Goal: Task Accomplishment & Management: Manage account settings

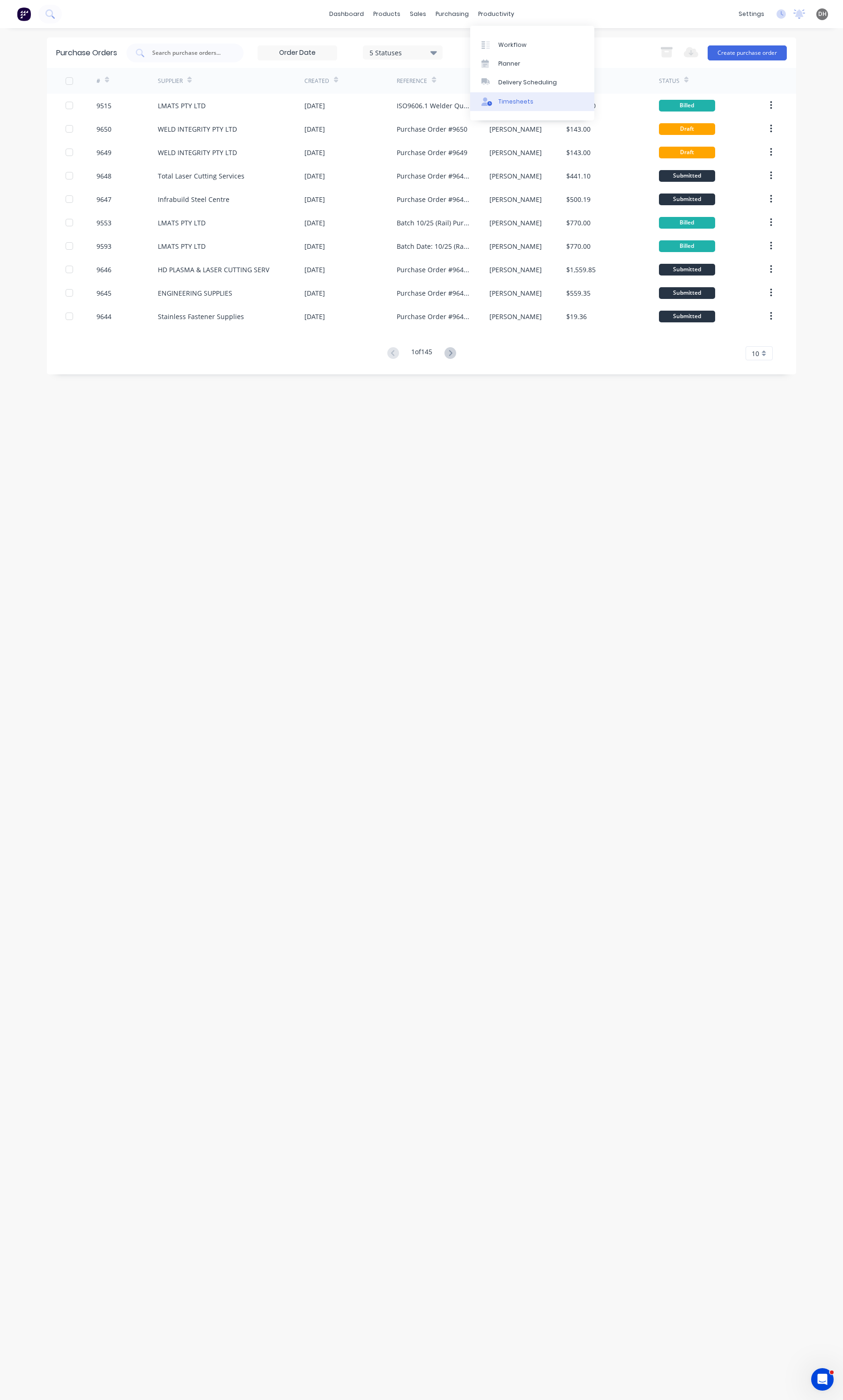
click at [525, 107] on link "Timesheets" at bounding box center [532, 102] width 124 height 19
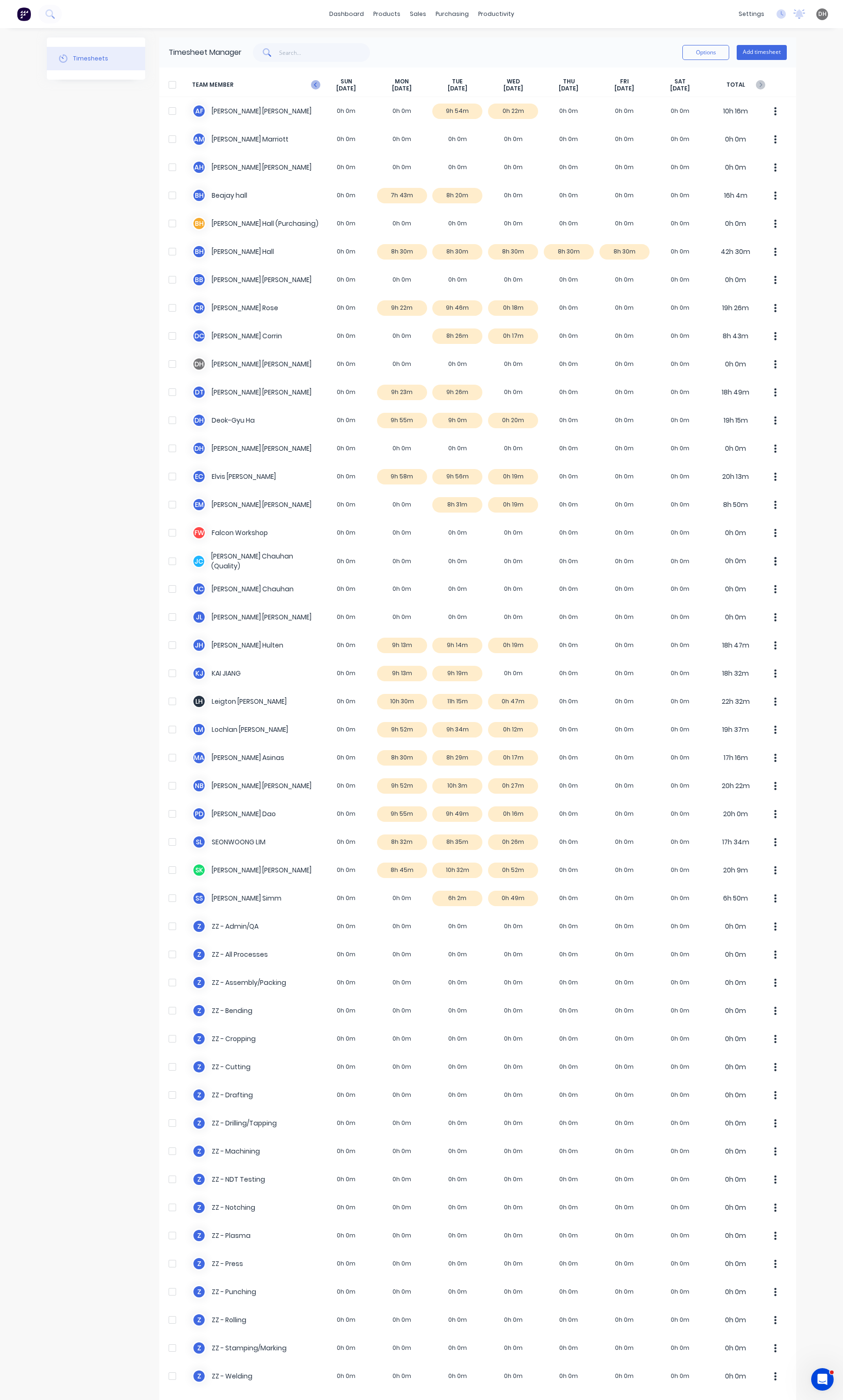
click at [311, 87] on icon "button" at bounding box center [316, 85] width 9 height 9
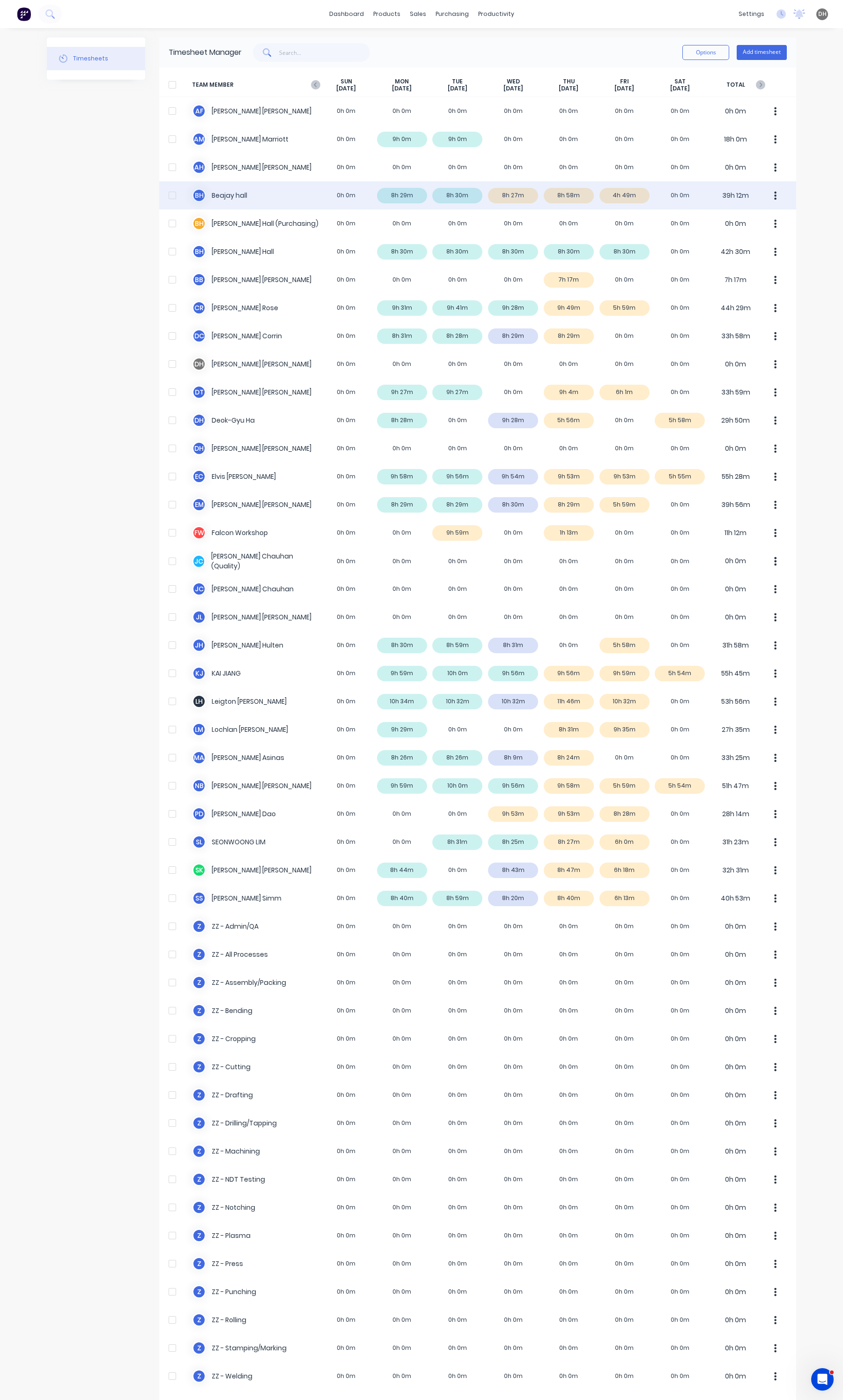
click at [624, 199] on div "B h [PERSON_NAME] 0h 0m 8h 29m 8h 30m 8h 27m 8h 58m 4h 49m 0h 0m 39h 12m" at bounding box center [477, 196] width 637 height 28
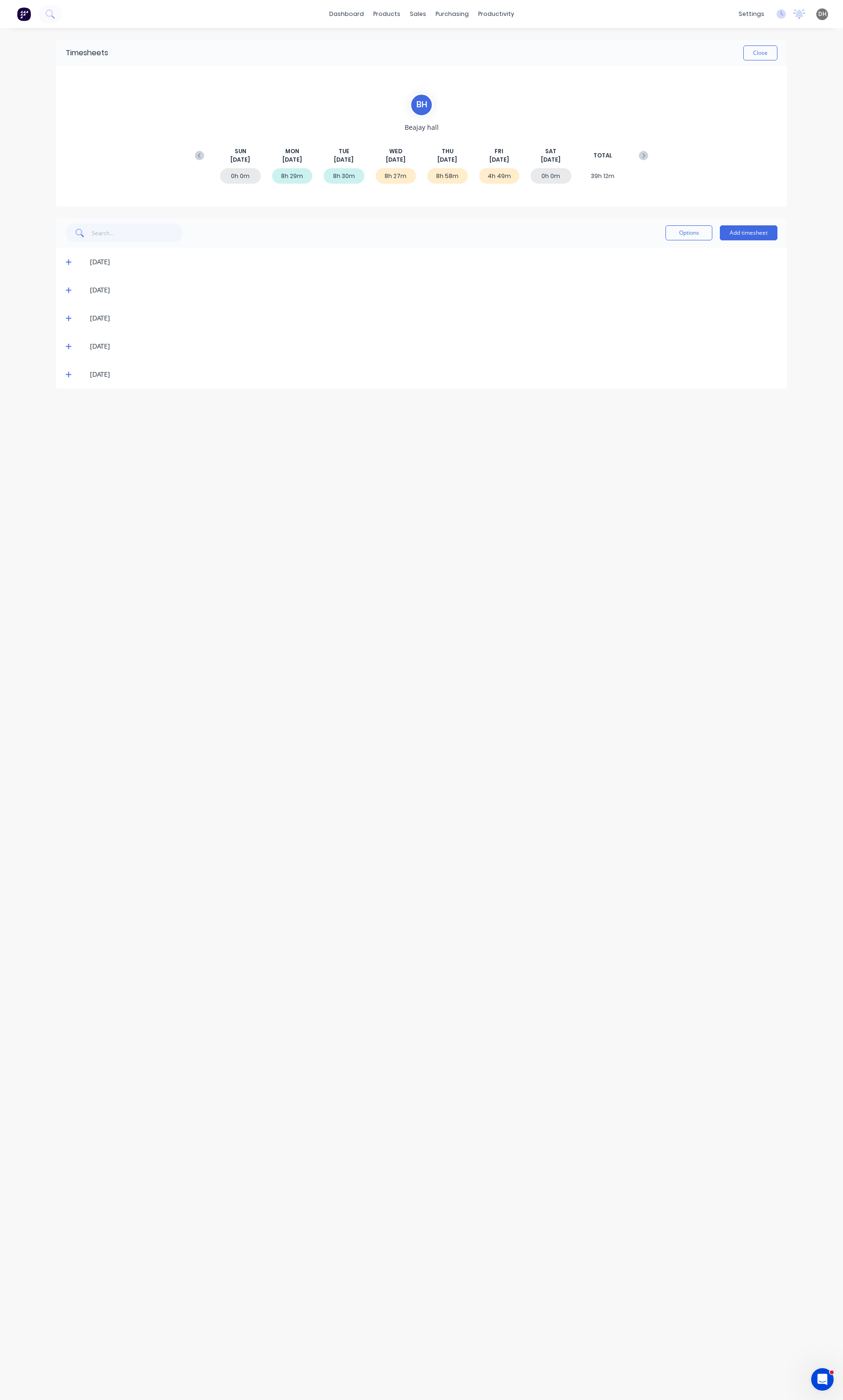
click at [68, 376] on icon at bounding box center [69, 375] width 6 height 6
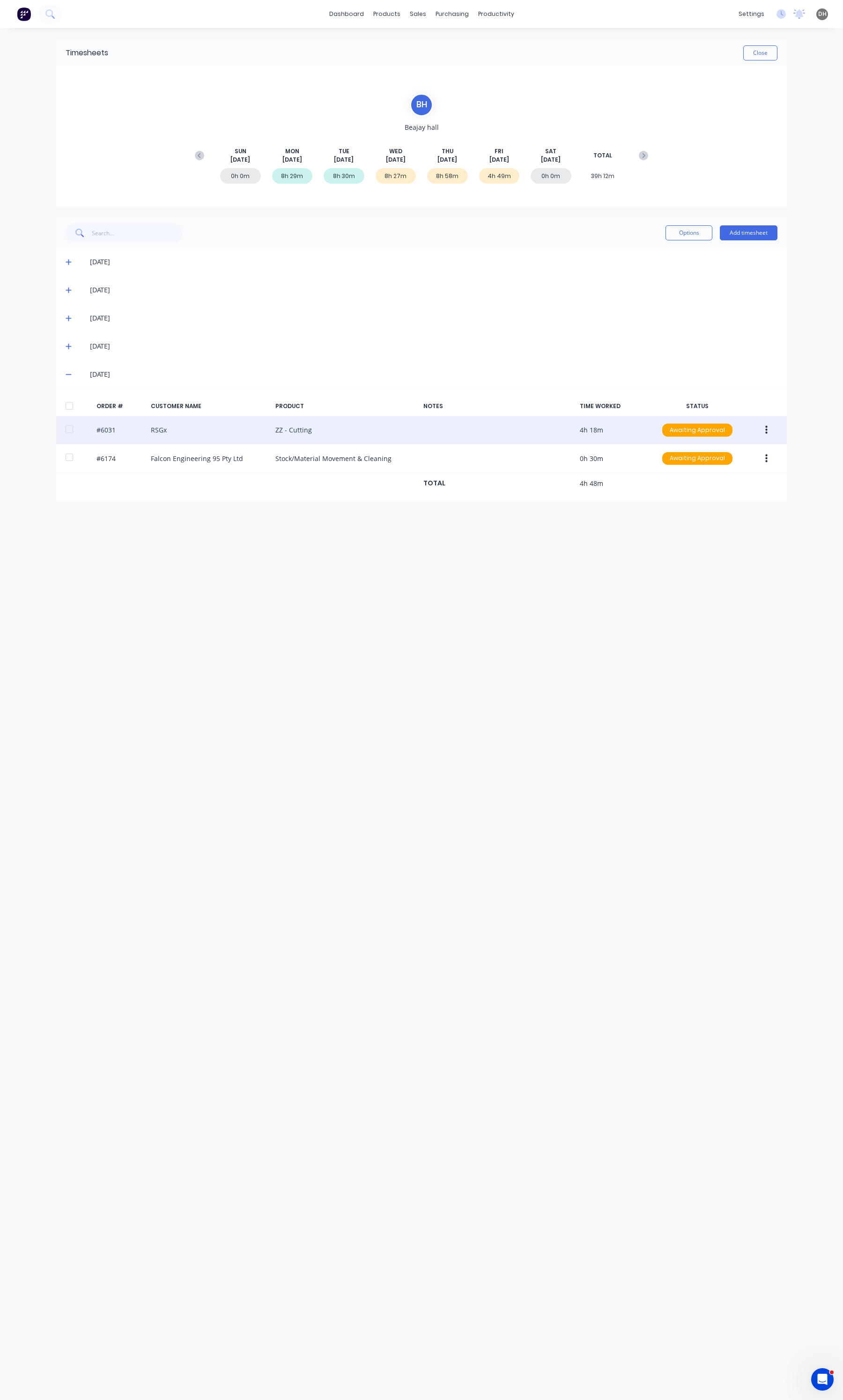
click at [768, 430] on button "button" at bounding box center [766, 430] width 22 height 17
click at [713, 490] on div "Edit" at bounding box center [733, 492] width 72 height 14
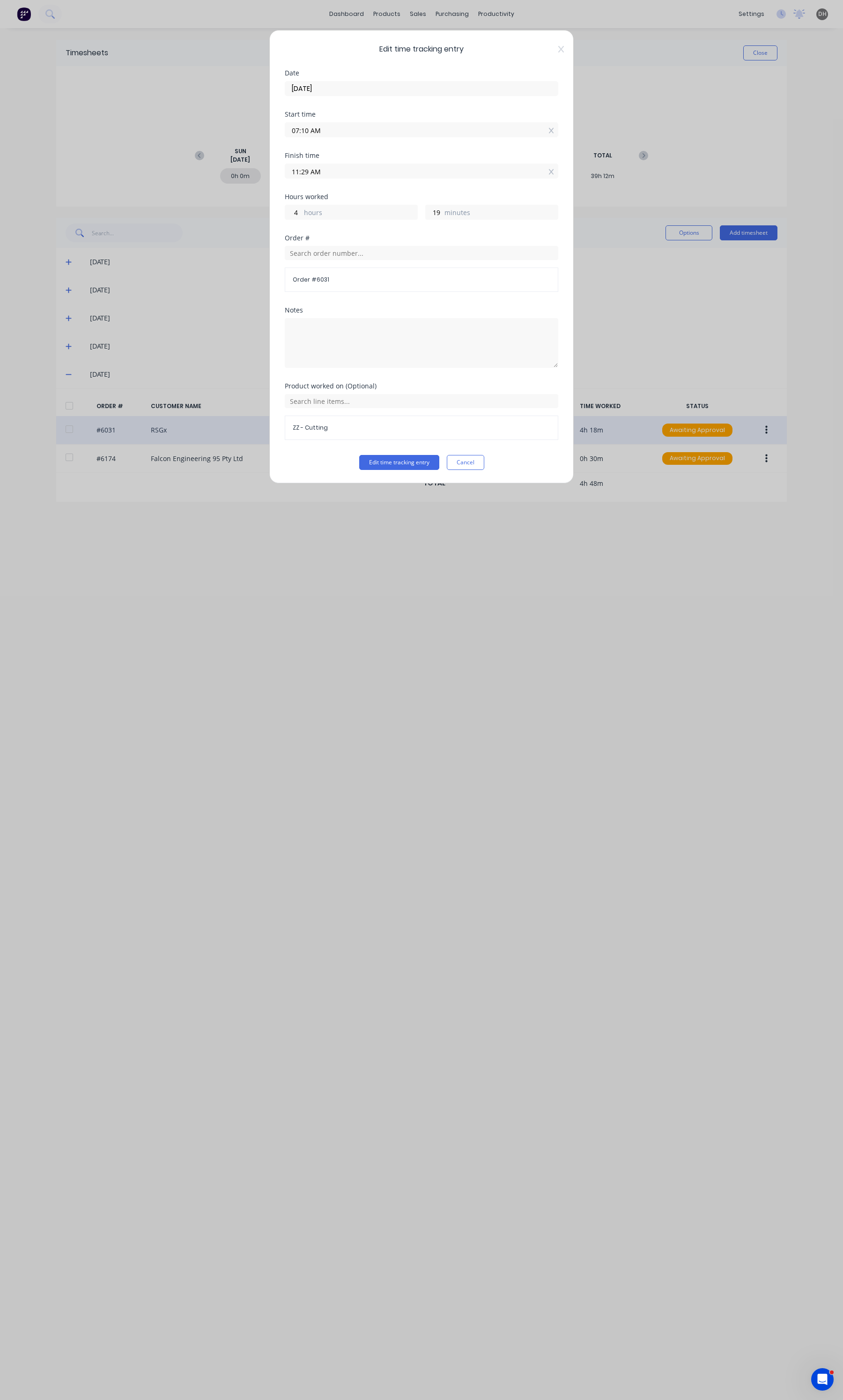
click at [323, 132] on input "07:10 AM" at bounding box center [422, 130] width 272 height 14
type input "07:08 AM"
type input "21"
type input "07:06 AM"
type input "23"
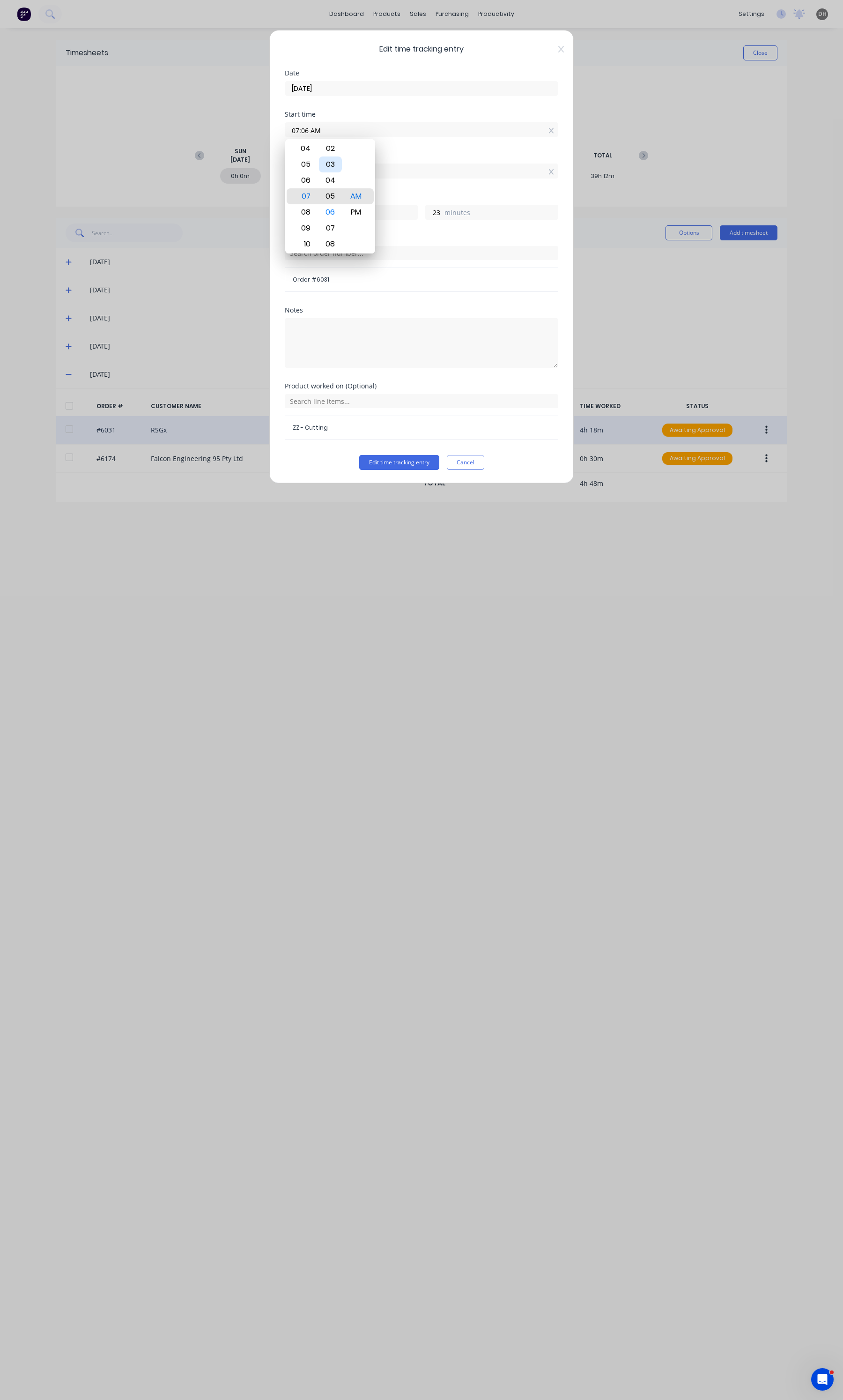
type input "07:05 AM"
type input "24"
type input "07:04 AM"
type input "25"
type input "07:03 AM"
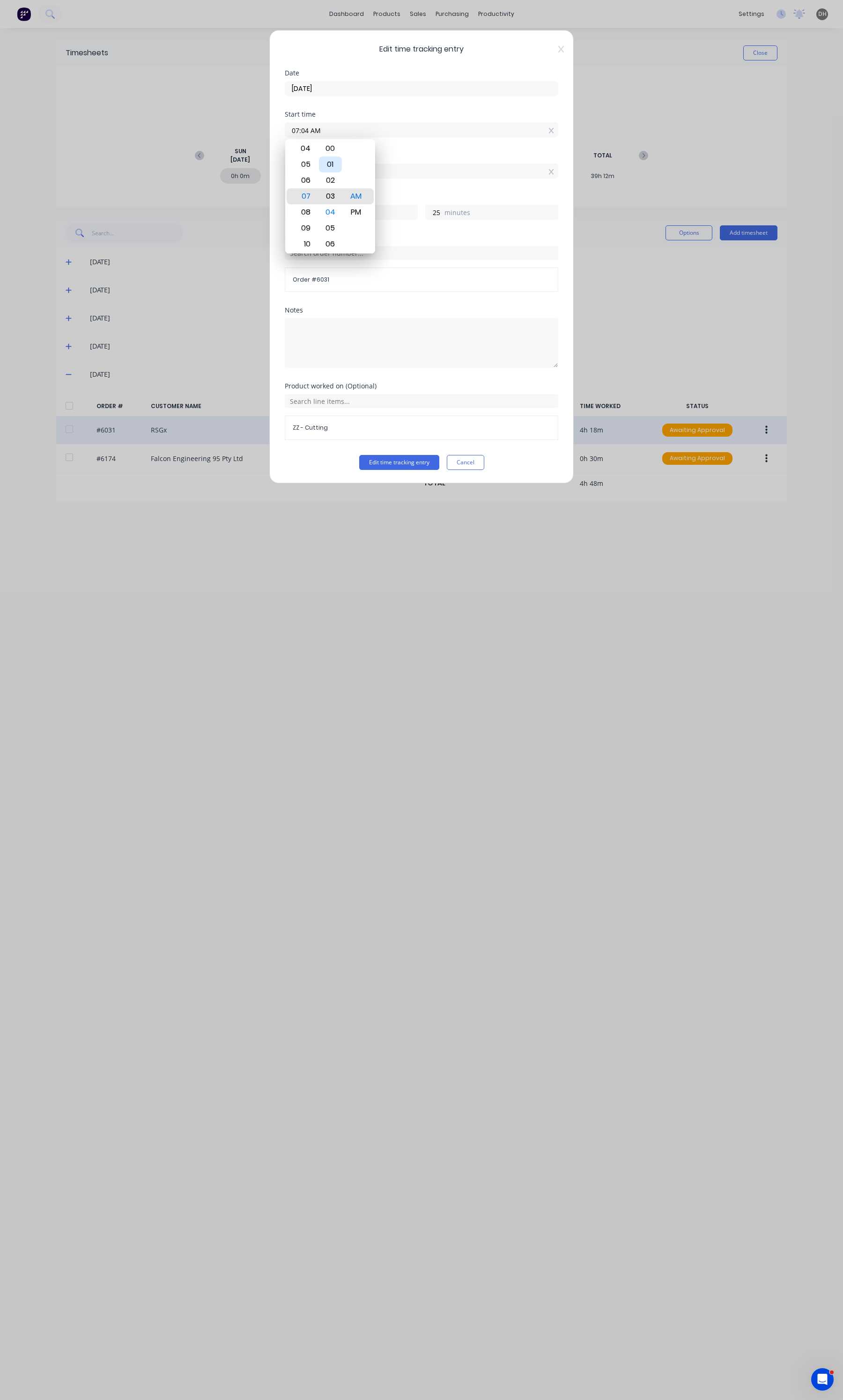
type input "26"
click at [333, 147] on div "00" at bounding box center [330, 148] width 23 height 16
type input "07:00 AM"
type input "29"
click at [436, 164] on label "11:29 AM" at bounding box center [422, 171] width 274 height 15
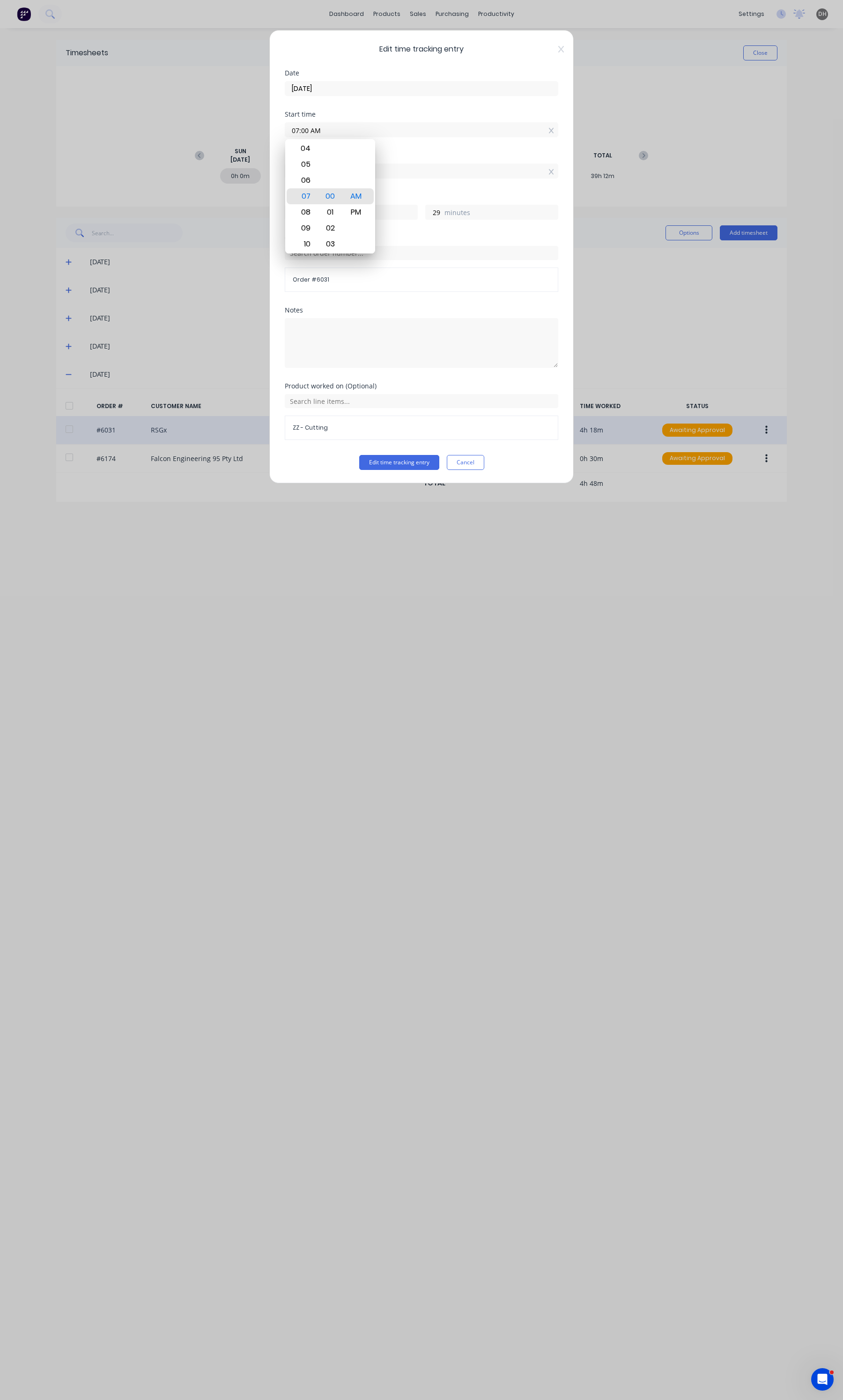
click at [436, 164] on input "11:29 AM" at bounding box center [422, 171] width 272 height 14
click at [397, 466] on button "Edit time tracking entry" at bounding box center [399, 463] width 80 height 15
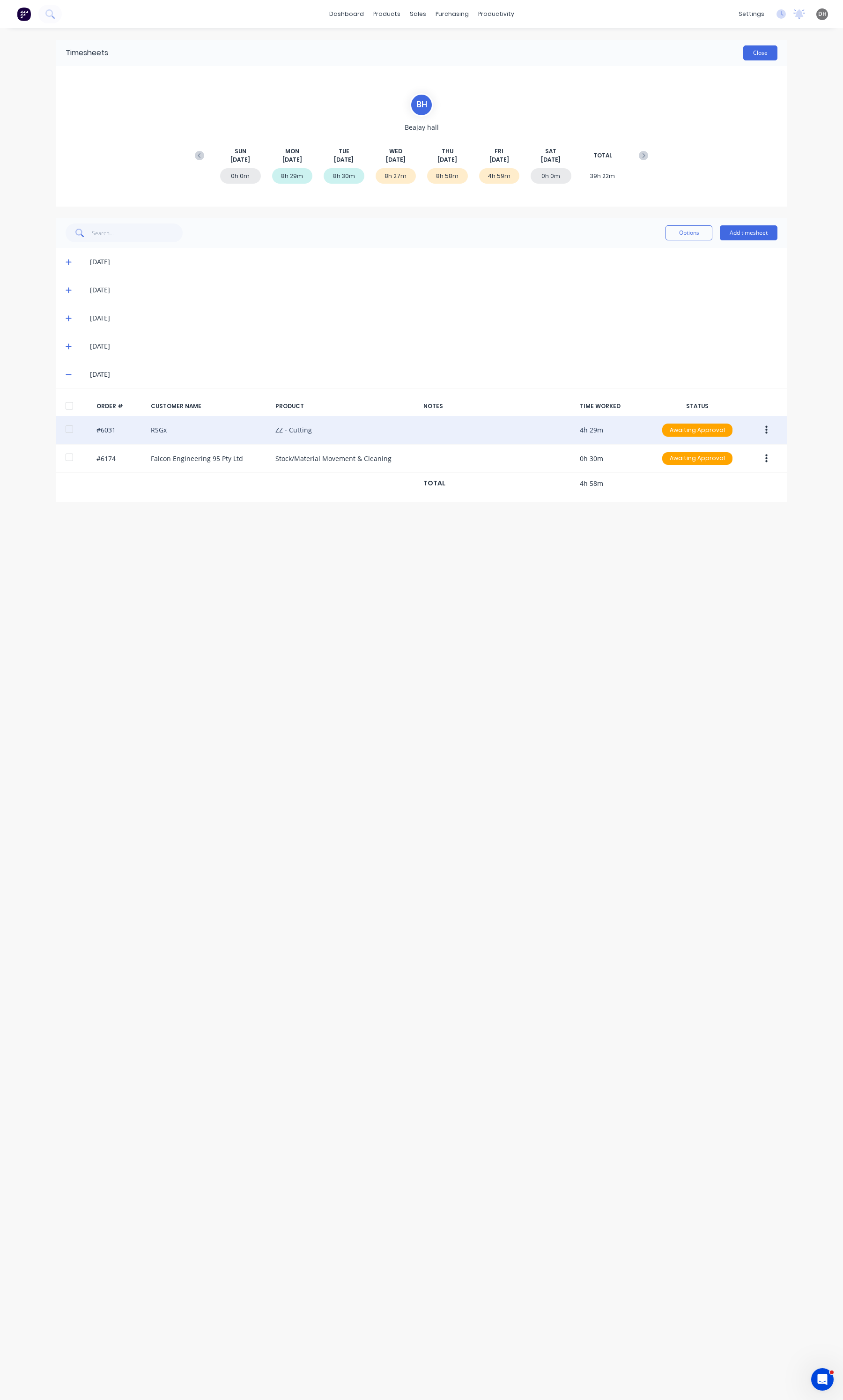
click at [774, 49] on button "Close" at bounding box center [760, 53] width 34 height 15
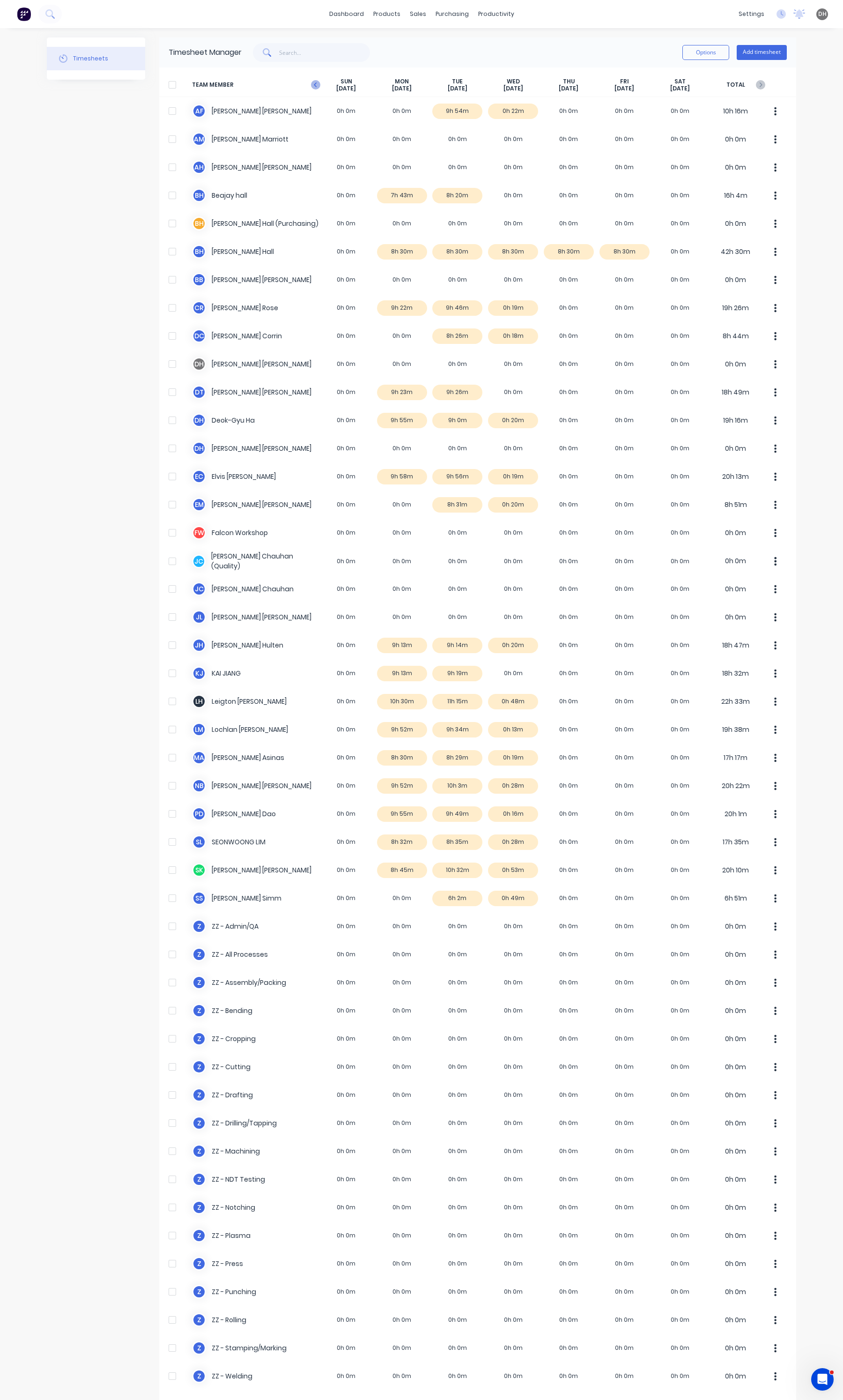
click at [315, 85] on icon "button" at bounding box center [316, 85] width 9 height 9
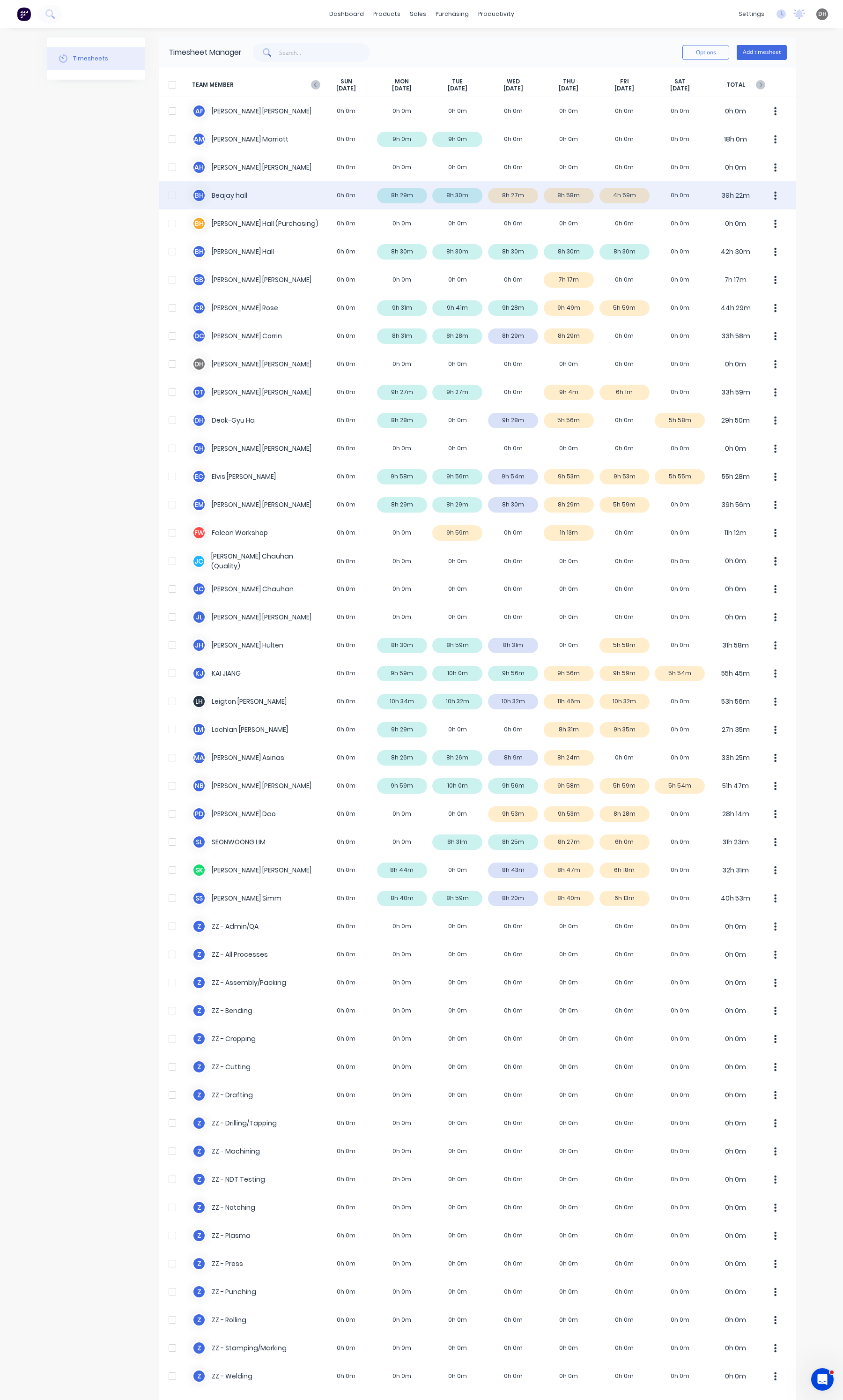
click at [768, 196] on button "button" at bounding box center [775, 196] width 20 height 19
click at [741, 221] on div "Approve" at bounding box center [740, 221] width 72 height 14
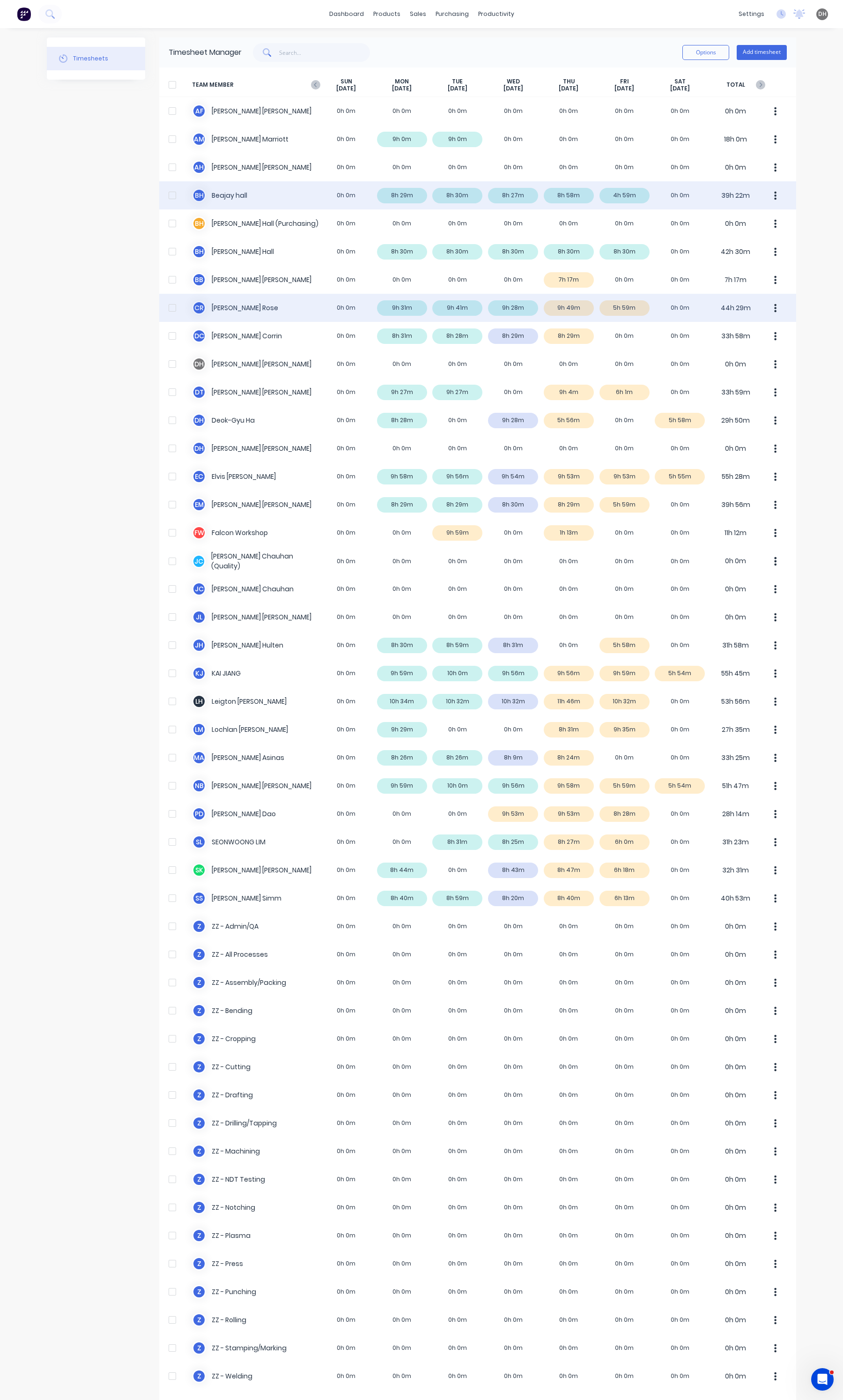
click at [561, 312] on div "C R [PERSON_NAME] 0h 0m 9h 31m 9h 41m 9h 28m 9h 49m 5h 59m 0h 0m 44h 29m" at bounding box center [477, 308] width 637 height 28
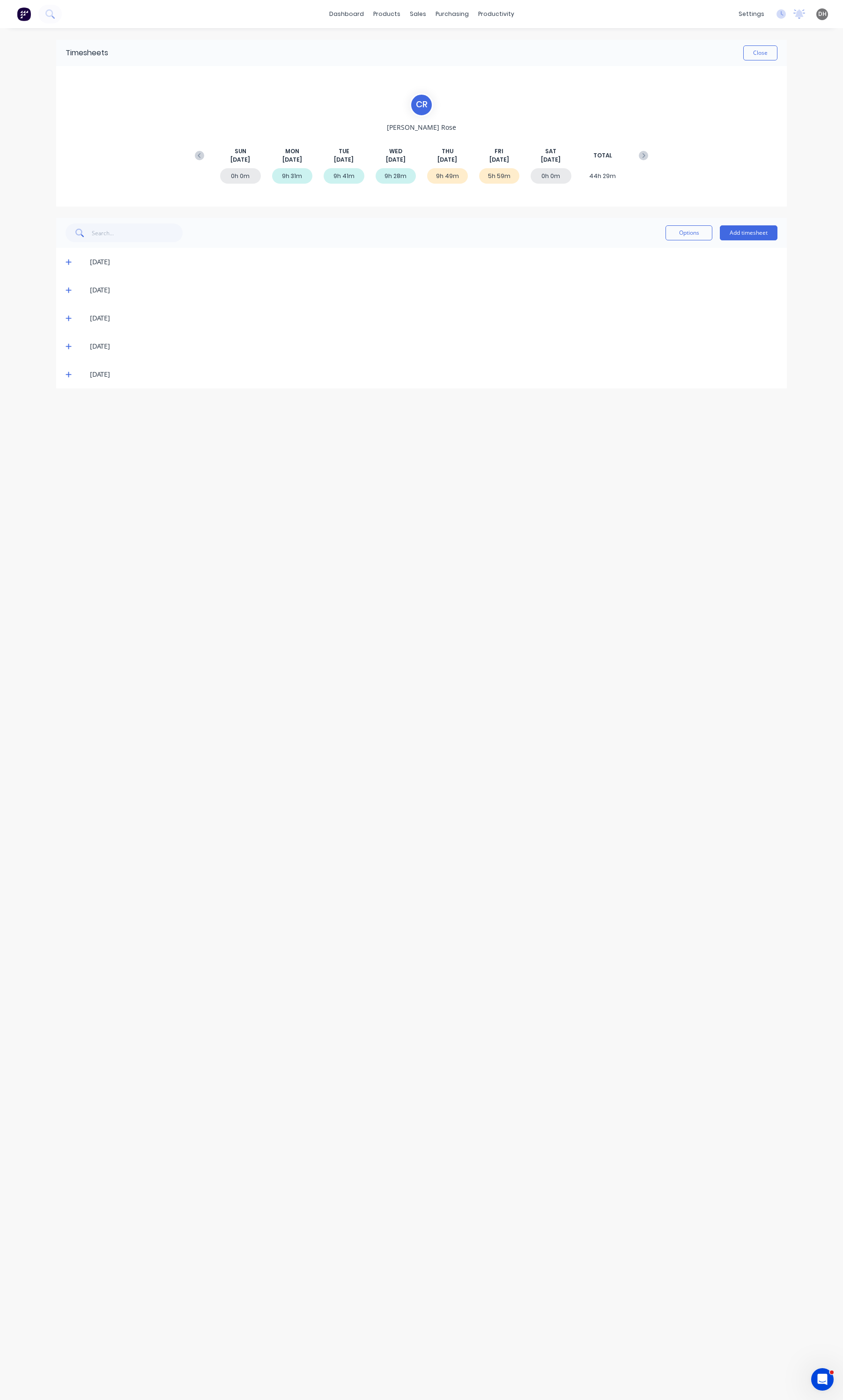
click at [68, 344] on icon at bounding box center [69, 347] width 6 height 6
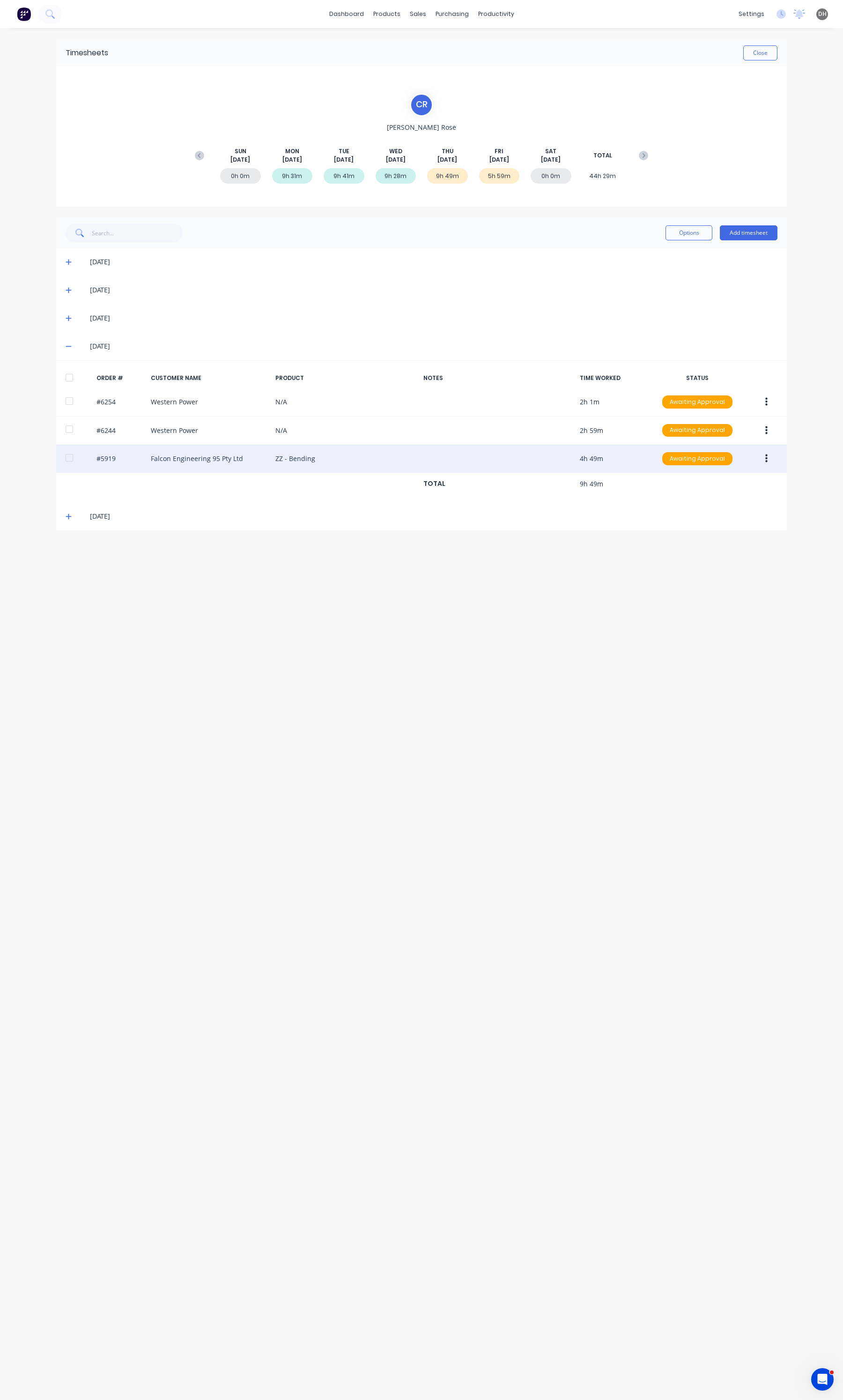
click at [768, 457] on button "button" at bounding box center [766, 459] width 22 height 17
click at [714, 526] on div "Edit" at bounding box center [733, 520] width 72 height 14
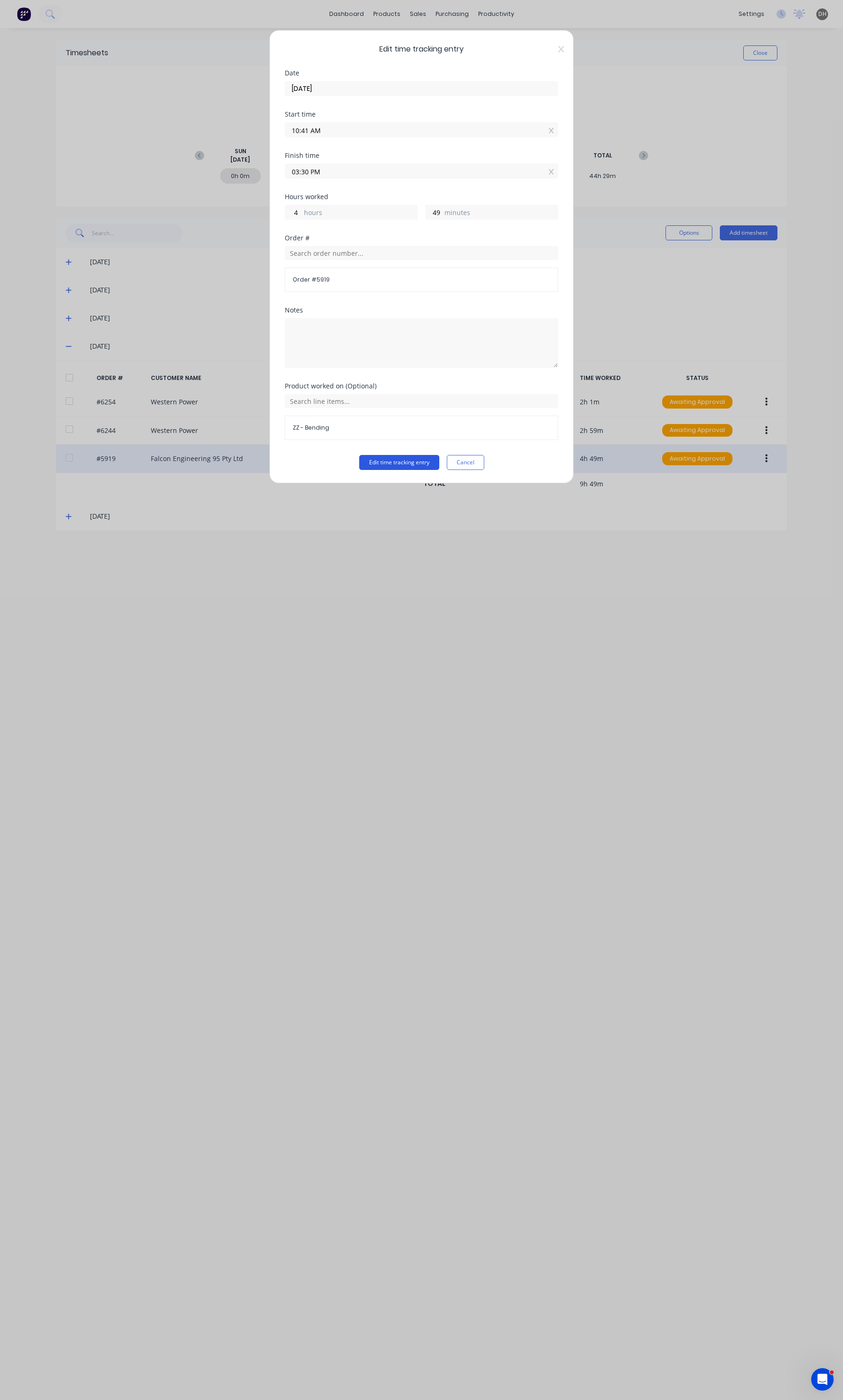
click at [417, 467] on button "Edit time tracking entry" at bounding box center [399, 463] width 80 height 15
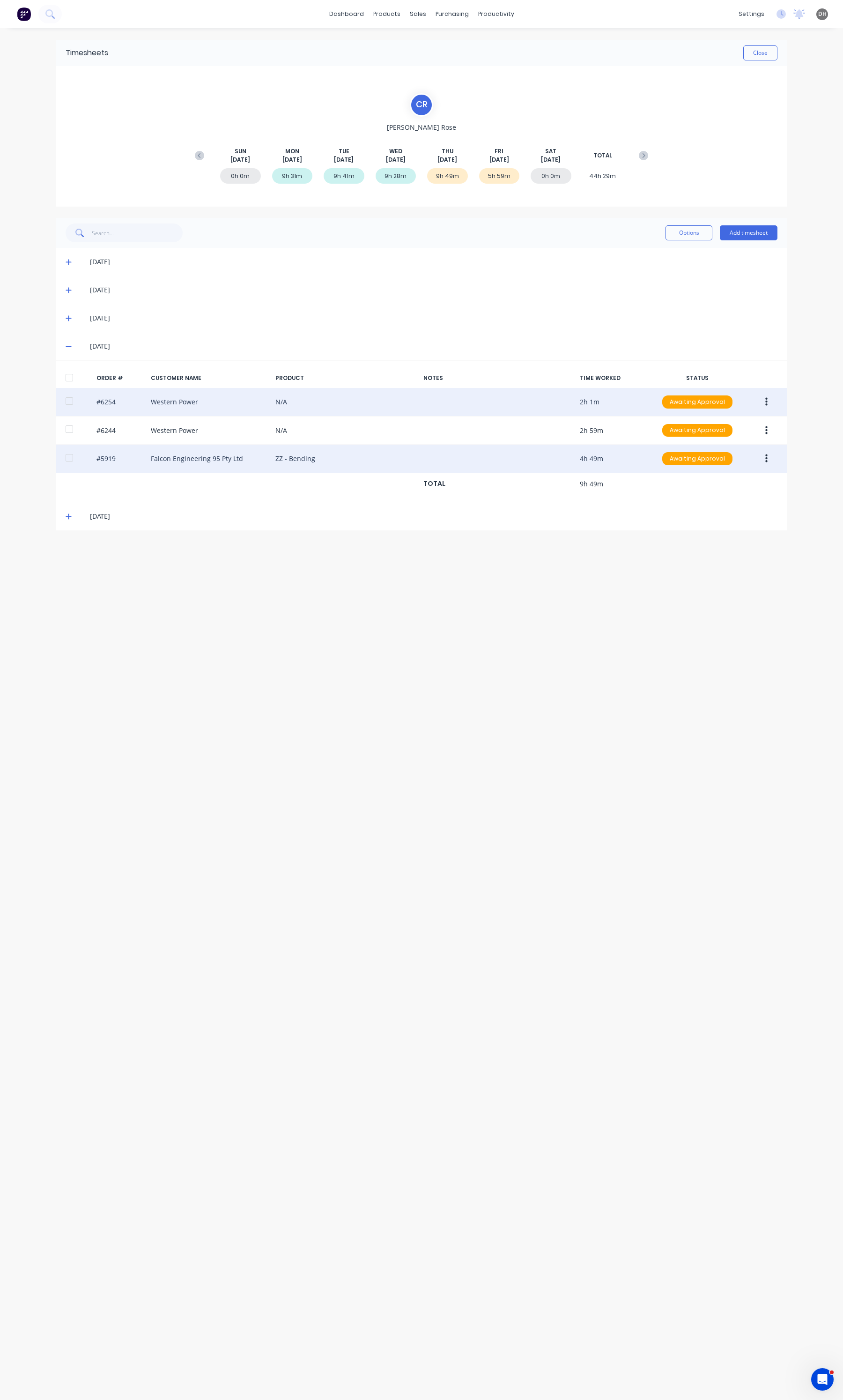
click at [767, 398] on button "button" at bounding box center [766, 402] width 22 height 17
click at [726, 460] on div "Edit" at bounding box center [733, 464] width 72 height 14
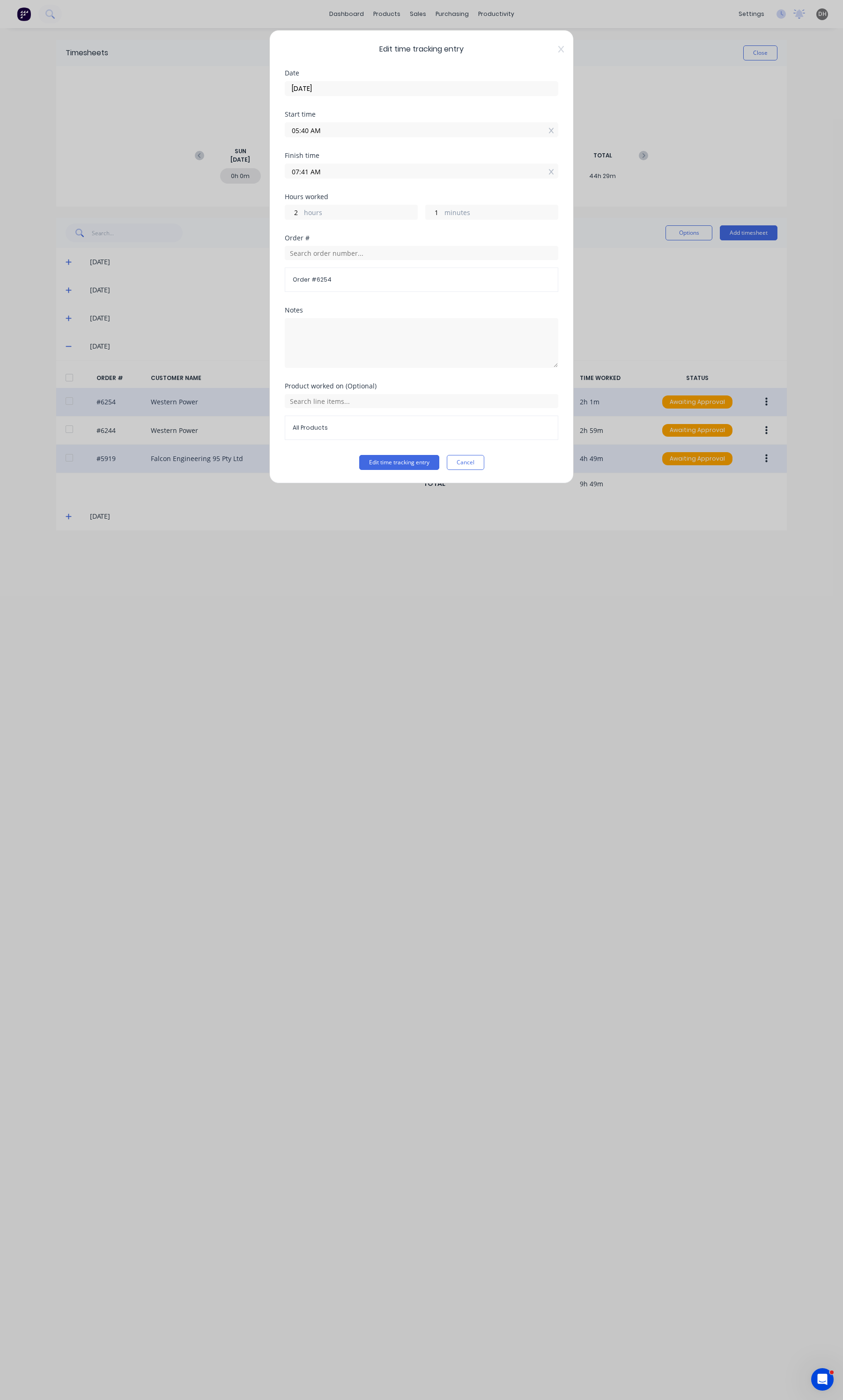
click at [485, 131] on input "05:40 AM" at bounding box center [422, 130] width 272 height 14
type input "05:41 AM"
type input "0"
type input "05:42 AM"
type input "1"
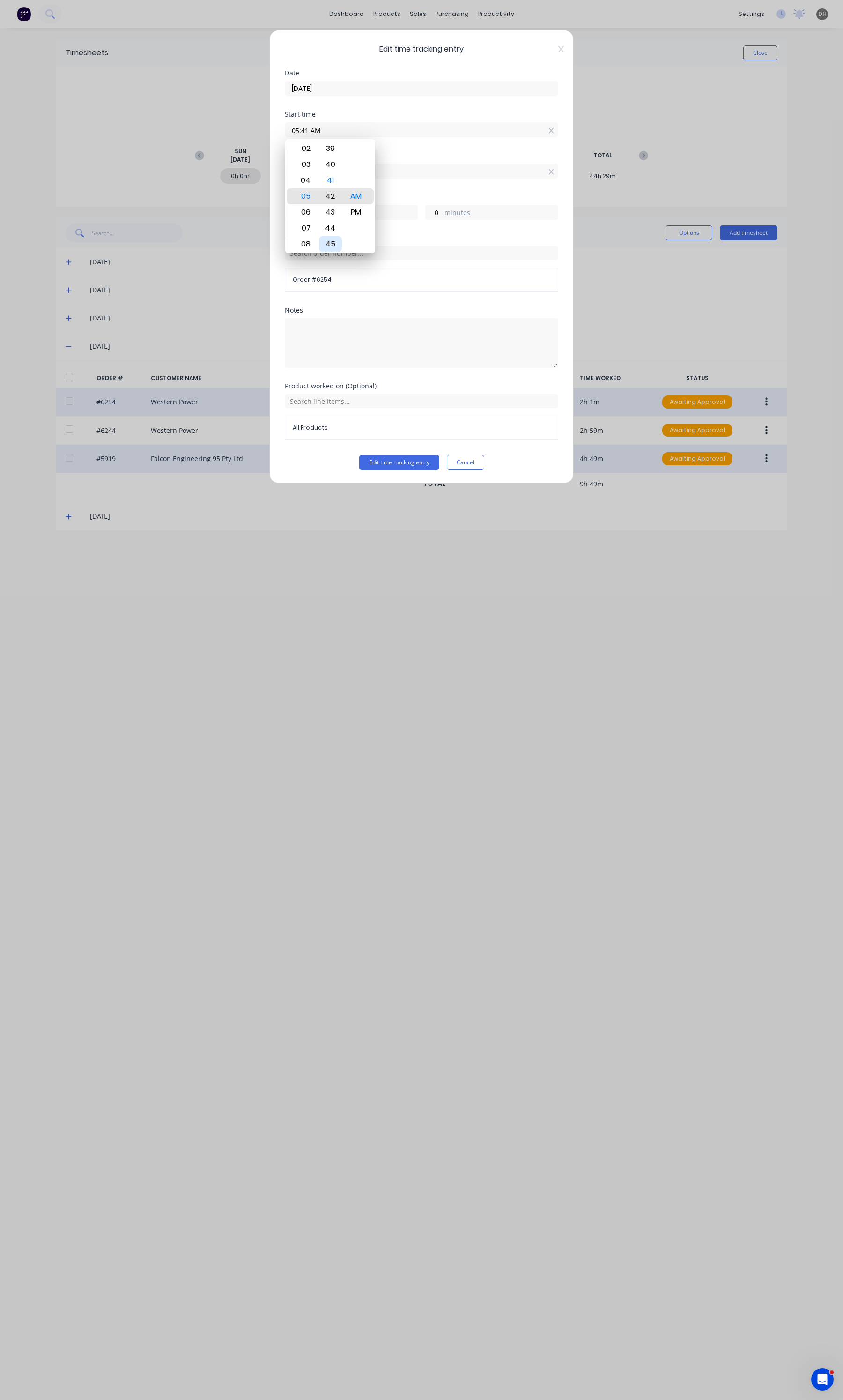
type input "59"
click at [332, 243] on div "45" at bounding box center [330, 244] width 23 height 16
type input "05:45 AM"
type input "56"
click at [397, 460] on button "Edit time tracking entry" at bounding box center [399, 463] width 80 height 15
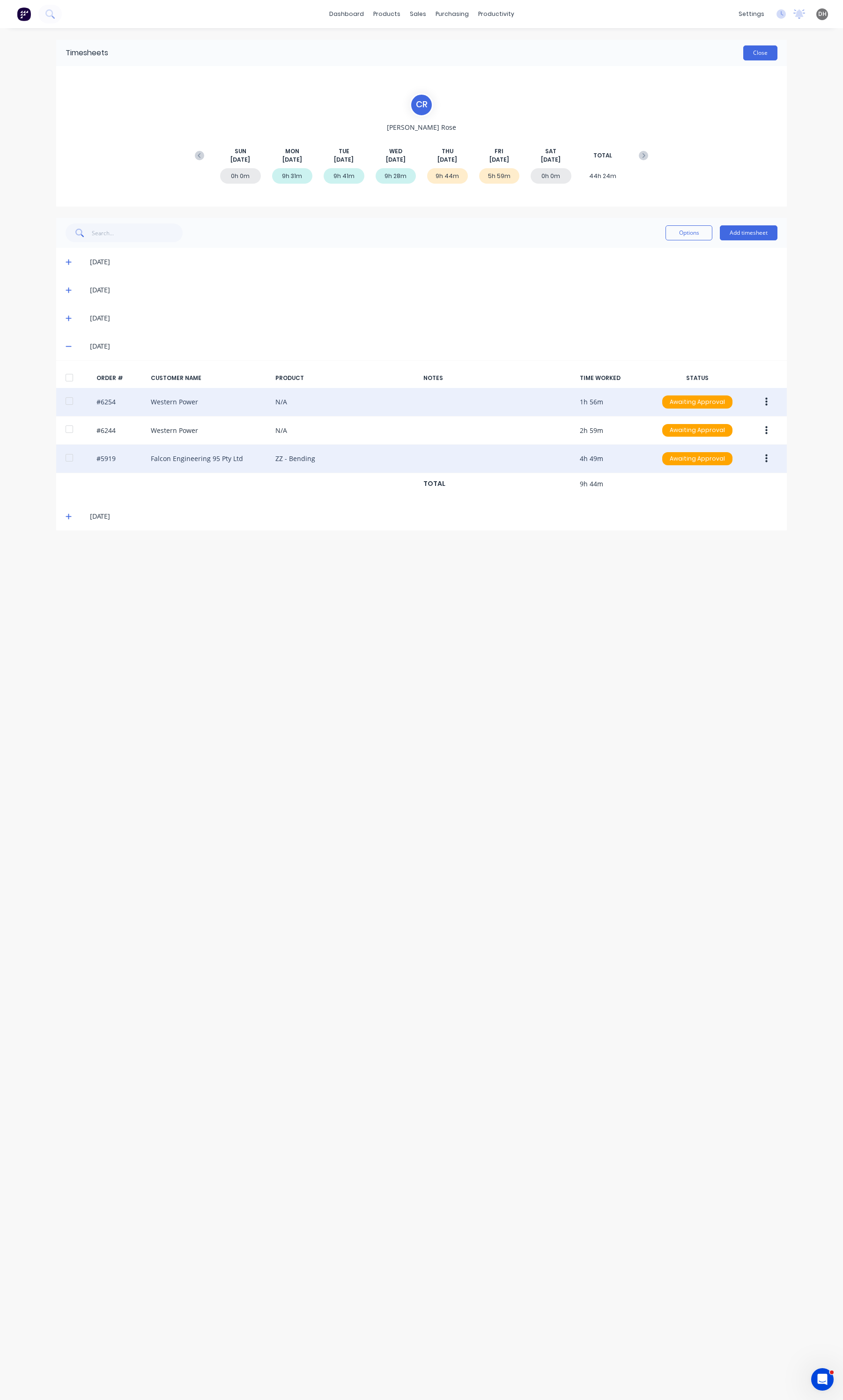
click at [764, 58] on button "Close" at bounding box center [760, 53] width 34 height 15
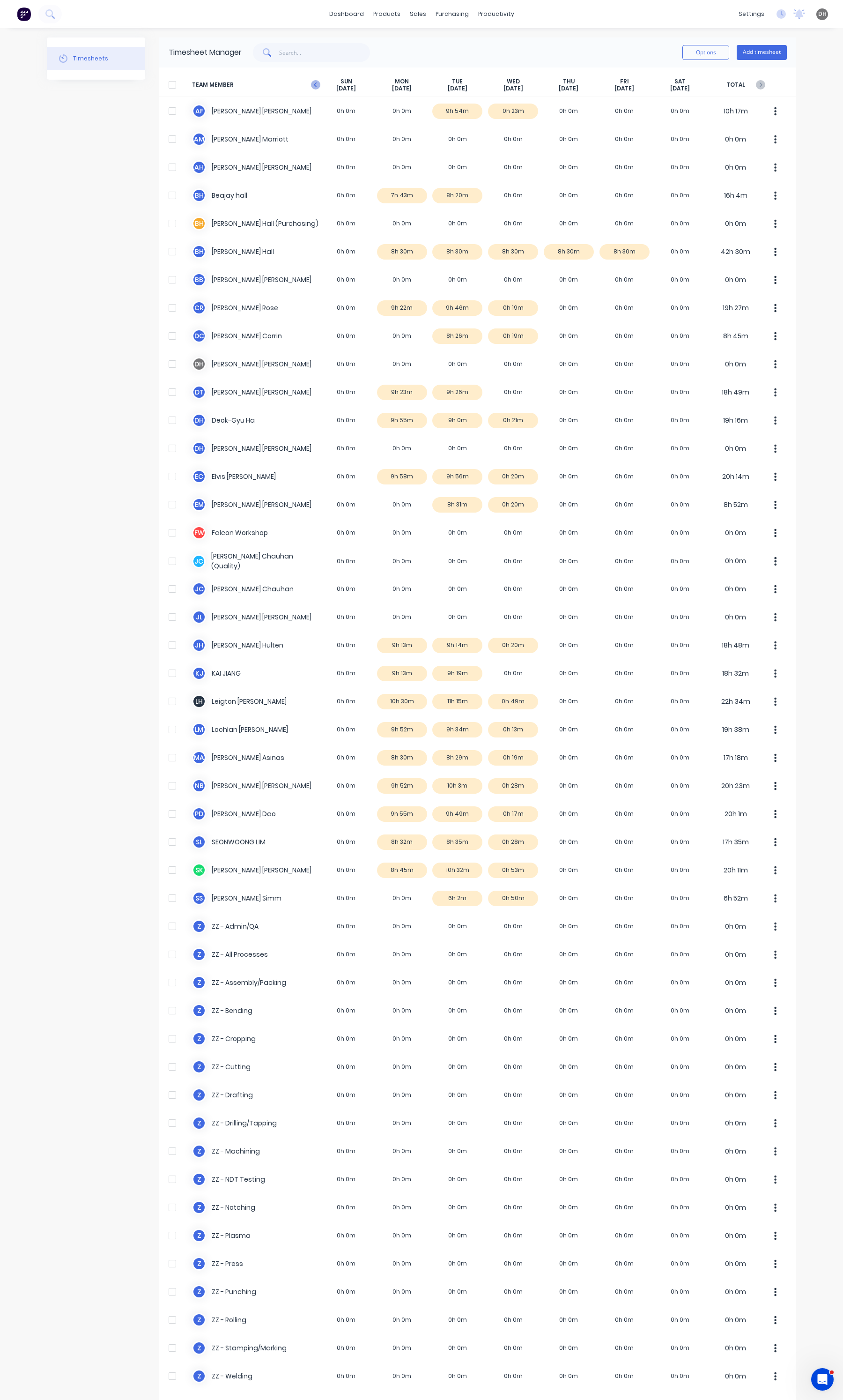
click at [315, 83] on icon "button" at bounding box center [316, 85] width 9 height 9
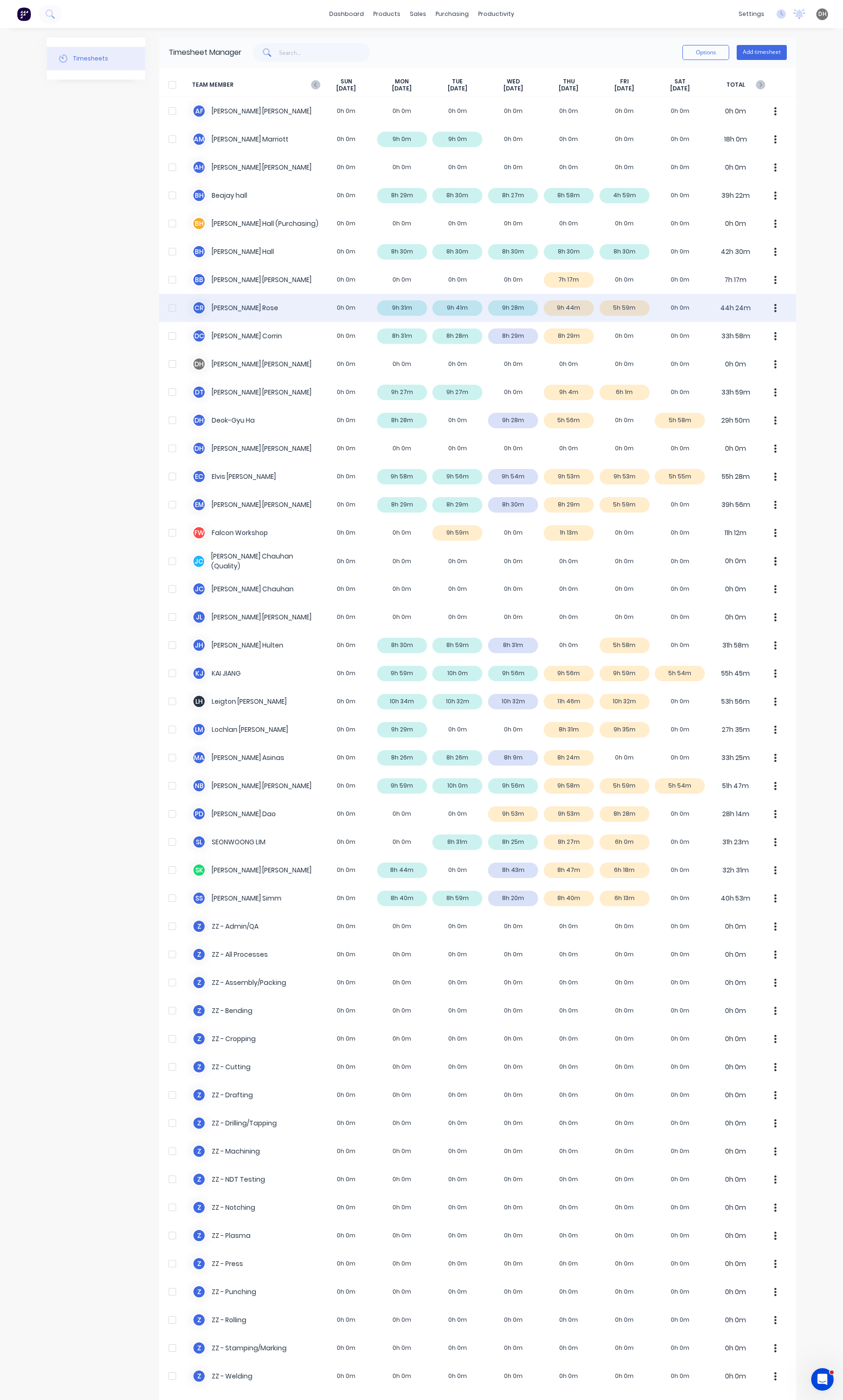
click at [774, 309] on icon "button" at bounding box center [775, 308] width 2 height 11
click at [754, 331] on div "Approve" at bounding box center [740, 334] width 72 height 14
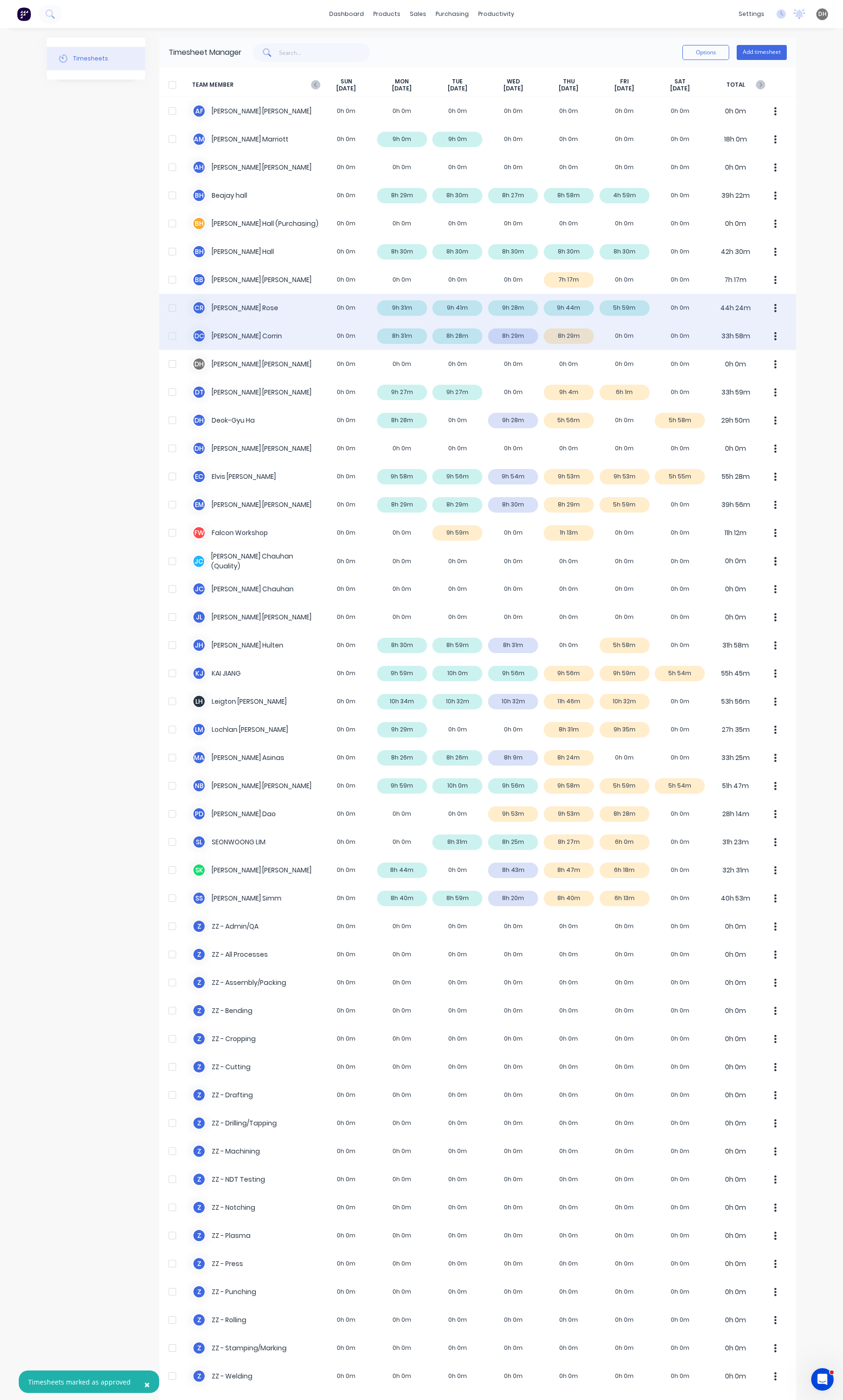
click at [778, 337] on button "button" at bounding box center [775, 336] width 20 height 19
click at [764, 360] on div "Approve" at bounding box center [740, 362] width 72 height 14
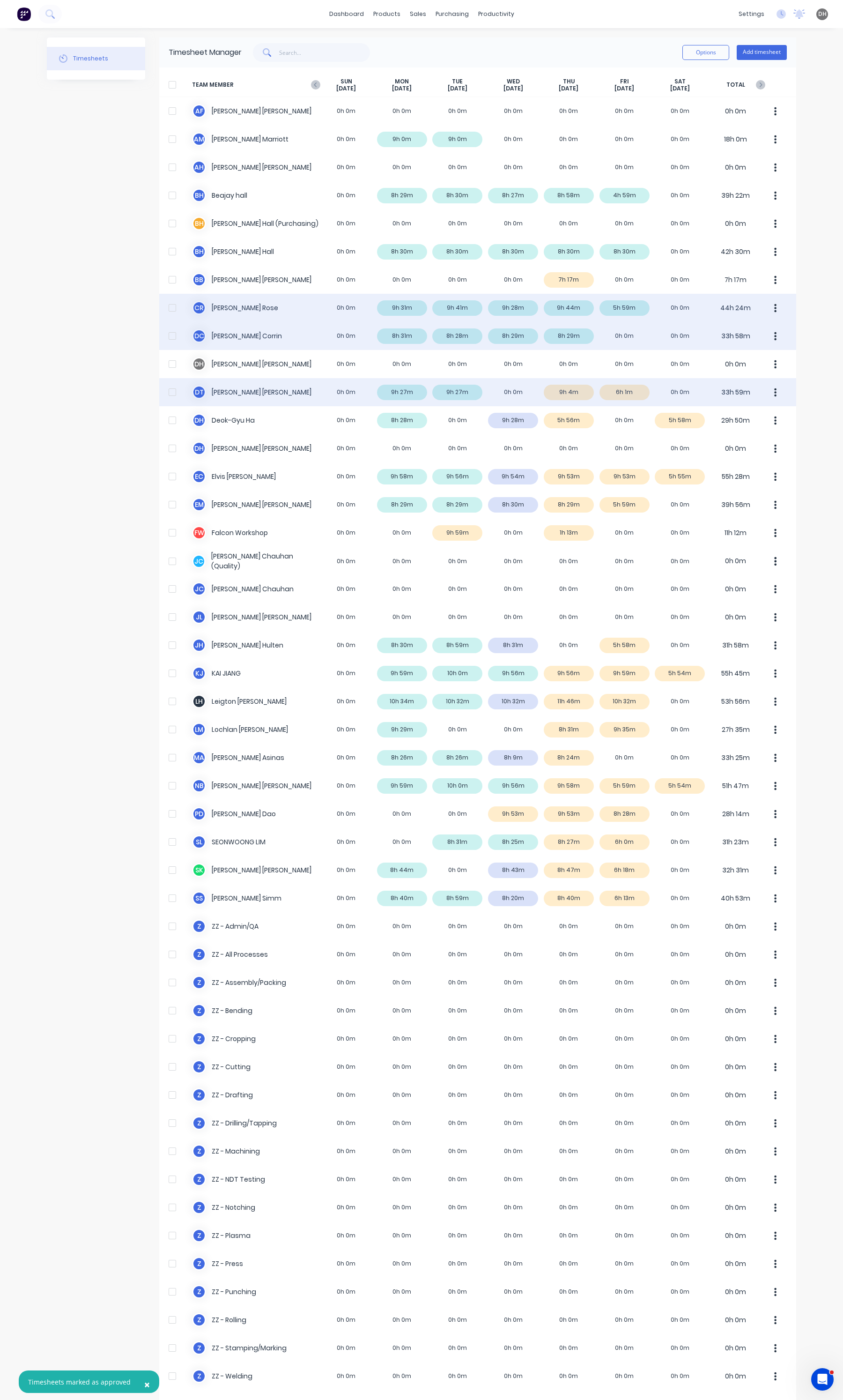
click at [497, 395] on div "D T [PERSON_NAME] 0h 0m 9h 27m 9h 27m 0h 0m 9h 4m 6h 1m 0h 0m 33h 59m" at bounding box center [477, 392] width 637 height 28
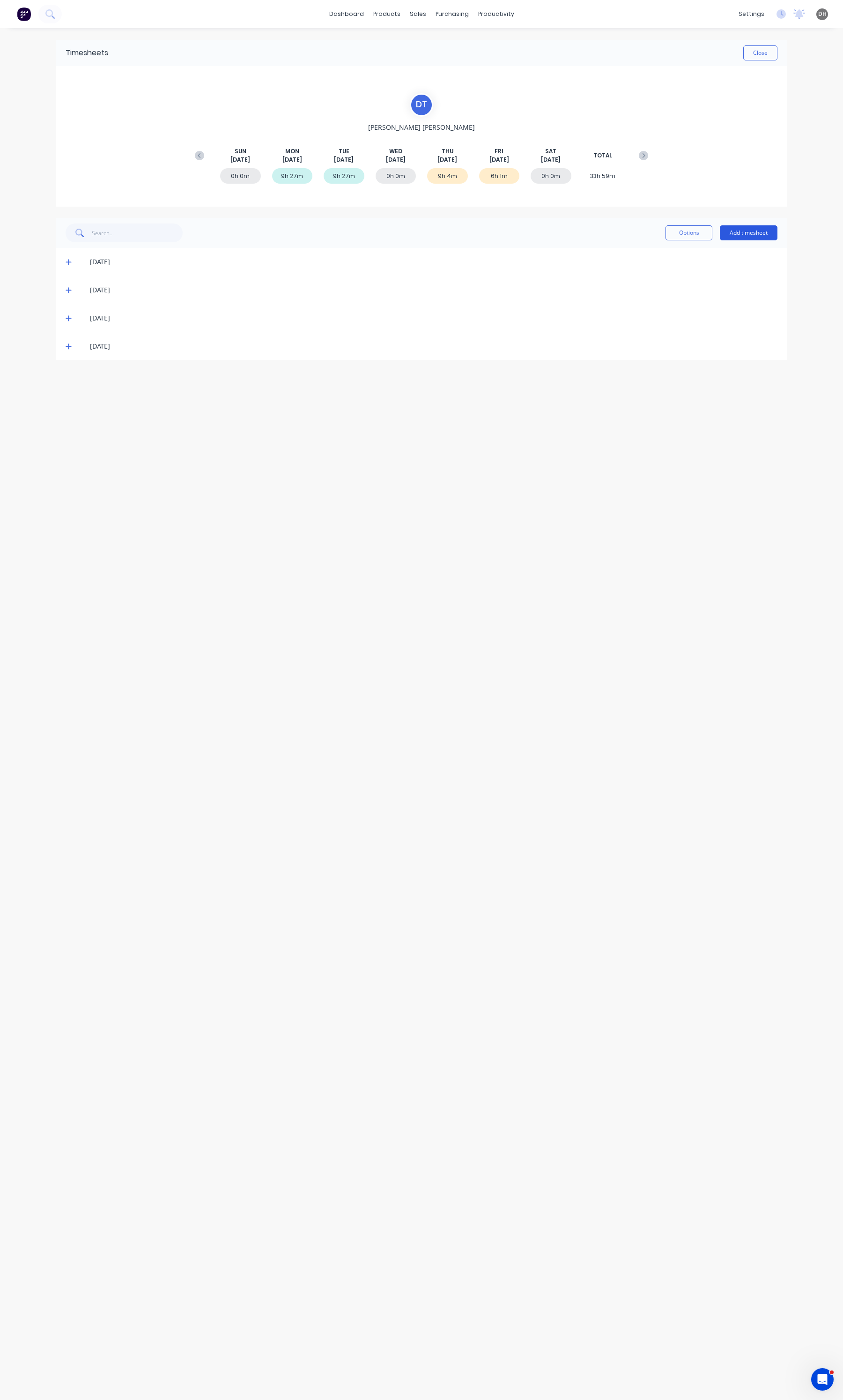
click at [771, 235] on button "Add timesheet" at bounding box center [748, 233] width 58 height 15
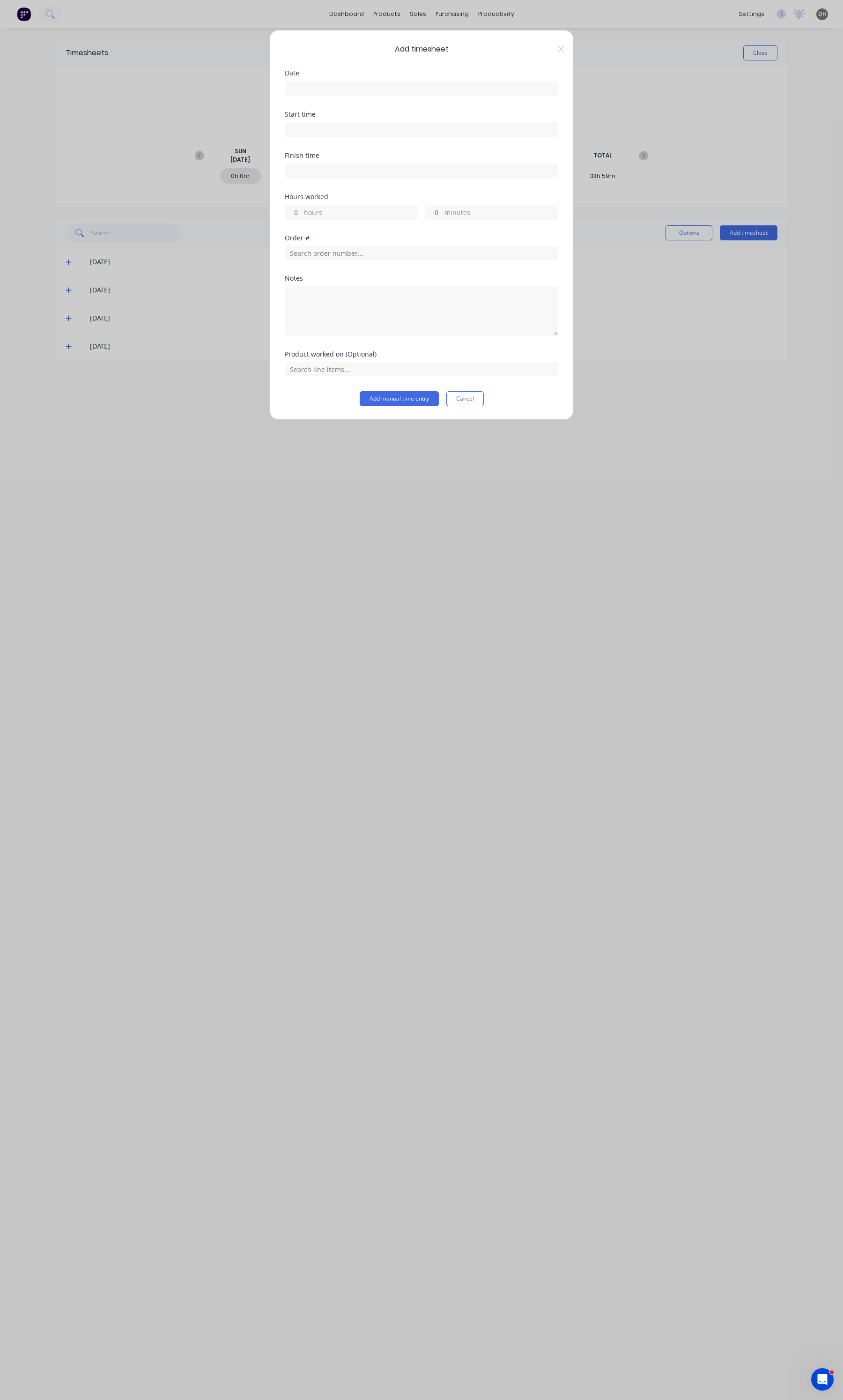
click at [330, 94] on label at bounding box center [422, 89] width 274 height 15
click at [330, 94] on input at bounding box center [422, 89] width 272 height 14
click at [348, 132] on div "3" at bounding box center [355, 136] width 14 height 14
type input "[DATE]"
click at [332, 132] on input at bounding box center [422, 130] width 272 height 14
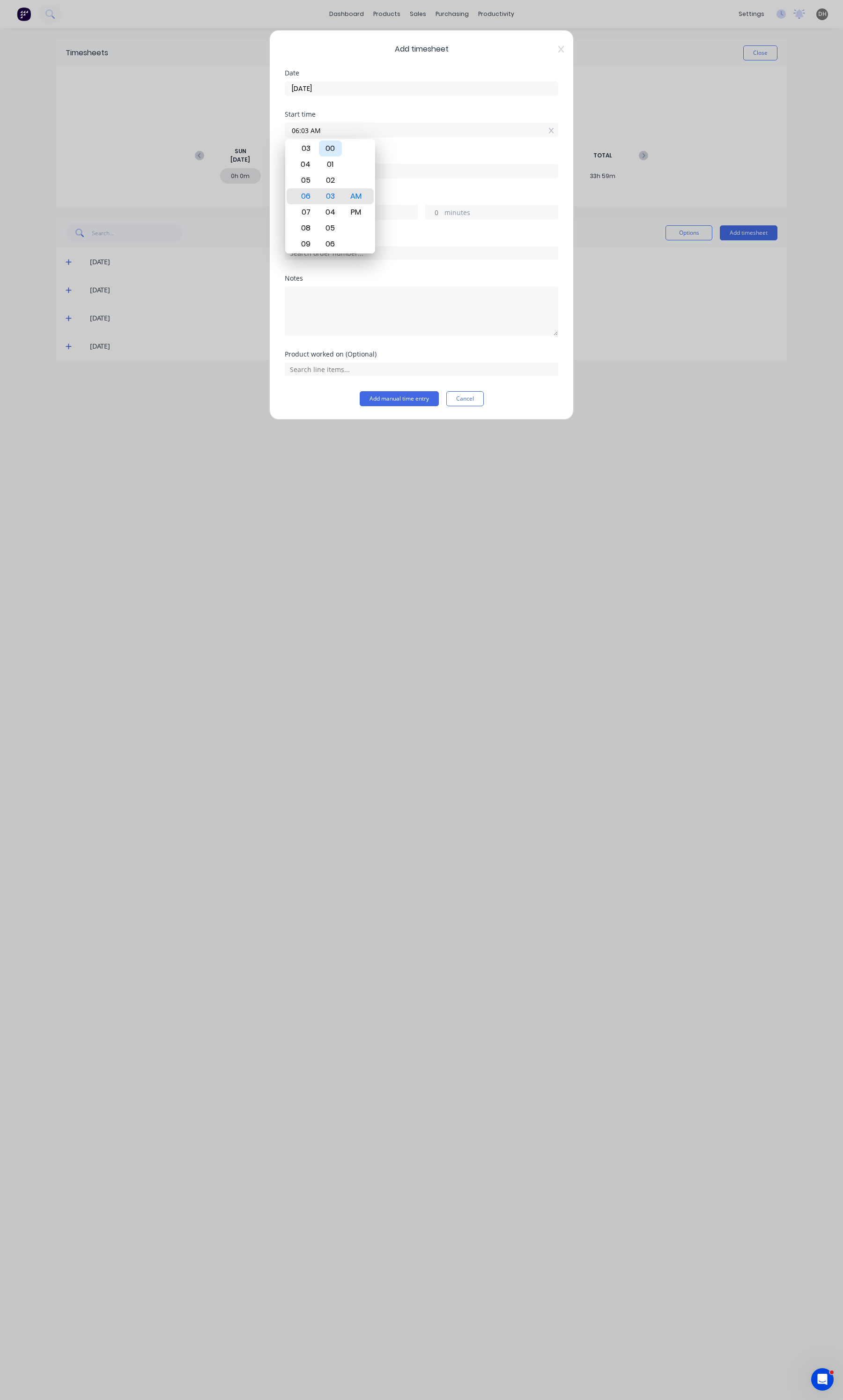
click at [331, 144] on div "00" at bounding box center [330, 148] width 23 height 16
type input "06:00 AM"
click at [399, 150] on div "Start time 06:00 AM" at bounding box center [422, 132] width 274 height 41
click at [305, 174] on input at bounding box center [422, 171] width 272 height 14
type input "06:21 AM"
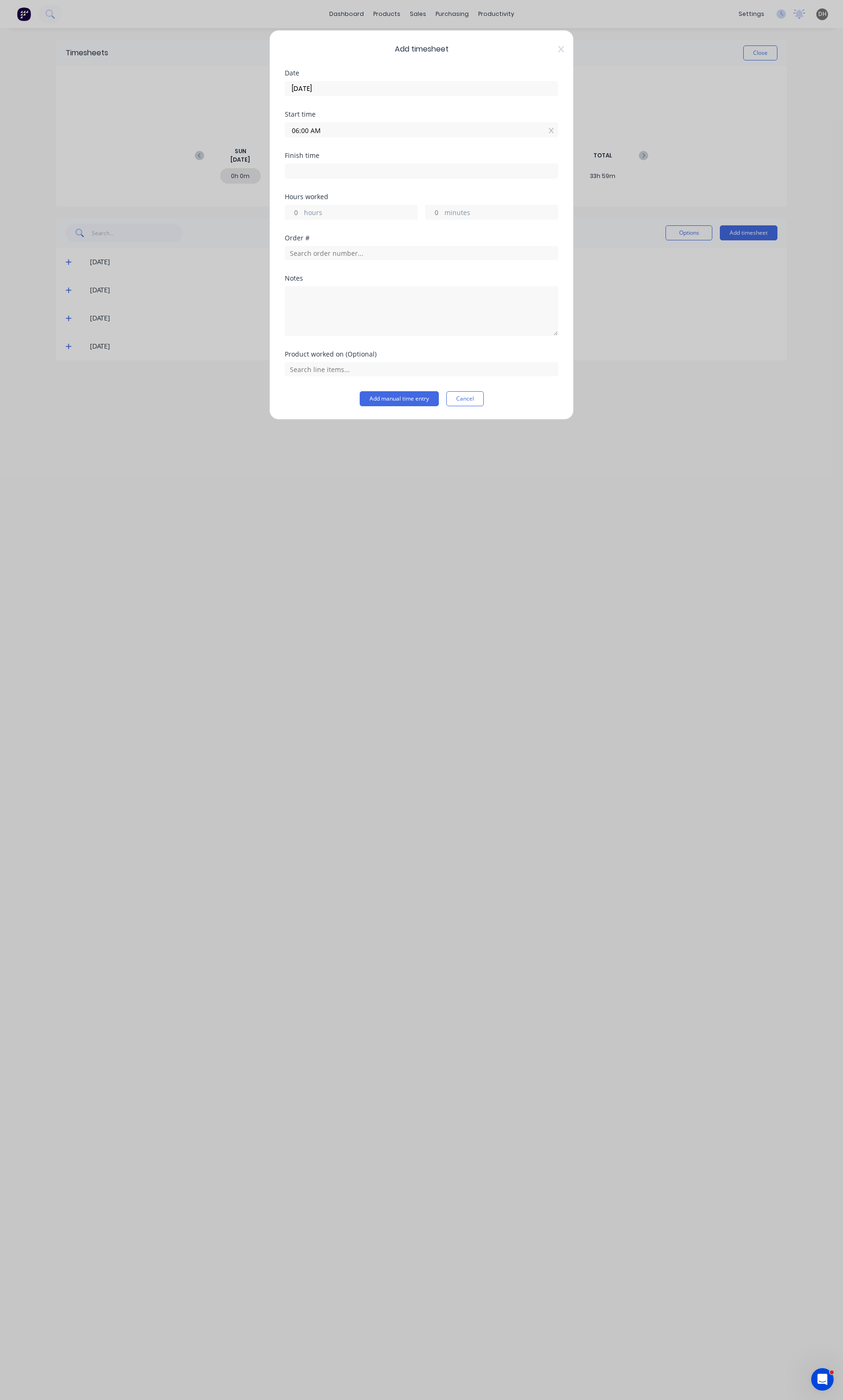
type input "0"
type input "21"
click at [305, 137] on label "06:00 AM" at bounding box center [422, 130] width 274 height 15
click at [305, 137] on input "06:00 AM" at bounding box center [422, 130] width 272 height 14
type input "06:06 AM"
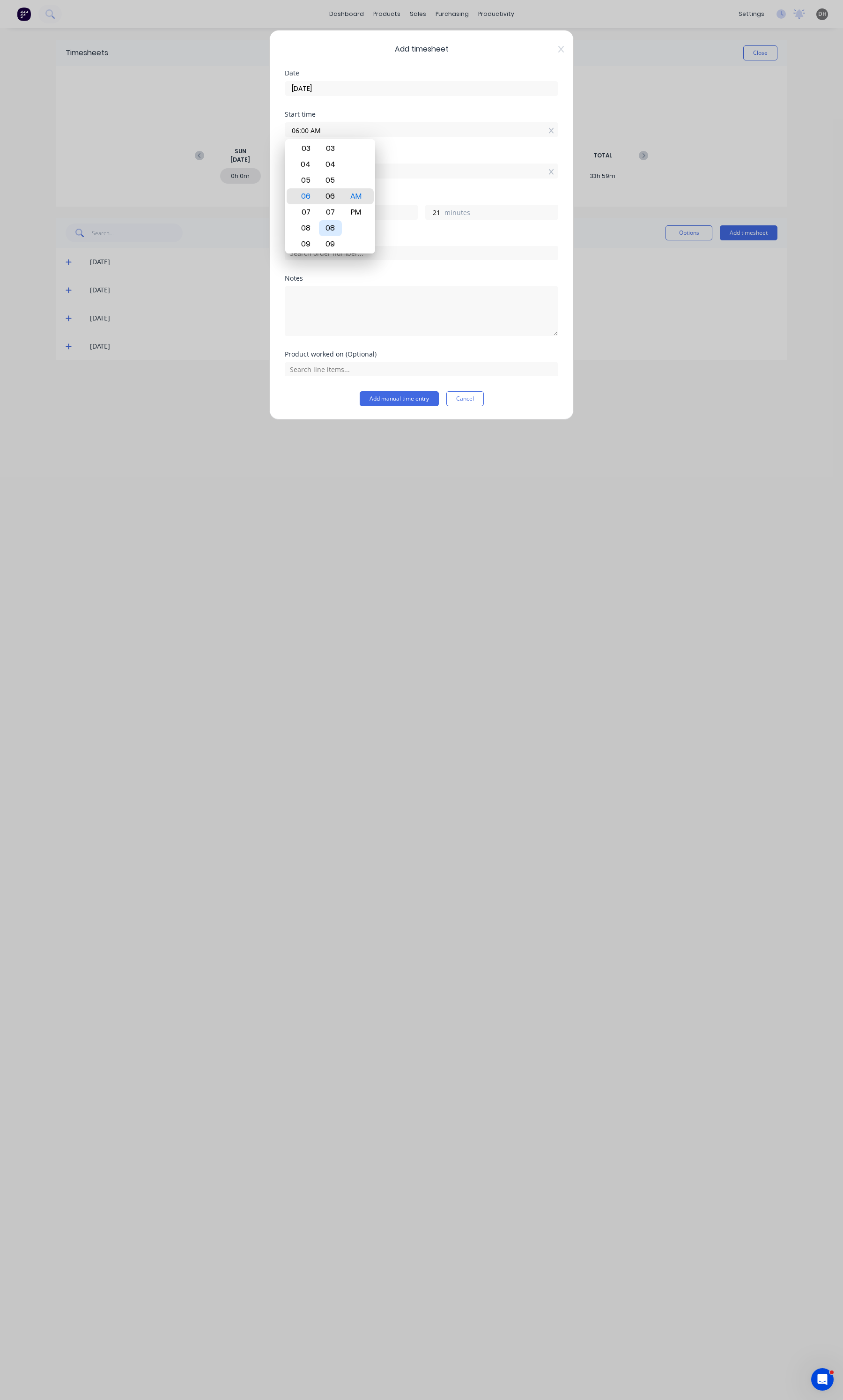
type input "15"
type input "06:12 AM"
type input "9"
type input "06:23 AM"
type input "23"
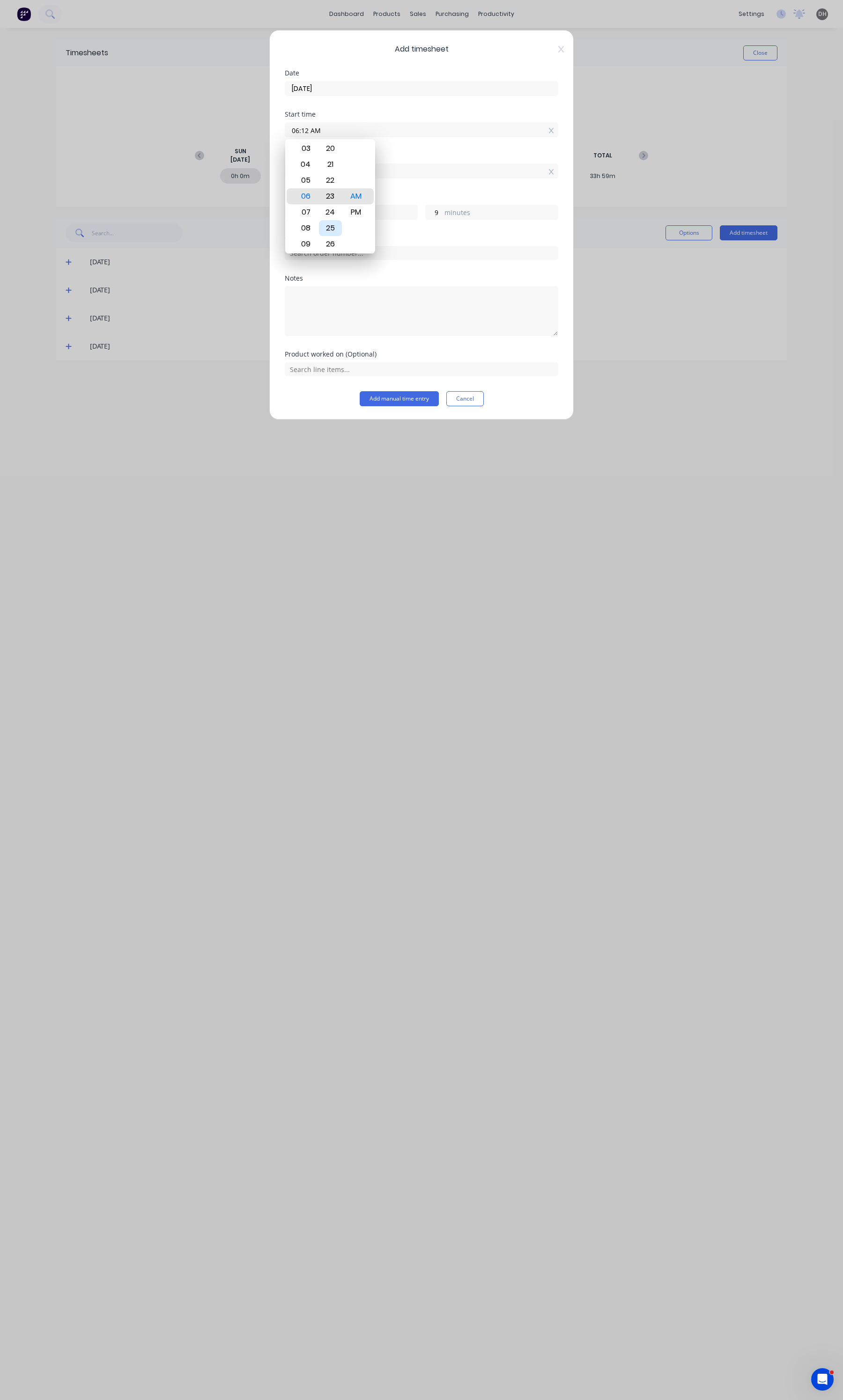
type input "58"
type input "06:24 AM"
type input "57"
type input "06:25 AM"
type input "56"
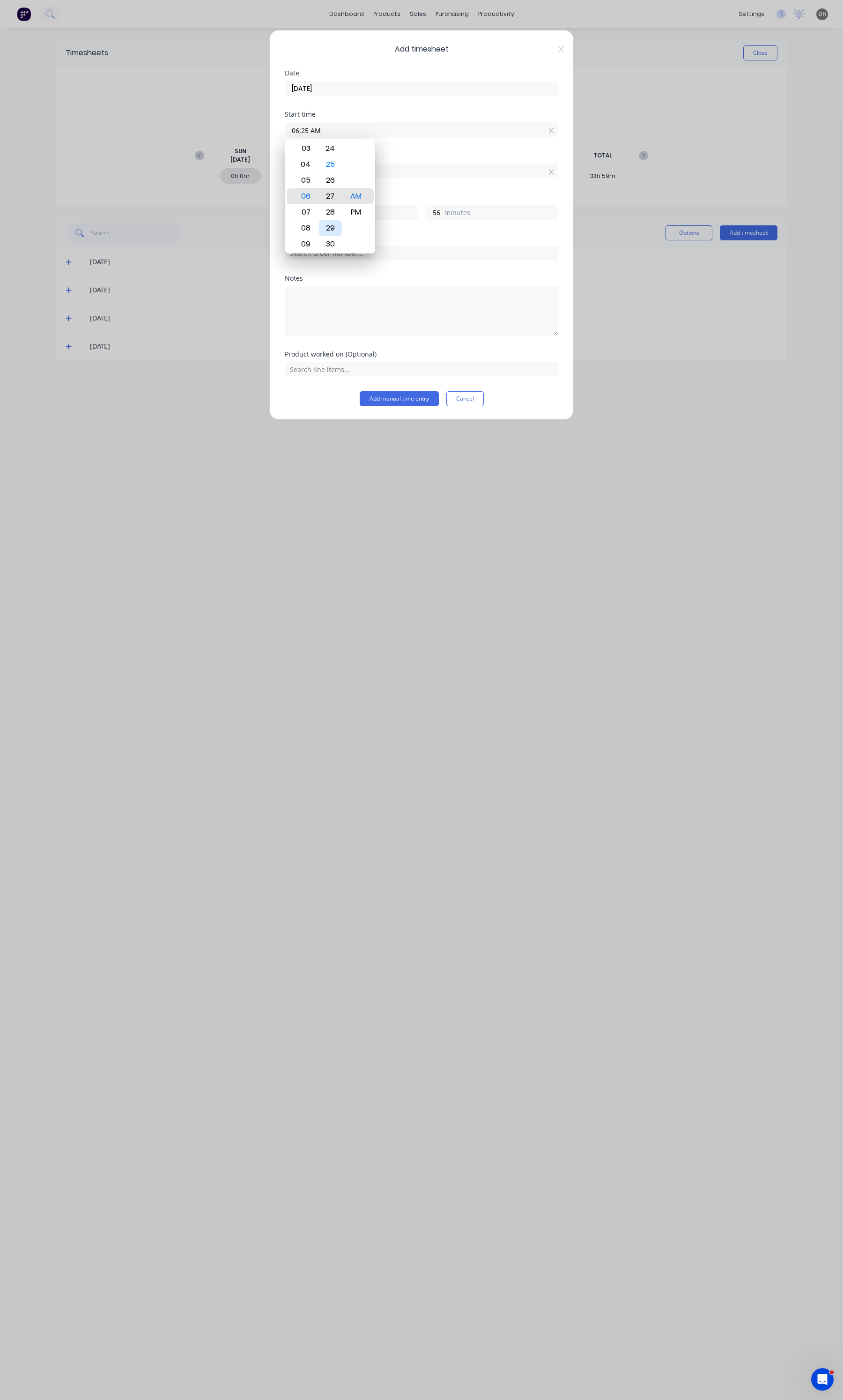
type input "06:27 AM"
type input "54"
click at [335, 243] on div "30" at bounding box center [330, 244] width 23 height 16
type input "06:30 AM"
type input "51"
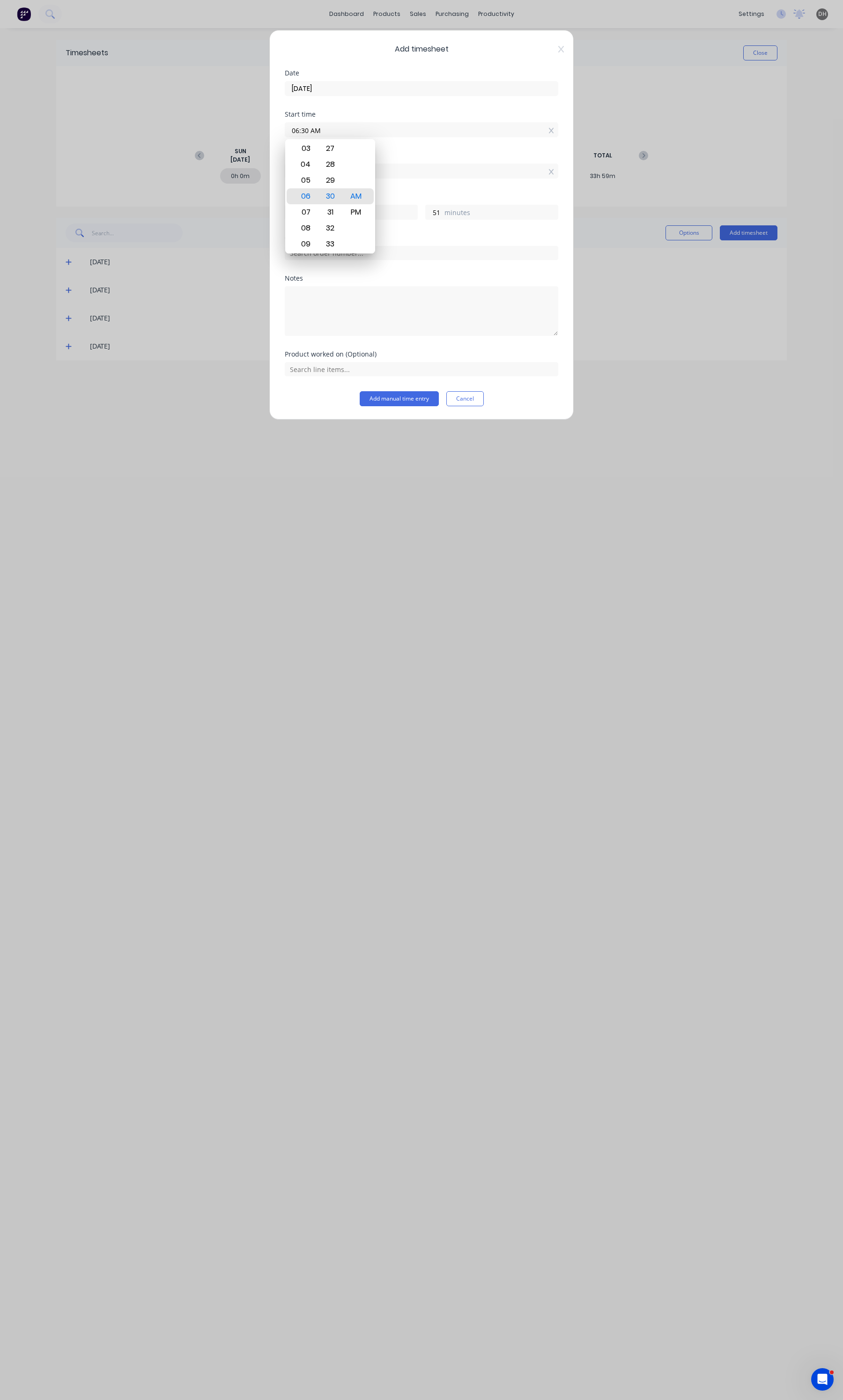
click at [400, 158] on div "Finish time" at bounding box center [422, 155] width 274 height 6
click at [373, 171] on input "06:21 AM" at bounding box center [422, 171] width 272 height 14
type input "02:21 AM"
type input "19"
type input "03:21 AM"
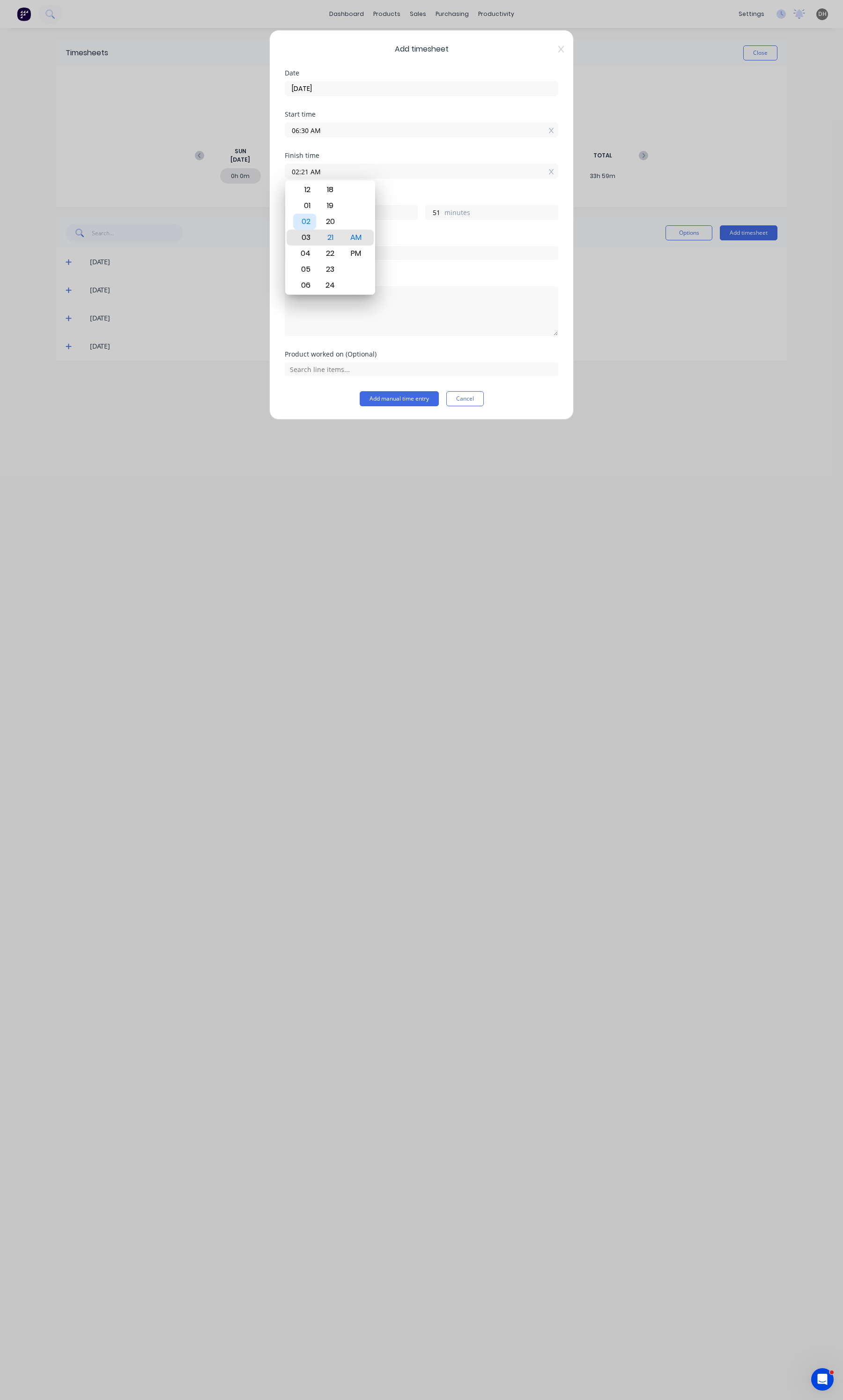
type input "20"
click at [311, 217] on div "02" at bounding box center [304, 221] width 23 height 16
type input "02:21 AM"
type input "19"
type input "02:23 AM"
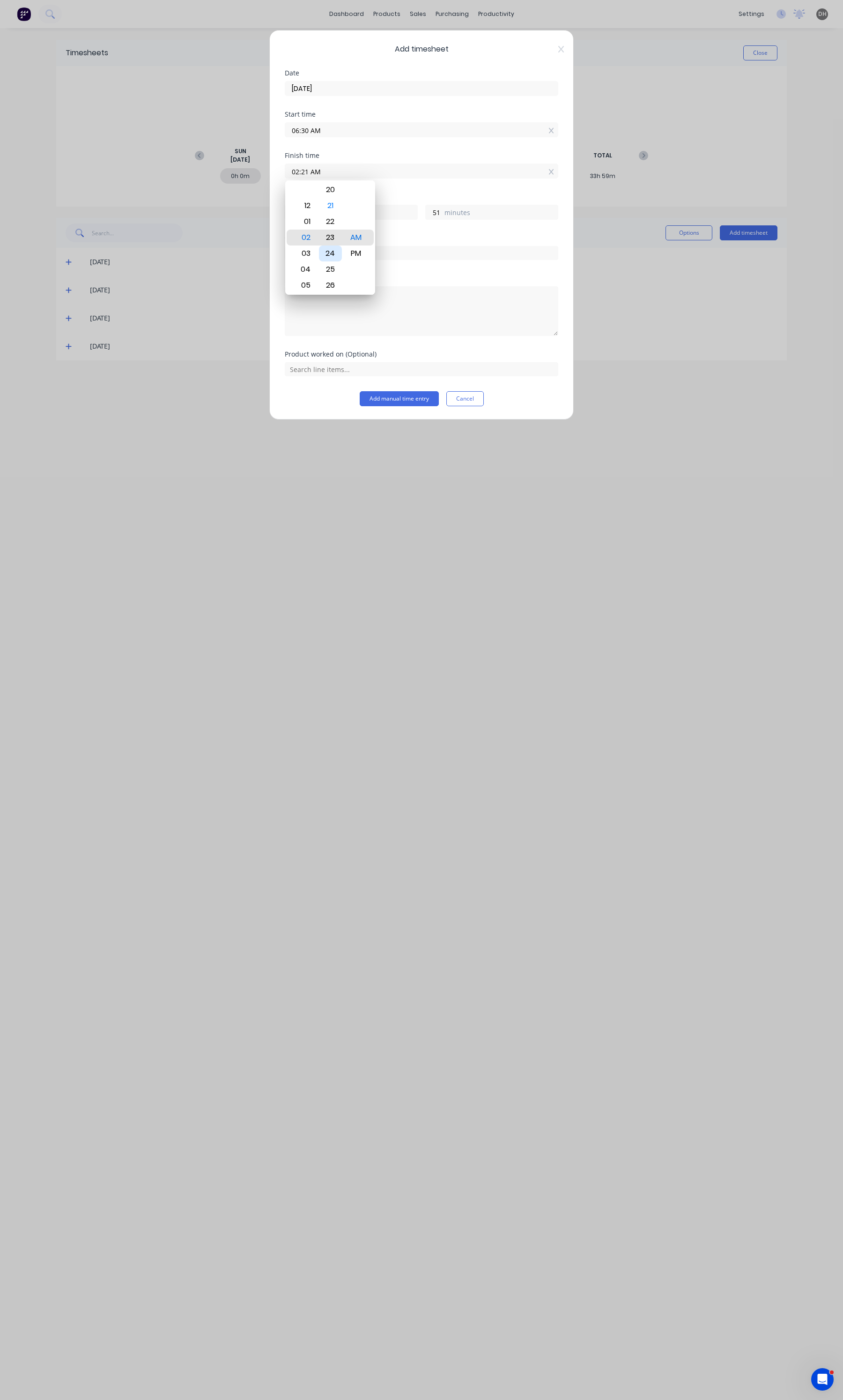
type input "53"
type input "02:25 AM"
type input "55"
type input "02:26 AM"
type input "56"
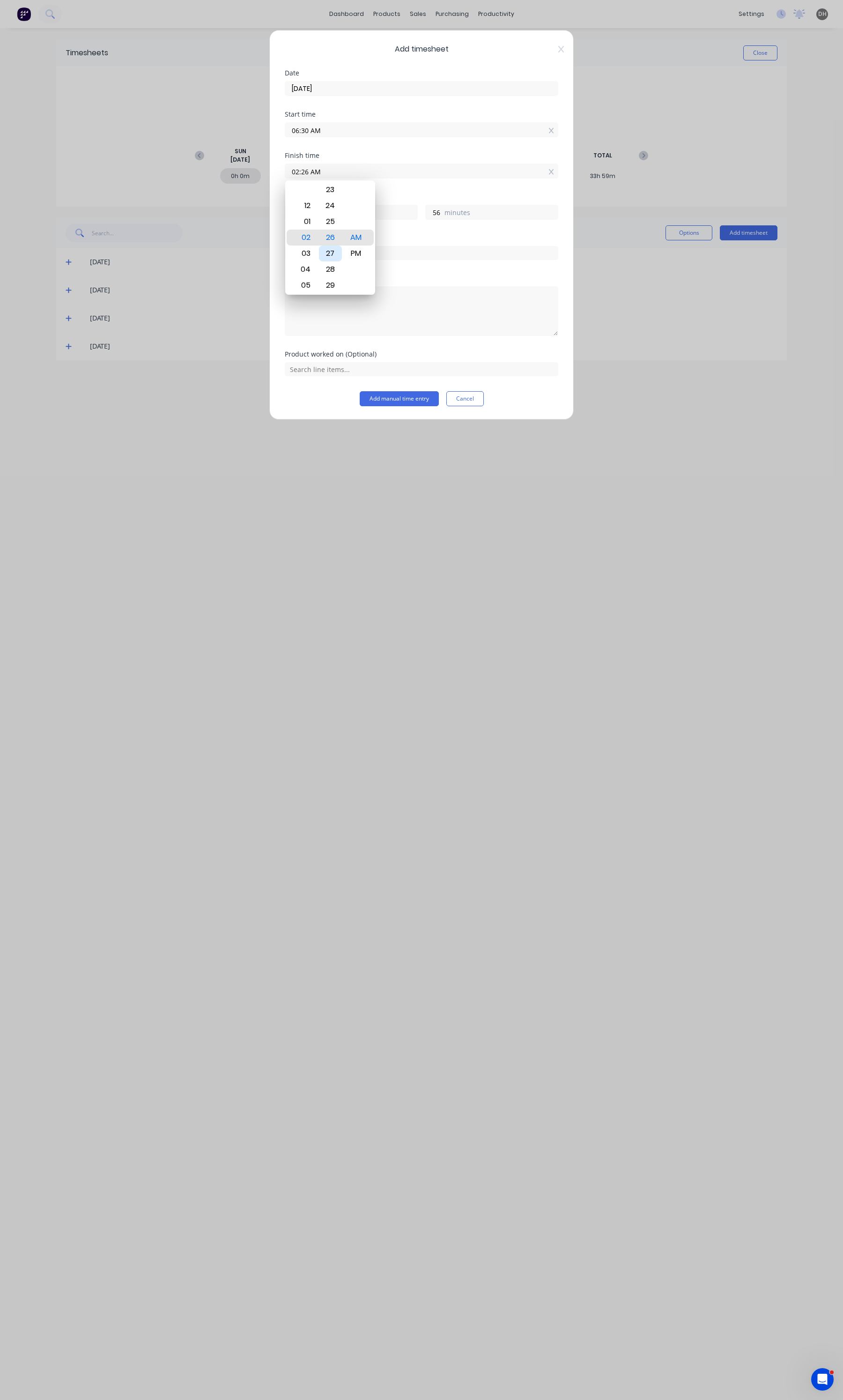
type input "02:27 AM"
type input "57"
click at [333, 280] on div "30" at bounding box center [330, 285] width 23 height 16
type input "02:30 AM"
type input "20"
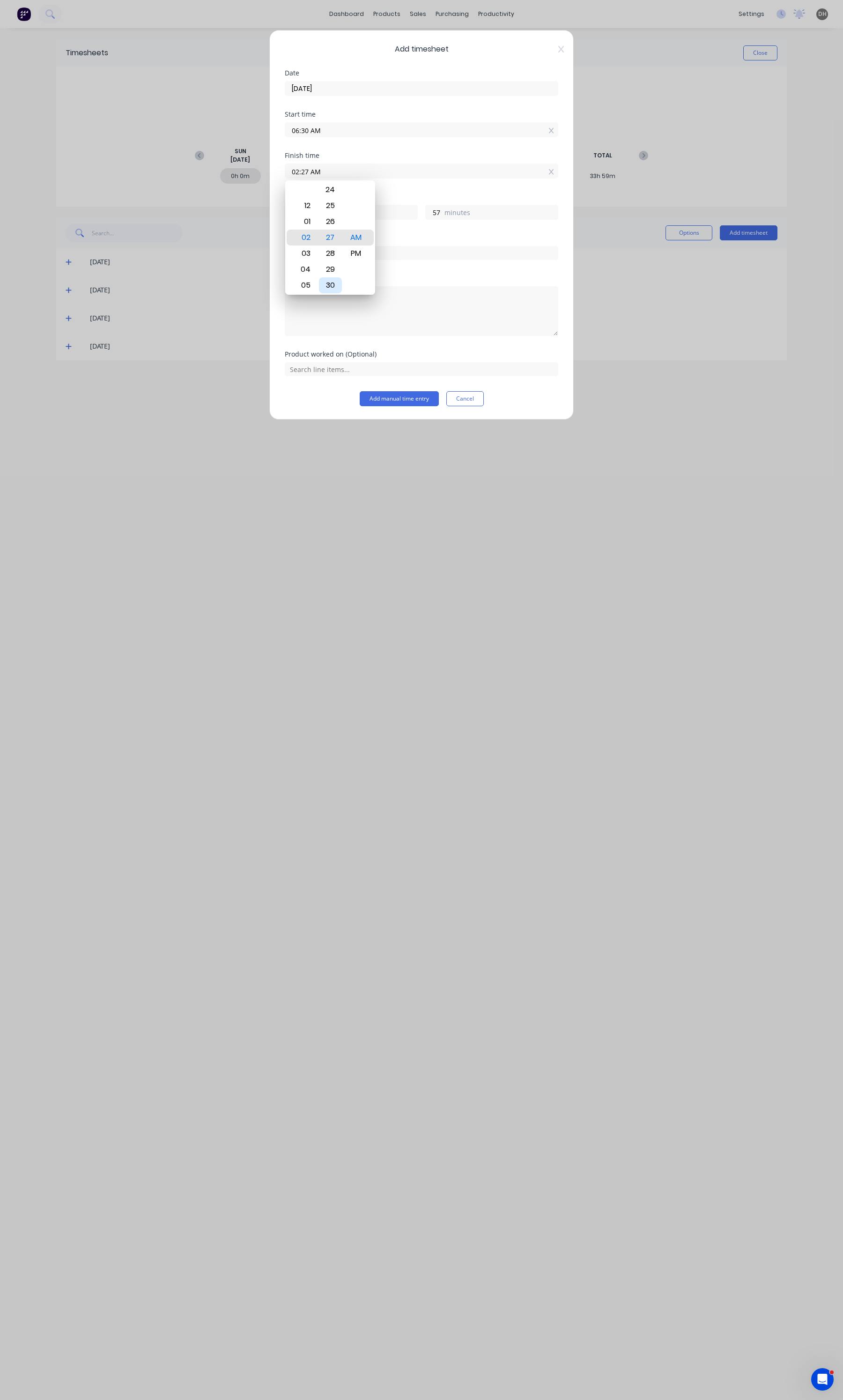
type input "0"
click at [362, 251] on div "PM" at bounding box center [356, 253] width 23 height 16
type input "02:30 PM"
type input "8"
click at [420, 187] on div "Finish time 02:30 PM" at bounding box center [422, 173] width 274 height 41
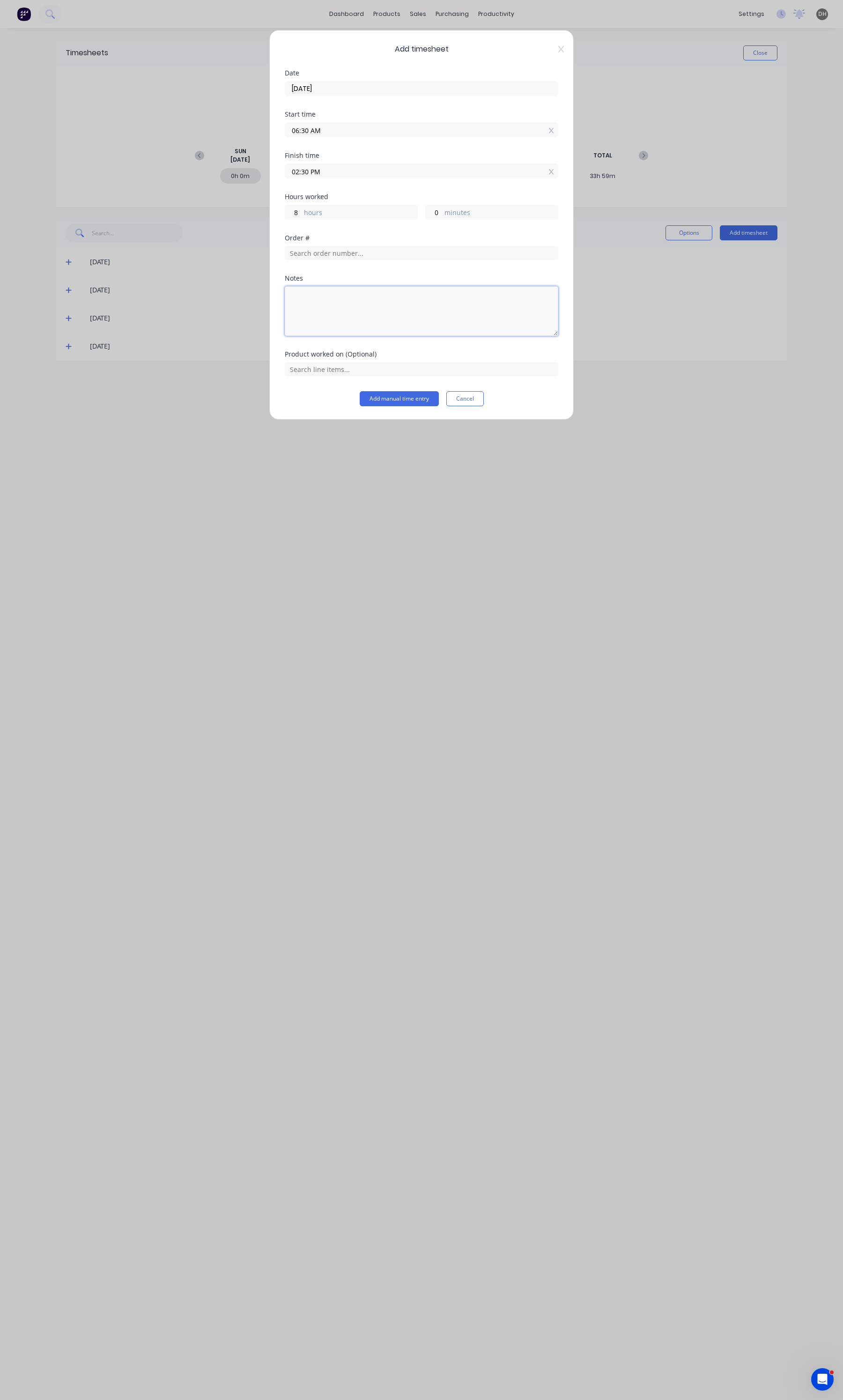
click at [365, 307] on textarea at bounding box center [422, 311] width 274 height 50
type textarea "TAFE - 30min late"
click at [399, 393] on button "Add manual time entry" at bounding box center [399, 399] width 79 height 15
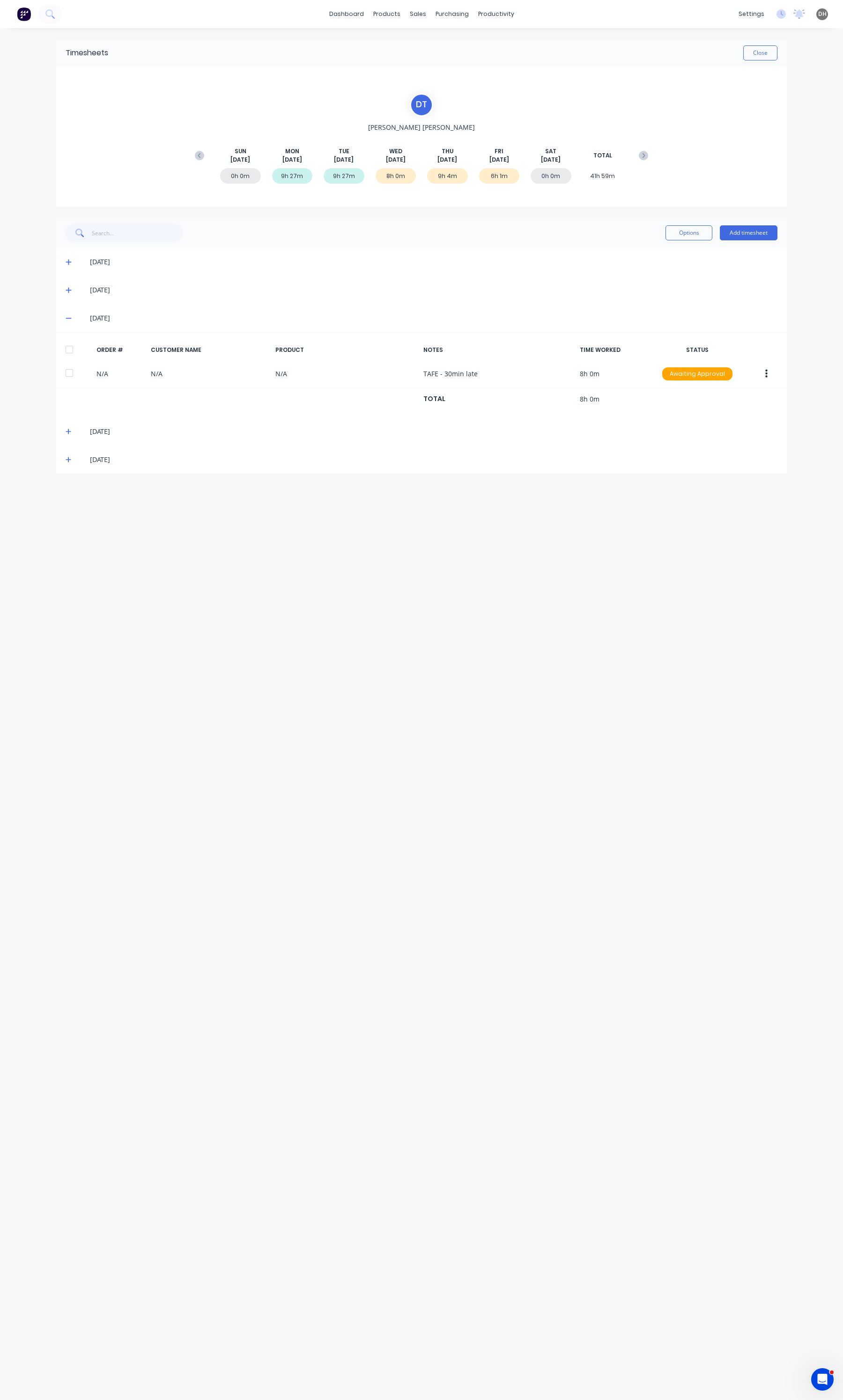
click at [71, 435] on icon at bounding box center [69, 431] width 6 height 6
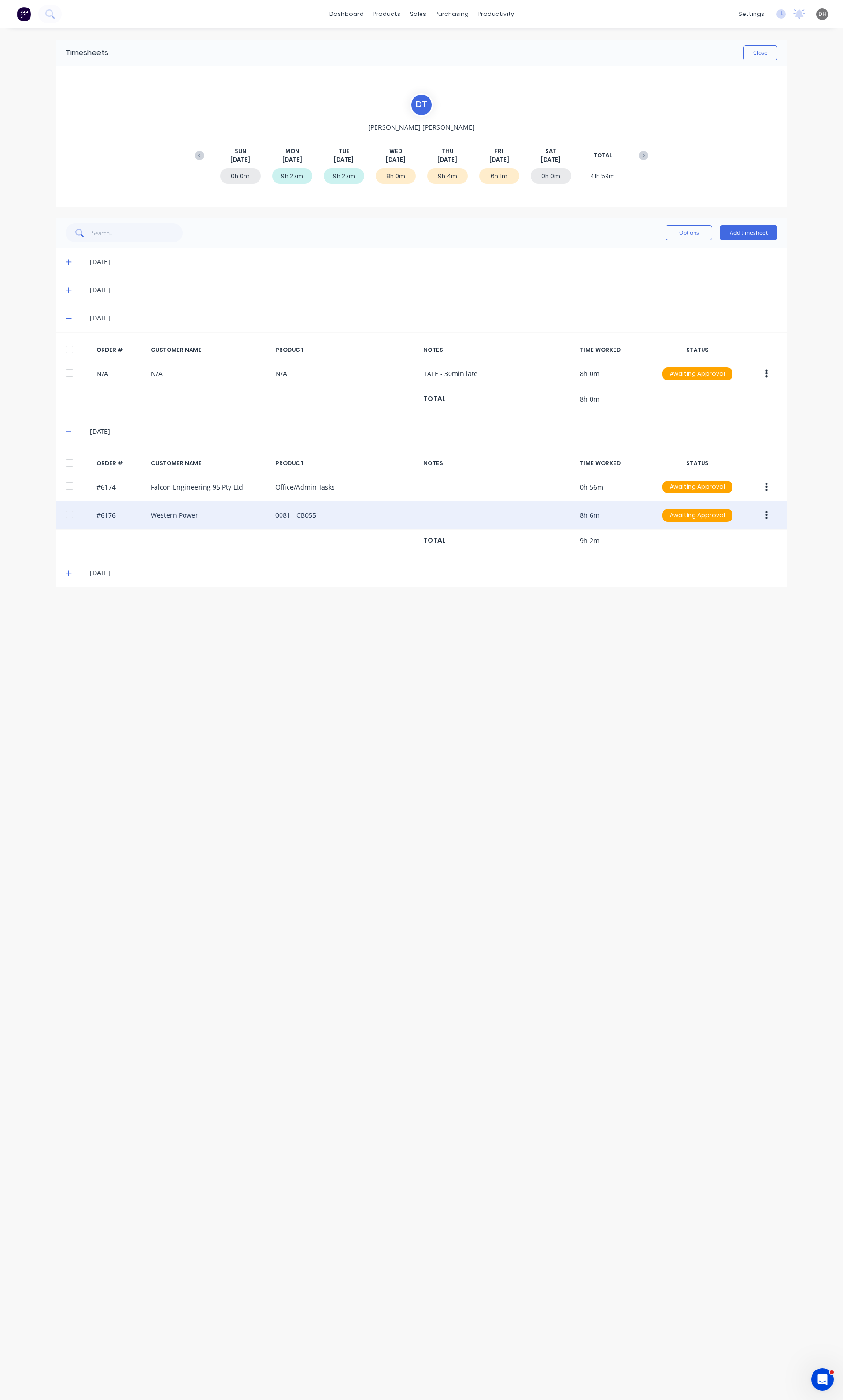
click at [766, 511] on icon "button" at bounding box center [767, 516] width 2 height 11
click at [720, 576] on div "Edit" at bounding box center [733, 577] width 72 height 14
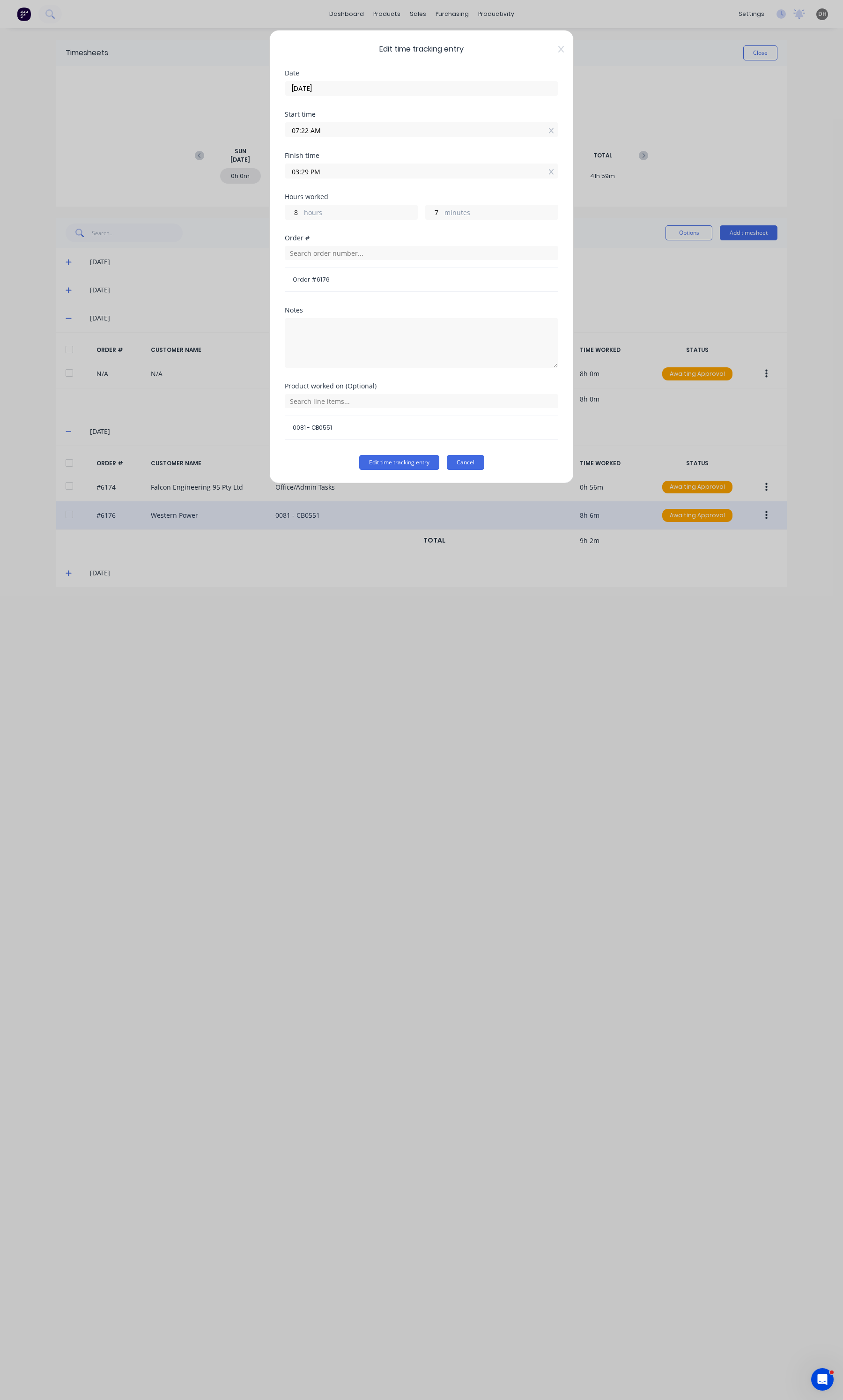
click at [472, 467] on button "Cancel" at bounding box center [466, 463] width 38 height 15
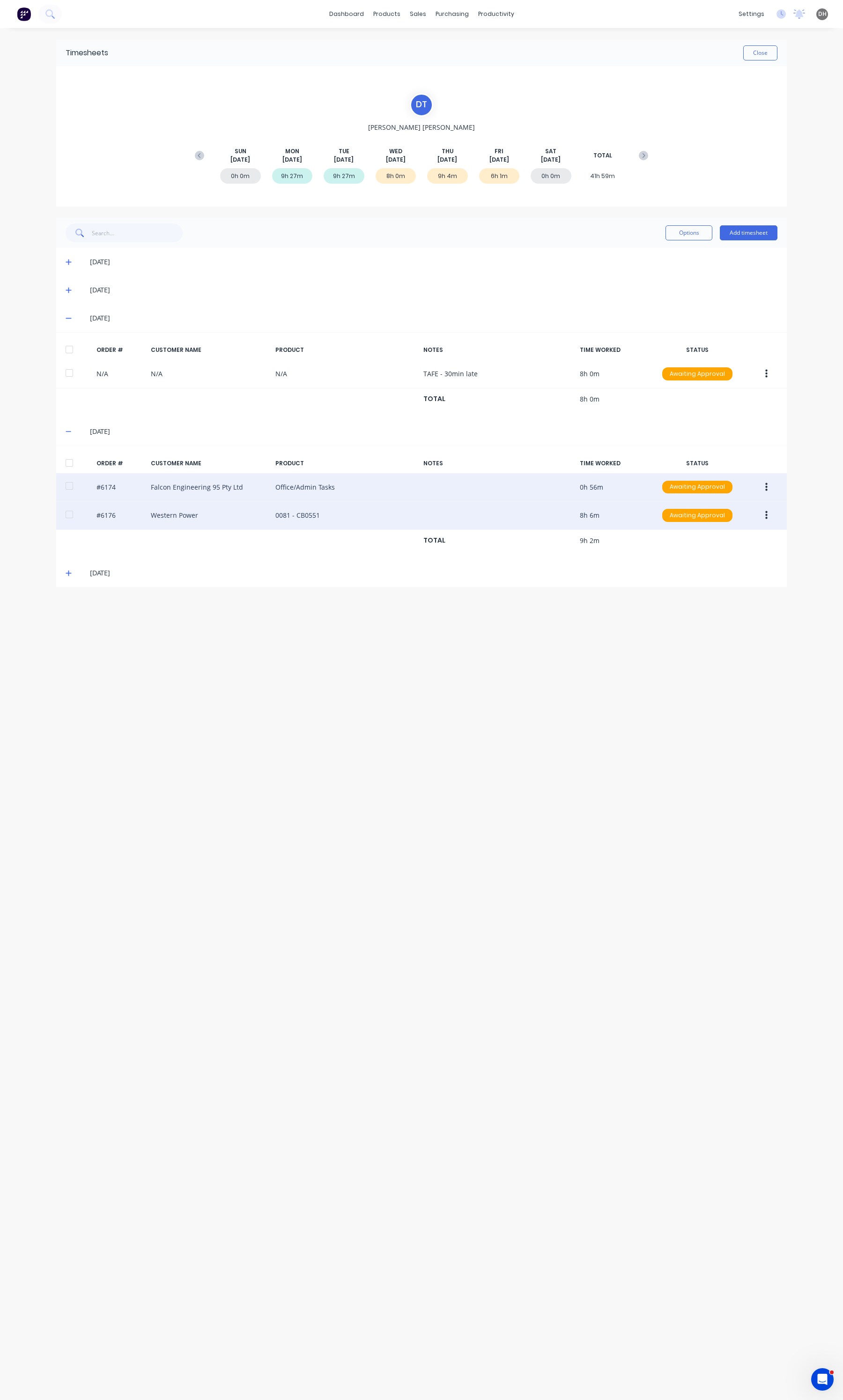
click at [762, 488] on button "button" at bounding box center [766, 487] width 22 height 17
click at [712, 541] on button "Edit" at bounding box center [733, 549] width 89 height 19
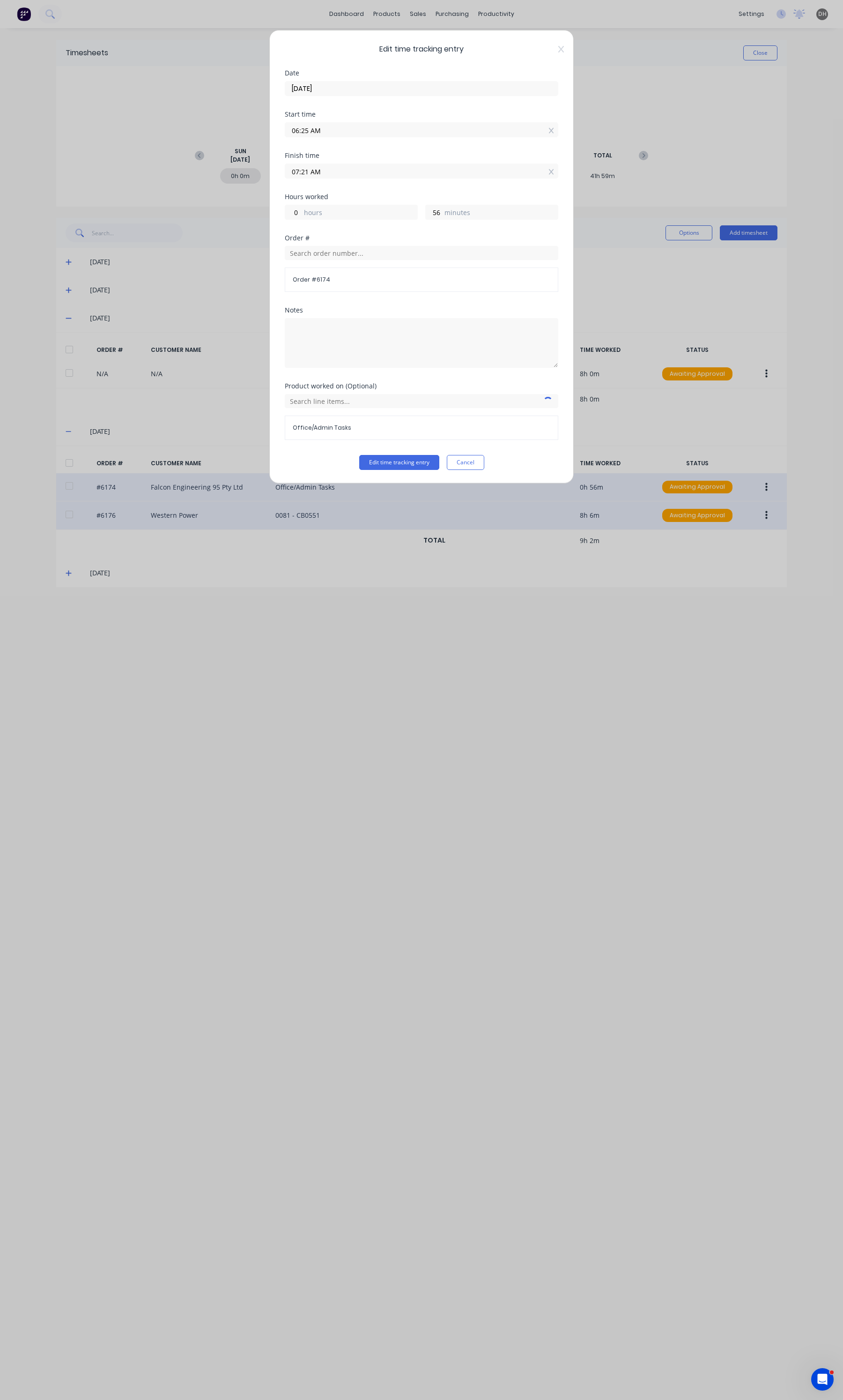
click at [346, 131] on input "06:25 AM" at bounding box center [422, 130] width 272 height 14
type input "06:20 AM"
type input "1"
type input "06:14 AM"
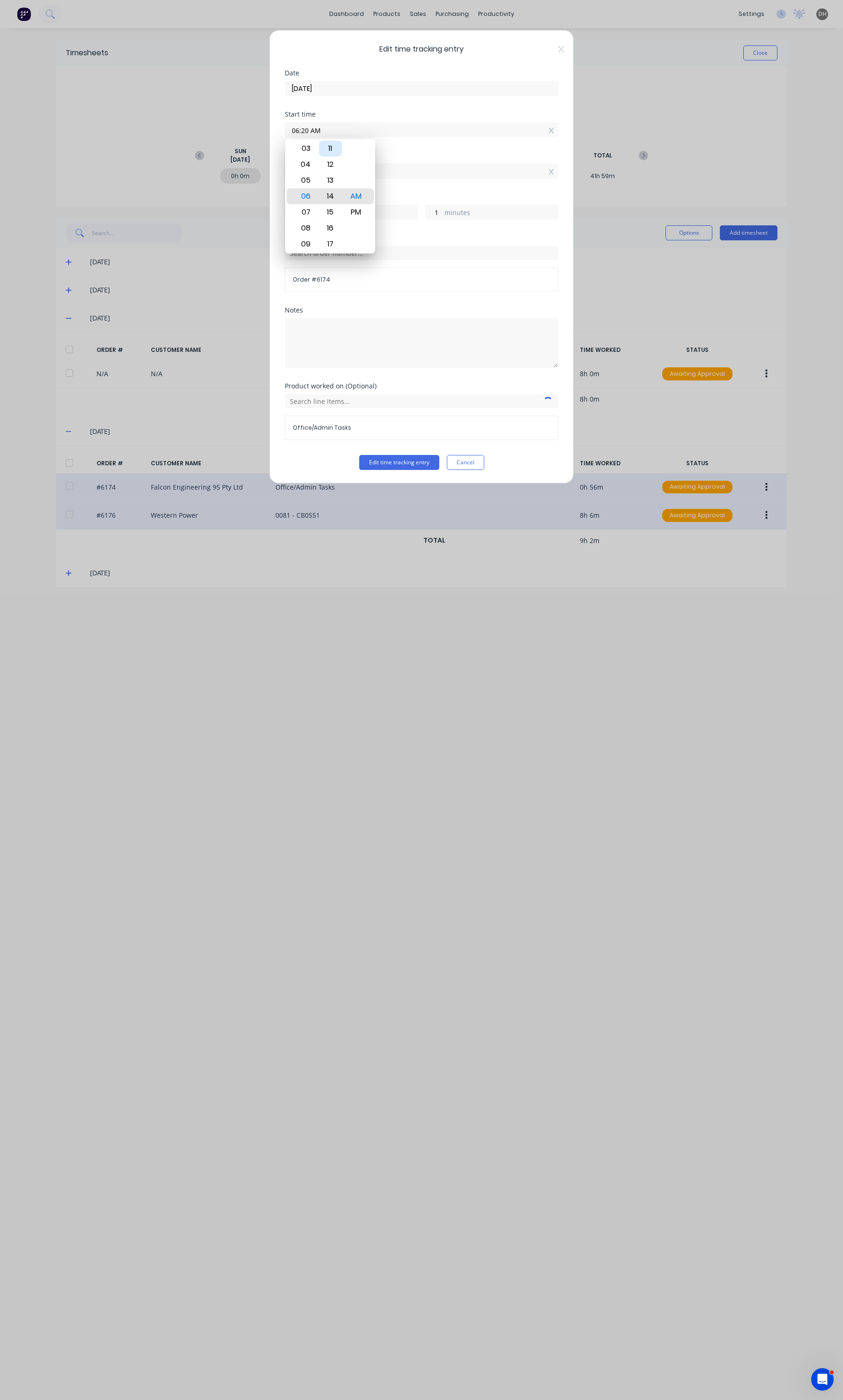
type input "7"
type input "06:09 AM"
type input "12"
type input "06:07 AM"
type input "14"
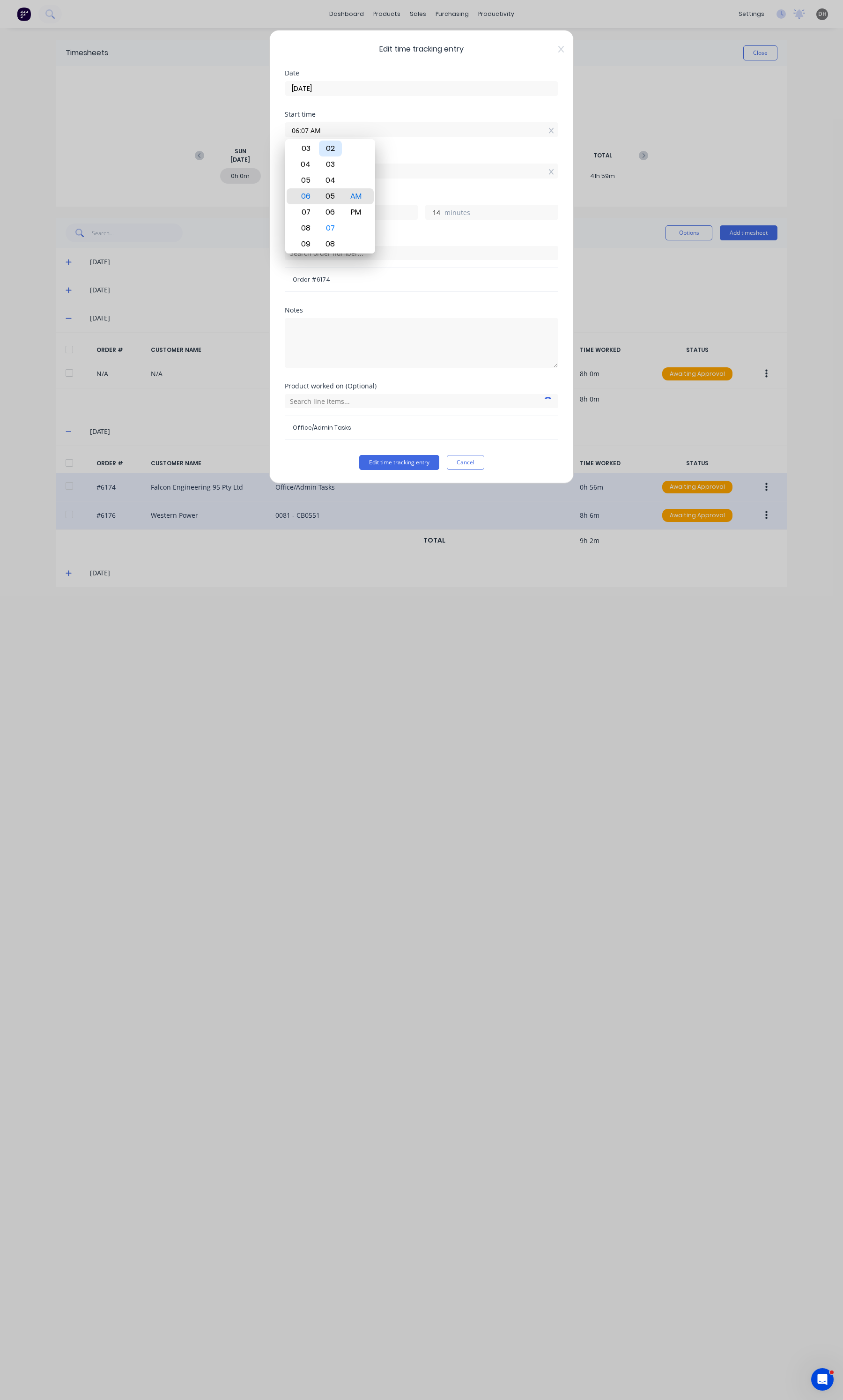
type input "06:05 AM"
type input "16"
type input "06:04 AM"
type input "17"
type input "06:03 AM"
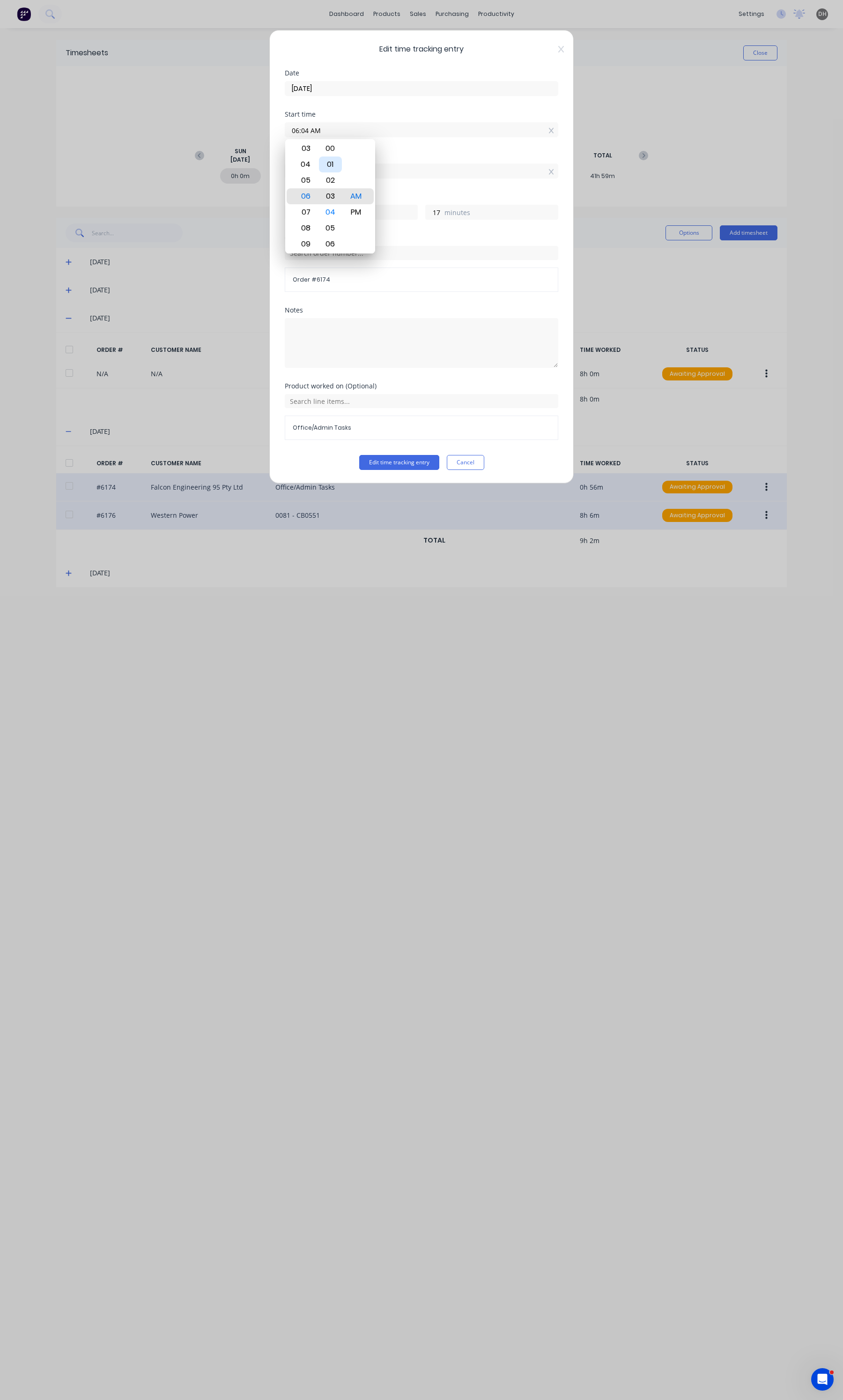
type input "18"
click at [333, 147] on div "00" at bounding box center [330, 148] width 23 height 16
type input "06:00 AM"
type input "21"
click at [395, 464] on button "Edit time tracking entry" at bounding box center [399, 463] width 80 height 15
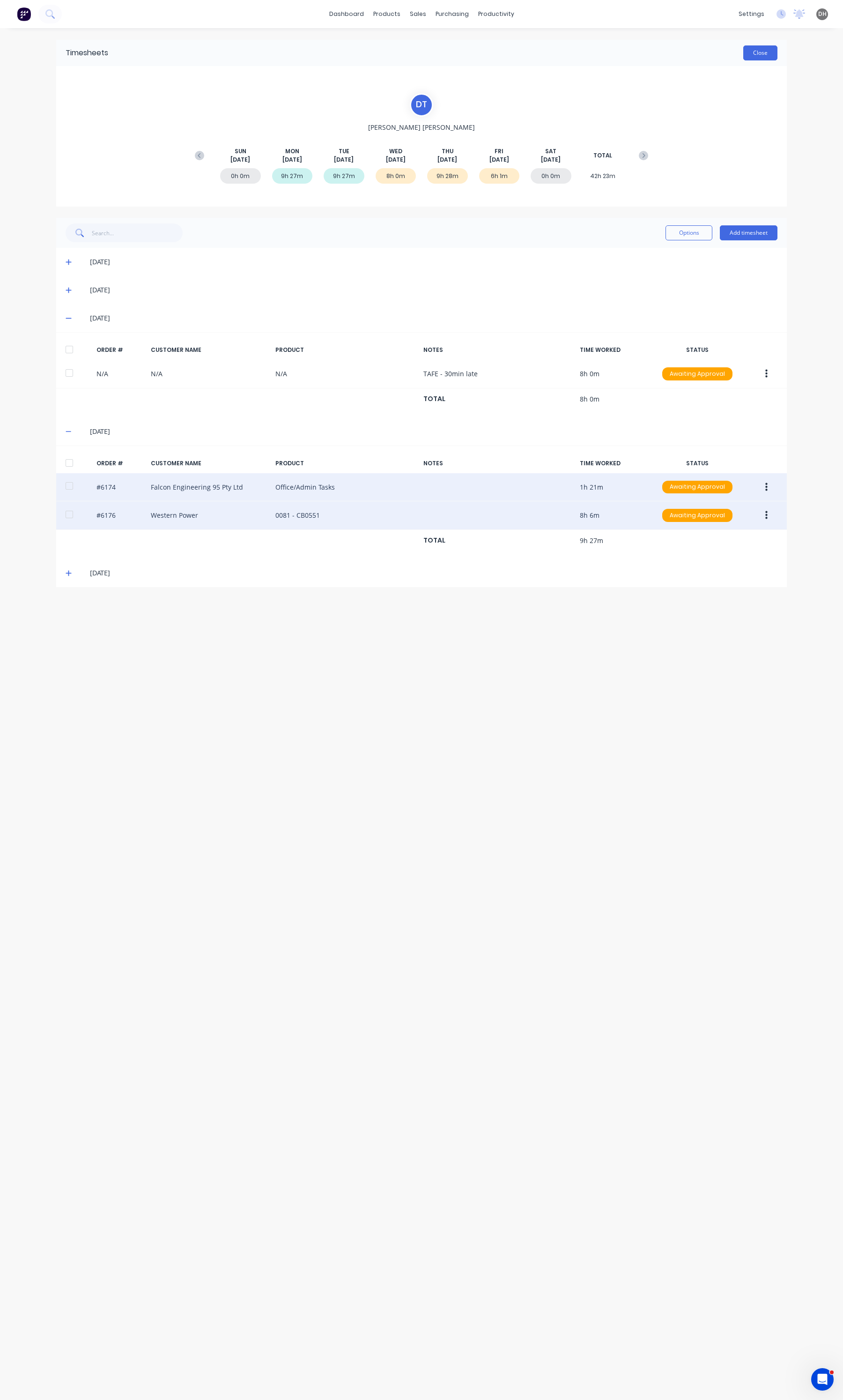
click at [766, 55] on button "Close" at bounding box center [760, 53] width 34 height 15
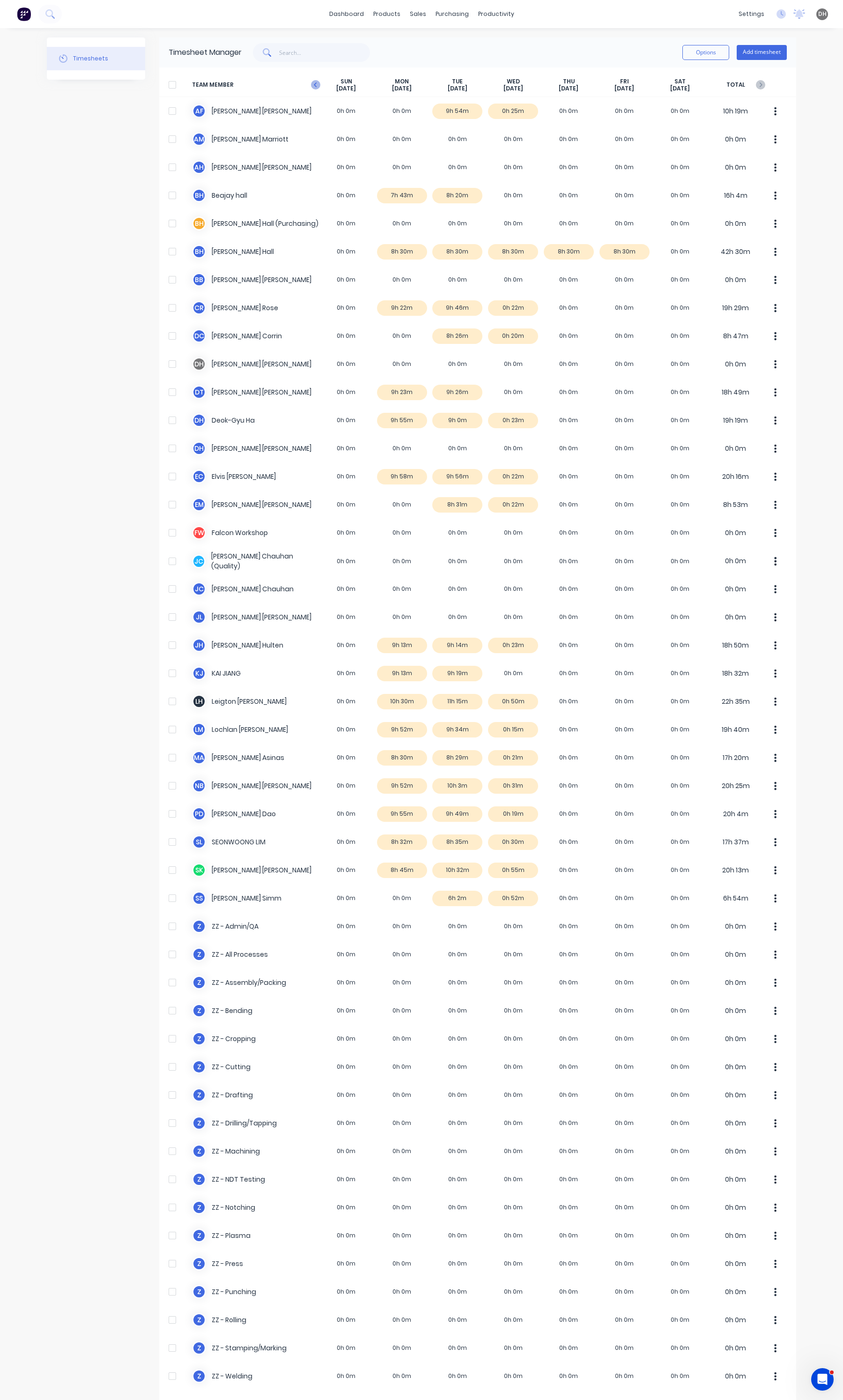
click at [315, 85] on icon "button" at bounding box center [316, 85] width 9 height 9
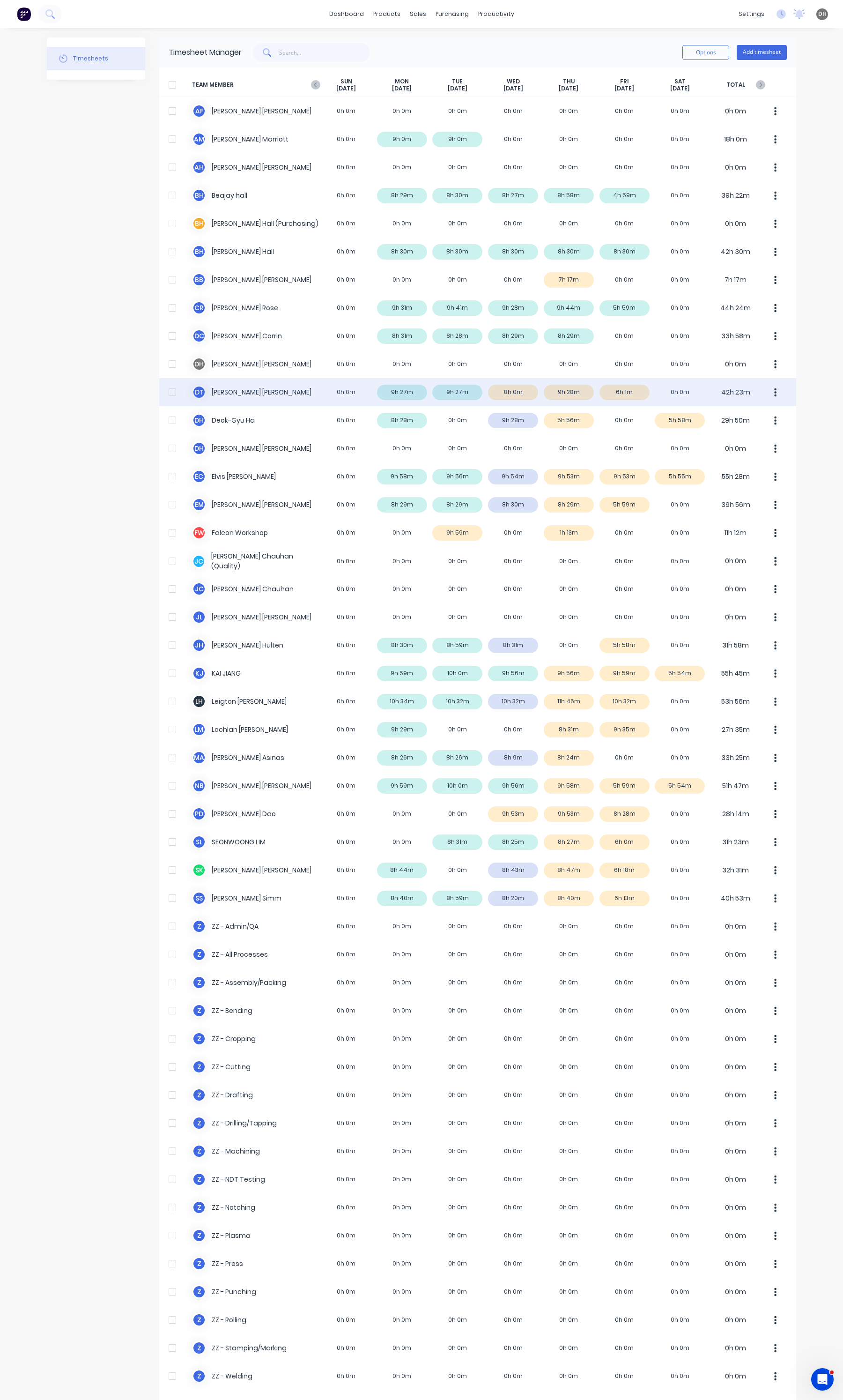
click at [774, 395] on icon "button" at bounding box center [775, 393] width 2 height 11
click at [750, 425] on div "Approve" at bounding box center [740, 418] width 72 height 14
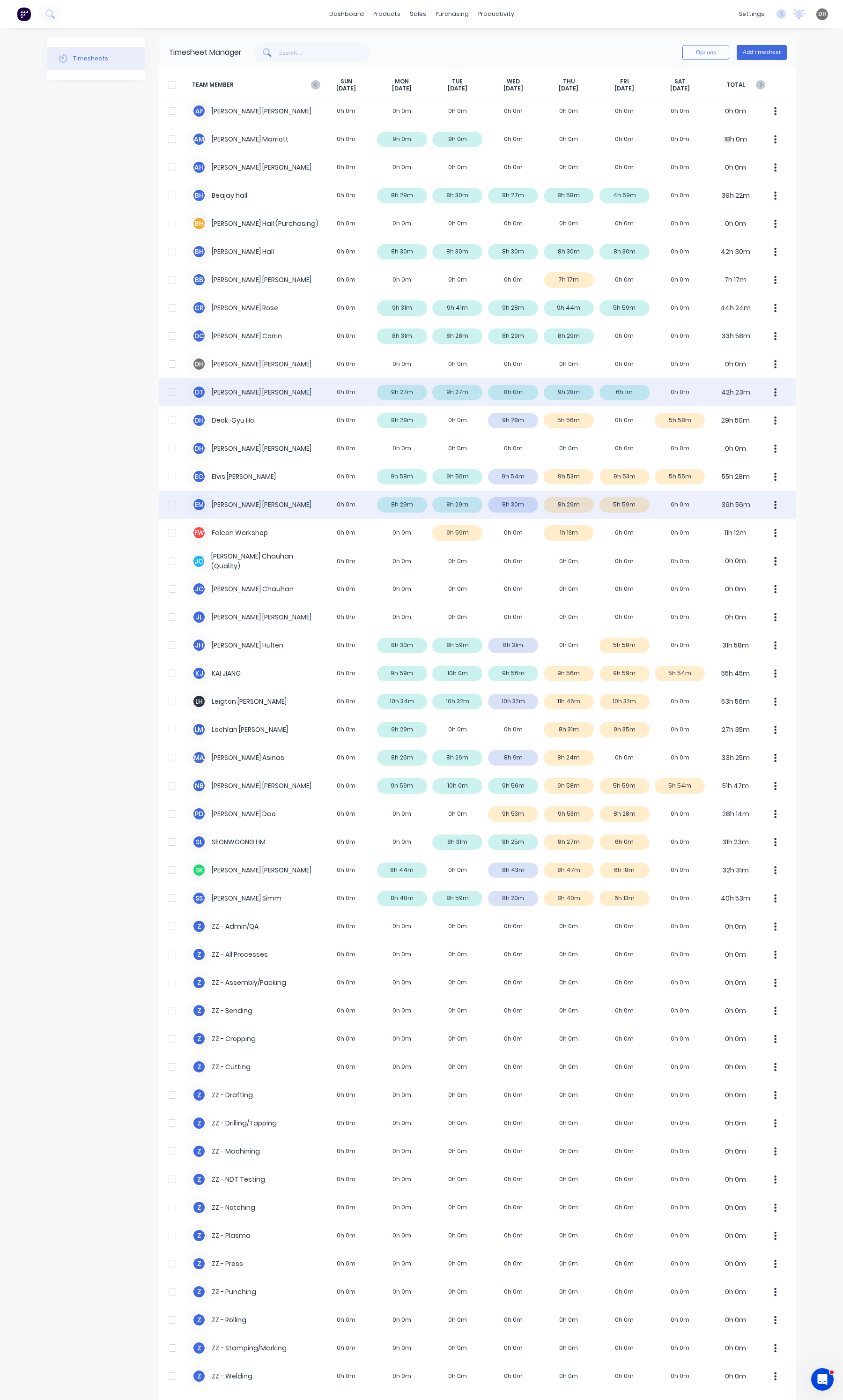
click at [776, 503] on button "button" at bounding box center [775, 504] width 20 height 19
click at [754, 534] on div "Approve" at bounding box center [740, 530] width 72 height 14
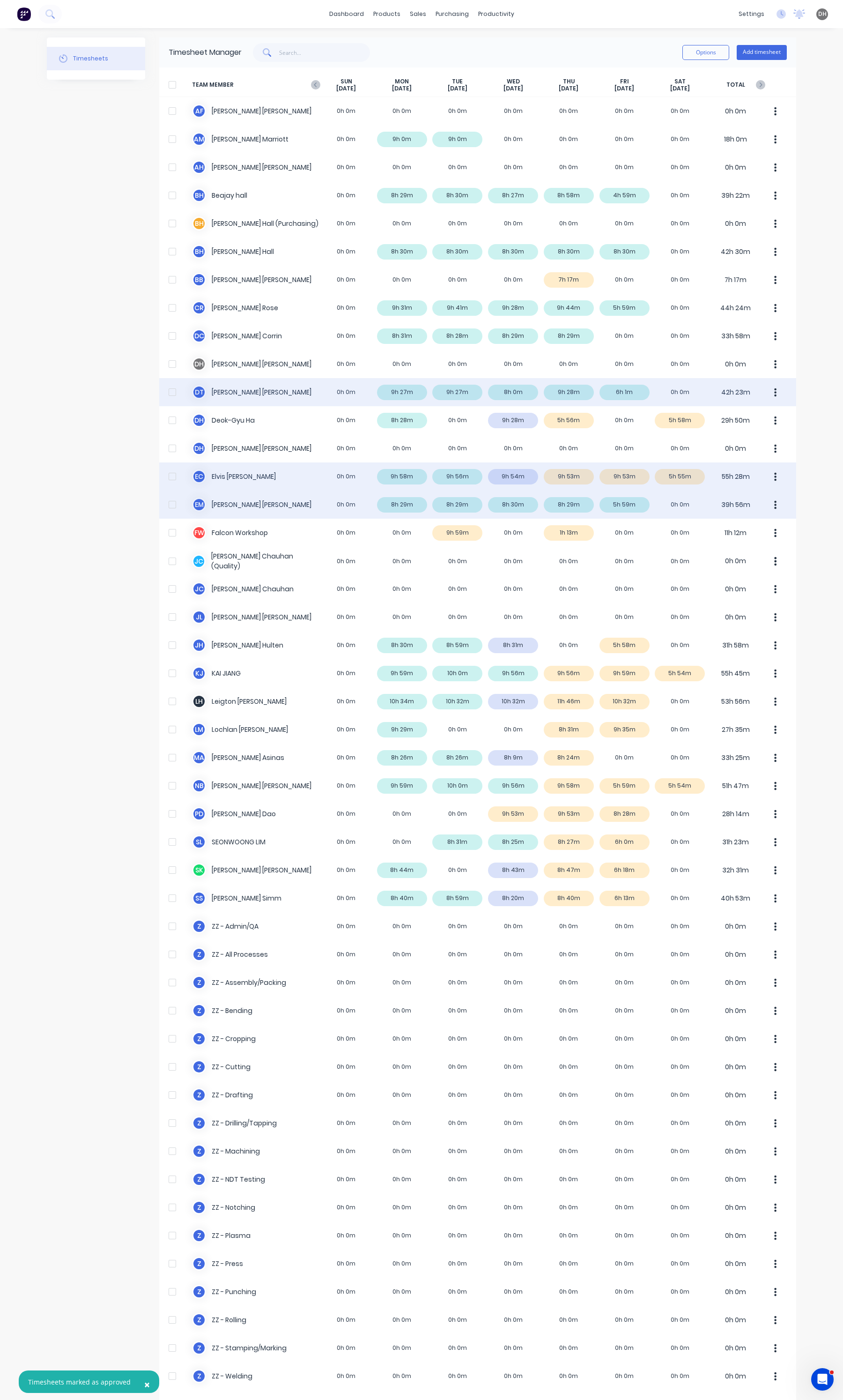
click at [633, 480] on div "E C [PERSON_NAME] 0h 0m 9h 58m 9h 56m 9h 54m 9h 53m 9h 53m 5h 55m 55h 28m" at bounding box center [477, 476] width 637 height 28
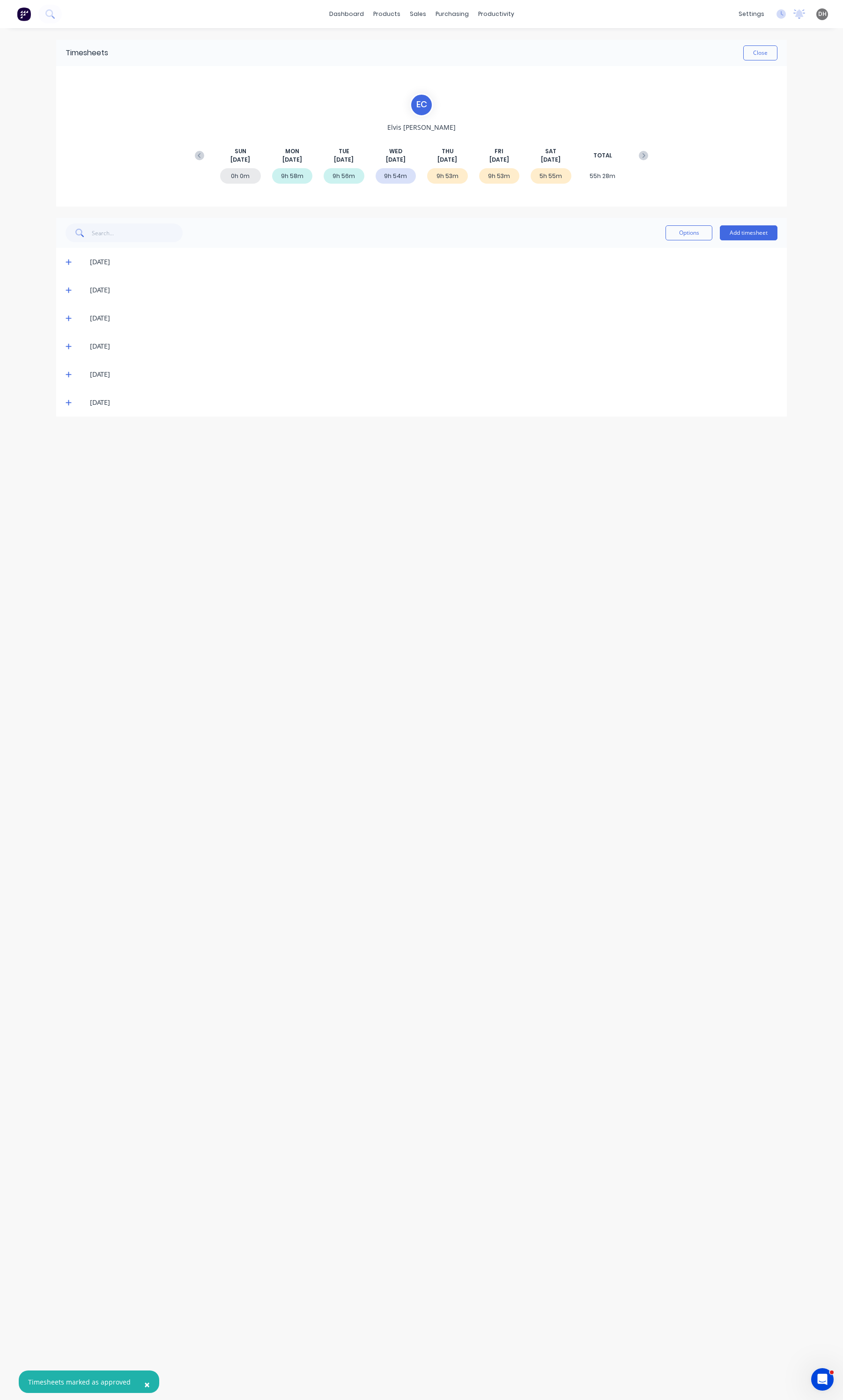
click at [66, 344] on icon at bounding box center [69, 346] width 6 height 6
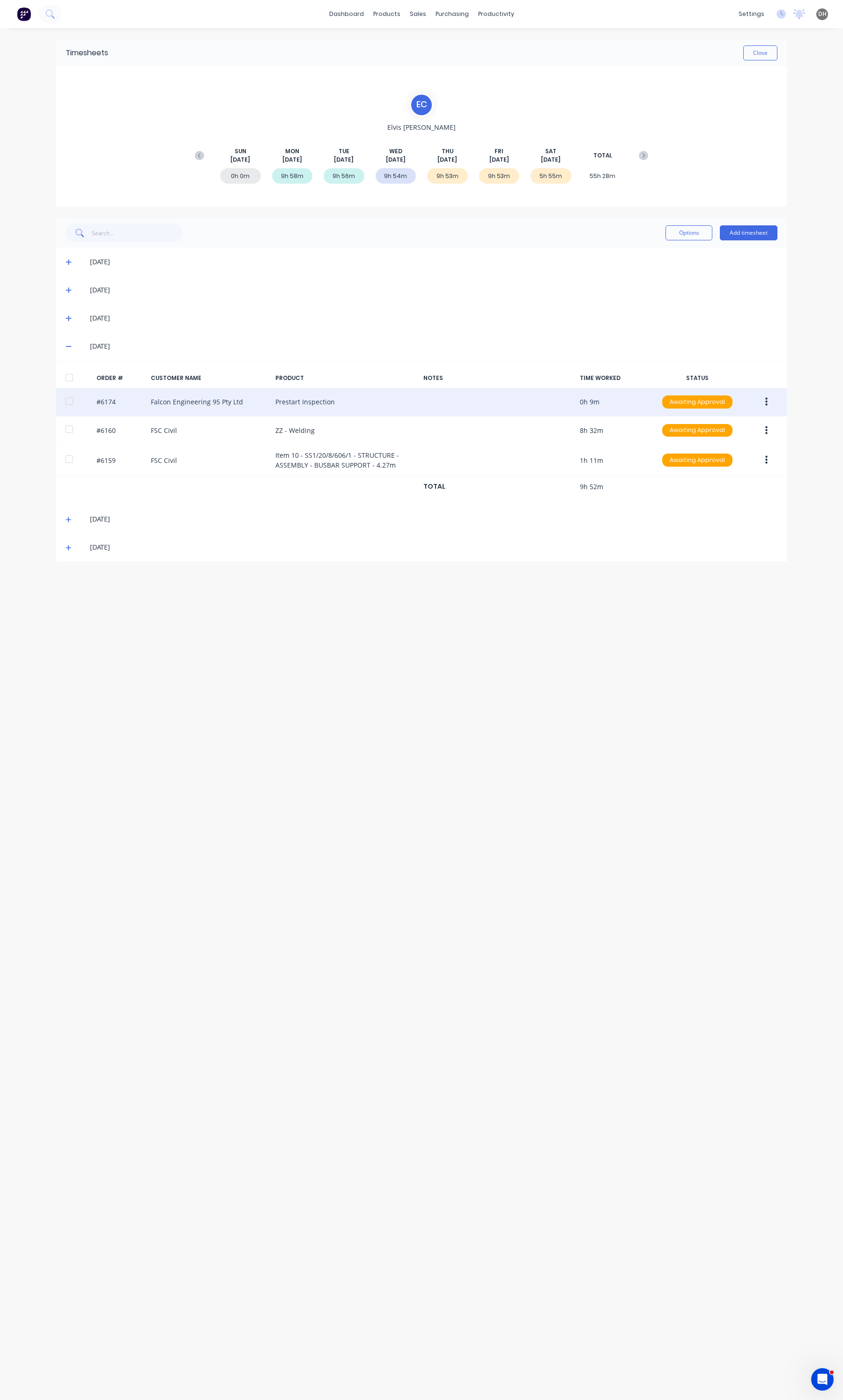
click at [768, 404] on button "button" at bounding box center [766, 402] width 22 height 17
click at [727, 467] on div "Edit" at bounding box center [733, 464] width 72 height 14
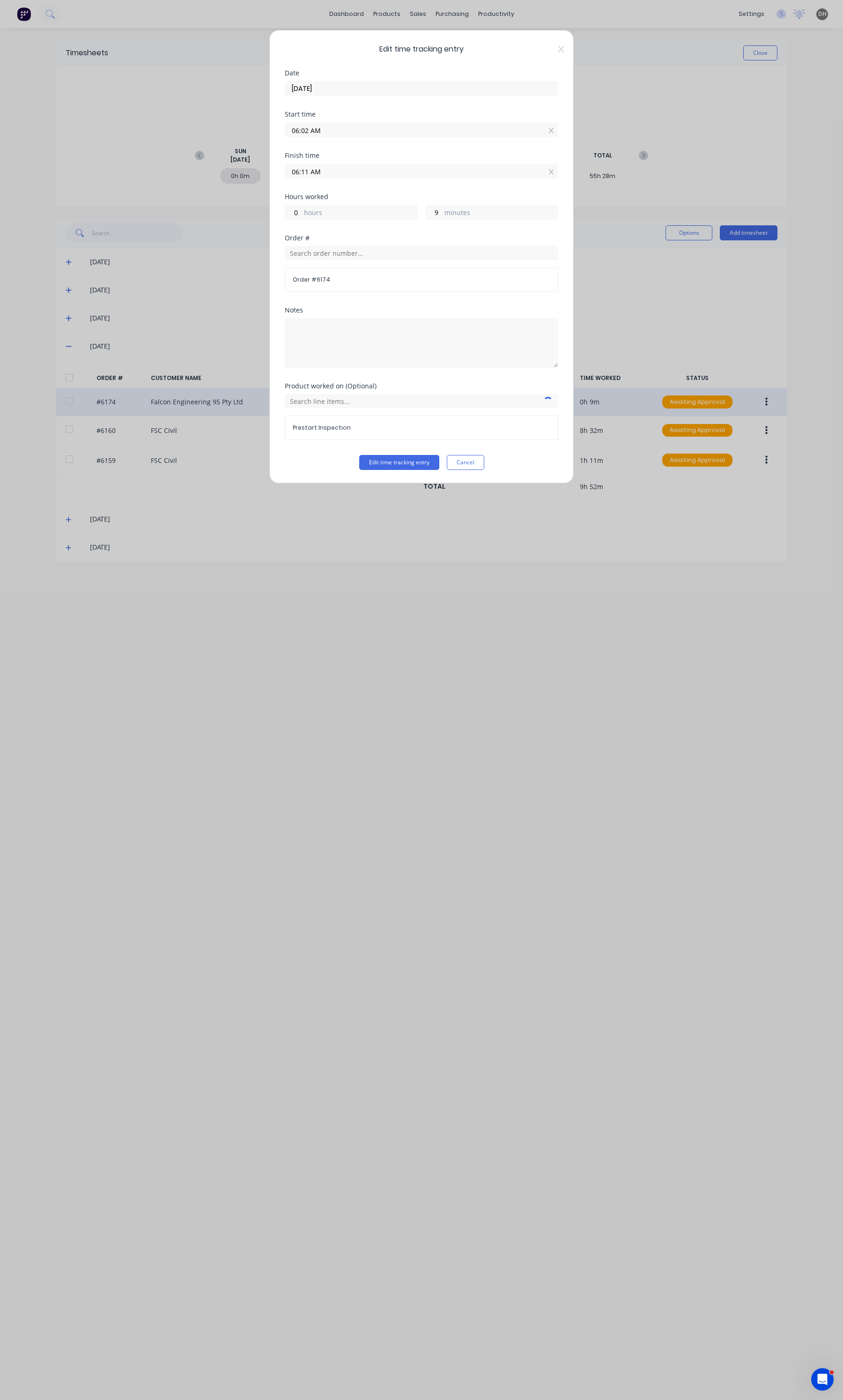
click at [379, 132] on input "06:02 AM" at bounding box center [422, 130] width 272 height 14
click at [337, 161] on div "00" at bounding box center [330, 164] width 23 height 16
type input "06:00 AM"
type input "11"
click at [410, 457] on button "Edit time tracking entry" at bounding box center [399, 463] width 80 height 15
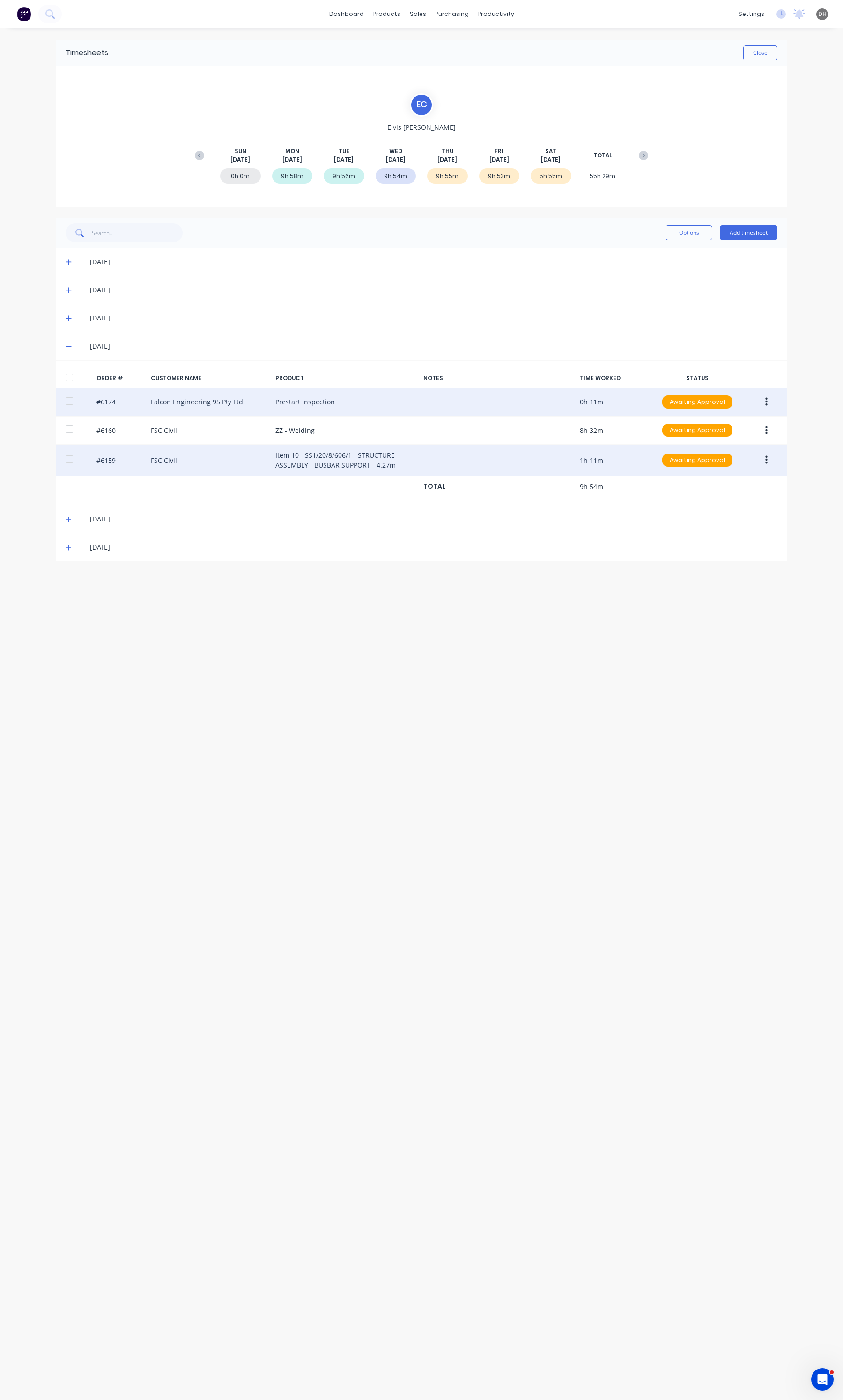
click at [767, 456] on button "button" at bounding box center [766, 460] width 22 height 17
click at [708, 517] on div "Edit" at bounding box center [733, 522] width 72 height 14
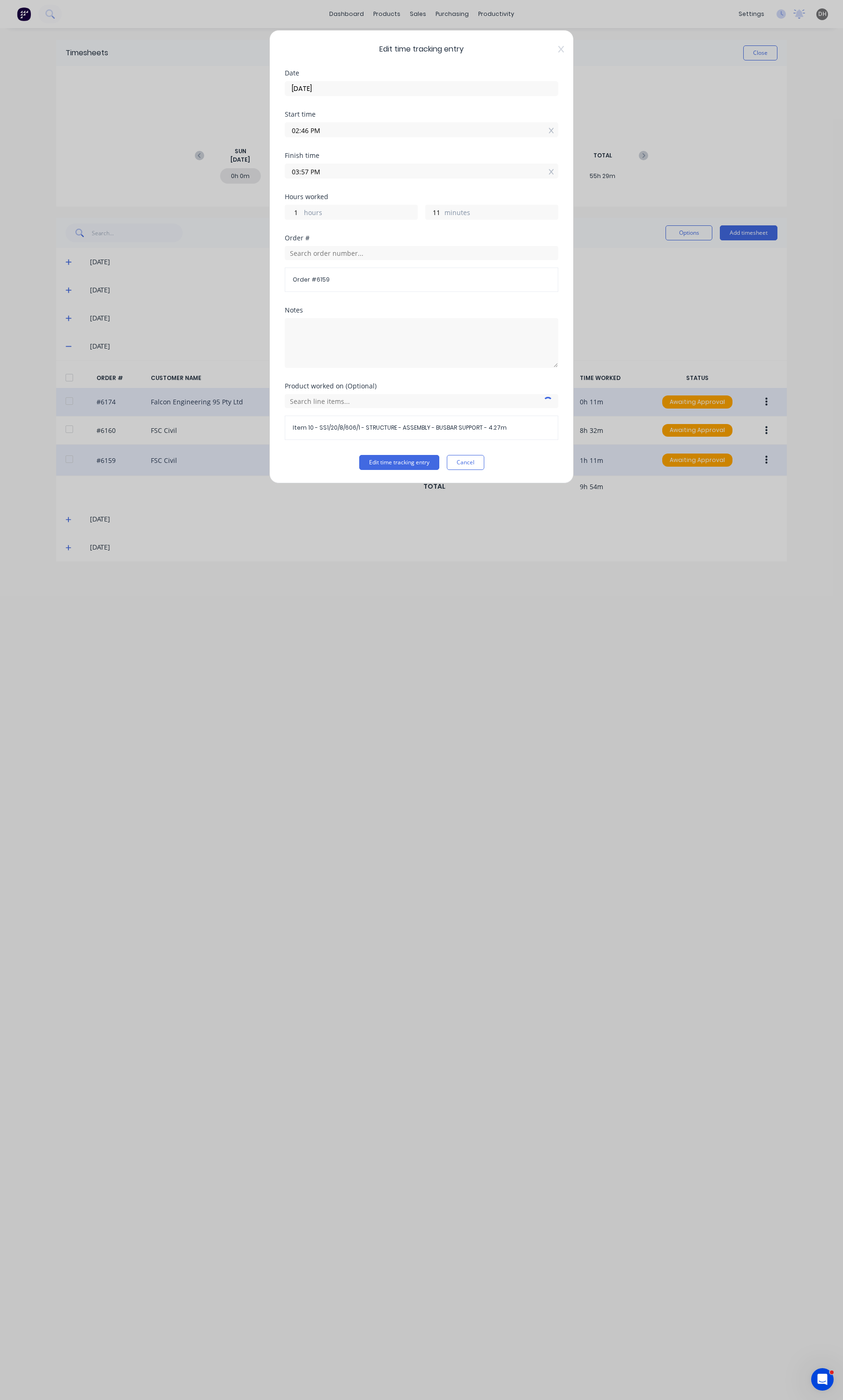
click at [347, 170] on input "03:57 PM" at bounding box center [422, 171] width 272 height 14
click at [332, 272] on div "59" at bounding box center [330, 269] width 23 height 16
type input "03:59 PM"
type input "13"
click at [400, 458] on button "Edit time tracking entry" at bounding box center [399, 463] width 80 height 15
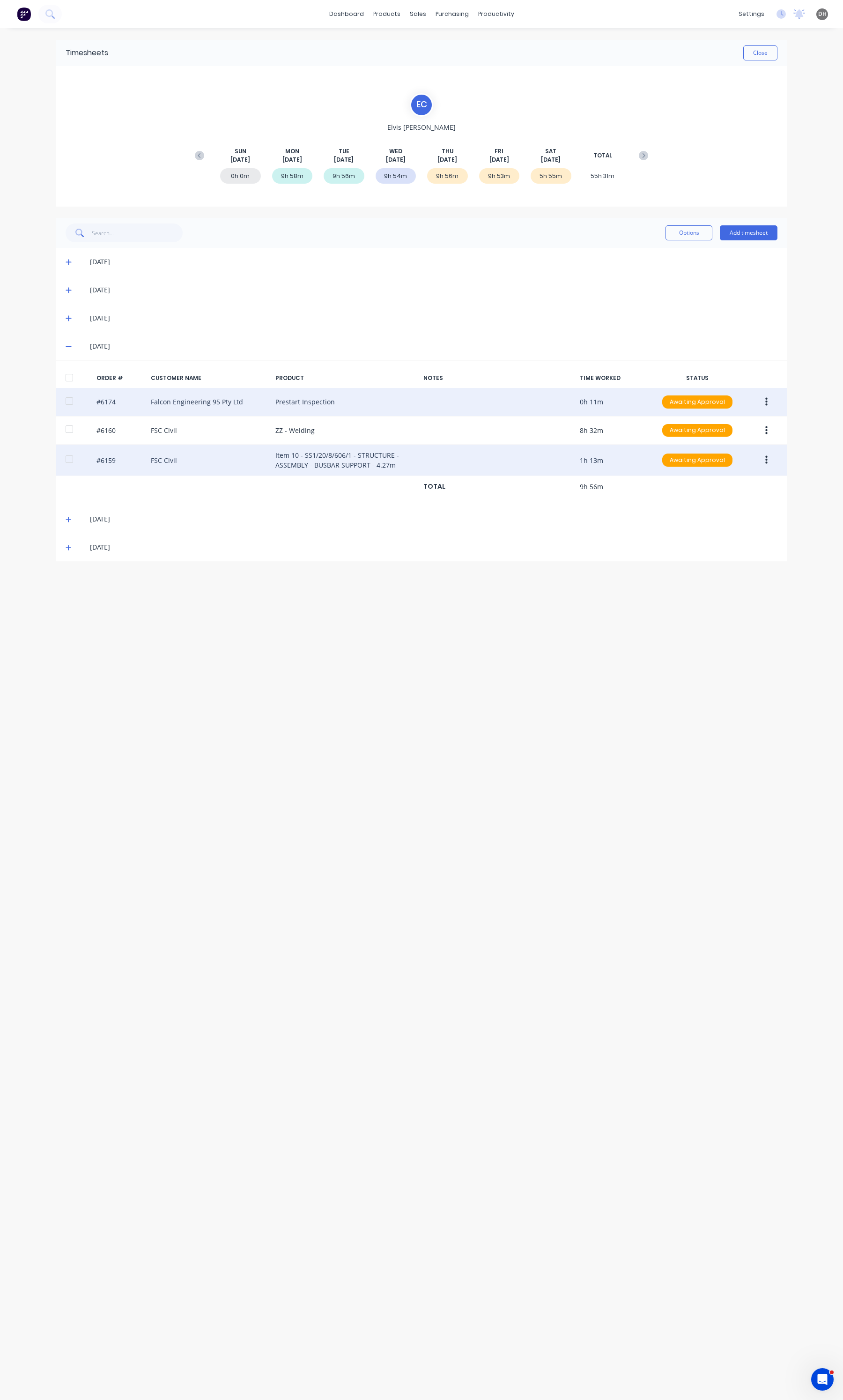
click at [72, 342] on span at bounding box center [70, 346] width 9 height 9
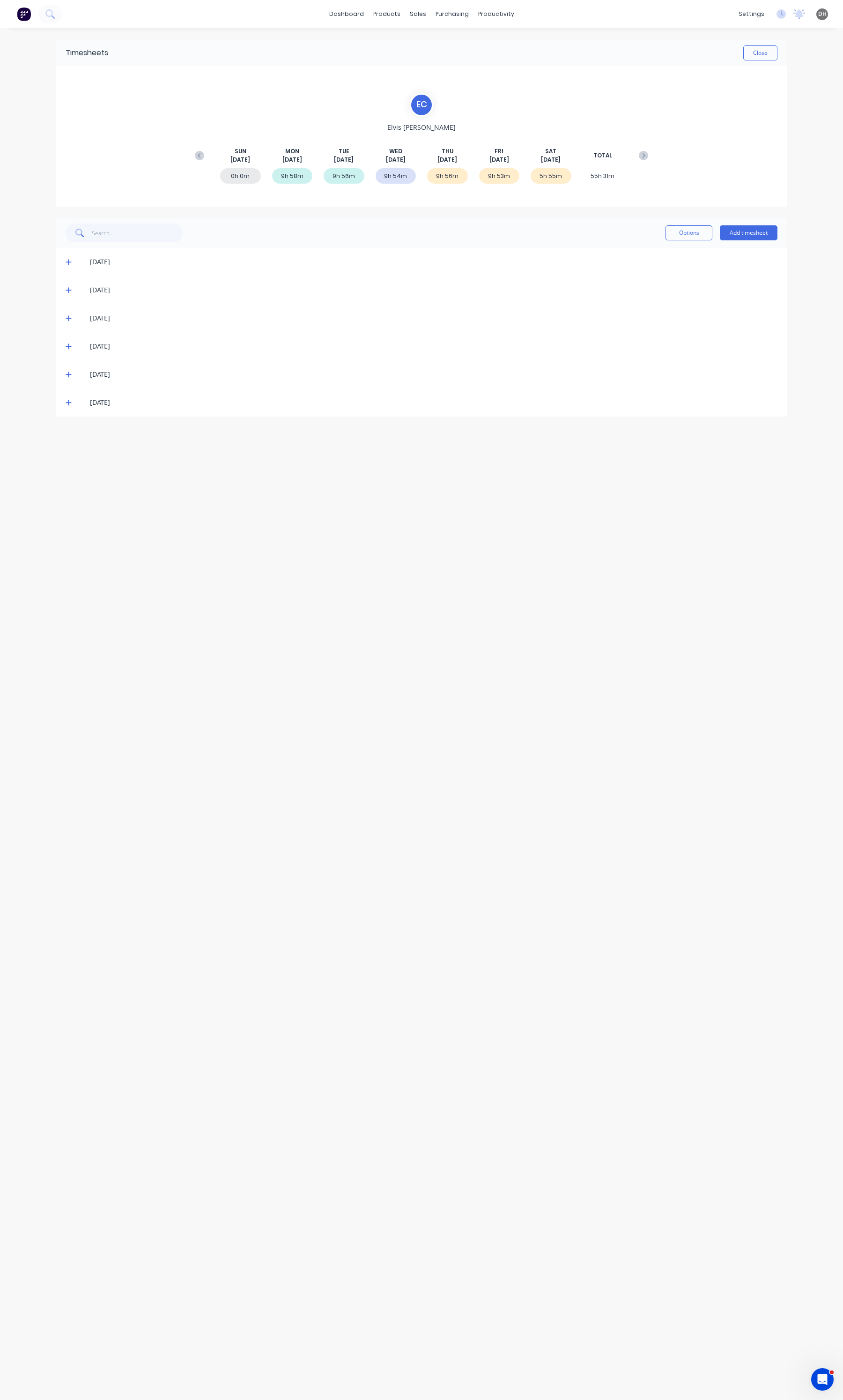
click at [69, 317] on icon at bounding box center [69, 318] width 6 height 6
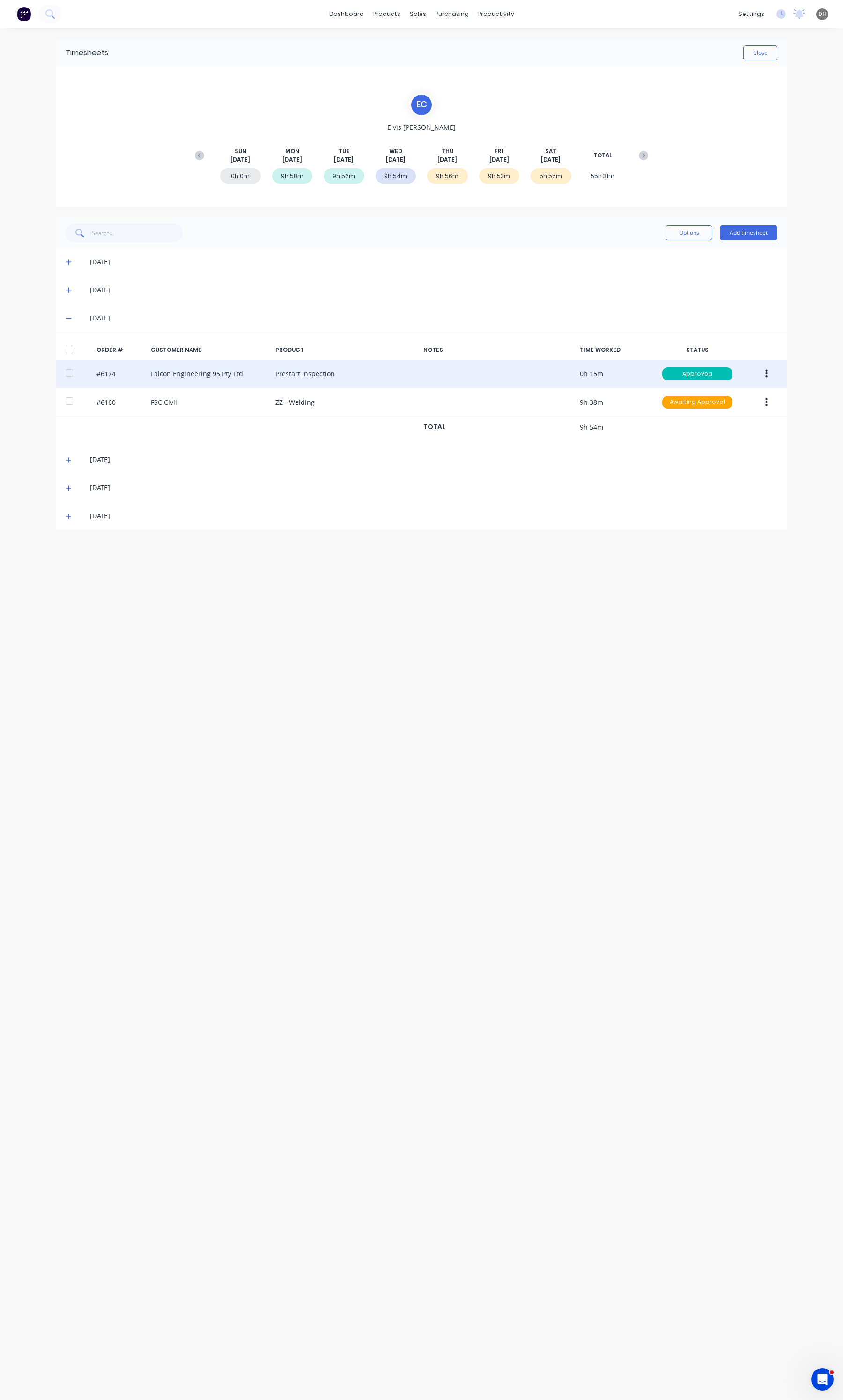
click at [770, 375] on button "button" at bounding box center [766, 373] width 22 height 17
click at [714, 432] on div "Edit" at bounding box center [733, 436] width 72 height 14
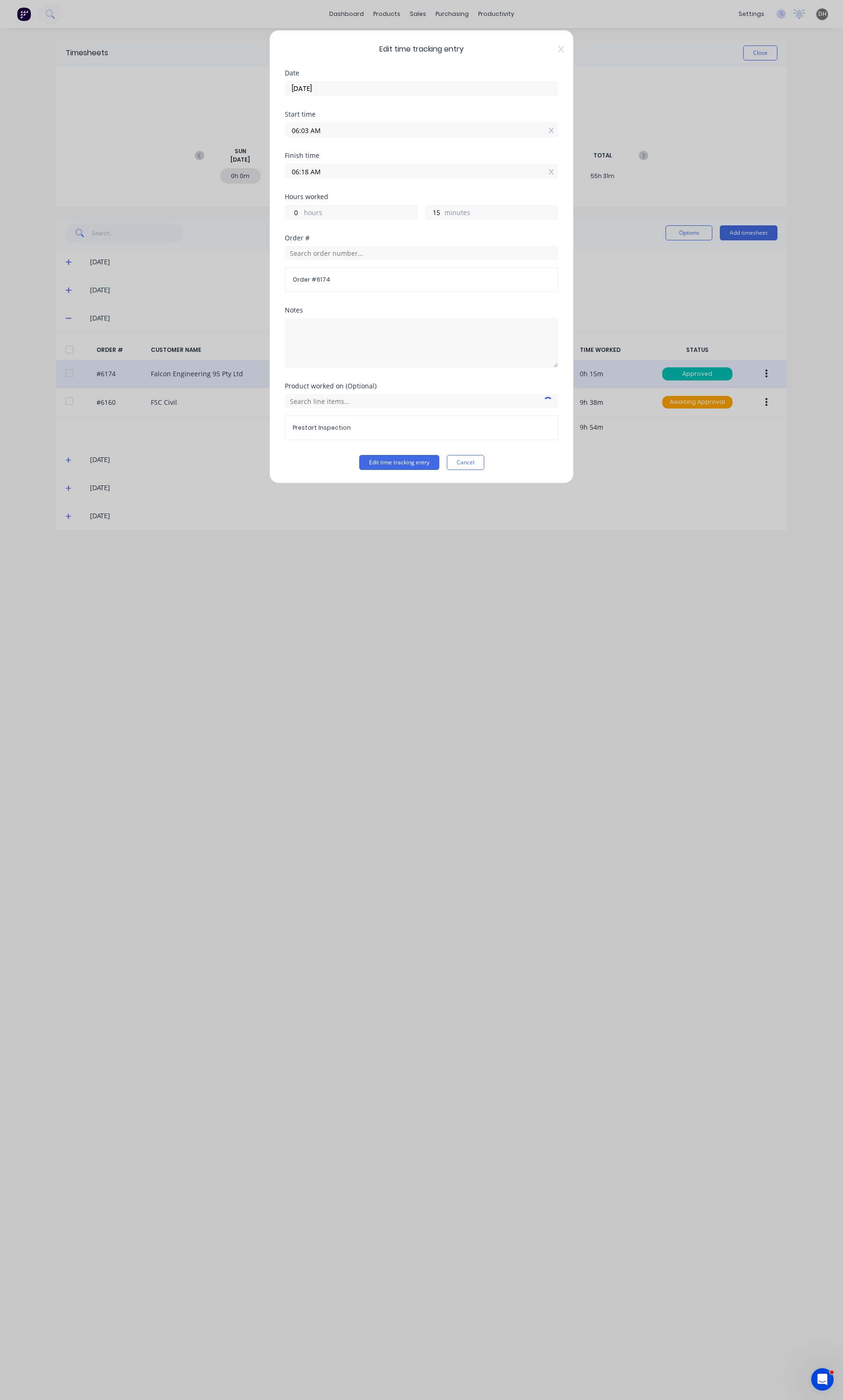
click at [325, 131] on input "06:03 AM" at bounding box center [422, 130] width 272 height 14
click at [328, 142] on div "00" at bounding box center [330, 148] width 23 height 16
type input "06:00 AM"
type input "18"
click at [413, 462] on button "Edit time tracking entry" at bounding box center [399, 463] width 80 height 15
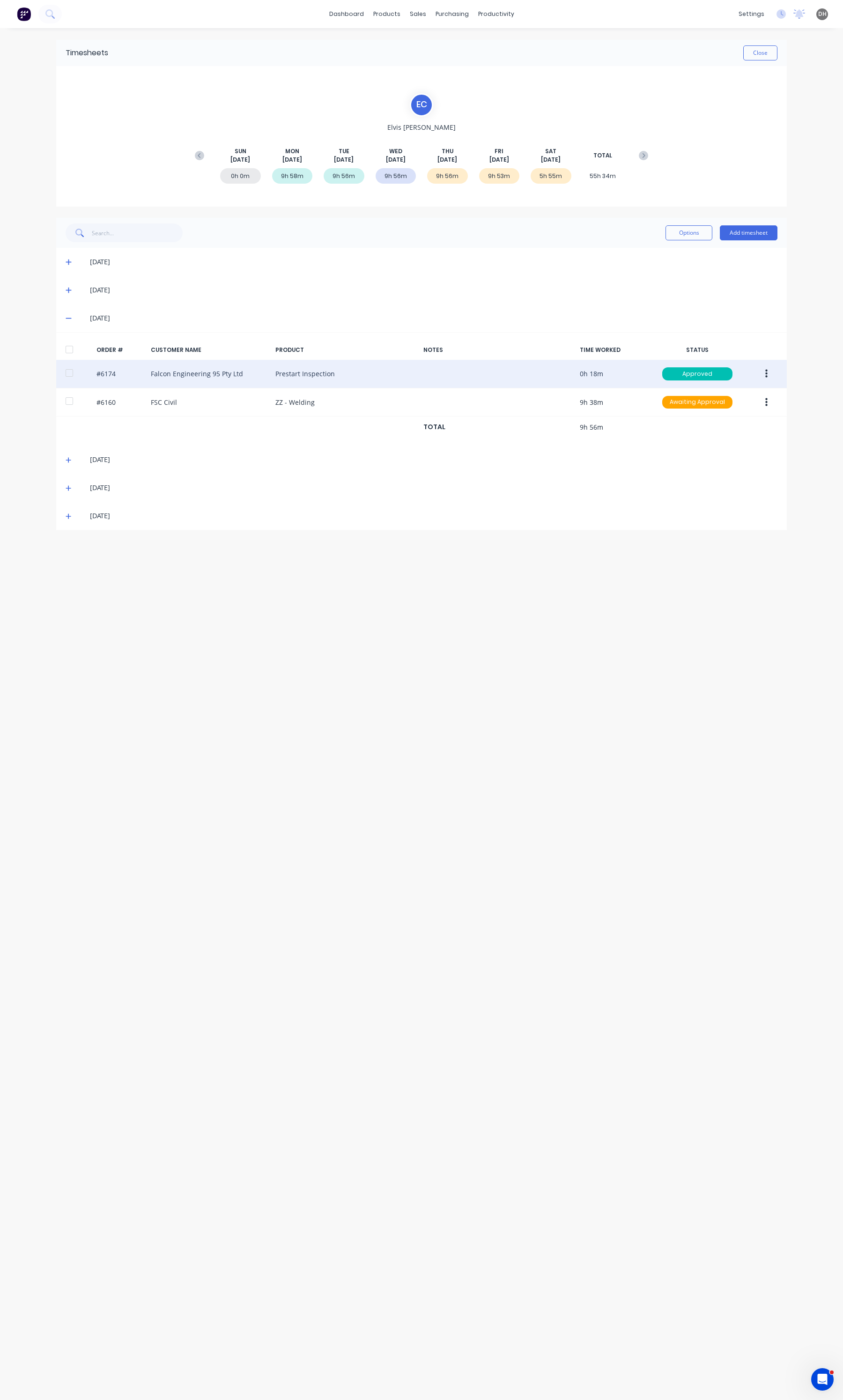
click at [72, 315] on span at bounding box center [70, 318] width 9 height 9
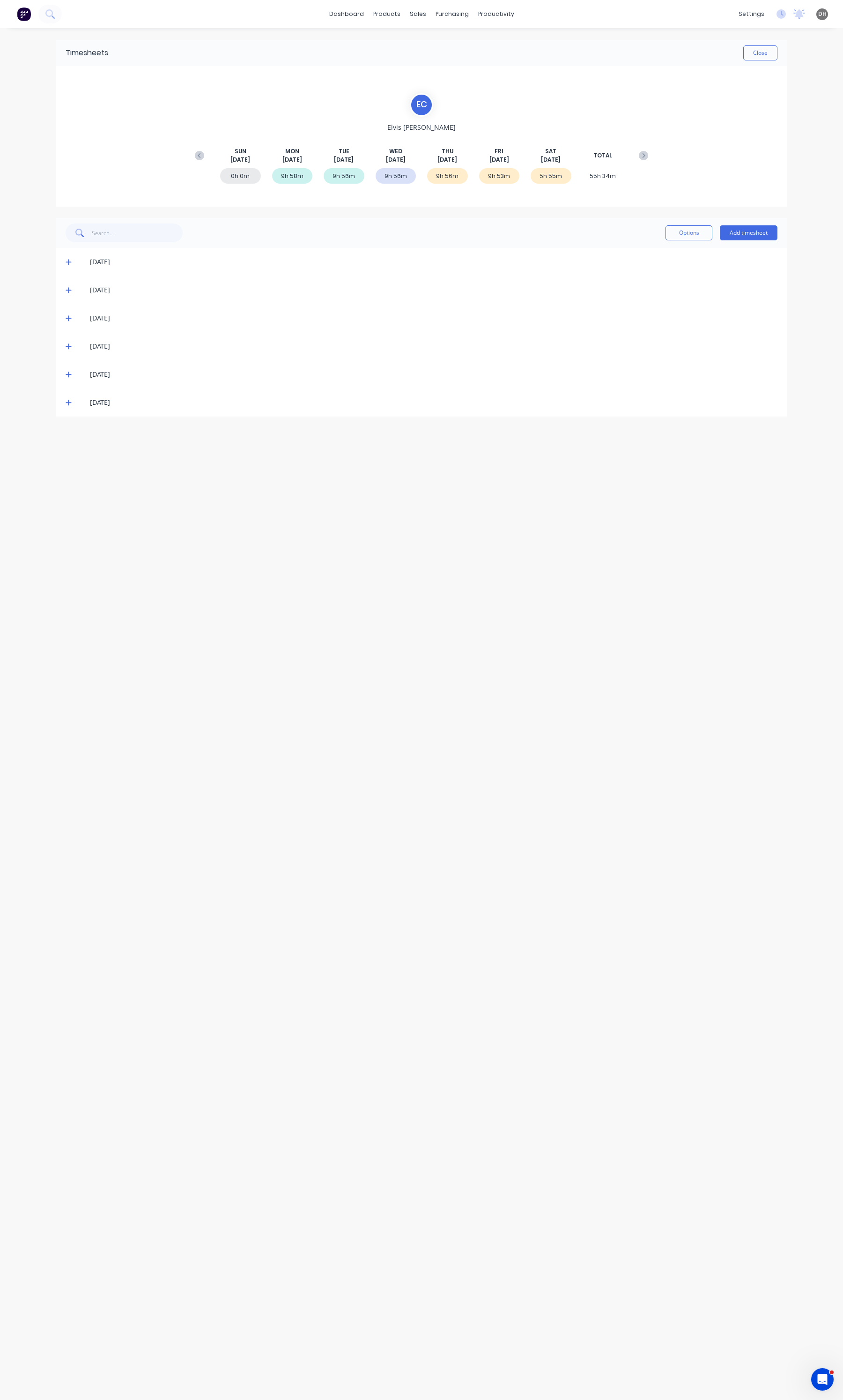
click at [69, 372] on icon at bounding box center [69, 374] width 6 height 6
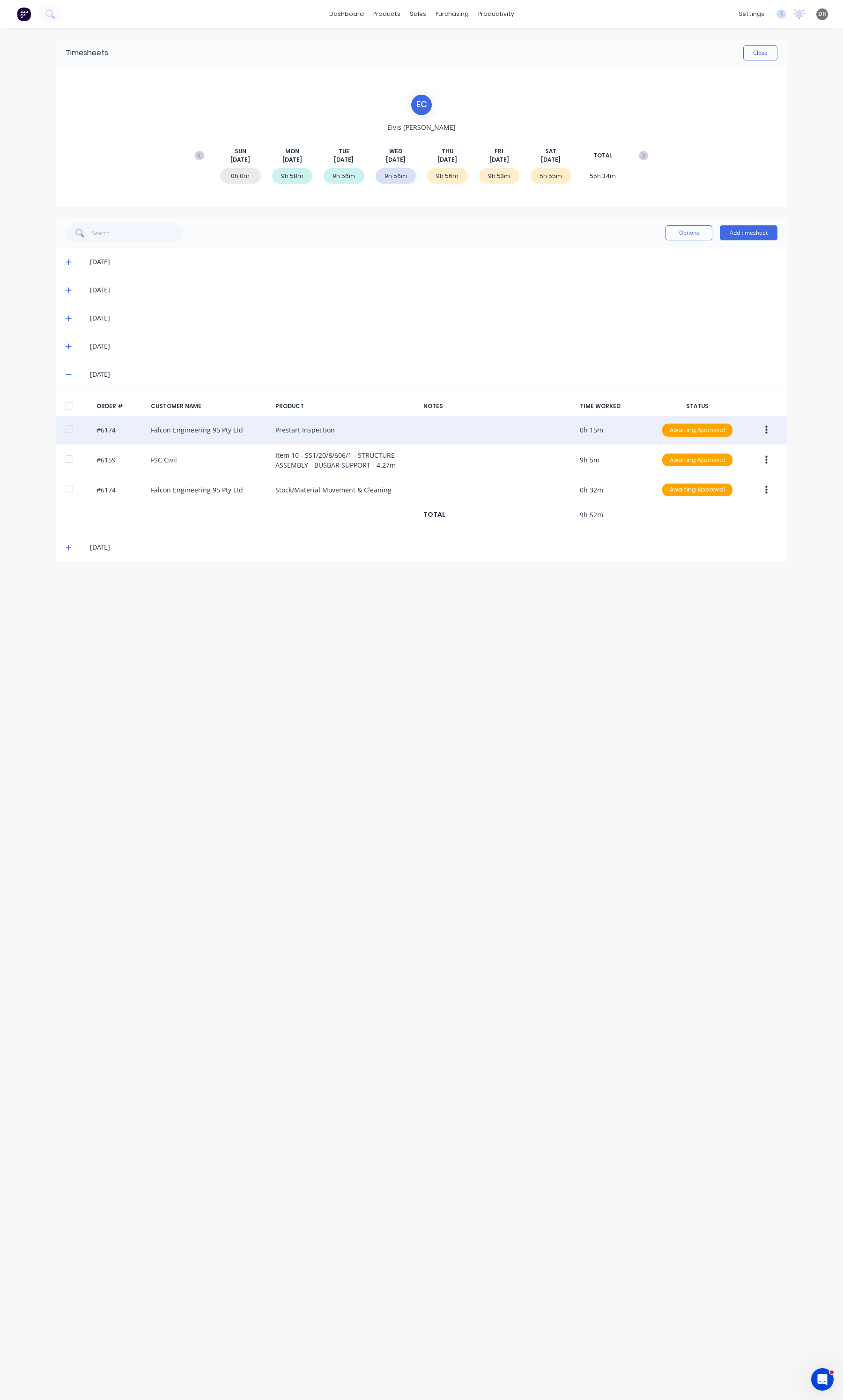
click at [778, 428] on div "#6174 Falcon Engineering 95 Pty Ltd Prestart Inspection 0h 15m Awaiting Approval" at bounding box center [422, 430] width 731 height 29
click at [767, 431] on button "button" at bounding box center [766, 430] width 22 height 17
click at [740, 486] on div "Edit" at bounding box center [733, 492] width 72 height 14
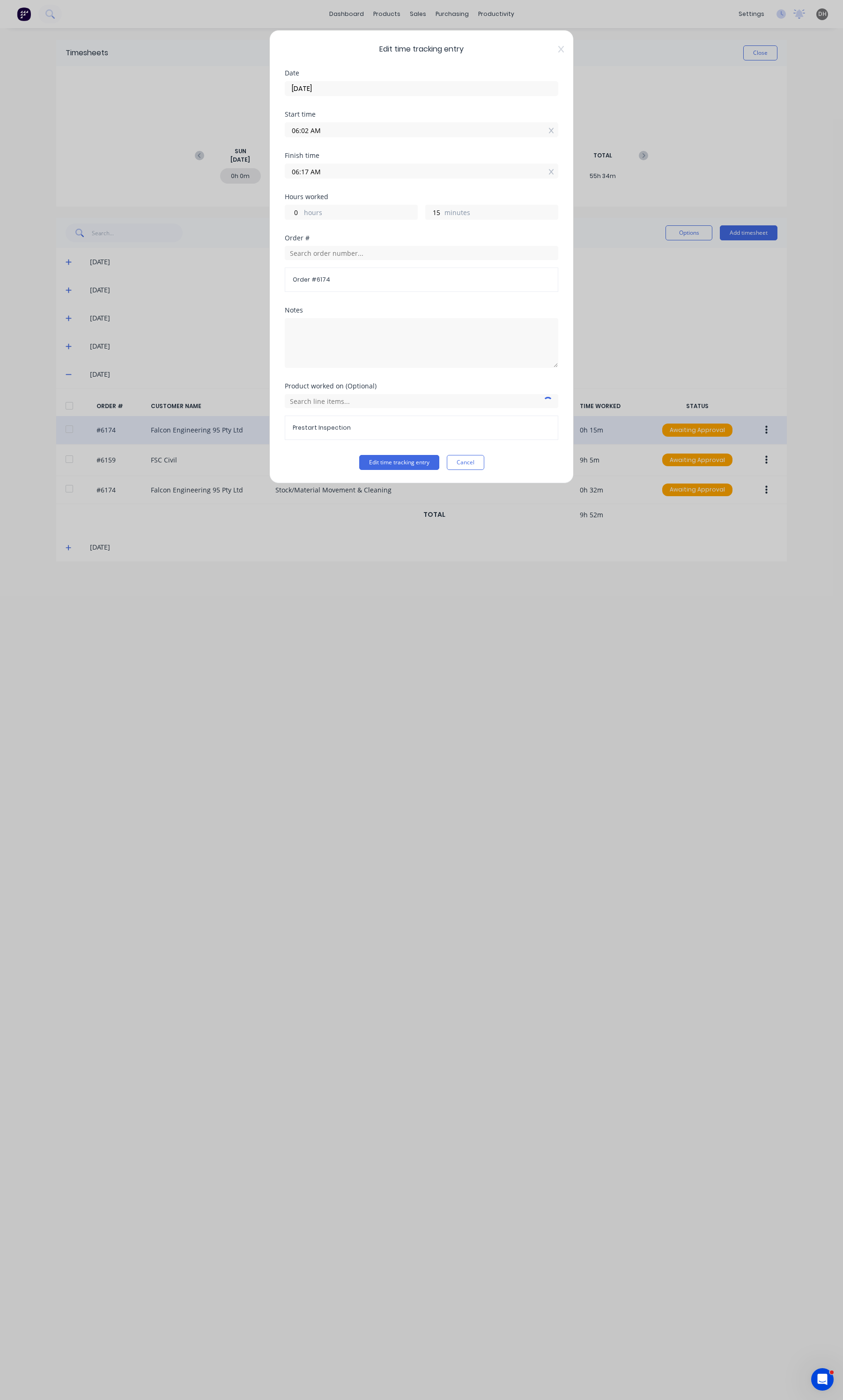
click at [346, 133] on input "06:02 AM" at bounding box center [422, 130] width 272 height 14
click at [332, 159] on div "00" at bounding box center [330, 164] width 23 height 16
type input "06:00 AM"
type input "17"
click at [419, 462] on button "Edit time tracking entry" at bounding box center [399, 463] width 80 height 15
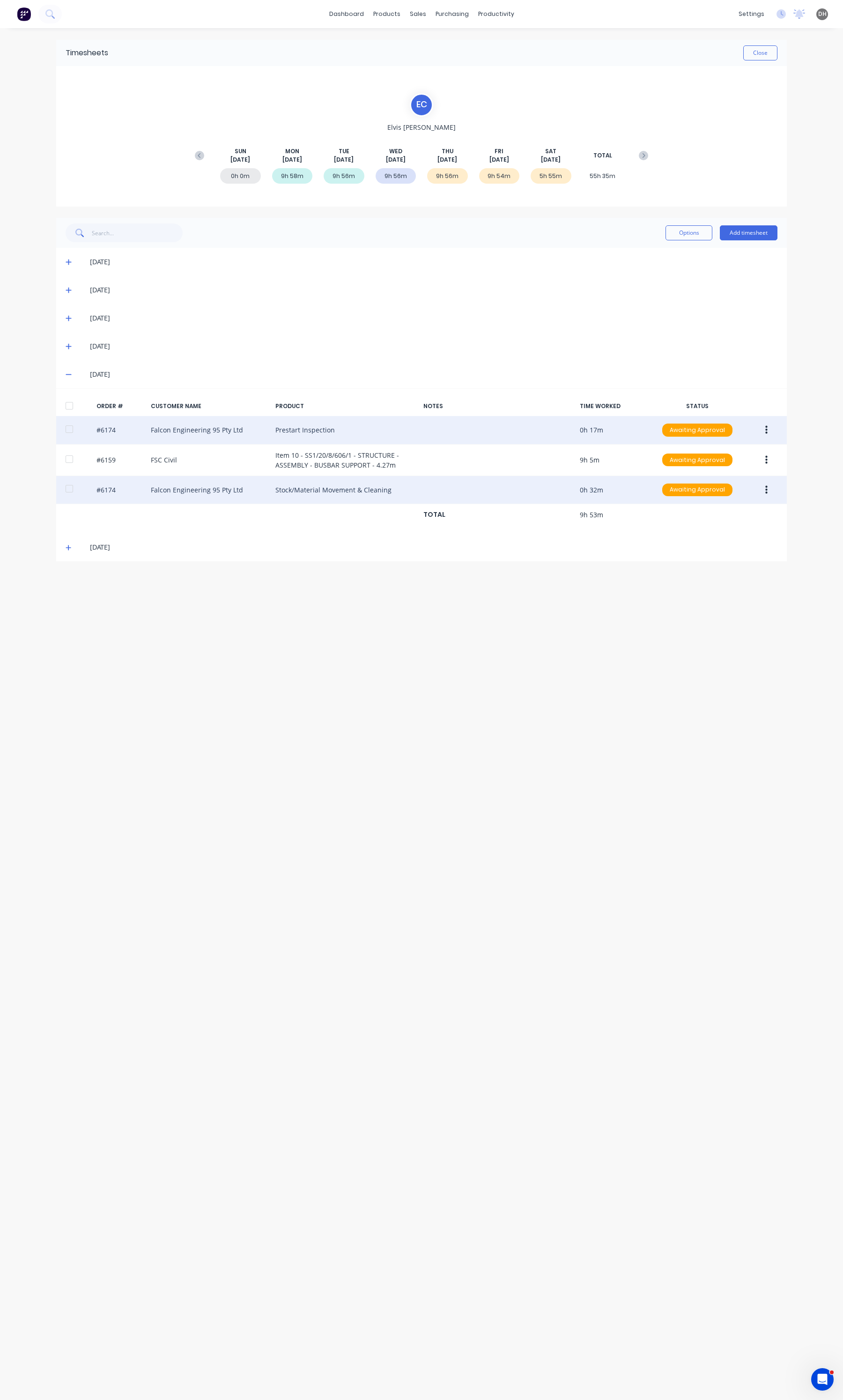
click at [762, 488] on button "button" at bounding box center [766, 490] width 22 height 17
click at [718, 544] on button "Edit" at bounding box center [733, 552] width 89 height 19
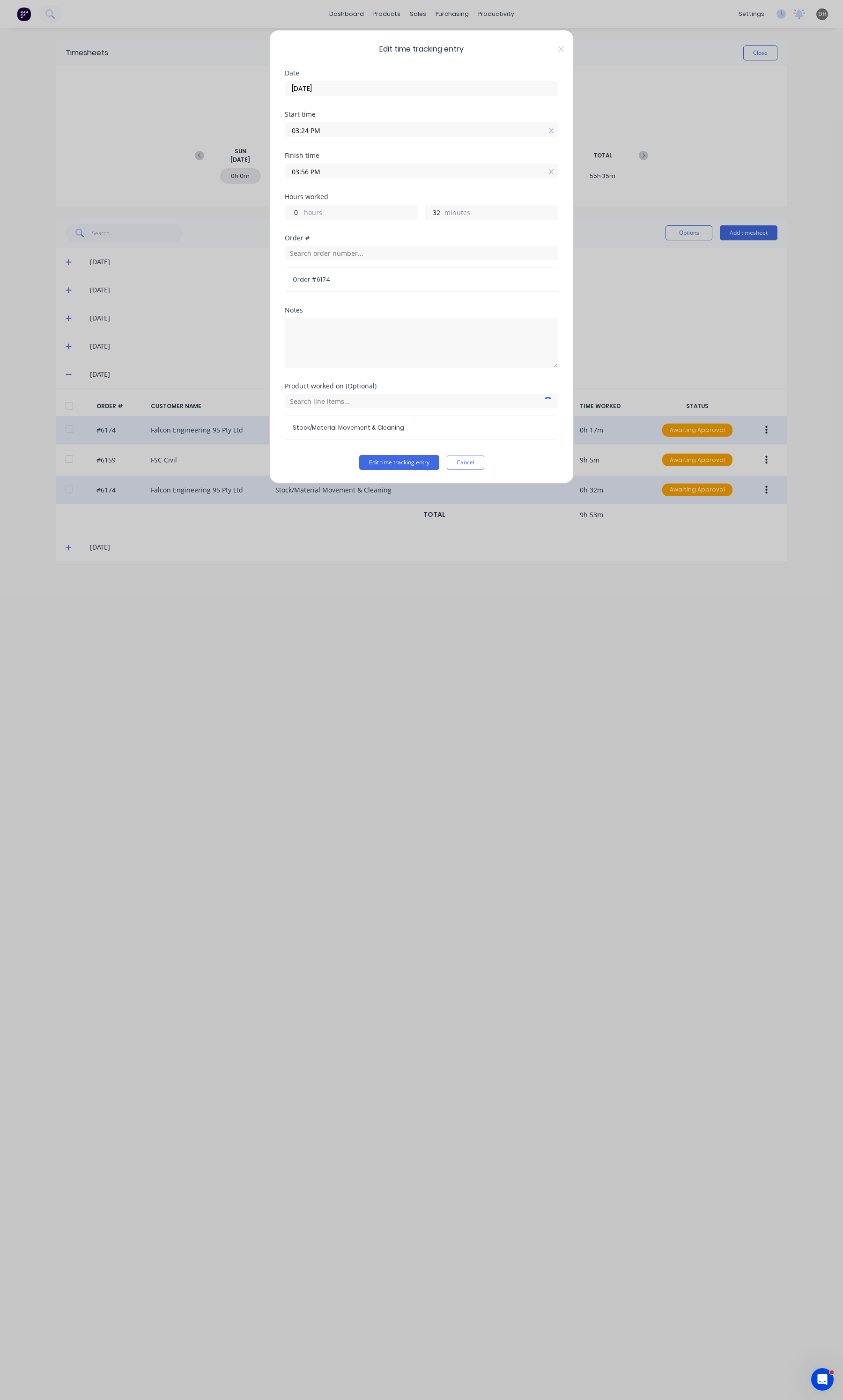
click at [378, 171] on input "03:56 PM" at bounding box center [422, 171] width 272 height 14
drag, startPoint x: 328, startPoint y: 286, endPoint x: 402, endPoint y: 415, distance: 148.7
click at [328, 286] on div "59" at bounding box center [330, 285] width 23 height 16
type input "03:59 PM"
type input "35"
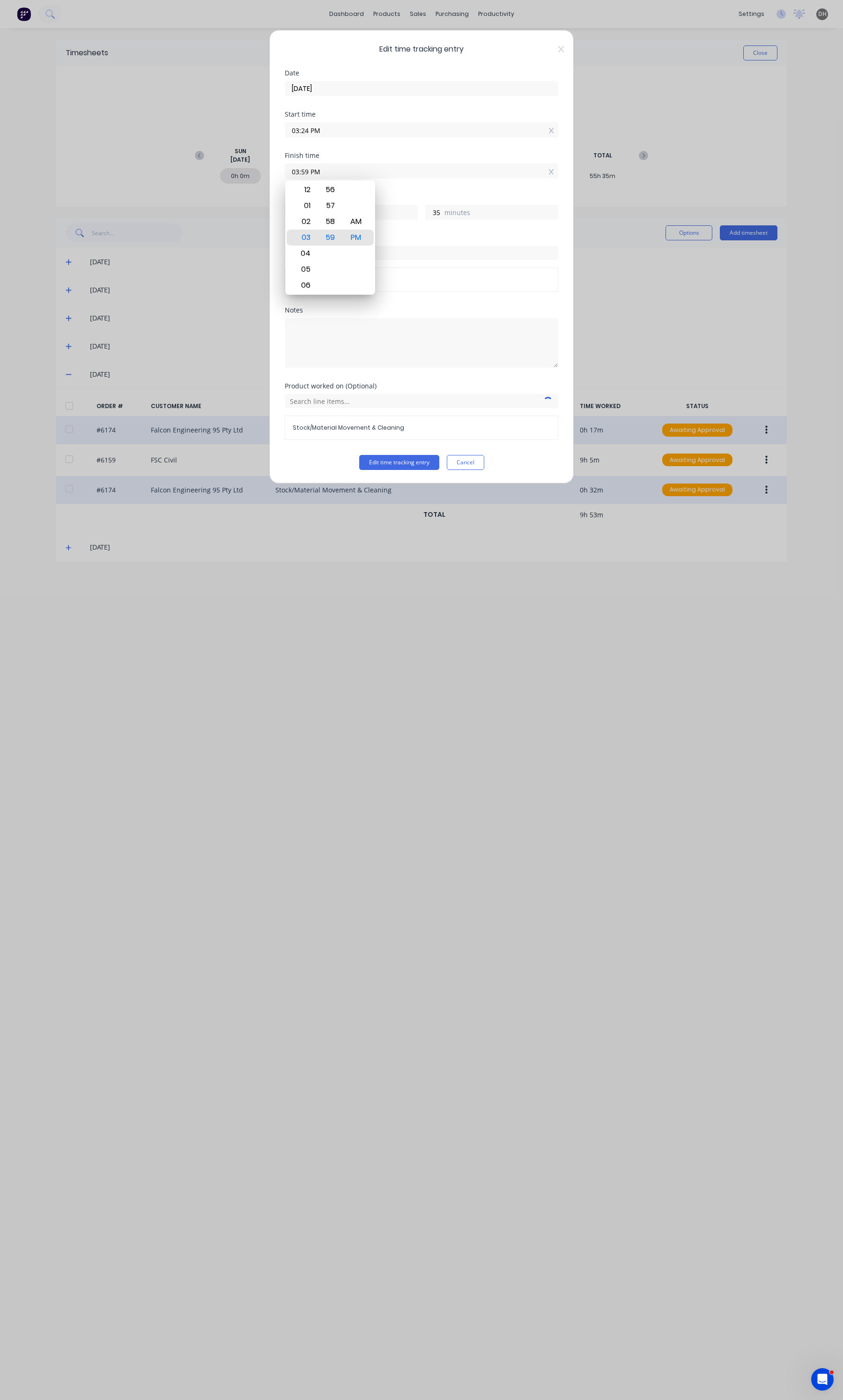
click at [418, 472] on div "Edit time tracking entry Date [DATE] Start time 03:24 PM Finish time 03:59 PM H…" at bounding box center [422, 257] width 305 height 453
click at [418, 467] on button "Edit time tracking entry" at bounding box center [399, 463] width 80 height 15
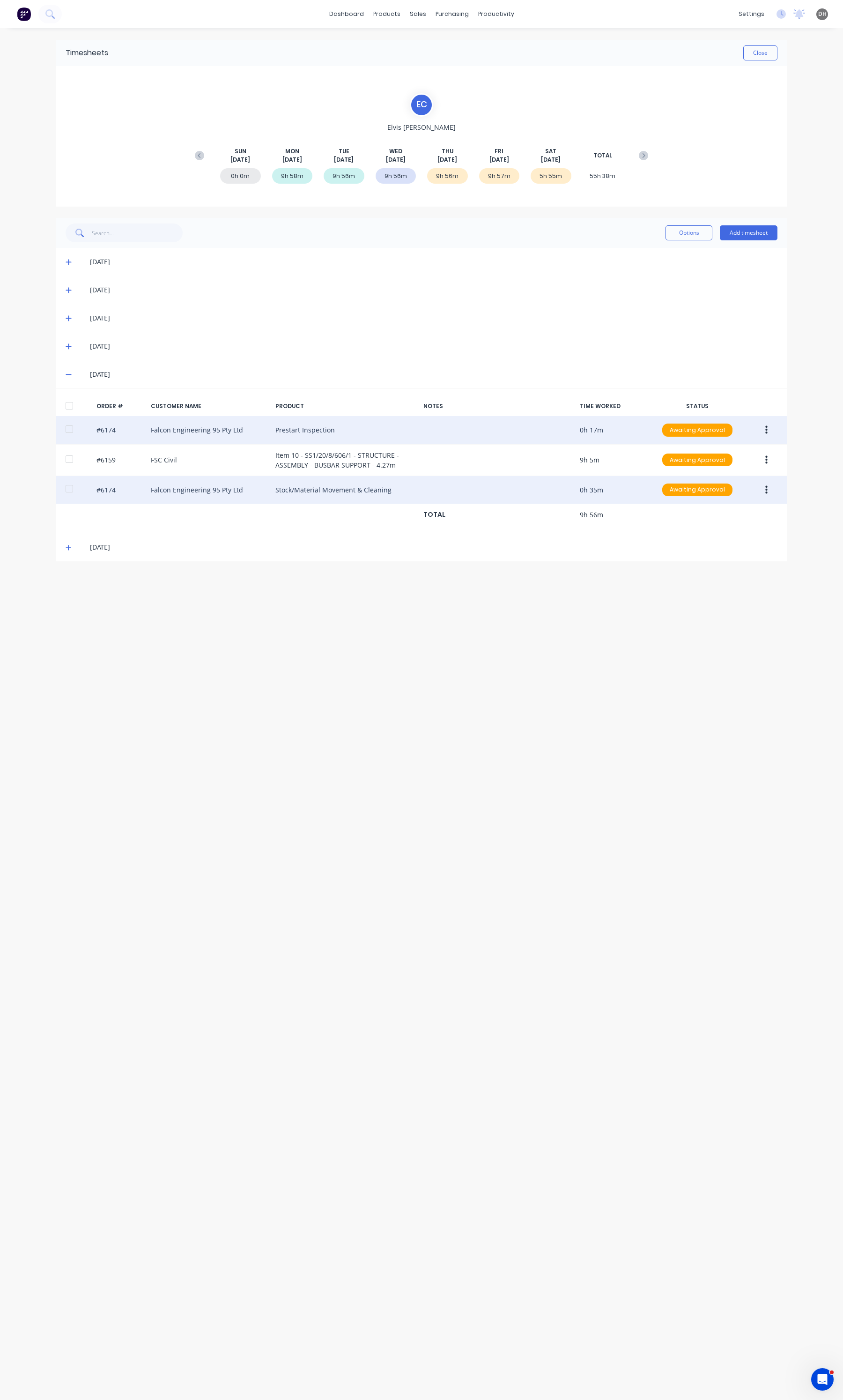
click at [73, 547] on span at bounding box center [70, 547] width 9 height 9
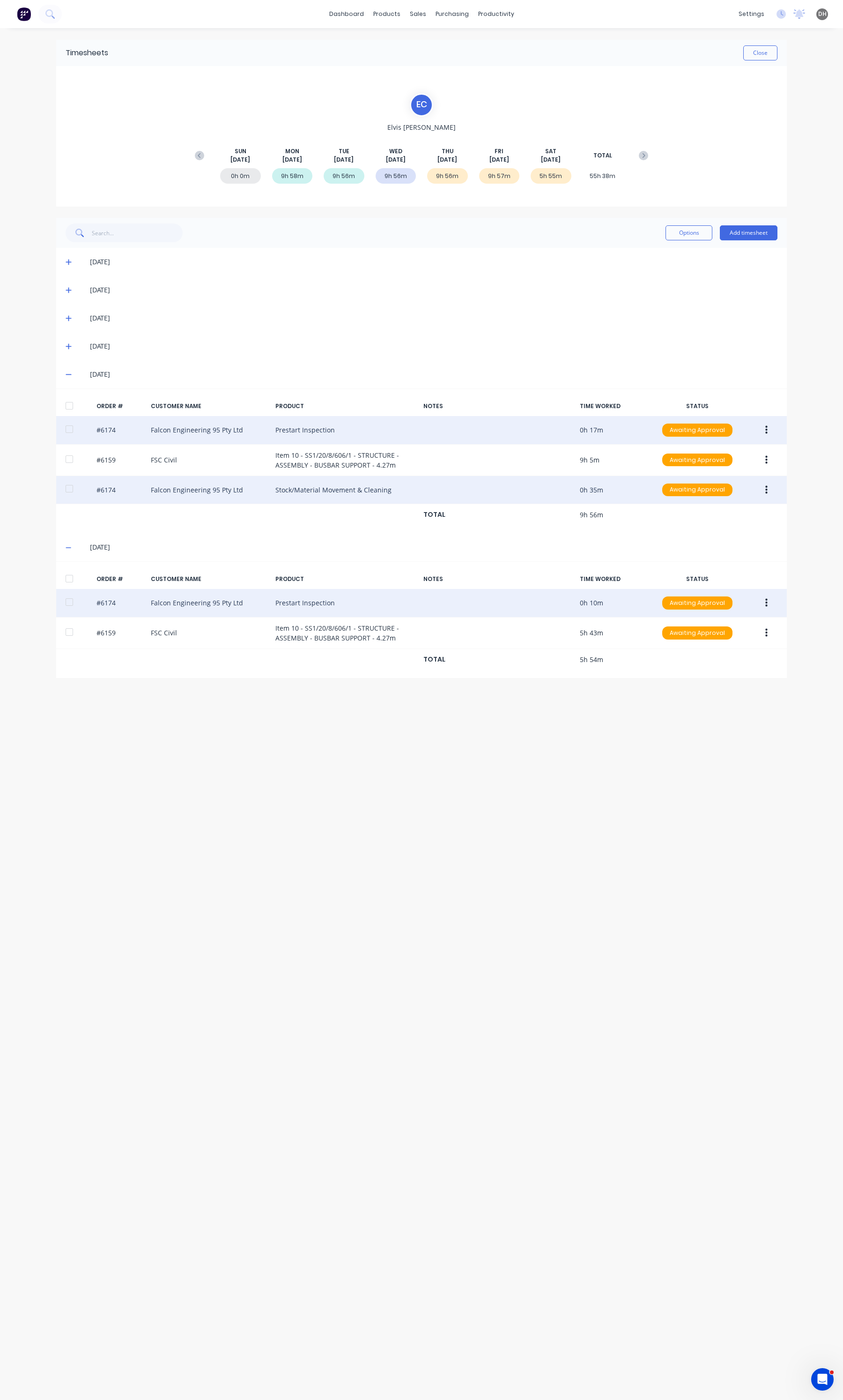
click at [760, 608] on button "button" at bounding box center [766, 603] width 22 height 17
click at [713, 664] on div "Edit" at bounding box center [733, 665] width 72 height 14
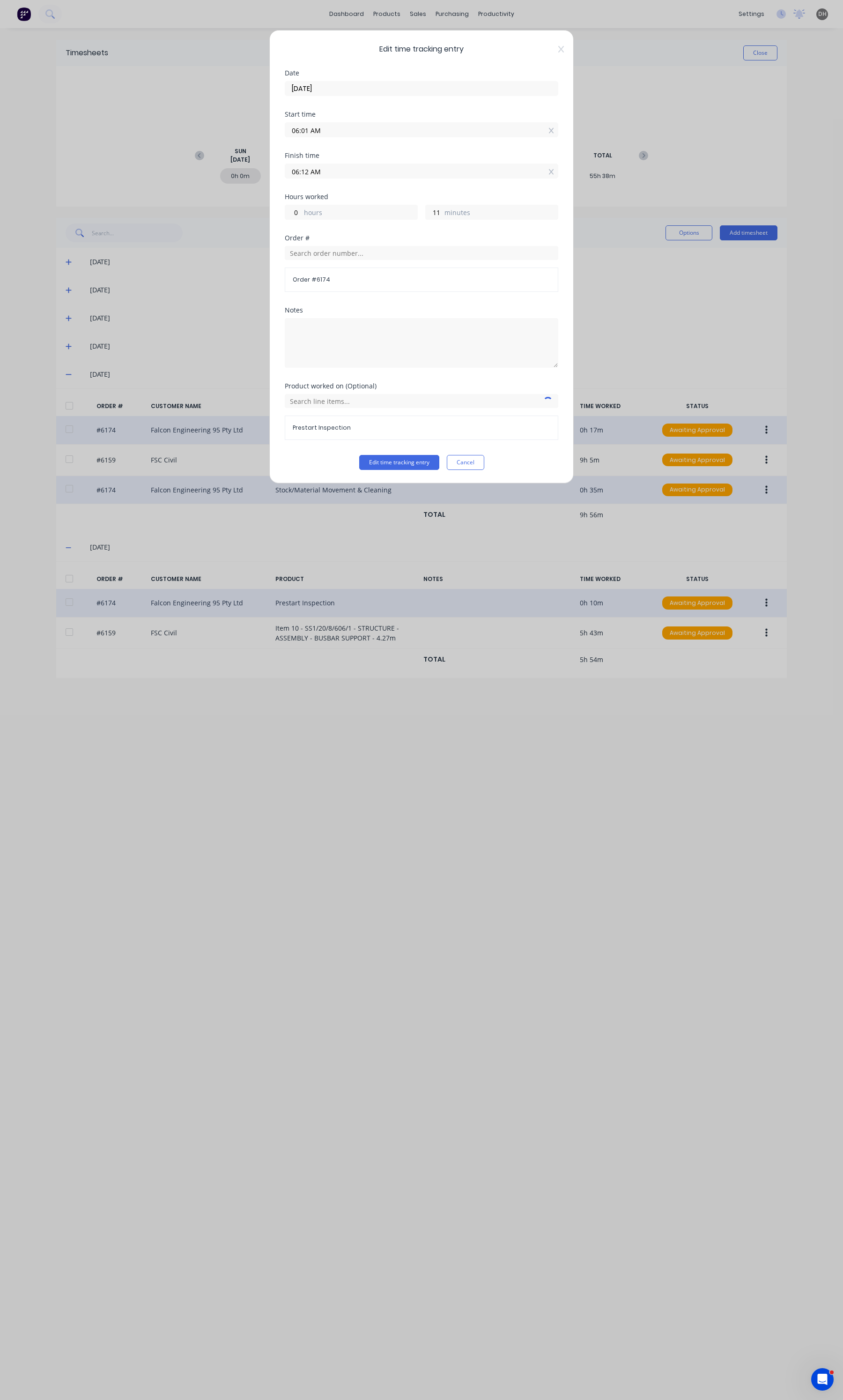
click at [386, 133] on input "06:01 AM" at bounding box center [422, 130] width 272 height 14
click at [389, 460] on button "Edit time tracking entry" at bounding box center [399, 463] width 80 height 15
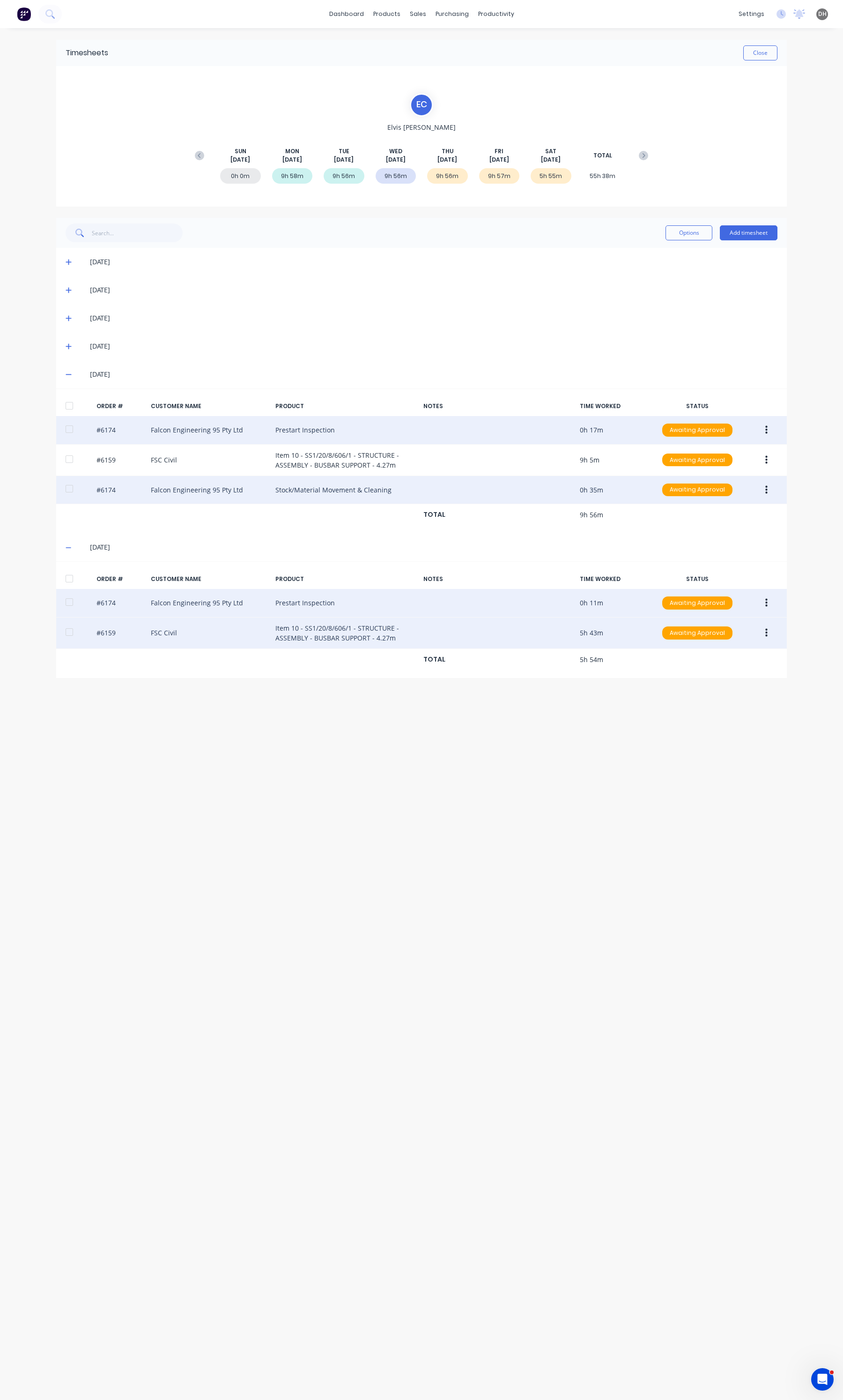
click at [764, 630] on button "button" at bounding box center [766, 632] width 22 height 17
click at [715, 699] on div "Edit" at bounding box center [733, 695] width 72 height 14
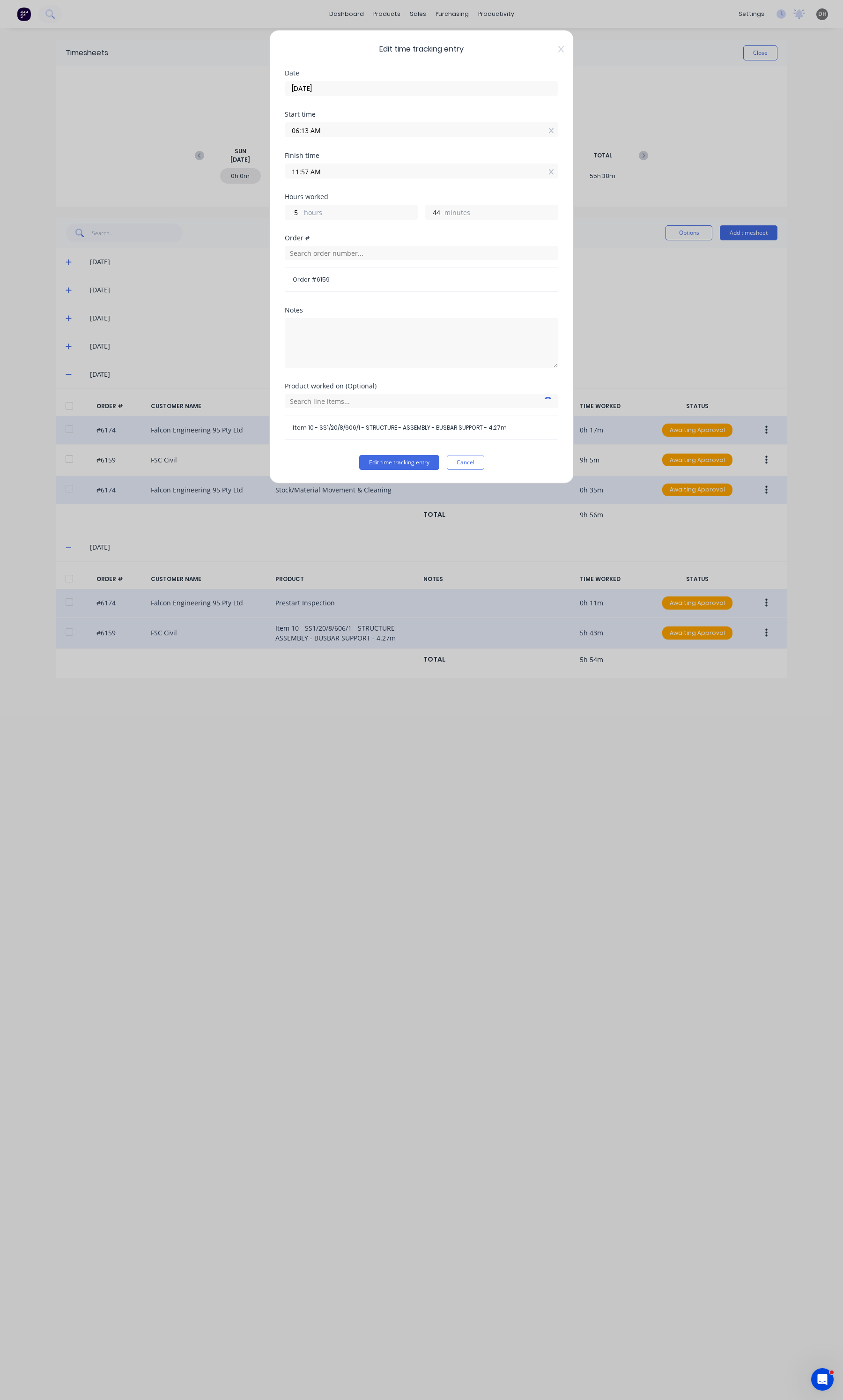
click at [417, 164] on label "11:57 AM" at bounding box center [422, 171] width 274 height 15
click at [417, 164] on input "11:57 AM" at bounding box center [422, 171] width 272 height 14
click at [411, 168] on input "11:57 AM" at bounding box center [422, 171] width 272 height 14
click at [335, 272] on div "59" at bounding box center [330, 269] width 23 height 16
type input "11:59 AM"
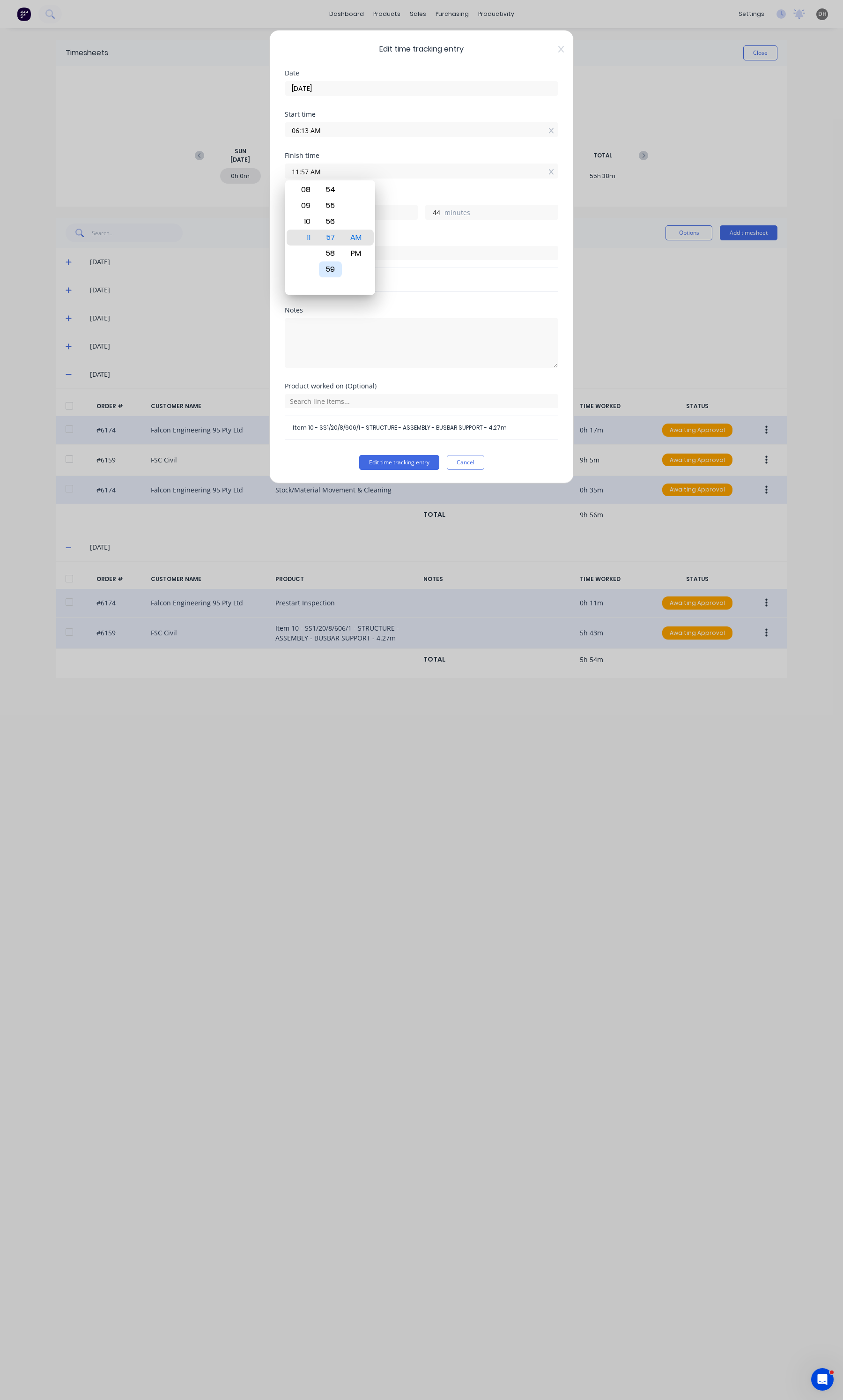
type input "46"
click at [387, 457] on button "Edit time tracking entry" at bounding box center [399, 463] width 80 height 15
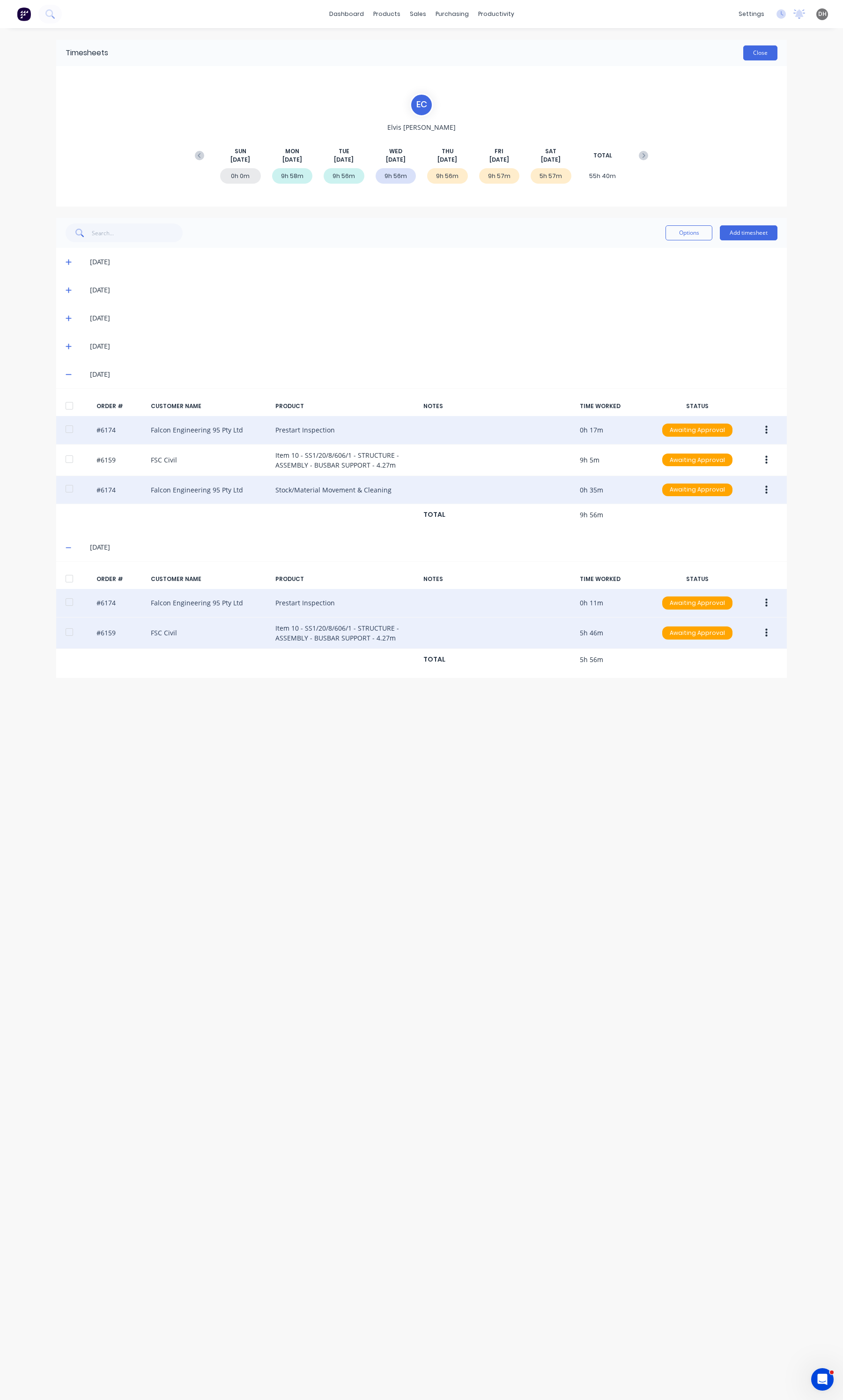
click at [772, 52] on button "Close" at bounding box center [760, 53] width 34 height 15
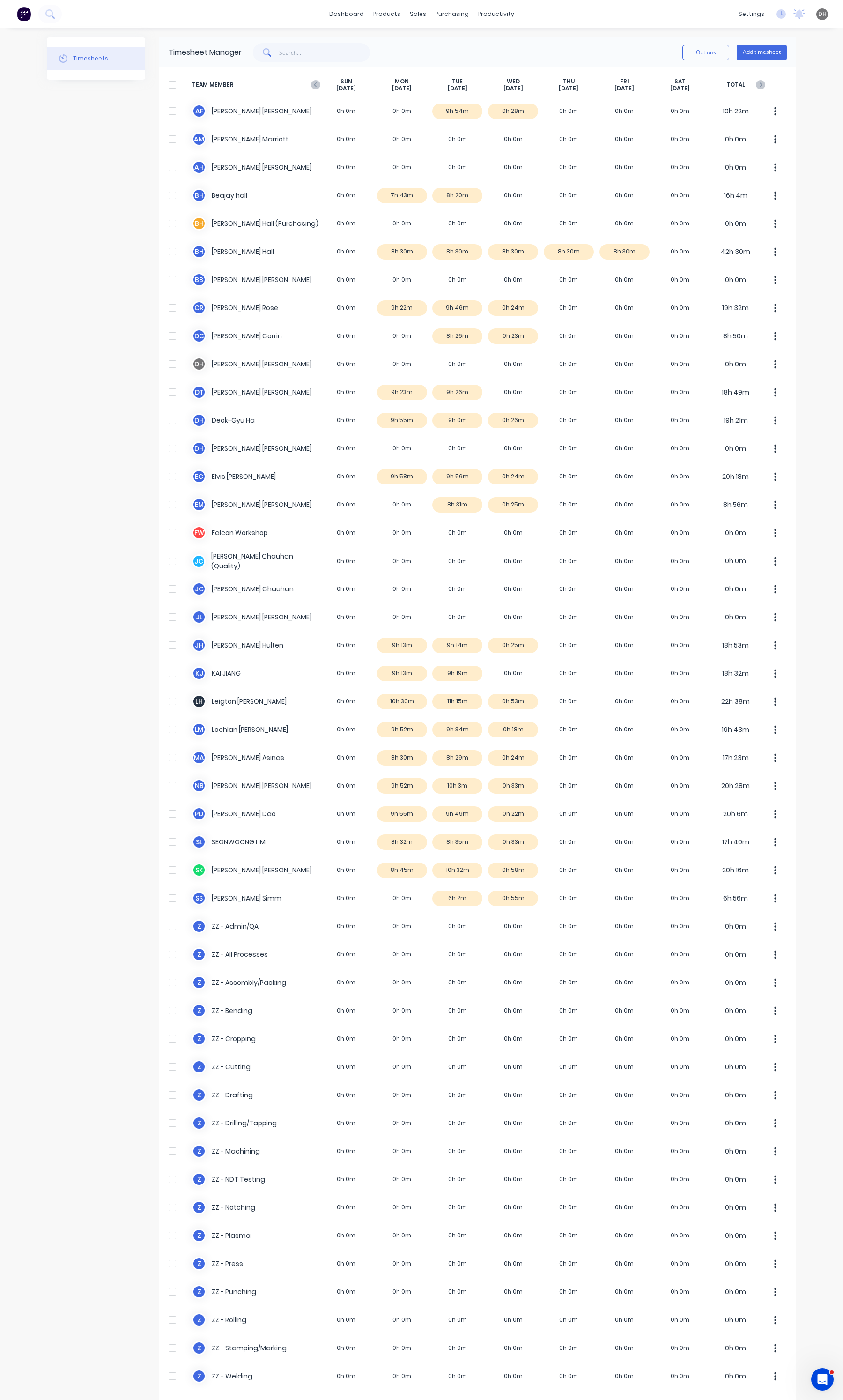
click at [305, 85] on span "TEAM MEMBER" at bounding box center [255, 85] width 126 height 15
click at [311, 86] on icon "button" at bounding box center [316, 85] width 9 height 9
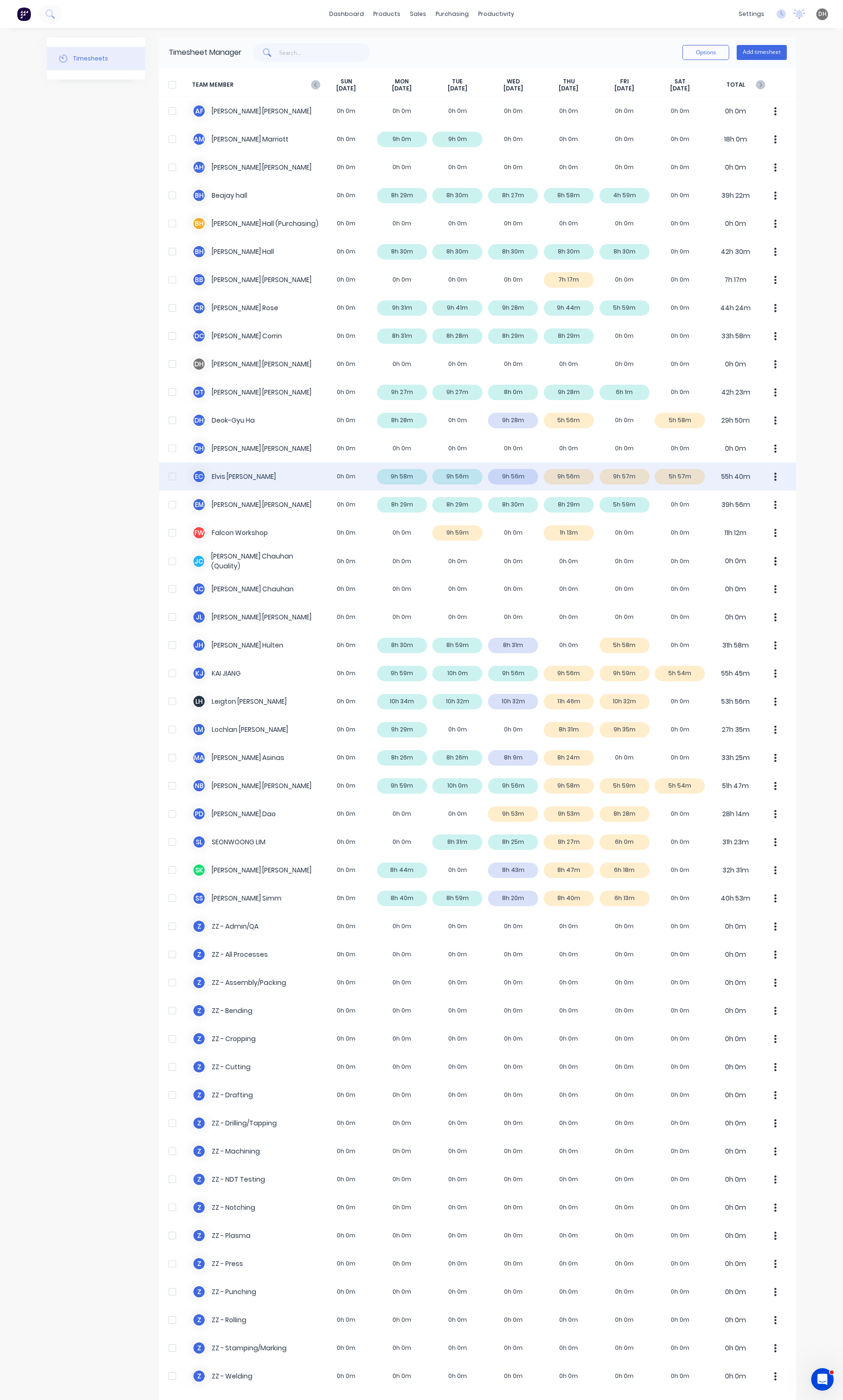
click at [773, 479] on button "button" at bounding box center [775, 476] width 20 height 19
click at [765, 505] on div "Approve" at bounding box center [740, 502] width 72 height 14
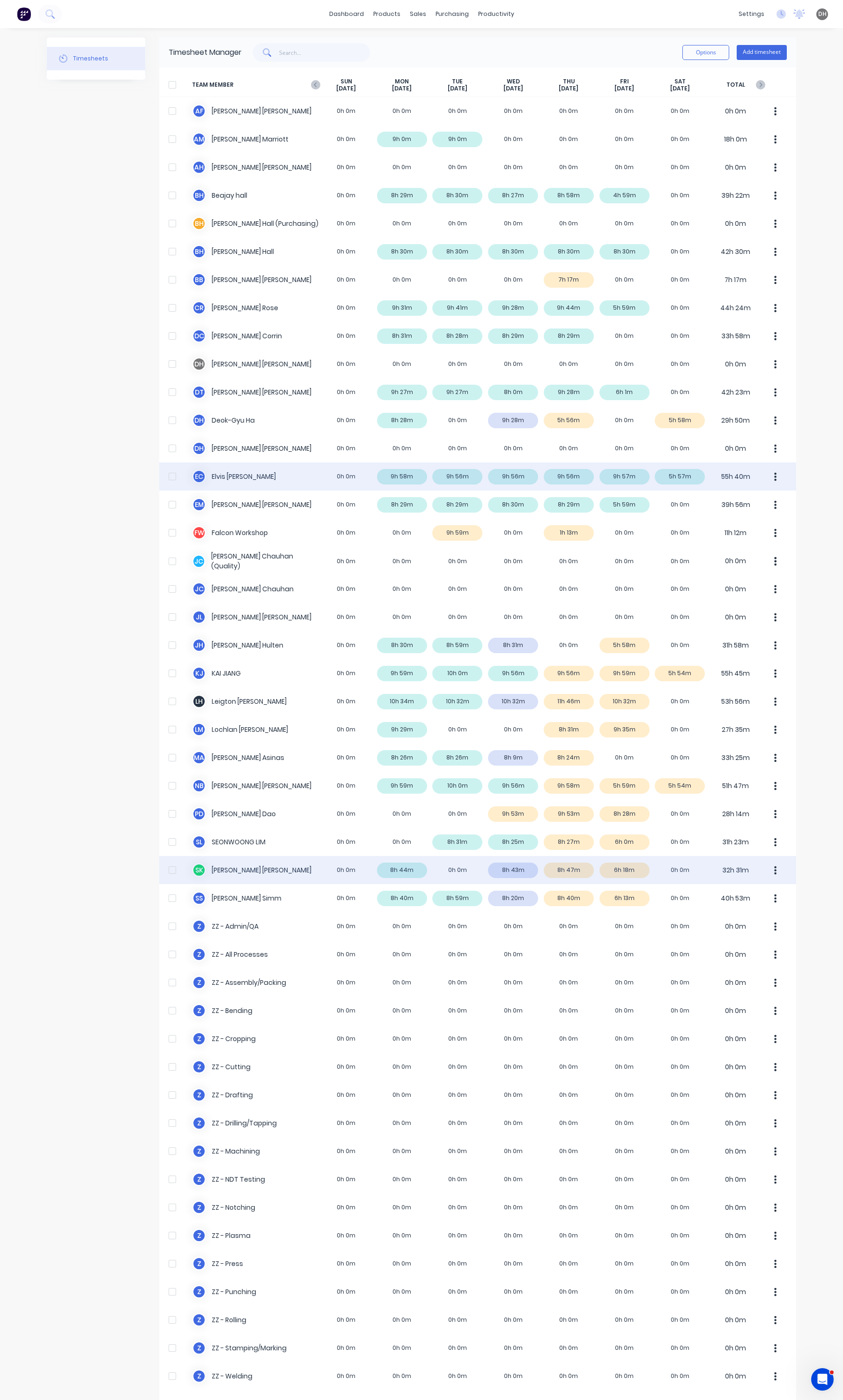
click at [768, 869] on button "button" at bounding box center [775, 870] width 20 height 19
click at [706, 894] on div "Approve" at bounding box center [740, 896] width 72 height 14
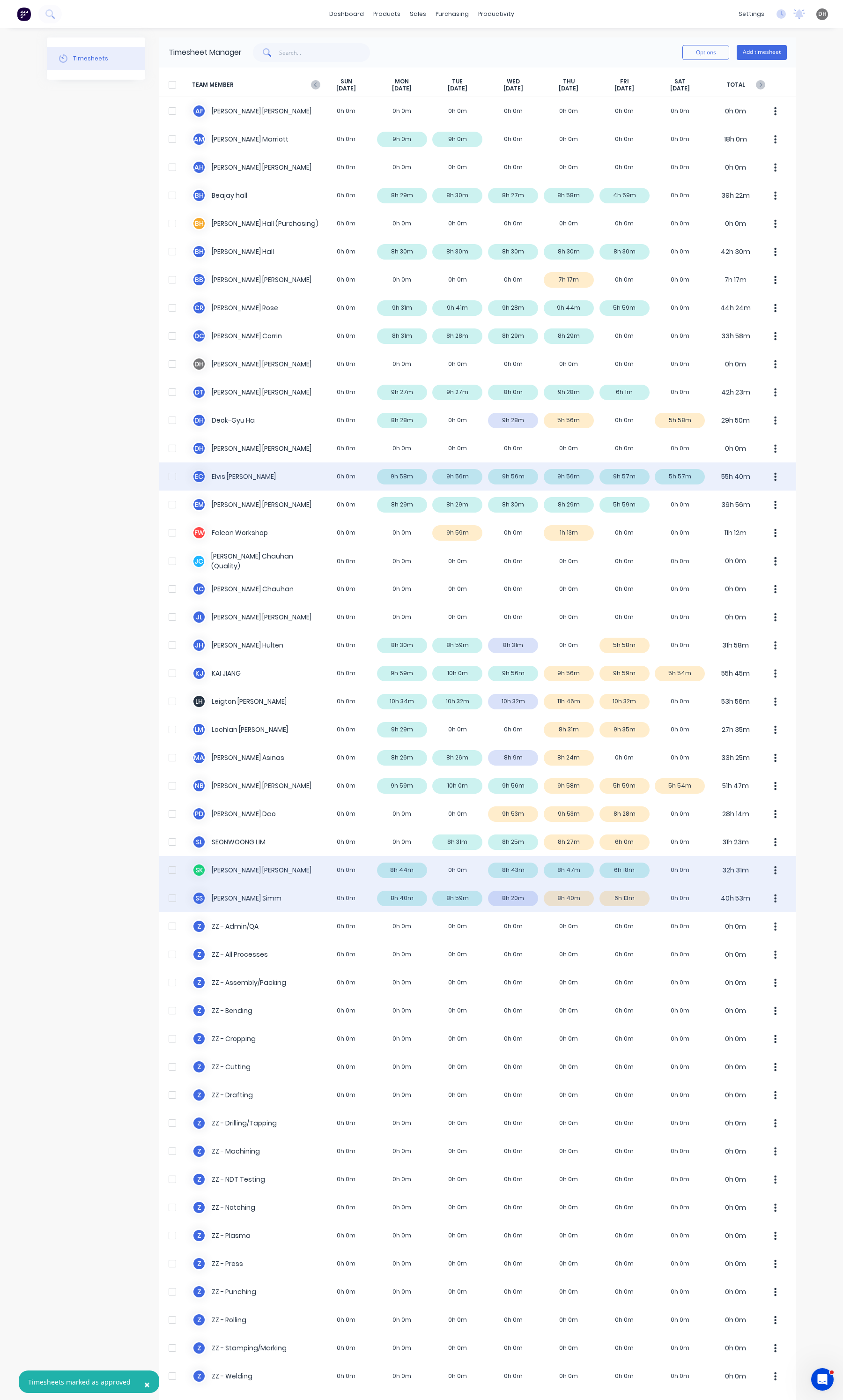
click at [521, 904] on div "S S [PERSON_NAME] 0h 0m 8h 40m 8h 59m 8h 20m 8h 40m 6h 13m 0h 0m 40h 53m" at bounding box center [477, 898] width 637 height 28
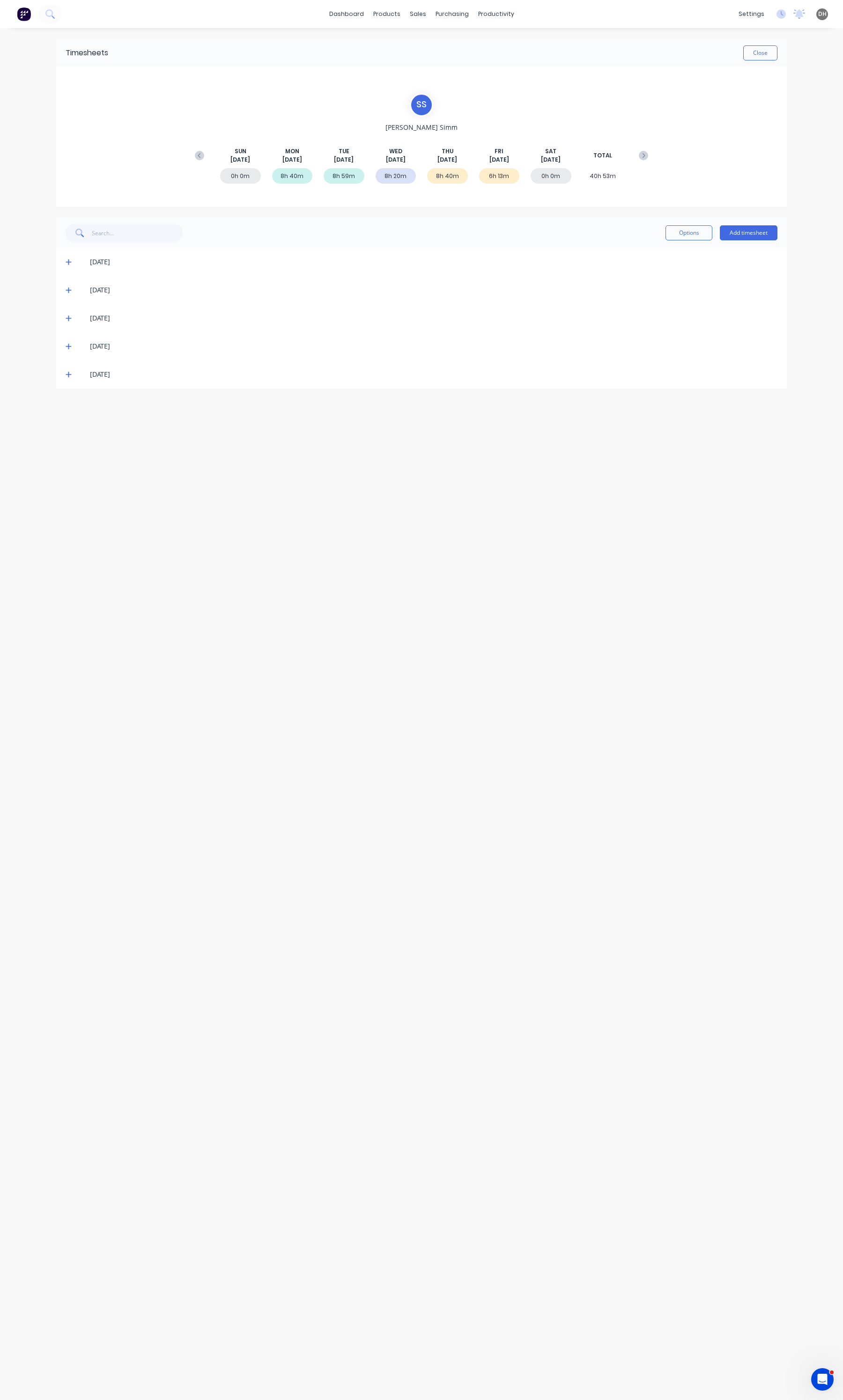
click at [70, 319] on icon at bounding box center [69, 318] width 6 height 6
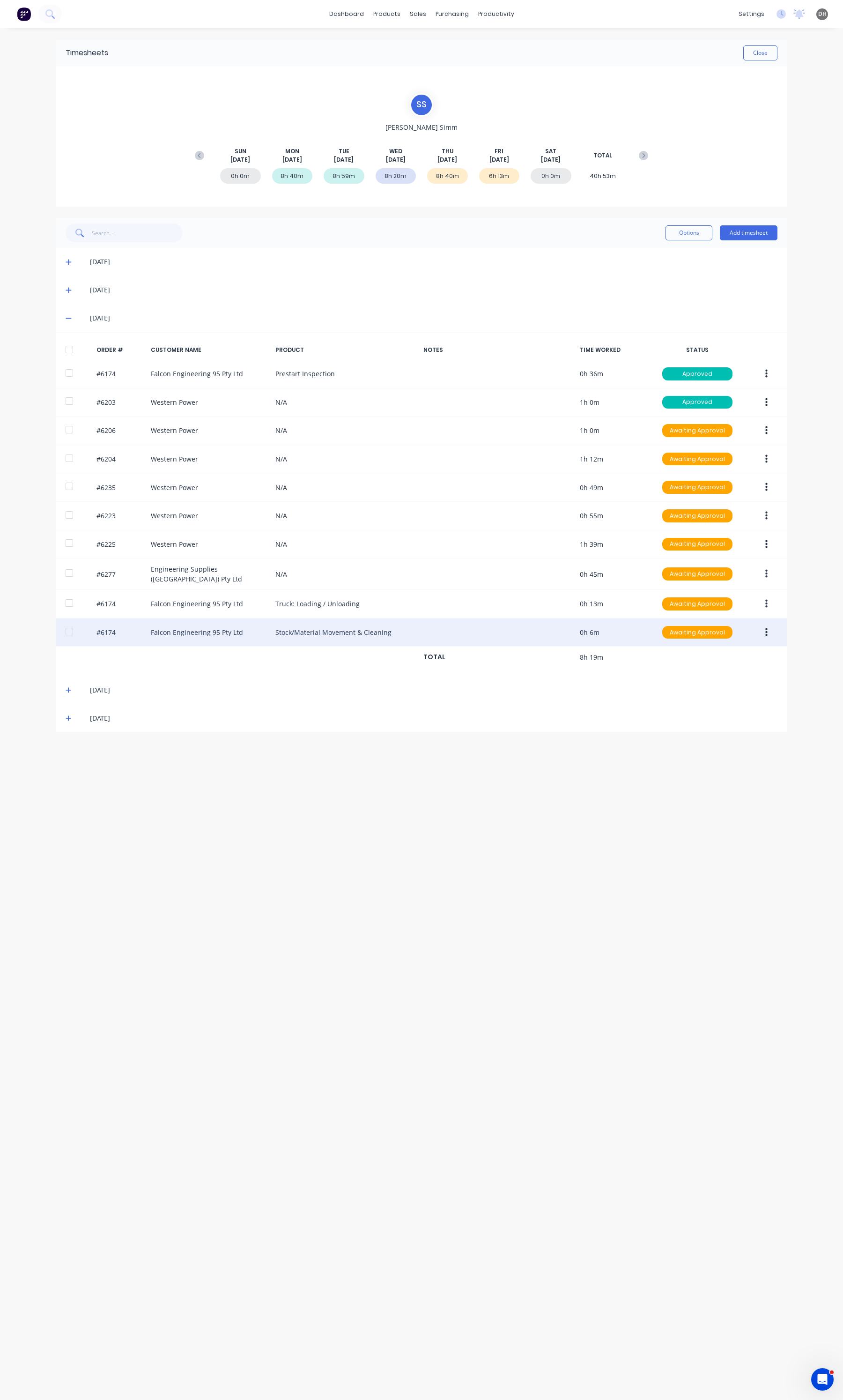
click at [764, 638] on button "button" at bounding box center [766, 632] width 22 height 17
click at [732, 701] on div "Edit" at bounding box center [733, 694] width 72 height 14
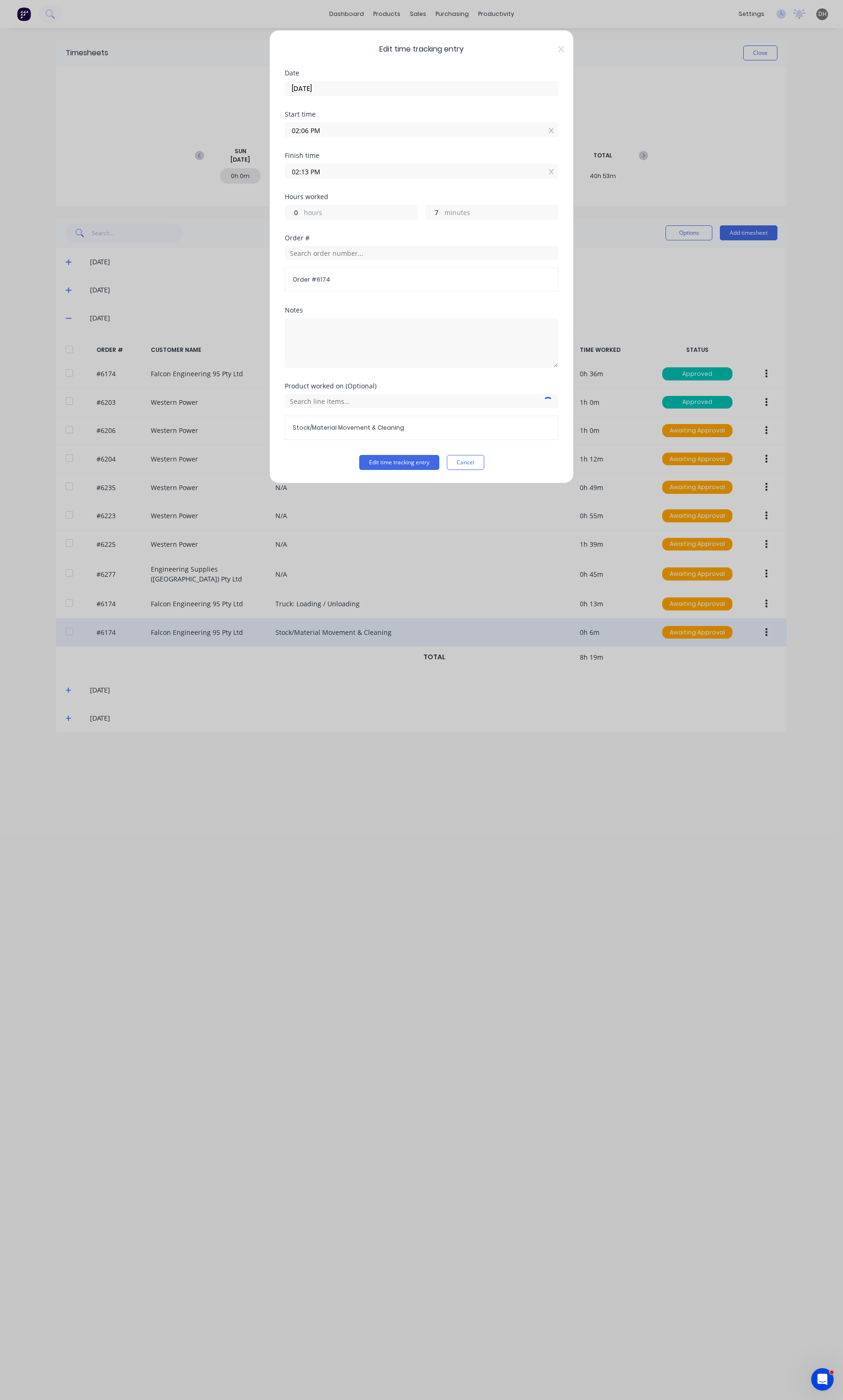
click at [343, 185] on div "Finish time 02:13 PM" at bounding box center [422, 173] width 274 height 41
click at [343, 181] on div "Finish time 02:13 PM" at bounding box center [422, 173] width 274 height 41
click at [343, 174] on input "02:13 PM" at bounding box center [422, 171] width 272 height 14
click at [335, 280] on div "16" at bounding box center [330, 285] width 23 height 16
type input "02:16 PM"
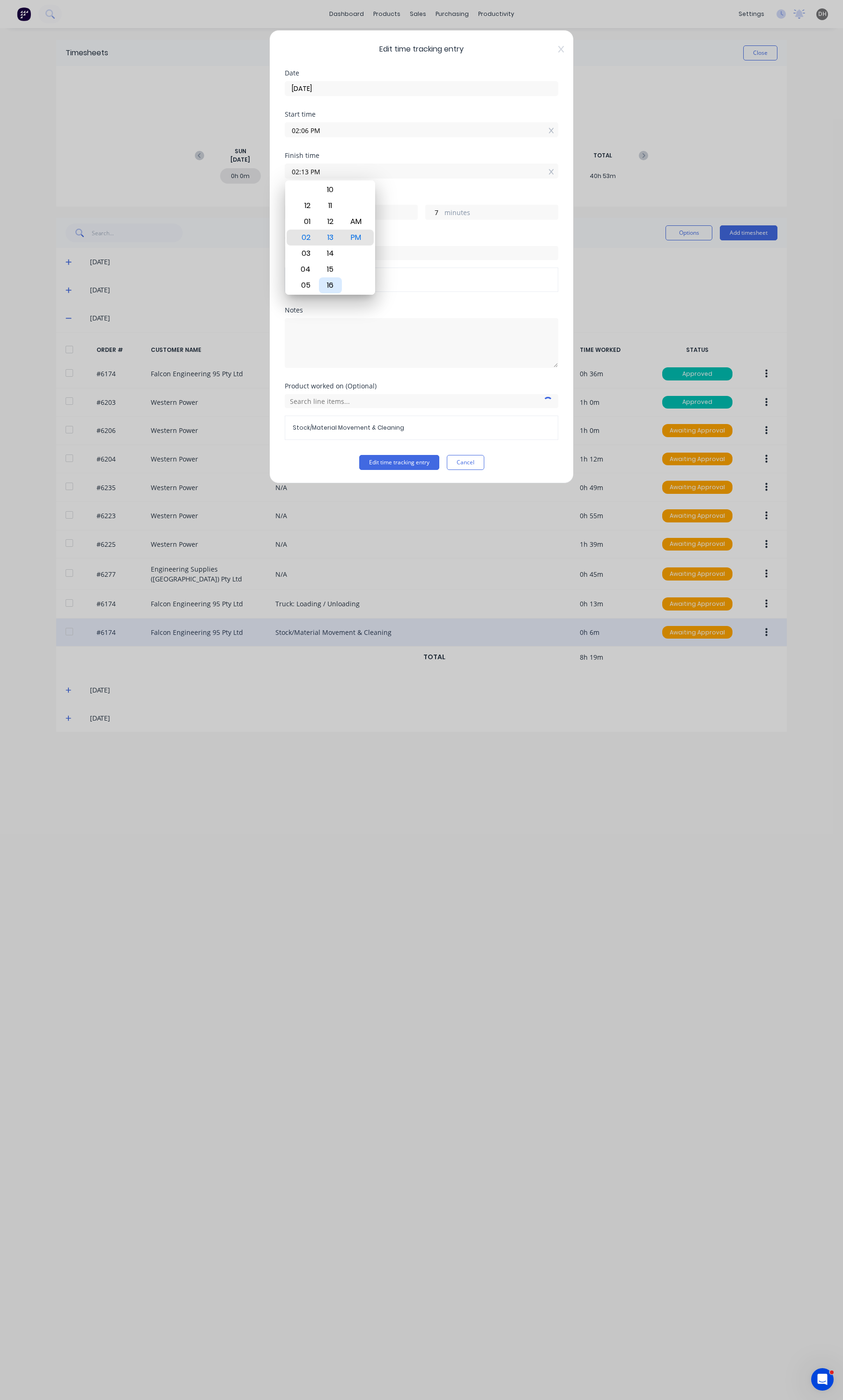
type input "10"
click at [413, 456] on button "Edit time tracking entry" at bounding box center [399, 463] width 80 height 15
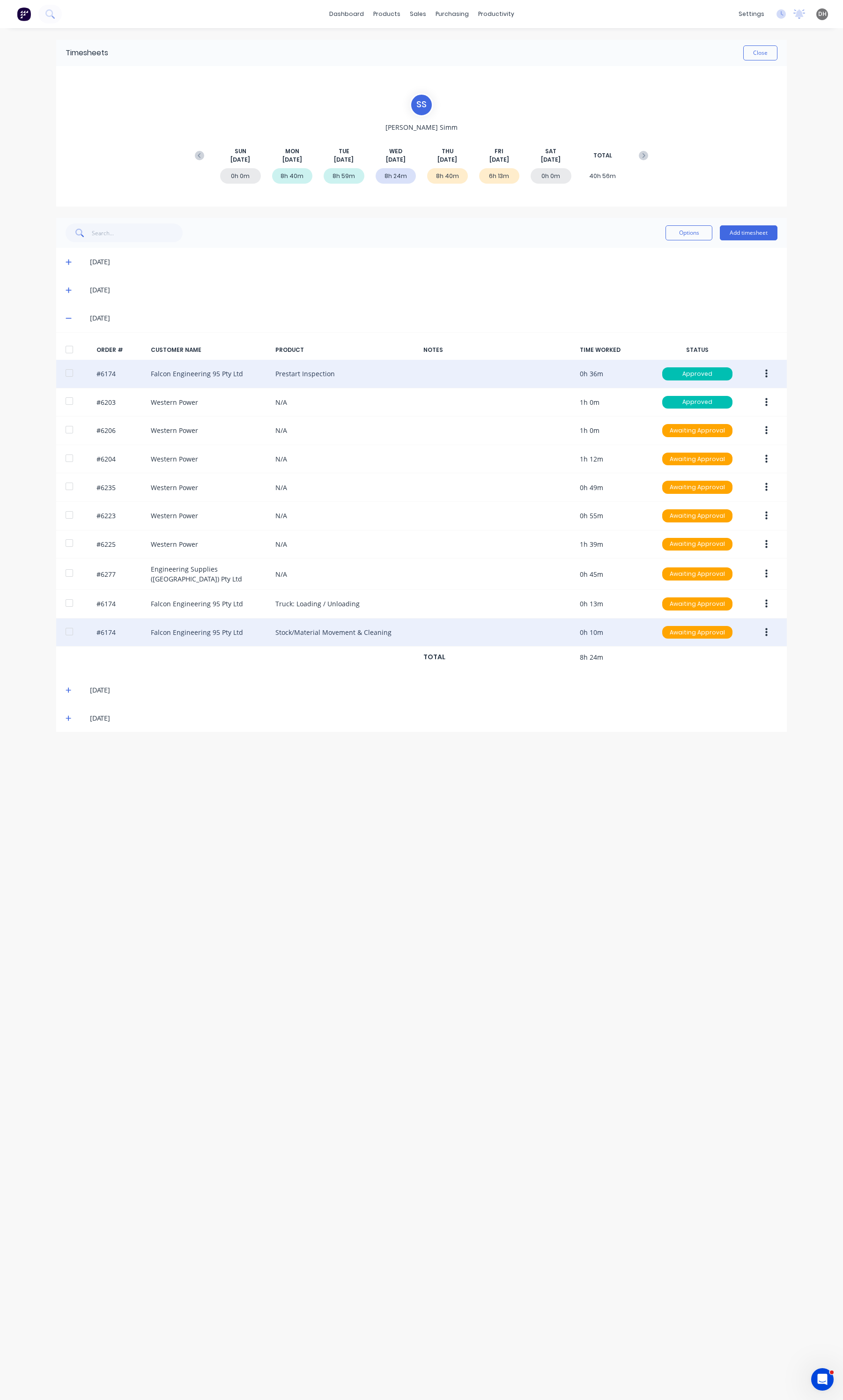
click at [767, 378] on button "button" at bounding box center [766, 373] width 22 height 17
click at [717, 428] on button "Edit" at bounding box center [733, 436] width 89 height 19
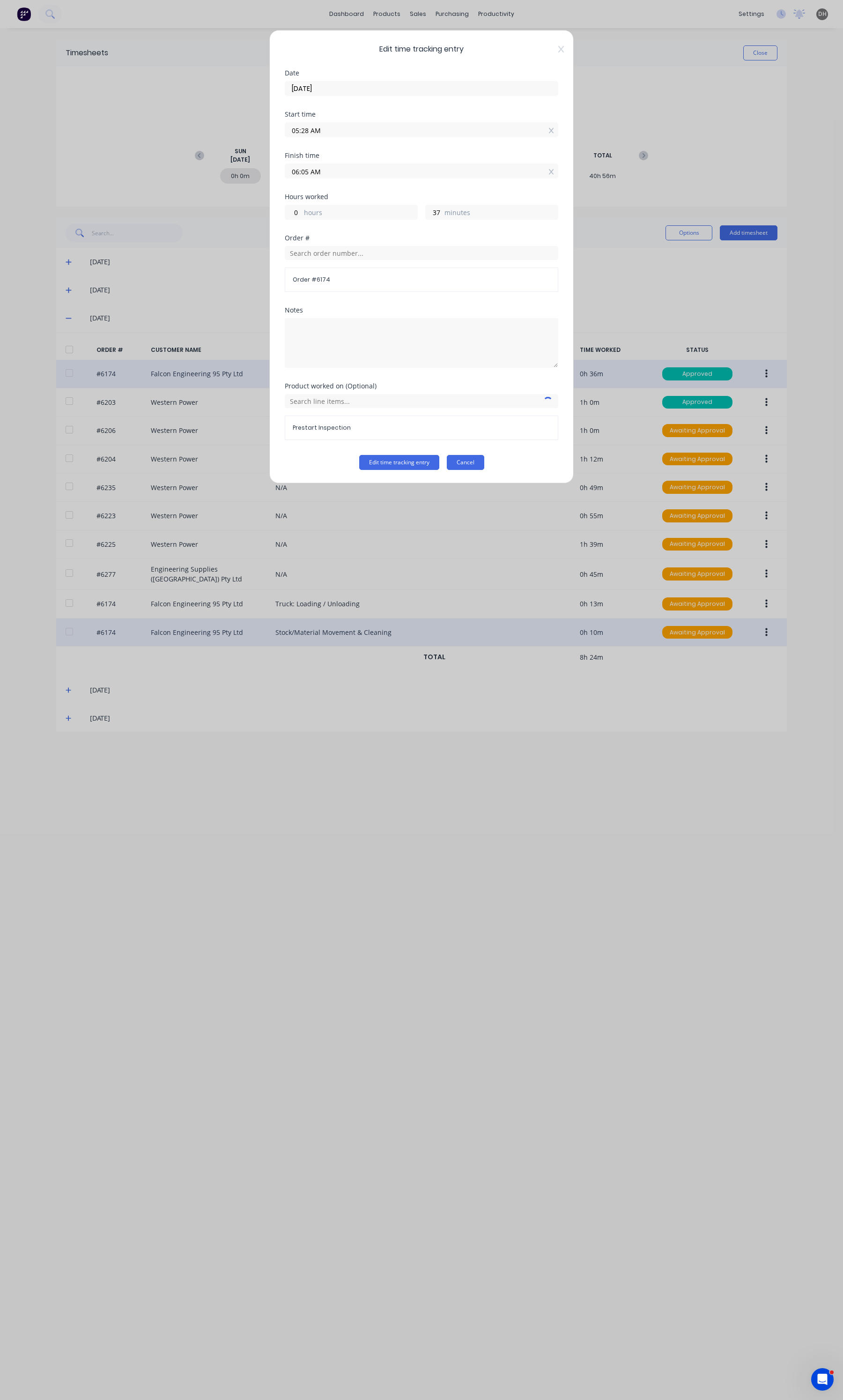
click at [459, 467] on button "Cancel" at bounding box center [466, 463] width 38 height 15
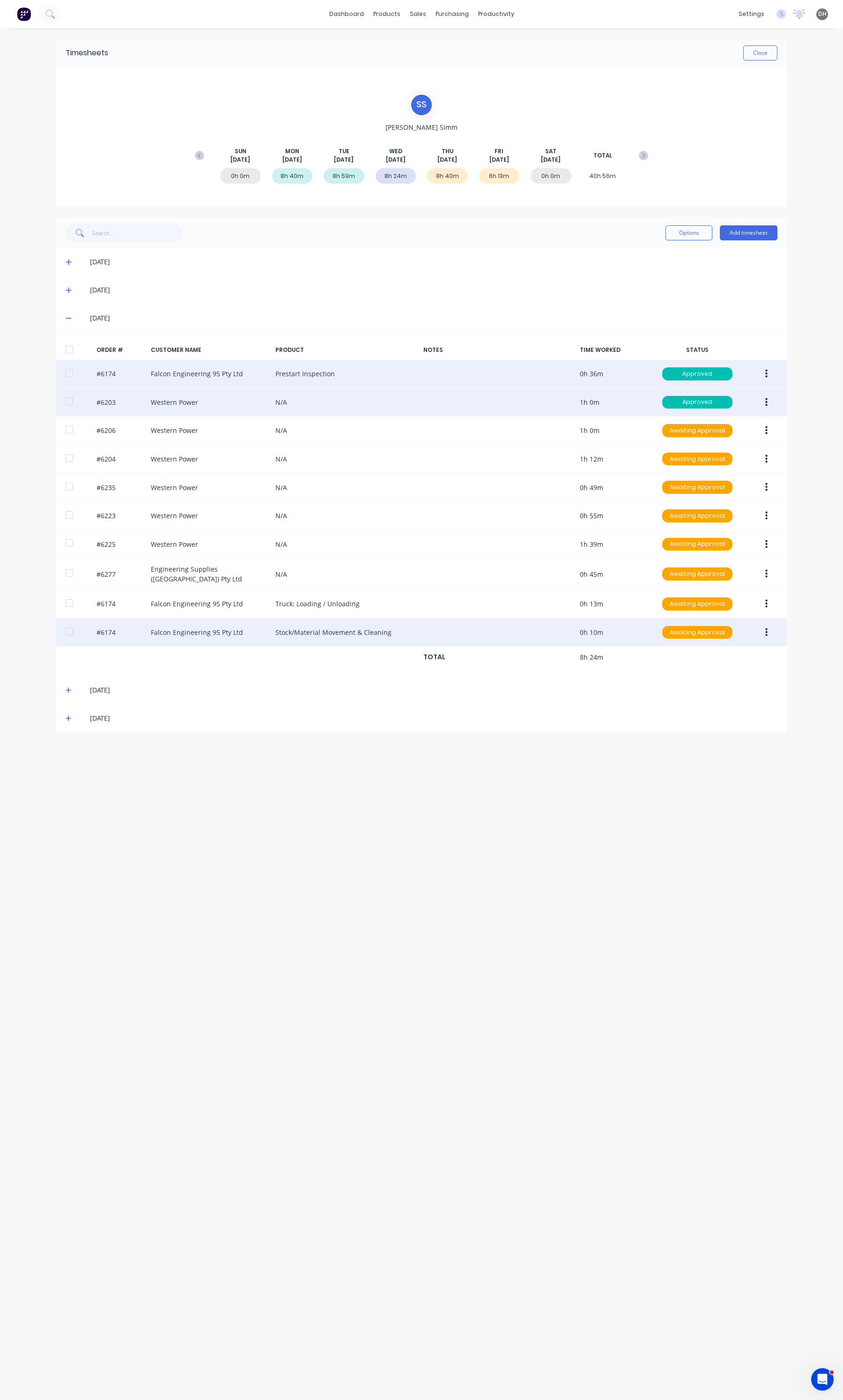
click at [764, 397] on button "button" at bounding box center [766, 402] width 22 height 17
click at [725, 469] on div "Edit" at bounding box center [733, 464] width 72 height 14
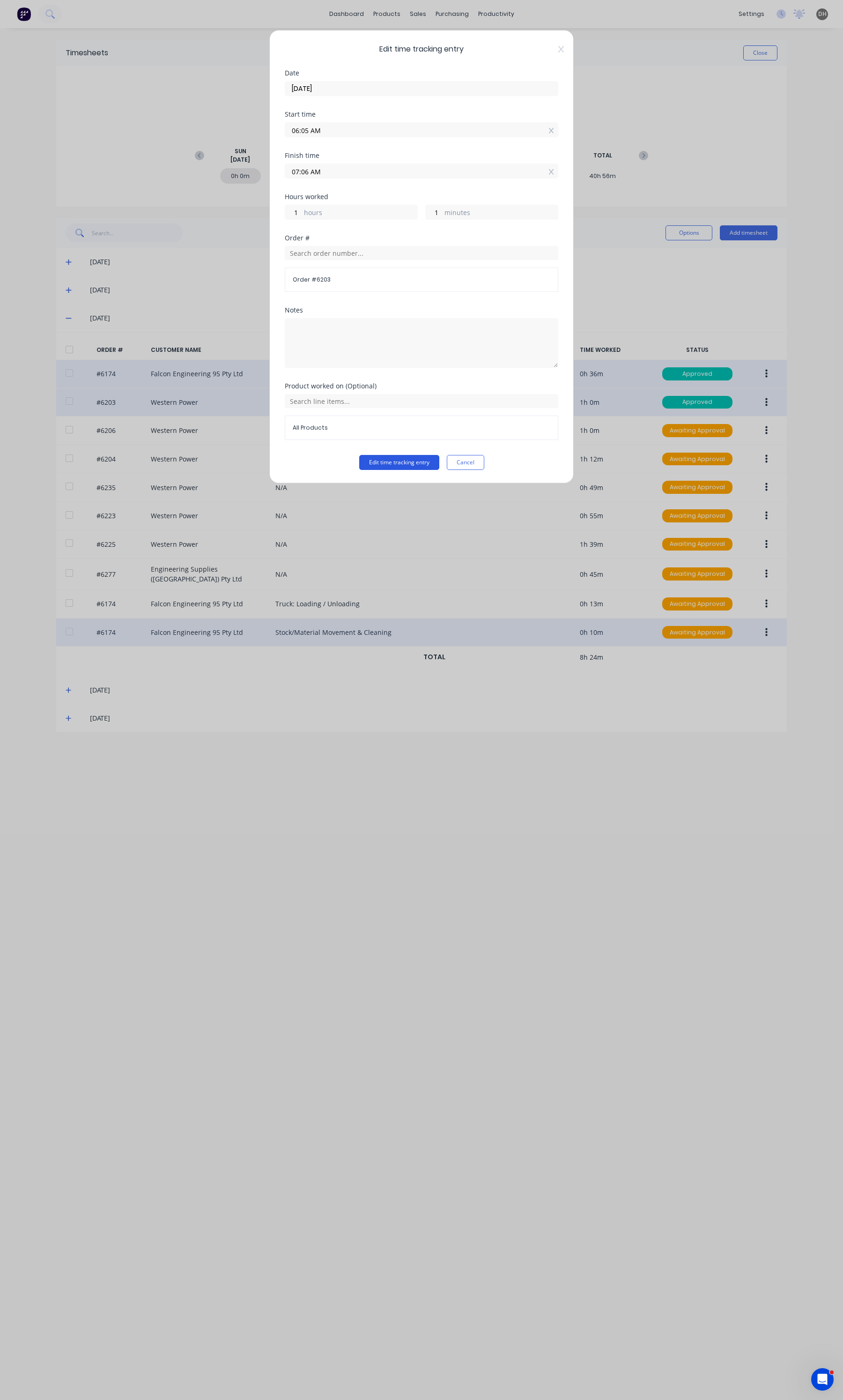
click at [386, 465] on button "Edit time tracking entry" at bounding box center [399, 463] width 80 height 15
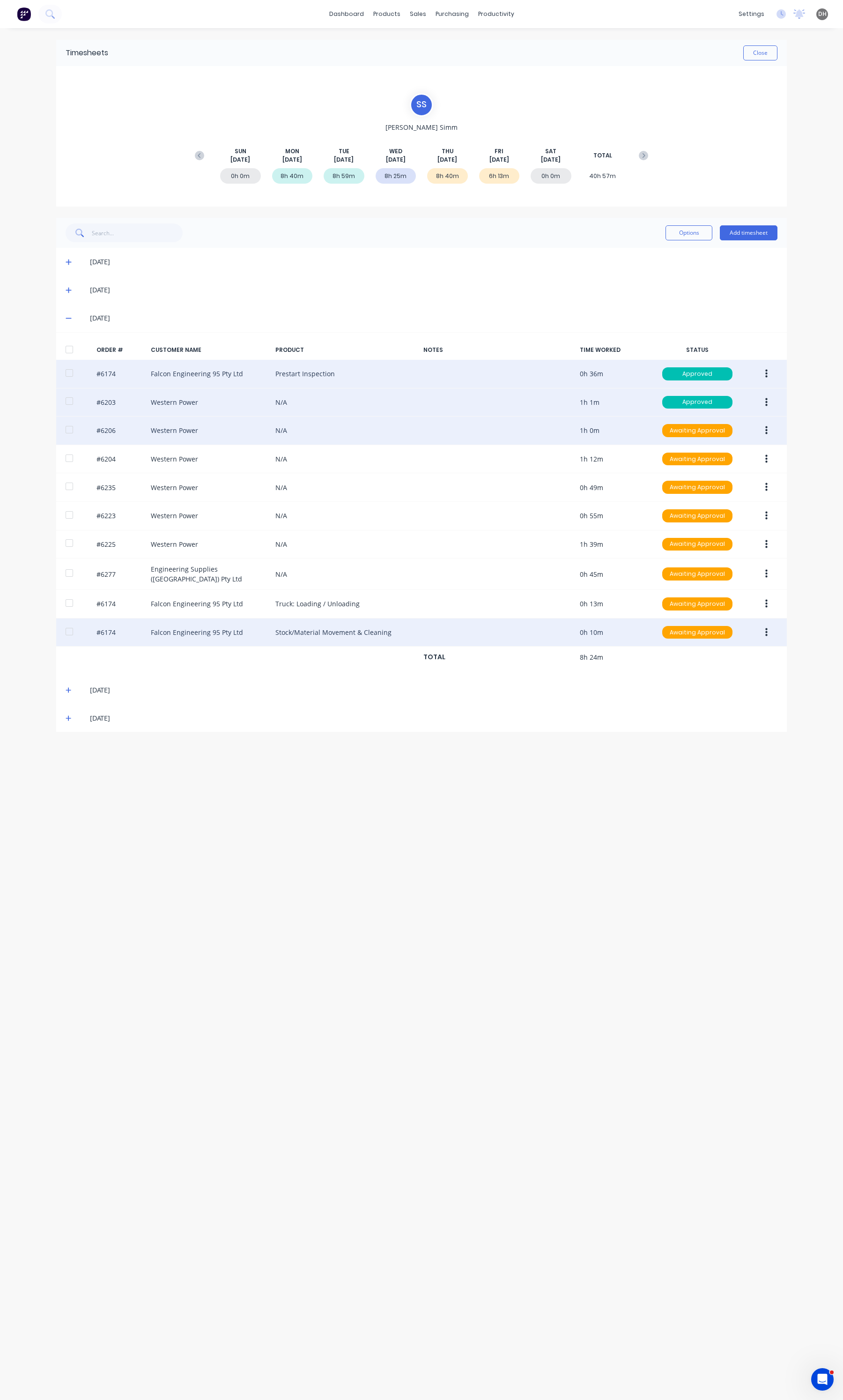
click at [771, 428] on button "button" at bounding box center [766, 430] width 22 height 17
click at [719, 489] on div "Edit" at bounding box center [733, 492] width 72 height 14
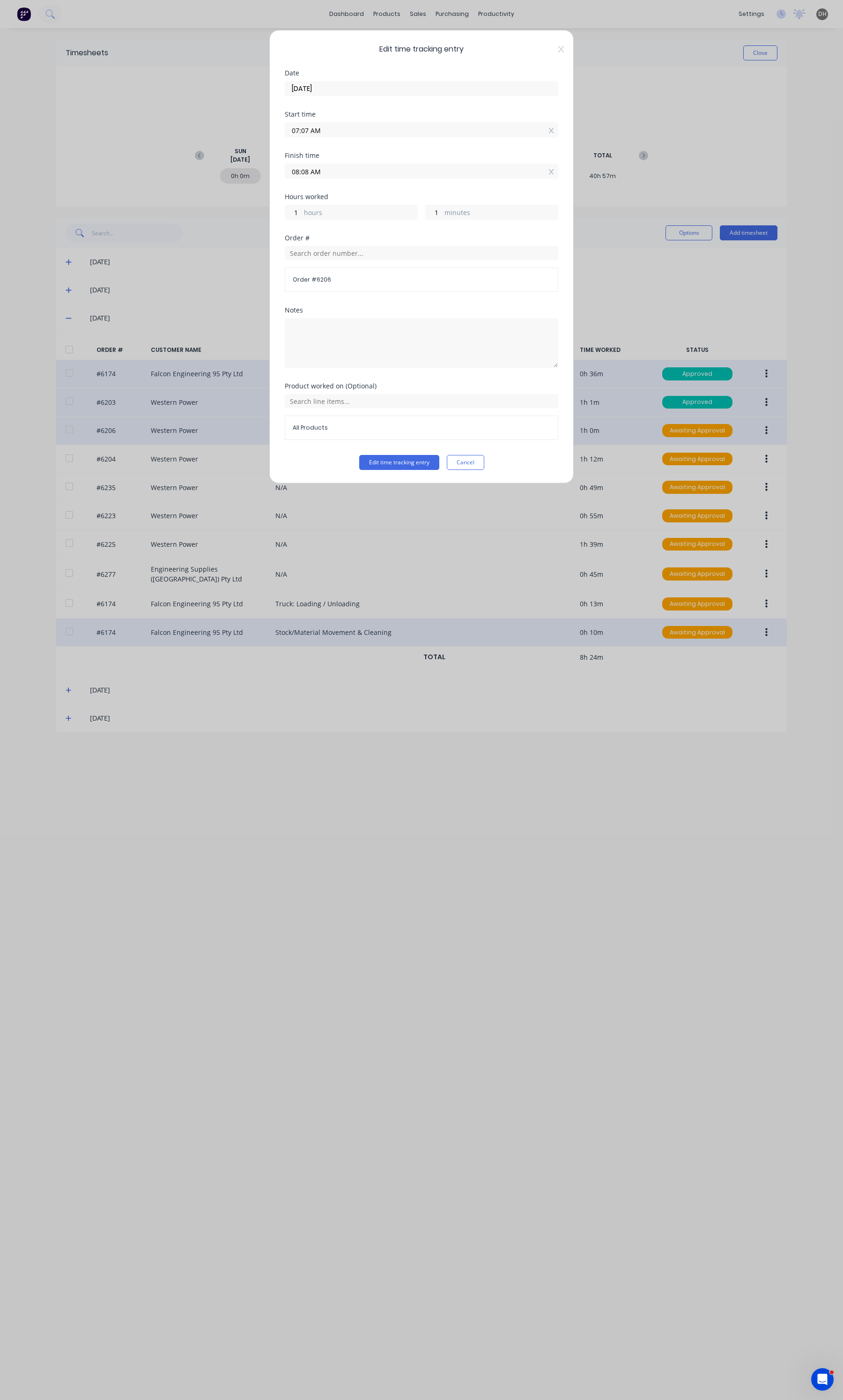
click at [312, 130] on input "07:07 AM" at bounding box center [422, 130] width 272 height 14
click at [323, 173] on div "06" at bounding box center [330, 180] width 23 height 16
type input "07:06 AM"
type input "2"
click at [413, 458] on button "Edit time tracking entry" at bounding box center [399, 463] width 80 height 15
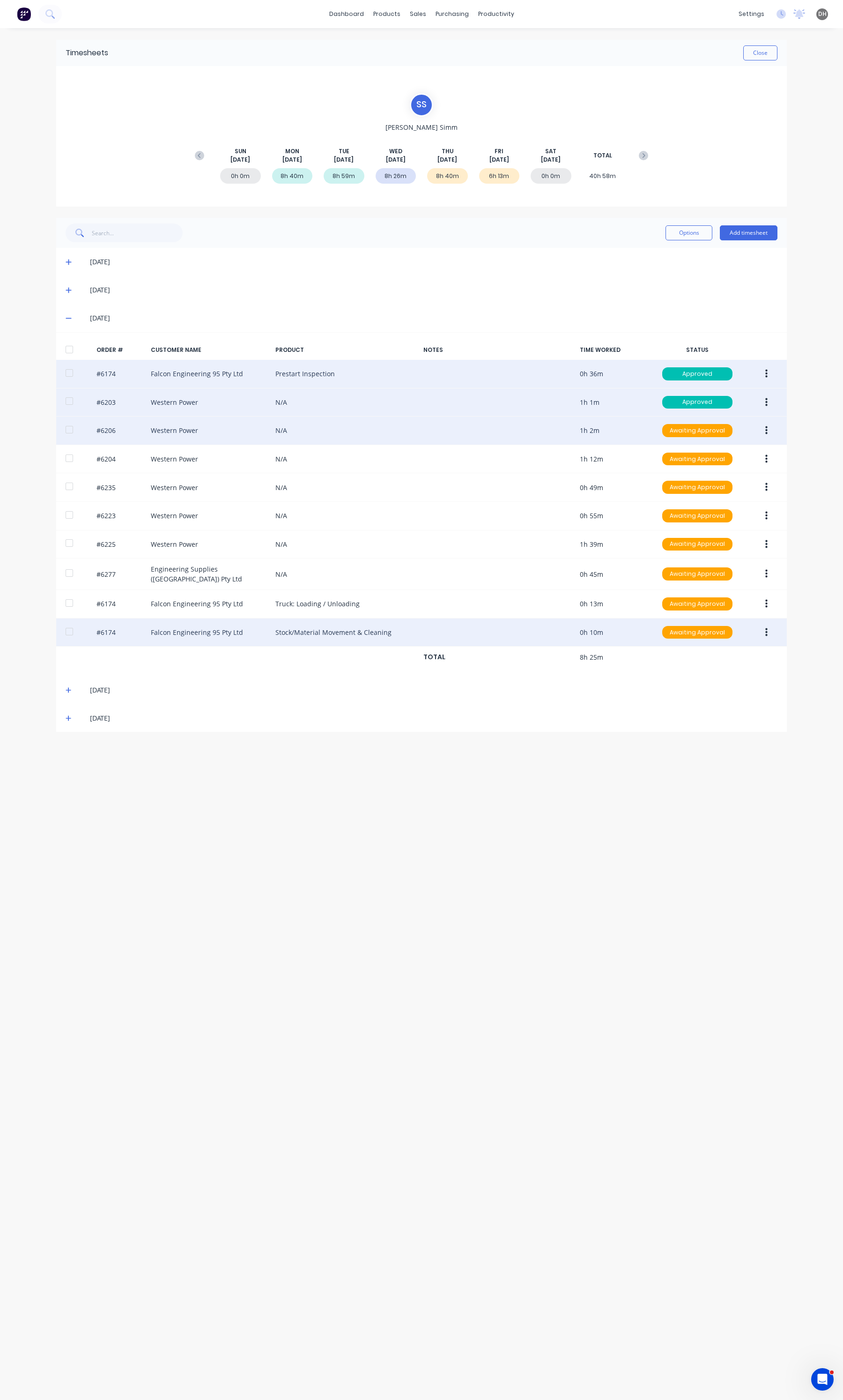
click at [770, 432] on button "button" at bounding box center [766, 430] width 22 height 17
click at [731, 494] on div "Edit" at bounding box center [733, 492] width 72 height 14
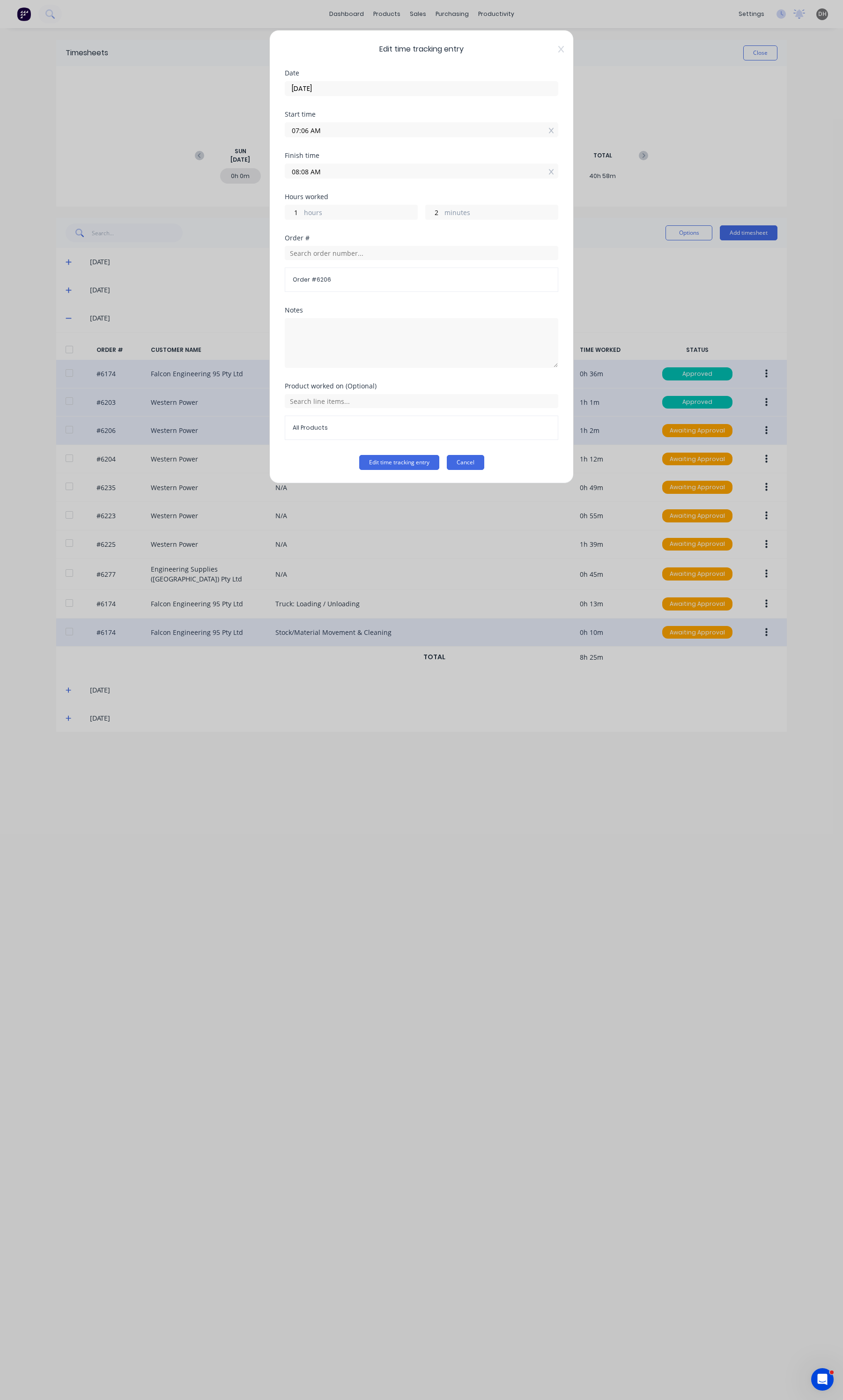
click at [465, 464] on button "Cancel" at bounding box center [466, 463] width 38 height 15
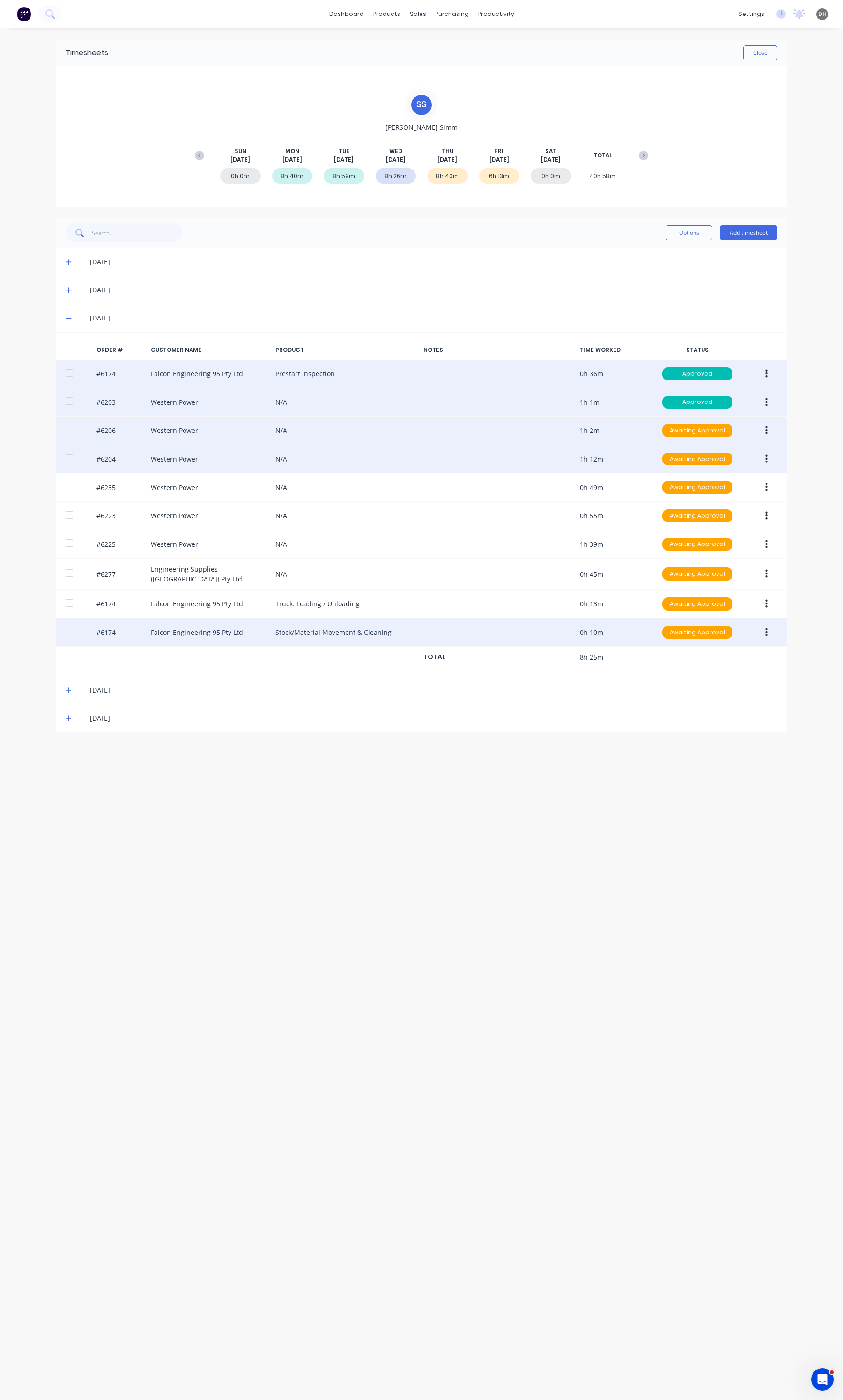
click at [770, 465] on button "button" at bounding box center [766, 459] width 22 height 17
click at [712, 516] on div "Edit" at bounding box center [733, 521] width 72 height 14
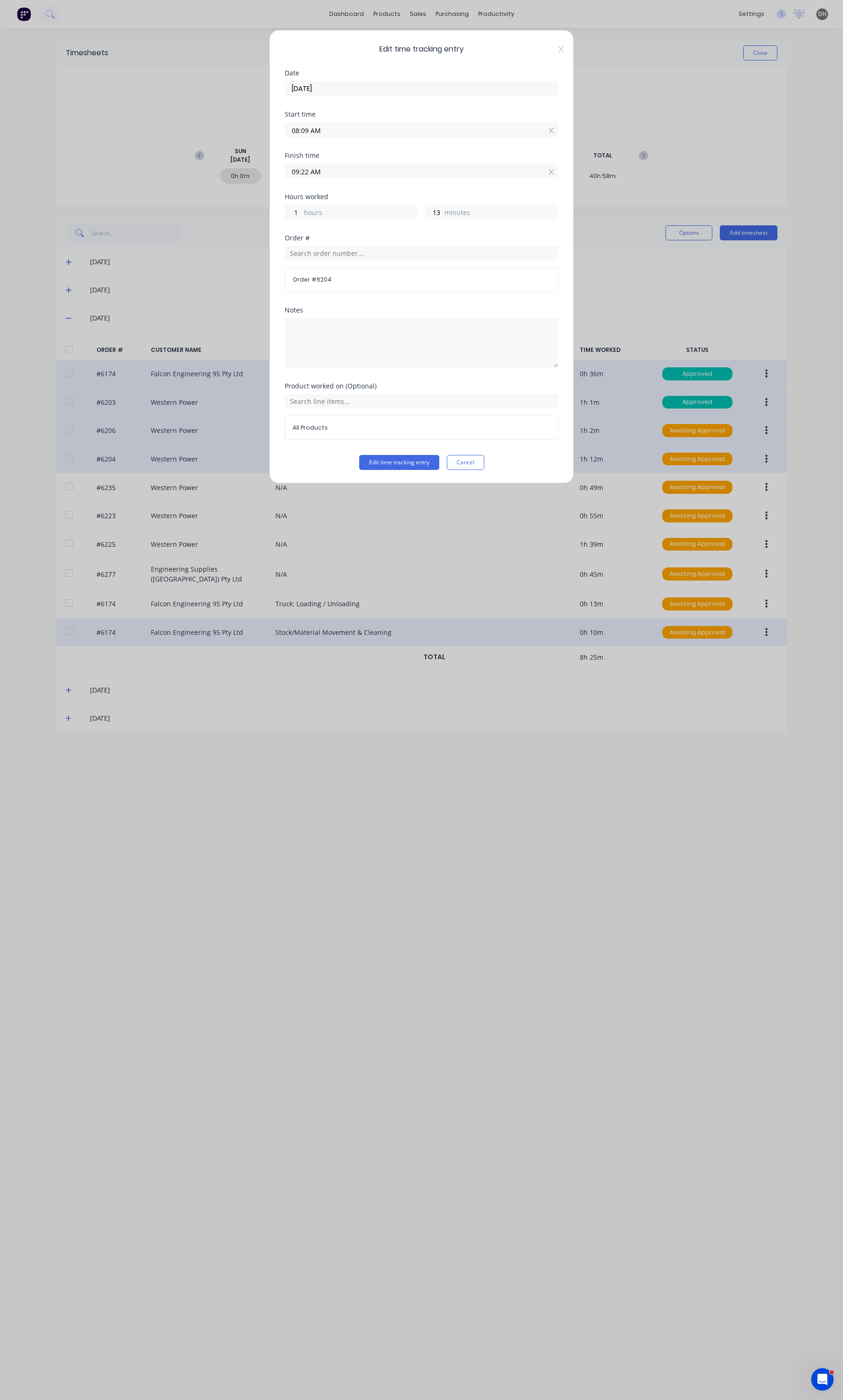
click at [464, 130] on input "08:09 AM" at bounding box center [422, 130] width 272 height 14
click at [331, 184] on div "08" at bounding box center [330, 180] width 23 height 16
type input "08:08 AM"
type input "14"
click at [417, 185] on div "Finish time 09:22 AM" at bounding box center [422, 173] width 274 height 41
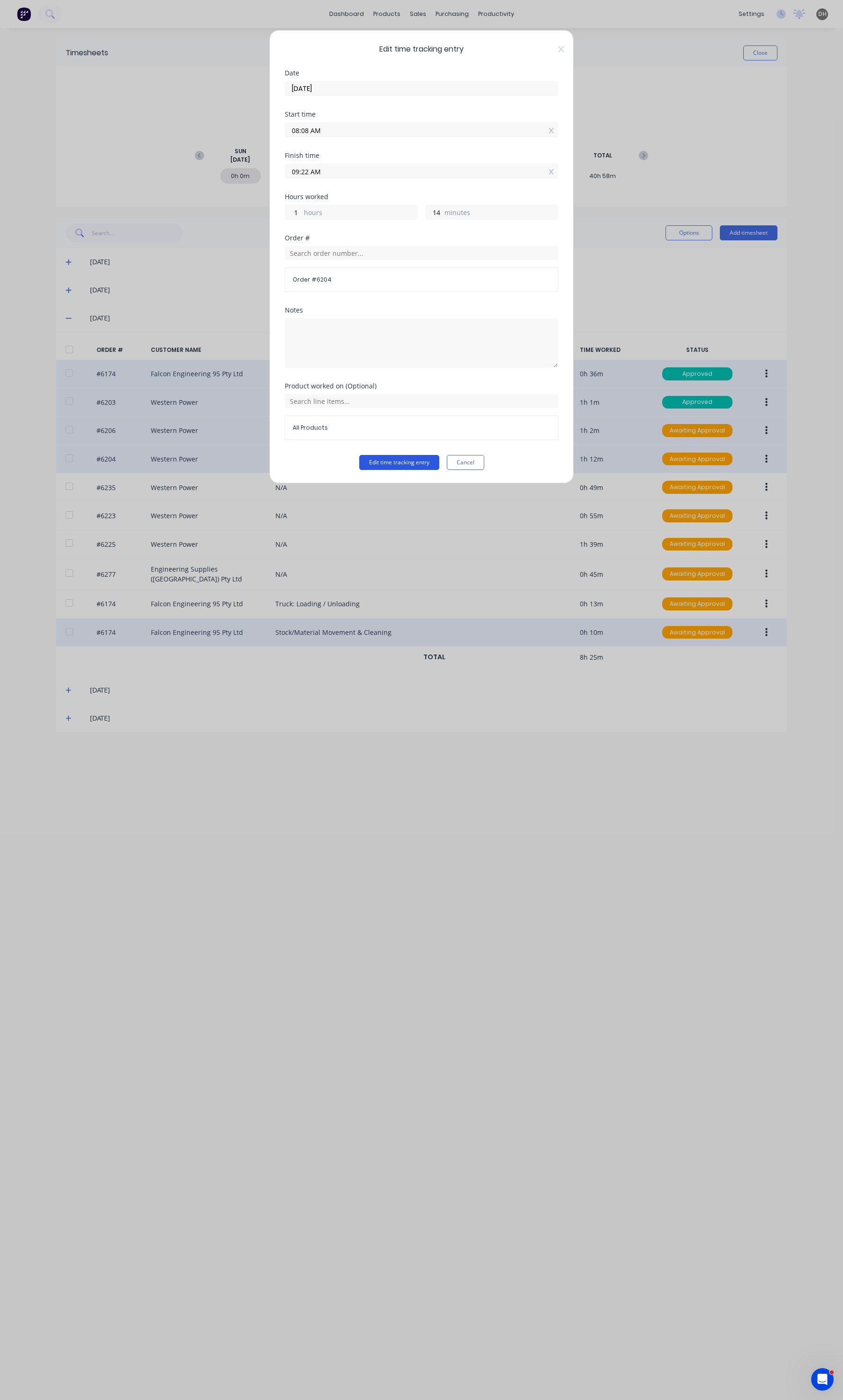
click at [393, 456] on form "Date [DATE] Start time 08:08 AM Finish time 09:22 AM Hours worked 1 hours 14 mi…" at bounding box center [422, 270] width 274 height 400
click at [396, 458] on button "Edit time tracking entry" at bounding box center [399, 463] width 80 height 15
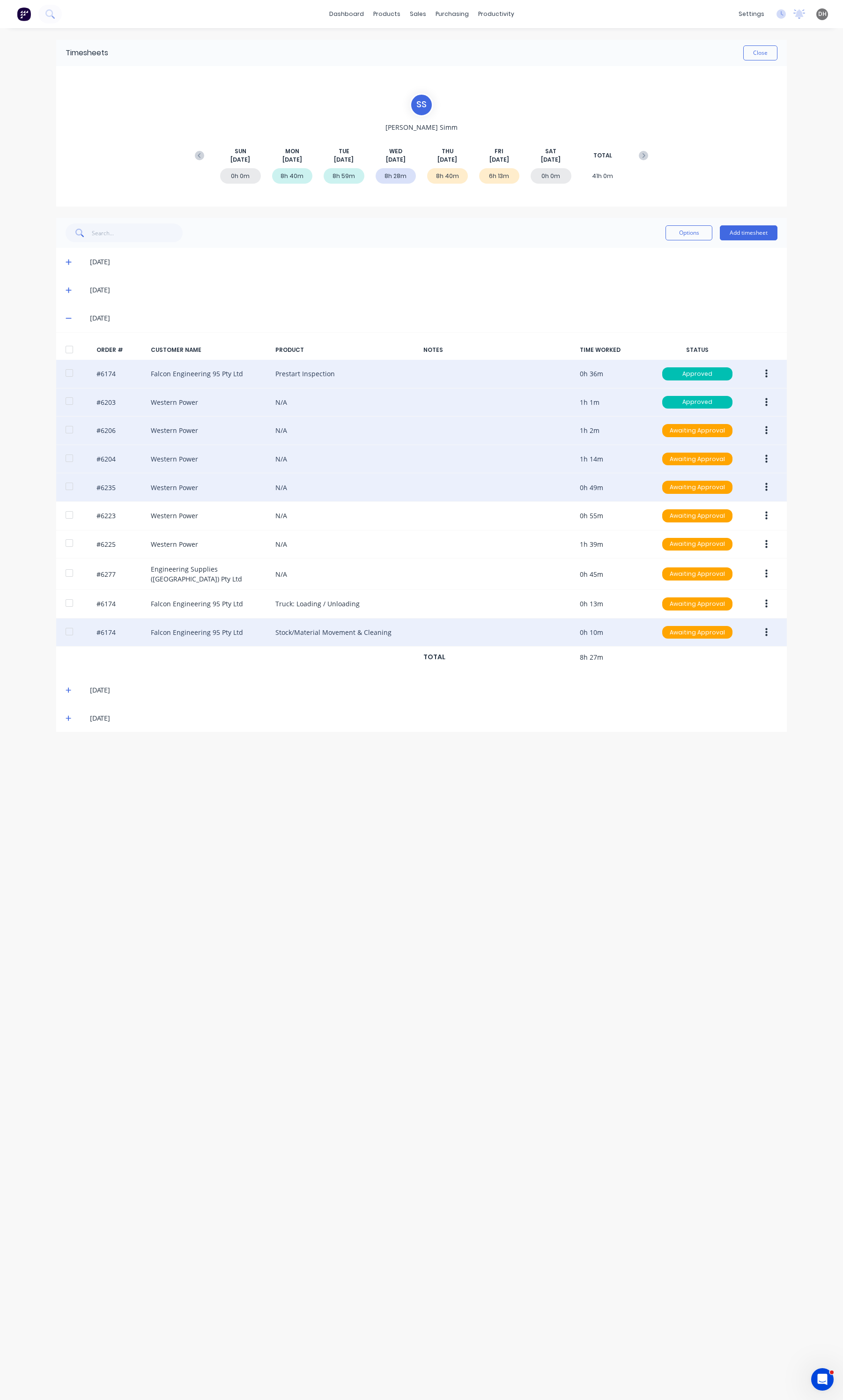
click at [765, 483] on button "button" at bounding box center [766, 487] width 22 height 17
click at [714, 542] on button "Edit" at bounding box center [733, 550] width 89 height 19
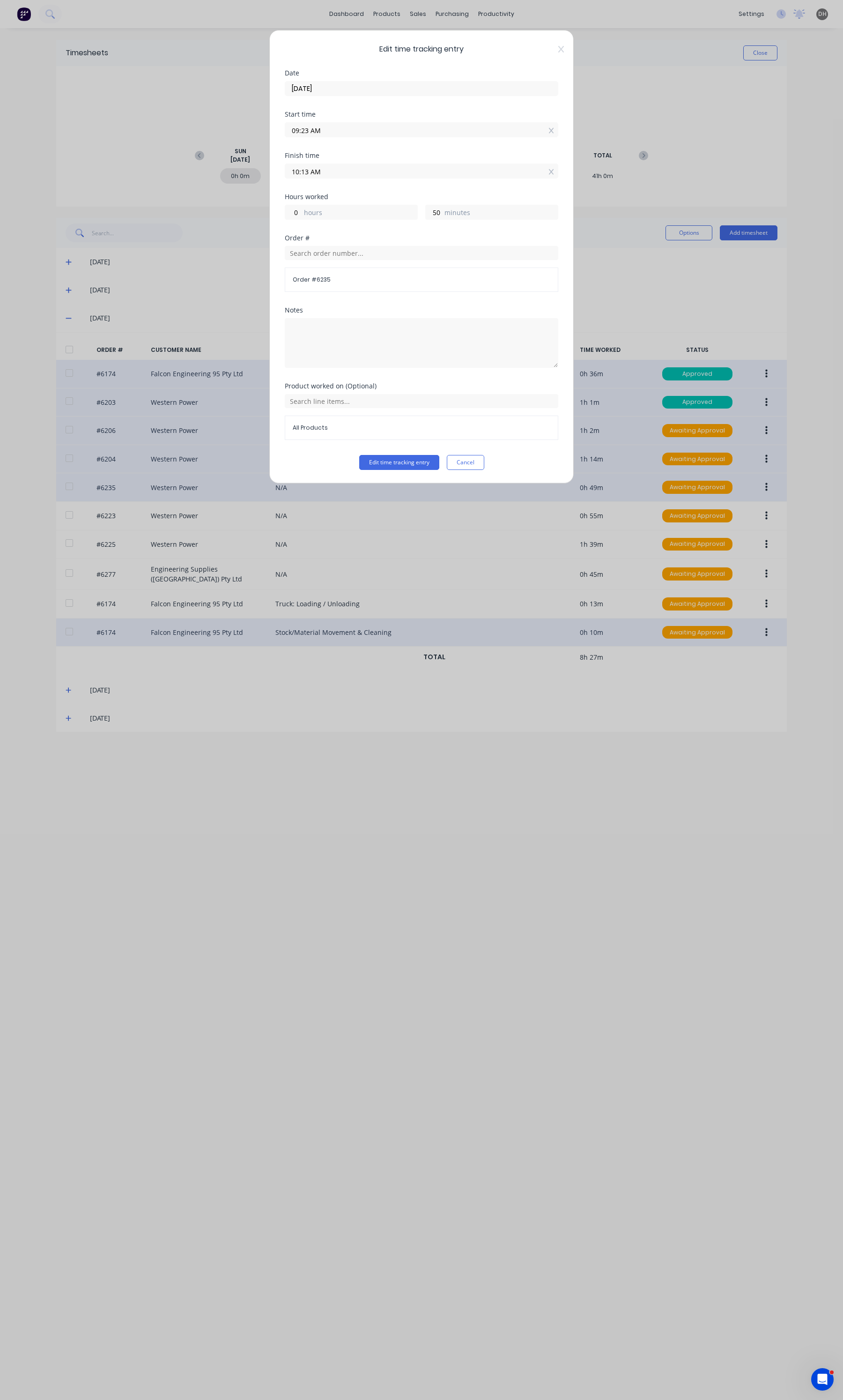
click at [367, 133] on input "09:23 AM" at bounding box center [422, 130] width 272 height 14
click at [331, 178] on div "22" at bounding box center [330, 180] width 23 height 16
type input "09:22 AM"
type input "51"
click at [404, 457] on button "Edit time tracking entry" at bounding box center [399, 463] width 80 height 15
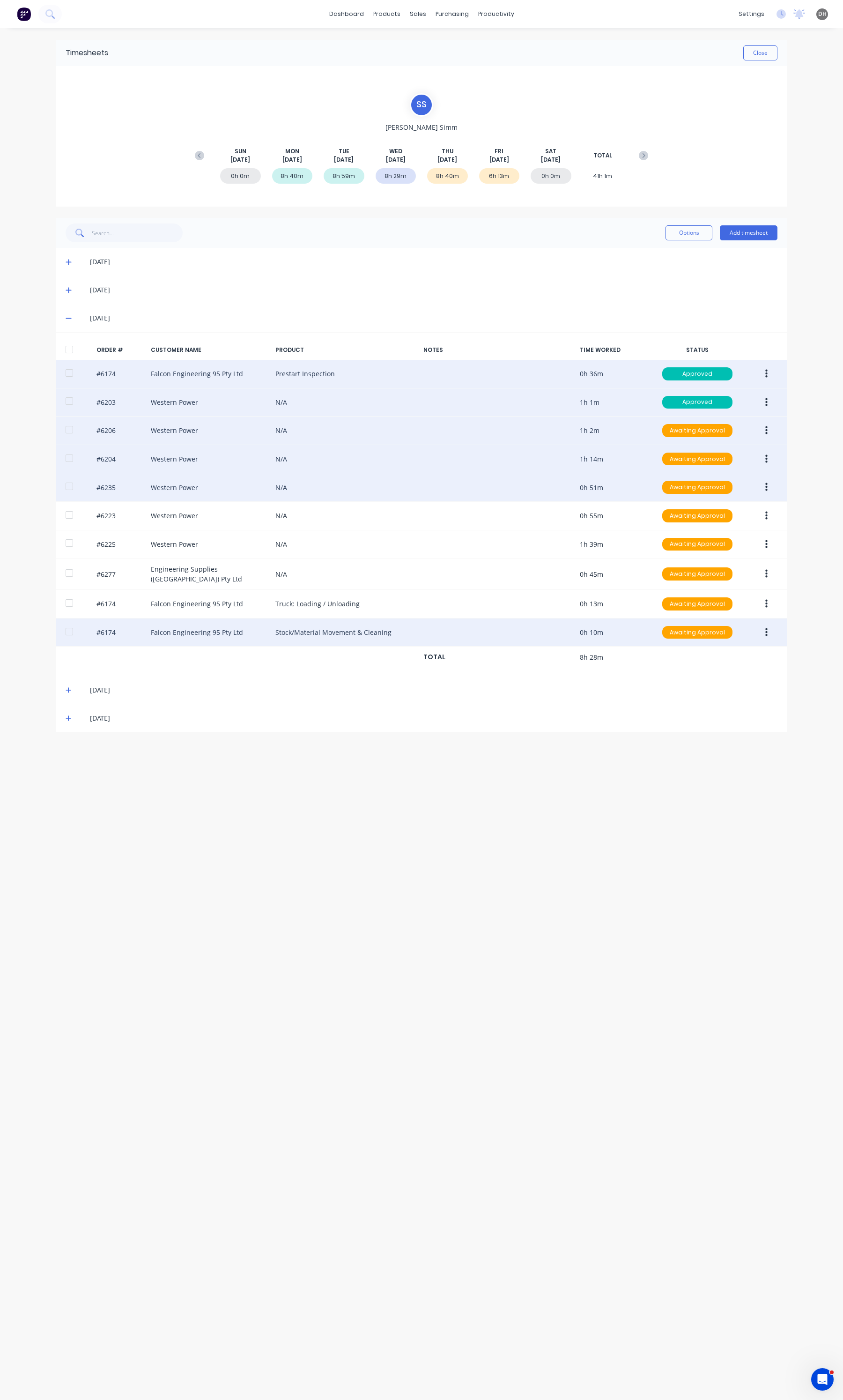
click at [767, 483] on button "button" at bounding box center [766, 487] width 22 height 17
click at [731, 547] on div "Edit" at bounding box center [733, 549] width 72 height 14
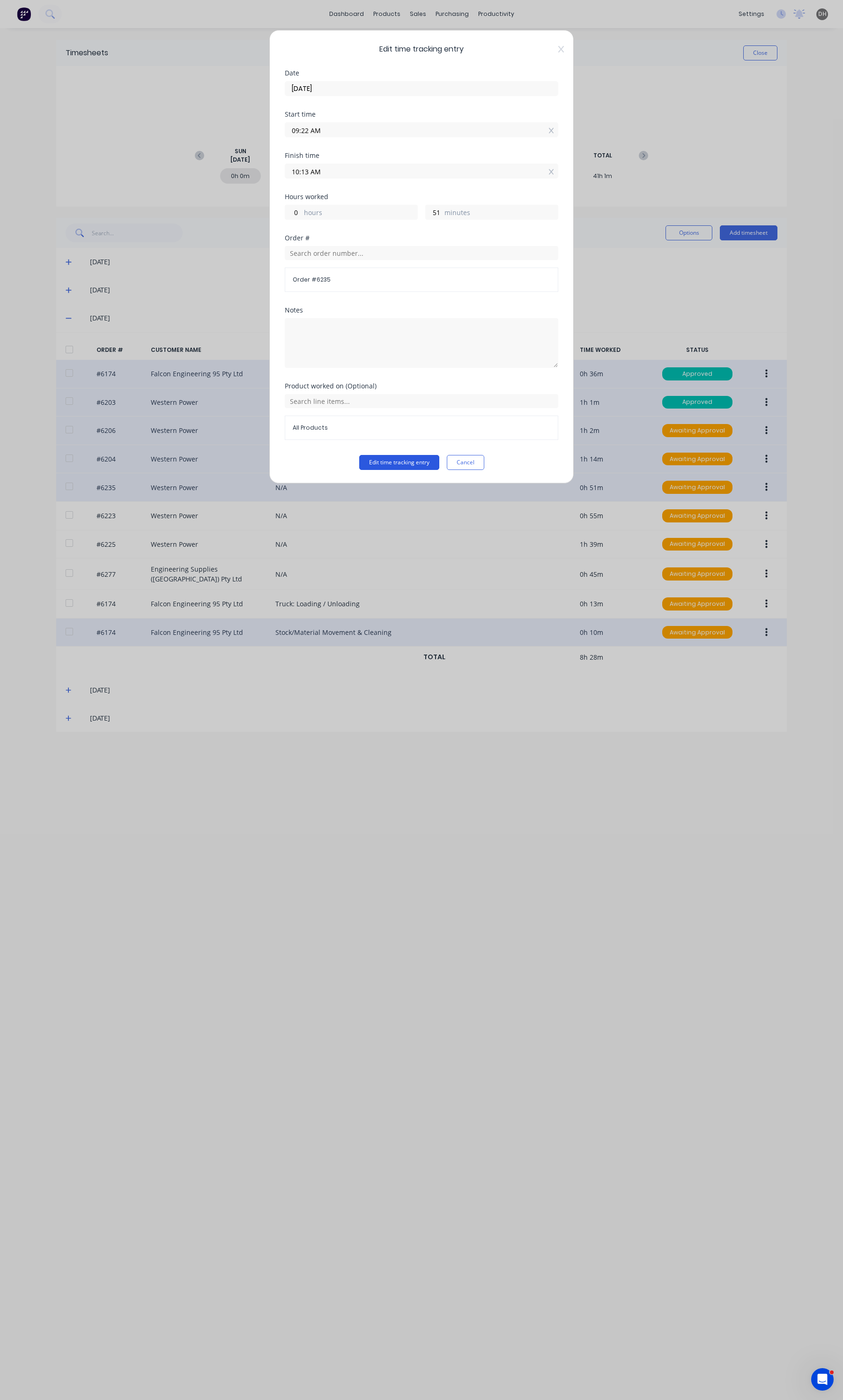
click at [413, 467] on button "Edit time tracking entry" at bounding box center [399, 463] width 80 height 15
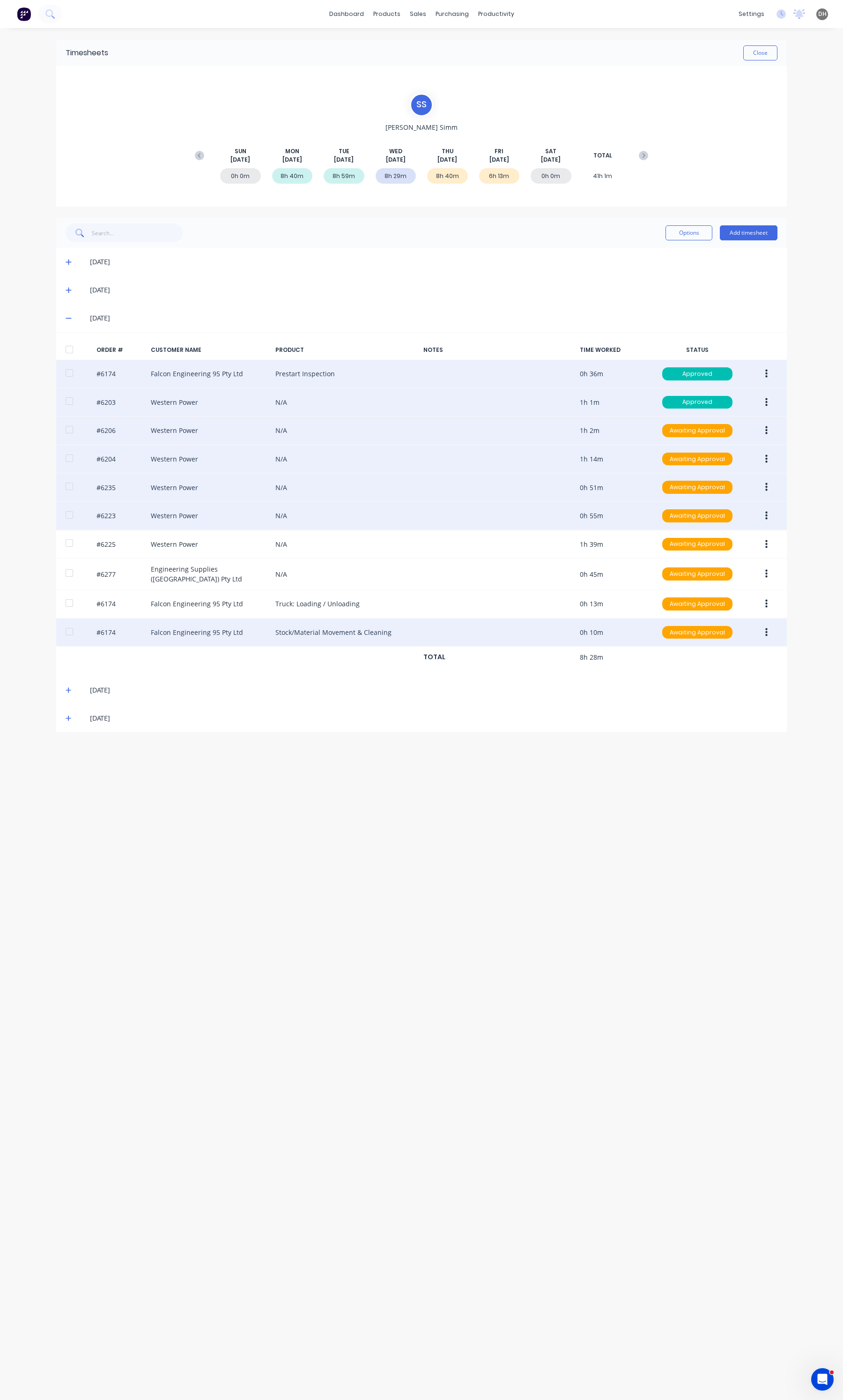
click at [771, 518] on button "button" at bounding box center [766, 516] width 22 height 17
click at [729, 580] on div "Edit" at bounding box center [733, 578] width 72 height 14
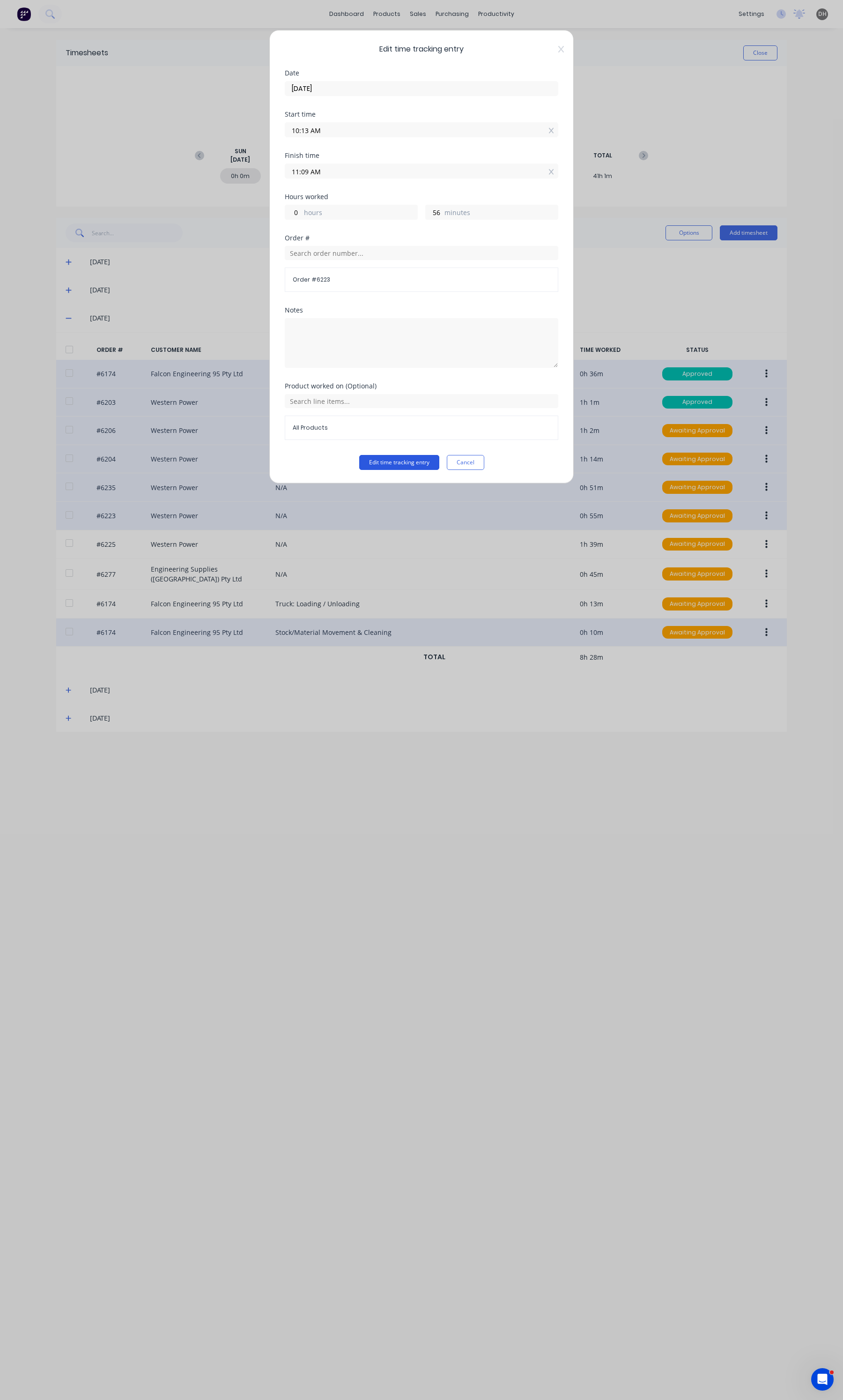
click at [426, 460] on button "Edit time tracking entry" at bounding box center [399, 463] width 80 height 15
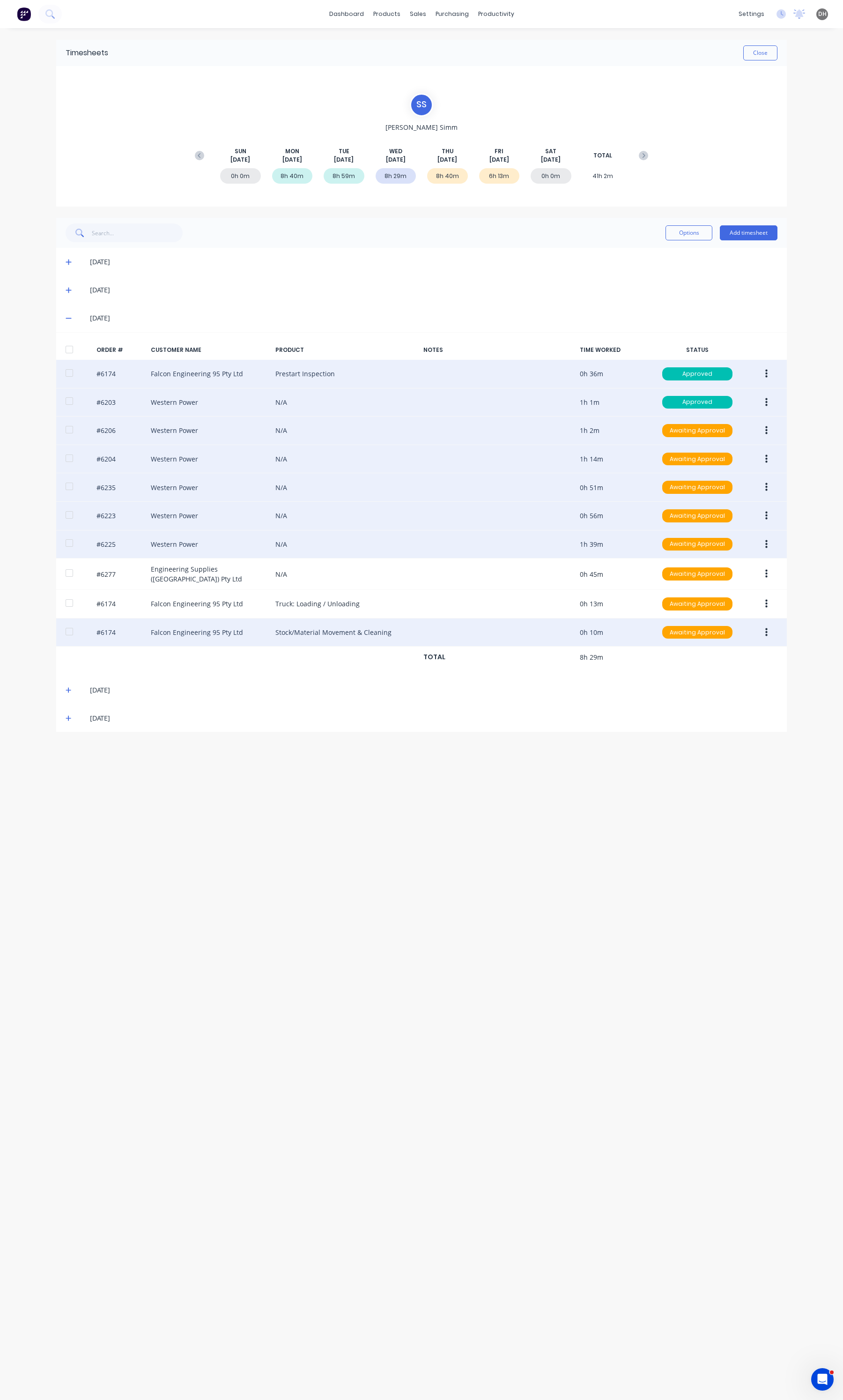
click at [767, 553] on button "button" at bounding box center [766, 544] width 22 height 17
click at [724, 613] on div "Edit" at bounding box center [733, 606] width 72 height 14
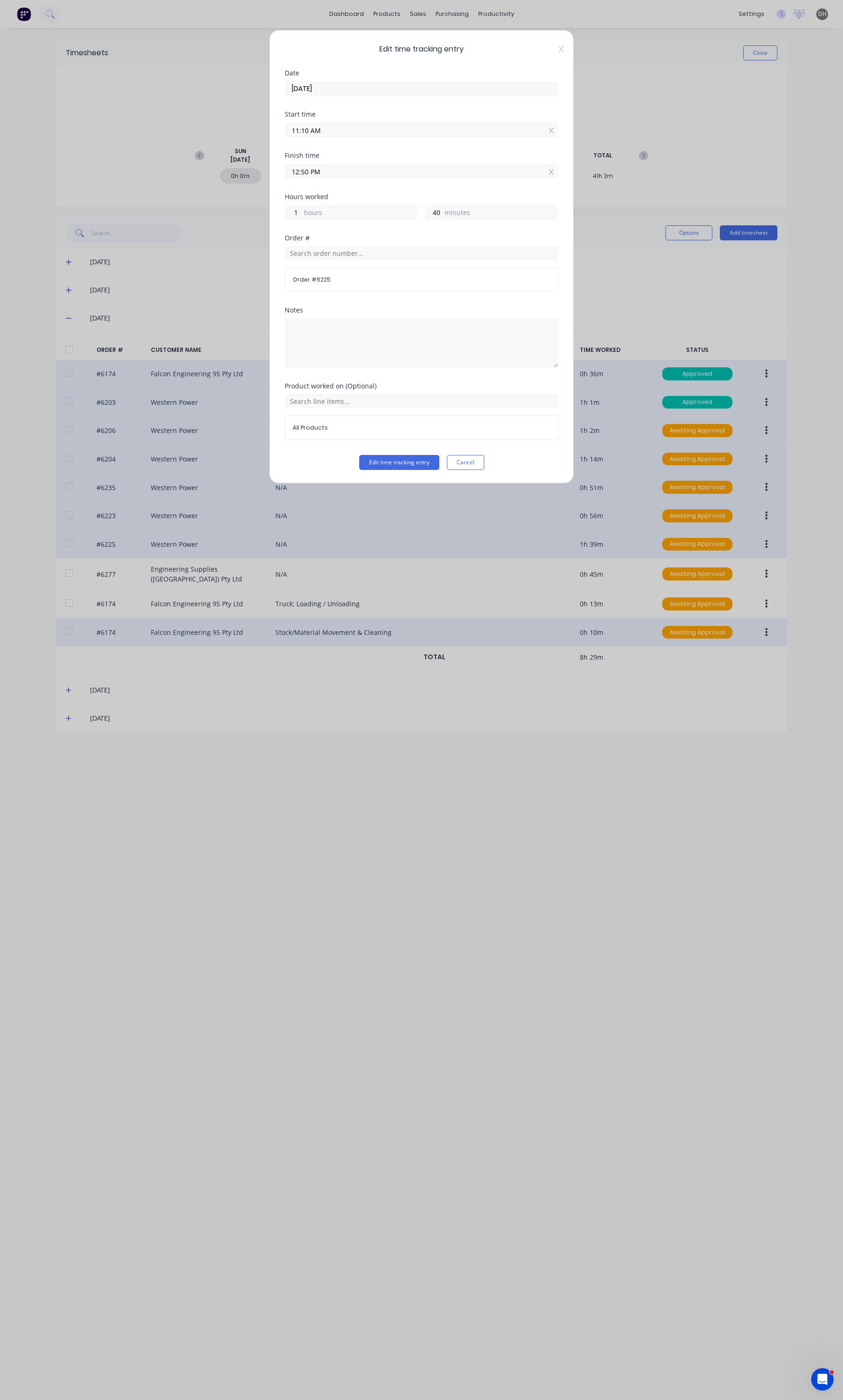
click at [354, 129] on input "11:10 AM" at bounding box center [422, 130] width 272 height 14
click at [332, 177] on div "09" at bounding box center [330, 180] width 23 height 16
type input "11:09 AM"
type input "41"
click at [383, 472] on div "Edit time tracking entry Date [DATE] Start time 11:09 AM Finish time 12:50 PM H…" at bounding box center [422, 257] width 305 height 453
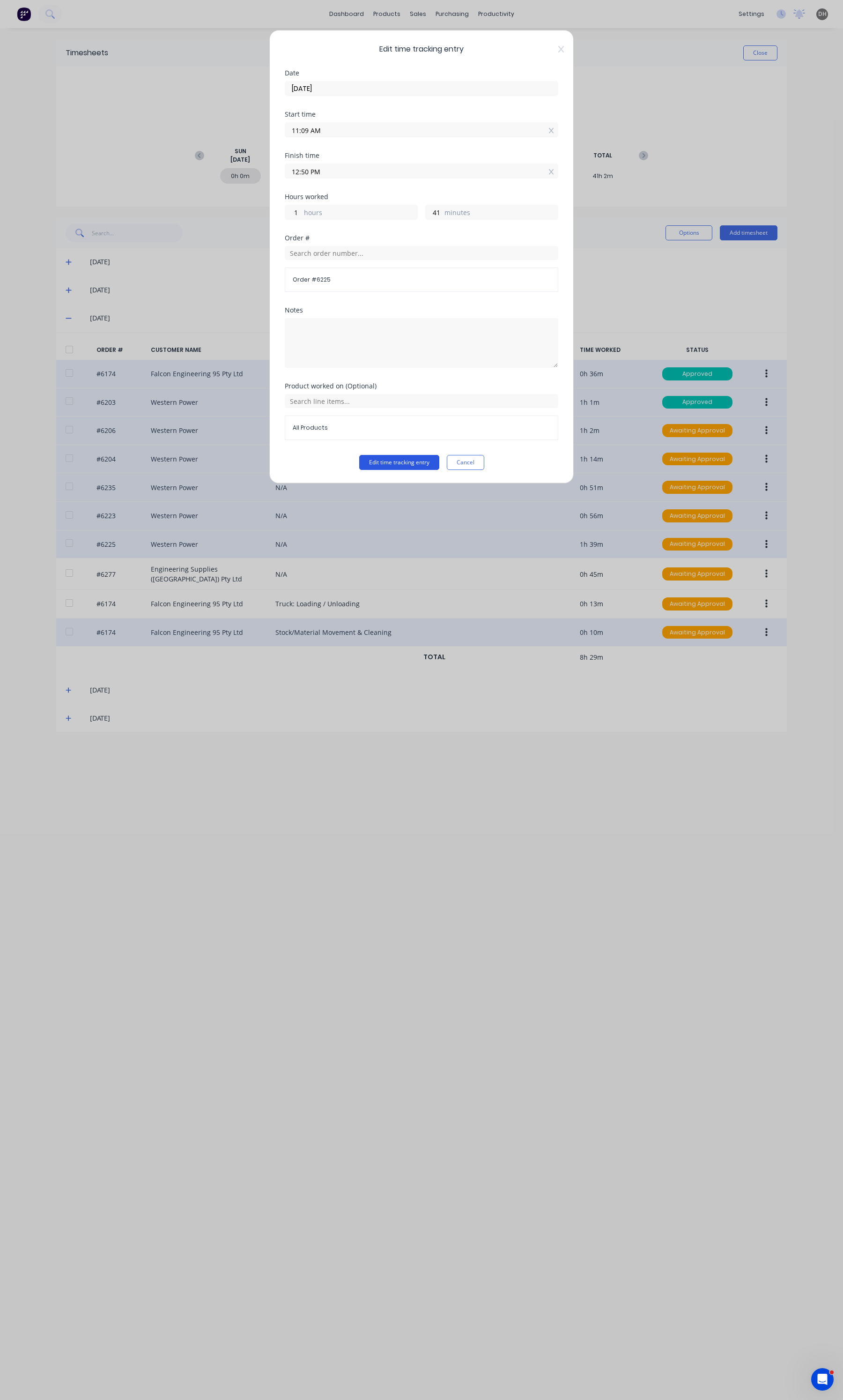
click at [413, 465] on button "Edit time tracking entry" at bounding box center [399, 463] width 80 height 15
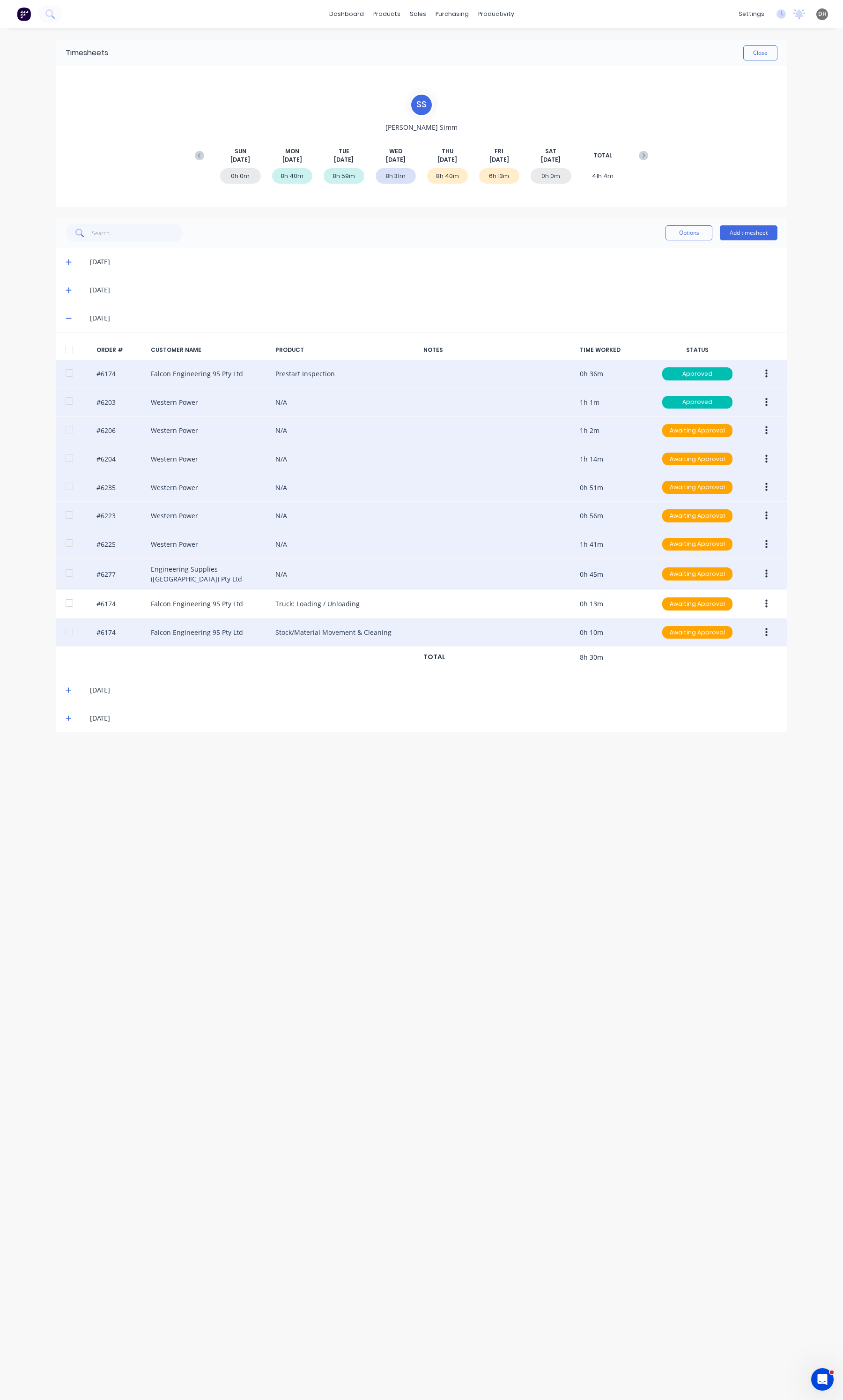
click at [770, 578] on button "button" at bounding box center [766, 574] width 22 height 17
click at [731, 632] on div "Edit" at bounding box center [733, 635] width 72 height 14
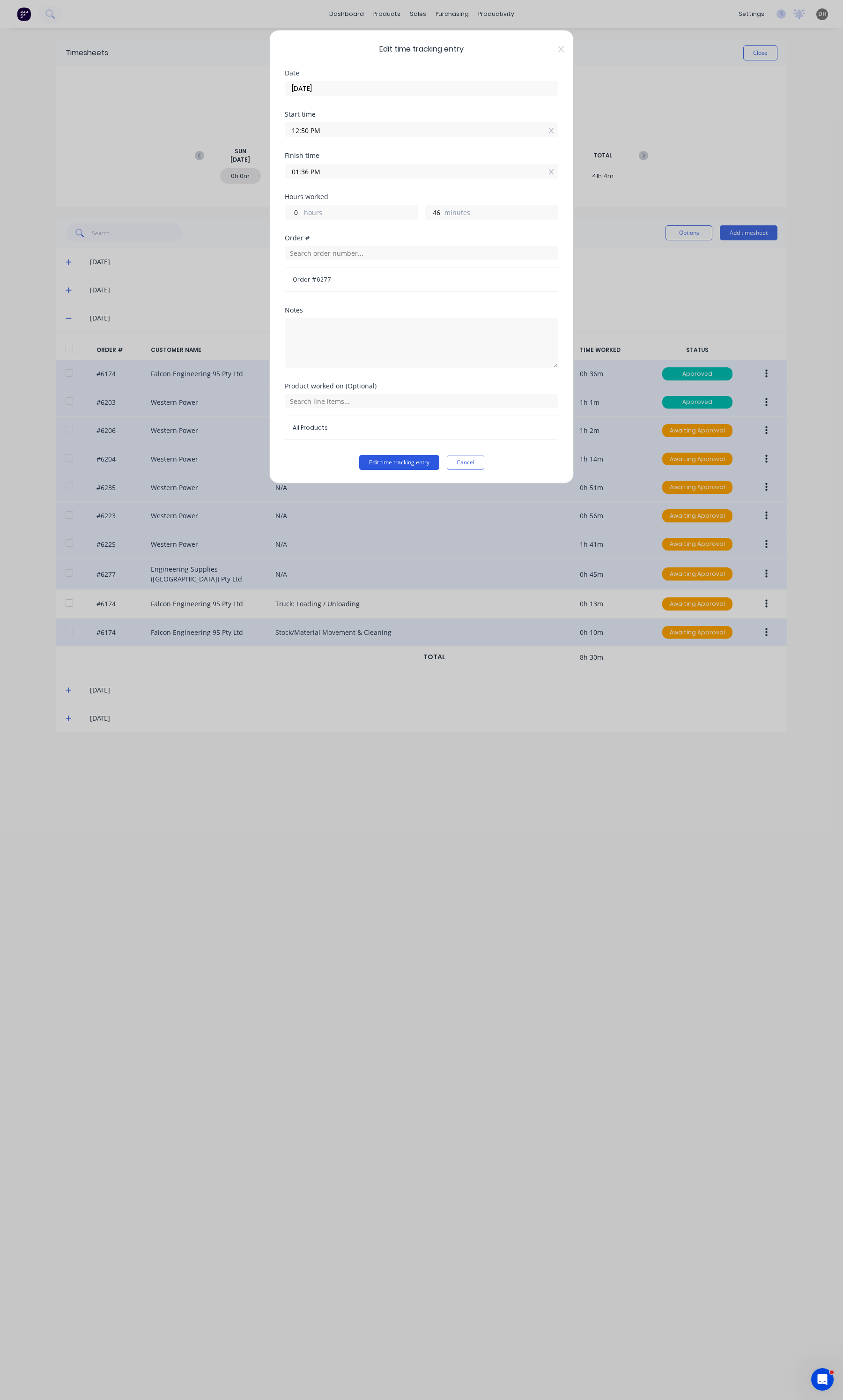
click at [407, 467] on button "Edit time tracking entry" at bounding box center [399, 463] width 80 height 15
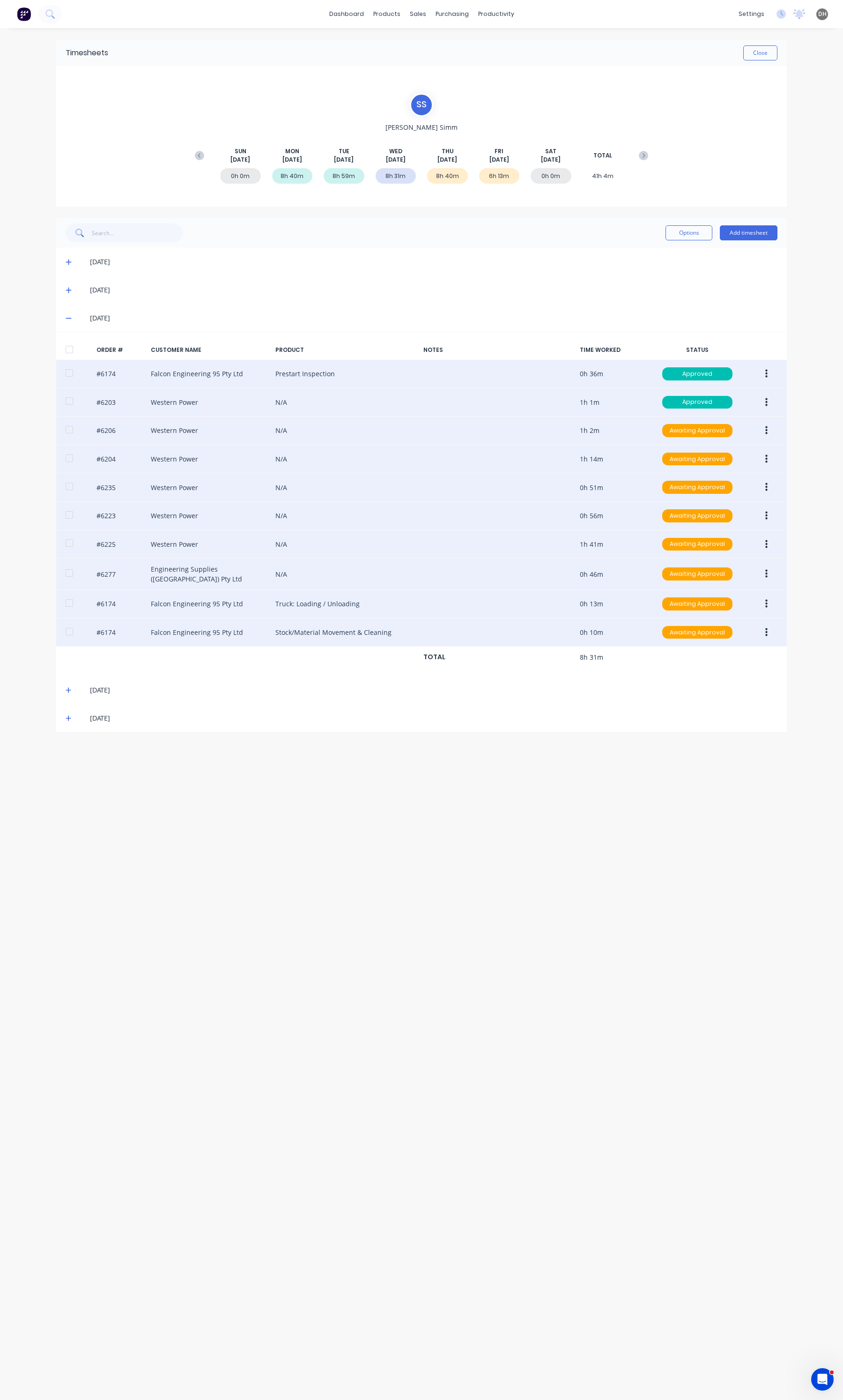
click at [776, 608] on button "button" at bounding box center [766, 604] width 22 height 17
click at [721, 666] on div "Edit" at bounding box center [733, 666] width 72 height 14
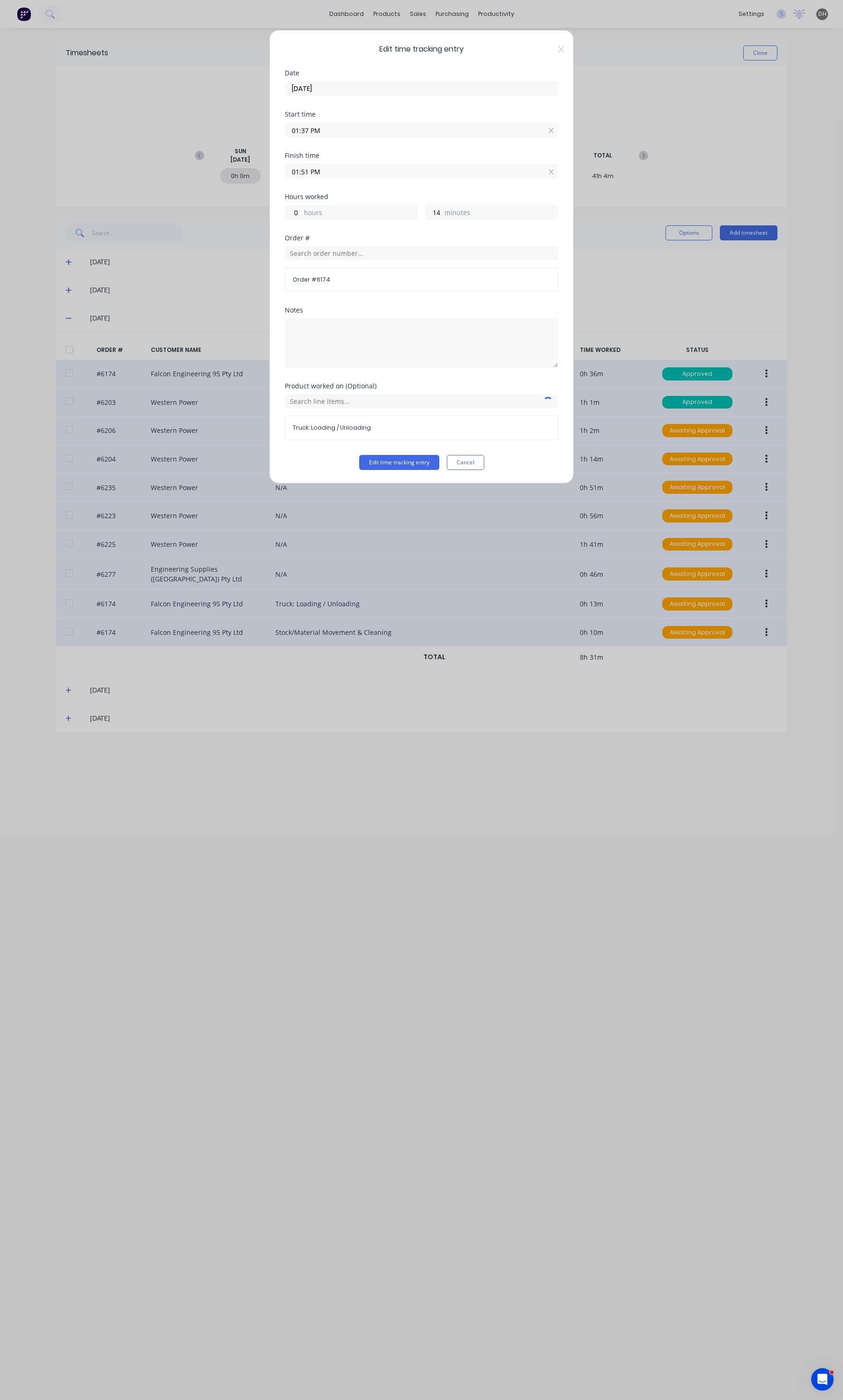
click at [331, 130] on input "01:37 PM" at bounding box center [422, 130] width 272 height 14
click at [327, 180] on div "36" at bounding box center [330, 180] width 23 height 16
type input "01:36 PM"
type input "15"
click at [411, 465] on button "Edit time tracking entry" at bounding box center [399, 463] width 80 height 15
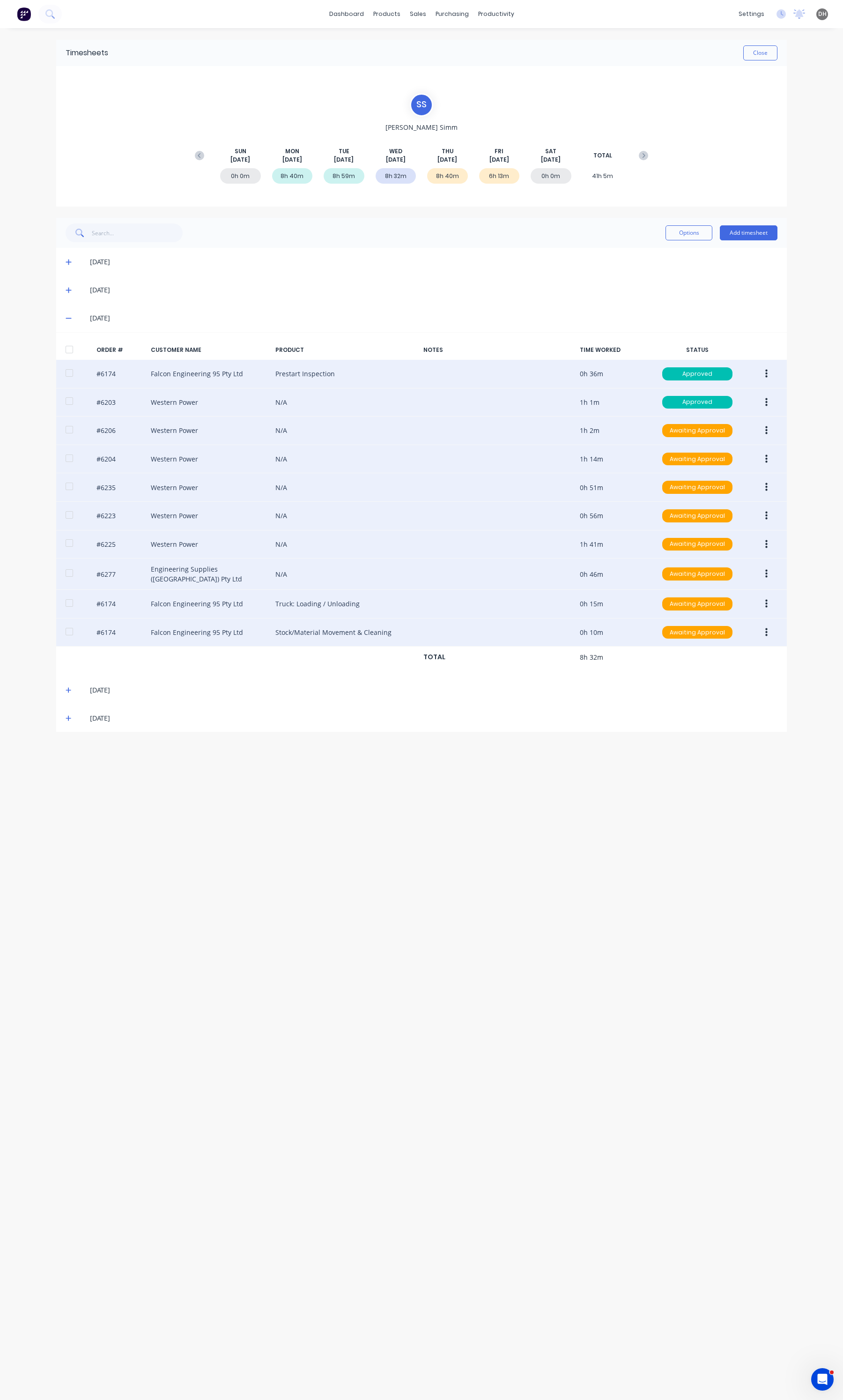
click at [763, 628] on button "button" at bounding box center [766, 632] width 22 height 17
click at [722, 695] on div "Edit" at bounding box center [733, 694] width 72 height 14
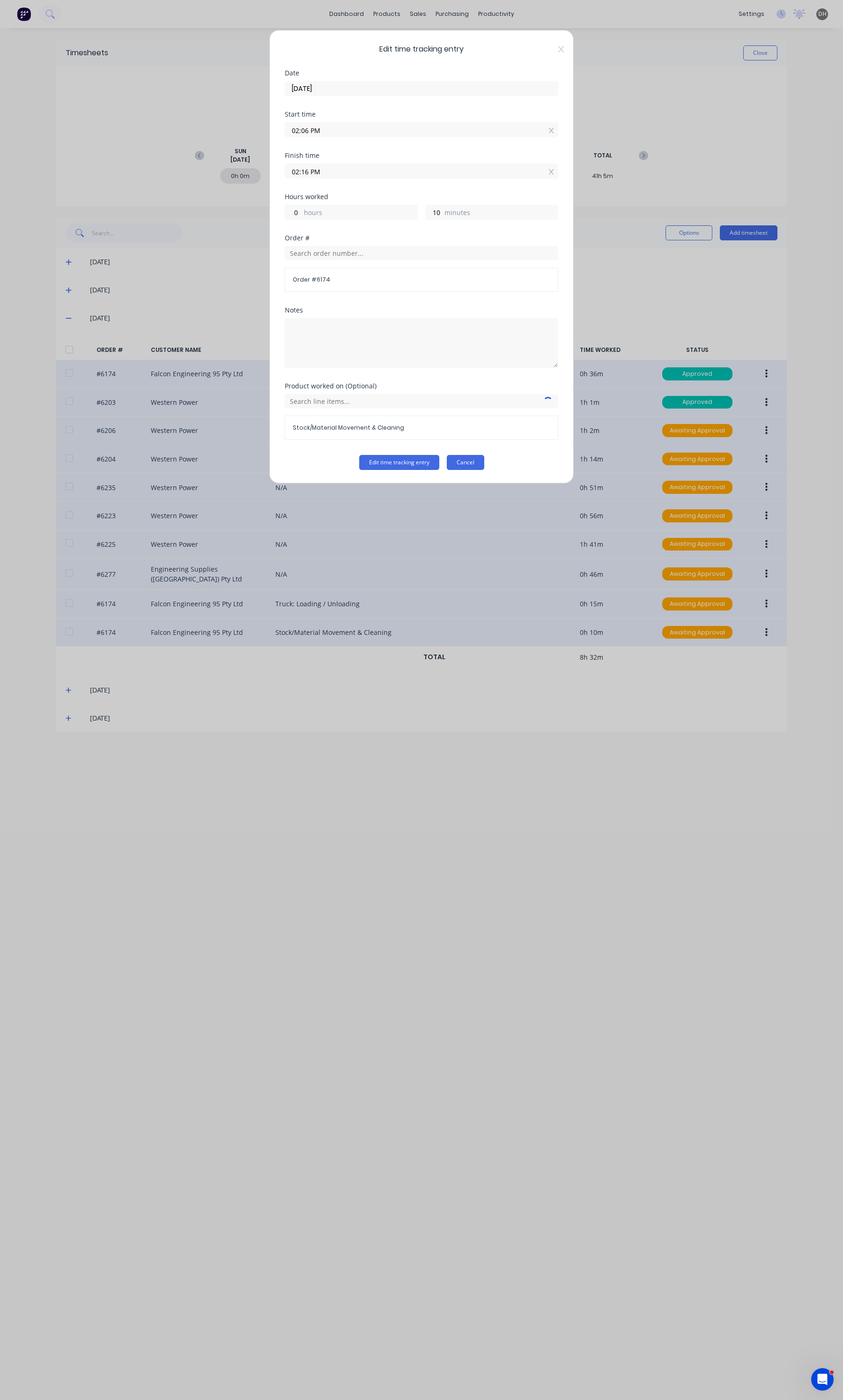
click at [464, 467] on button "Cancel" at bounding box center [466, 463] width 38 height 15
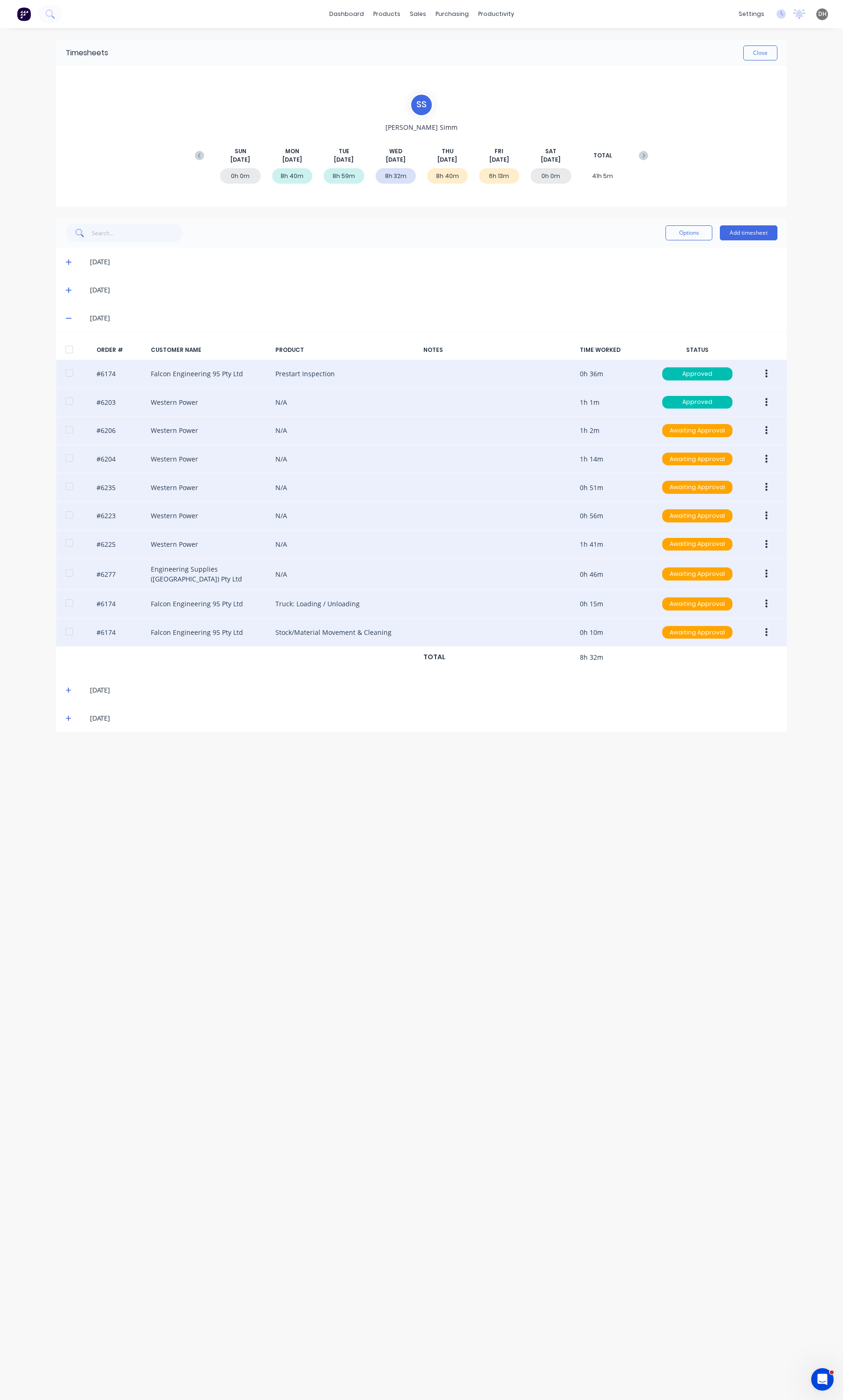
click at [763, 373] on button "button" at bounding box center [766, 373] width 22 height 17
click at [734, 432] on div "Edit" at bounding box center [733, 436] width 72 height 14
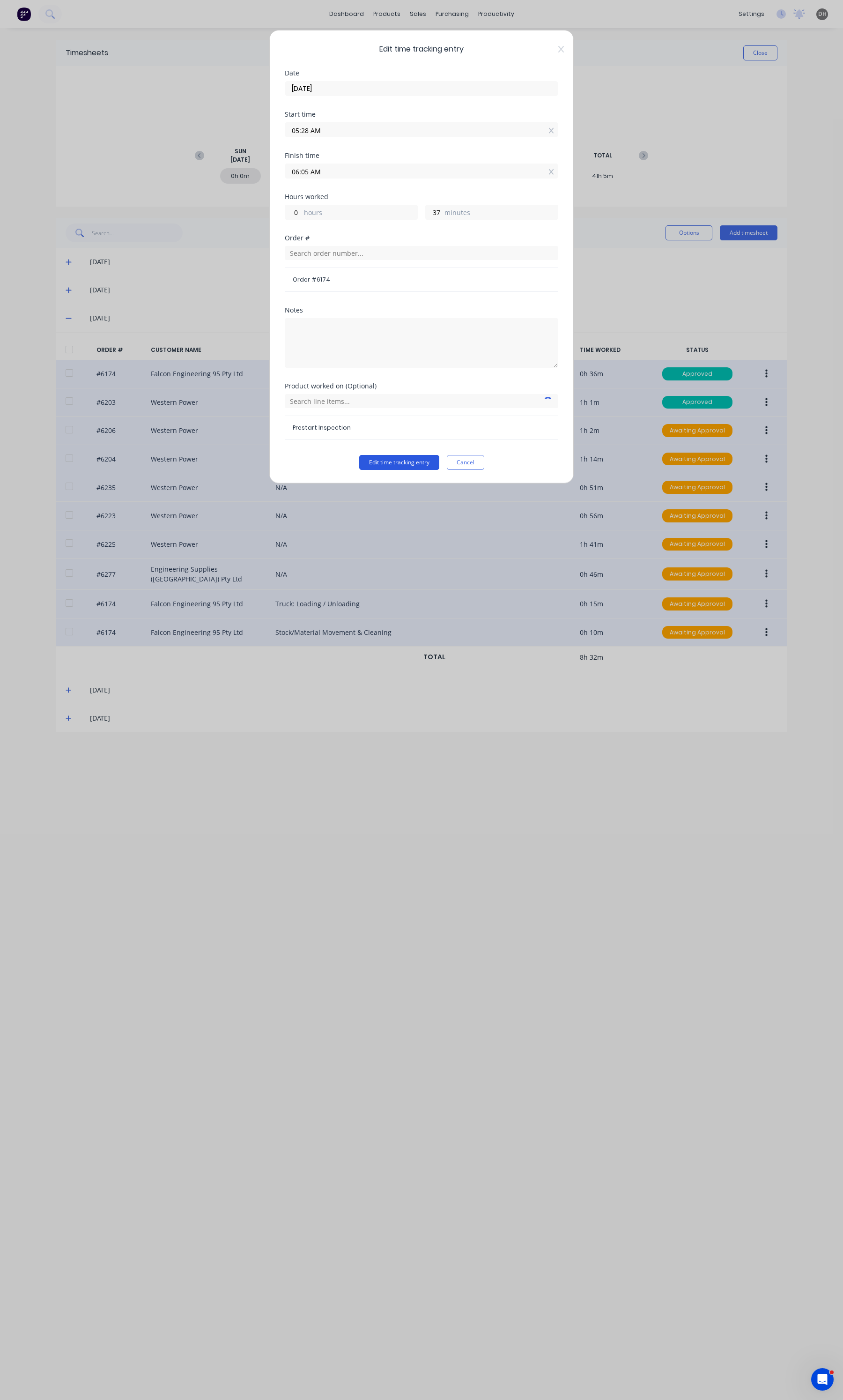
click at [409, 460] on button "Edit time tracking entry" at bounding box center [399, 463] width 80 height 15
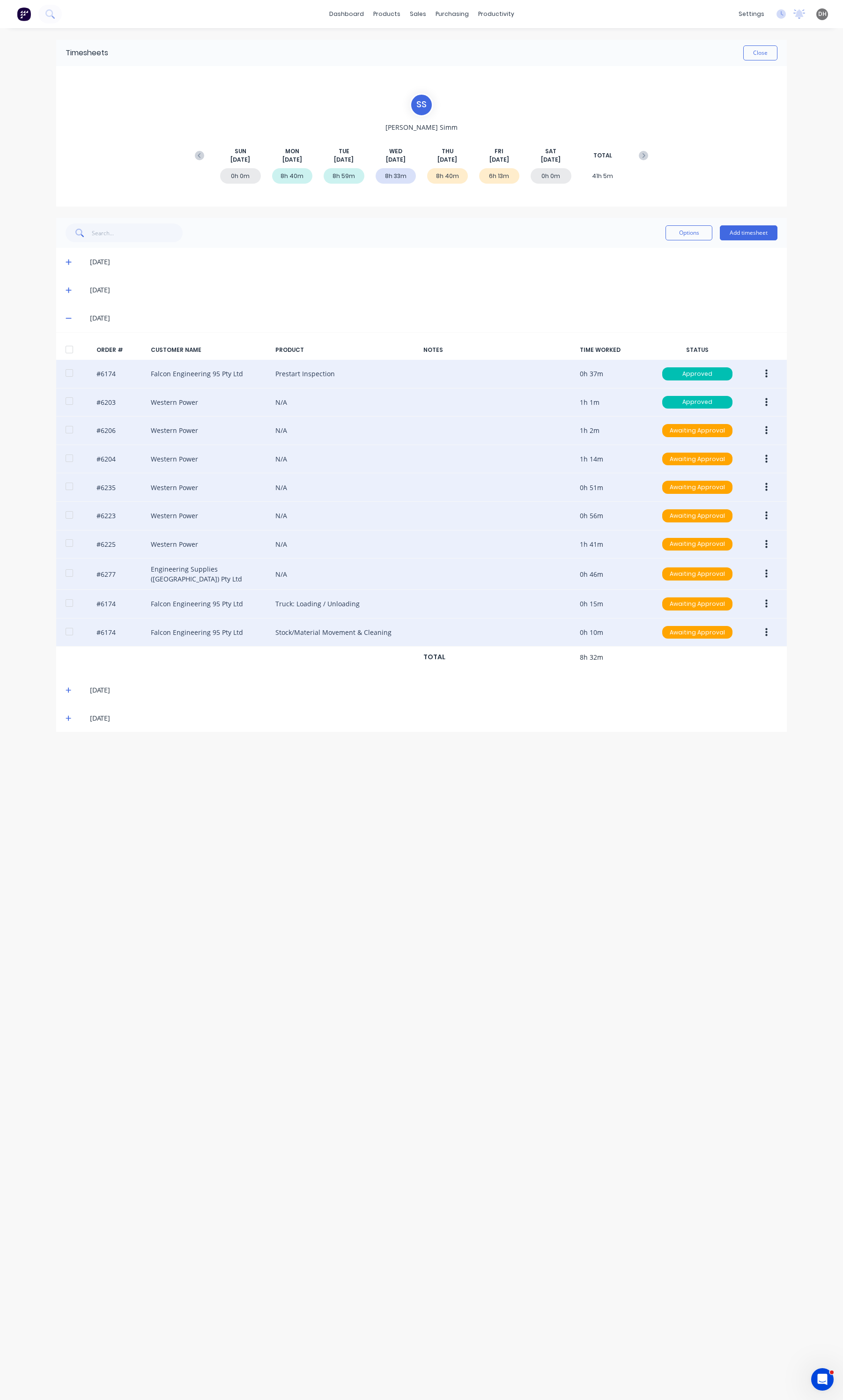
click at [761, 401] on button "button" at bounding box center [766, 402] width 22 height 17
click at [699, 466] on div "Edit" at bounding box center [733, 464] width 72 height 14
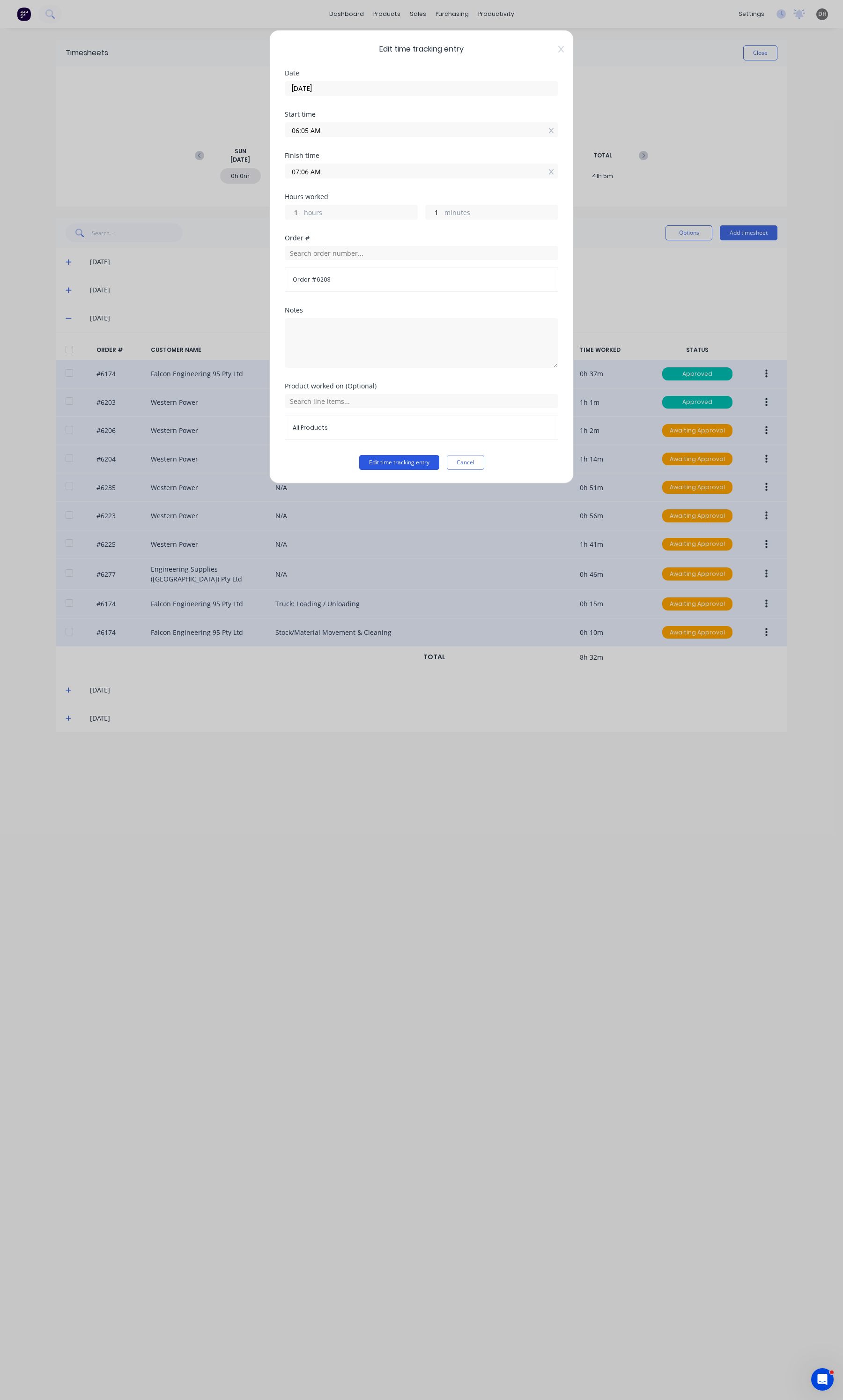
click at [419, 469] on button "Edit time tracking entry" at bounding box center [399, 463] width 80 height 15
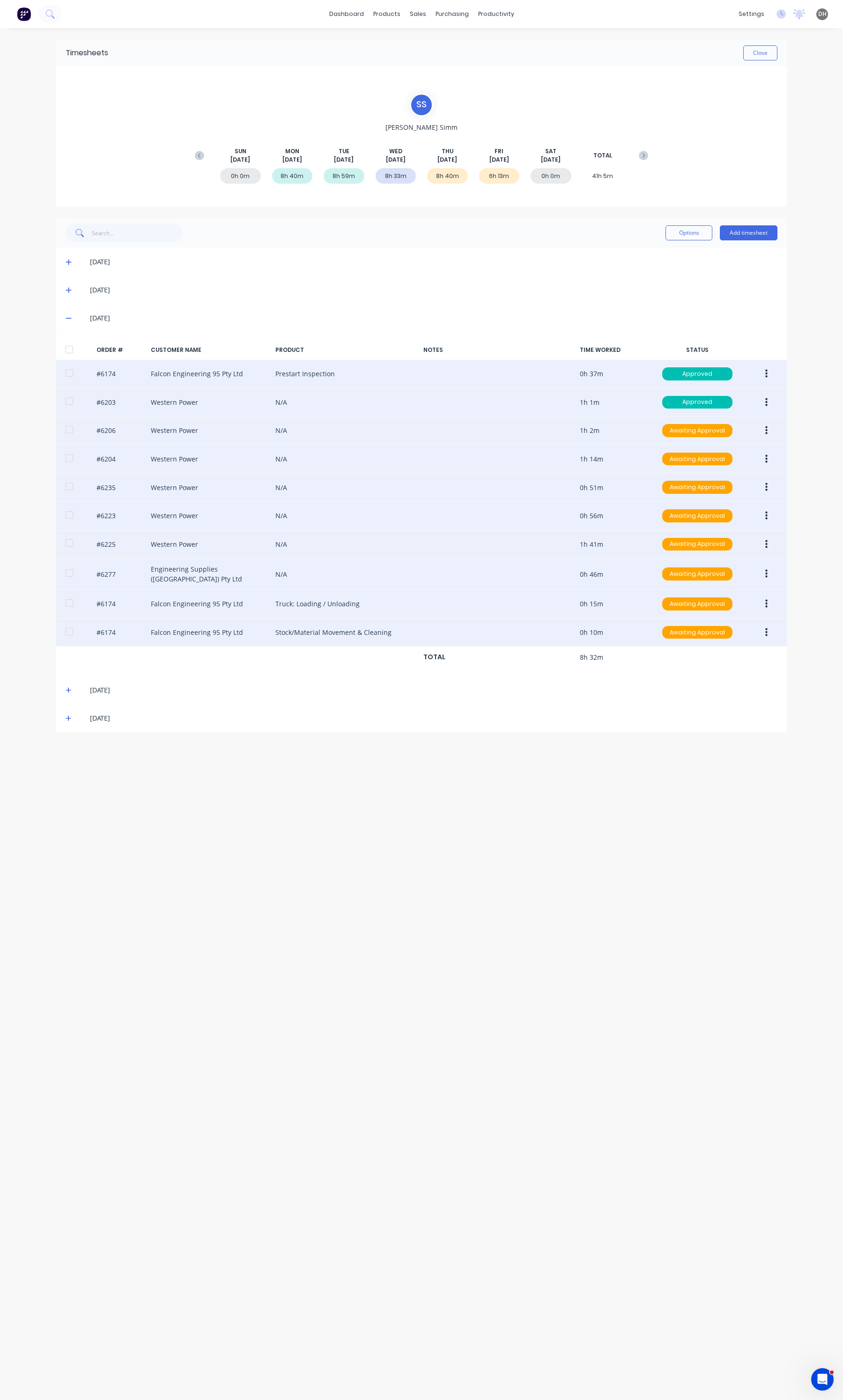
click at [773, 431] on button "button" at bounding box center [766, 430] width 22 height 17
click at [750, 486] on div "Edit" at bounding box center [733, 492] width 72 height 14
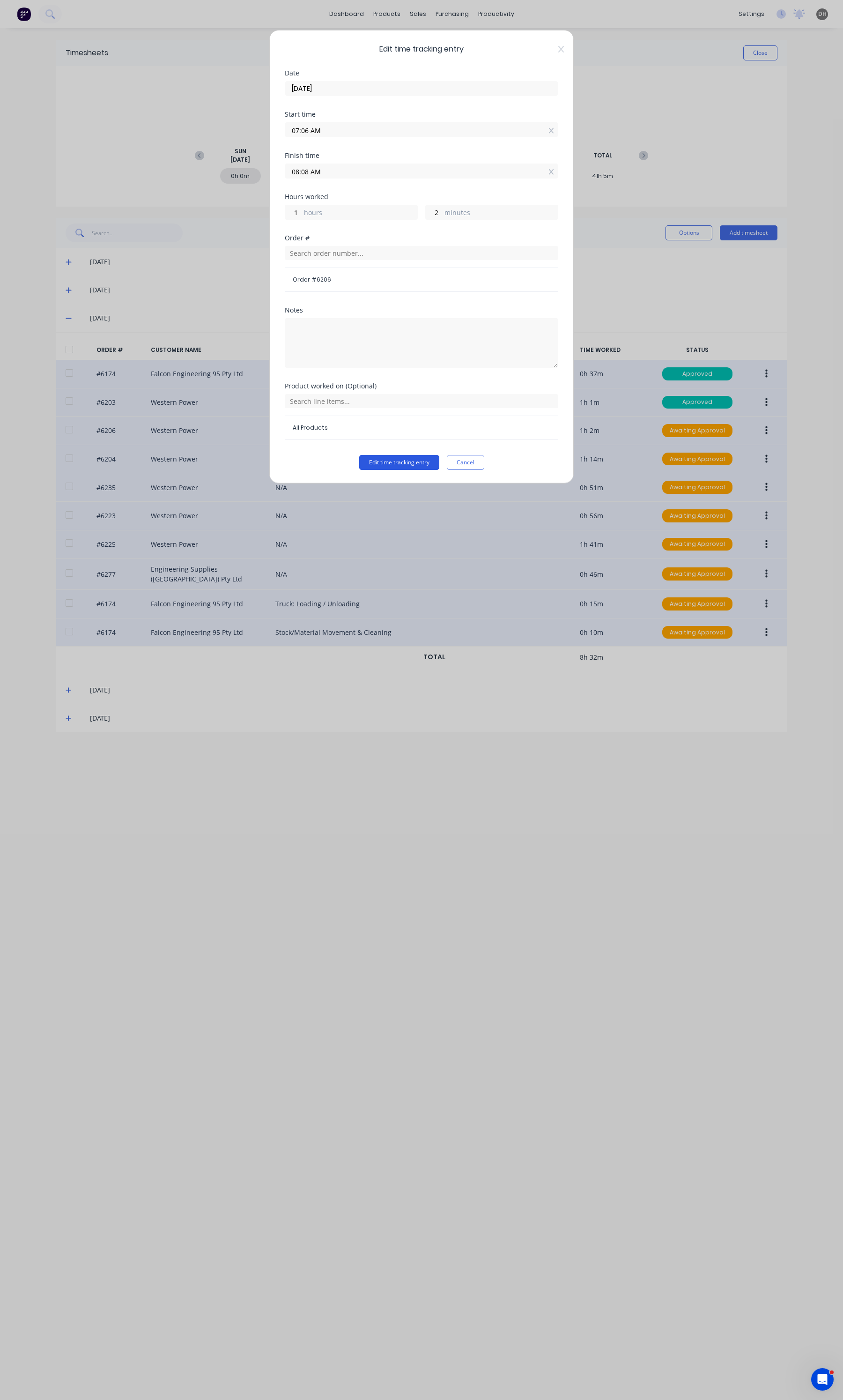
click at [399, 463] on button "Edit time tracking entry" at bounding box center [399, 463] width 80 height 15
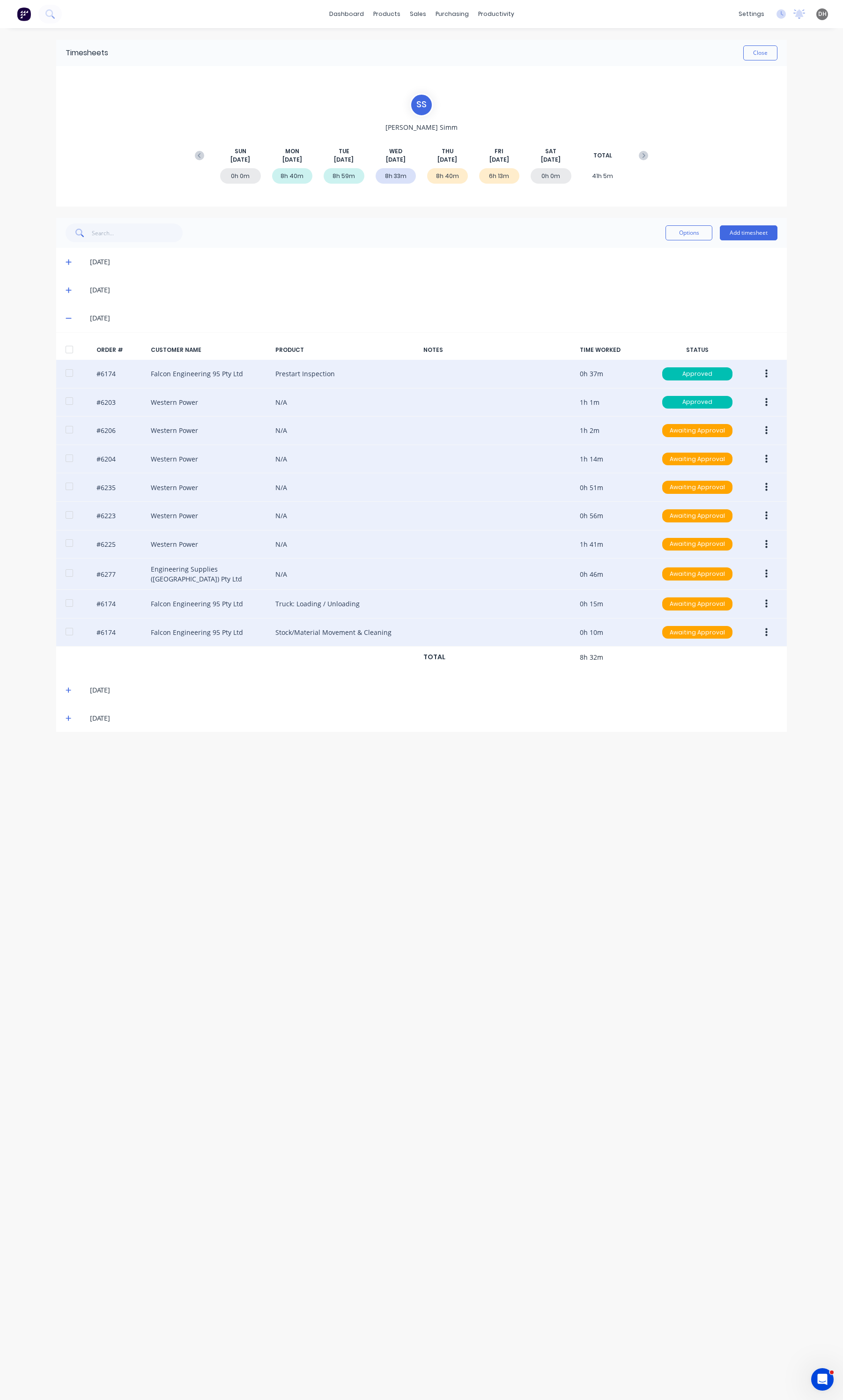
click at [770, 453] on button "button" at bounding box center [766, 459] width 22 height 17
click at [743, 516] on div "Edit" at bounding box center [733, 521] width 72 height 14
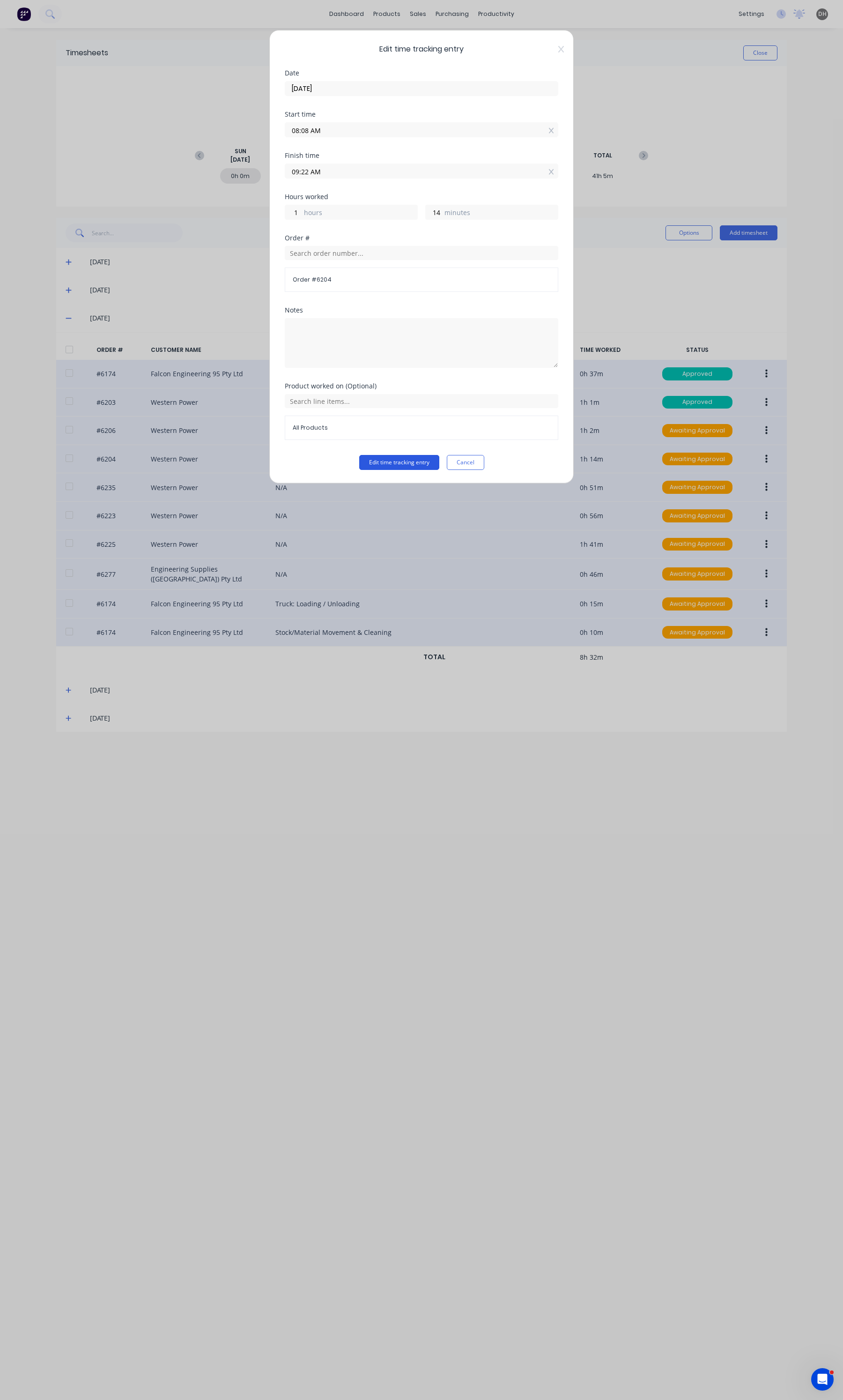
click at [411, 465] on button "Edit time tracking entry" at bounding box center [399, 463] width 80 height 15
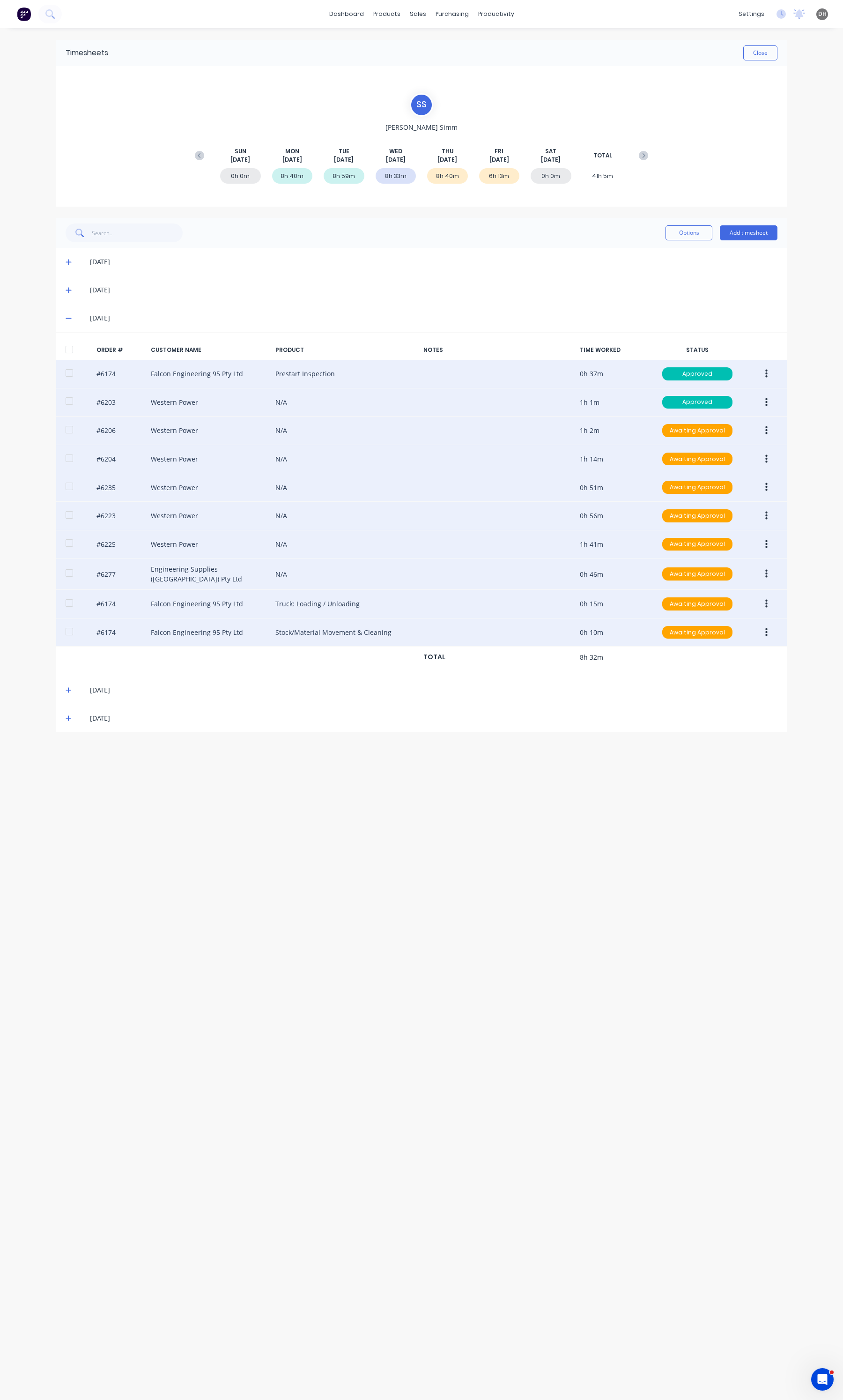
click at [773, 493] on button "button" at bounding box center [766, 487] width 22 height 17
click at [722, 553] on div "Edit" at bounding box center [733, 549] width 72 height 14
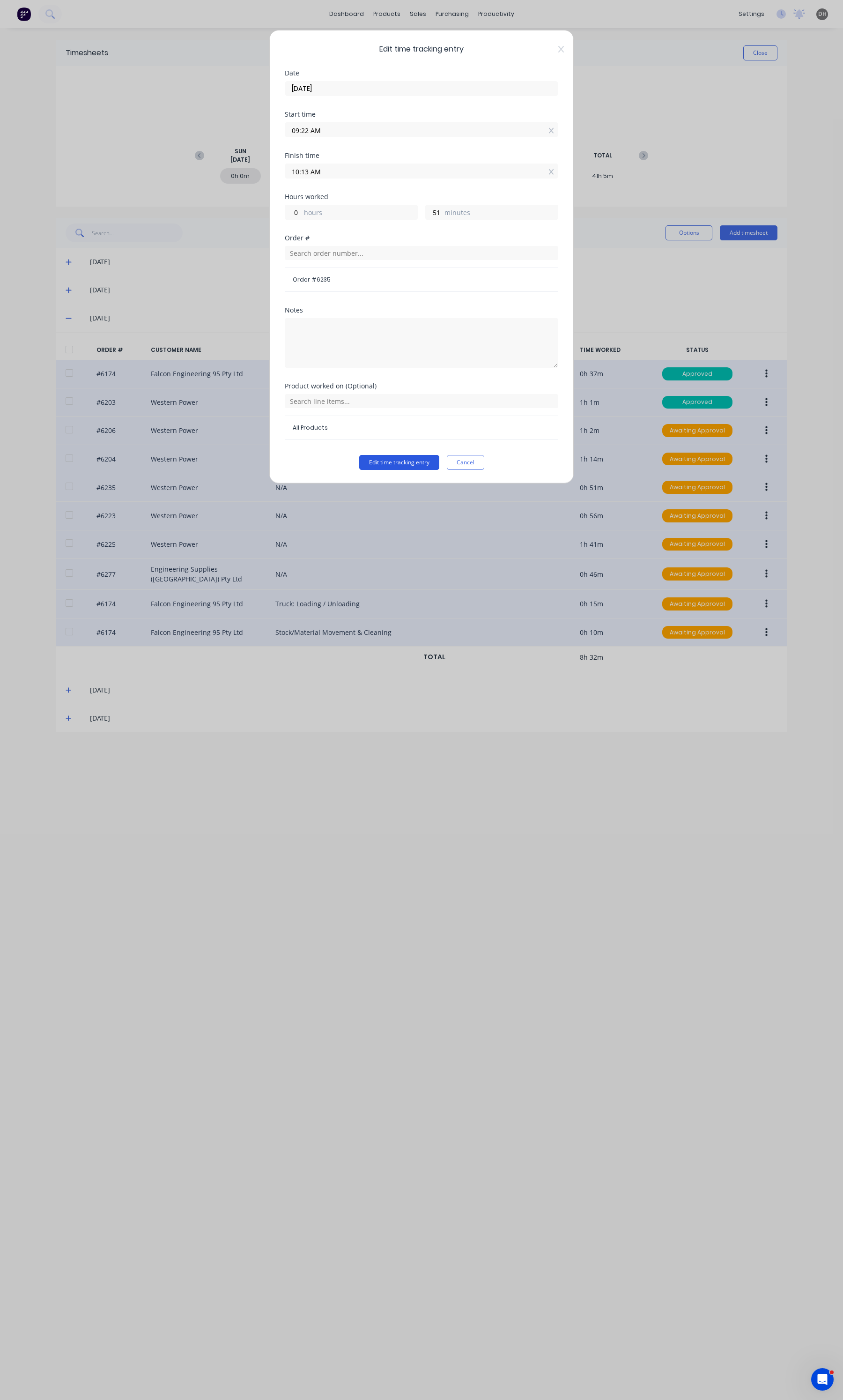
click at [408, 465] on button "Edit time tracking entry" at bounding box center [399, 463] width 80 height 15
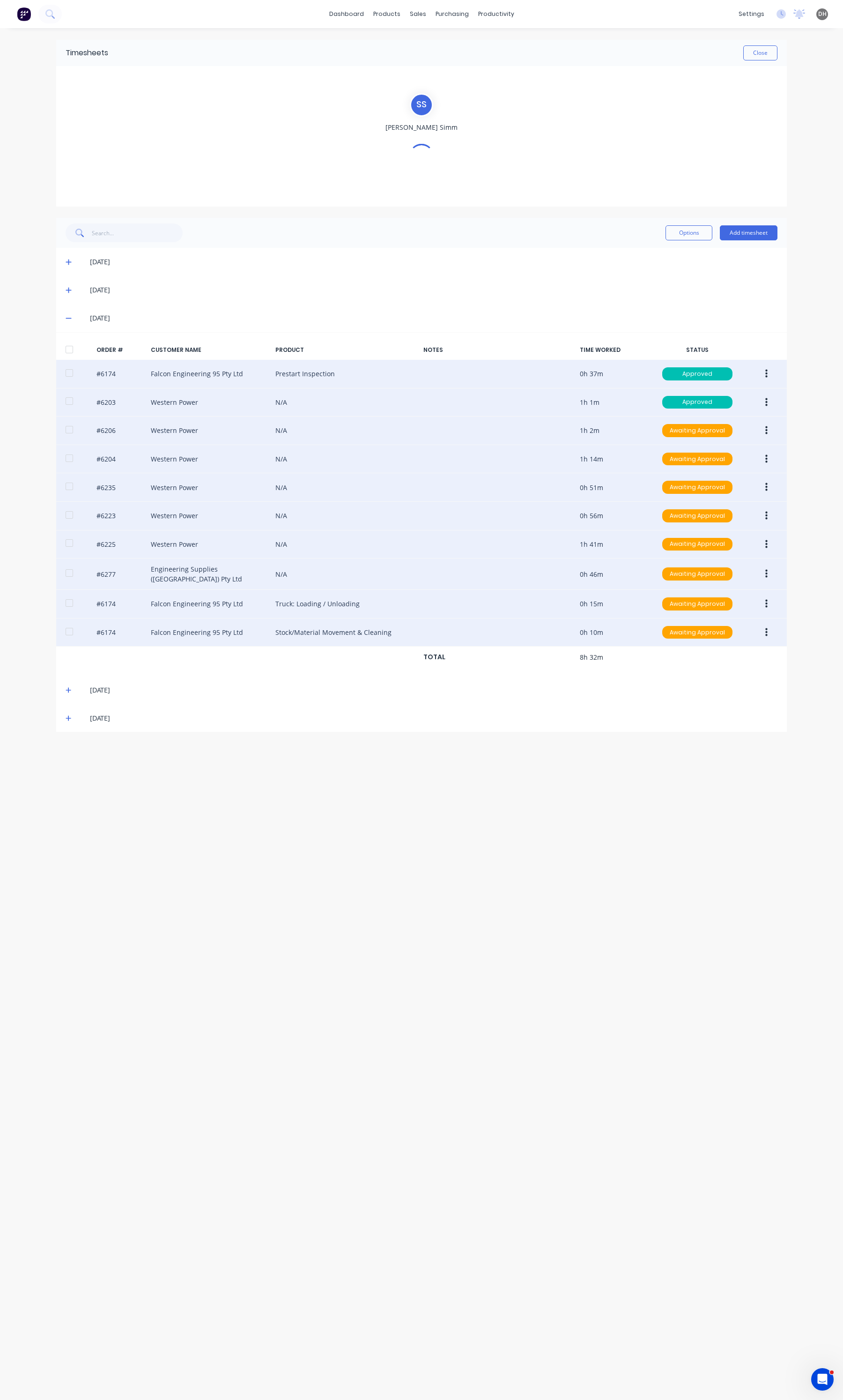
click at [767, 516] on icon "button" at bounding box center [767, 516] width 2 height 8
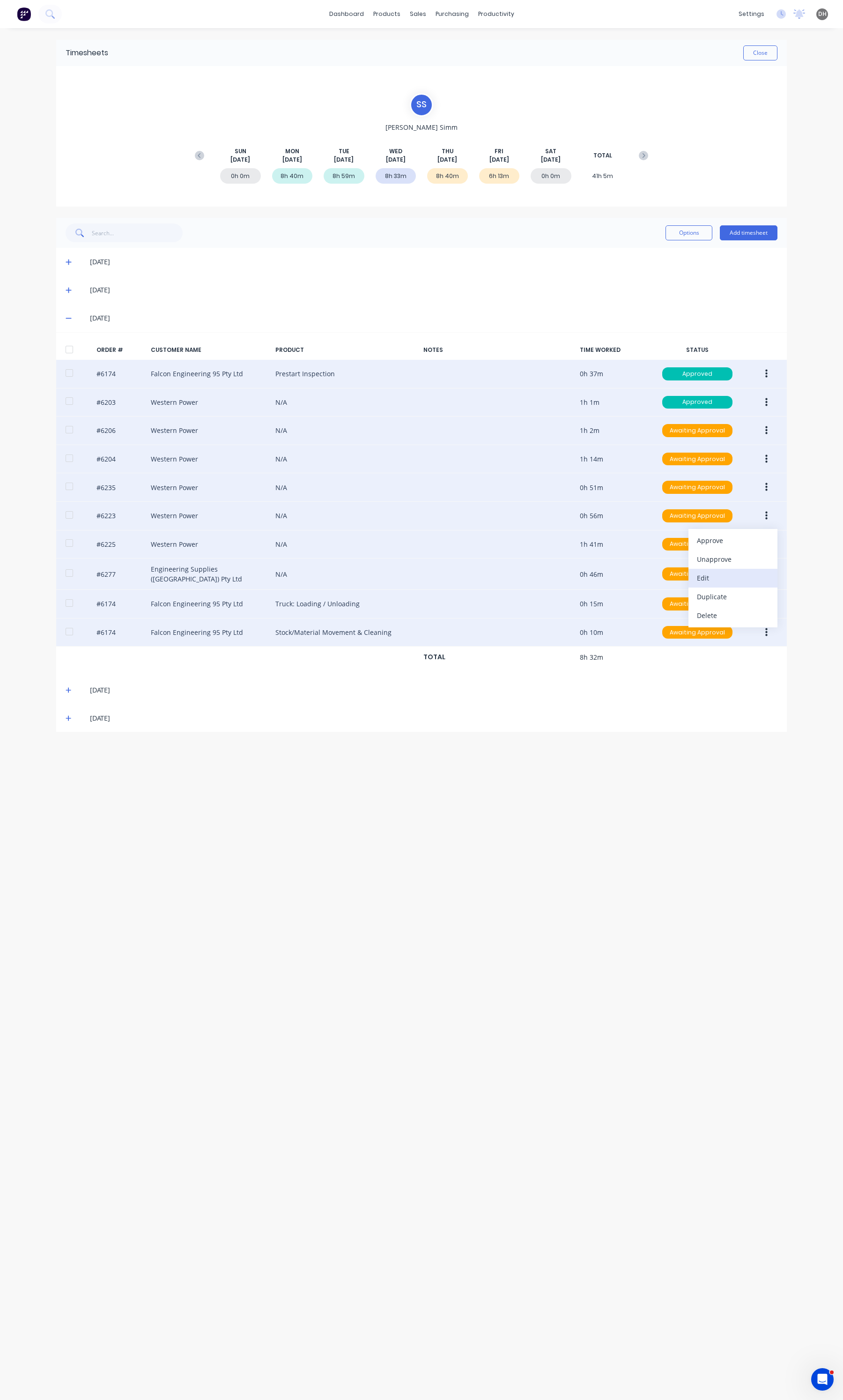
click at [692, 576] on button "Edit" at bounding box center [733, 578] width 89 height 19
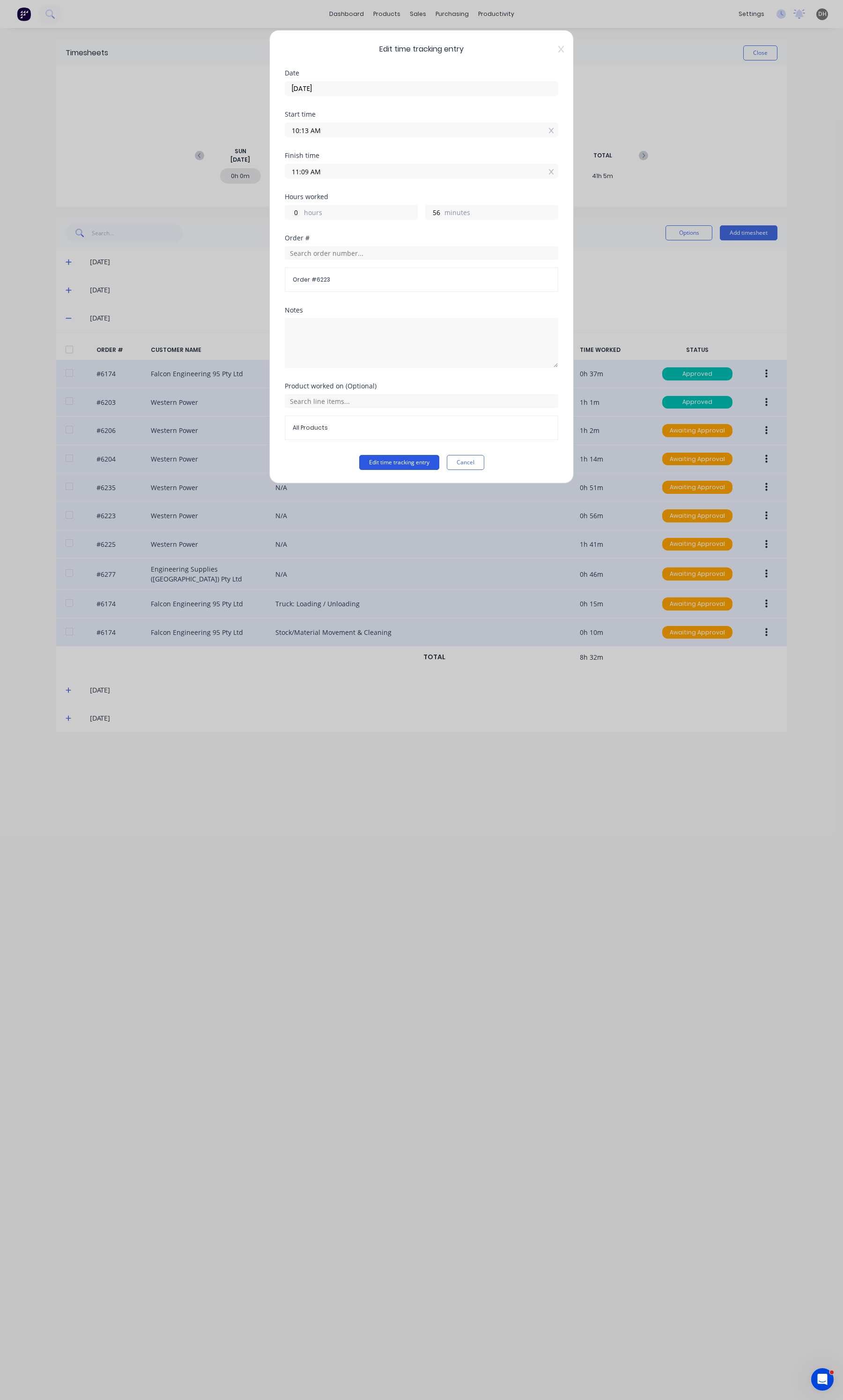
click at [410, 467] on button "Edit time tracking entry" at bounding box center [399, 463] width 80 height 15
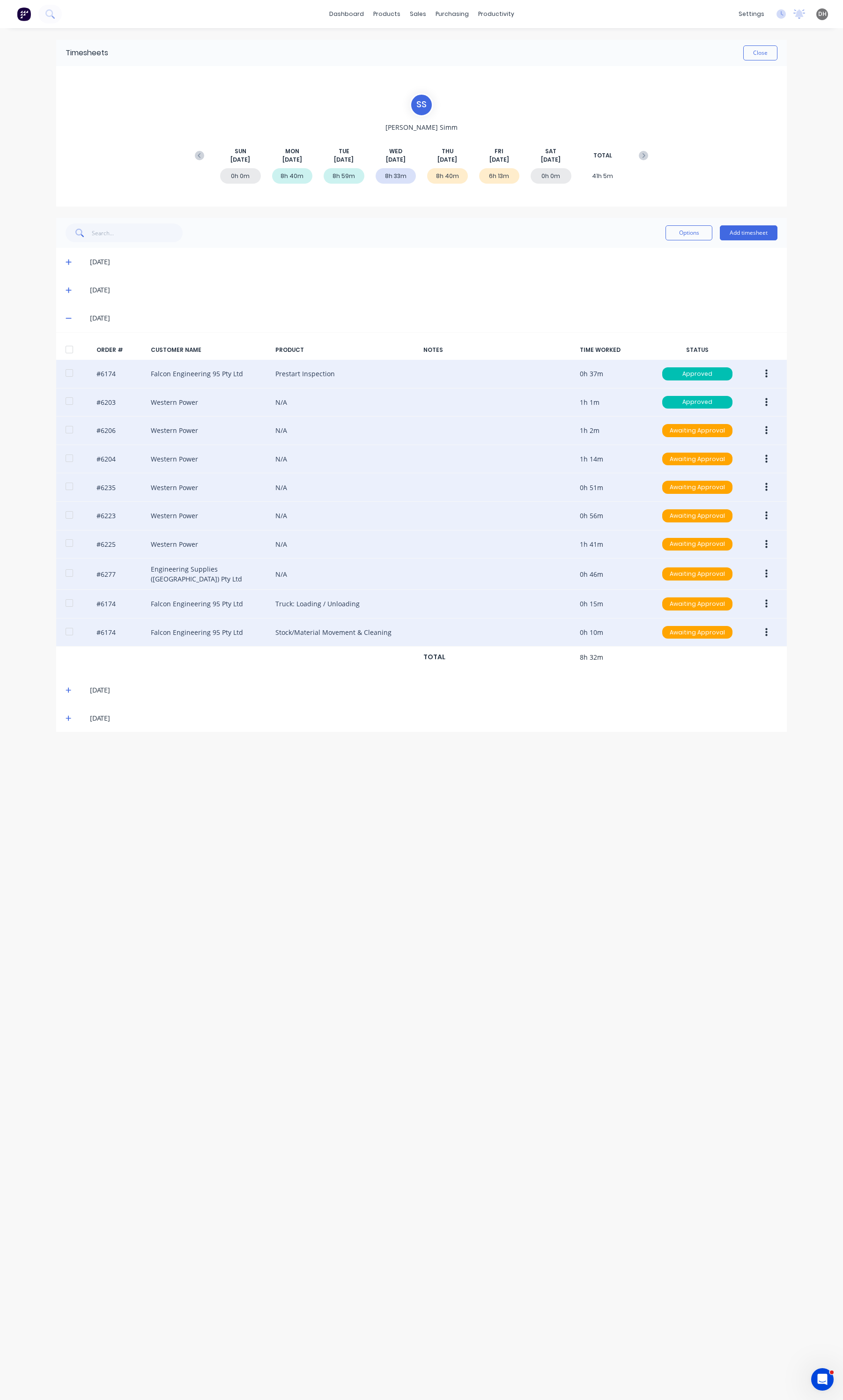
click at [764, 545] on button "button" at bounding box center [766, 544] width 22 height 17
click at [738, 601] on button "Edit" at bounding box center [733, 606] width 89 height 19
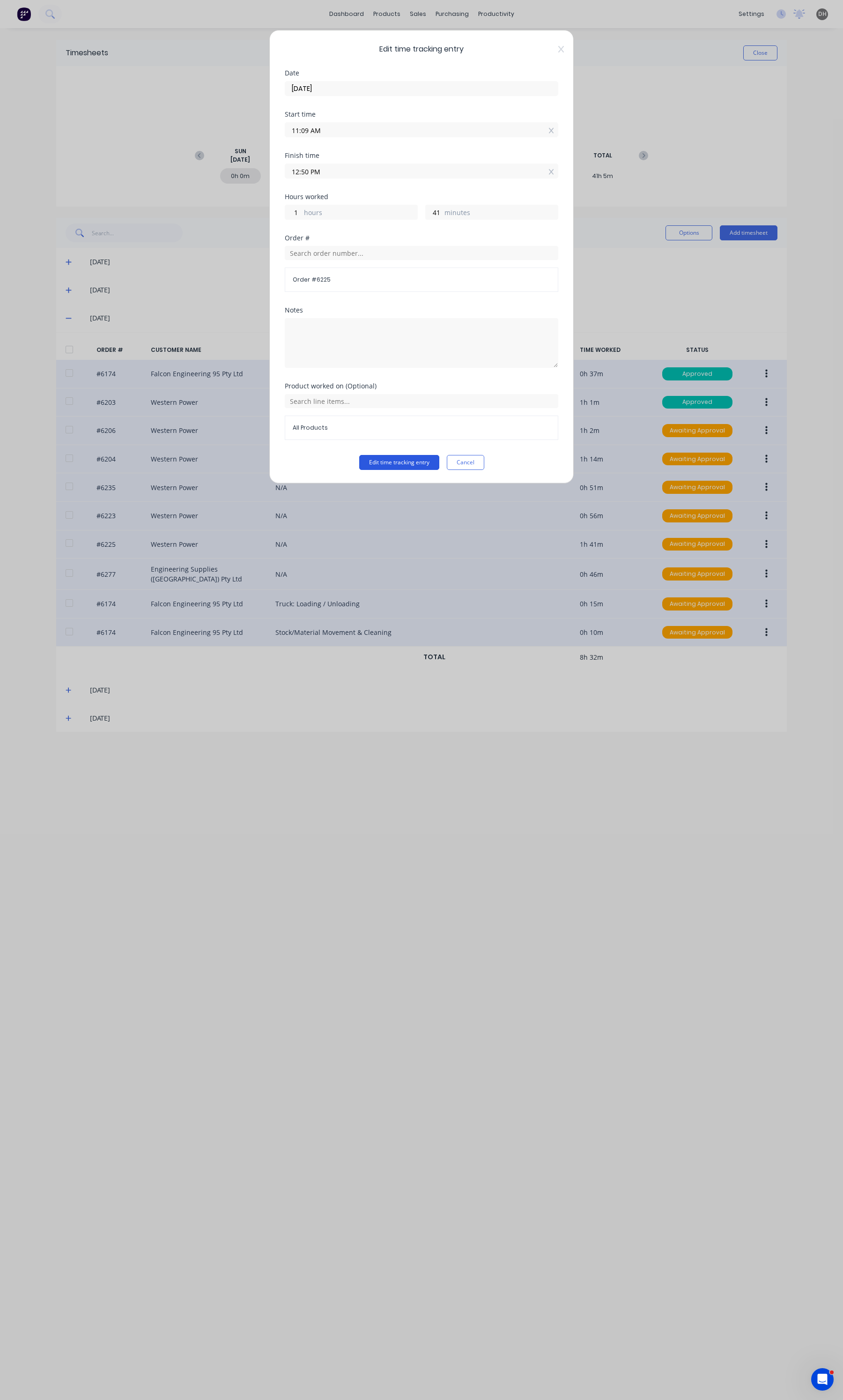
click at [418, 462] on button "Edit time tracking entry" at bounding box center [399, 463] width 80 height 15
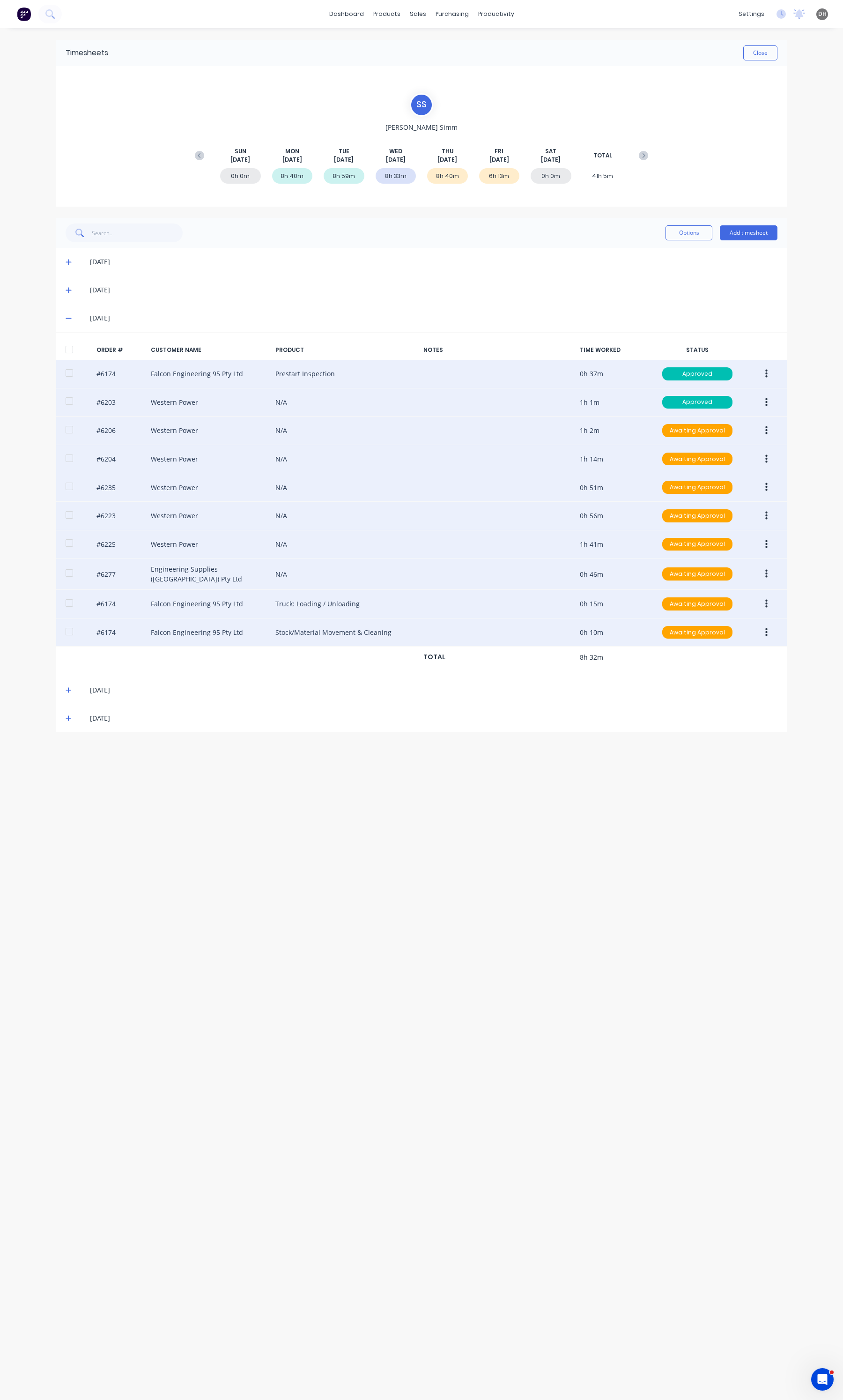
click at [766, 571] on icon "button" at bounding box center [767, 574] width 2 height 8
click at [716, 629] on button "Edit" at bounding box center [733, 636] width 89 height 19
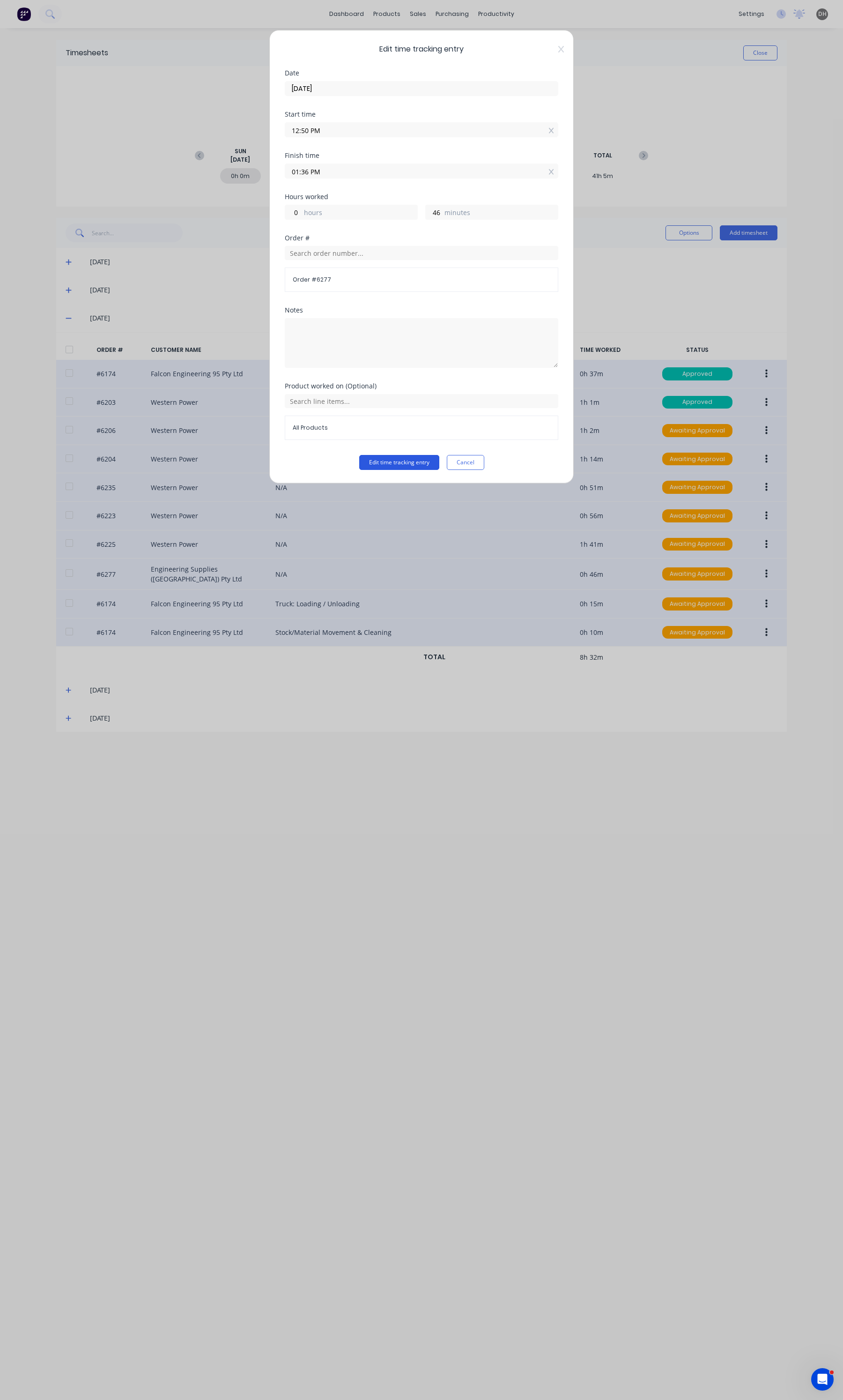
click at [416, 469] on button "Edit time tracking entry" at bounding box center [399, 463] width 80 height 15
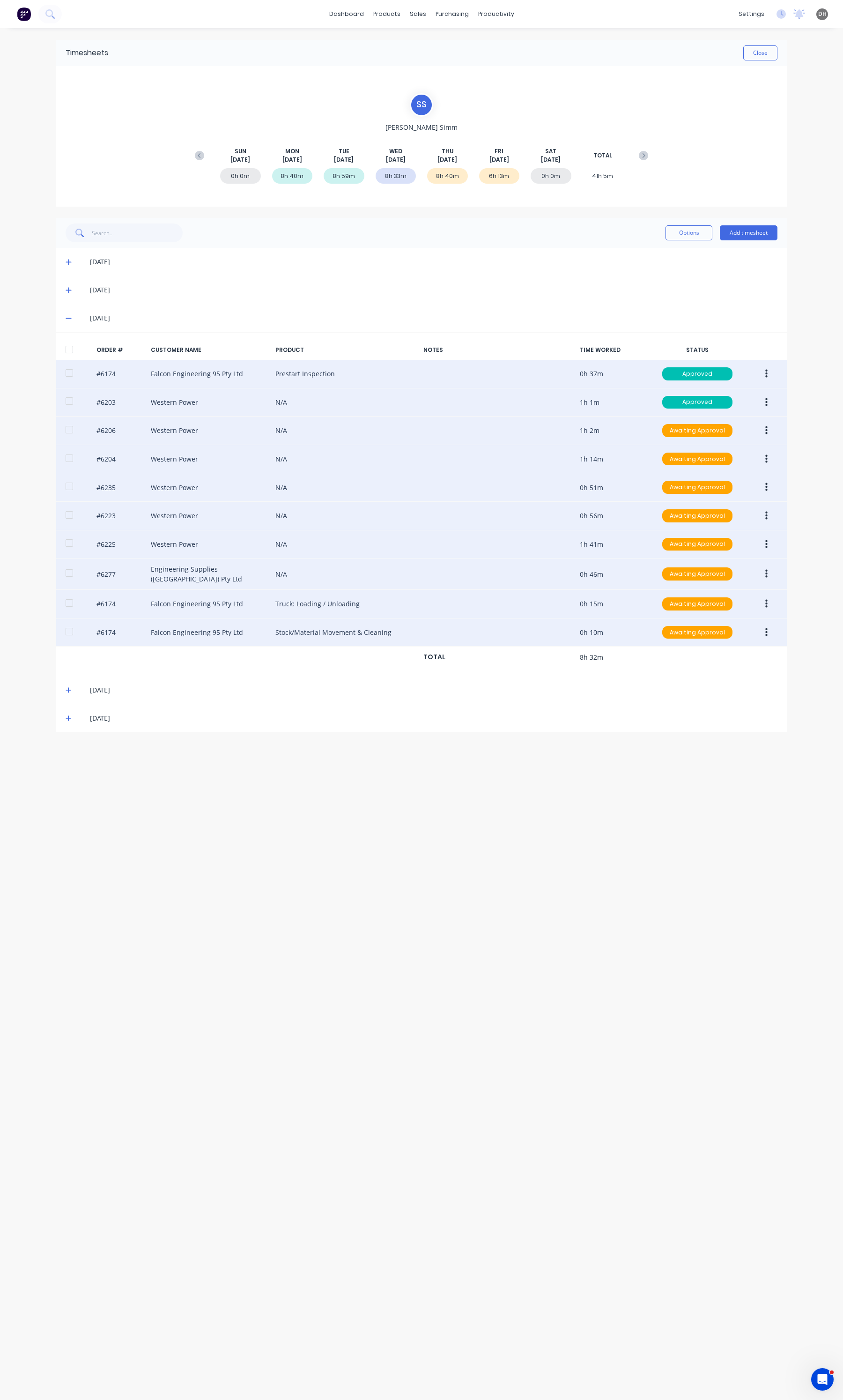
click at [761, 605] on button "button" at bounding box center [766, 604] width 22 height 17
click at [699, 658] on button "Edit" at bounding box center [733, 667] width 89 height 19
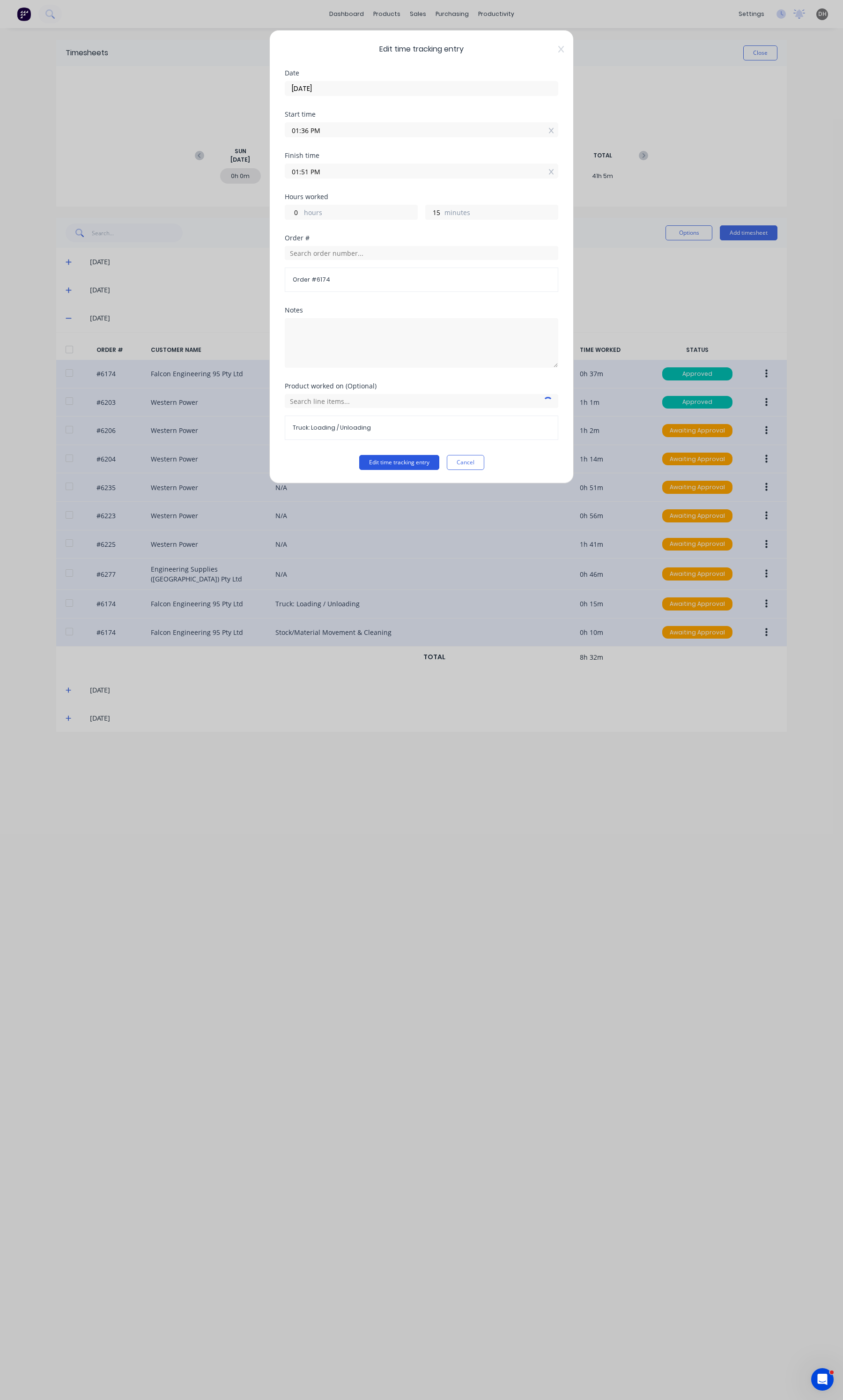
click at [434, 469] on button "Edit time tracking entry" at bounding box center [399, 463] width 80 height 15
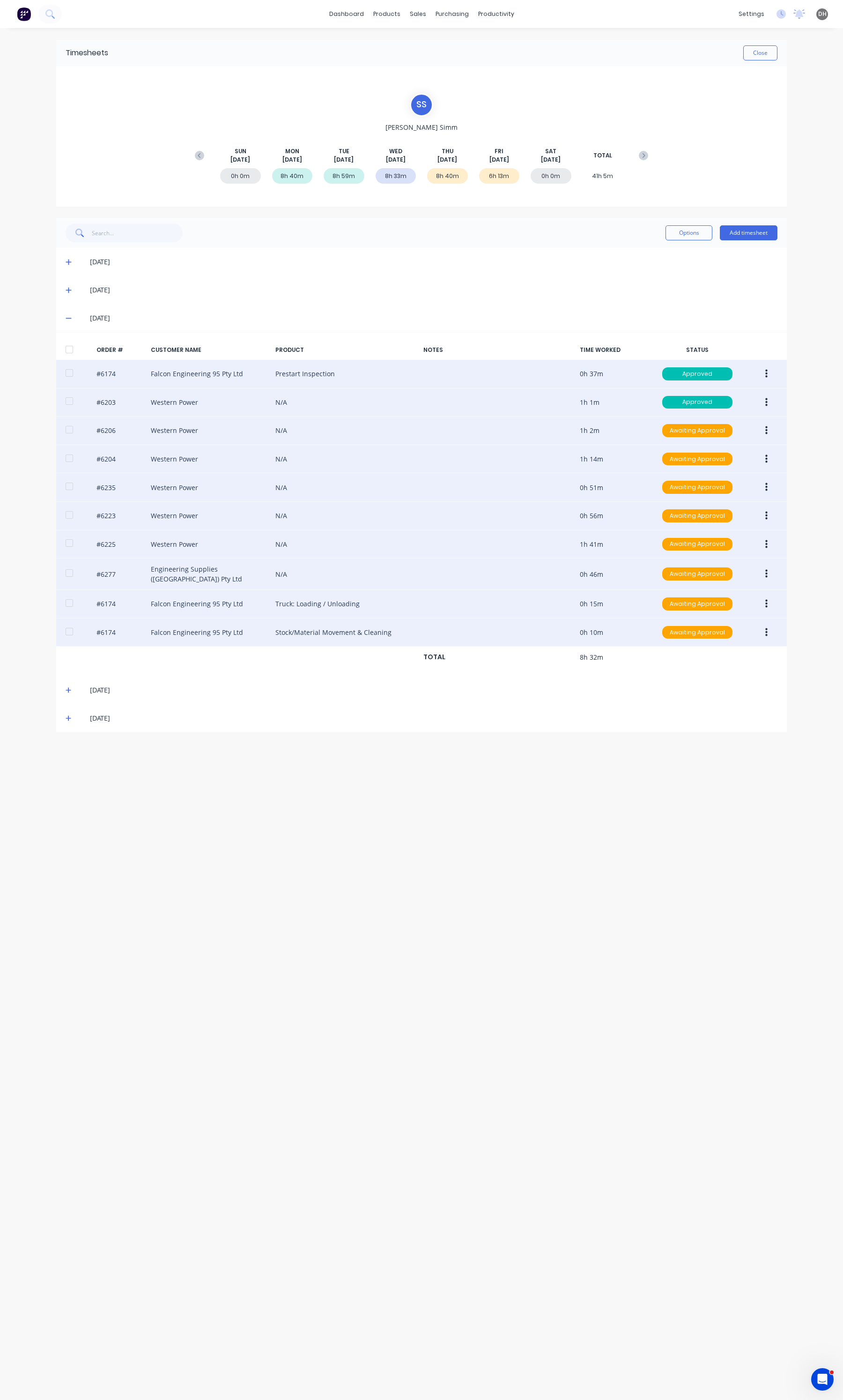
click at [769, 629] on button "button" at bounding box center [766, 632] width 22 height 17
click at [734, 692] on div "Edit" at bounding box center [733, 694] width 72 height 14
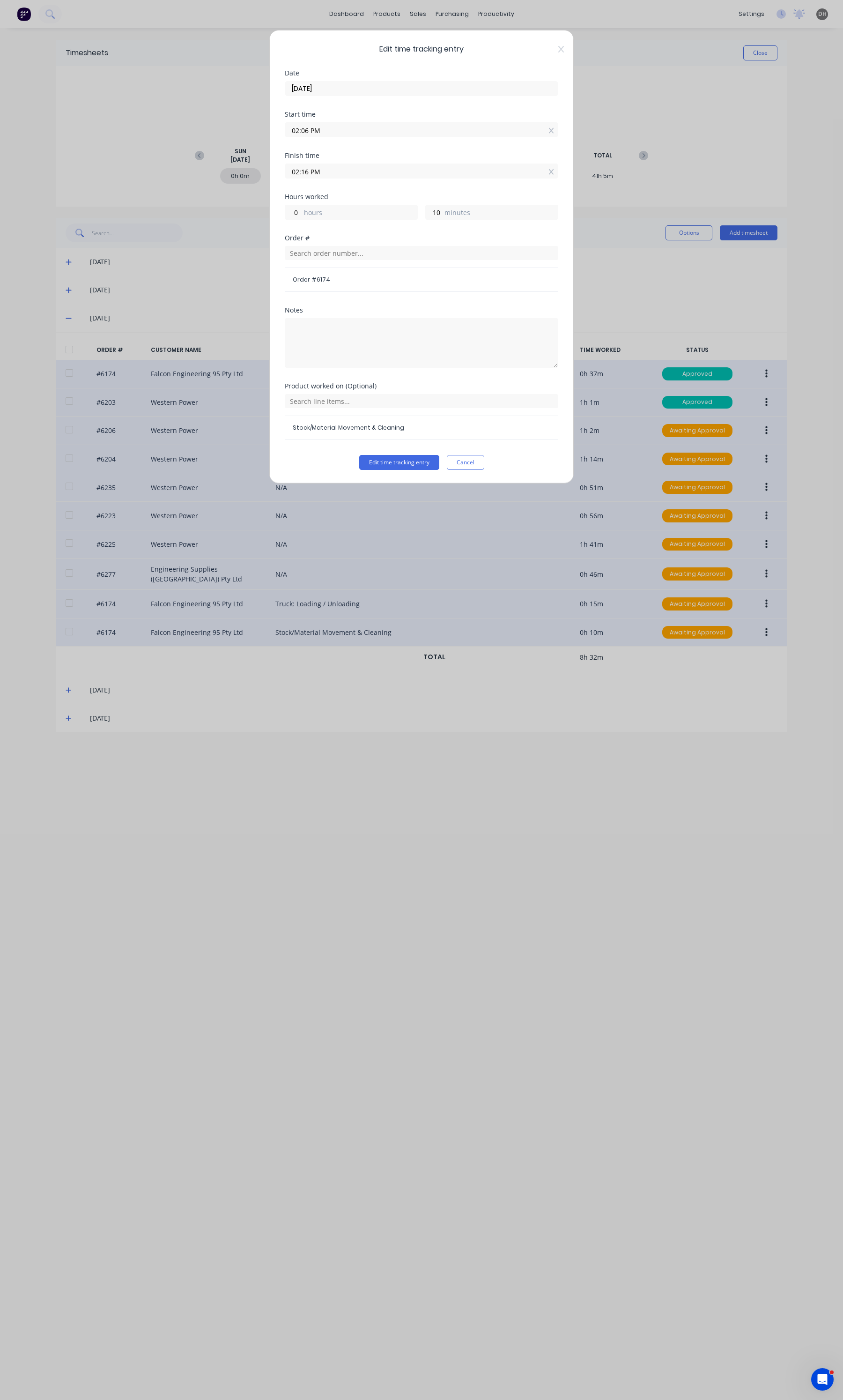
click at [370, 134] on input "02:06 PM" at bounding box center [422, 130] width 272 height 14
click at [300, 179] on div "01" at bounding box center [304, 180] width 23 height 16
type input "01:06 PM"
type input "1"
type input "01:09 PM"
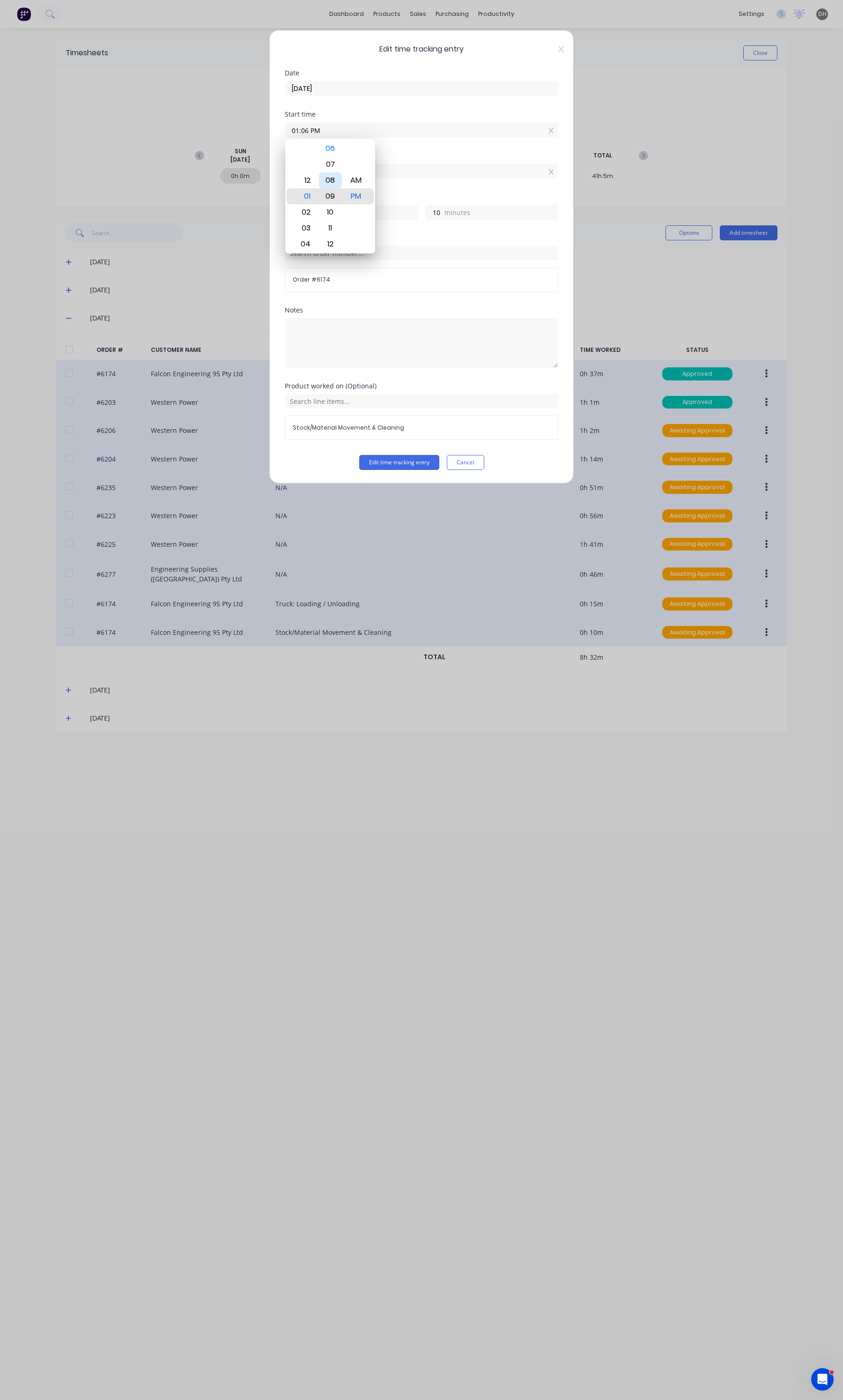
type input "7"
type input "01:11 PM"
type input "5"
type input "01:13 PM"
type input "3"
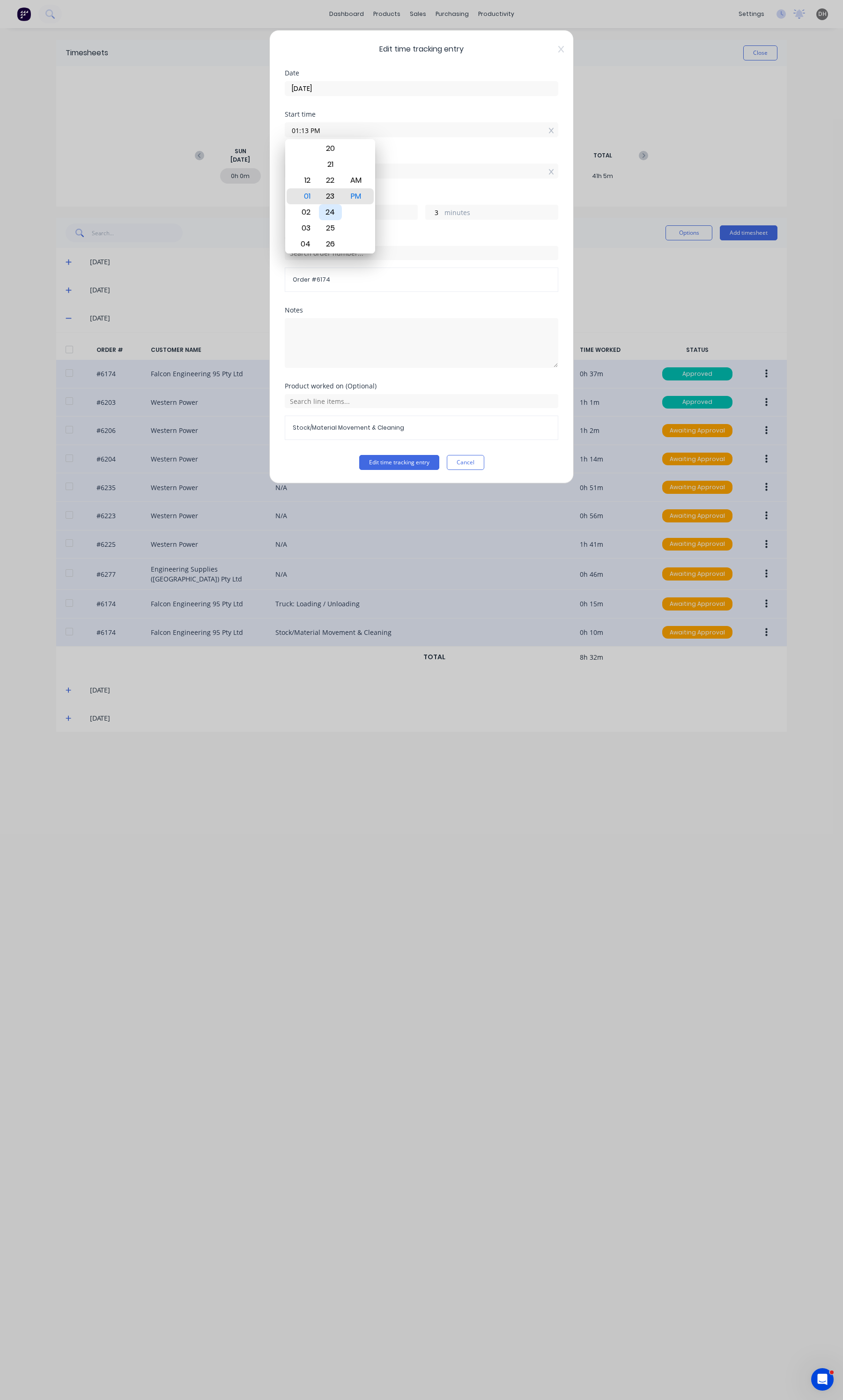
type input "01:23 PM"
type input "0"
type input "53"
type input "01:30 PM"
type input "46"
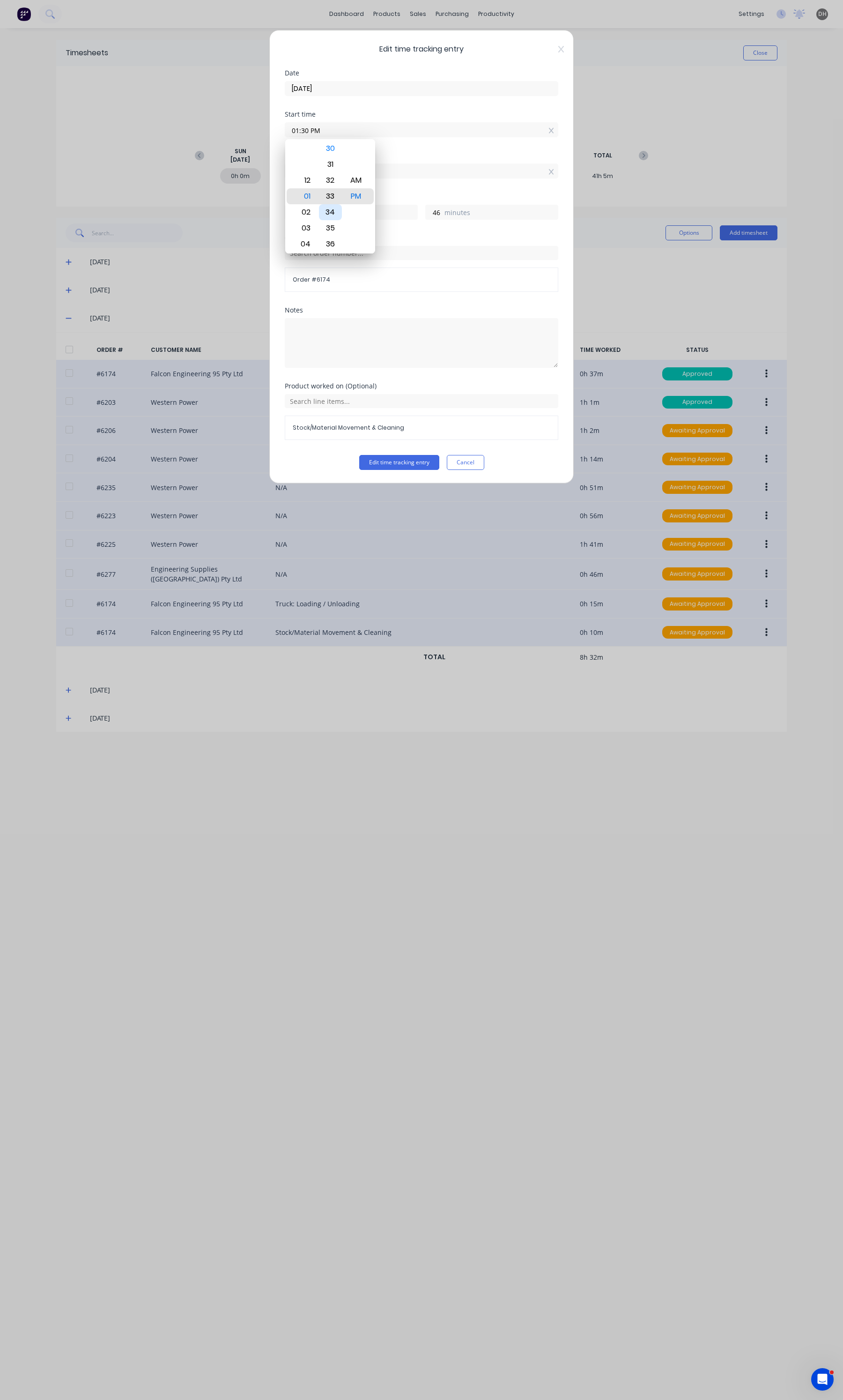
type input "01:33 PM"
type input "43"
type input "01:36 PM"
type input "40"
type input "01:41 PM"
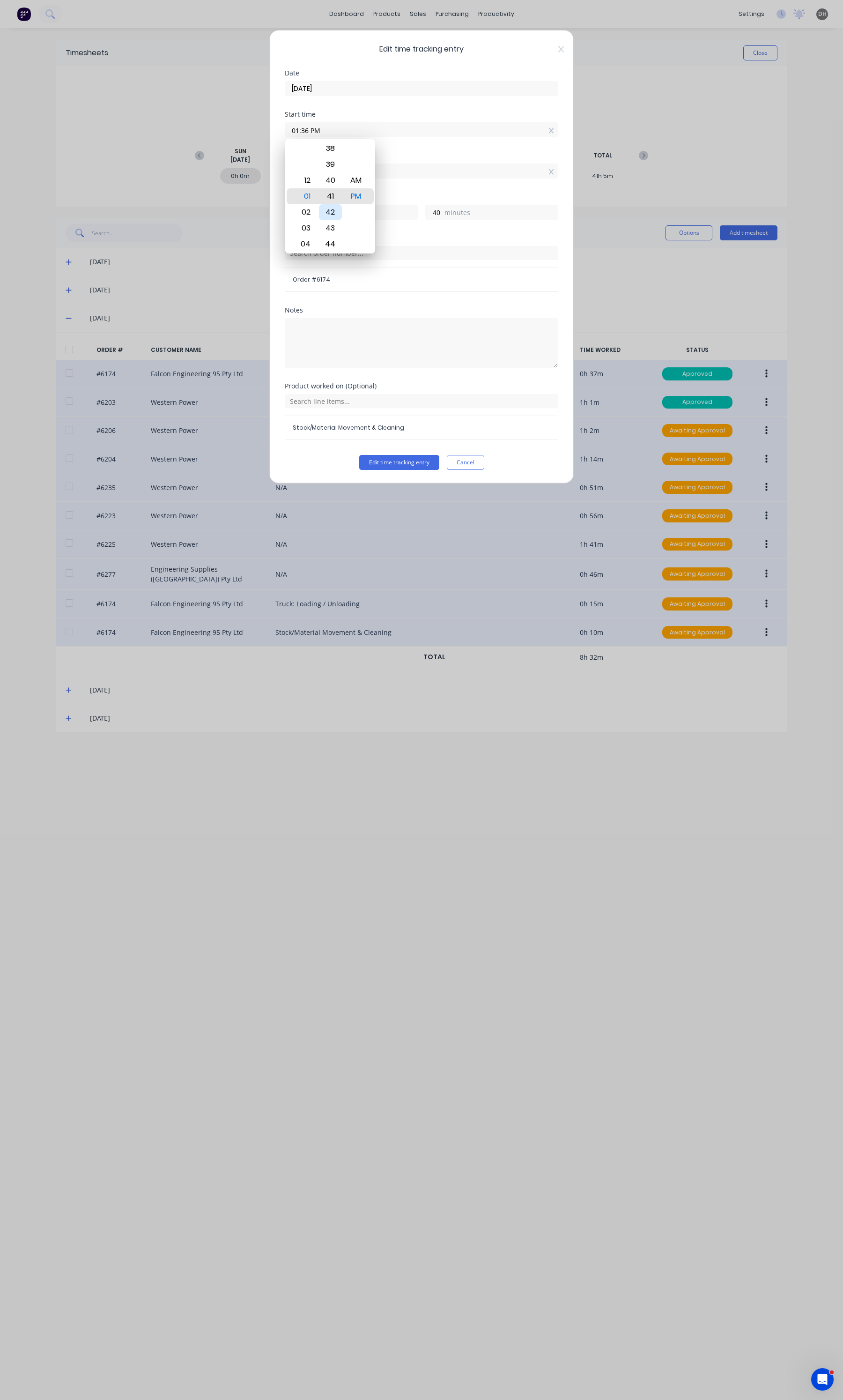
type input "35"
type input "01:43 PM"
type input "33"
type input "01:47 PM"
type input "29"
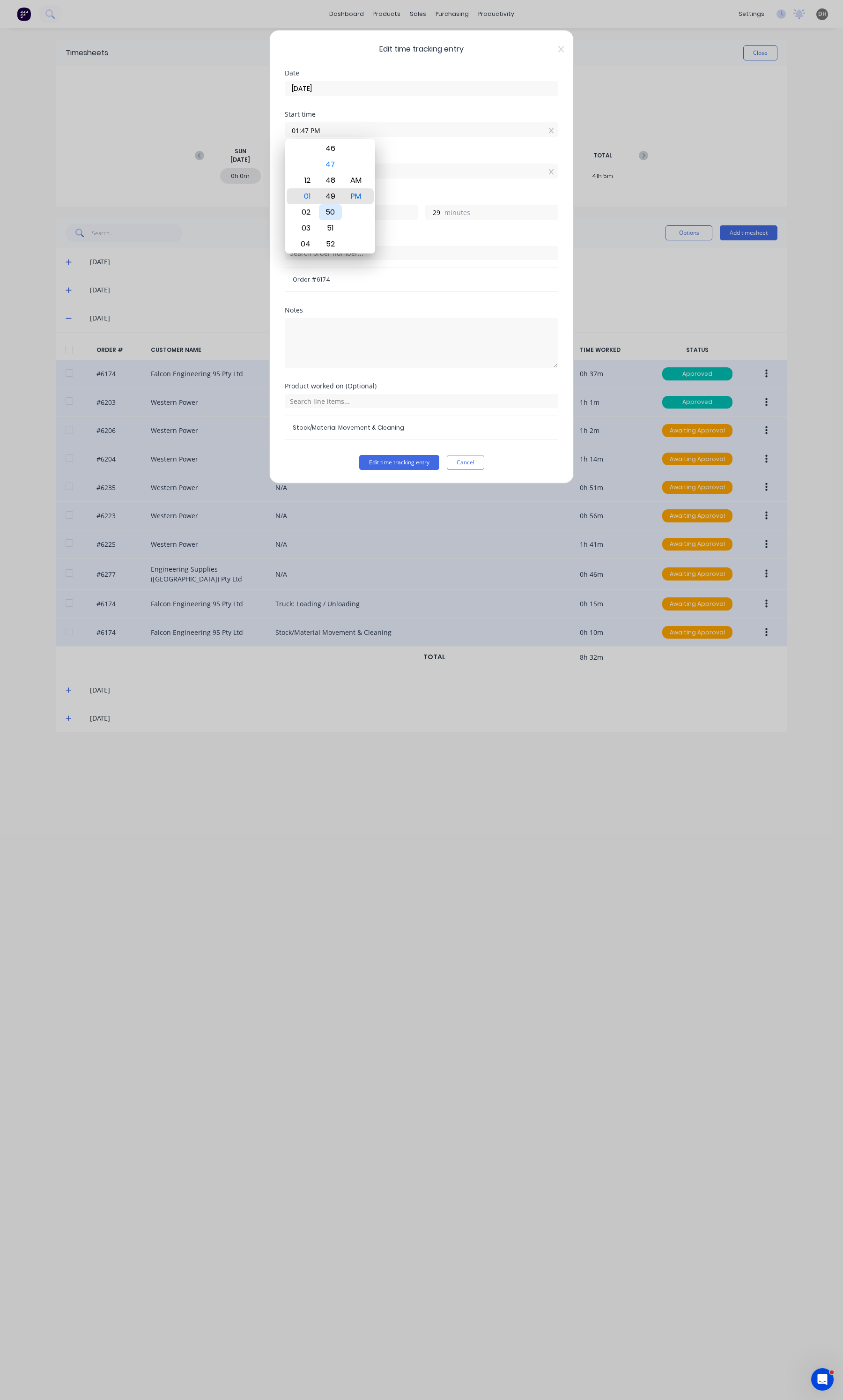
type input "01:49 PM"
type input "27"
click at [336, 233] on div "51" at bounding box center [330, 228] width 23 height 16
type input "01:51 PM"
type input "25"
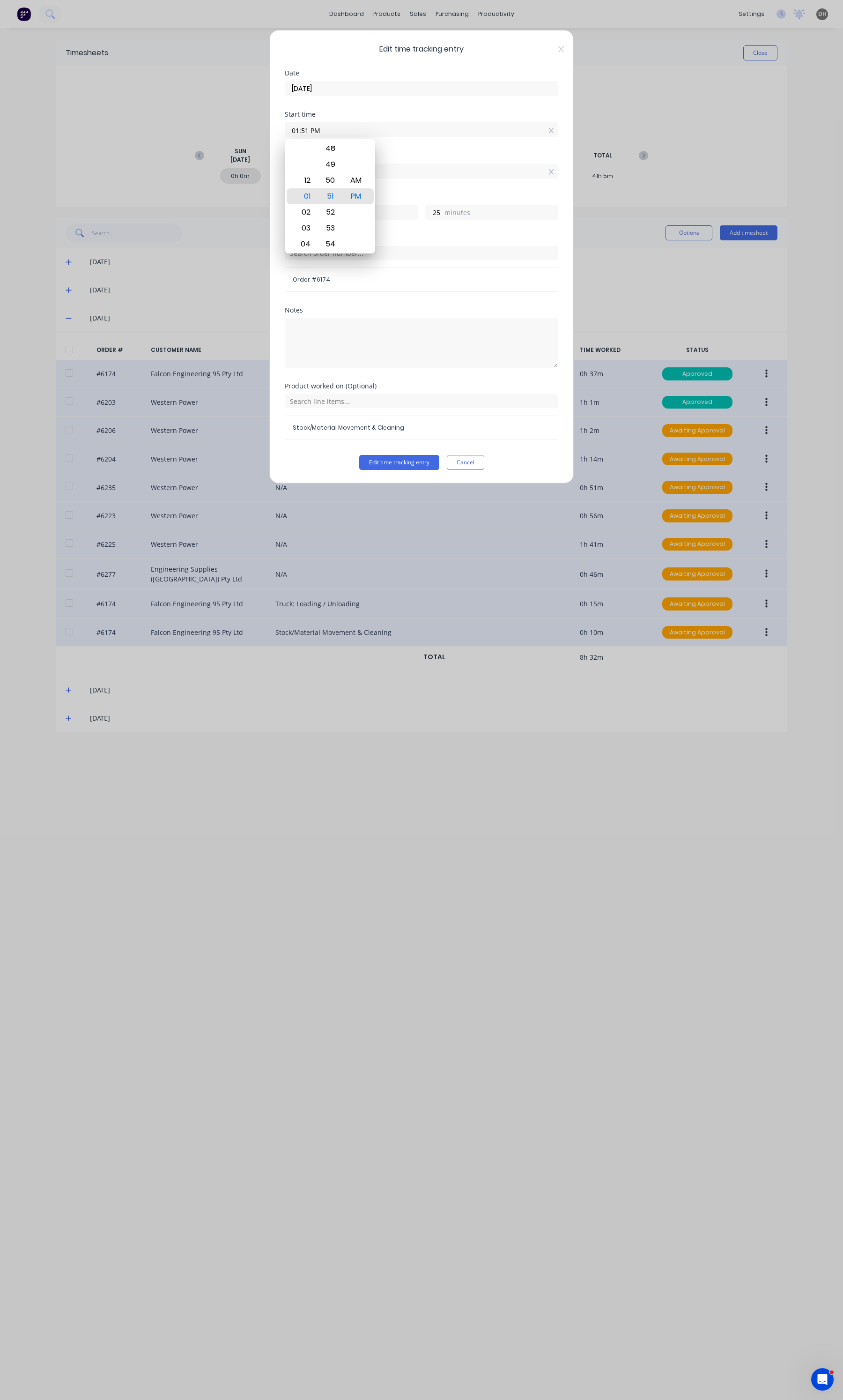
click at [429, 294] on div "Order # Order # 6174" at bounding box center [422, 271] width 274 height 72
click at [392, 469] on button "Edit time tracking entry" at bounding box center [399, 463] width 80 height 15
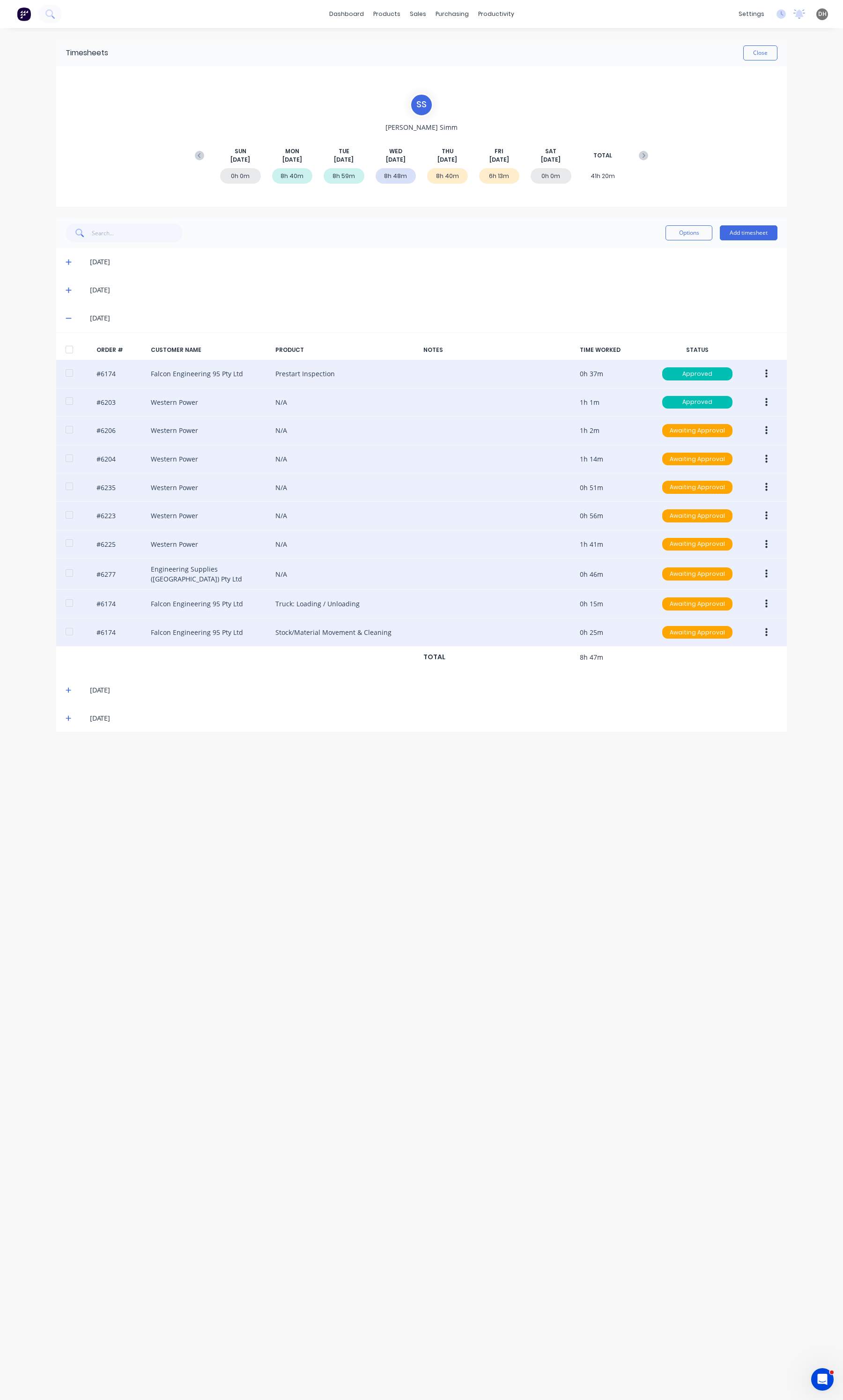
click at [68, 319] on icon at bounding box center [69, 318] width 6 height 6
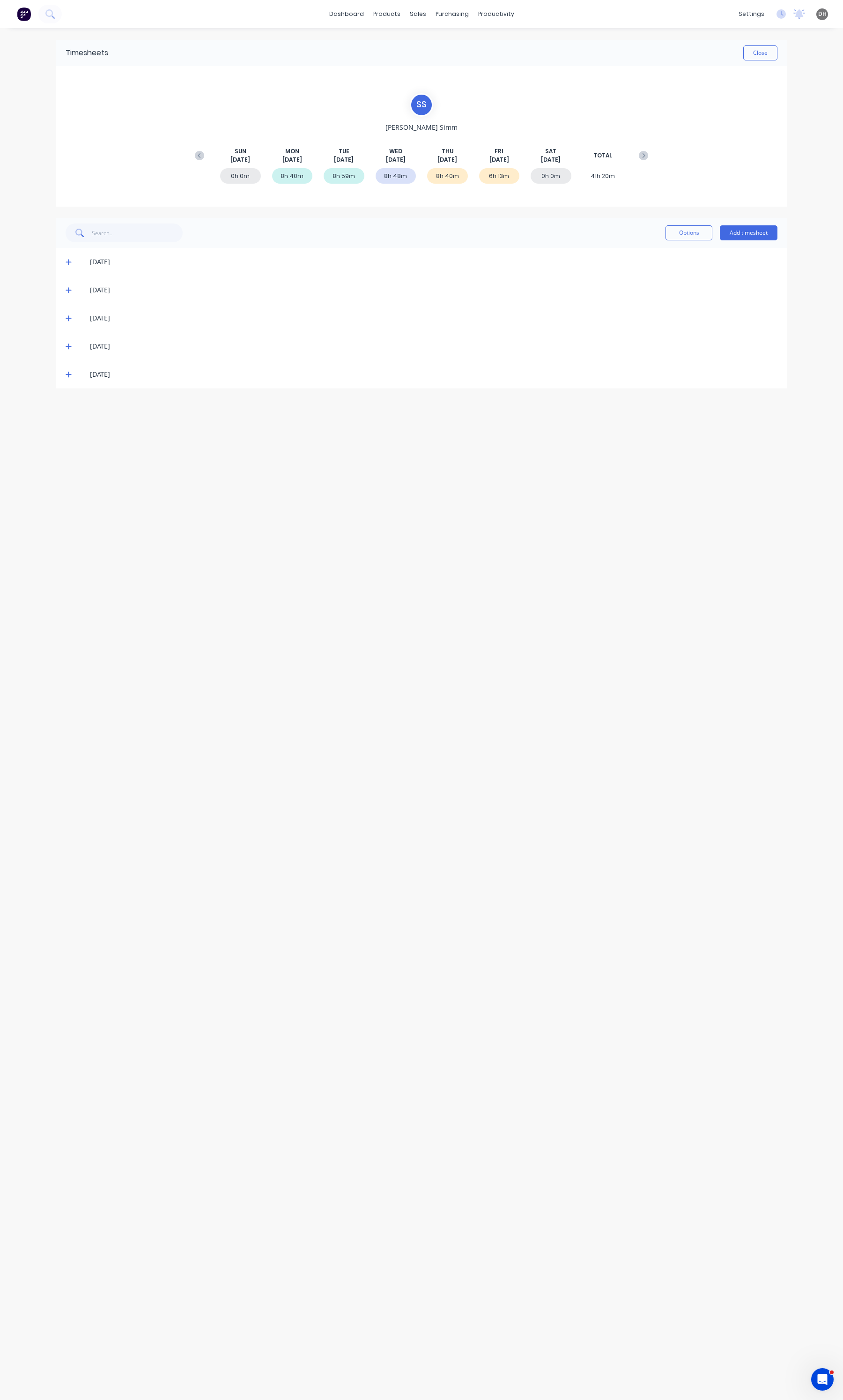
click at [64, 284] on div "[DATE]" at bounding box center [422, 290] width 731 height 28
click at [64, 293] on div "[DATE]" at bounding box center [422, 290] width 731 height 28
click at [65, 291] on div "[DATE]" at bounding box center [422, 290] width 731 height 28
click at [67, 291] on icon at bounding box center [69, 290] width 6 height 6
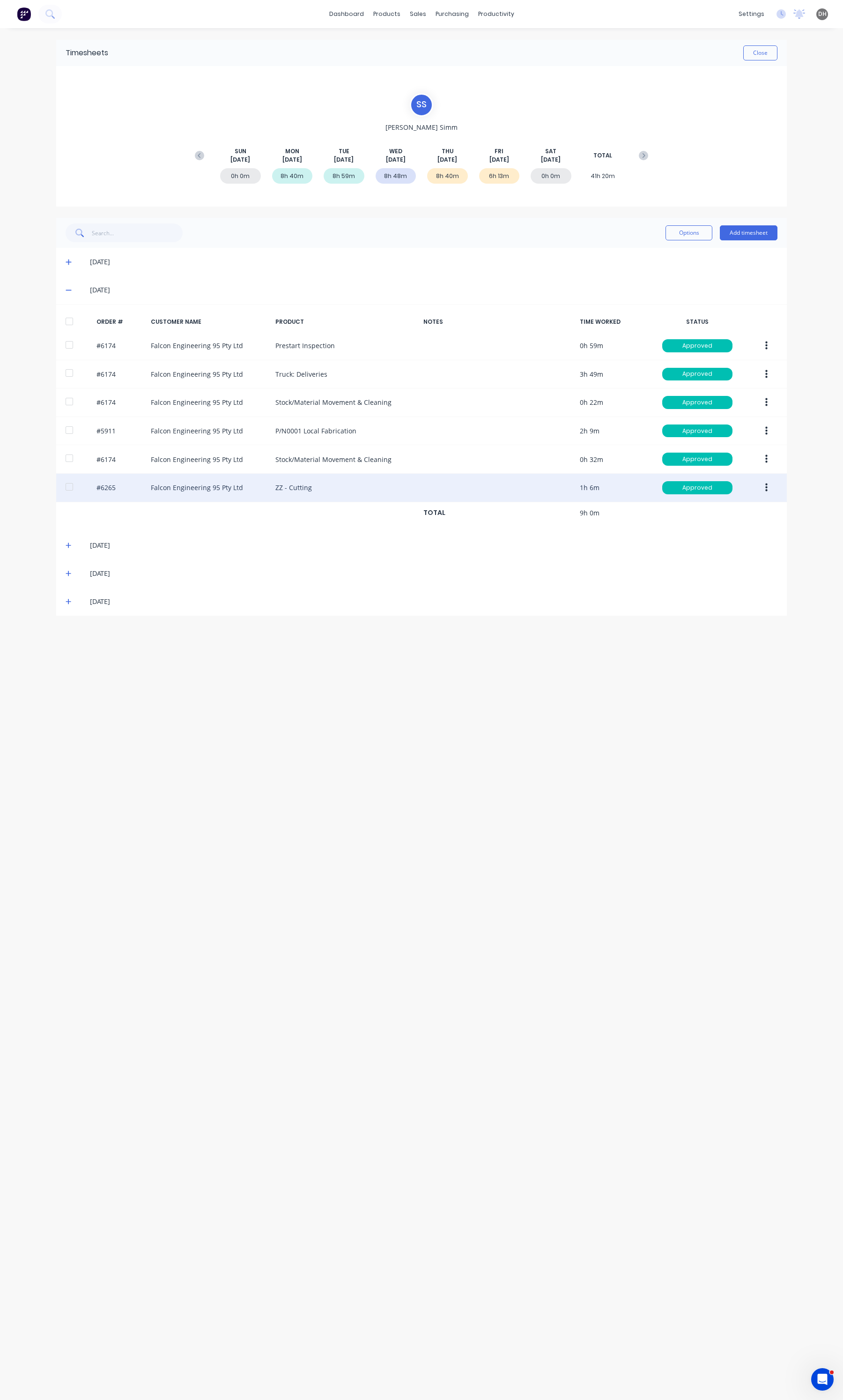
click at [767, 486] on button "button" at bounding box center [766, 487] width 22 height 17
click at [720, 557] on div "Edit" at bounding box center [733, 550] width 72 height 14
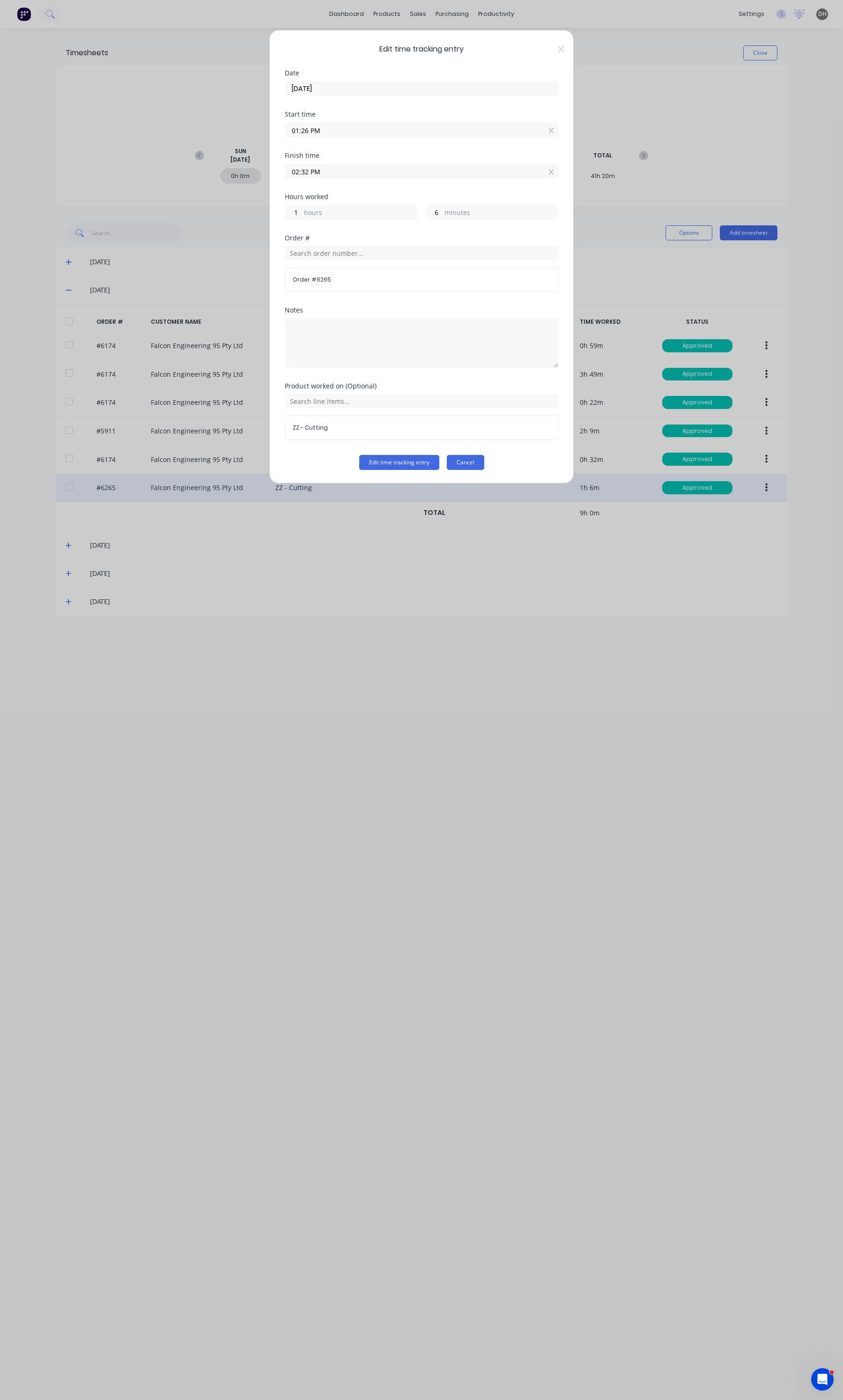
click at [449, 456] on form "Date [DATE] Start time 01:26 PM Finish time 02:32 PM Hours worked 1 hours 6 min…" at bounding box center [422, 270] width 274 height 400
click at [449, 456] on button "Cancel" at bounding box center [466, 463] width 38 height 15
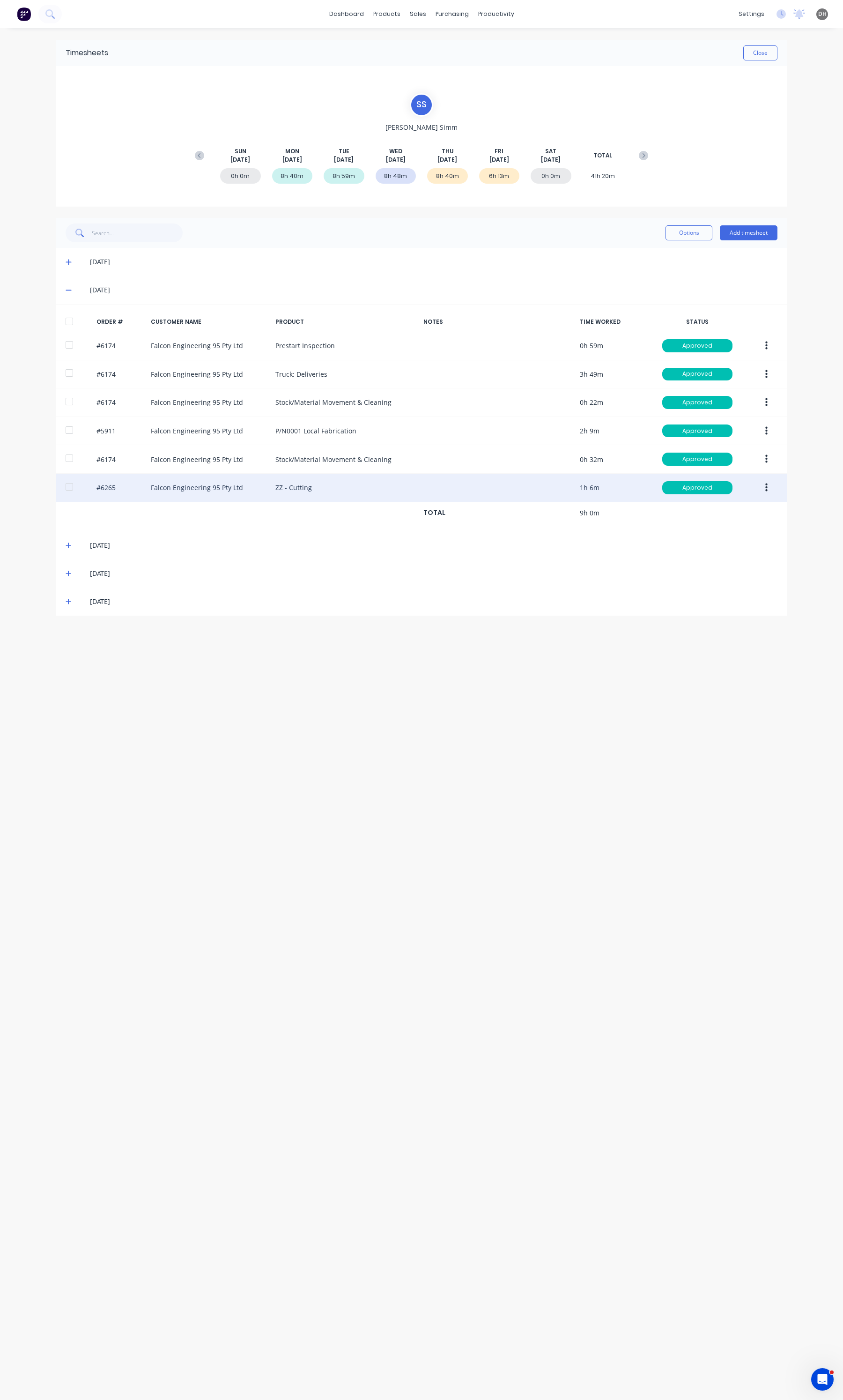
click at [69, 546] on icon at bounding box center [69, 545] width 6 height 6
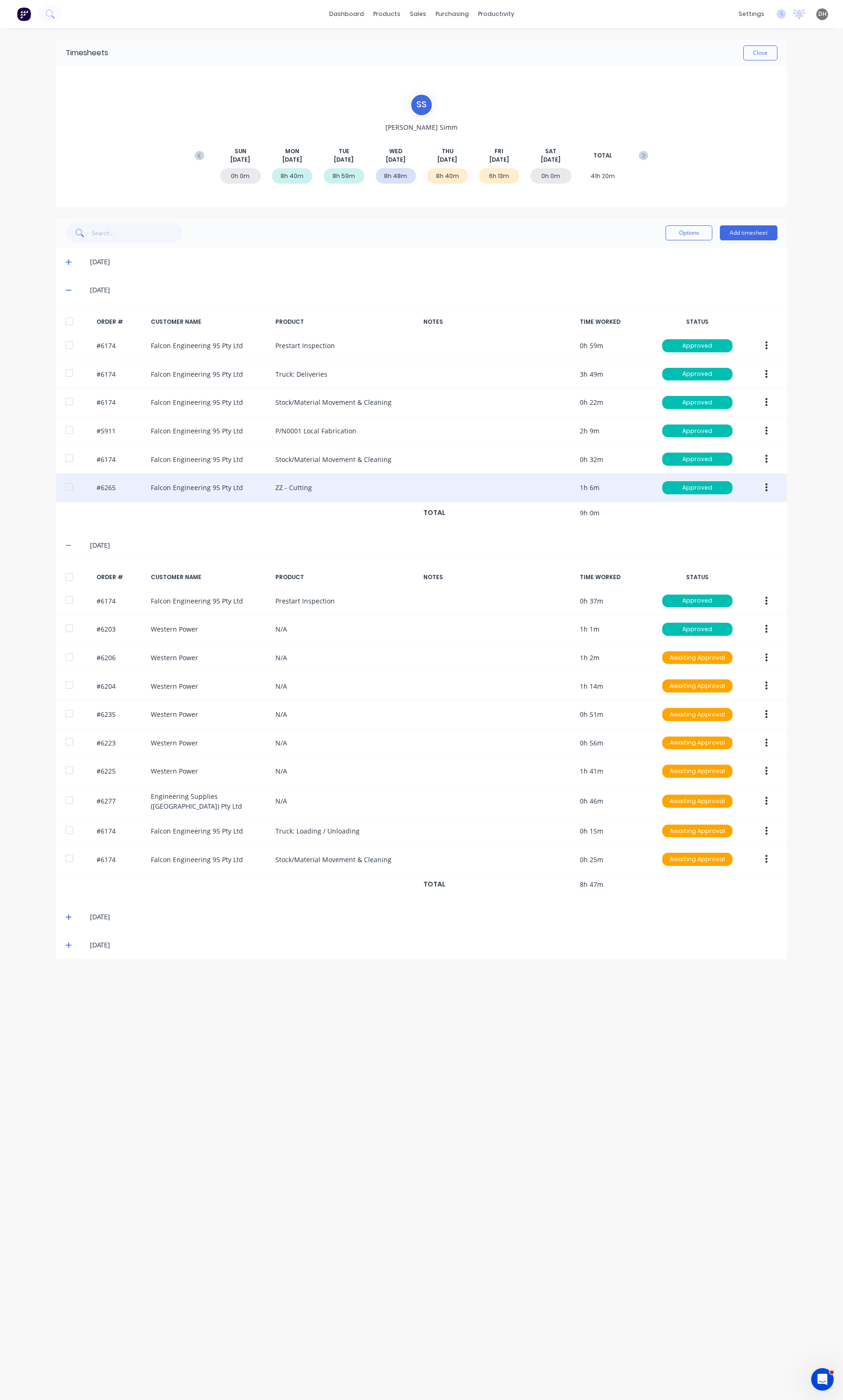
click at [69, 546] on icon at bounding box center [69, 545] width 6 height 6
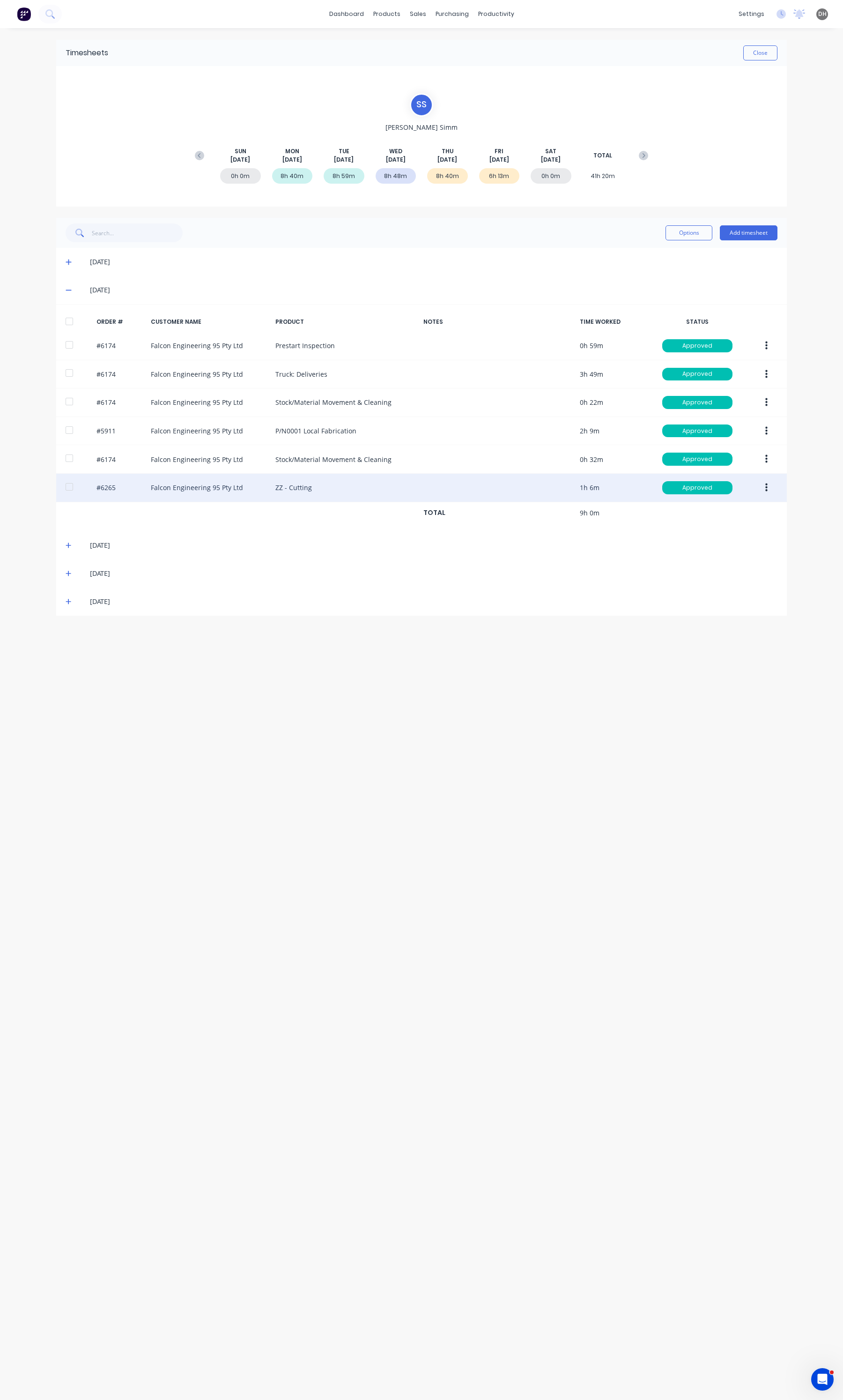
click at [71, 289] on icon at bounding box center [69, 290] width 6 height 6
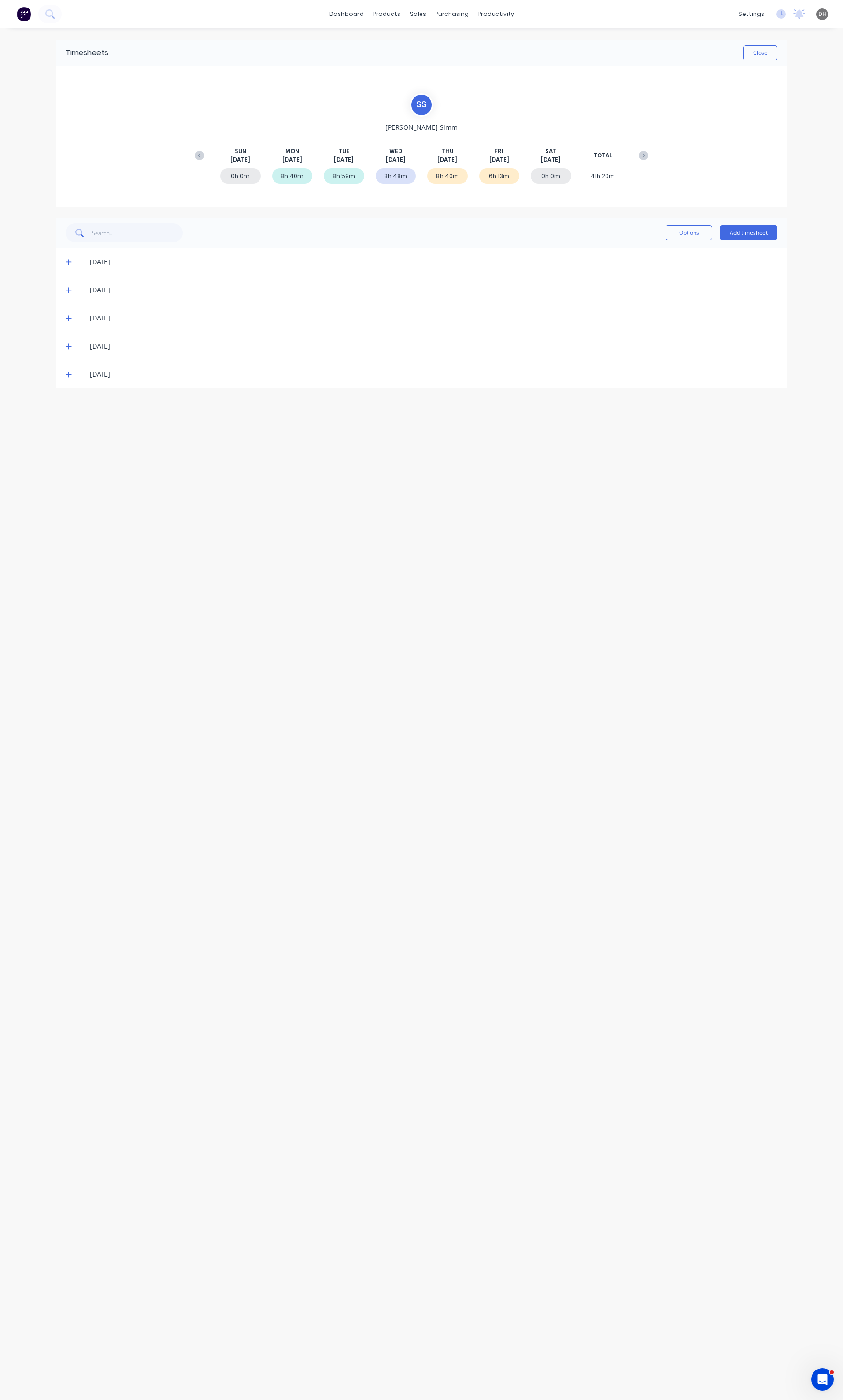
click at [67, 342] on span at bounding box center [70, 346] width 9 height 9
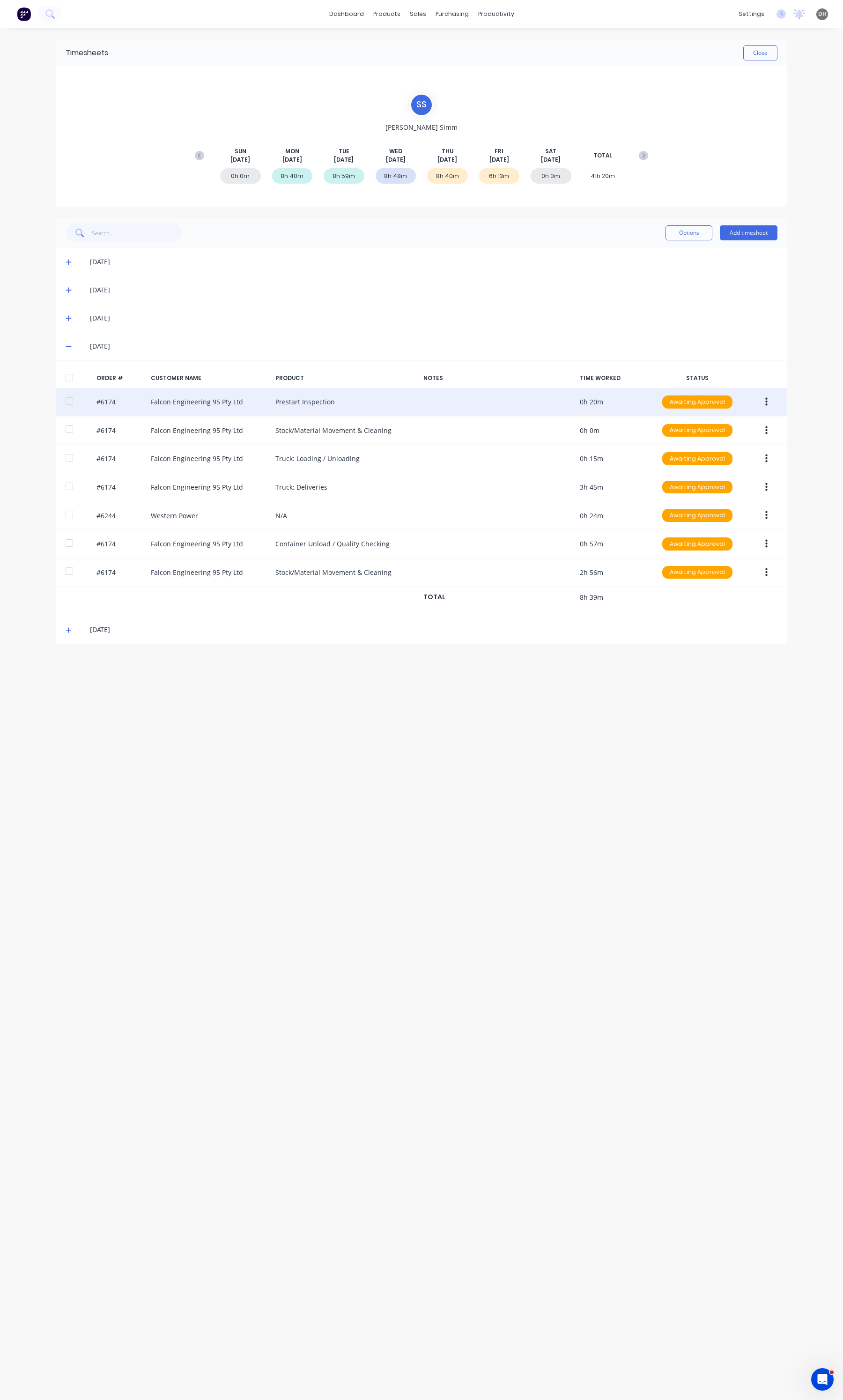
click at [766, 397] on icon "button" at bounding box center [767, 402] width 2 height 11
click at [713, 469] on div "Edit" at bounding box center [733, 464] width 72 height 14
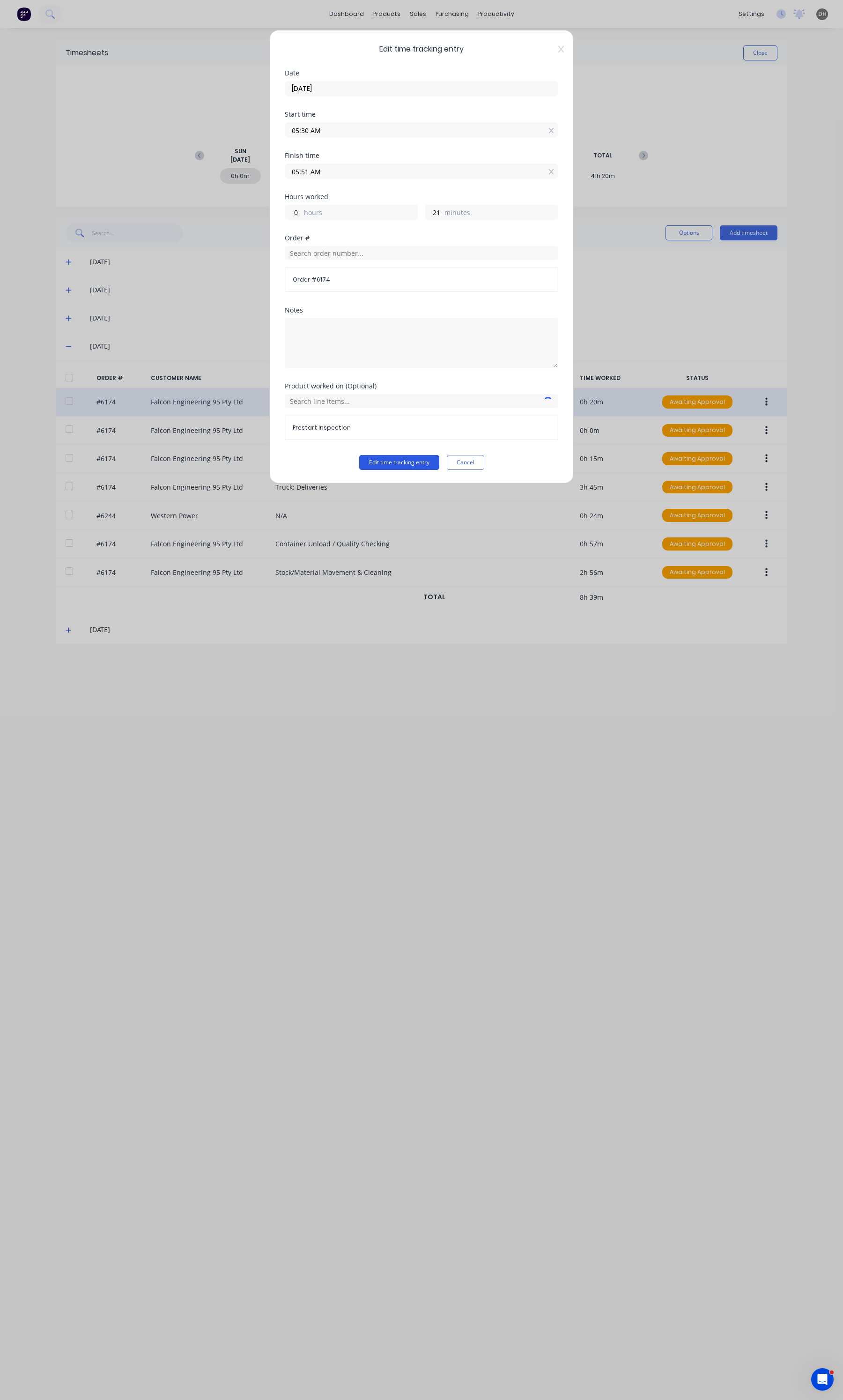
click at [427, 462] on button "Edit time tracking entry" at bounding box center [399, 463] width 80 height 15
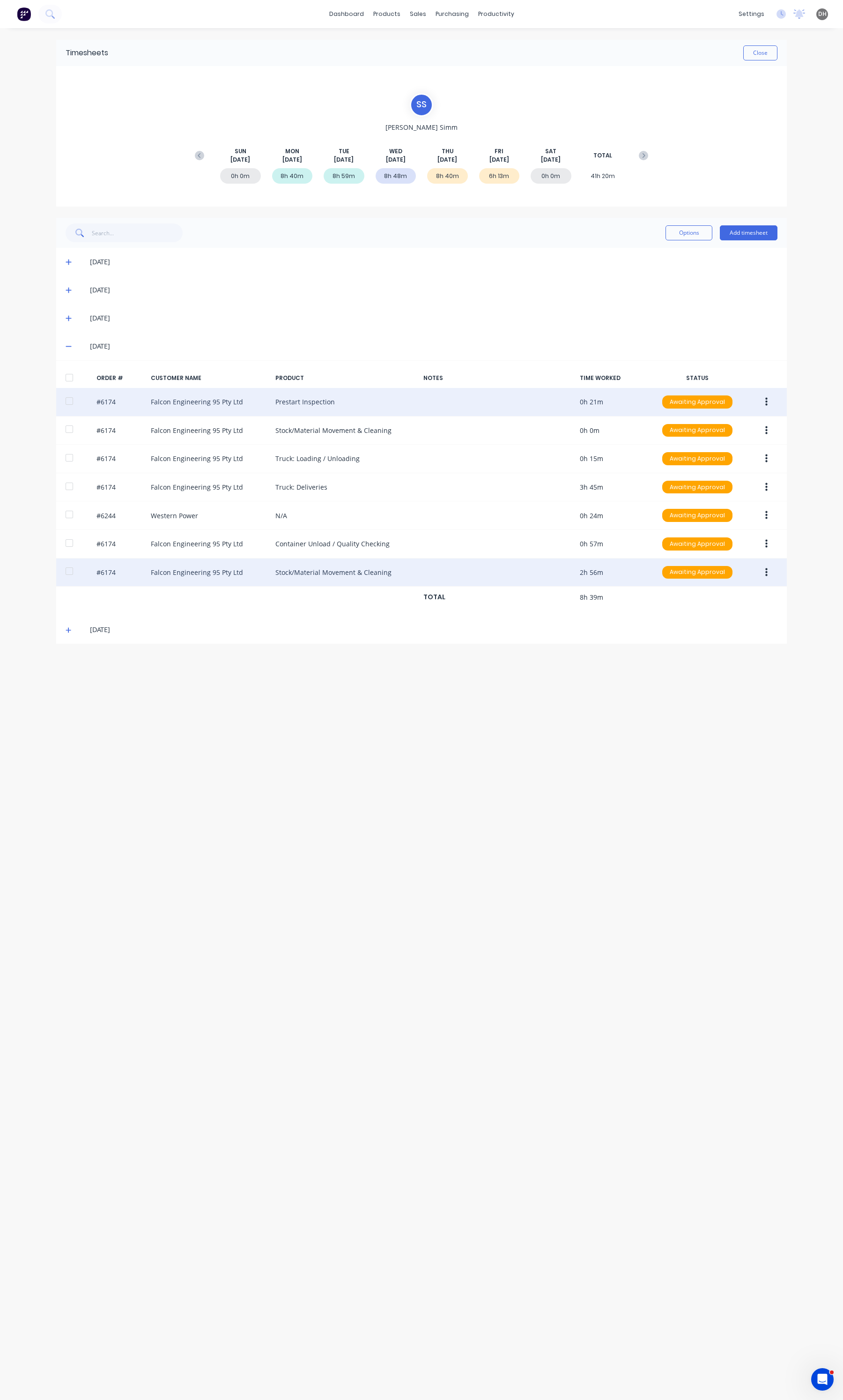
click at [761, 574] on button "button" at bounding box center [766, 573] width 22 height 17
click at [724, 631] on div "Edit" at bounding box center [733, 634] width 72 height 14
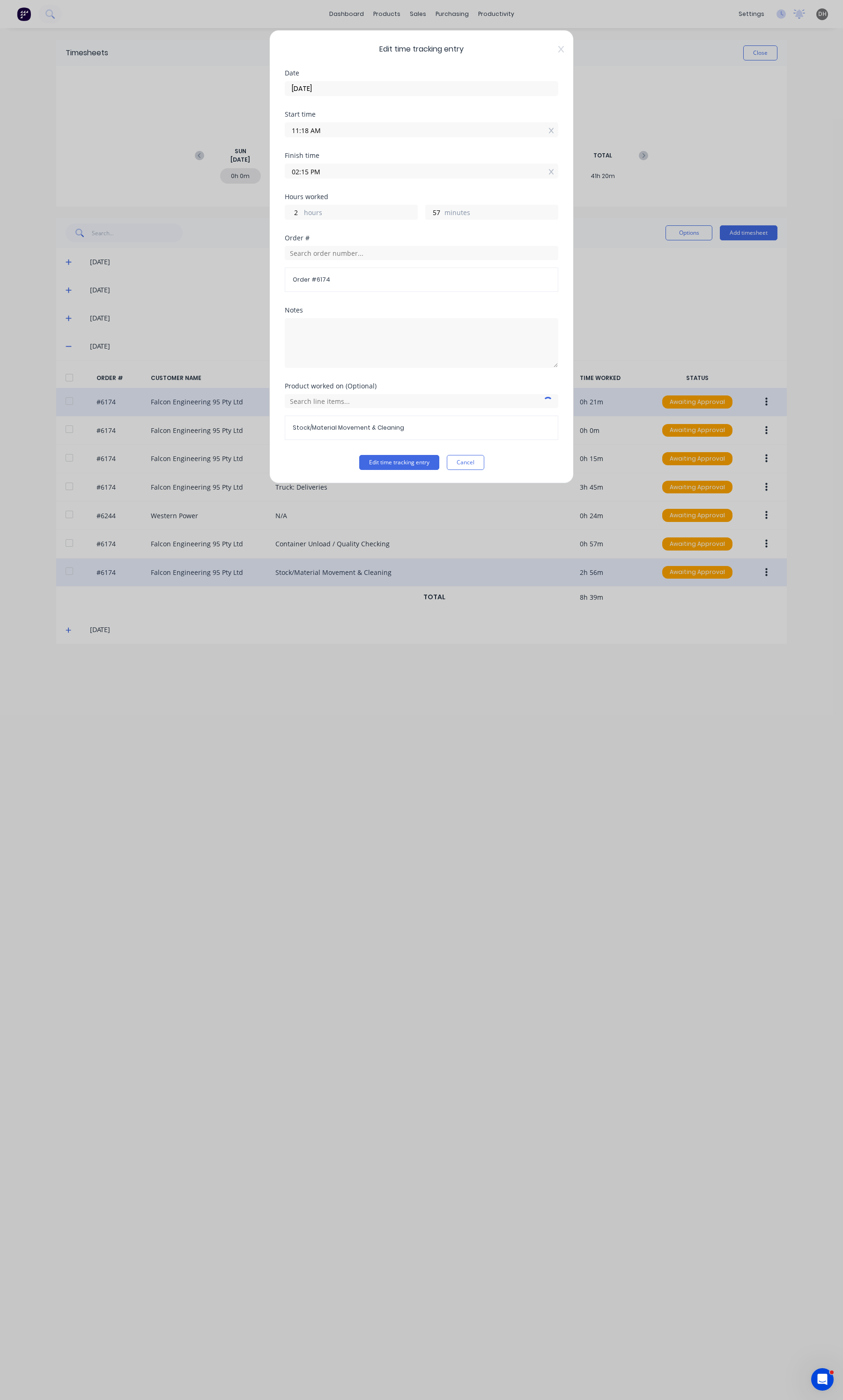
click at [359, 174] on input "02:15 PM" at bounding box center [422, 171] width 272 height 14
click at [427, 350] on textarea at bounding box center [422, 343] width 274 height 50
click at [366, 125] on input "11:18 AM" at bounding box center [422, 130] width 272 height 14
click at [333, 153] on div "15" at bounding box center [330, 148] width 23 height 16
type input "11:15 AM"
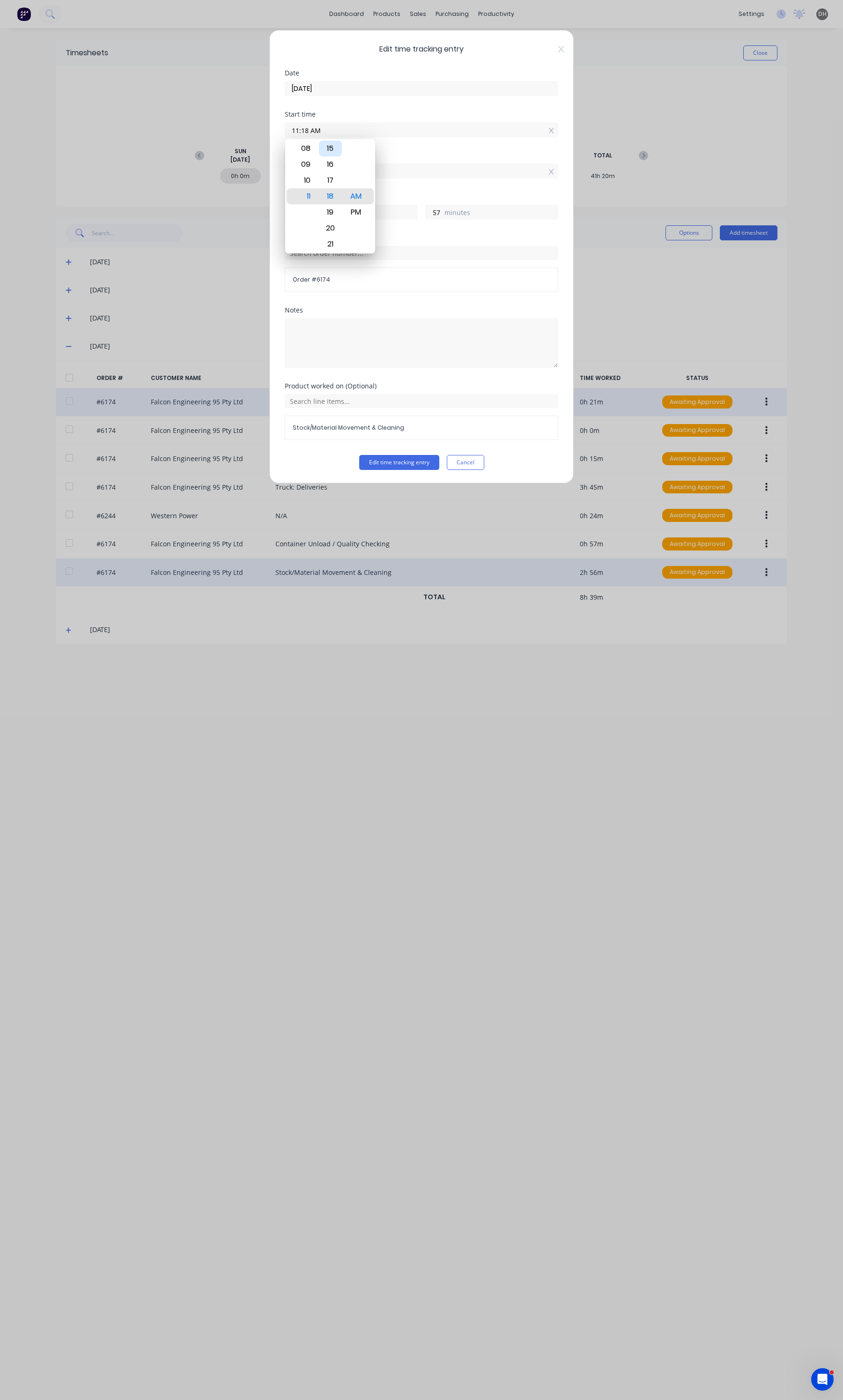
type input "3"
type input "0"
click at [407, 465] on button "Edit time tracking entry" at bounding box center [399, 463] width 80 height 15
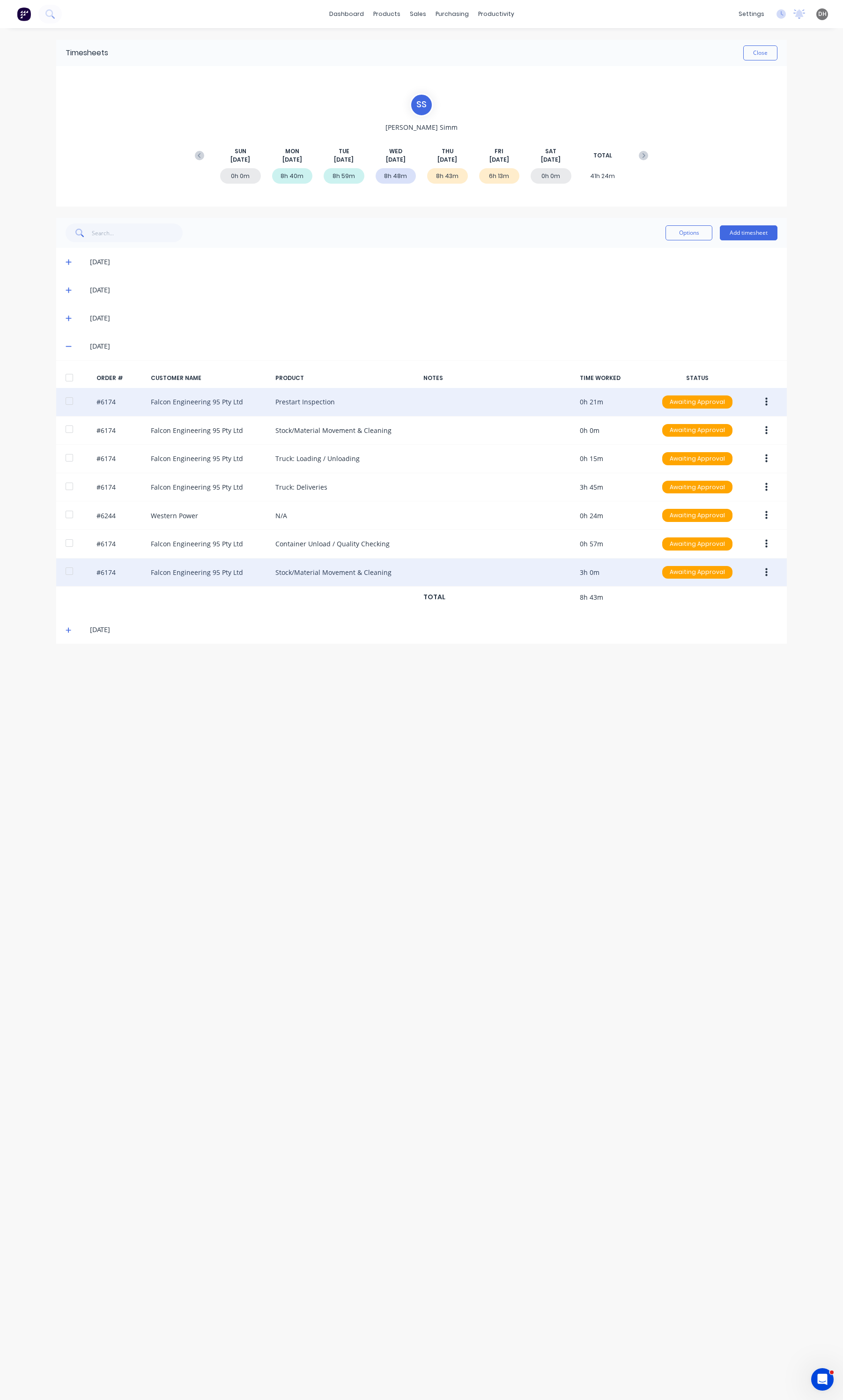
click at [66, 346] on icon at bounding box center [69, 347] width 6 height 1
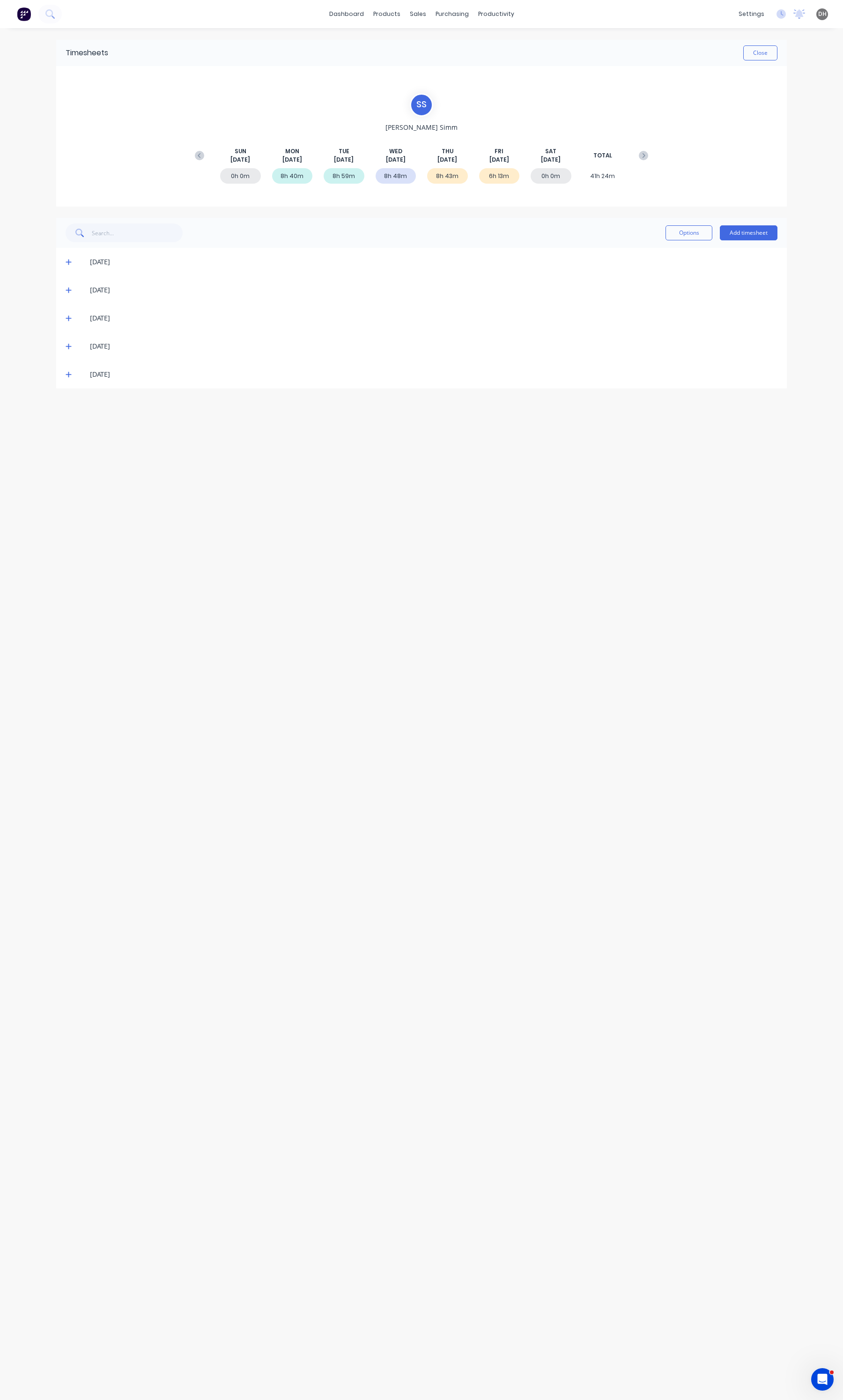
click at [68, 373] on icon at bounding box center [69, 375] width 6 height 6
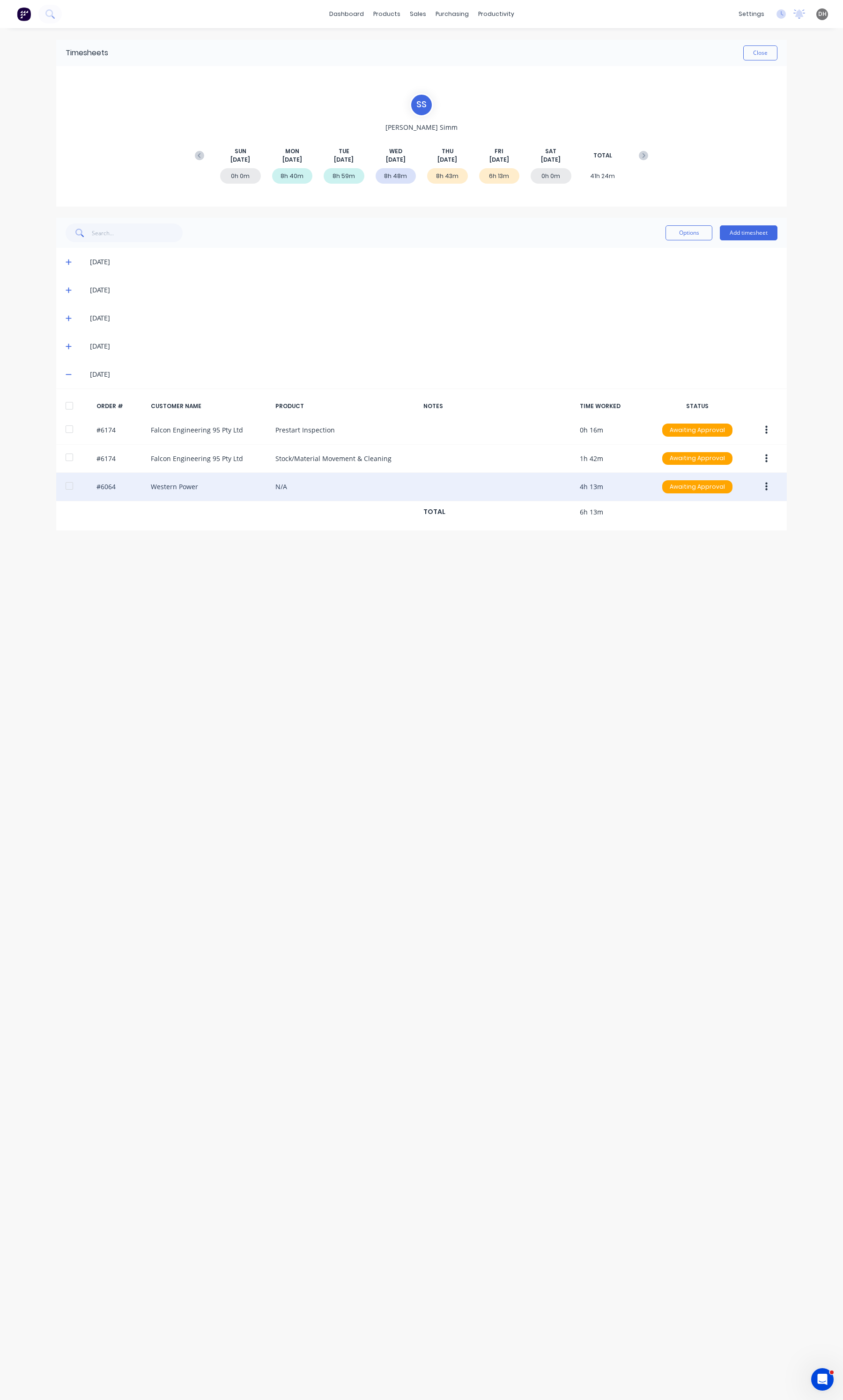
click at [768, 484] on button "button" at bounding box center [766, 487] width 22 height 17
click at [739, 544] on div "Edit" at bounding box center [733, 548] width 72 height 14
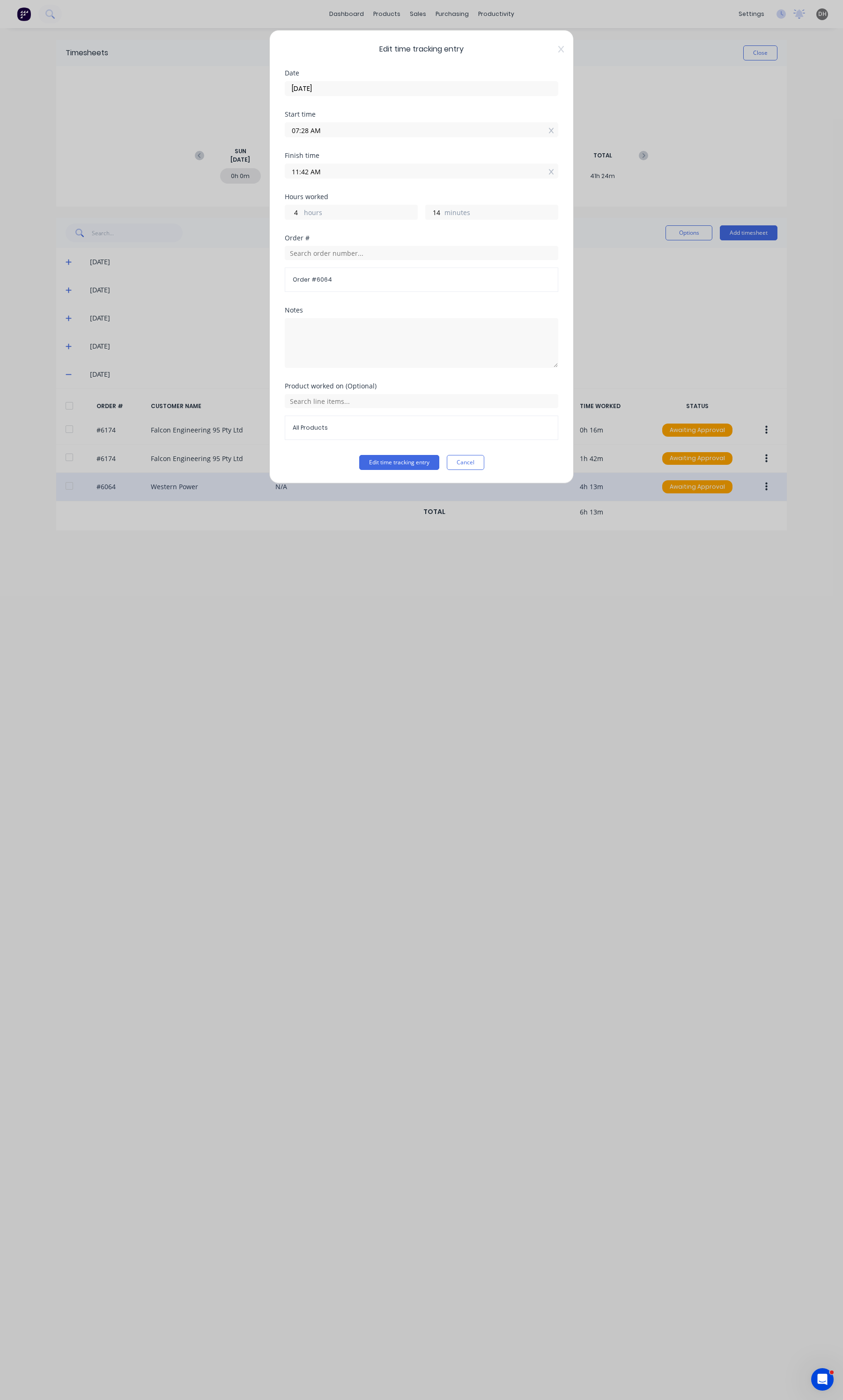
click at [333, 182] on div "Finish time 11:42 AM" at bounding box center [422, 173] width 274 height 41
click at [333, 175] on input "11:42 AM" at bounding box center [422, 171] width 272 height 14
click at [327, 282] on div "45" at bounding box center [330, 285] width 23 height 16
type input "11:45 AM"
type input "17"
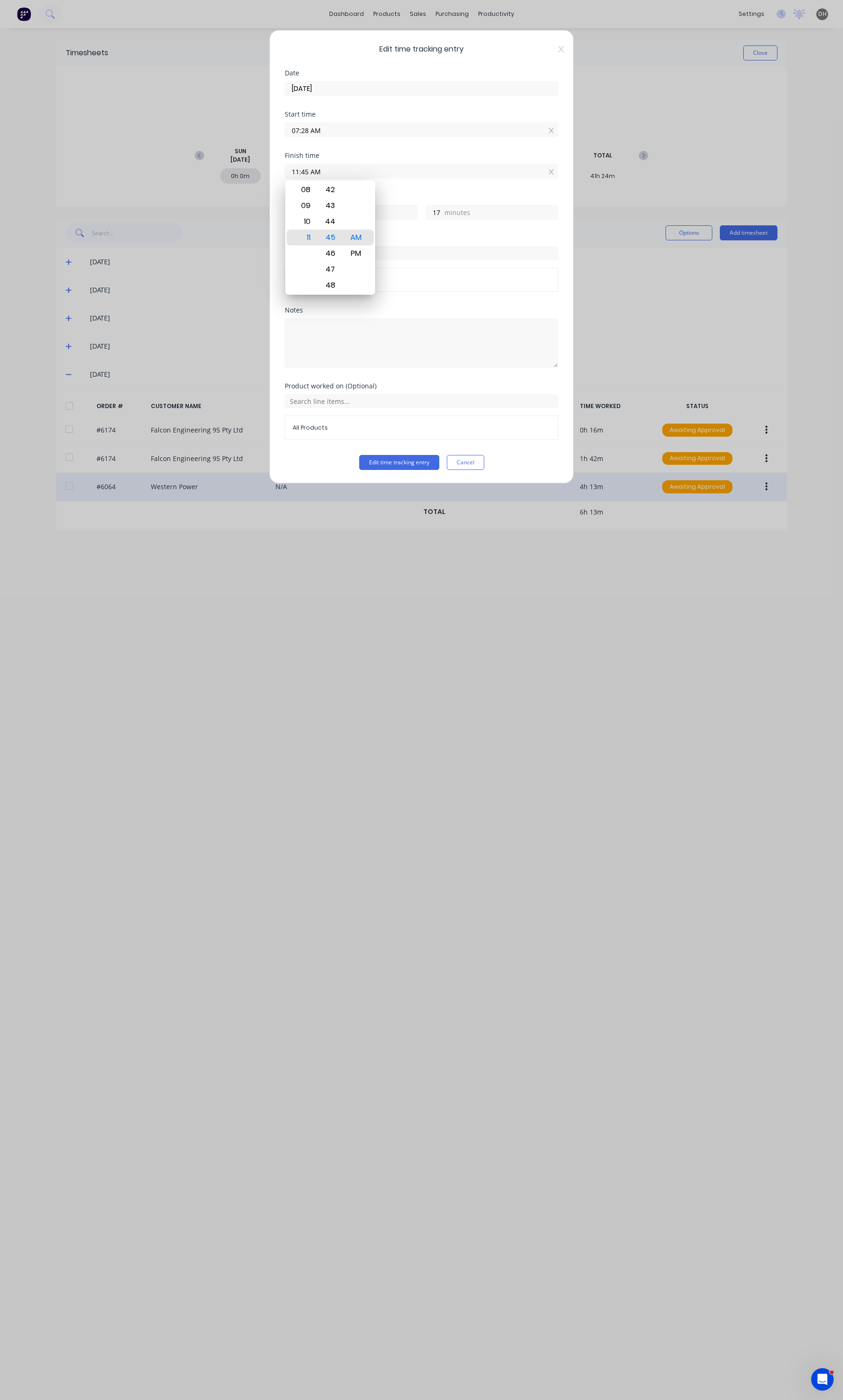
click at [393, 474] on div "Edit time tracking entry Date [DATE] Start time 07:28 AM Finish time 11:45 AM H…" at bounding box center [422, 257] width 305 height 453
click at [396, 466] on button "Edit time tracking entry" at bounding box center [399, 463] width 80 height 15
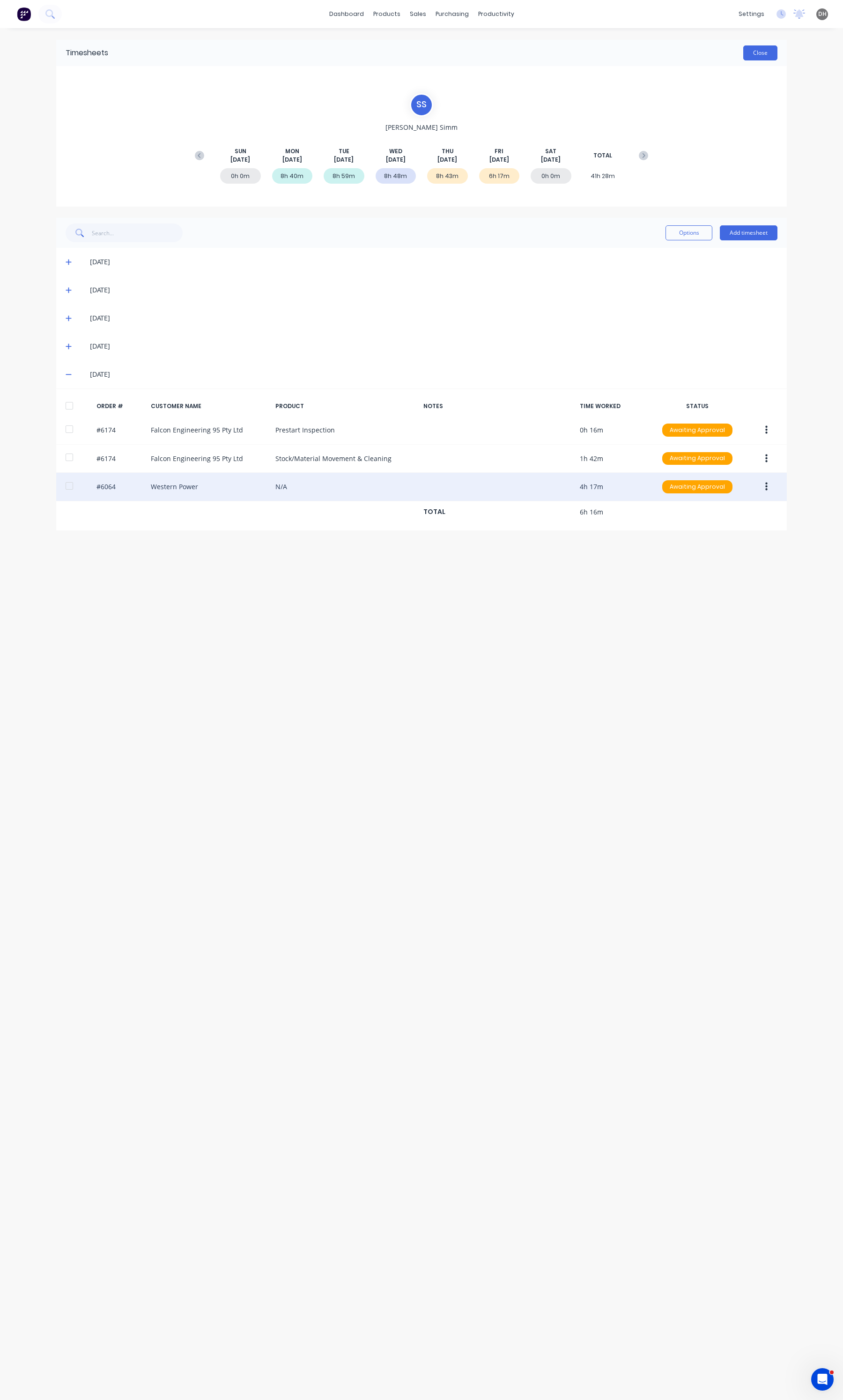
click at [750, 54] on button "Close" at bounding box center [760, 53] width 34 height 15
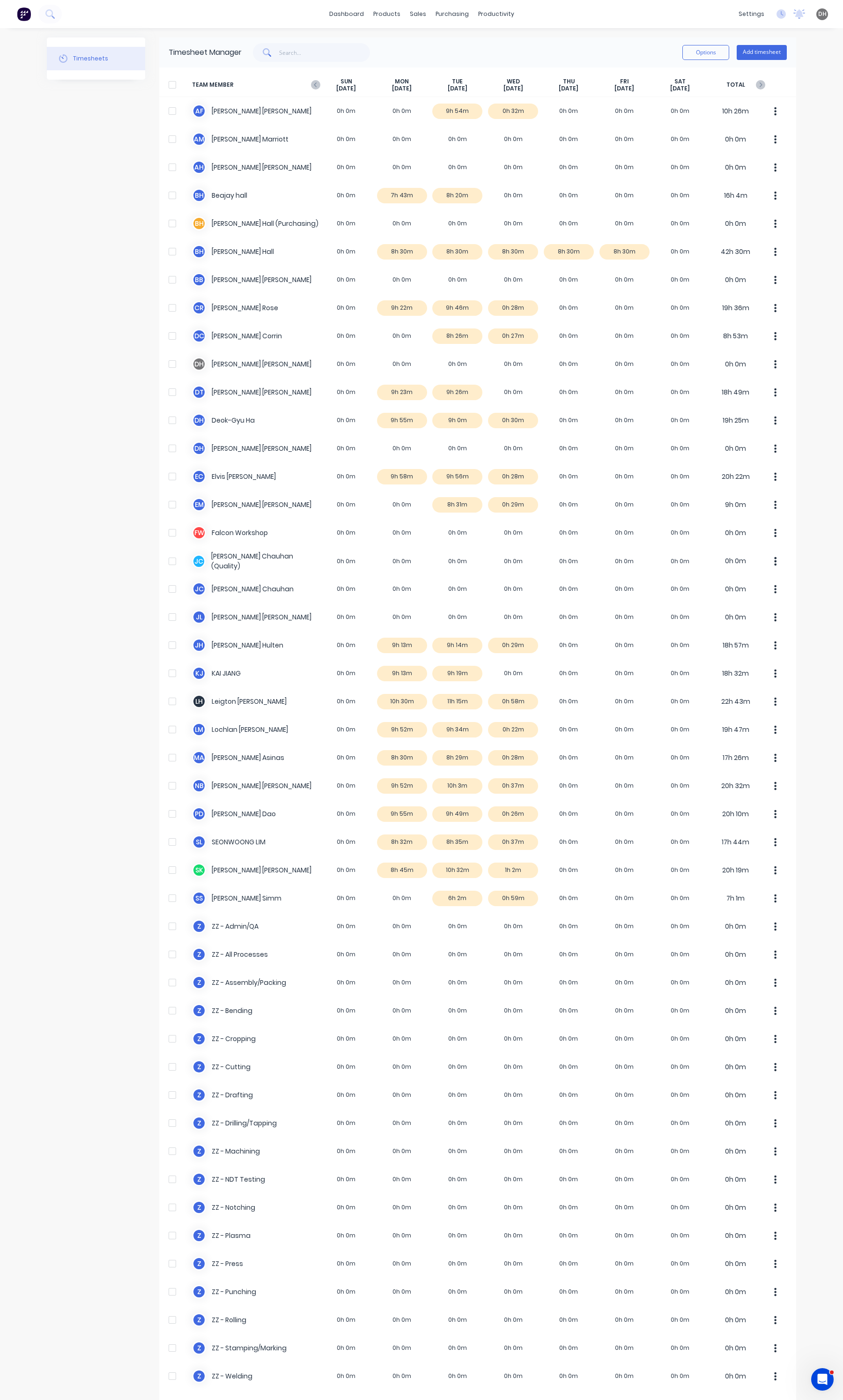
click at [319, 83] on div "[DATE]" at bounding box center [346, 85] width 56 height 15
click at [314, 83] on icon "button" at bounding box center [315, 85] width 3 height 5
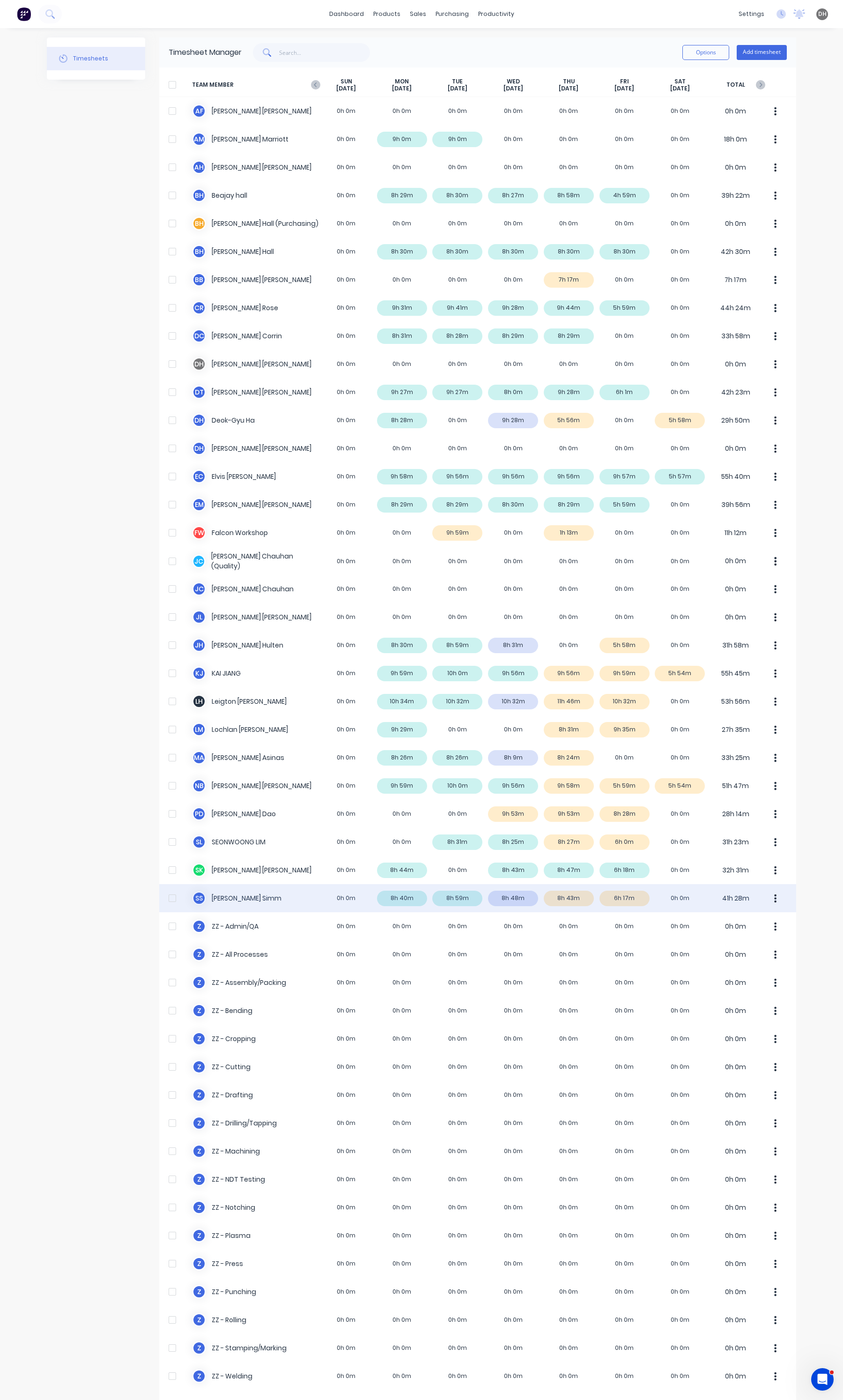
click at [767, 898] on button "button" at bounding box center [775, 898] width 20 height 19
click at [763, 917] on button "Approve" at bounding box center [740, 924] width 89 height 19
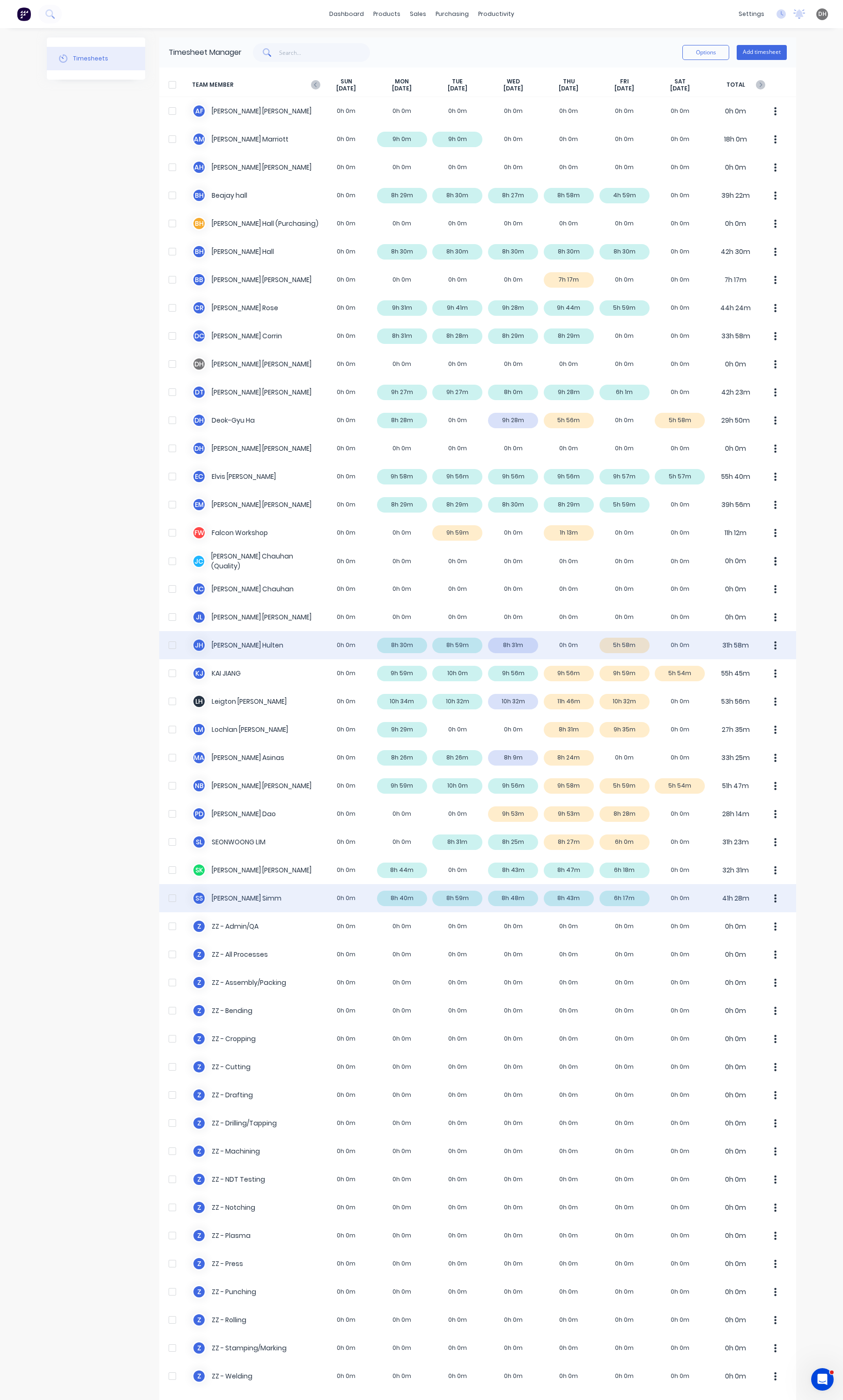
click at [770, 645] on button "button" at bounding box center [775, 645] width 20 height 19
click at [750, 674] on div "Approve" at bounding box center [740, 671] width 72 height 14
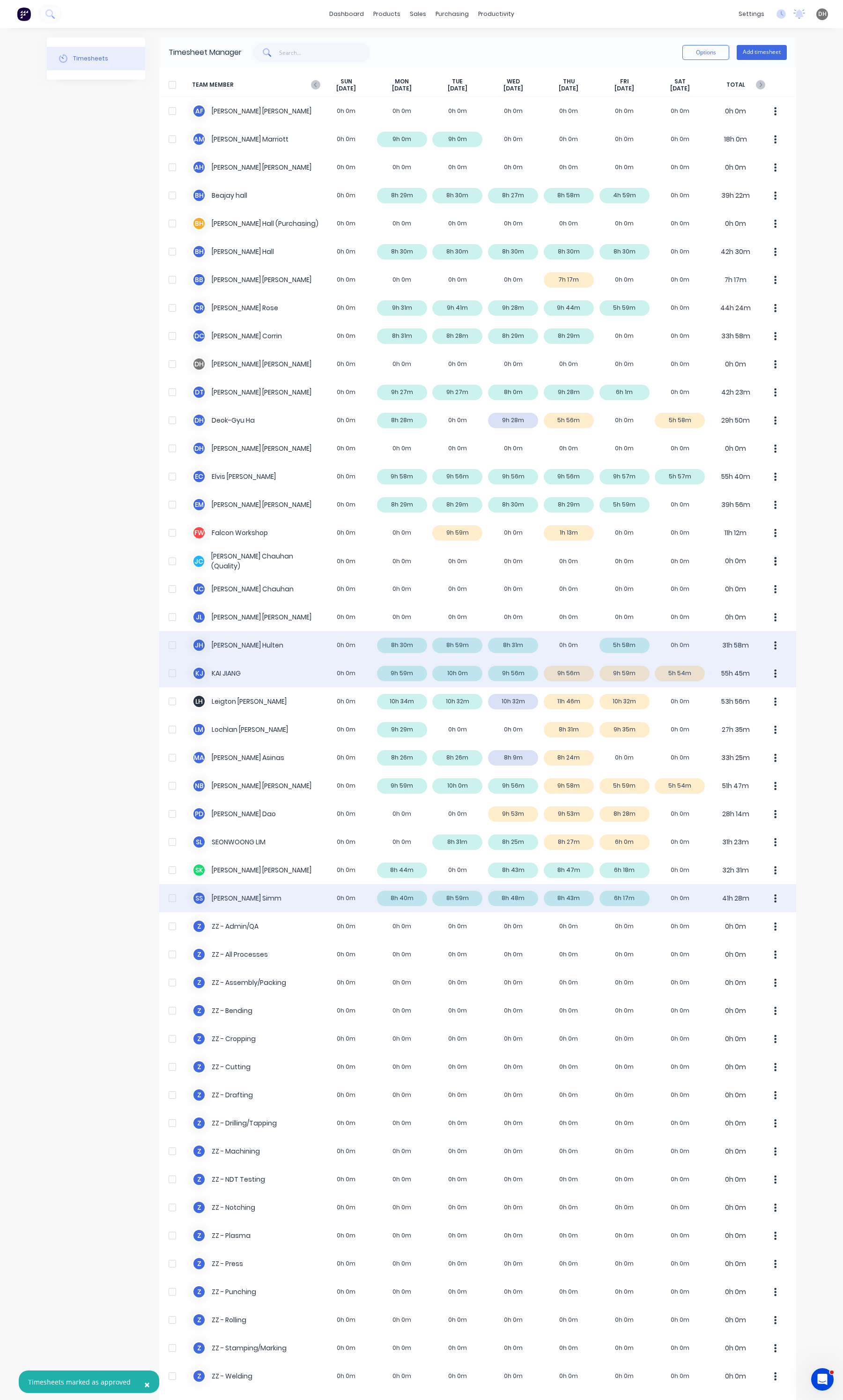
click at [775, 671] on button "button" at bounding box center [775, 674] width 20 height 19
click at [754, 699] on div "Approve" at bounding box center [740, 699] width 72 height 14
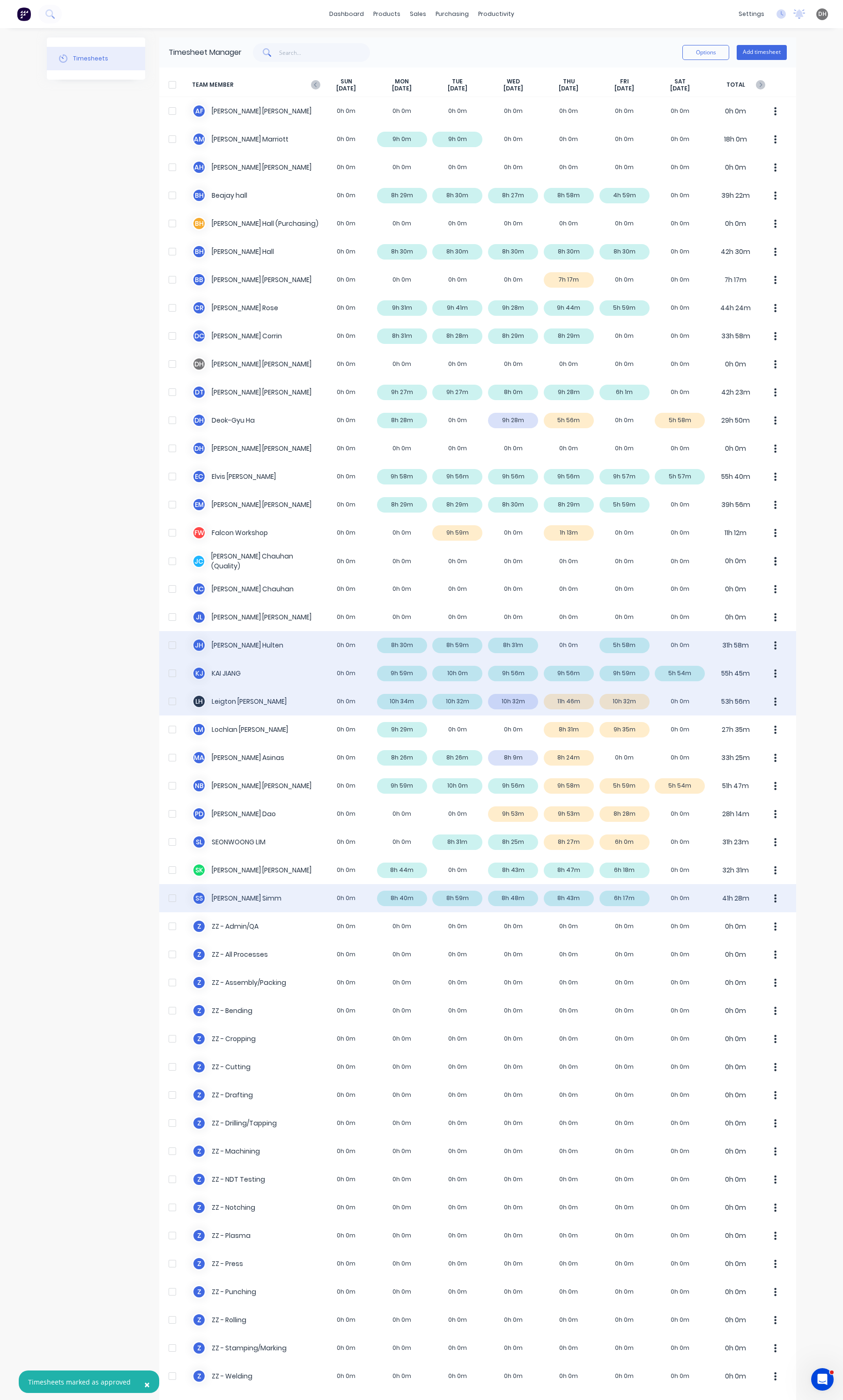
click at [554, 708] on div "[PERSON_NAME] 0h 0m 10h 34m 10h 32m 10h 32m 11h 46m 10h 32m 0h 0m 53h 56m" at bounding box center [477, 701] width 637 height 28
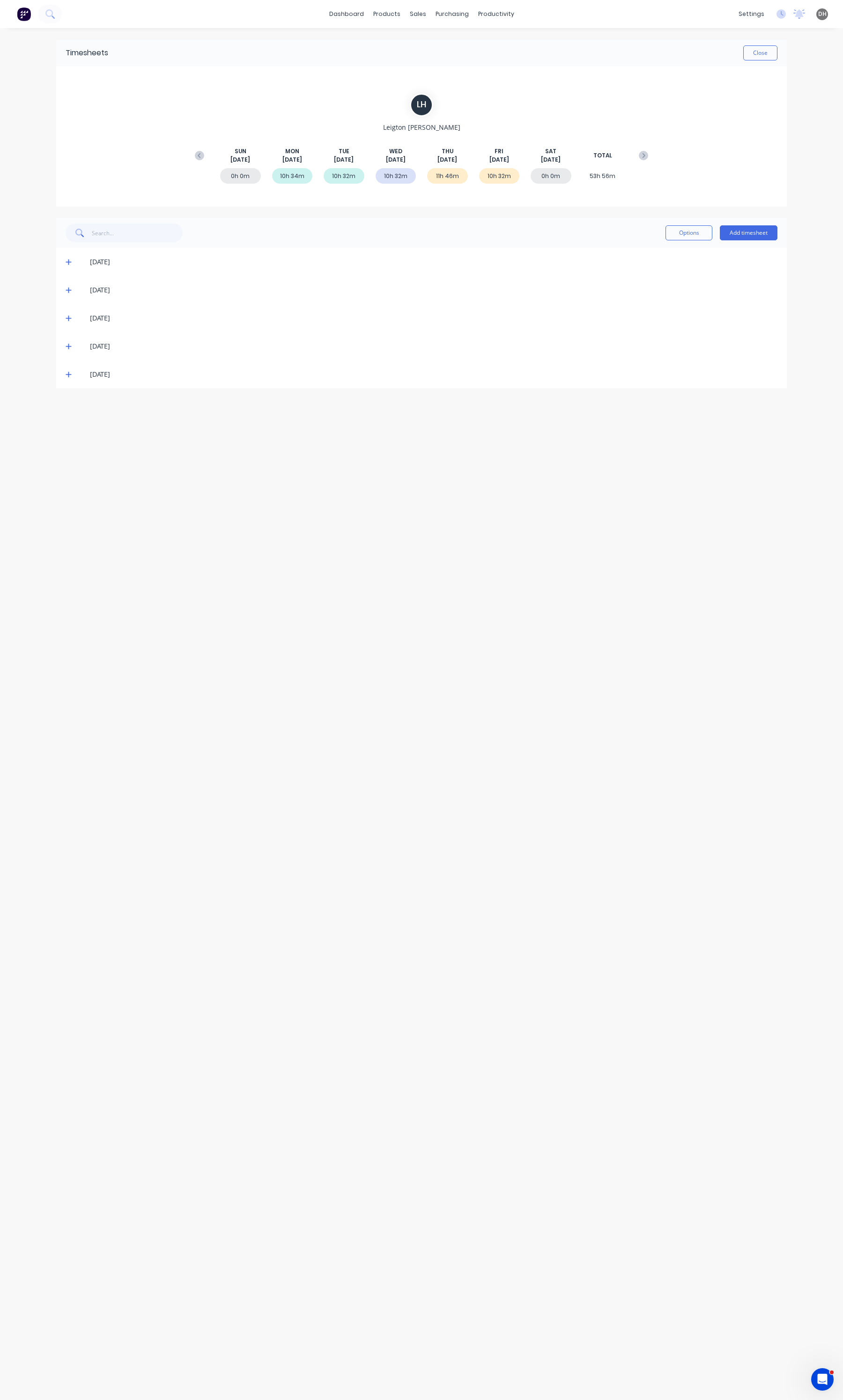
click at [67, 346] on icon at bounding box center [69, 347] width 6 height 6
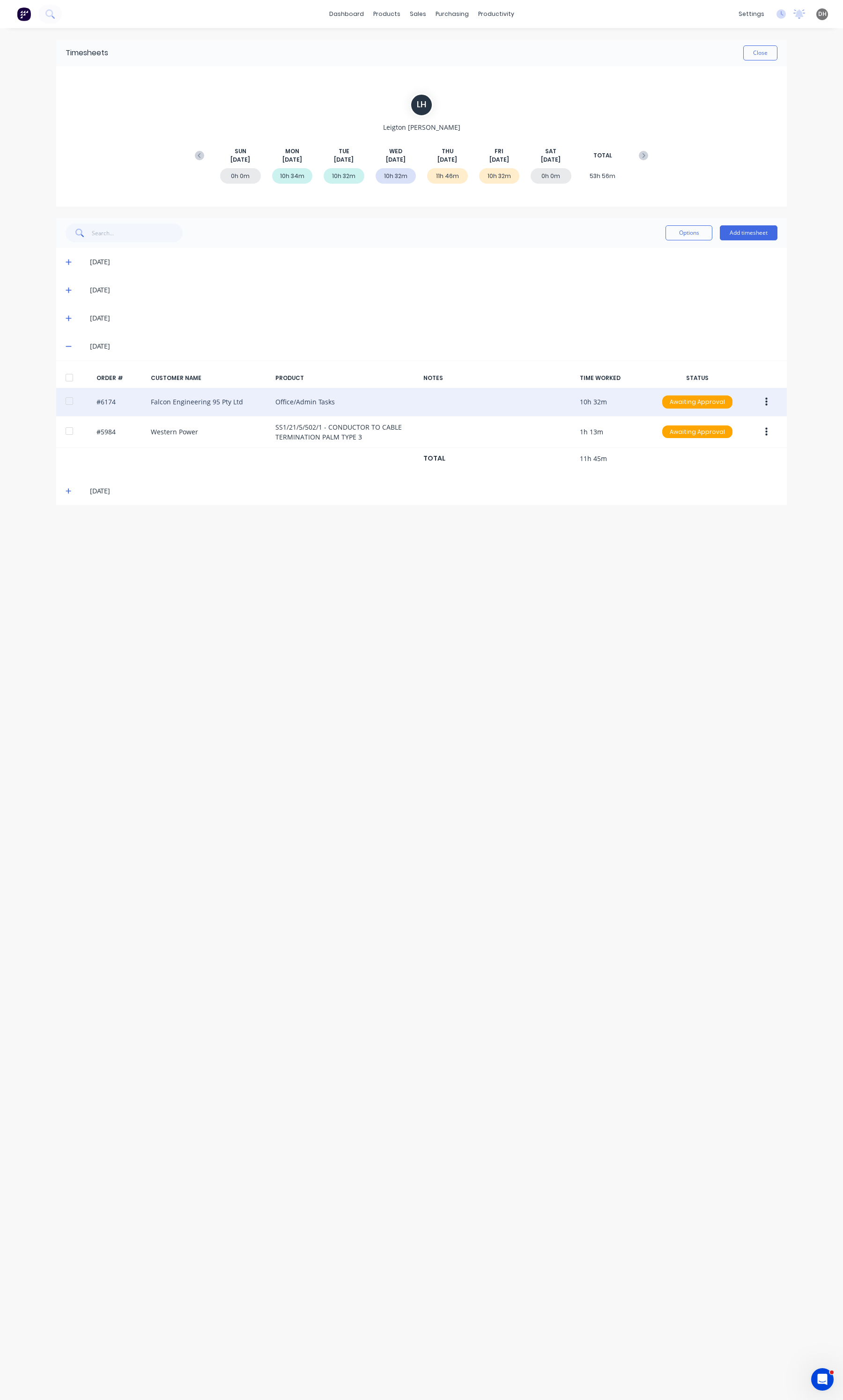
click at [766, 398] on icon "button" at bounding box center [767, 402] width 2 height 11
click at [724, 459] on div "Edit" at bounding box center [733, 464] width 72 height 14
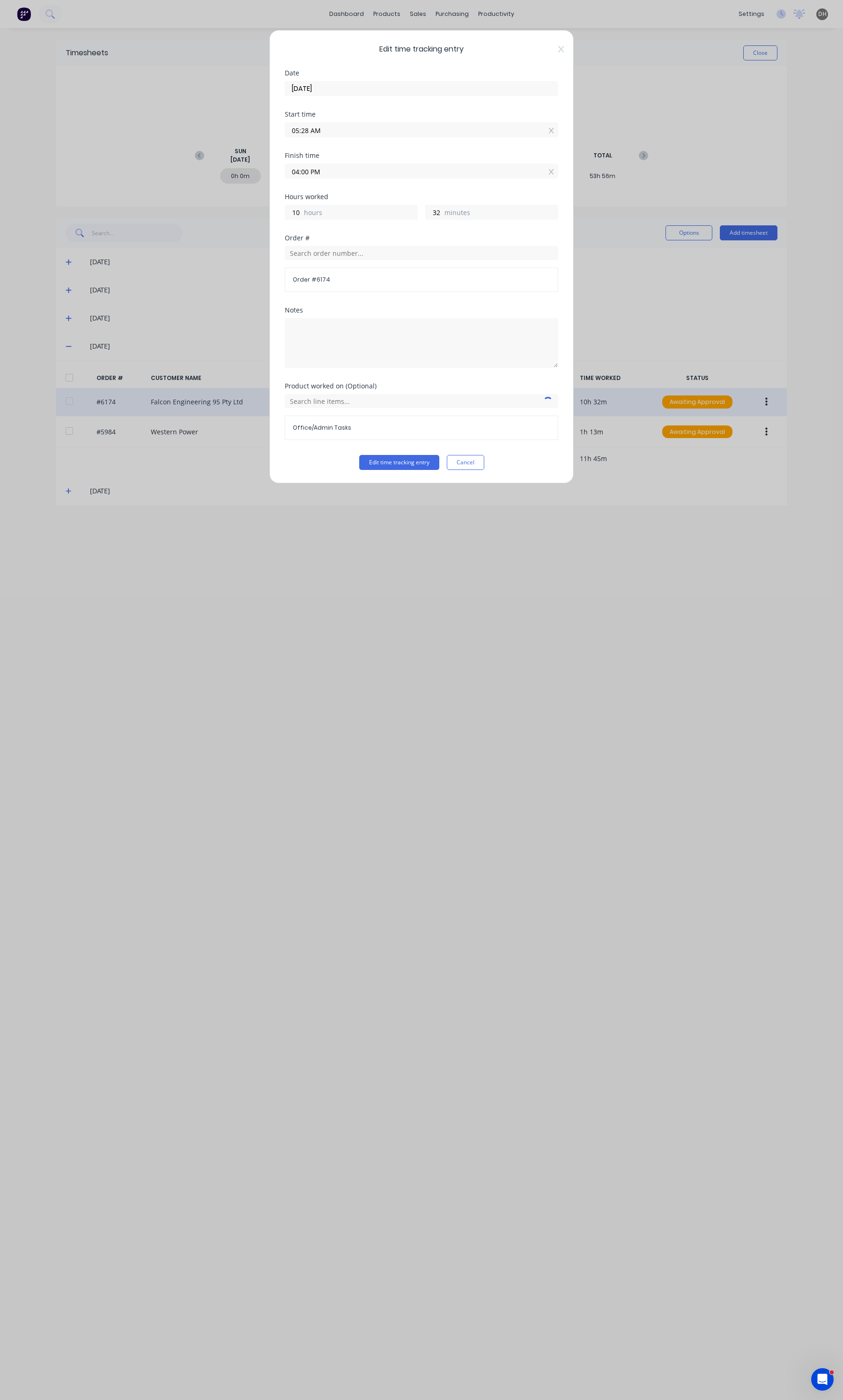
click at [469, 455] on div "Product worked on (Optional) Office/Admin Tasks" at bounding box center [422, 419] width 274 height 72
click at [468, 463] on button "Cancel" at bounding box center [466, 463] width 38 height 15
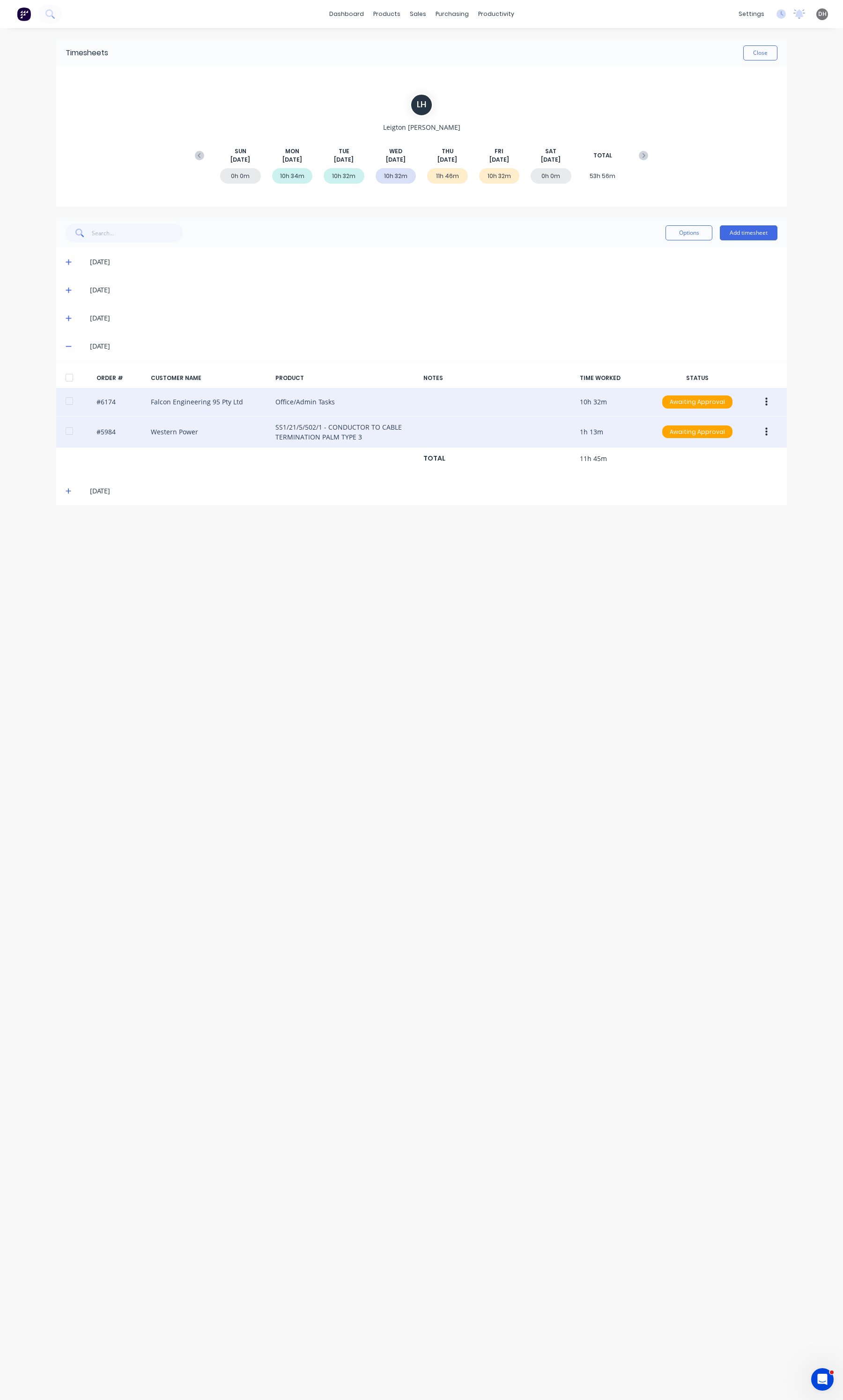
click at [769, 425] on button "button" at bounding box center [766, 432] width 22 height 17
click at [726, 486] on button "Edit" at bounding box center [733, 494] width 89 height 19
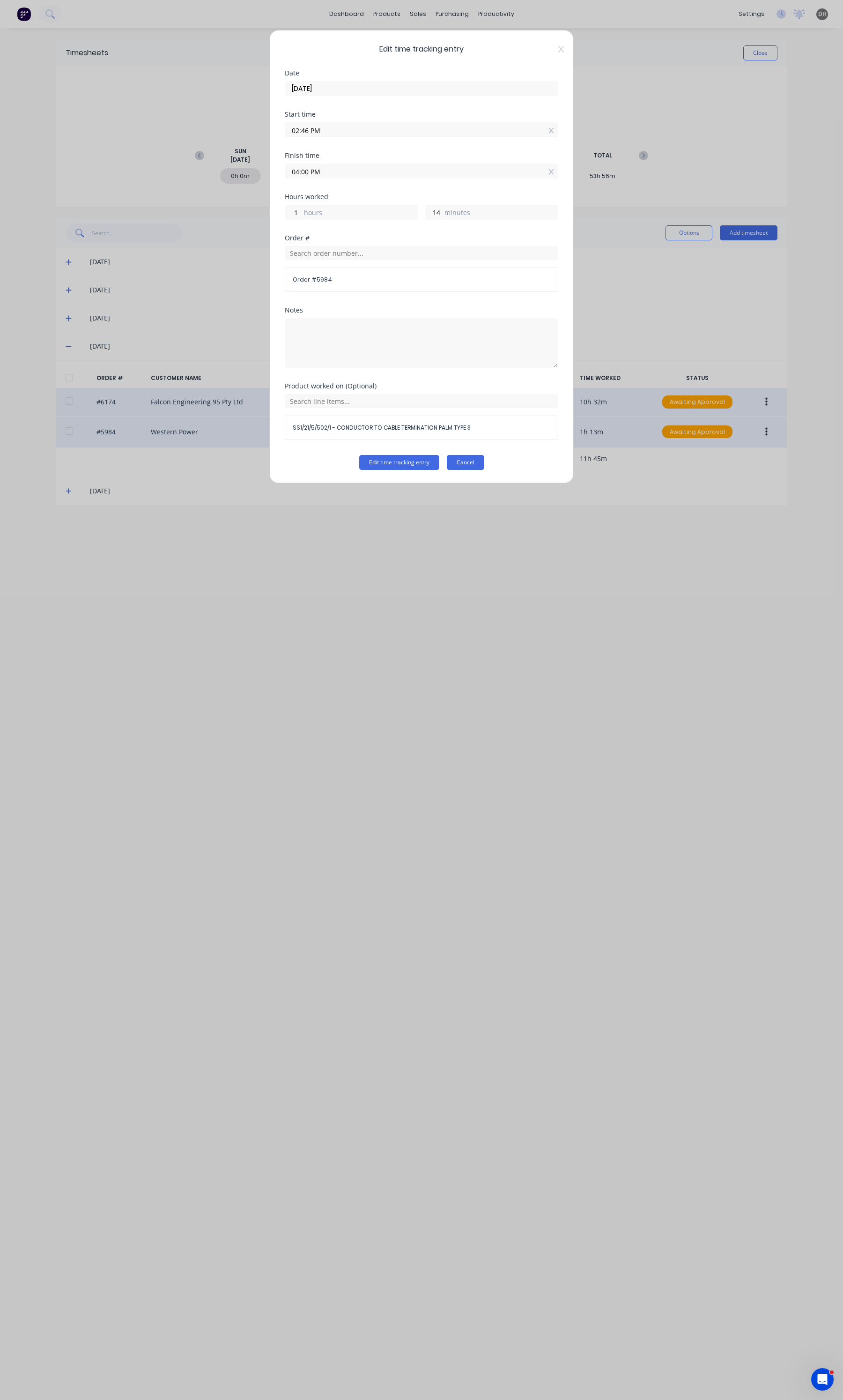
click at [474, 467] on button "Cancel" at bounding box center [466, 463] width 38 height 15
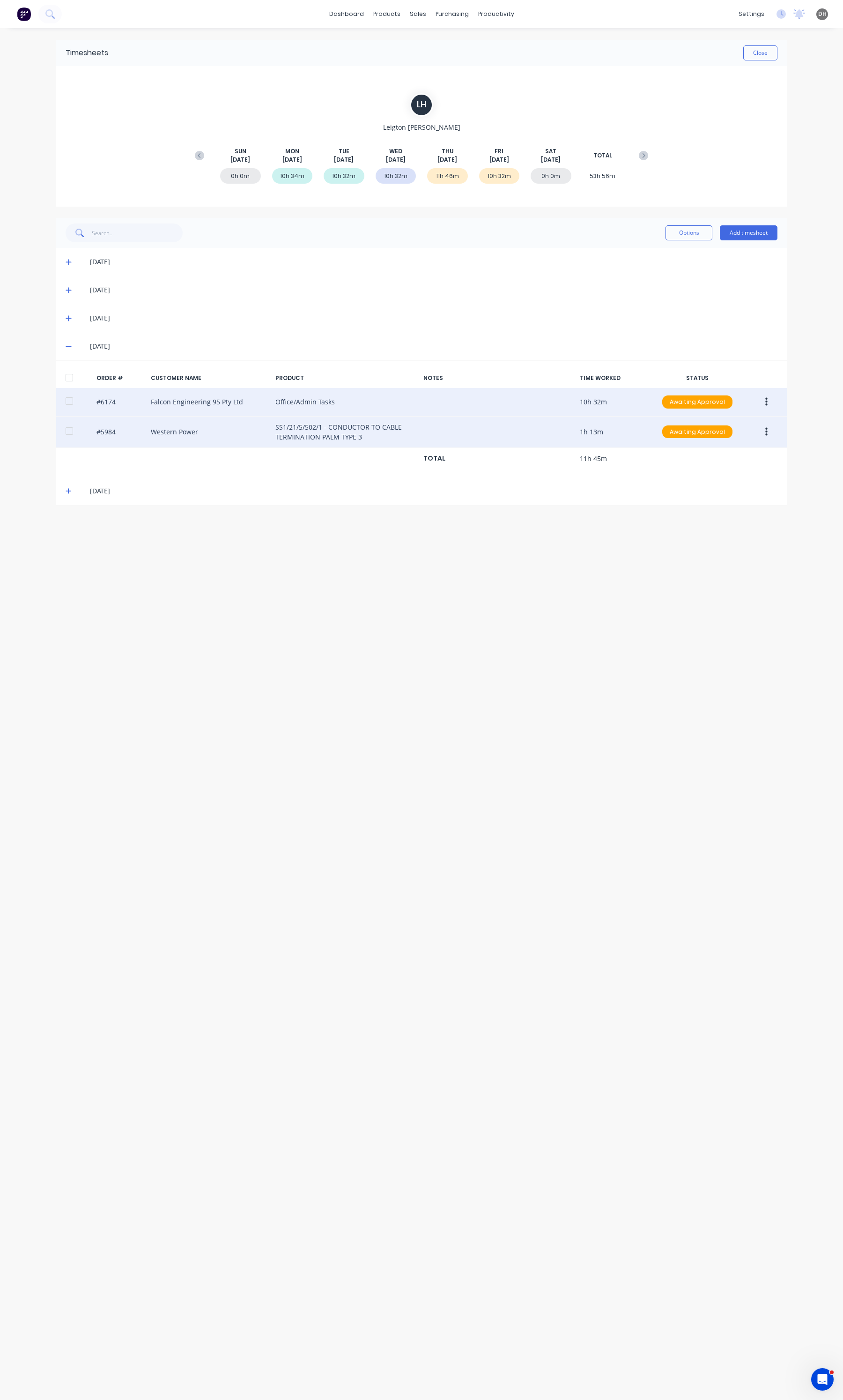
click at [761, 404] on button "button" at bounding box center [766, 402] width 22 height 17
click at [703, 469] on div "Edit" at bounding box center [733, 464] width 72 height 14
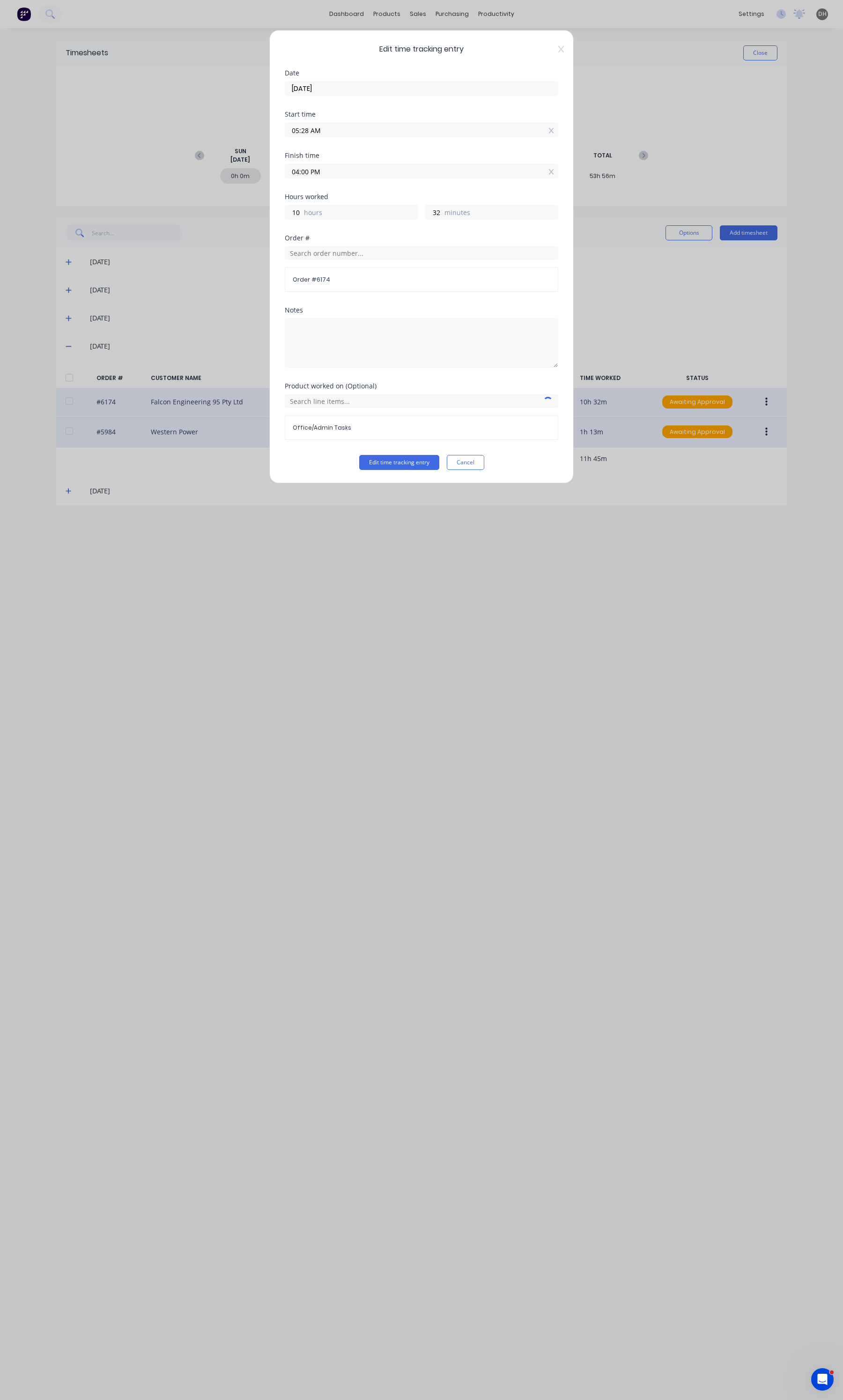
click at [313, 171] on input "04:00 PM" at bounding box center [422, 171] width 272 height 14
click at [309, 200] on div "02" at bounding box center [304, 206] width 23 height 16
type input "02:00 PM"
type input "8"
type input "02:04 PM"
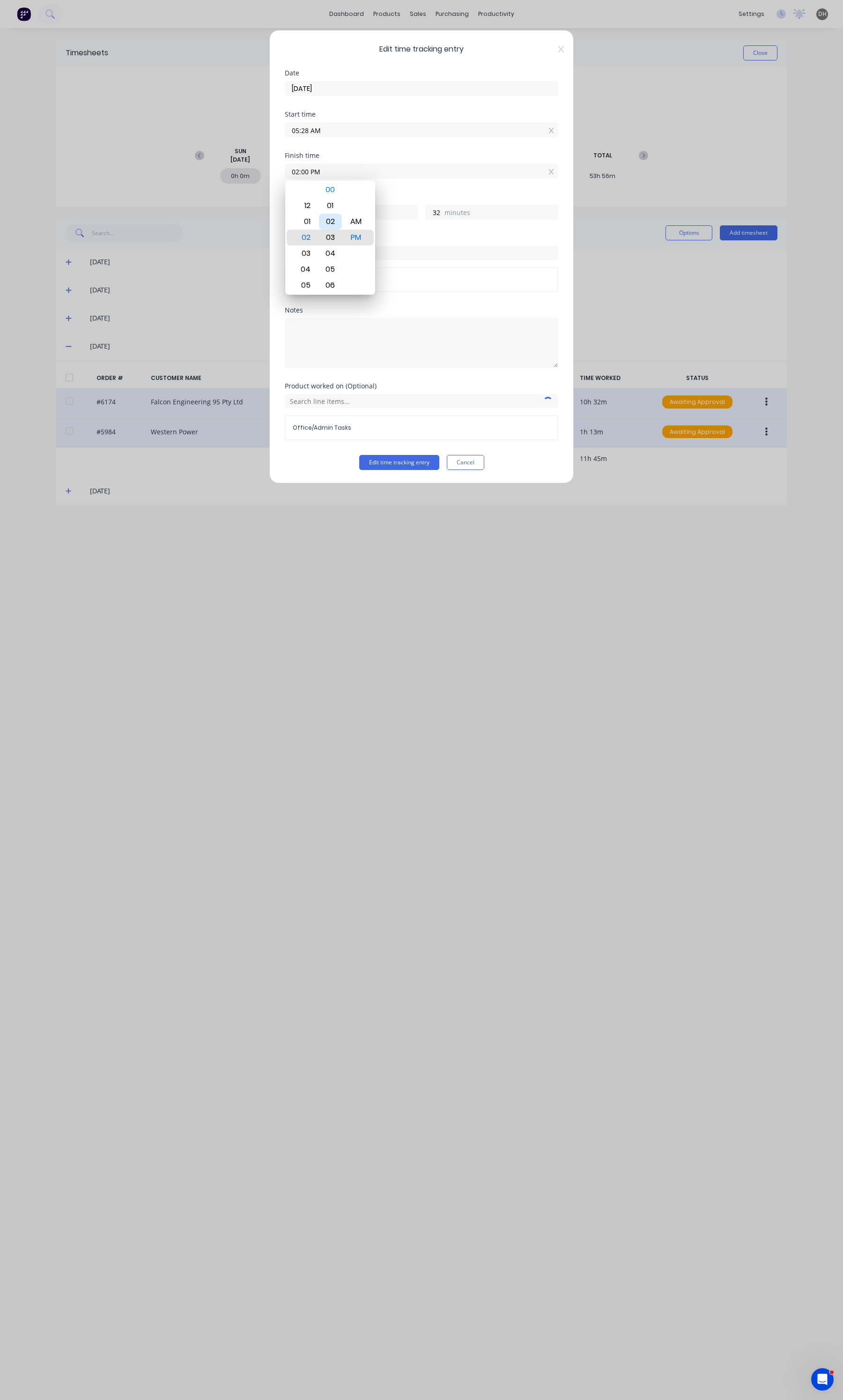
type input "36"
type input "02:07 PM"
type input "39"
type input "02:11 PM"
type input "43"
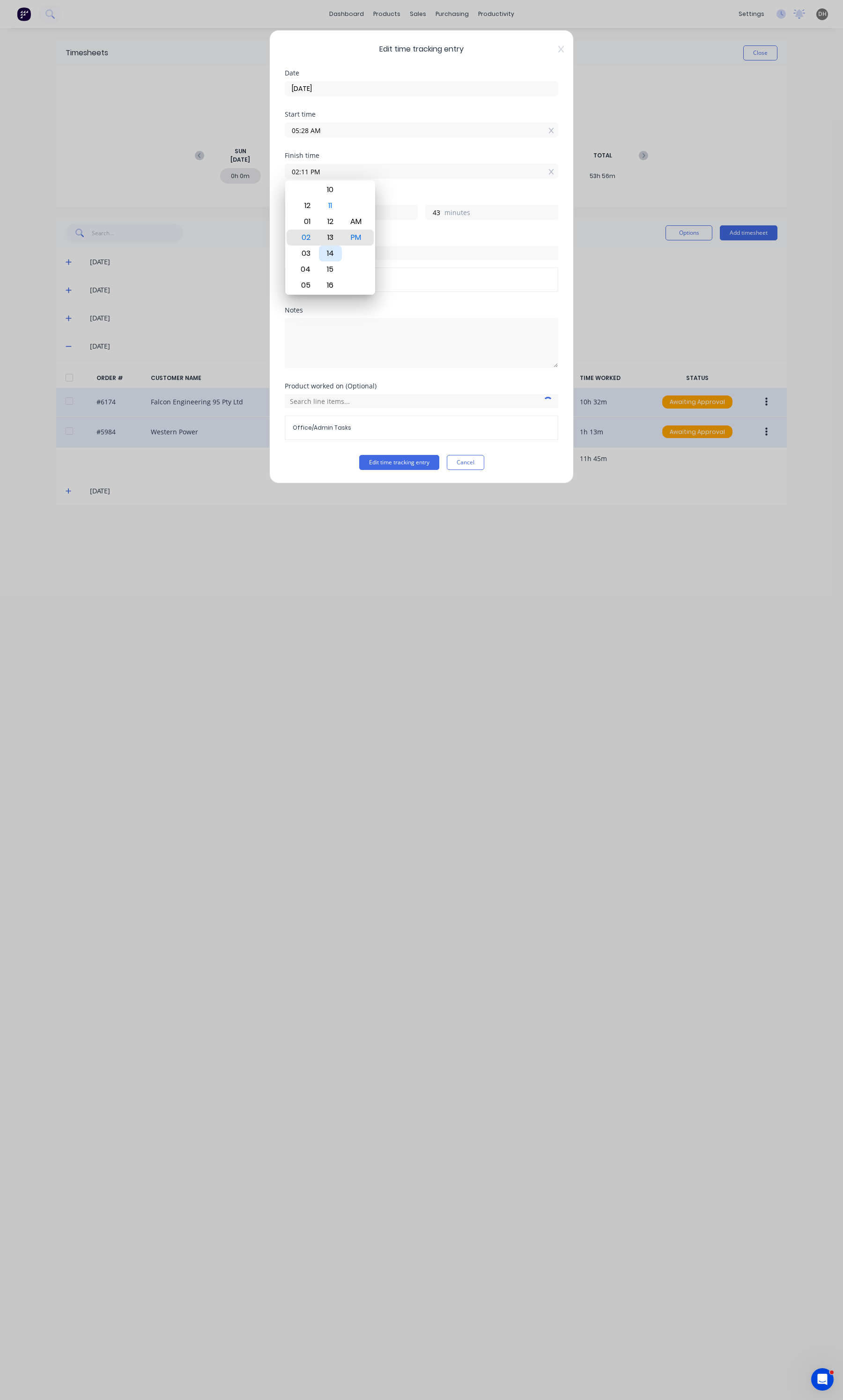
type input "02:13 PM"
type input "45"
type input "02:20 PM"
type input "52"
type input "02:26 PM"
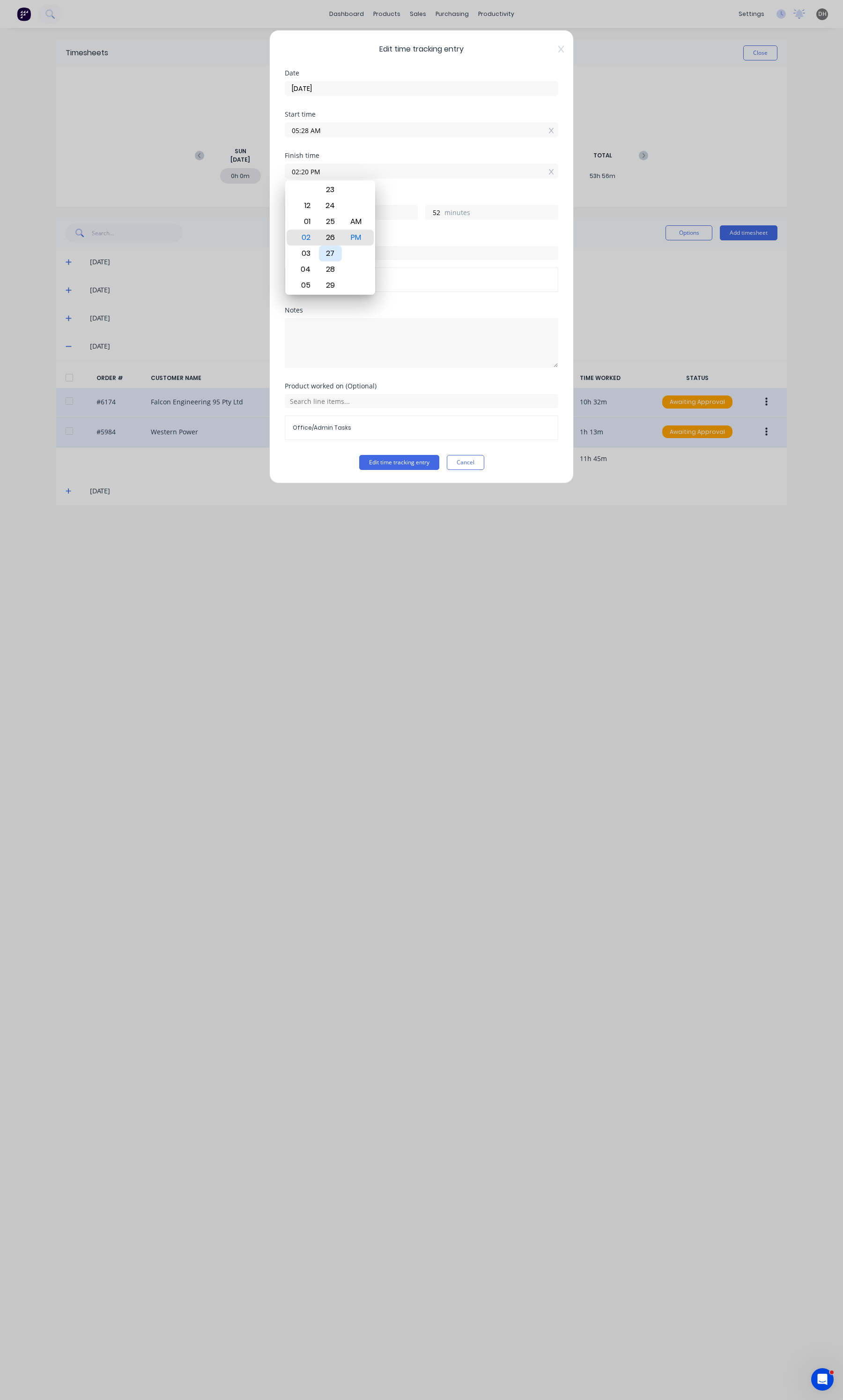
type input "58"
type input "02:30 PM"
type input "9"
type input "2"
type input "02:34 PM"
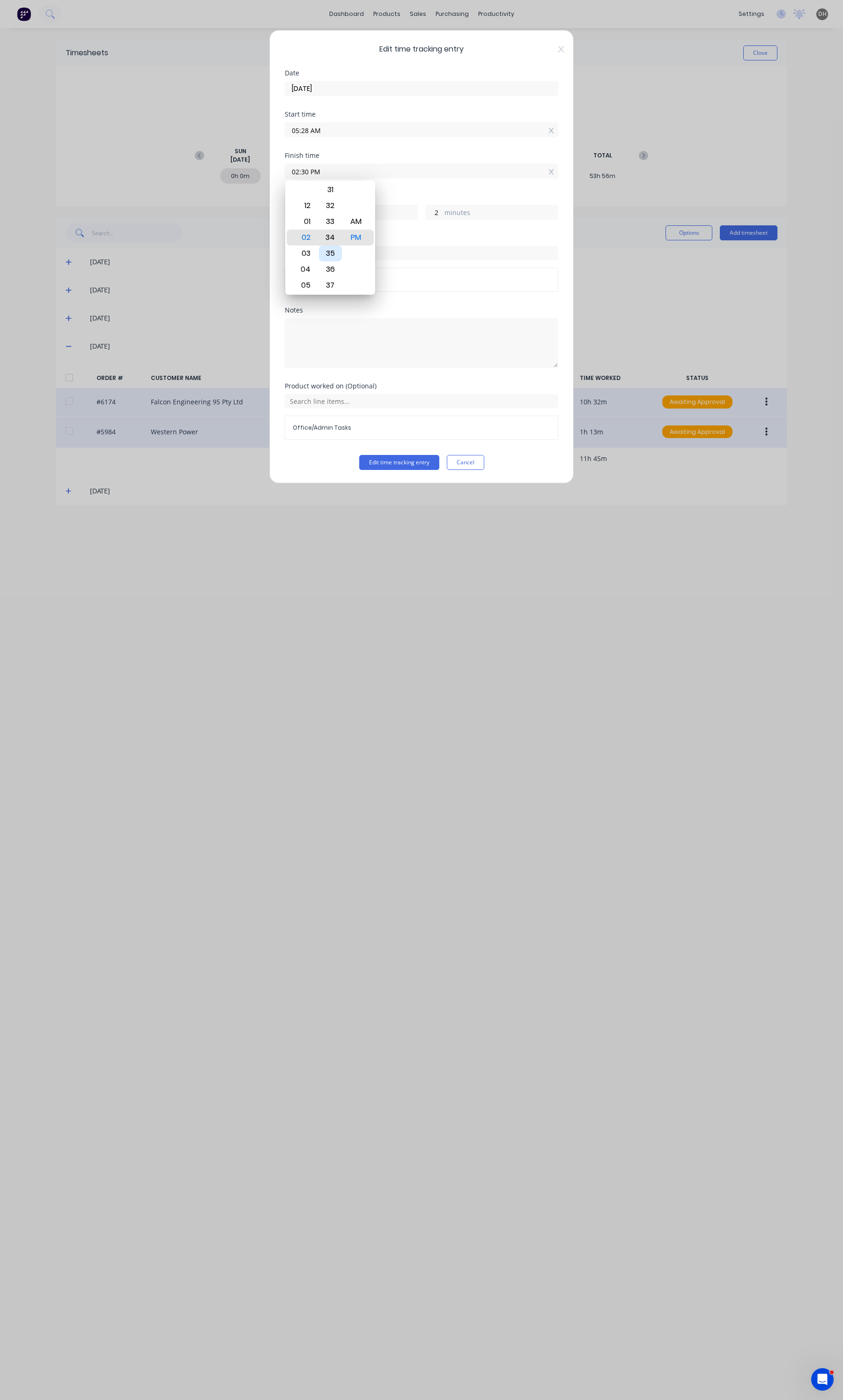
type input "6"
type input "02:36 PM"
type input "8"
type input "02:43 PM"
type input "15"
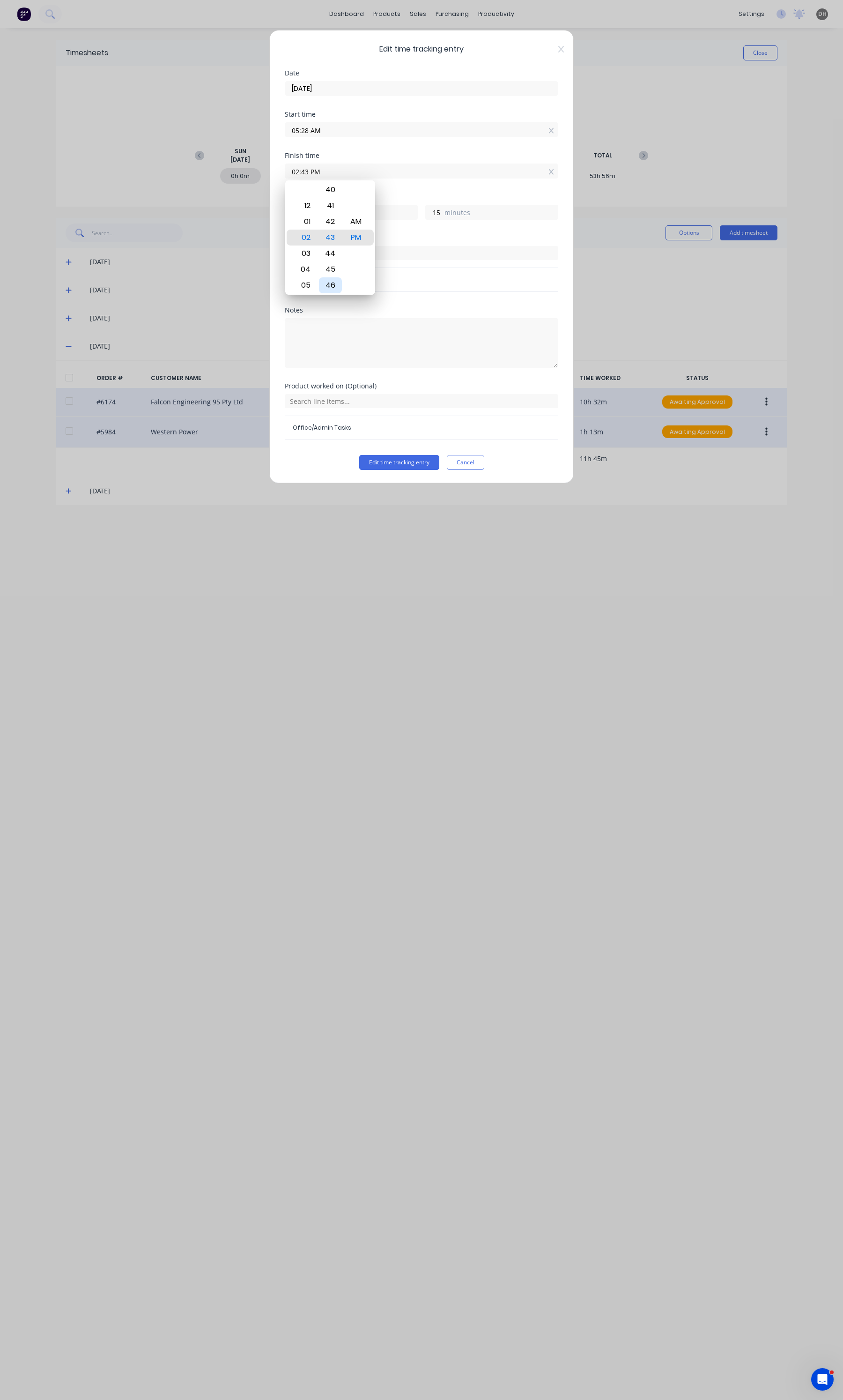
click at [338, 287] on div "46" at bounding box center [330, 285] width 23 height 16
type input "02:46 PM"
type input "18"
click at [429, 298] on div "Order # Order # 6174" at bounding box center [422, 271] width 274 height 72
click at [418, 463] on button "Edit time tracking entry" at bounding box center [399, 463] width 80 height 15
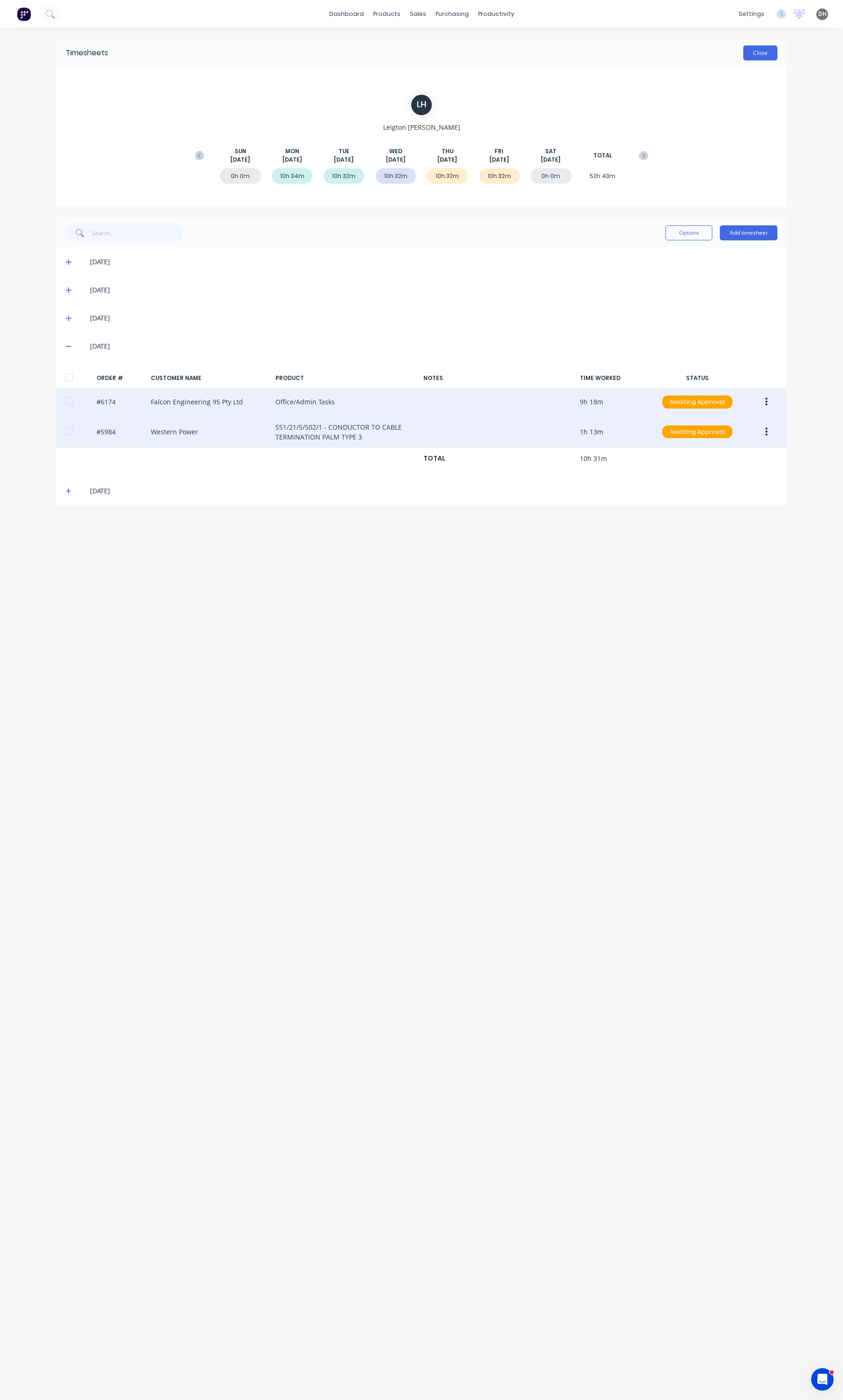
click at [762, 48] on button "Close" at bounding box center [760, 53] width 34 height 15
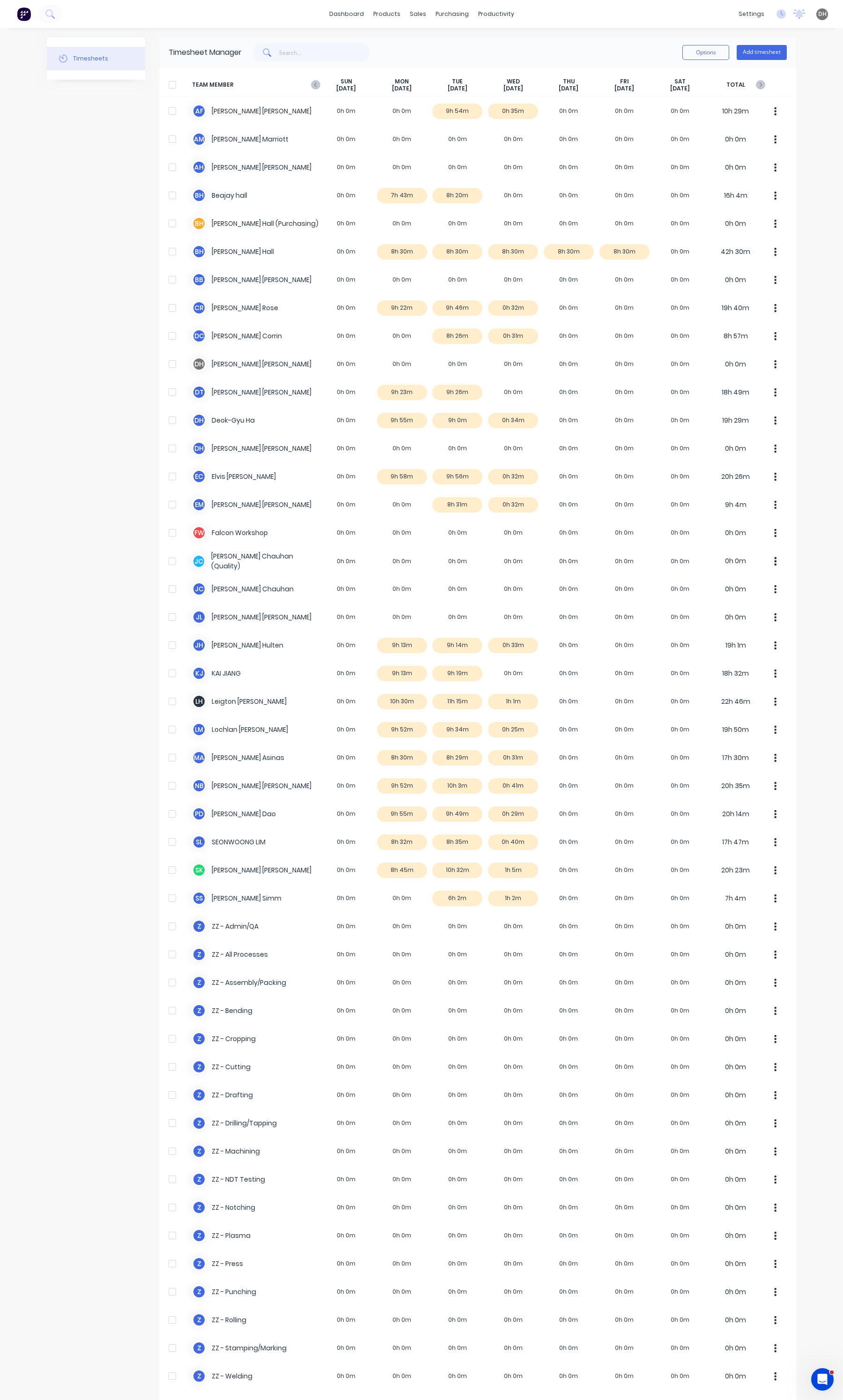
click at [313, 90] on span "TEAM MEMBER" at bounding box center [255, 85] width 126 height 15
click at [314, 83] on icon "button" at bounding box center [315, 85] width 3 height 5
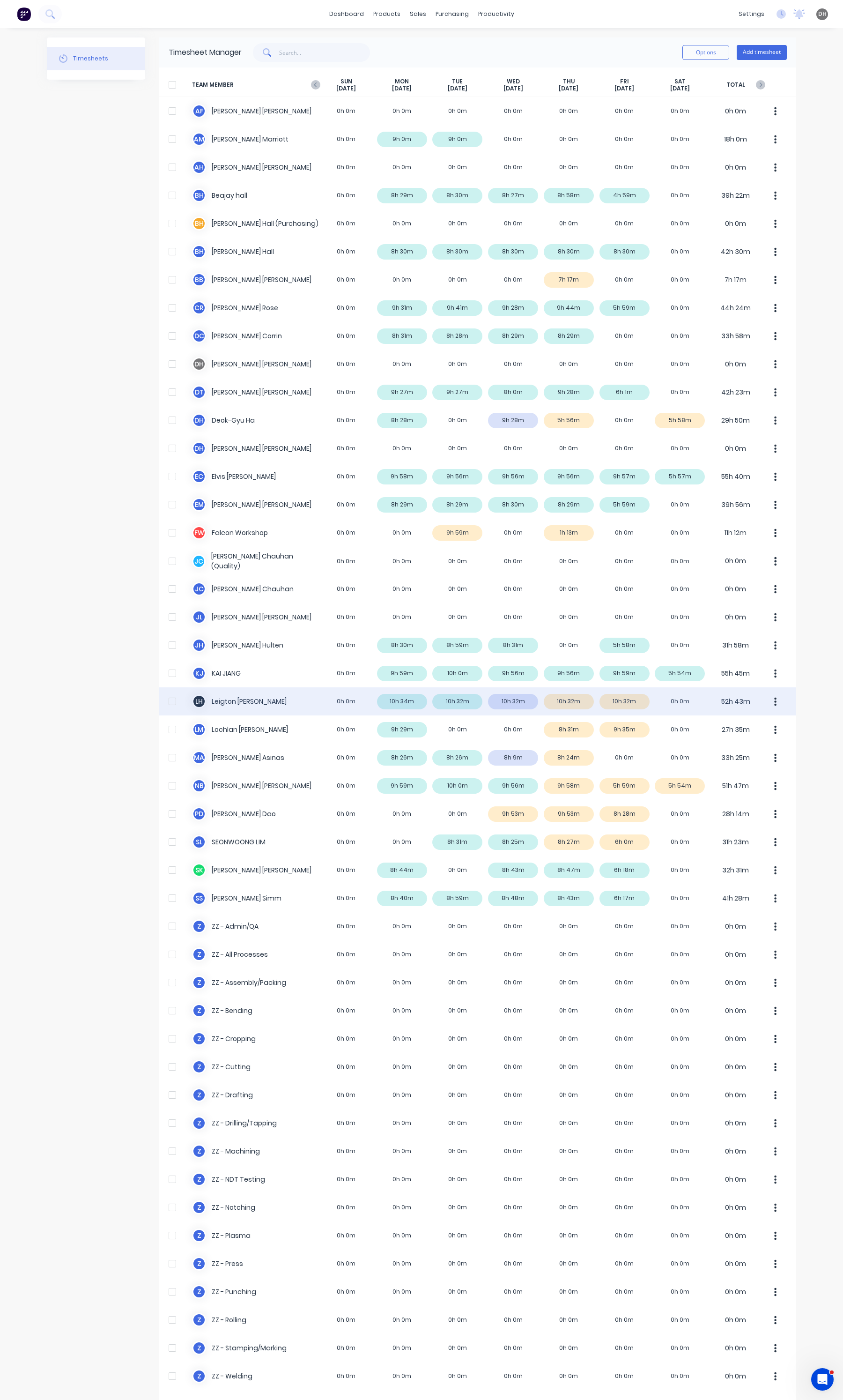
click at [767, 704] on button "button" at bounding box center [775, 701] width 20 height 19
click at [761, 727] on div "Approve" at bounding box center [740, 727] width 72 height 14
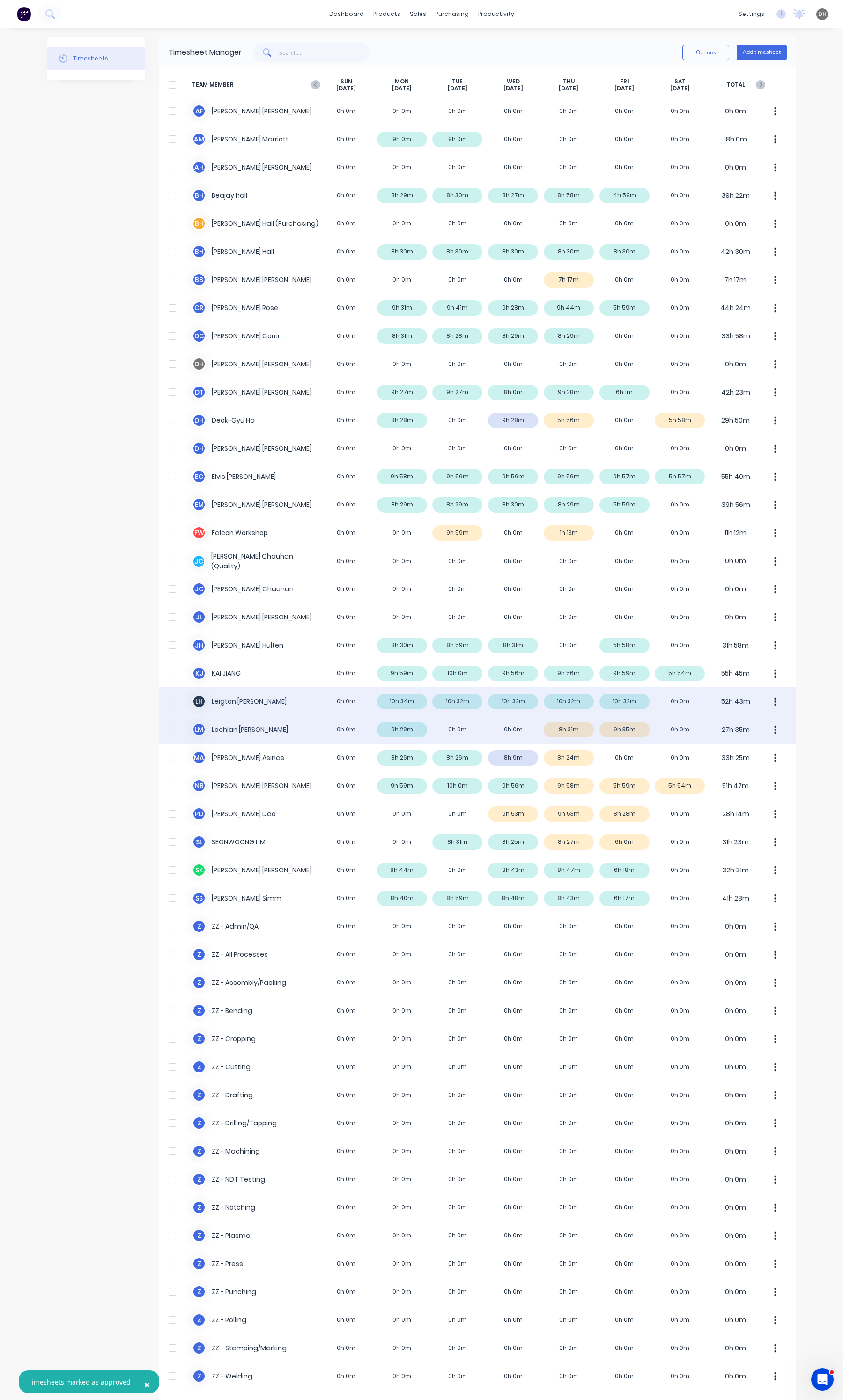
click at [638, 732] on div "[PERSON_NAME] [PERSON_NAME] 0h 0m 9h 29m 0h 0m 0h 0m 8h 31m 9h 35m 0h 0m 27h 35m" at bounding box center [477, 729] width 637 height 28
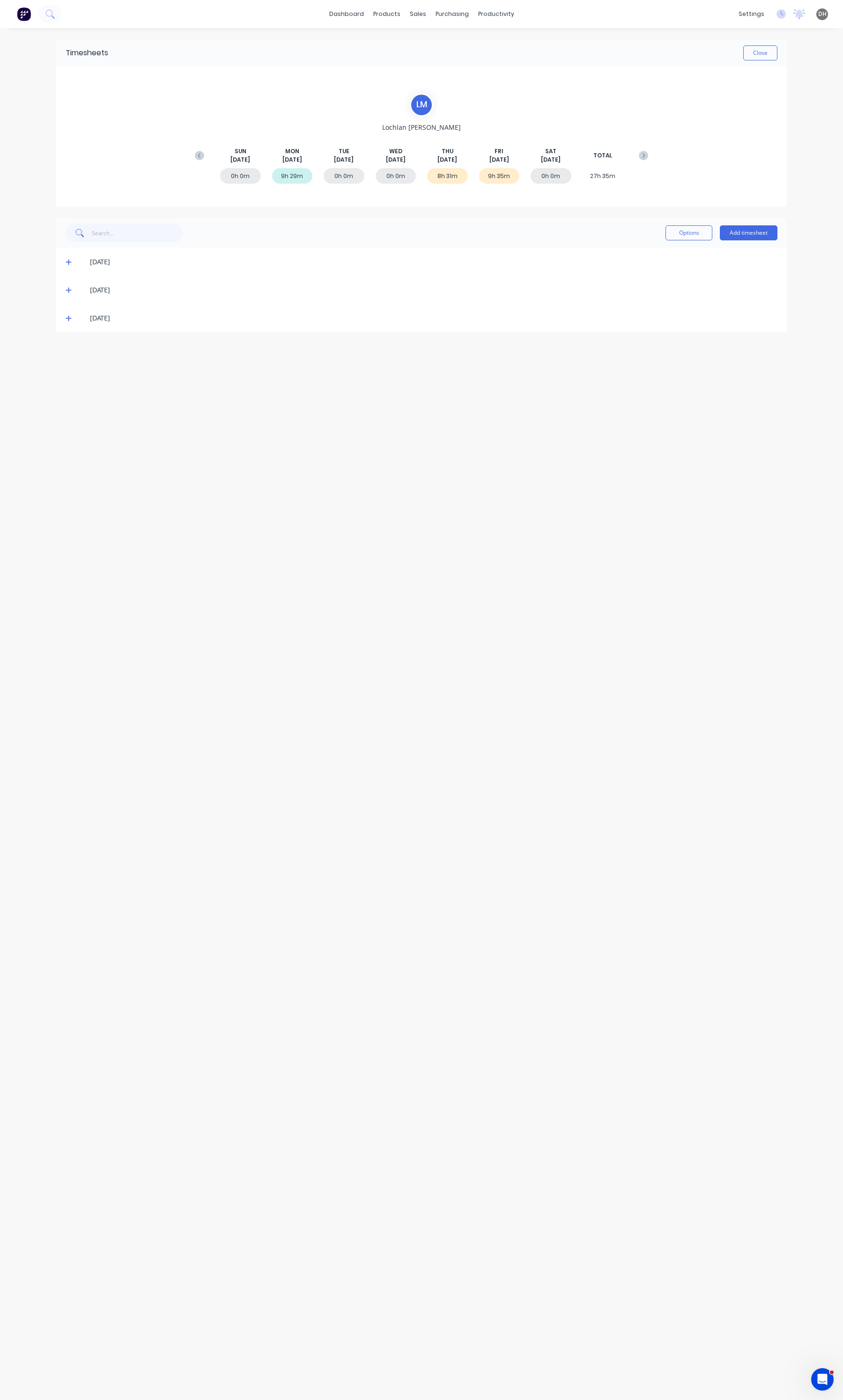
click at [67, 318] on icon at bounding box center [69, 319] width 6 height 6
click at [763, 406] on button "button" at bounding box center [766, 402] width 22 height 17
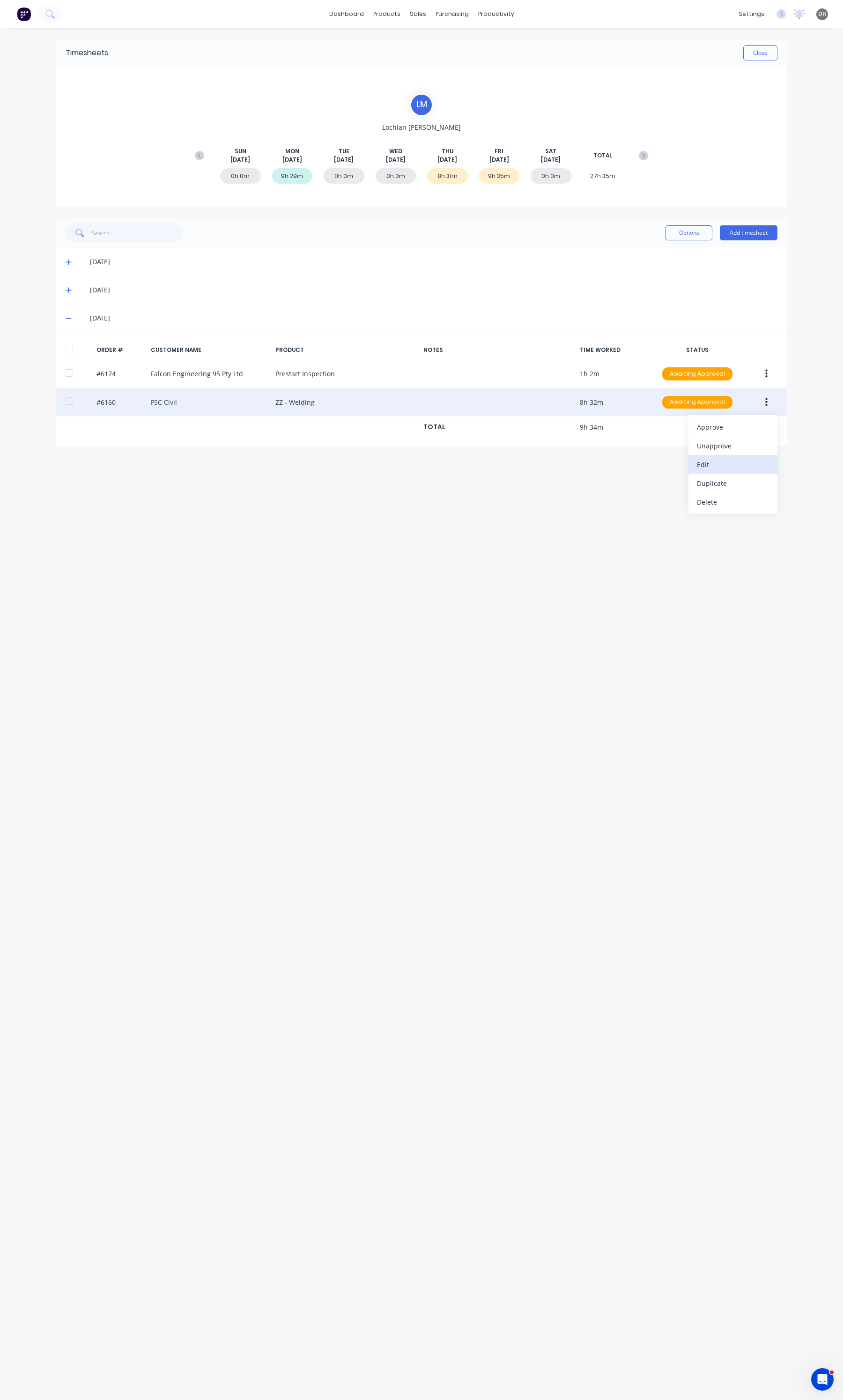
click at [724, 467] on div "Edit" at bounding box center [733, 464] width 72 height 14
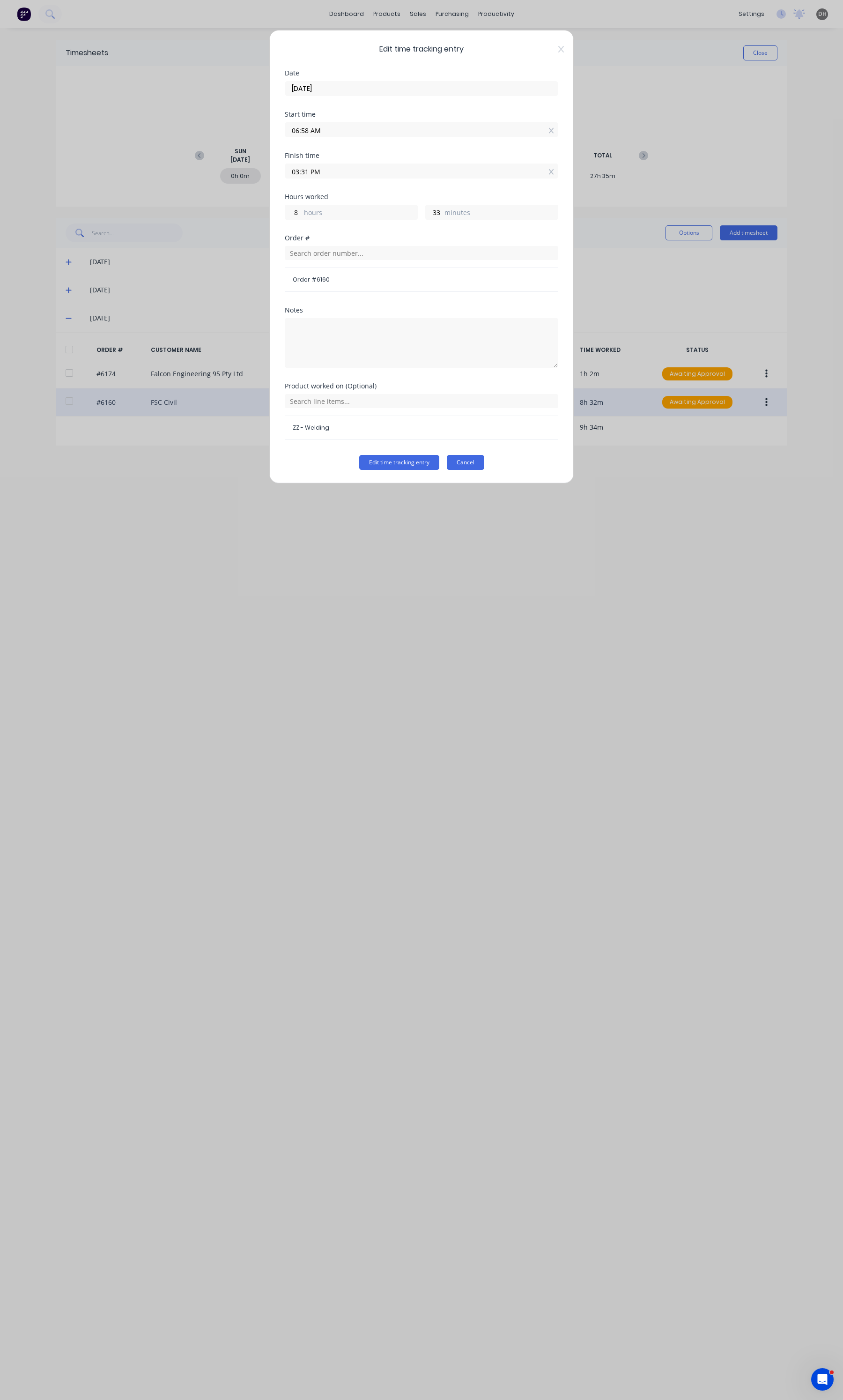
click at [469, 469] on button "Cancel" at bounding box center [466, 463] width 38 height 15
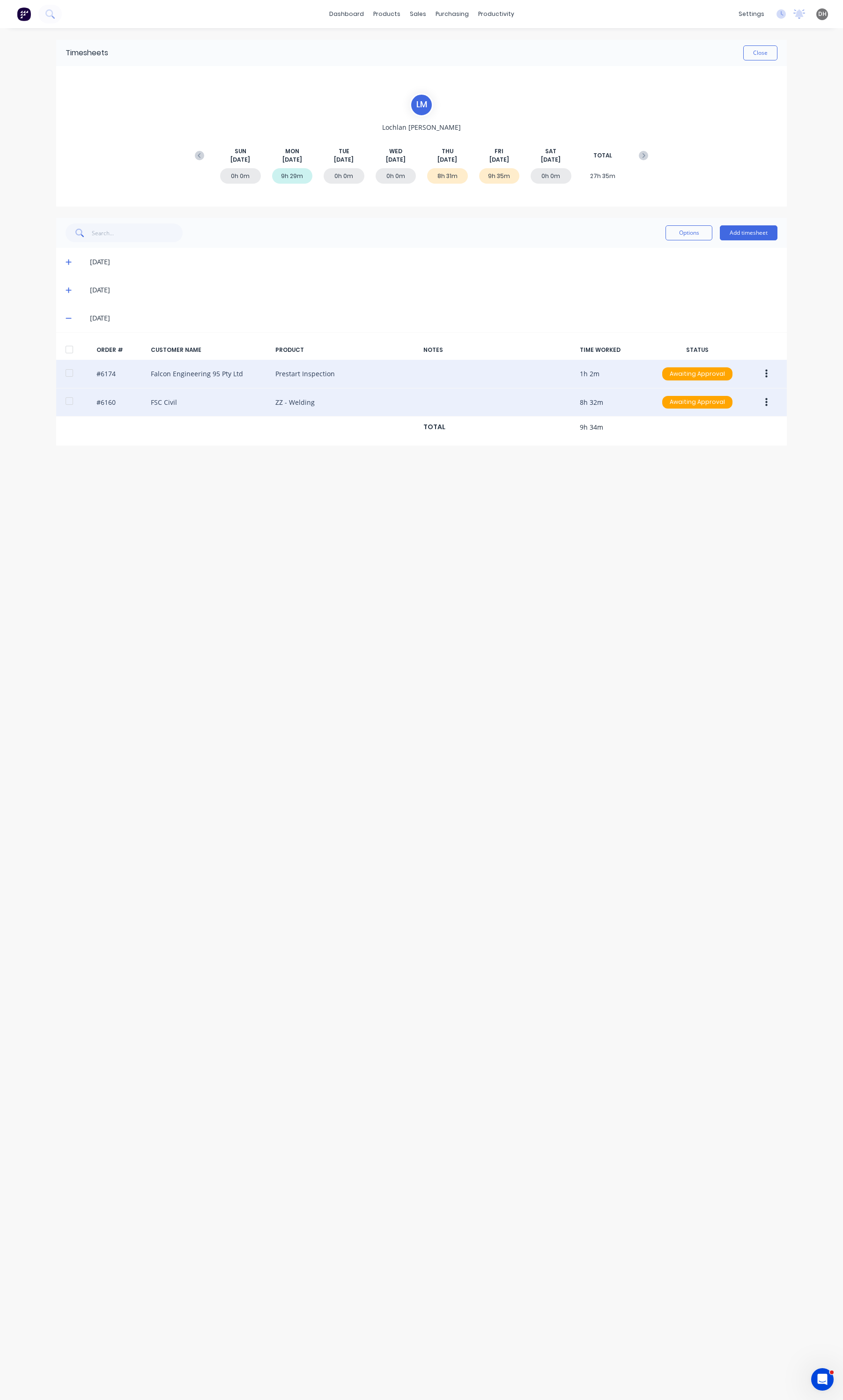
click at [764, 369] on button "button" at bounding box center [766, 373] width 22 height 17
click at [730, 430] on div "Edit" at bounding box center [733, 436] width 72 height 14
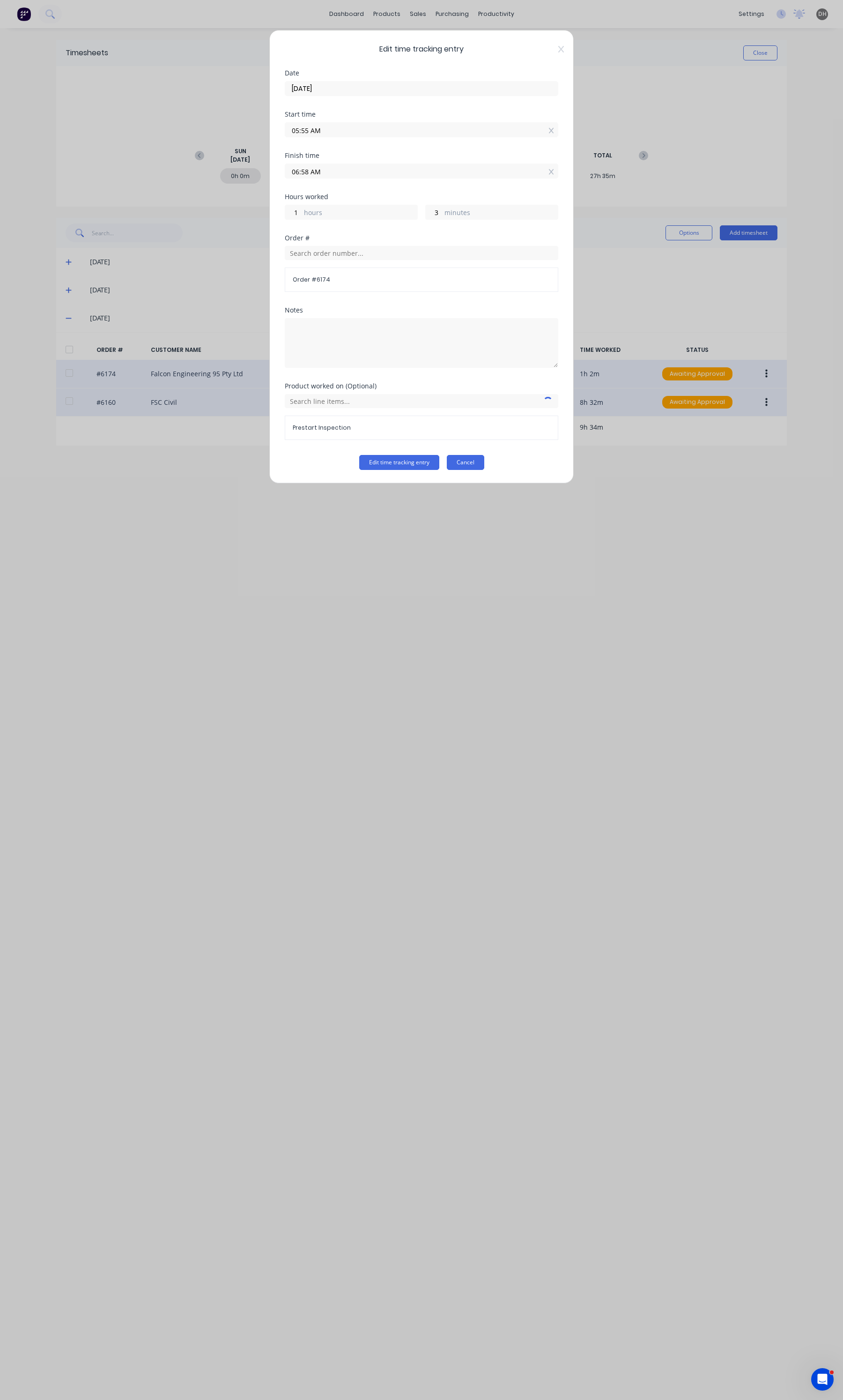
click at [477, 467] on button "Cancel" at bounding box center [466, 463] width 38 height 15
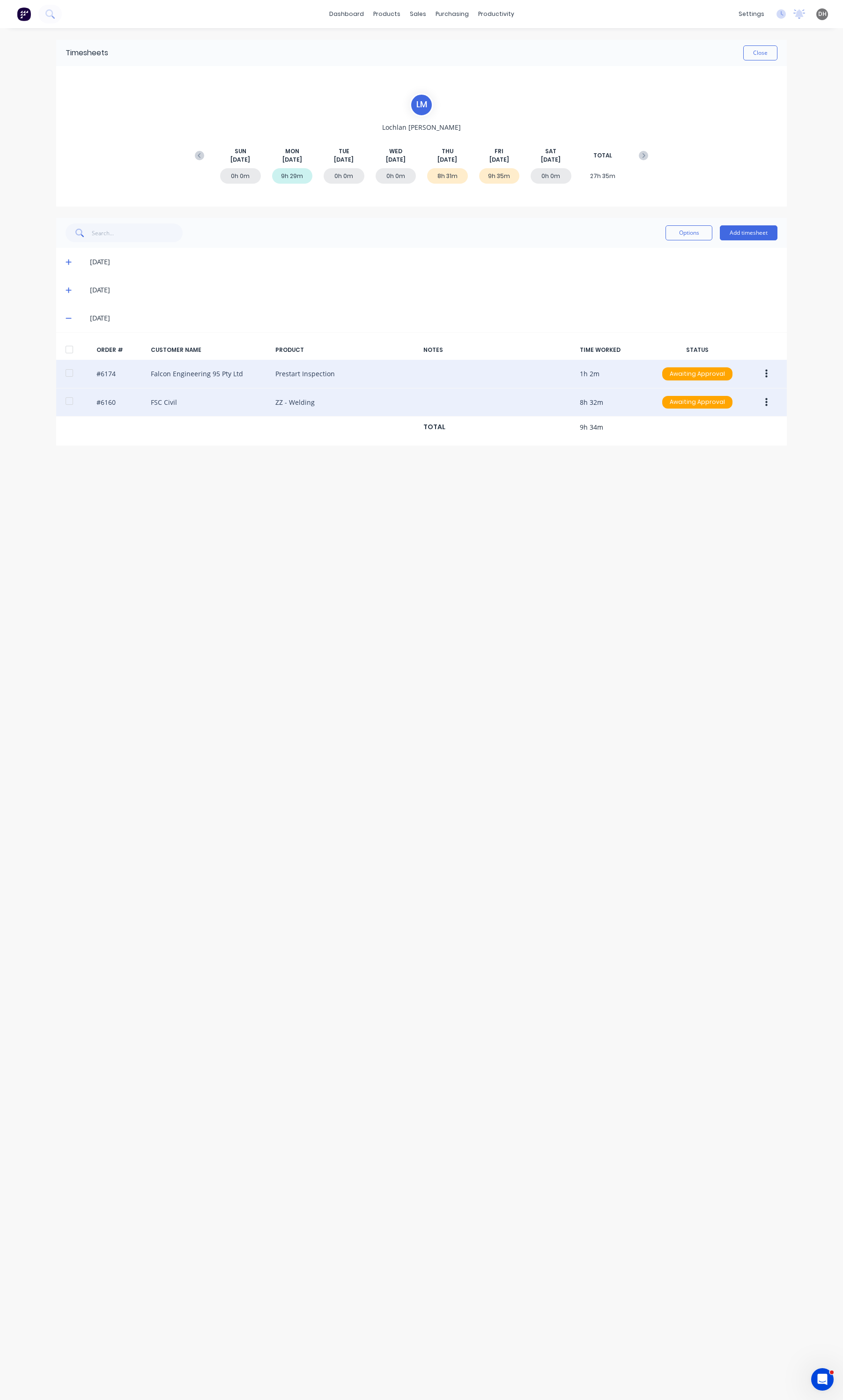
click at [766, 371] on icon "button" at bounding box center [767, 374] width 2 height 11
click at [738, 429] on div "Edit" at bounding box center [733, 436] width 72 height 14
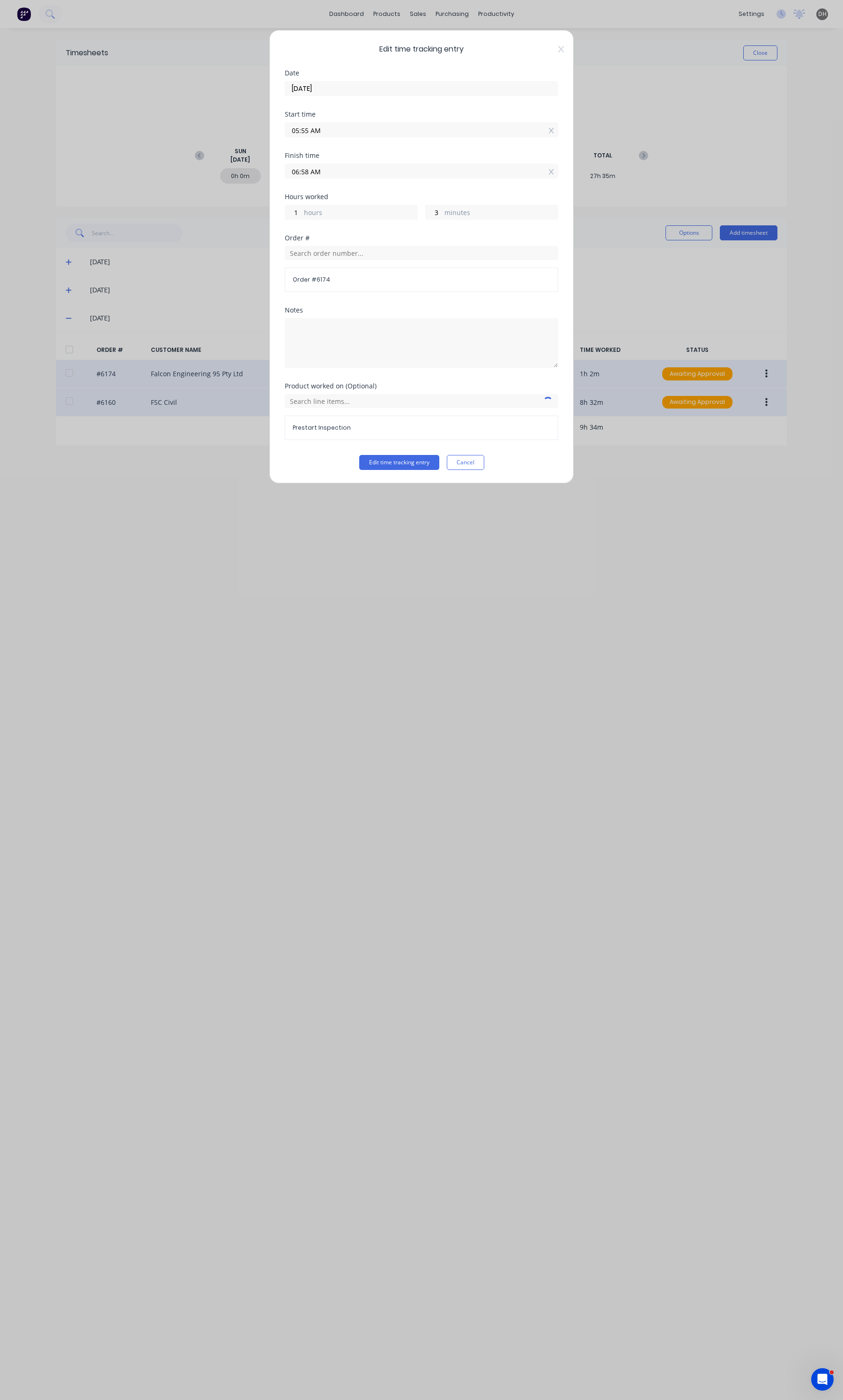
click at [321, 136] on input "05:55 AM" at bounding box center [422, 130] width 272 height 14
click at [329, 234] on div "57" at bounding box center [330, 228] width 23 height 16
type input "05:57 AM"
type input "1"
click at [387, 462] on button "Edit time tracking entry" at bounding box center [399, 463] width 80 height 15
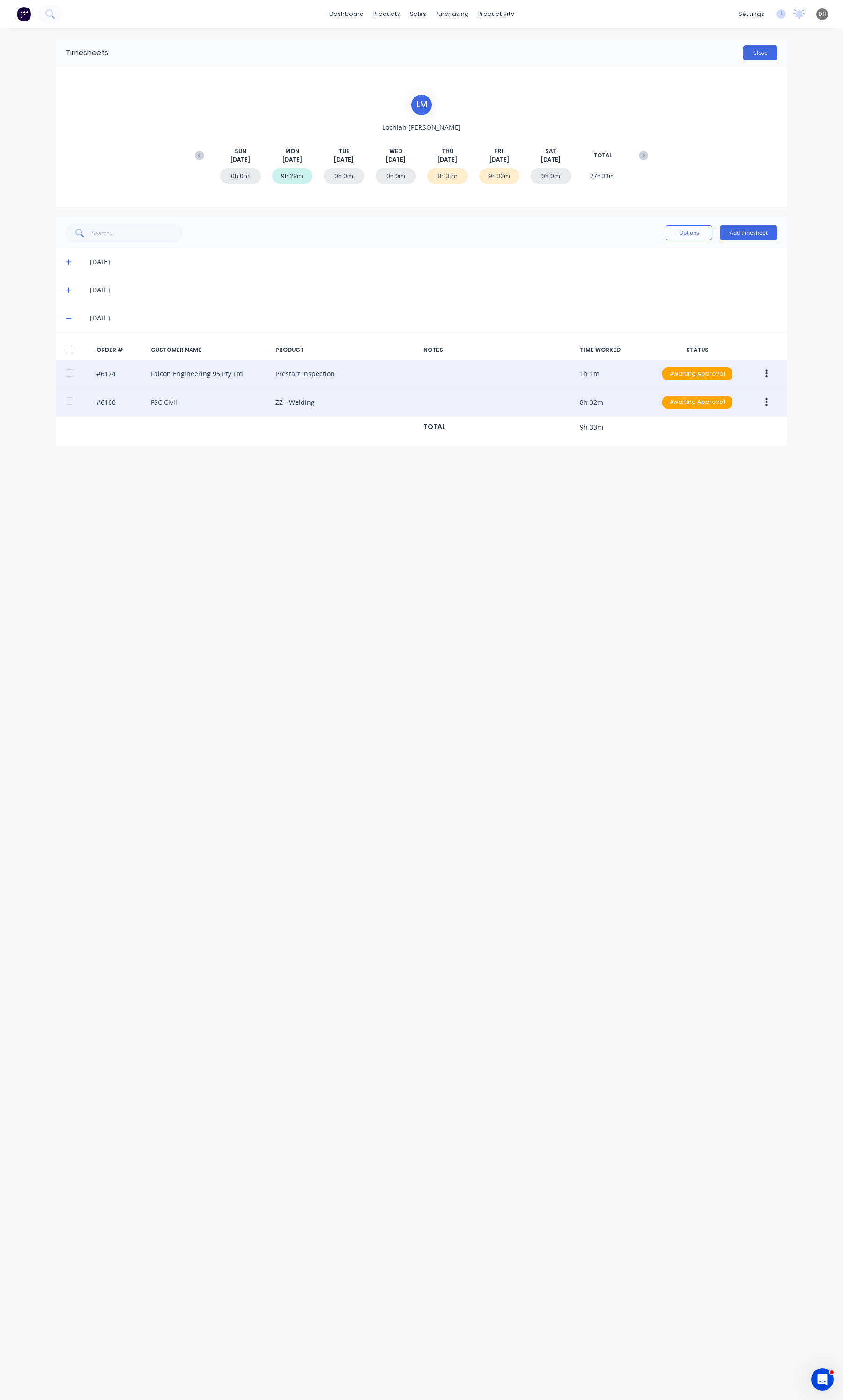
click at [747, 52] on button "Close" at bounding box center [760, 53] width 34 height 15
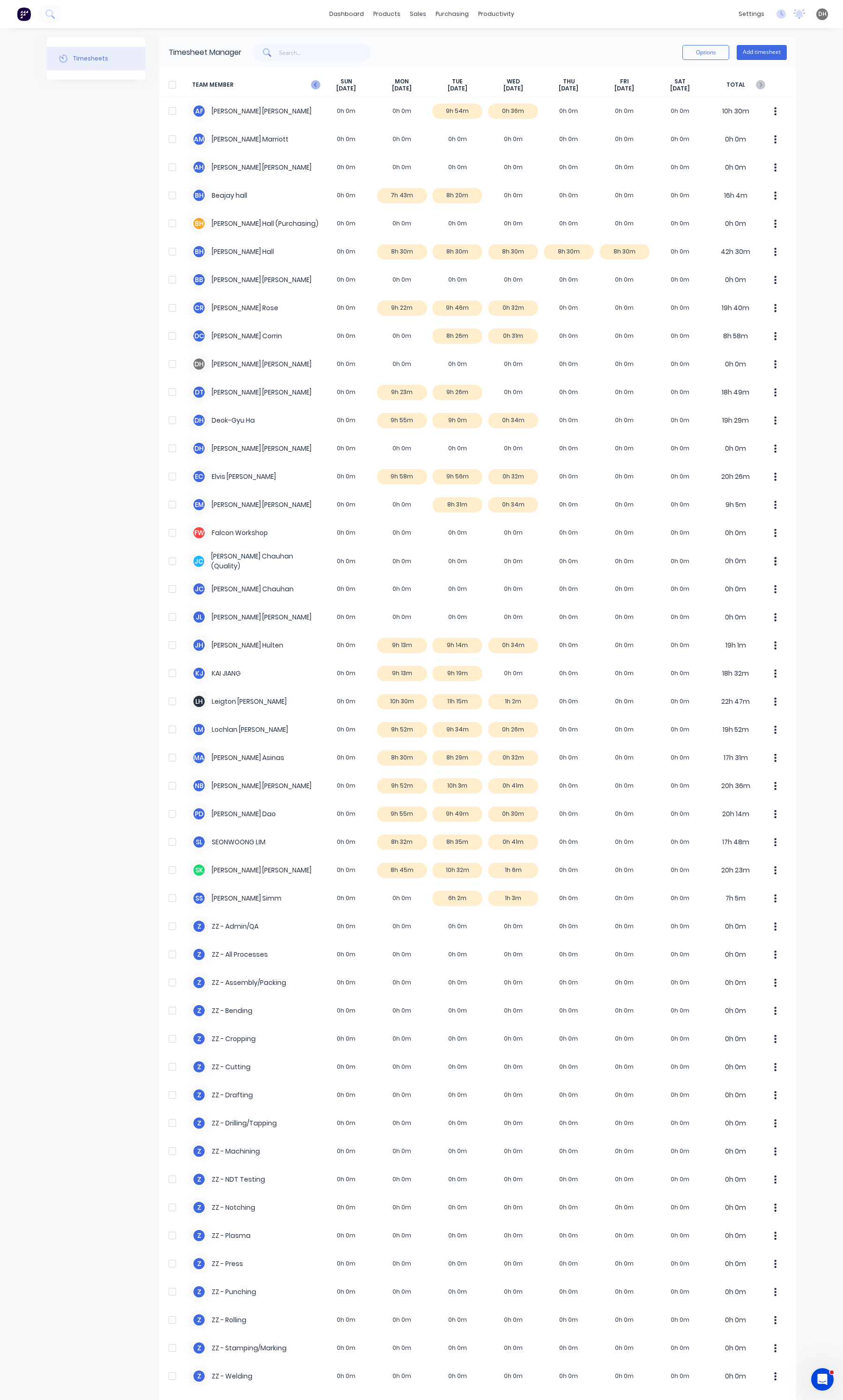
click at [314, 85] on icon "button" at bounding box center [316, 85] width 9 height 9
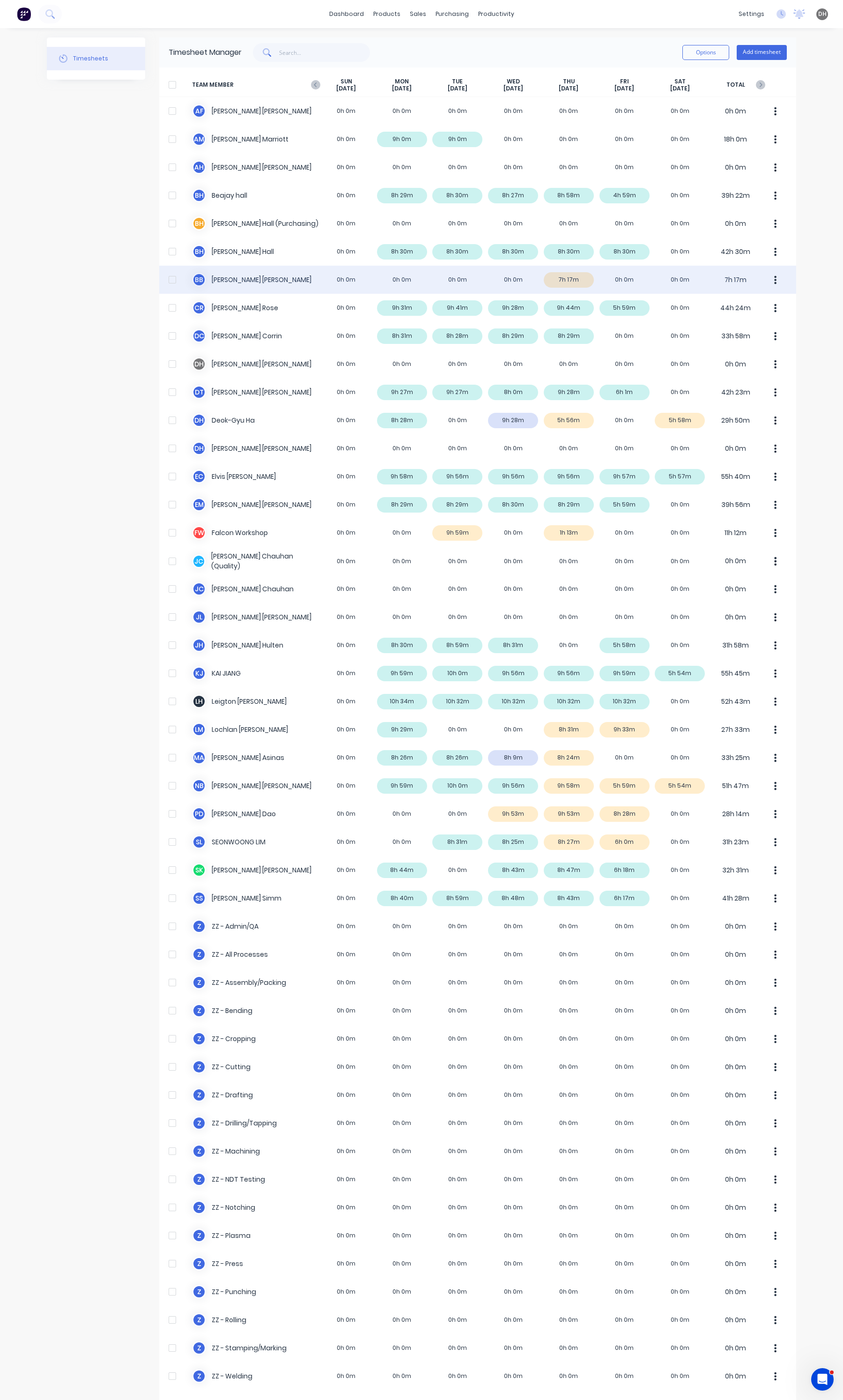
click at [775, 274] on button "button" at bounding box center [775, 280] width 20 height 19
click at [752, 311] on div "Approve" at bounding box center [740, 305] width 72 height 14
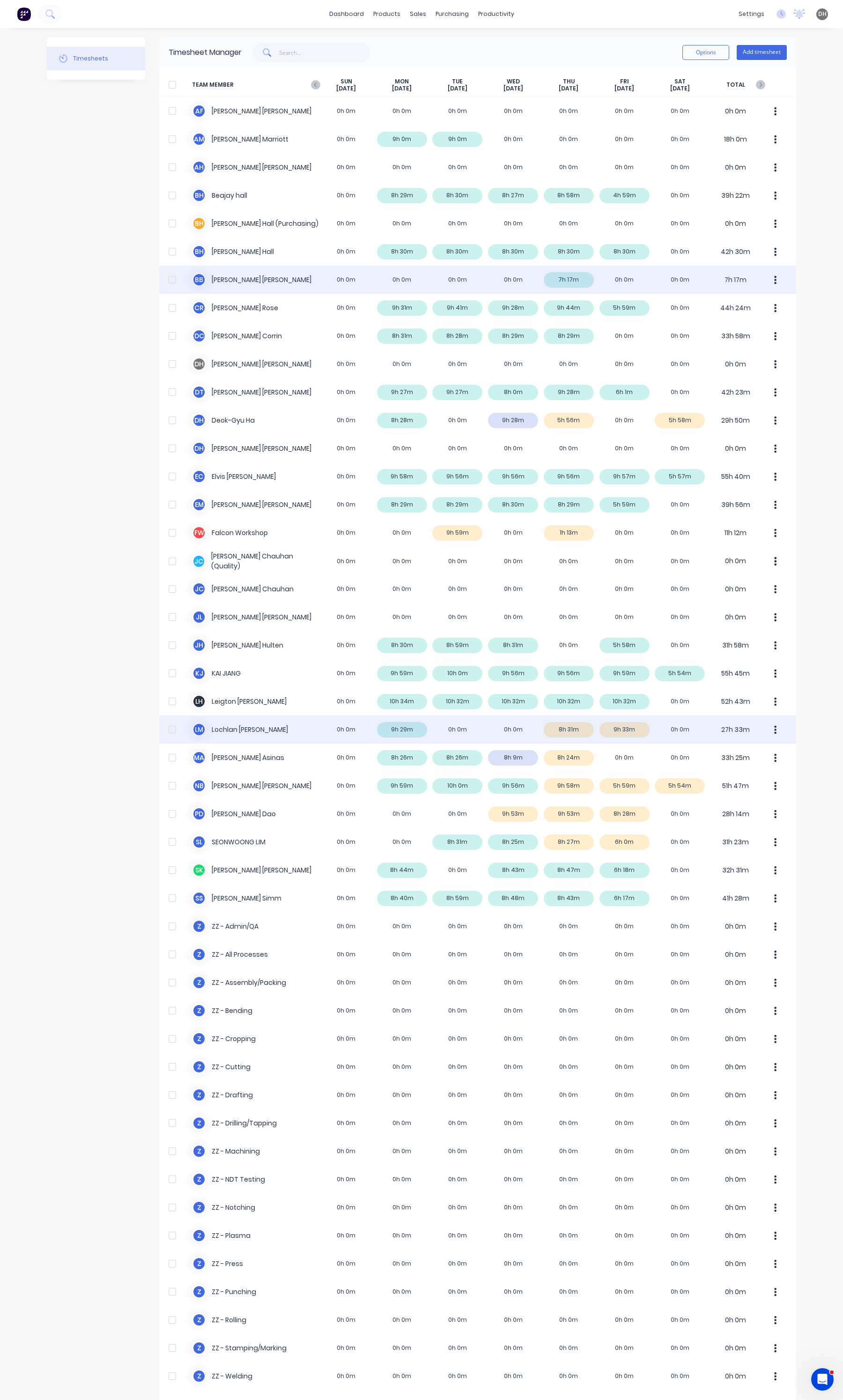
click at [766, 730] on button "button" at bounding box center [775, 729] width 20 height 19
click at [757, 752] on div "Approve" at bounding box center [740, 755] width 72 height 14
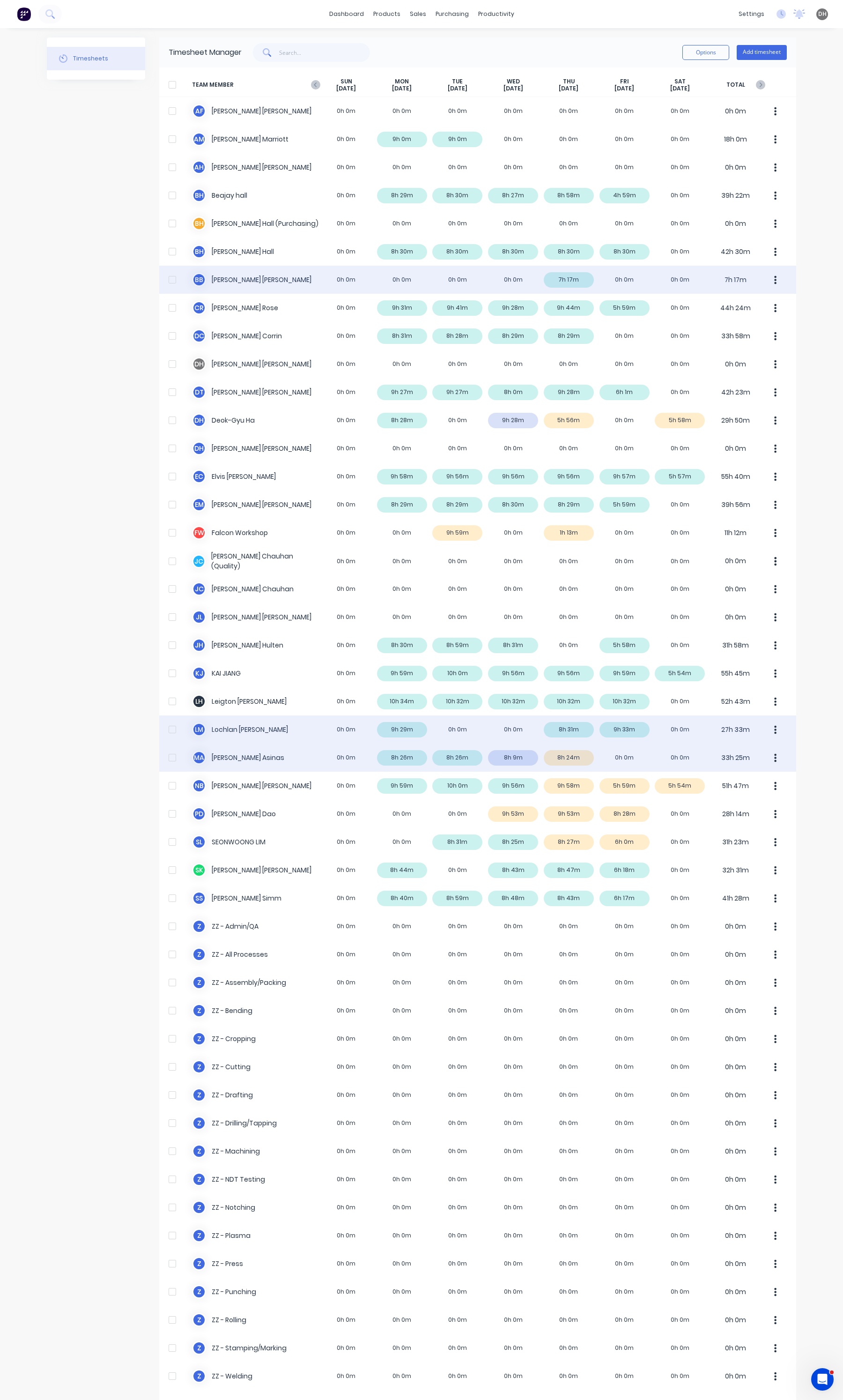
click at [767, 756] on button "button" at bounding box center [775, 758] width 20 height 19
click at [719, 782] on div "Approve" at bounding box center [740, 783] width 72 height 14
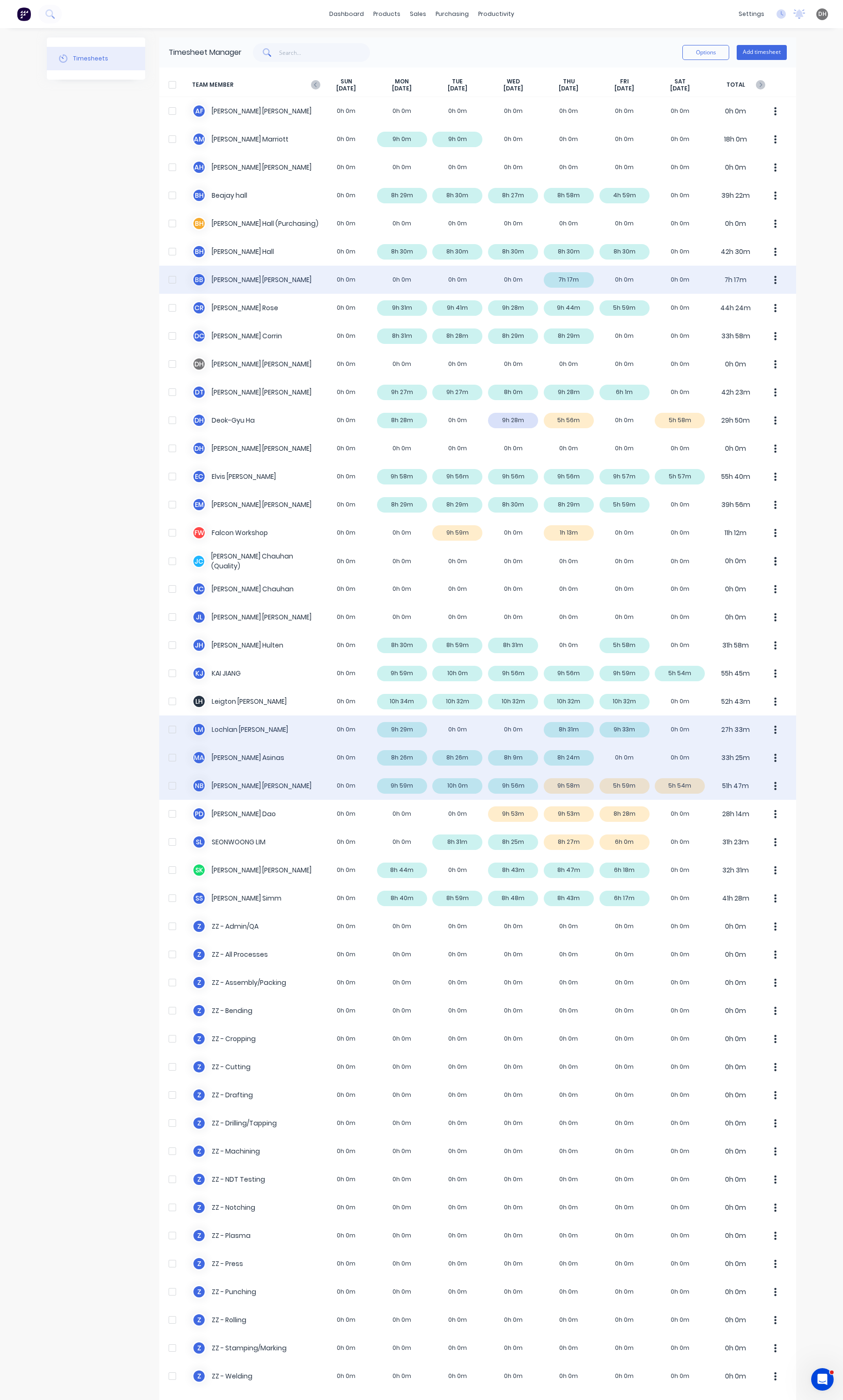
click at [779, 786] on button "button" at bounding box center [775, 786] width 20 height 19
click at [760, 806] on div "Approve" at bounding box center [740, 812] width 72 height 14
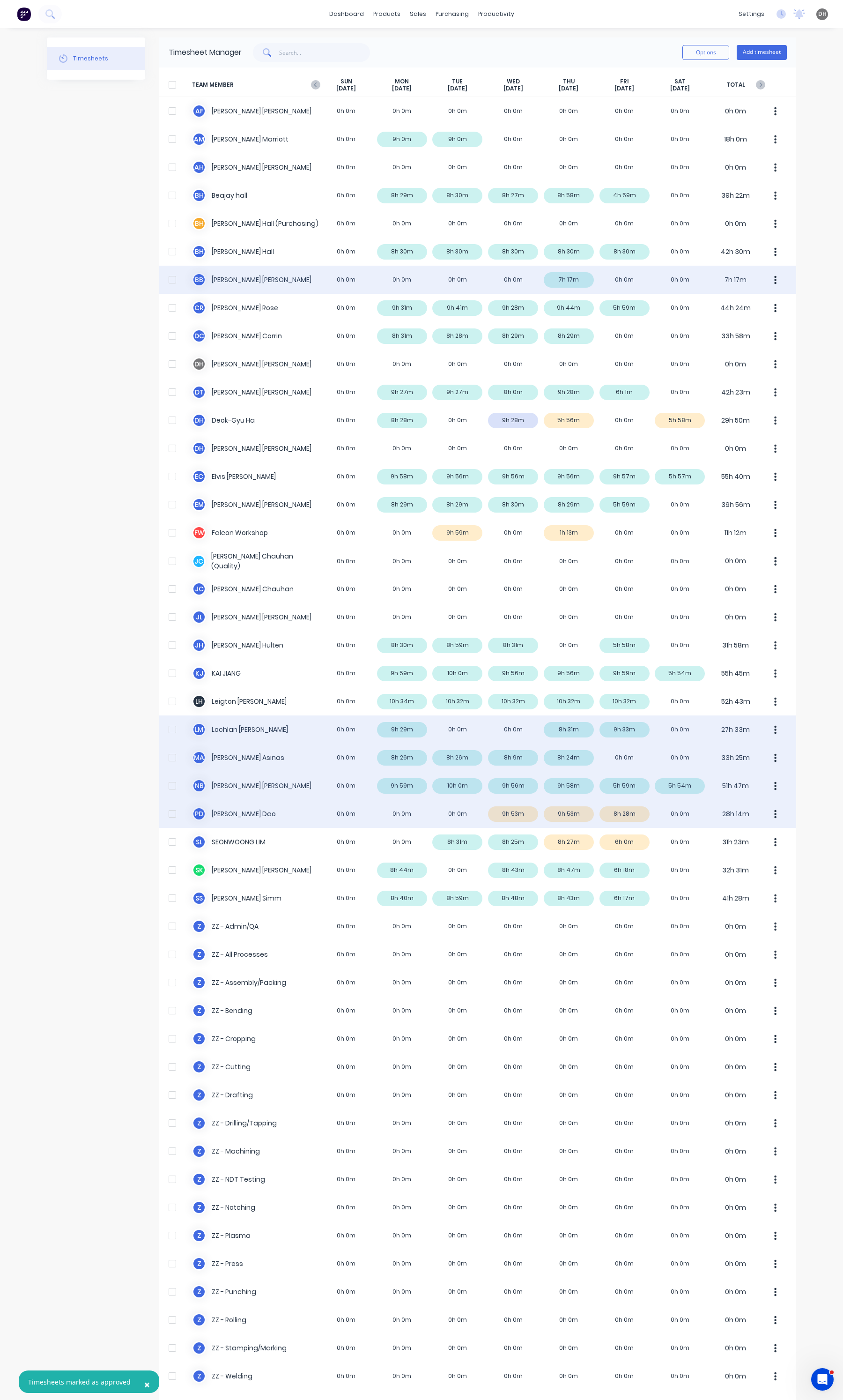
click at [775, 818] on button "button" at bounding box center [775, 814] width 20 height 19
click at [753, 841] on div "Approve" at bounding box center [740, 840] width 72 height 14
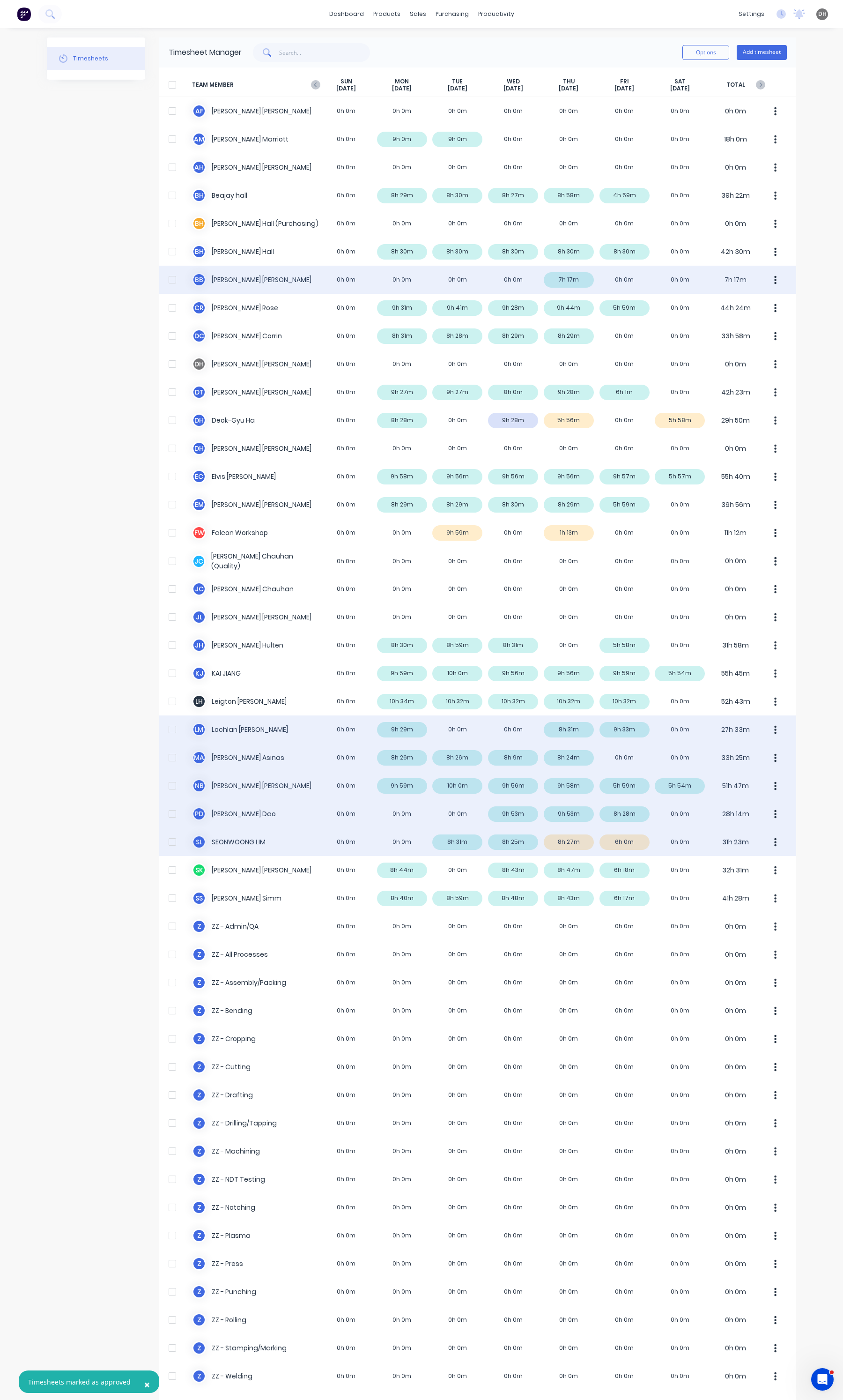
click at [775, 839] on icon "button" at bounding box center [776, 842] width 2 height 8
click at [736, 860] on button "Approve" at bounding box center [740, 868] width 89 height 19
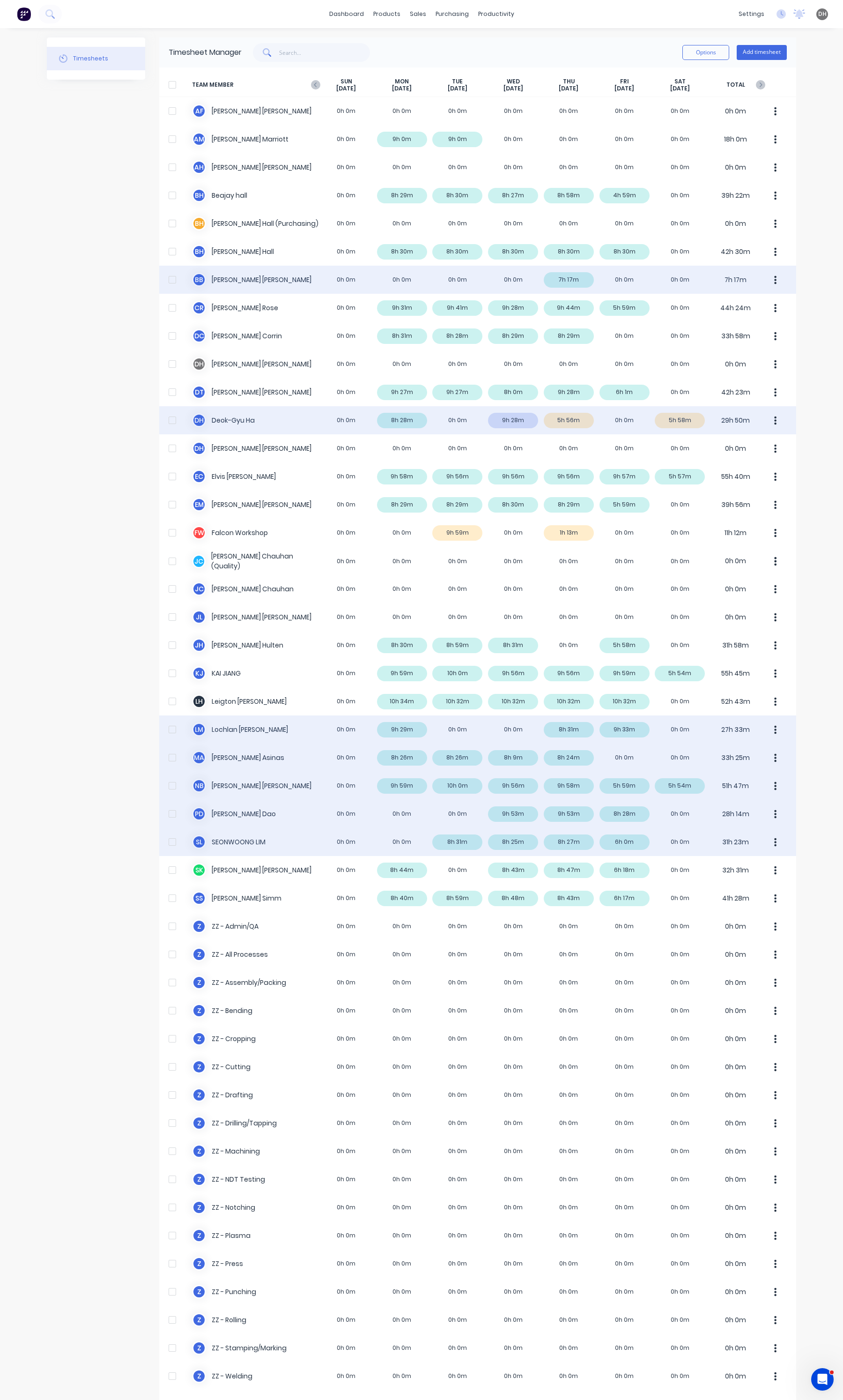
click at [778, 418] on button "button" at bounding box center [775, 420] width 20 height 19
click at [754, 446] on div "Approve" at bounding box center [740, 446] width 72 height 14
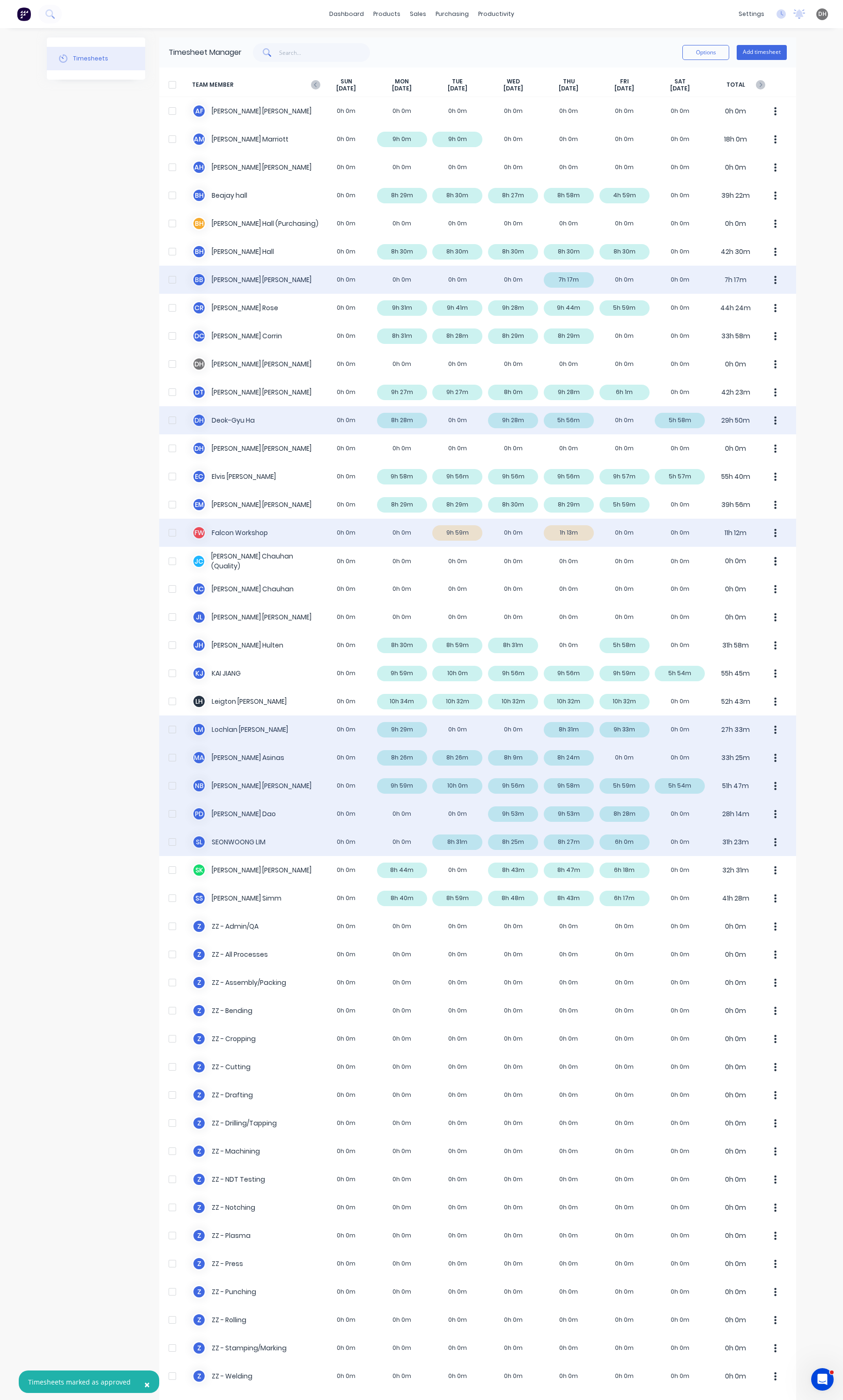
click at [443, 533] on div "[PERSON_NAME] Workshop 0h 0m 0h 0m 9h 59m 0h 0m 1h 13m 0h 0m 0h 0m 11h 12m" at bounding box center [477, 533] width 637 height 28
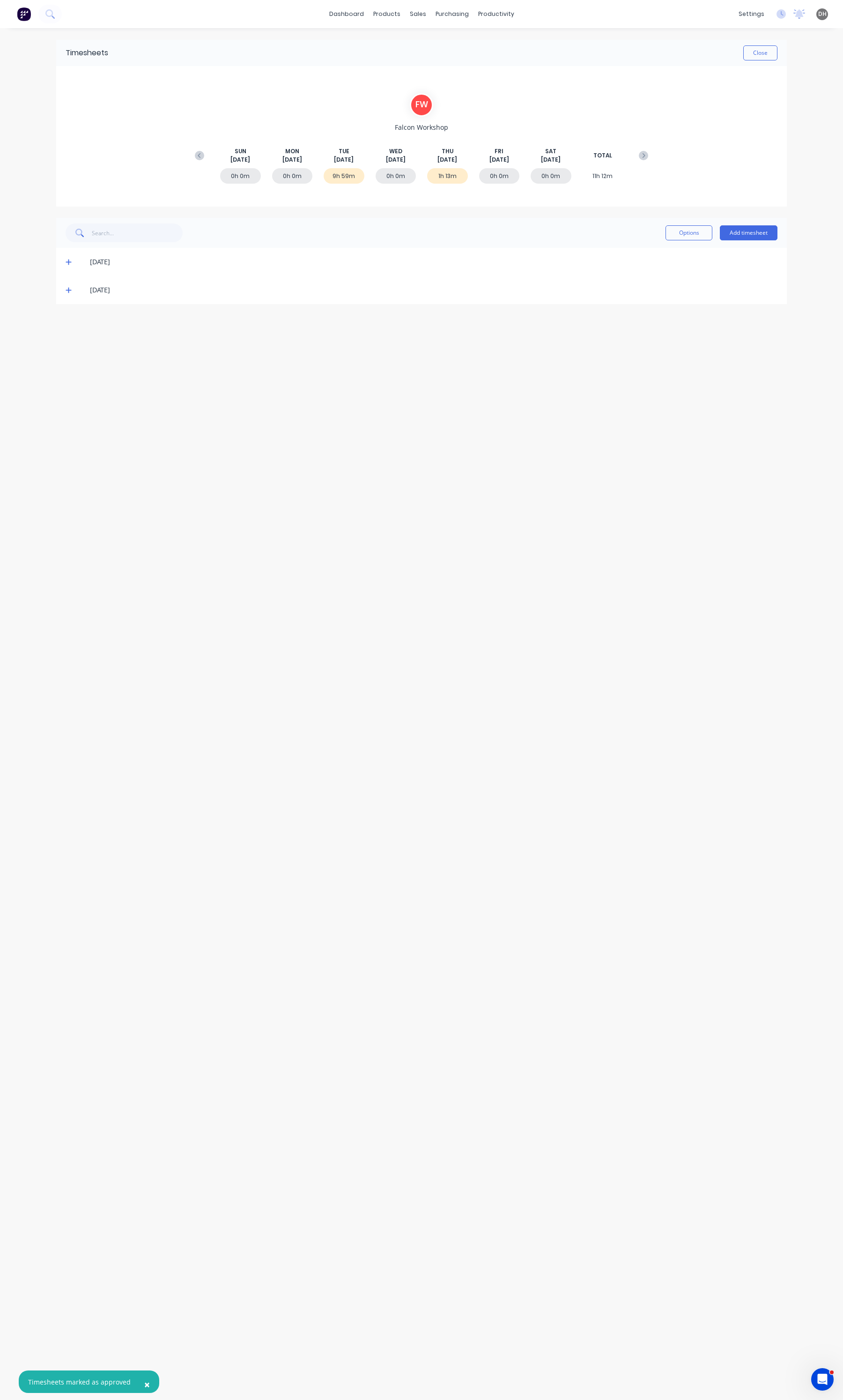
click at [67, 265] on span at bounding box center [70, 262] width 9 height 9
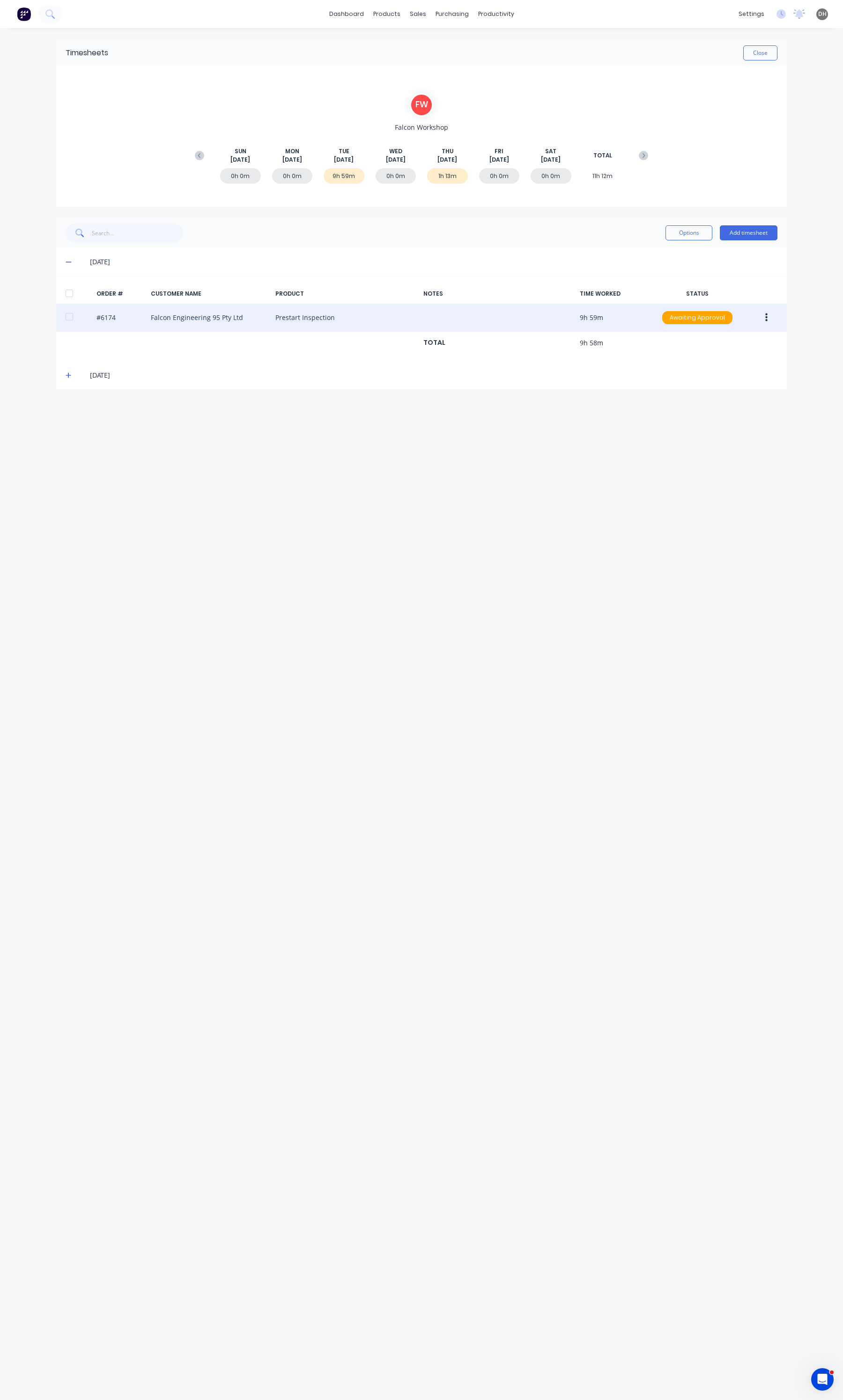
click at [761, 321] on button "button" at bounding box center [766, 318] width 22 height 17
click at [714, 411] on div "Delete" at bounding box center [733, 417] width 72 height 14
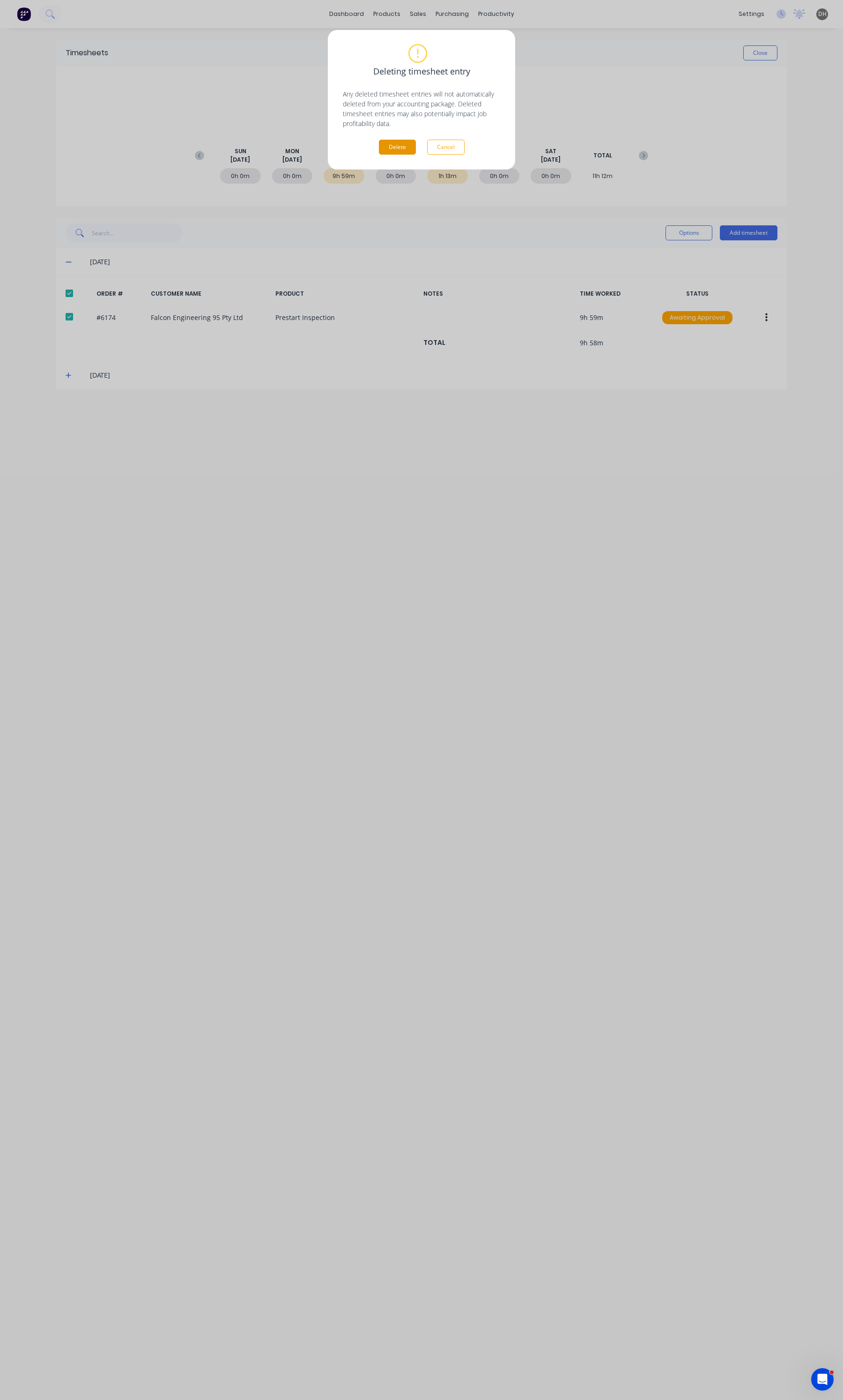
click at [399, 140] on button "Delete" at bounding box center [397, 147] width 37 height 15
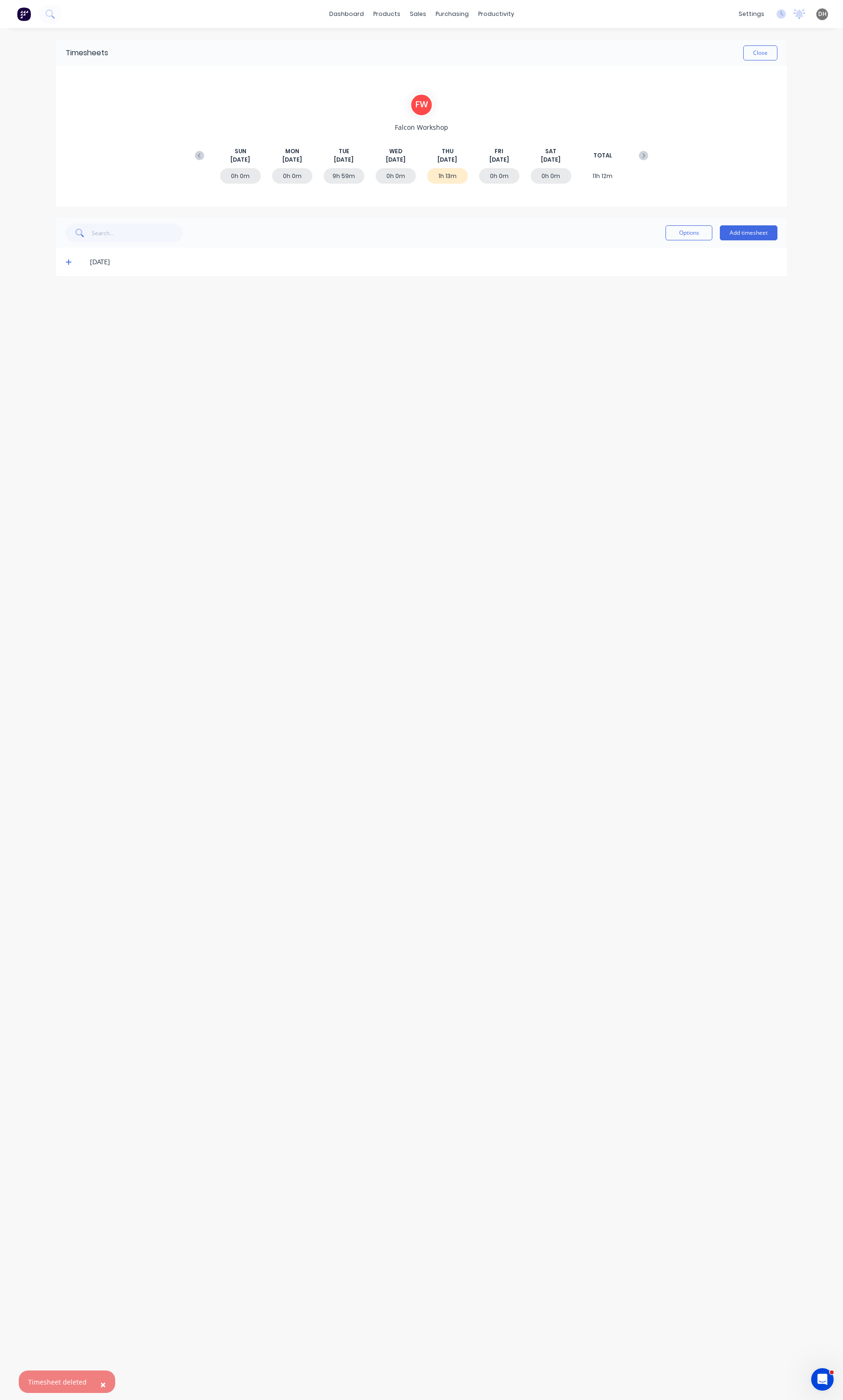
click at [64, 257] on div "[DATE]" at bounding box center [422, 262] width 731 height 28
click at [70, 261] on icon at bounding box center [69, 261] width 6 height 6
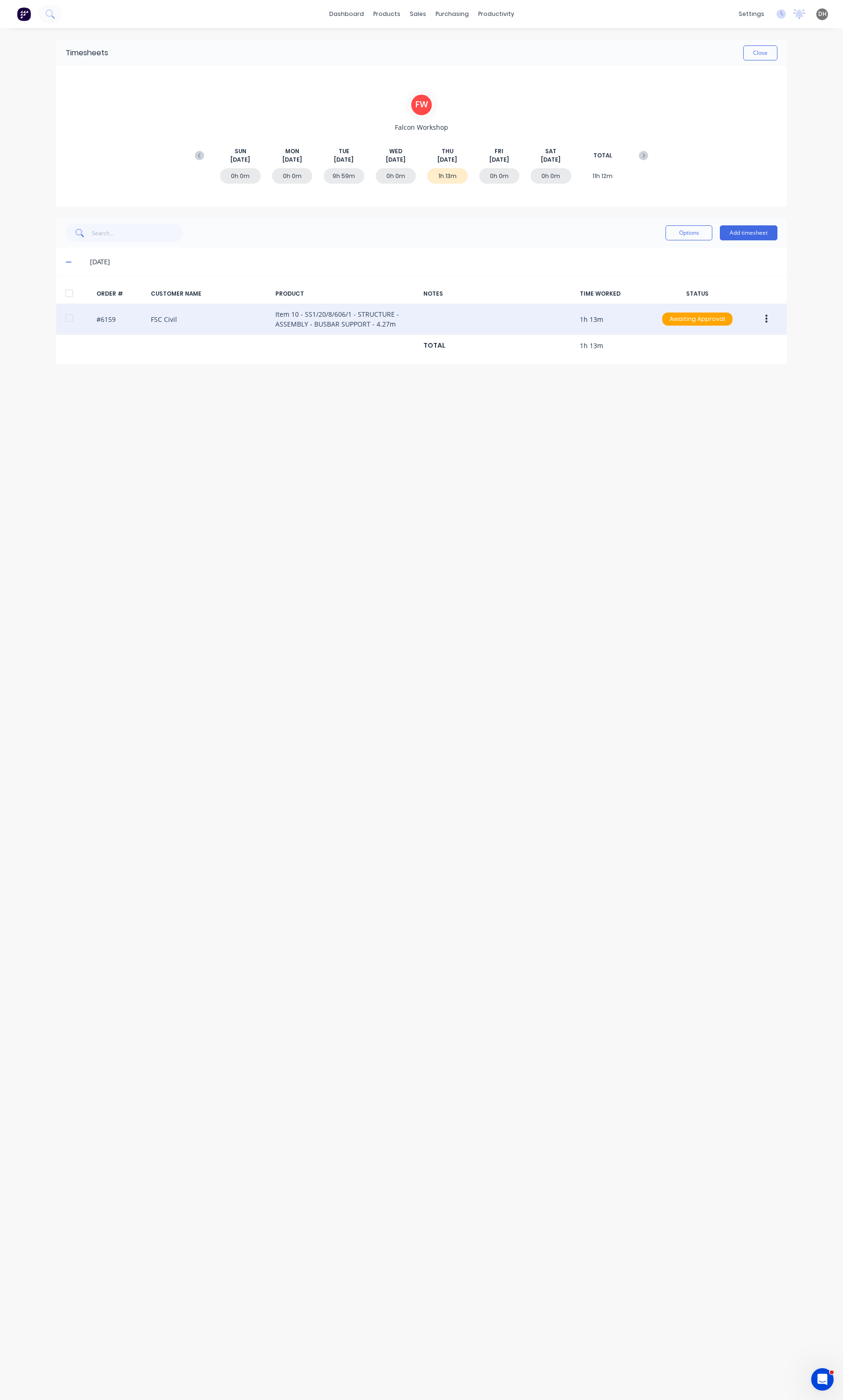
click at [763, 322] on button "button" at bounding box center [766, 319] width 22 height 17
click at [739, 413] on div "Delete" at bounding box center [733, 418] width 72 height 14
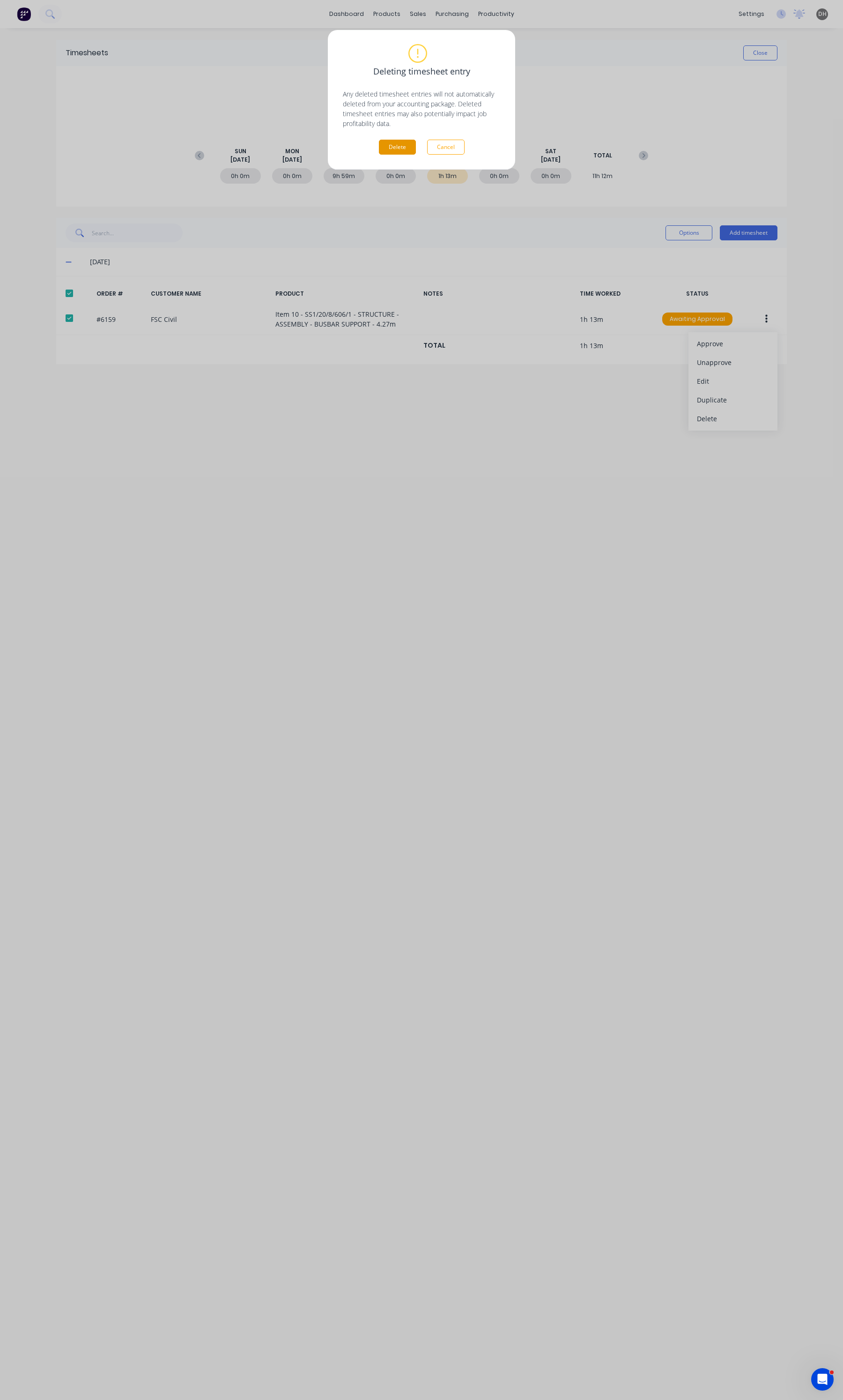
click at [400, 143] on button "Delete" at bounding box center [397, 147] width 37 height 15
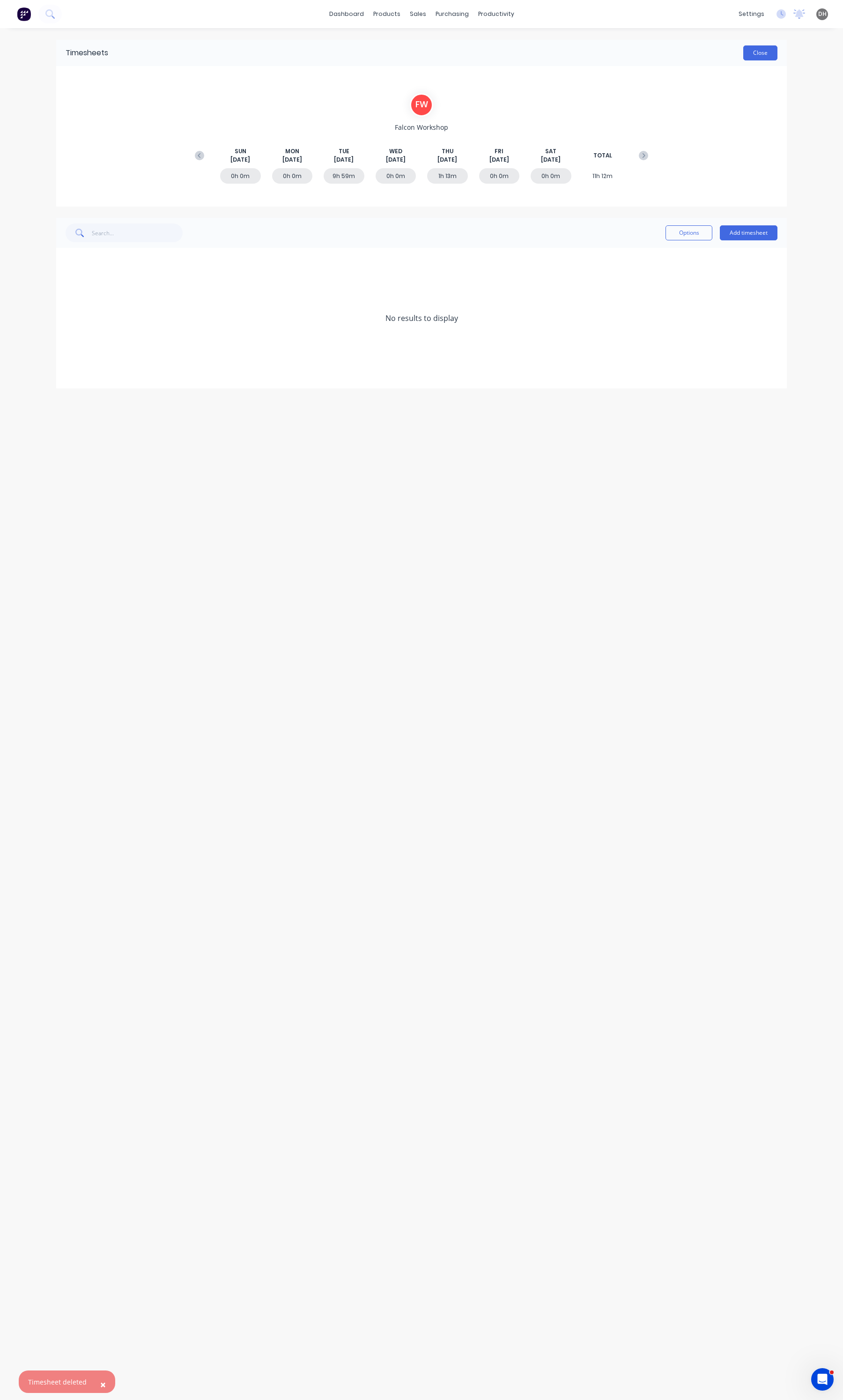
click at [758, 57] on button "Close" at bounding box center [760, 53] width 34 height 15
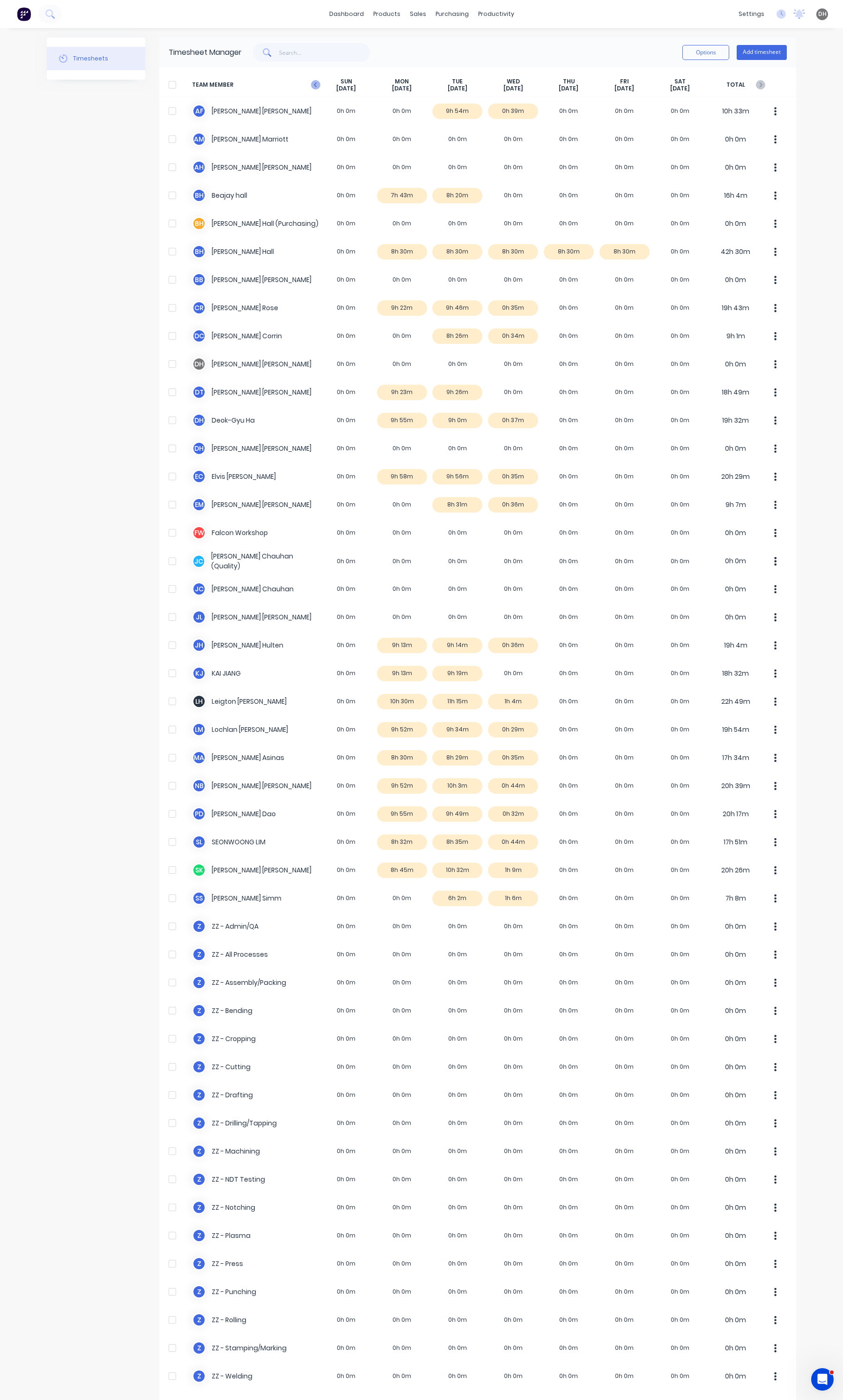
click at [314, 80] on icon "button" at bounding box center [316, 85] width 9 height 9
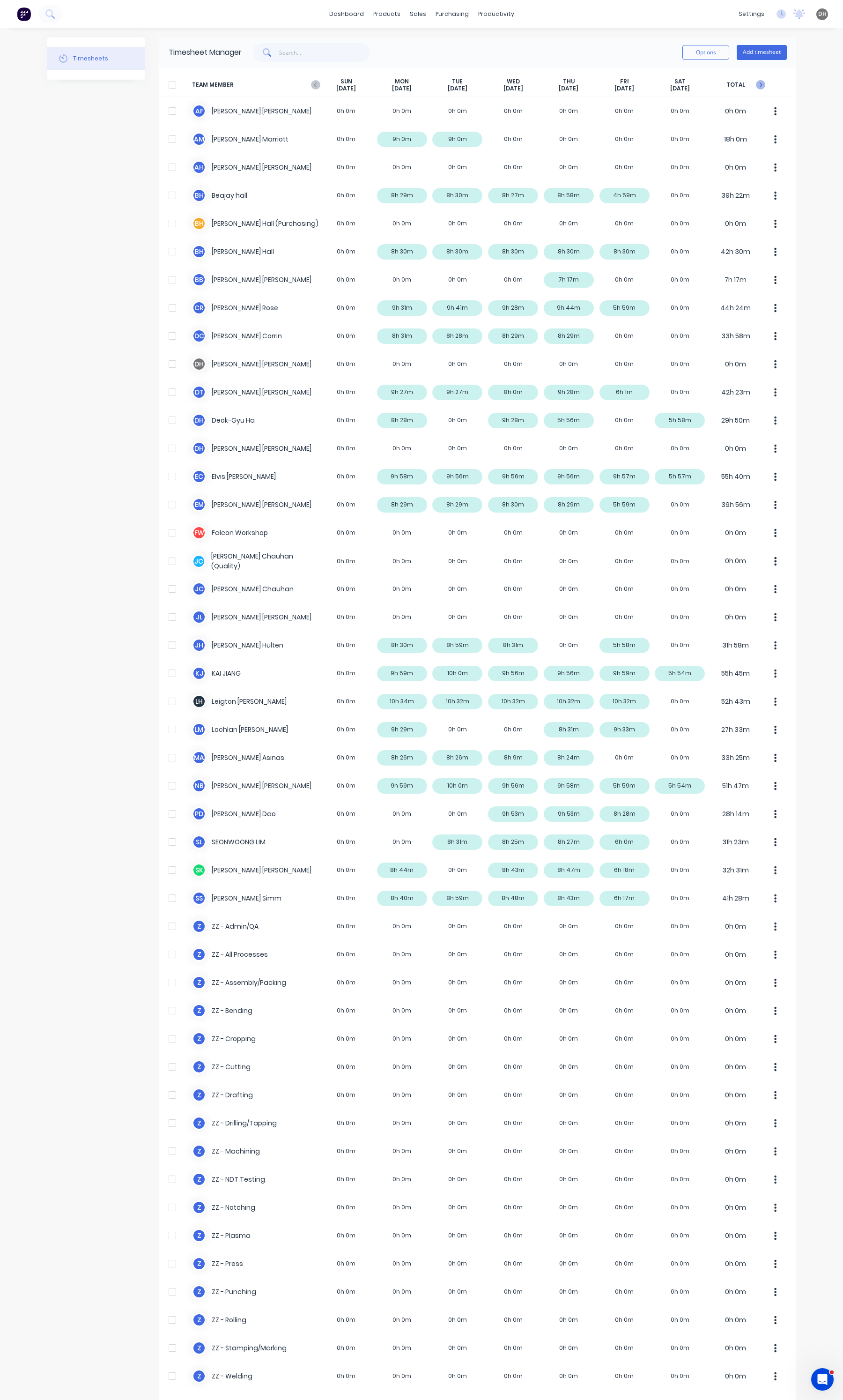
click at [760, 83] on icon "button" at bounding box center [761, 85] width 3 height 5
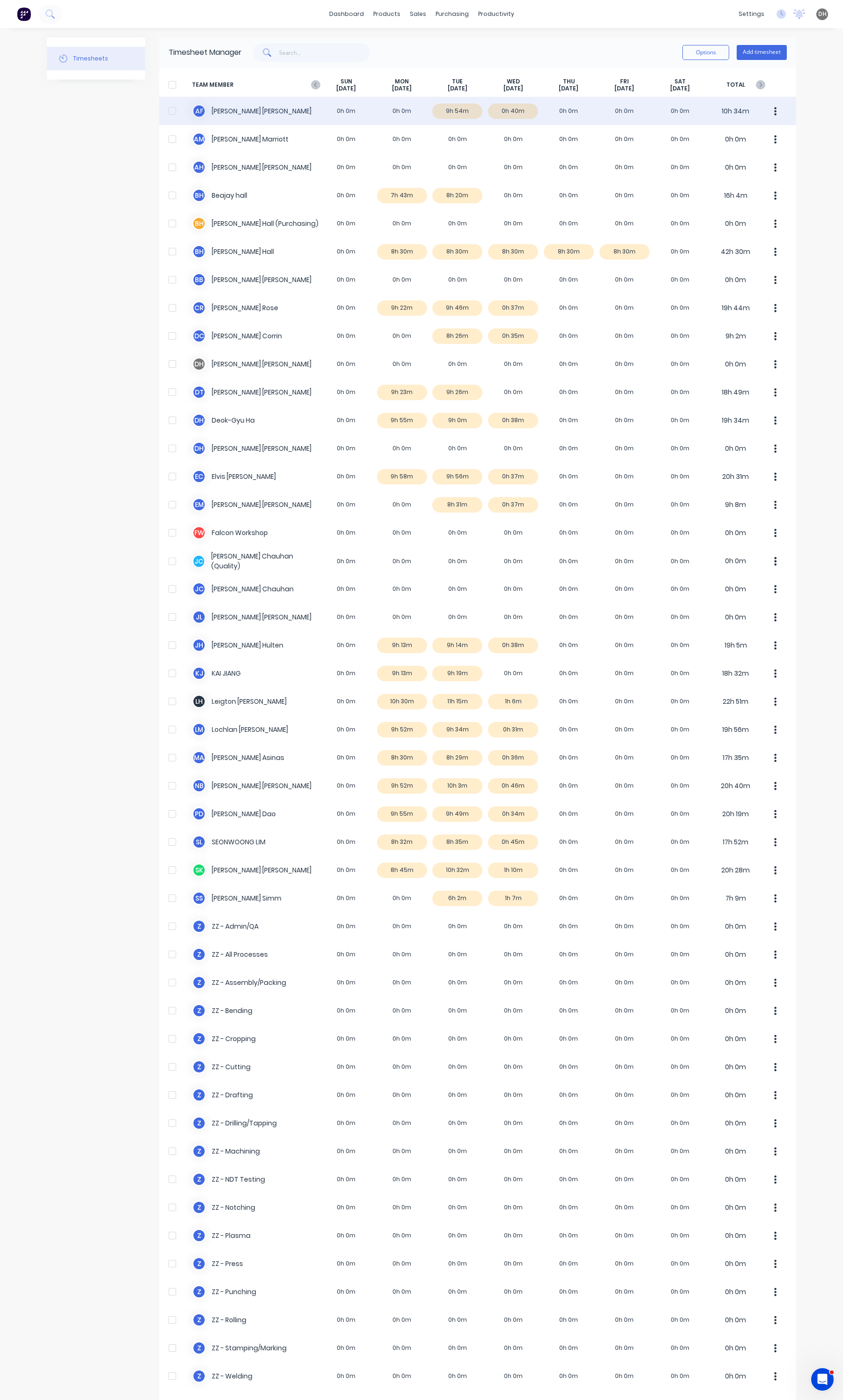
click at [457, 112] on div "A F [PERSON_NAME] 0h 0m 0h 0m 9h 54m 0h 40m 0h 0m 0h 0m 0h 0m 10h 34m" at bounding box center [477, 111] width 637 height 28
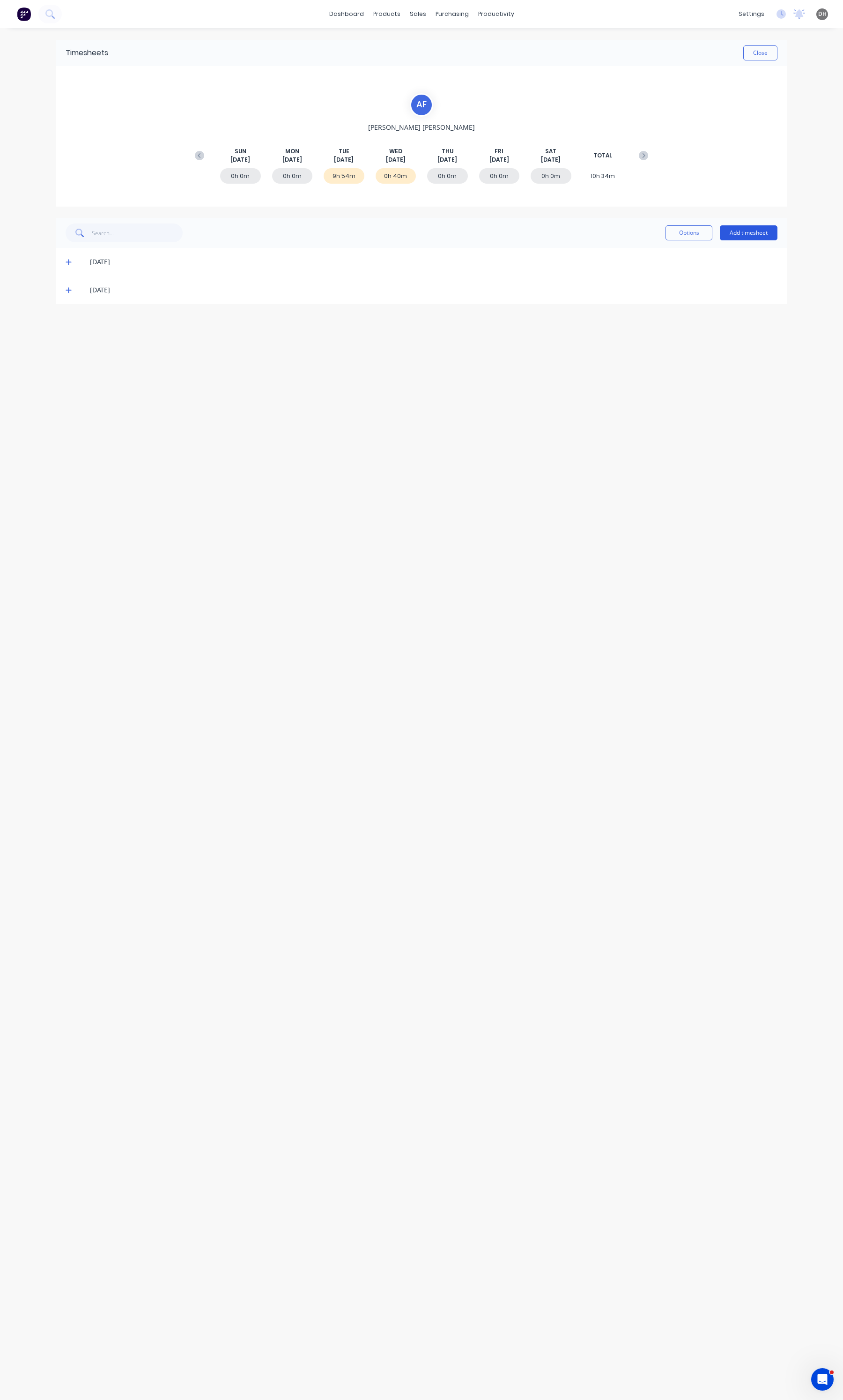
click at [739, 235] on button "Add timesheet" at bounding box center [748, 233] width 58 height 15
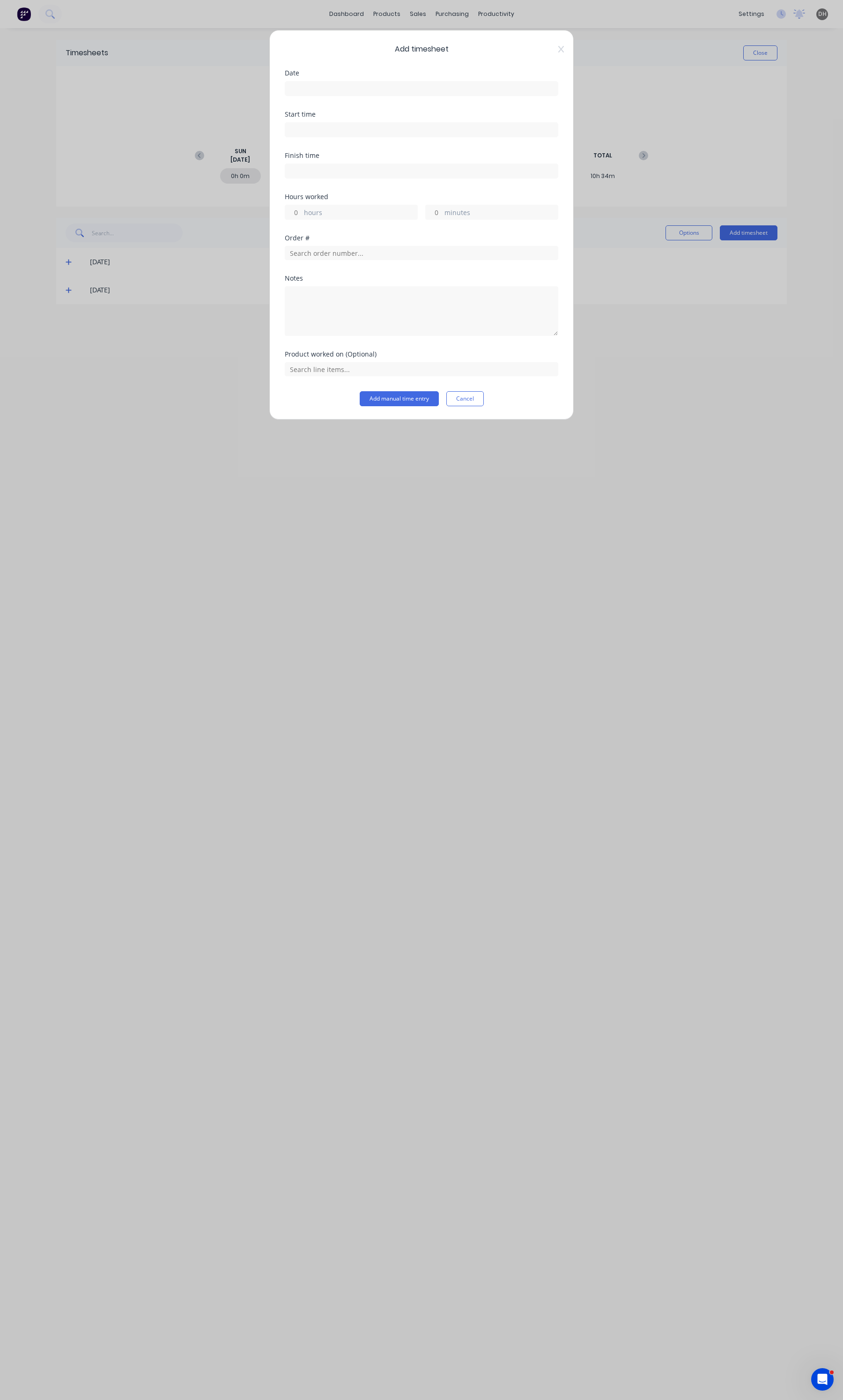
click at [306, 95] on div "Date" at bounding box center [422, 90] width 274 height 41
click at [308, 90] on input at bounding box center [422, 89] width 272 height 14
click at [315, 154] on div "8" at bounding box center [317, 154] width 14 height 14
type input "[DATE]"
click at [307, 126] on input at bounding box center [422, 130] width 272 height 14
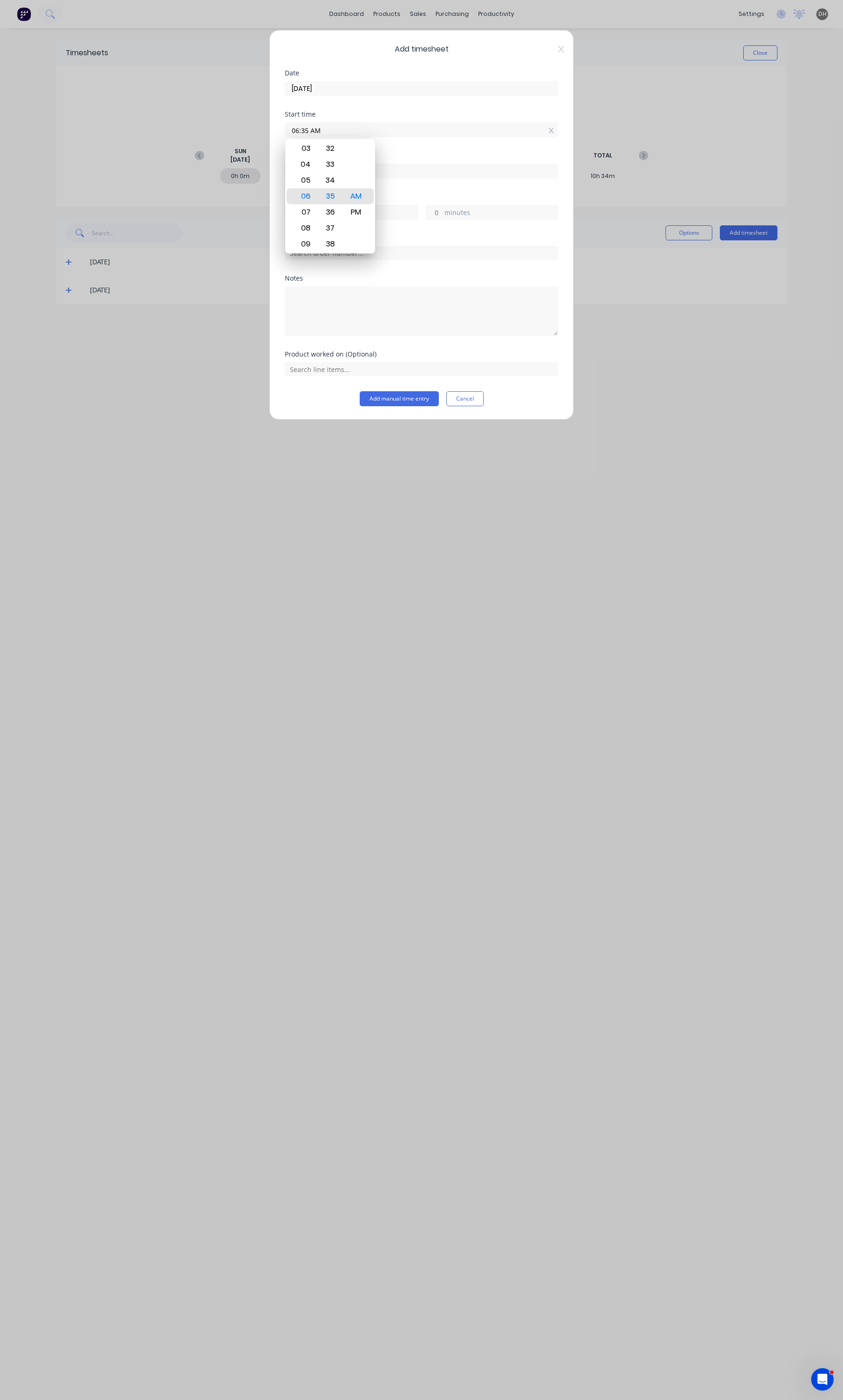
click at [307, 129] on input "06:35 AM" at bounding box center [422, 130] width 272 height 14
type input "06:00 AM"
click at [336, 115] on div "Start time" at bounding box center [422, 114] width 274 height 6
click at [332, 177] on input at bounding box center [422, 171] width 272 height 14
type input "06:37 AM"
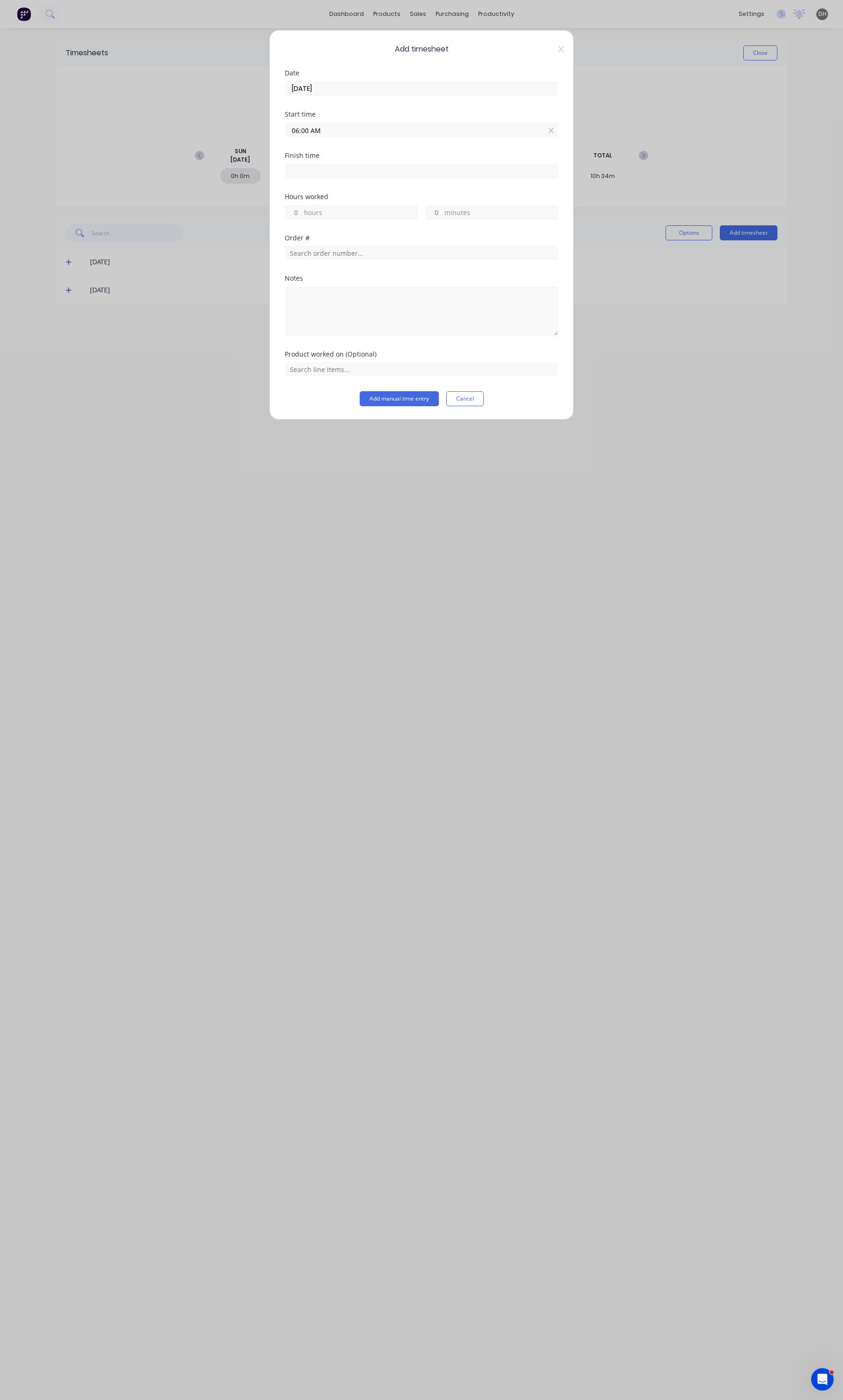
type input "0"
type input "37"
type input "08:37 AM"
type input "2"
click at [308, 270] on div "10" at bounding box center [304, 269] width 23 height 16
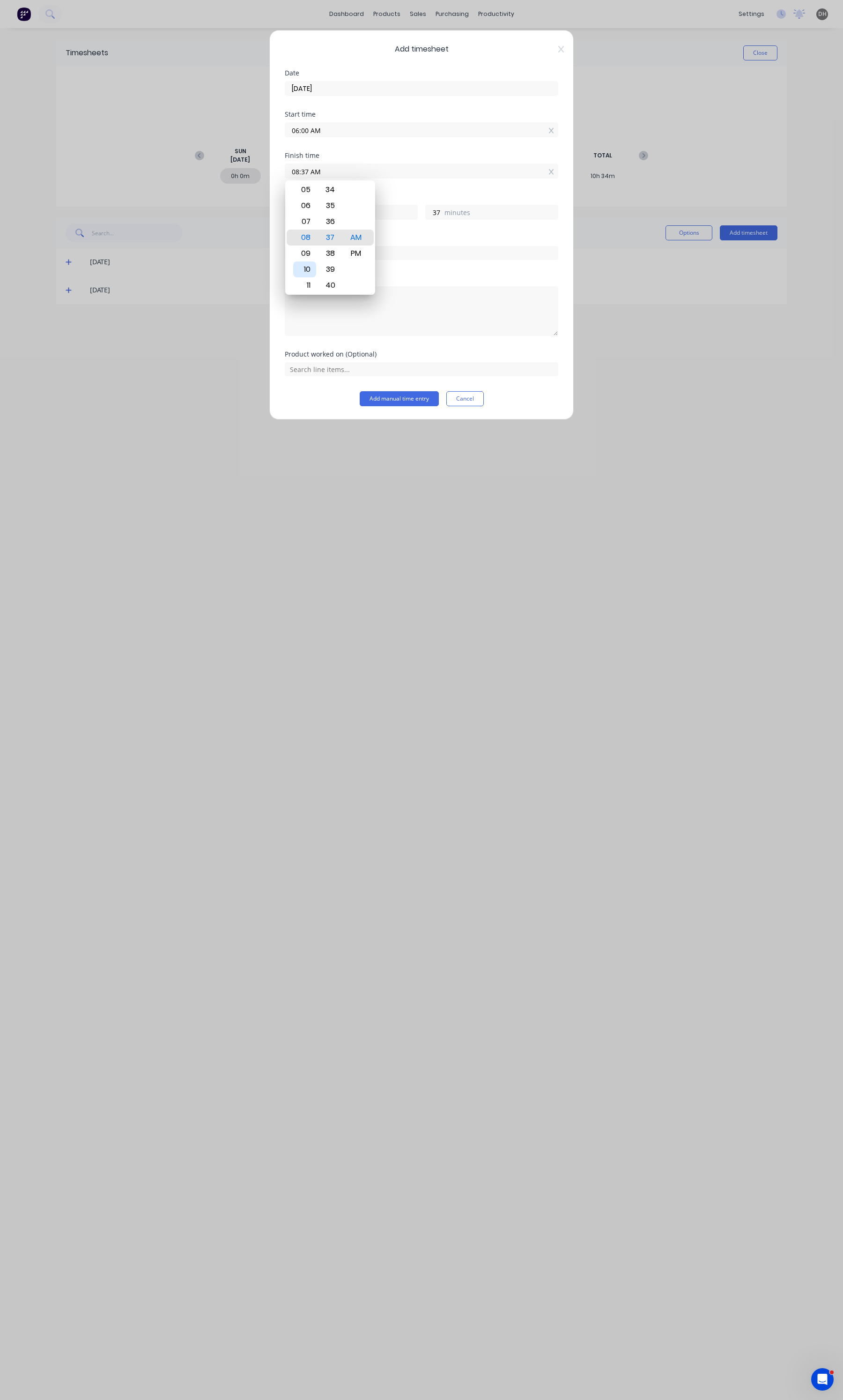
type input "10:37 AM"
type input "4"
type input "10:34 AM"
type input "34"
type input "10:28 AM"
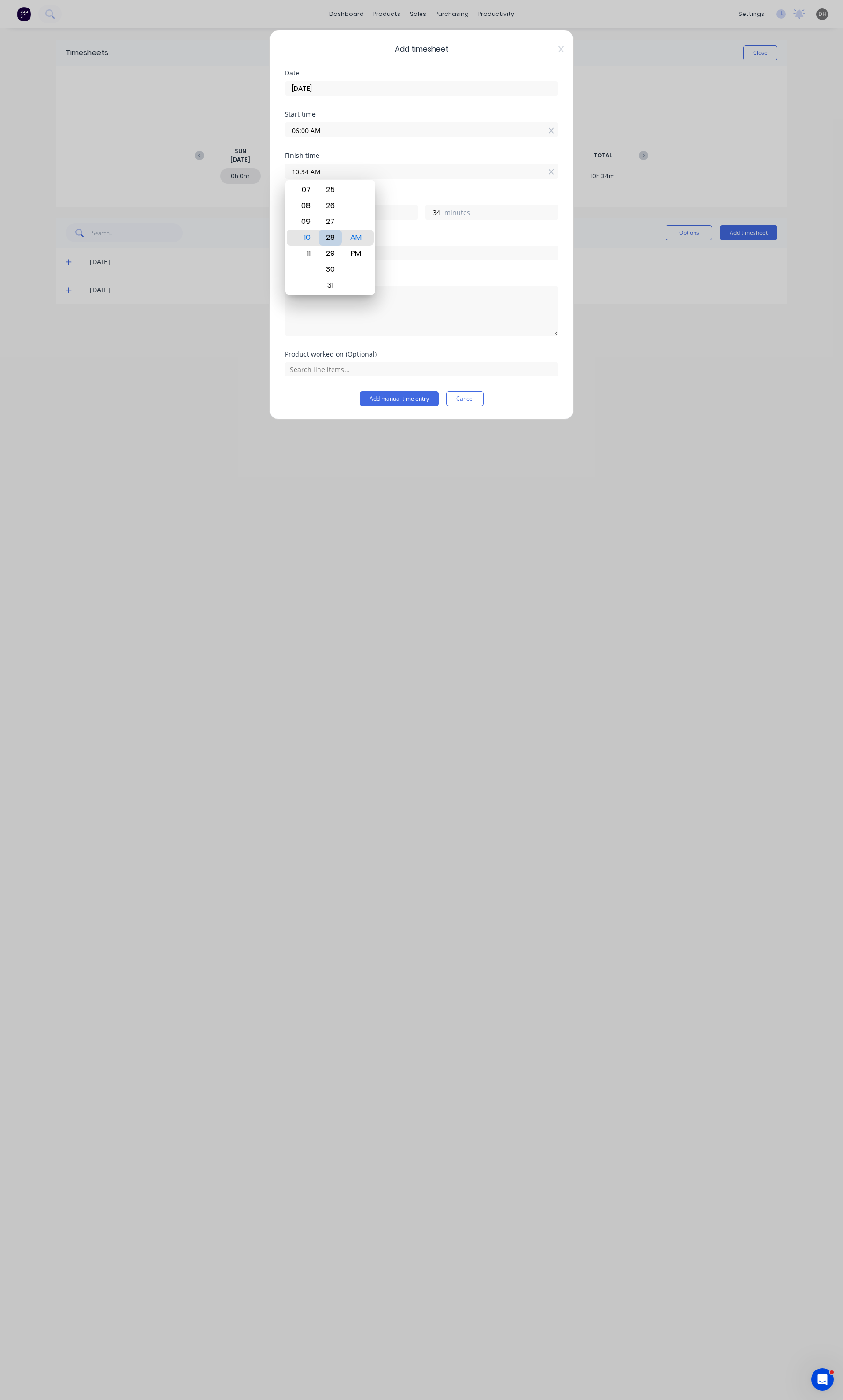
type input "28"
type input "10:23 AM"
type input "23"
type input "10:22 AM"
type input "22"
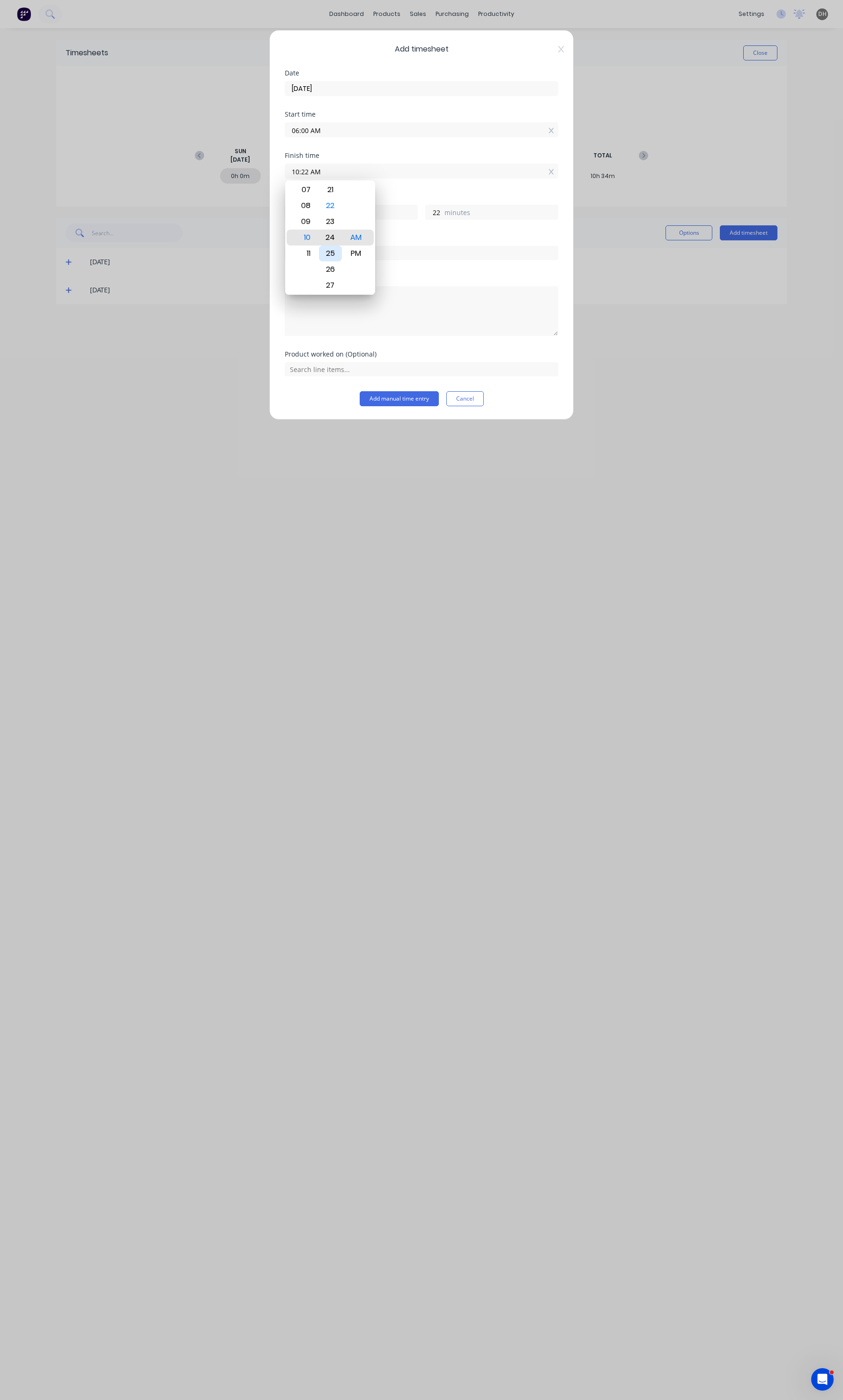
type input "10:24 AM"
type input "24"
type input "10:28 AM"
type input "28"
click at [333, 268] on div "30" at bounding box center [330, 269] width 23 height 16
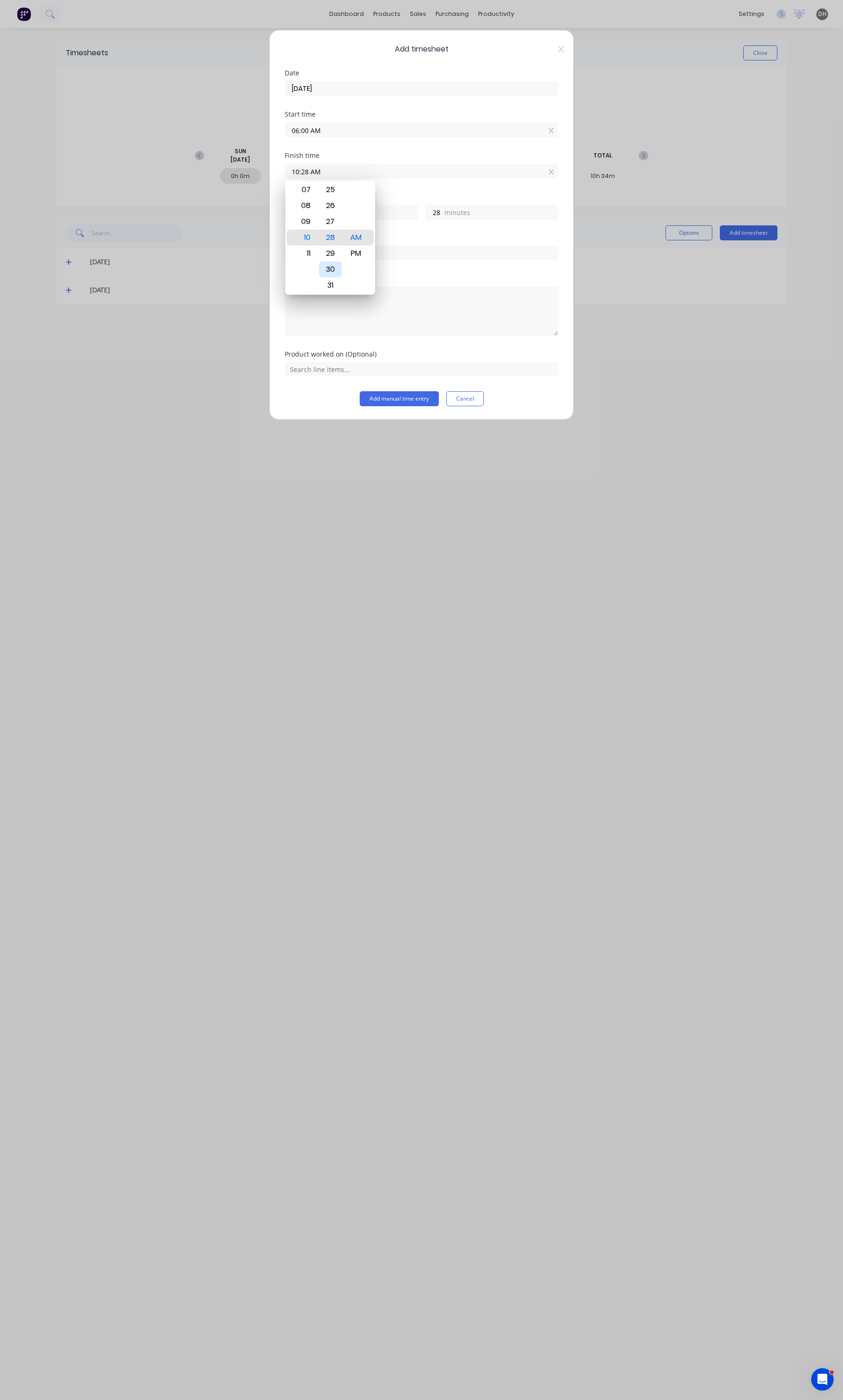
type input "10:30 AM"
type input "30"
click at [430, 182] on div "Finish time 10:30 AM" at bounding box center [422, 173] width 274 height 41
click at [352, 314] on textarea at bounding box center [422, 311] width 274 height 50
type textarea "Induction/VOC"
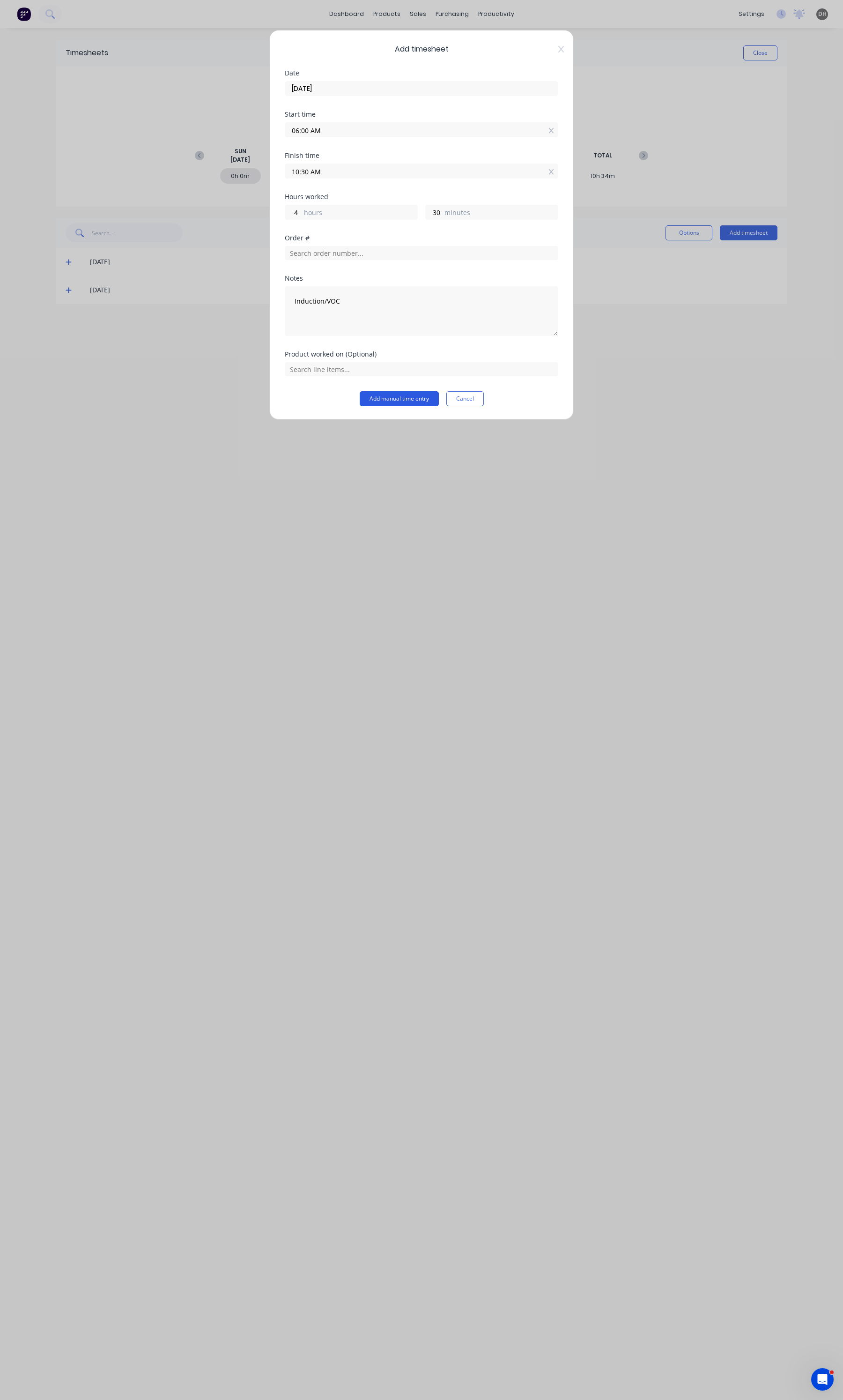
click at [381, 401] on button "Add manual time entry" at bounding box center [399, 399] width 79 height 15
click at [476, 403] on button "Cancel" at bounding box center [465, 399] width 38 height 15
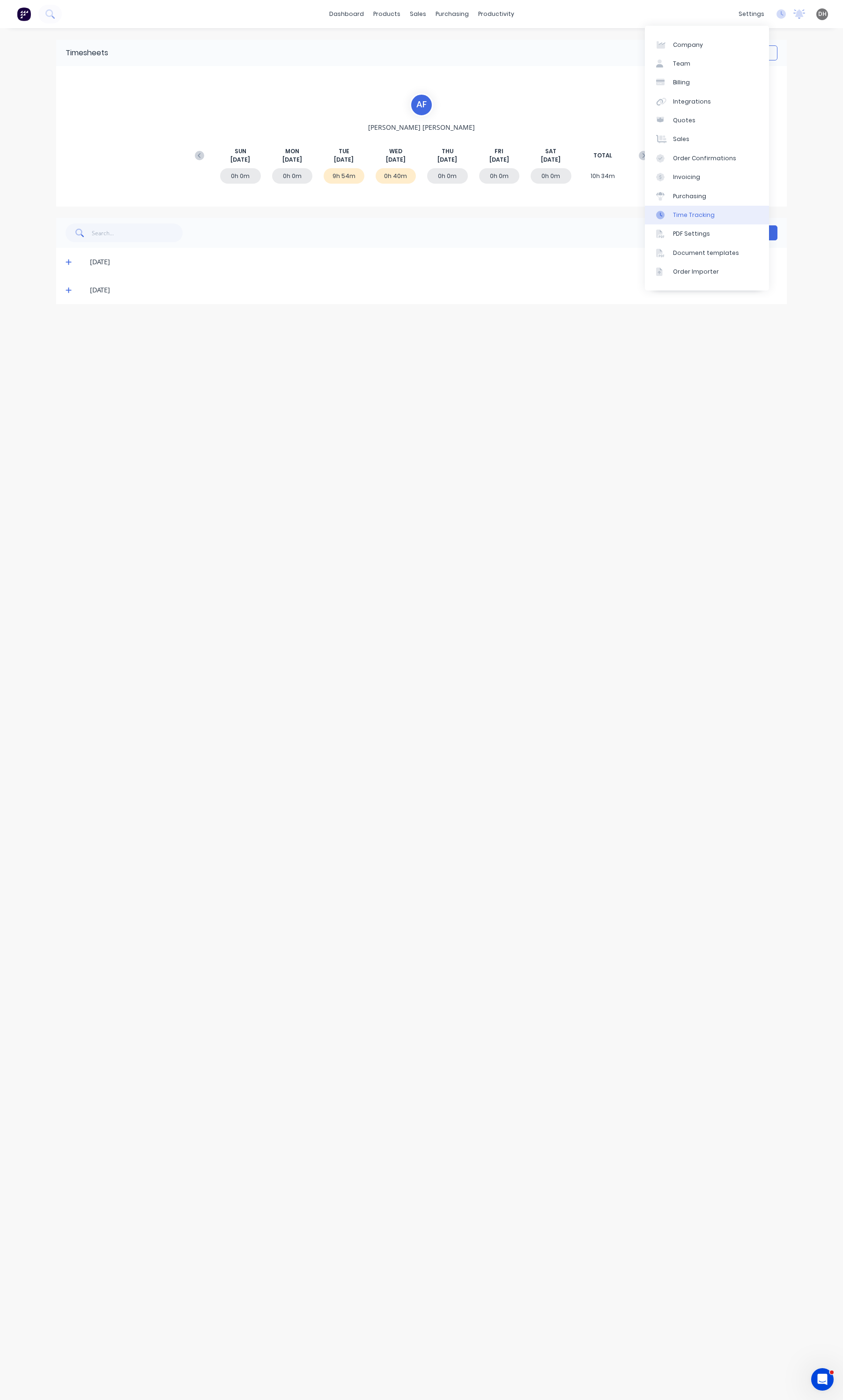
click at [700, 220] on link "Time Tracking" at bounding box center [707, 215] width 124 height 19
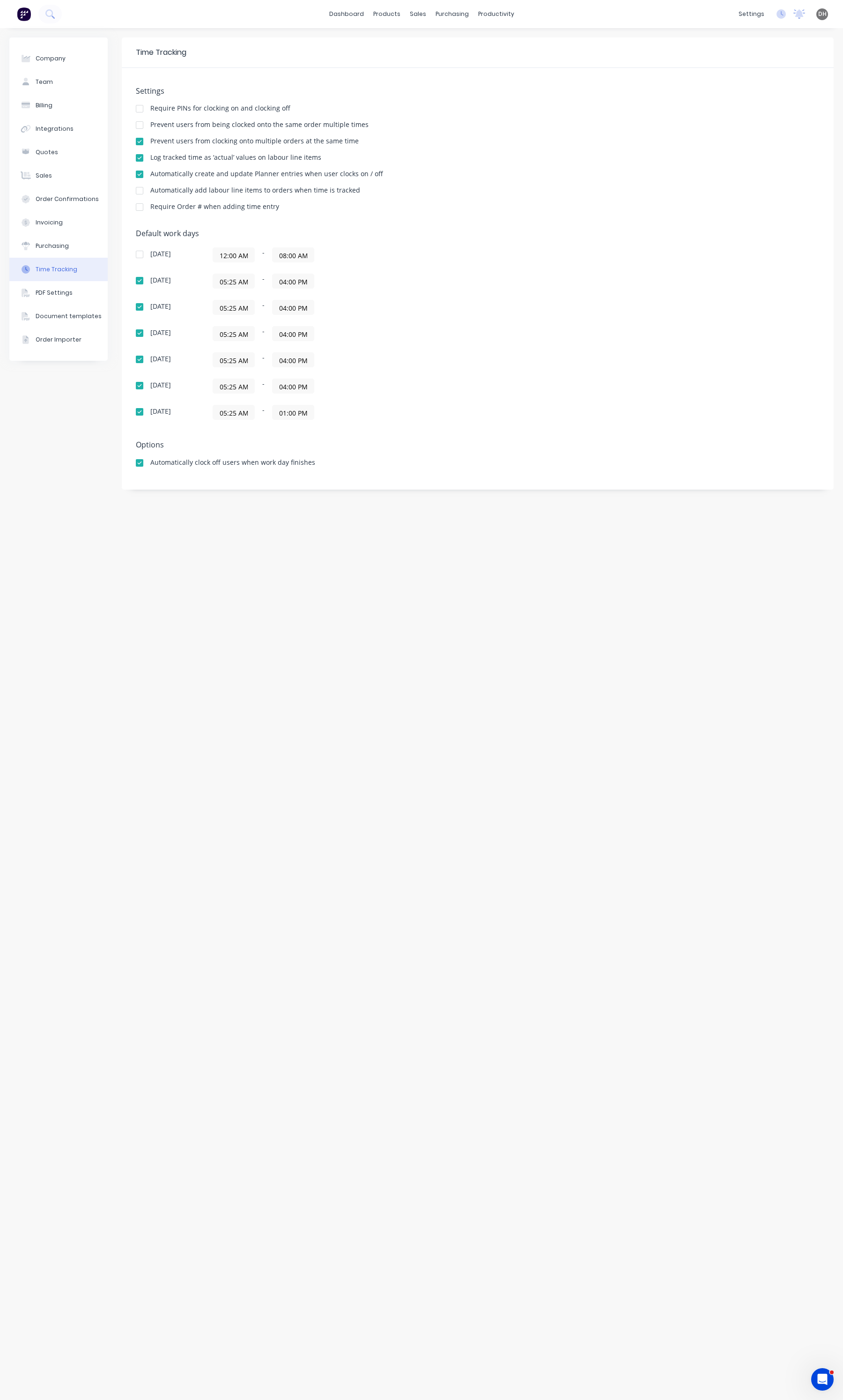
click at [140, 142] on div at bounding box center [140, 142] width 19 height 19
click at [522, 97] on div "Timesheets" at bounding box center [516, 102] width 35 height 8
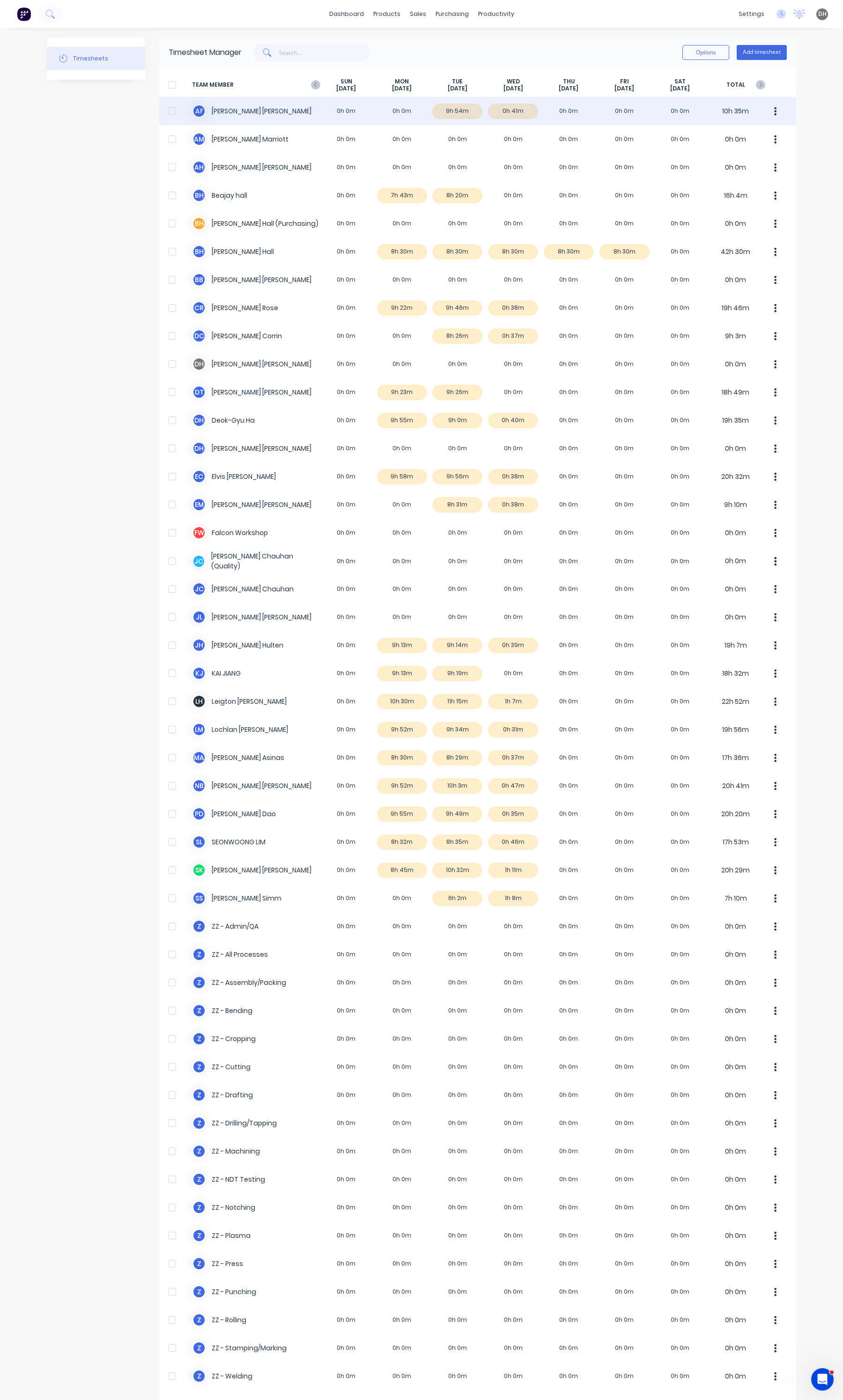
click at [379, 120] on div "A F [PERSON_NAME] 0h 0m 0h 0m 9h 54m 0h 41m 0h 0m 0h 0m 0h 0m 10h 35m" at bounding box center [477, 111] width 637 height 28
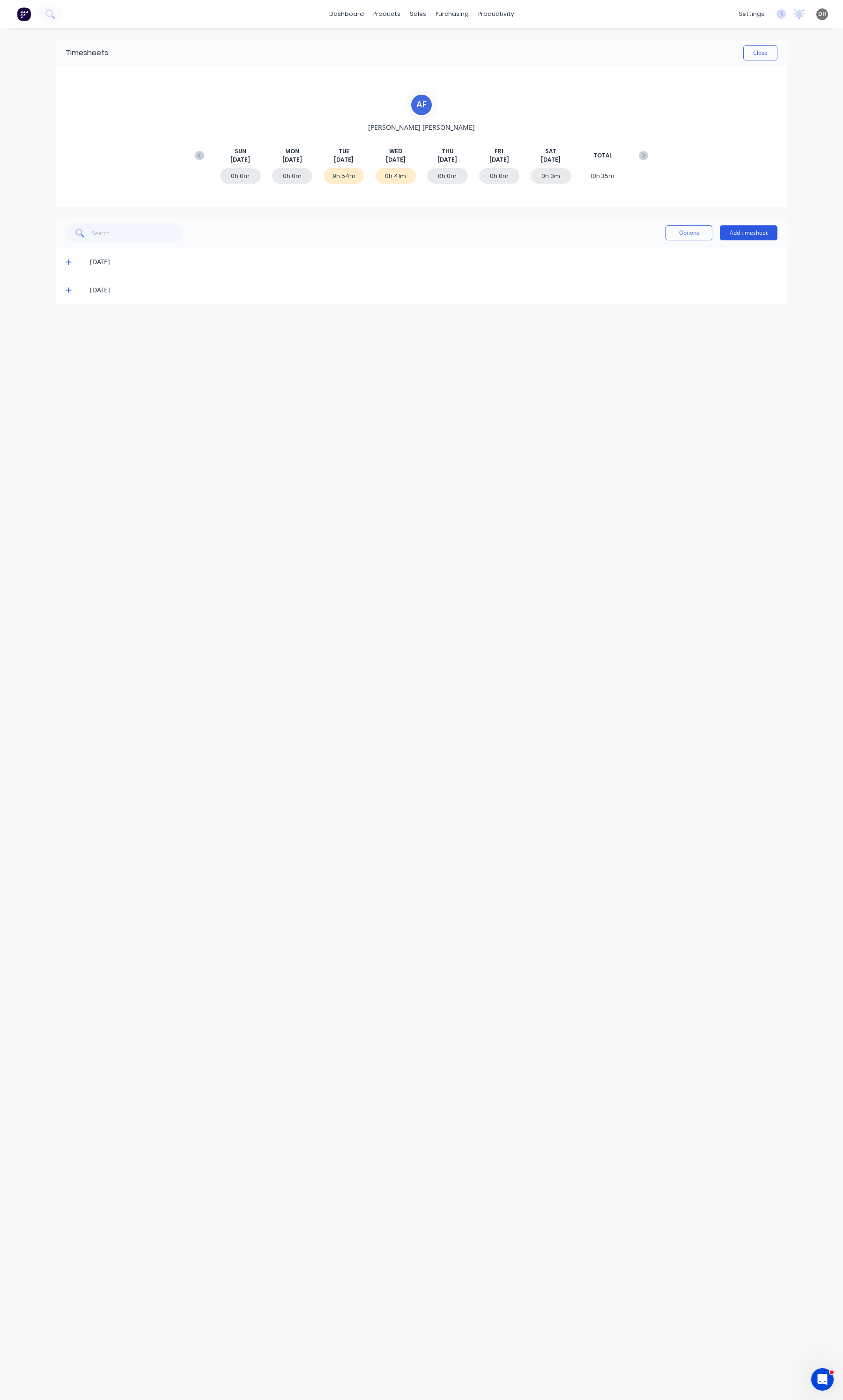
click at [743, 237] on button "Add timesheet" at bounding box center [748, 233] width 58 height 15
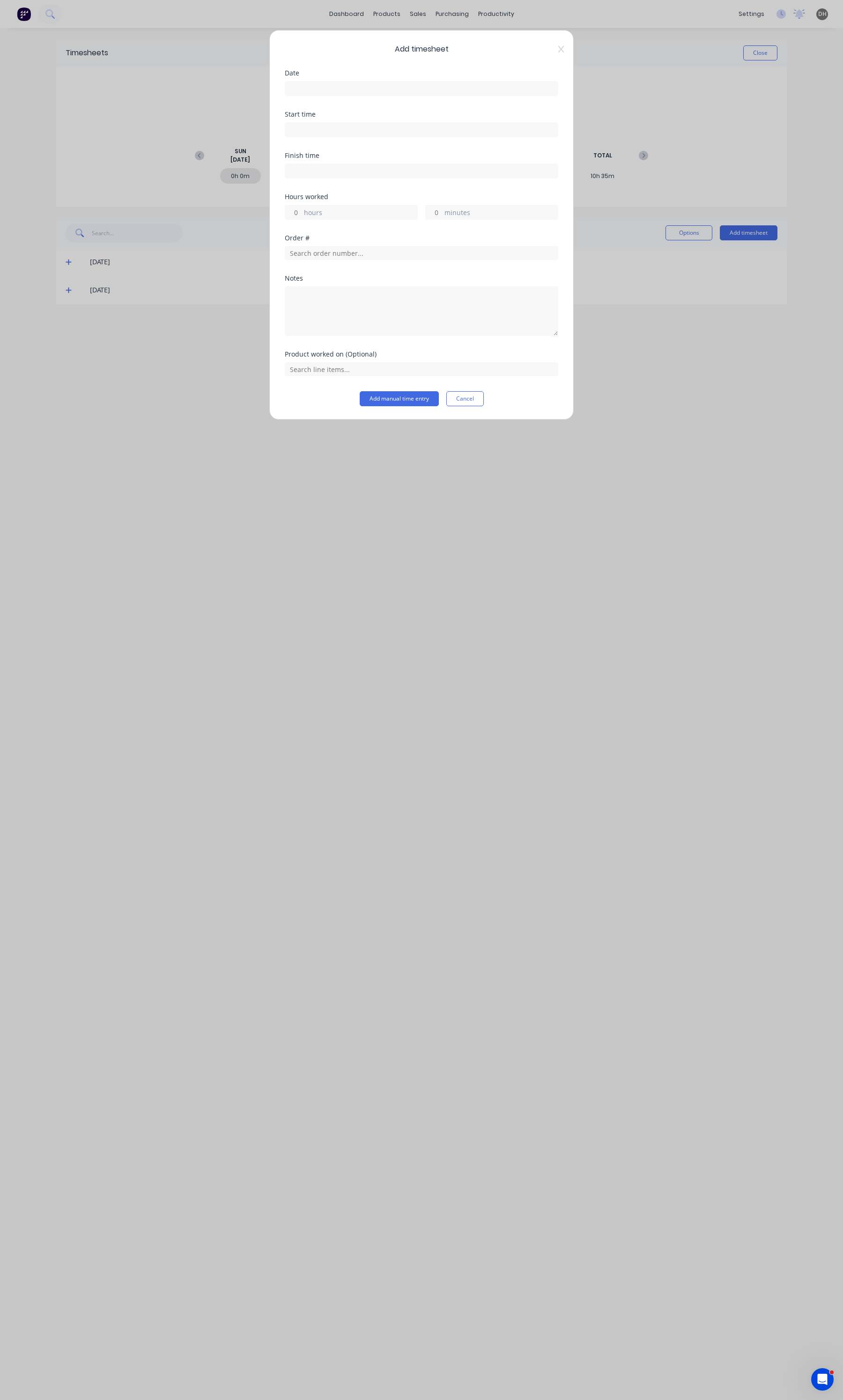
click at [345, 90] on input at bounding box center [422, 89] width 272 height 14
click at [320, 154] on div "8" at bounding box center [317, 154] width 14 height 14
type input "[DATE]"
click at [330, 133] on input at bounding box center [422, 130] width 272 height 14
click at [307, 129] on input "06:38 AM" at bounding box center [422, 130] width 272 height 14
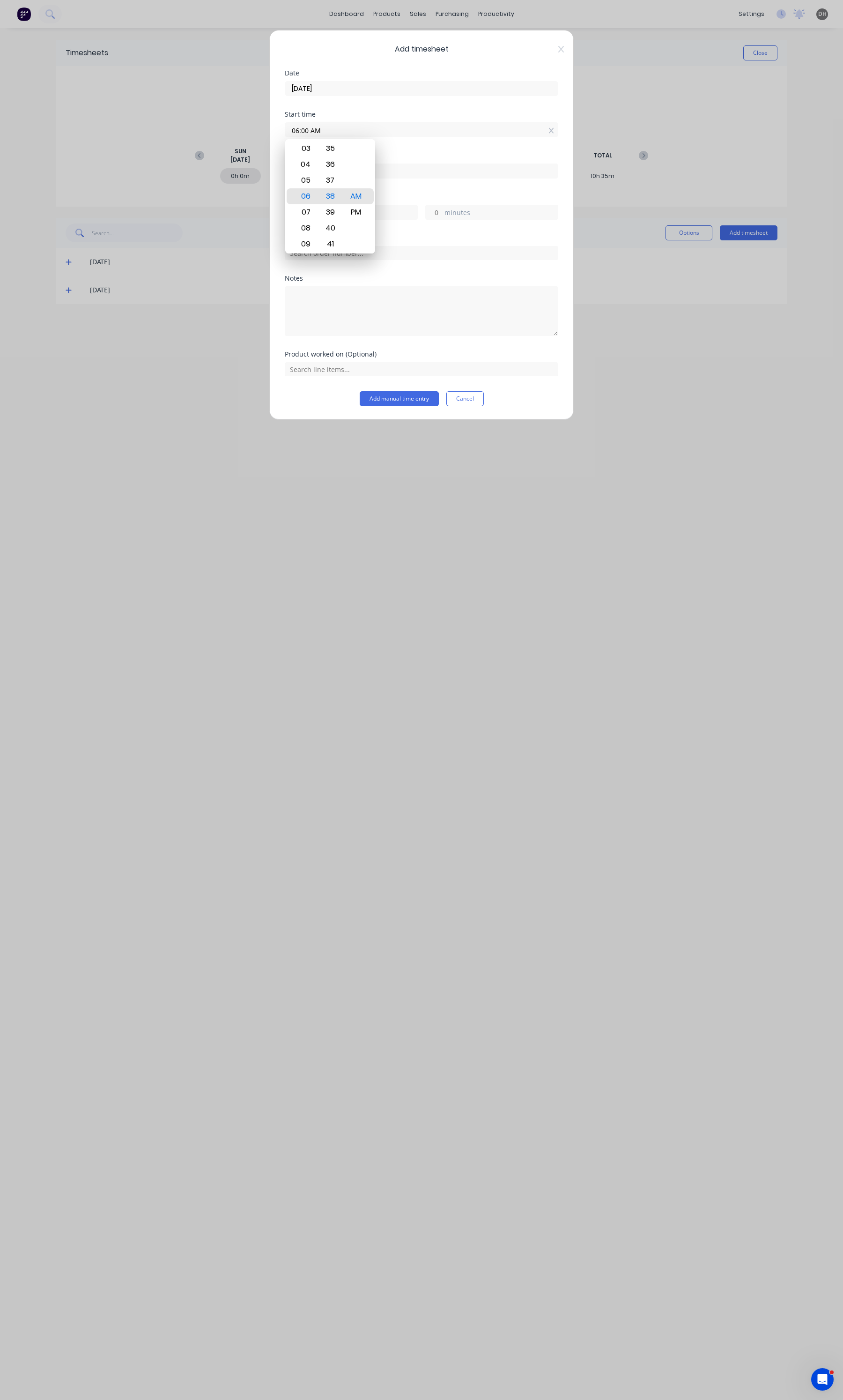
type input "06:00 AM"
click at [417, 157] on div "Finish time" at bounding box center [422, 155] width 274 height 6
click at [300, 171] on input at bounding box center [422, 171] width 272 height 14
type input "06:38 AM"
type input "0"
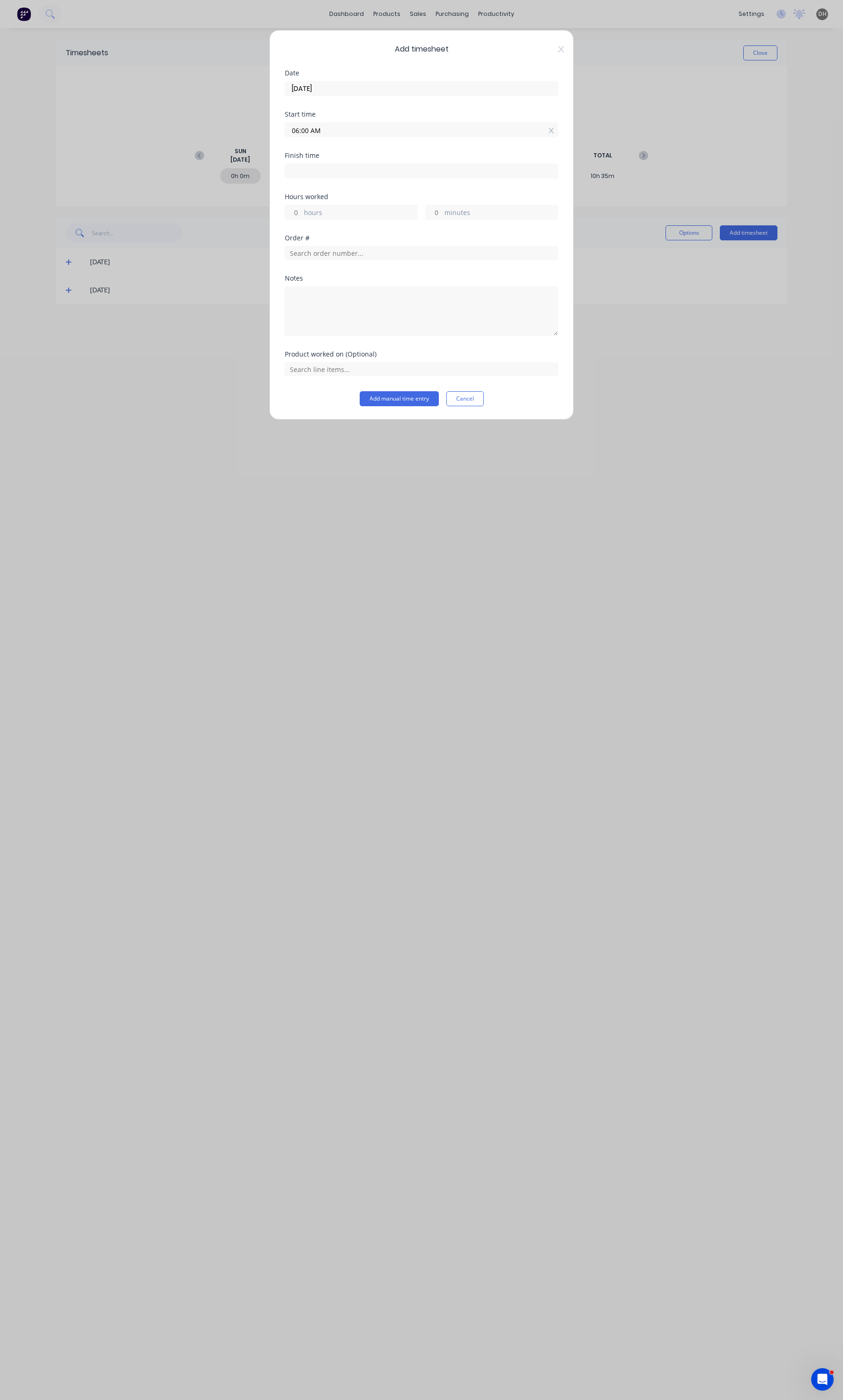
type input "38"
click at [304, 279] on div "09" at bounding box center [304, 285] width 23 height 16
type input "09:38 AM"
type input "3"
click at [410, 291] on textarea at bounding box center [422, 311] width 274 height 50
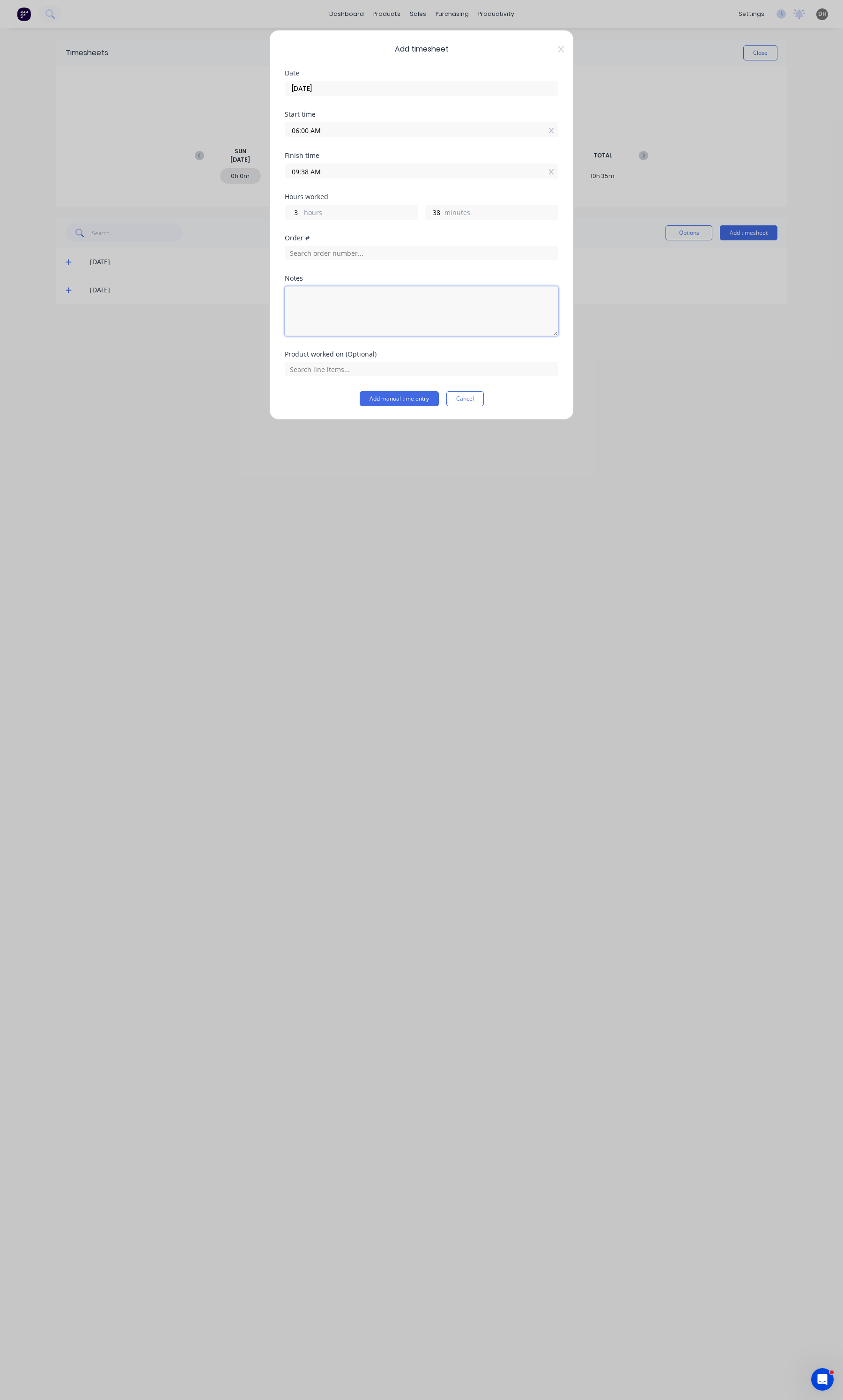
click at [399, 289] on textarea at bounding box center [422, 311] width 274 height 50
type textarea "Induction"
click at [411, 392] on button "Add manual time entry" at bounding box center [399, 399] width 79 height 15
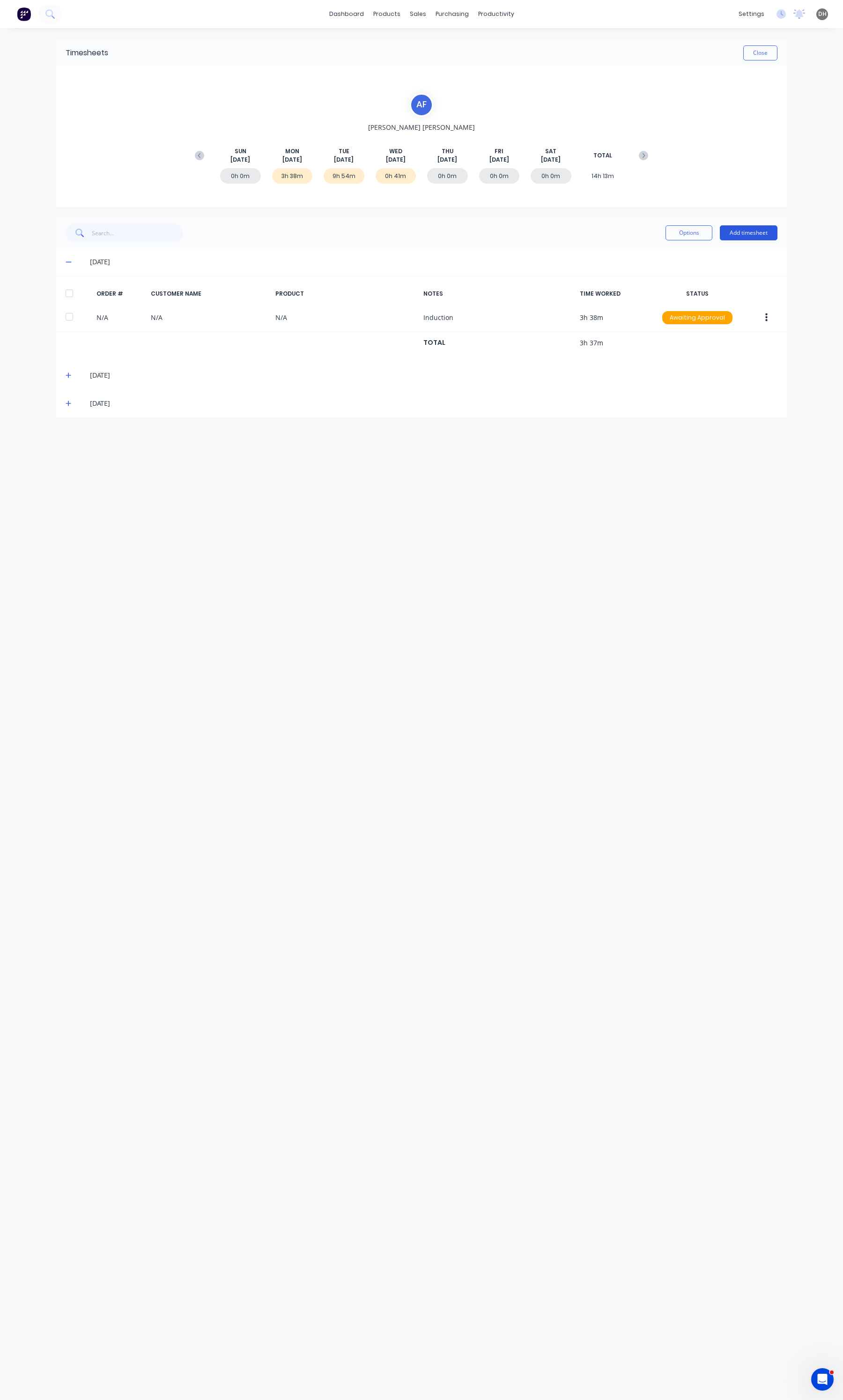
click at [739, 237] on button "Add timesheet" at bounding box center [748, 233] width 58 height 15
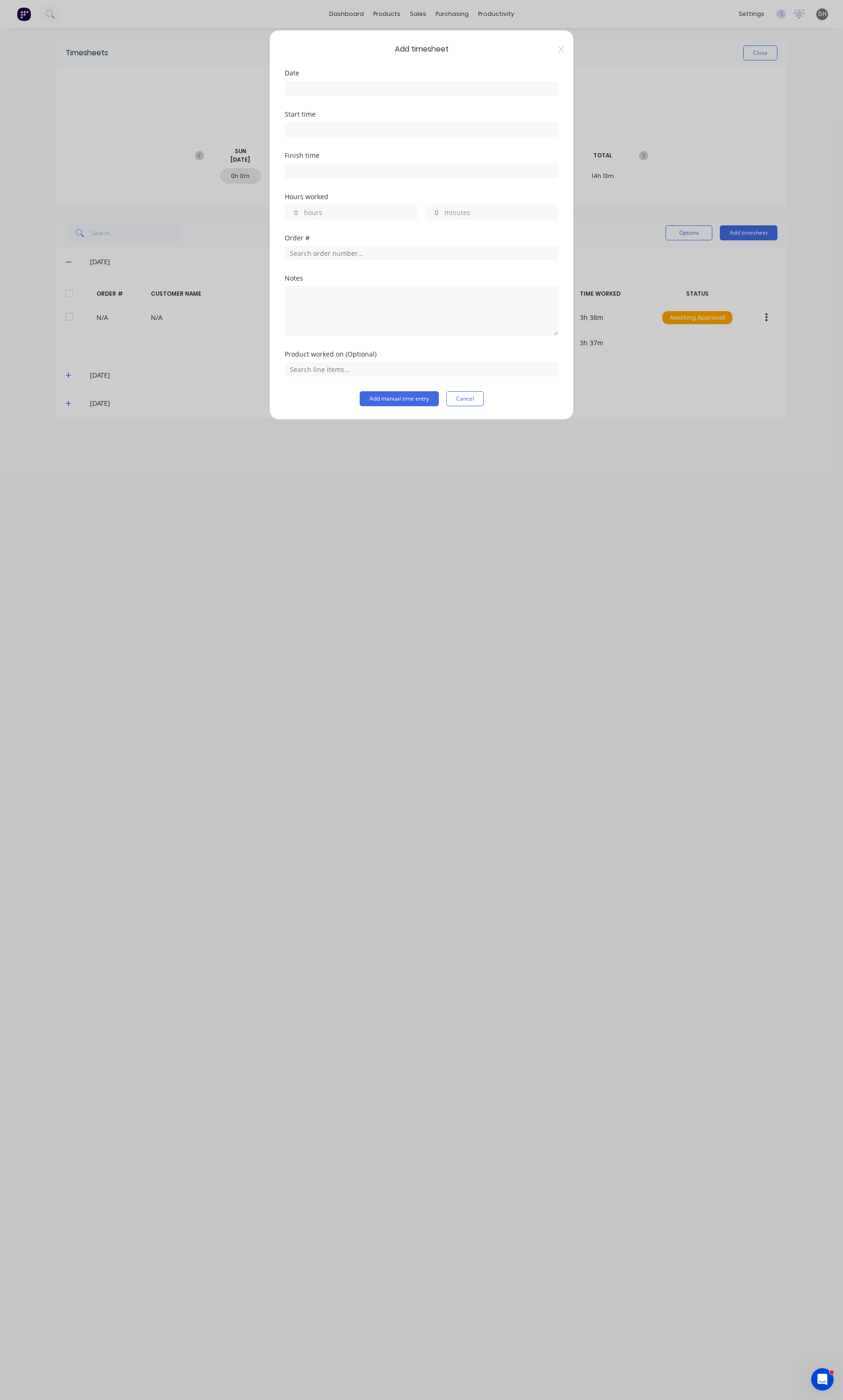
click at [372, 101] on div "Date" at bounding box center [422, 90] width 274 height 41
click at [364, 90] on input at bounding box center [422, 89] width 272 height 14
click at [315, 151] on div "8" at bounding box center [317, 154] width 14 height 14
type input "[DATE]"
click at [312, 130] on input at bounding box center [422, 130] width 272 height 14
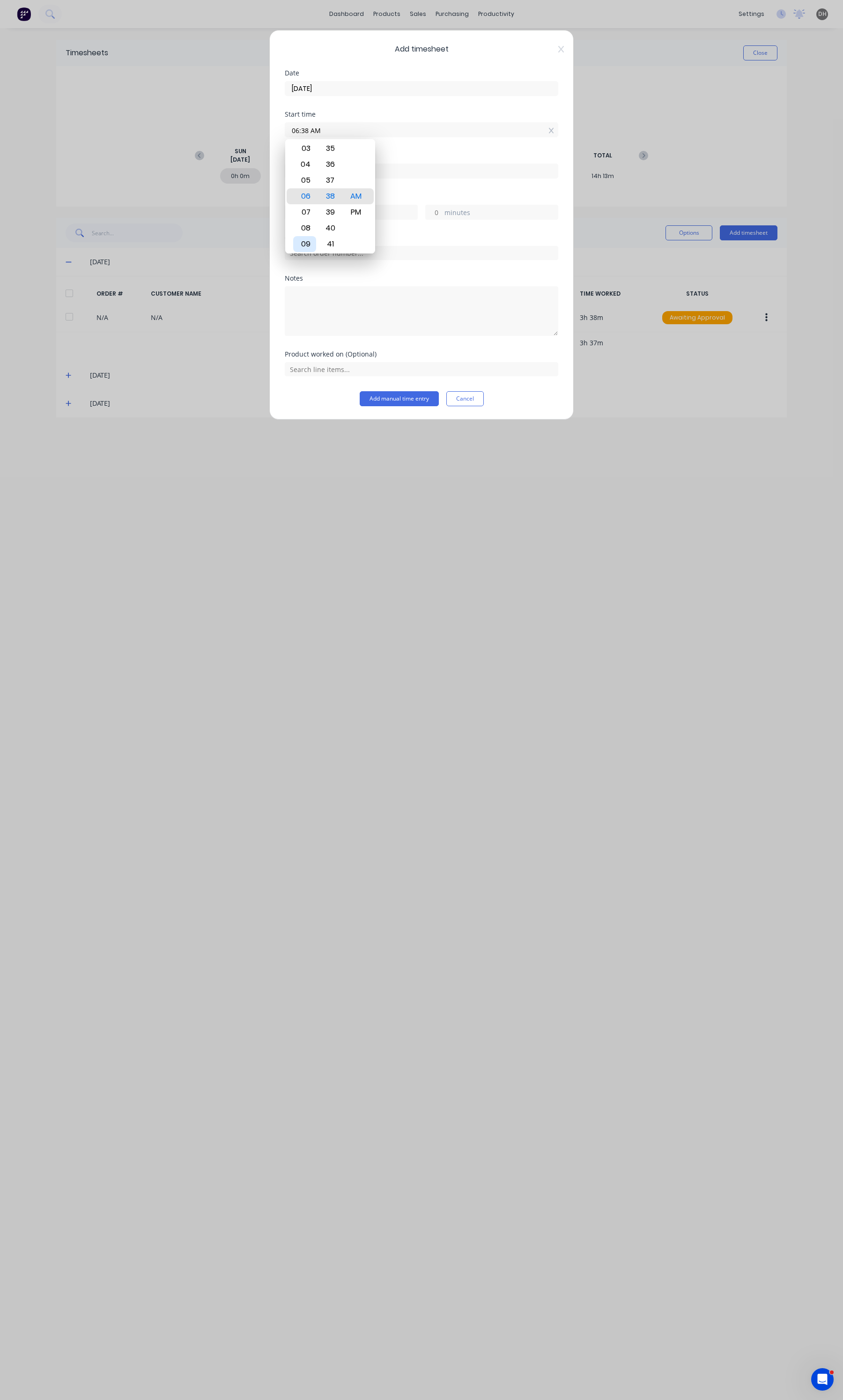
click at [310, 237] on div "09" at bounding box center [304, 244] width 23 height 16
type input "09:38 AM"
click at [406, 175] on input at bounding box center [422, 171] width 272 height 14
type input "06:38 AM"
type input "21"
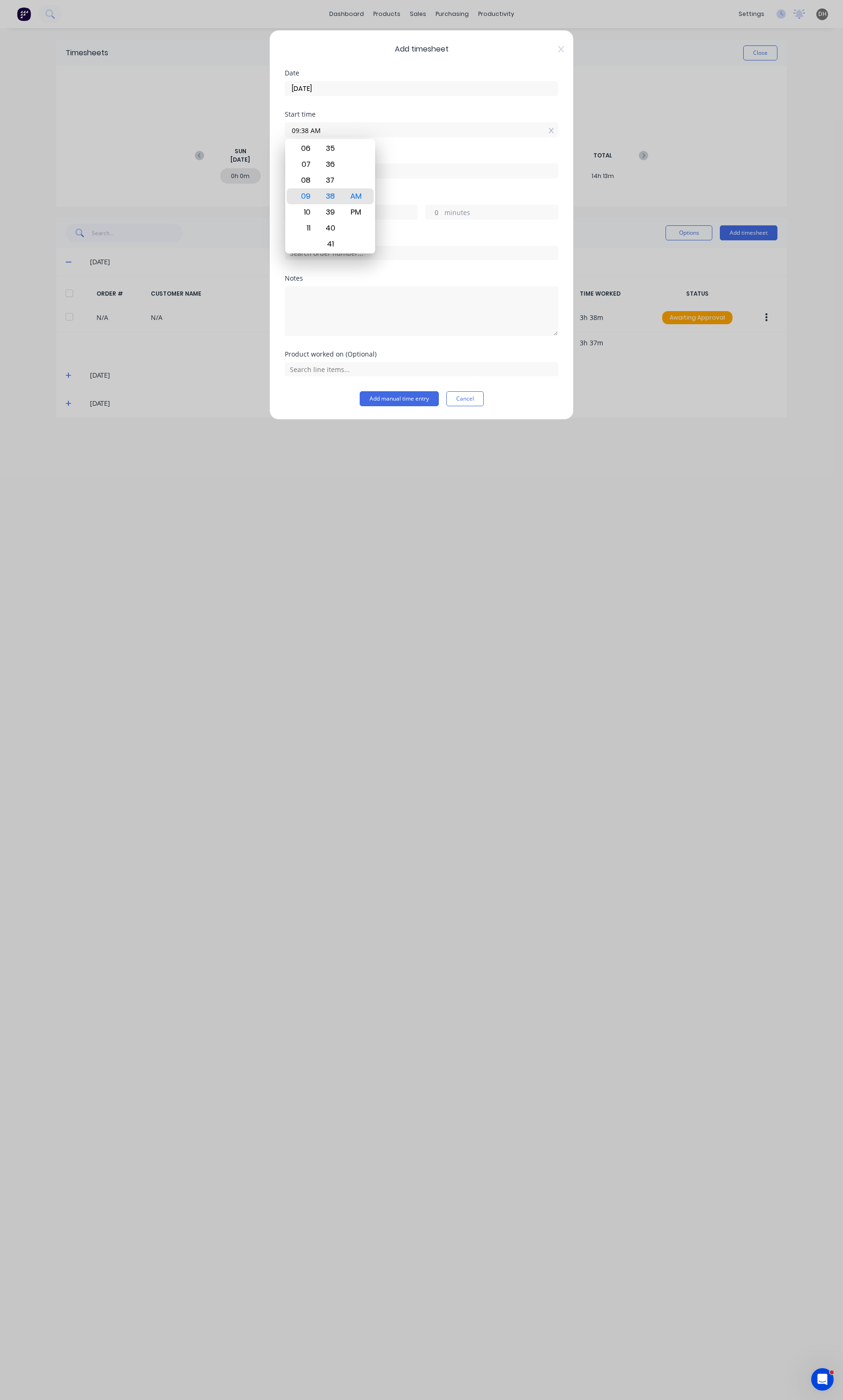
type input "0"
type input "06:41 AM"
type input "3"
type input "06:43 AM"
type input "5"
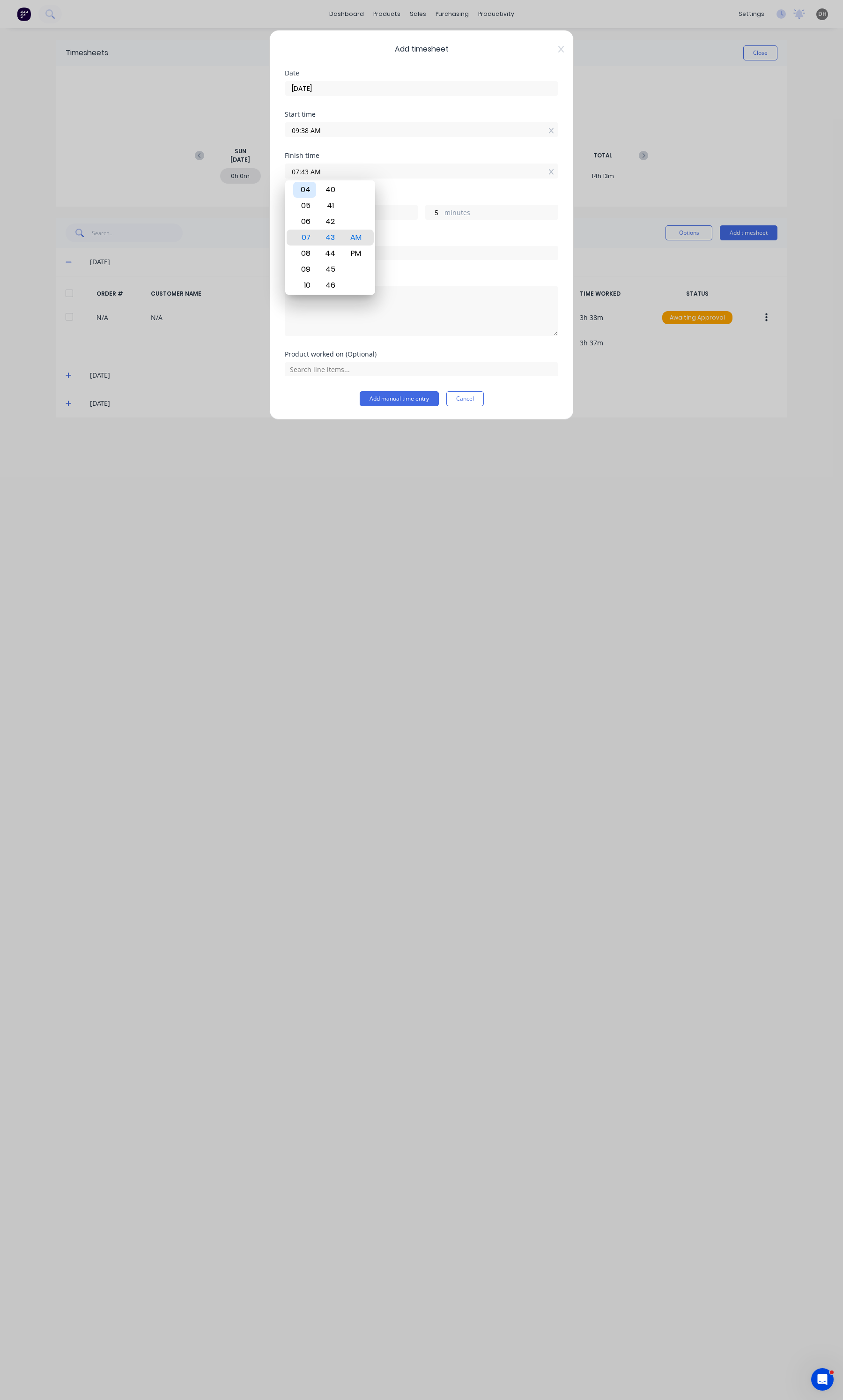
click at [302, 189] on div "04" at bounding box center [304, 190] width 23 height 16
click at [309, 173] on input "04:43 AM" at bounding box center [422, 171] width 272 height 14
click at [357, 254] on div "PM" at bounding box center [356, 253] width 23 height 16
click at [393, 309] on textarea at bounding box center [422, 311] width 274 height 50
click at [348, 253] on input "text" at bounding box center [422, 253] width 274 height 14
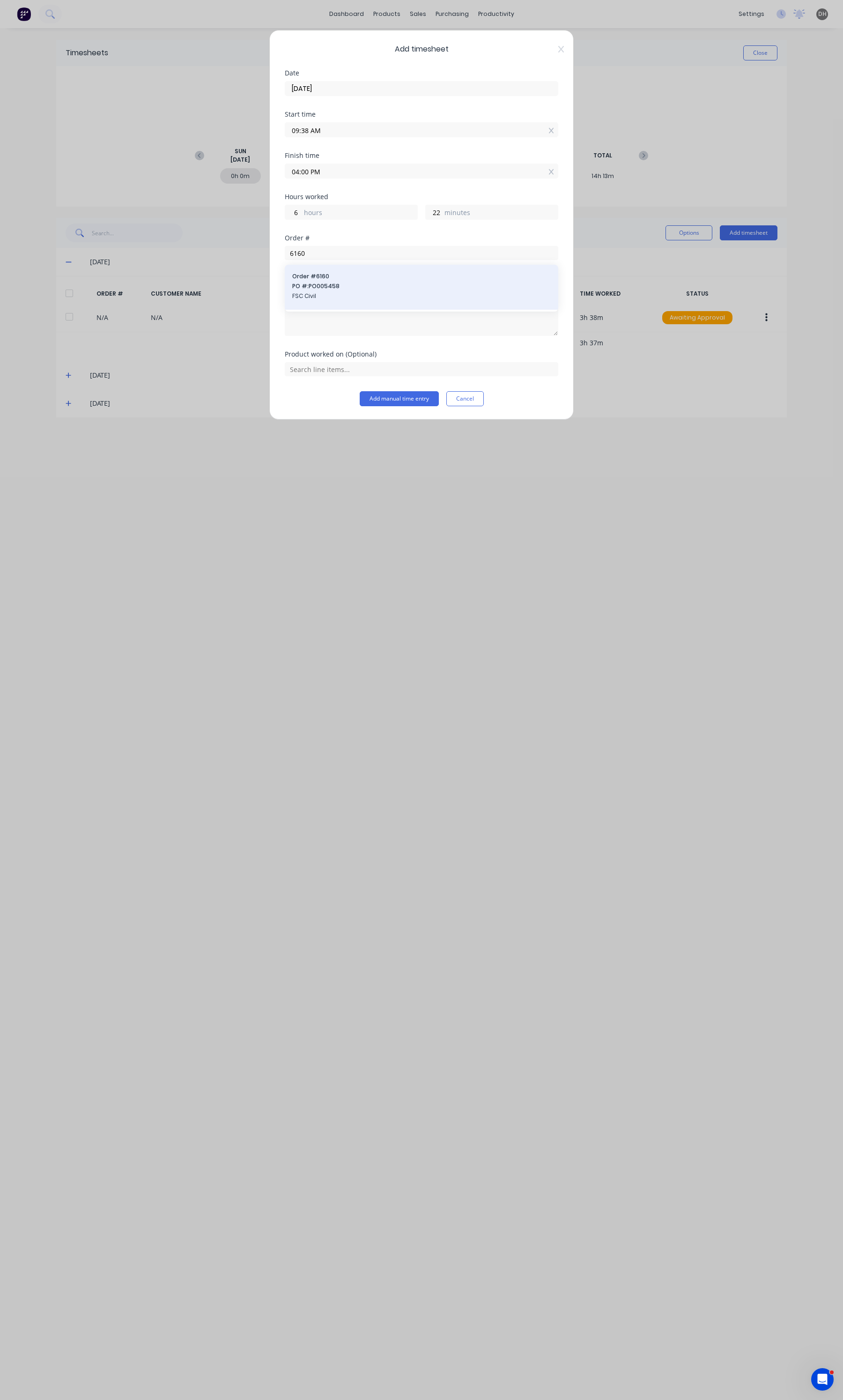
click at [339, 272] on div "Order # 6160 PO #: PO005458 FSC Civil" at bounding box center [422, 287] width 274 height 45
click at [329, 300] on span "FSC Civil" at bounding box center [422, 296] width 258 height 8
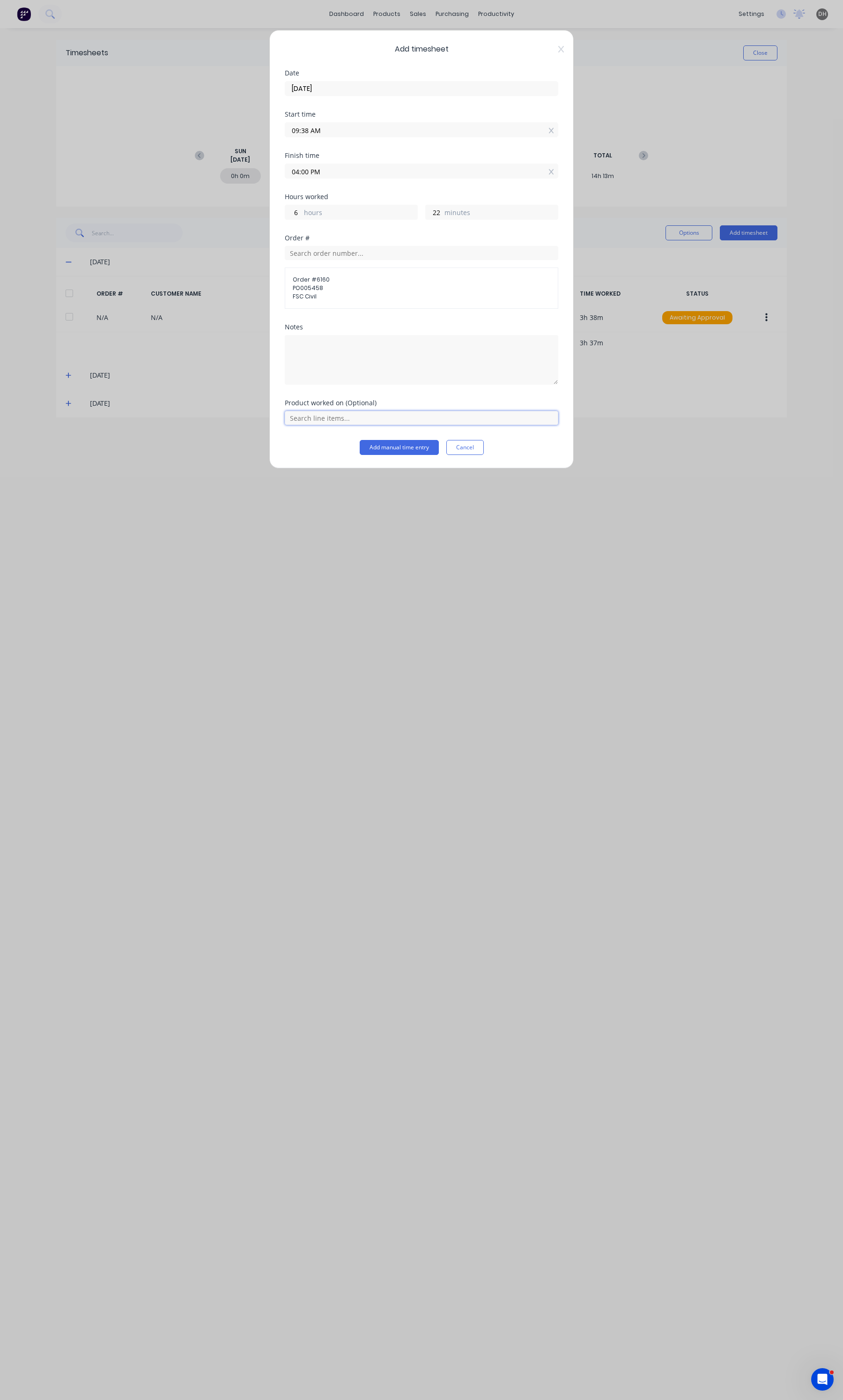
click at [343, 418] on input "text" at bounding box center [422, 418] width 274 height 14
click at [336, 373] on span "ZZ - Welding" at bounding box center [429, 371] width 244 height 8
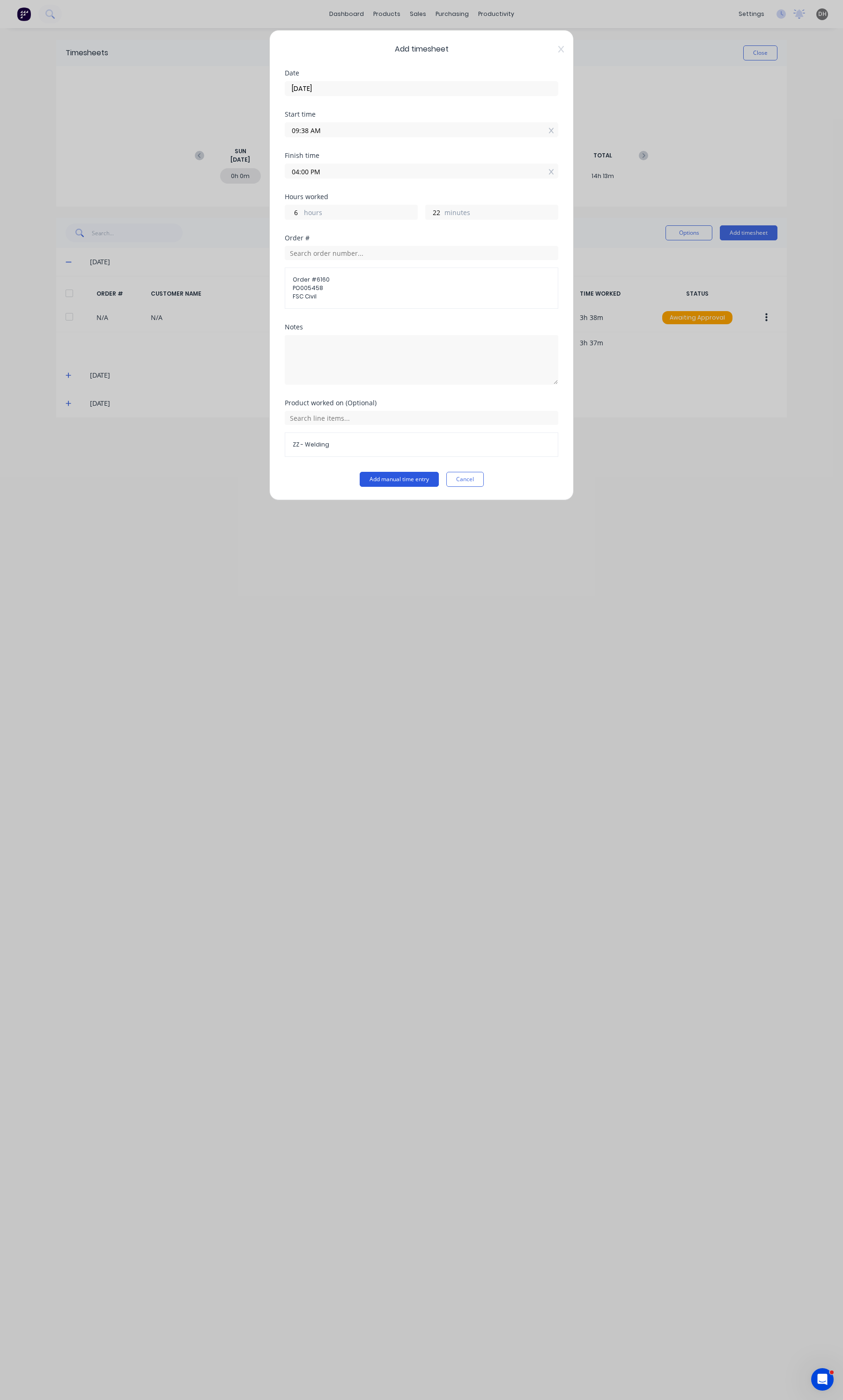
click at [386, 483] on button "Add manual time entry" at bounding box center [399, 479] width 79 height 15
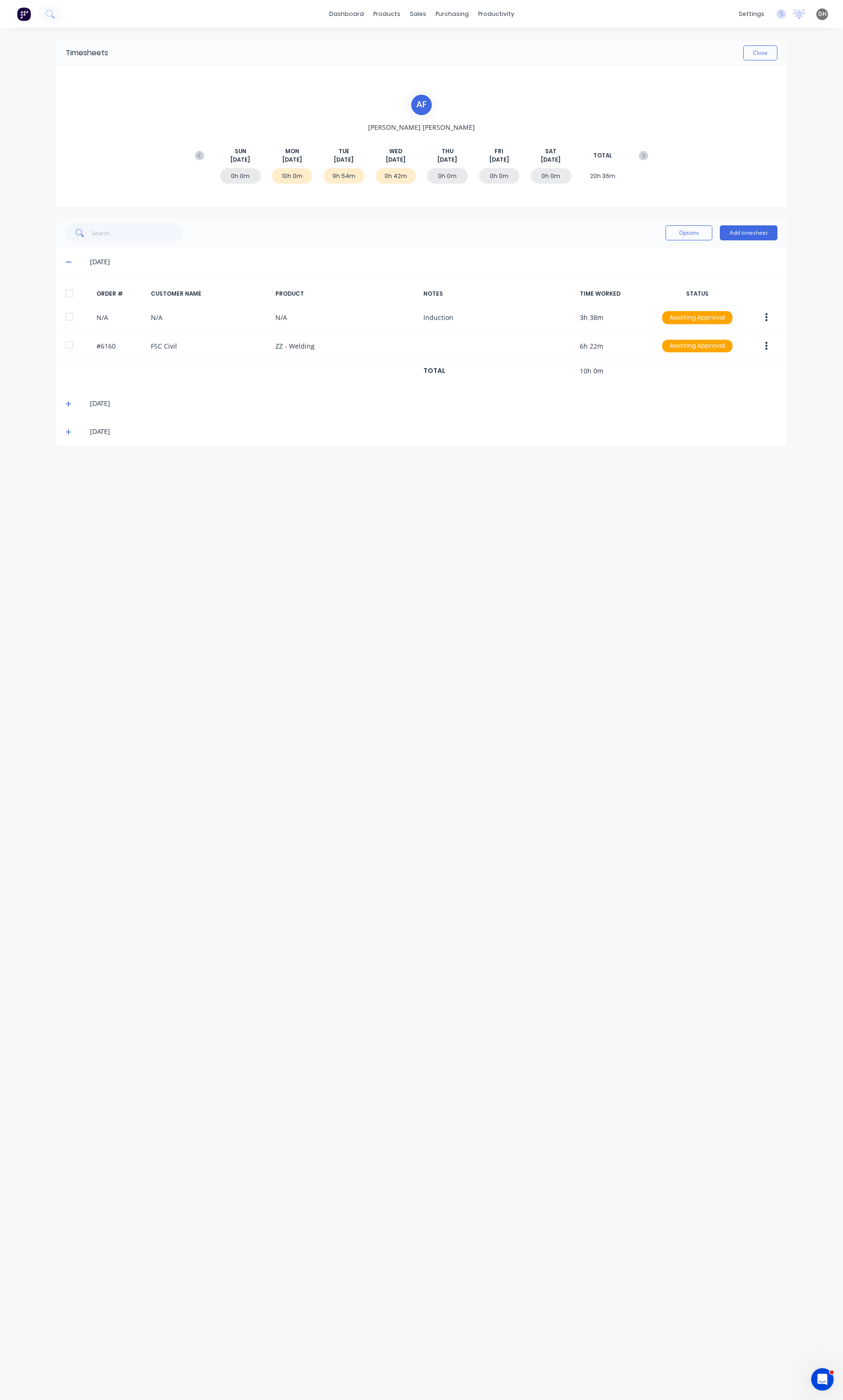
click at [68, 407] on icon at bounding box center [69, 403] width 6 height 6
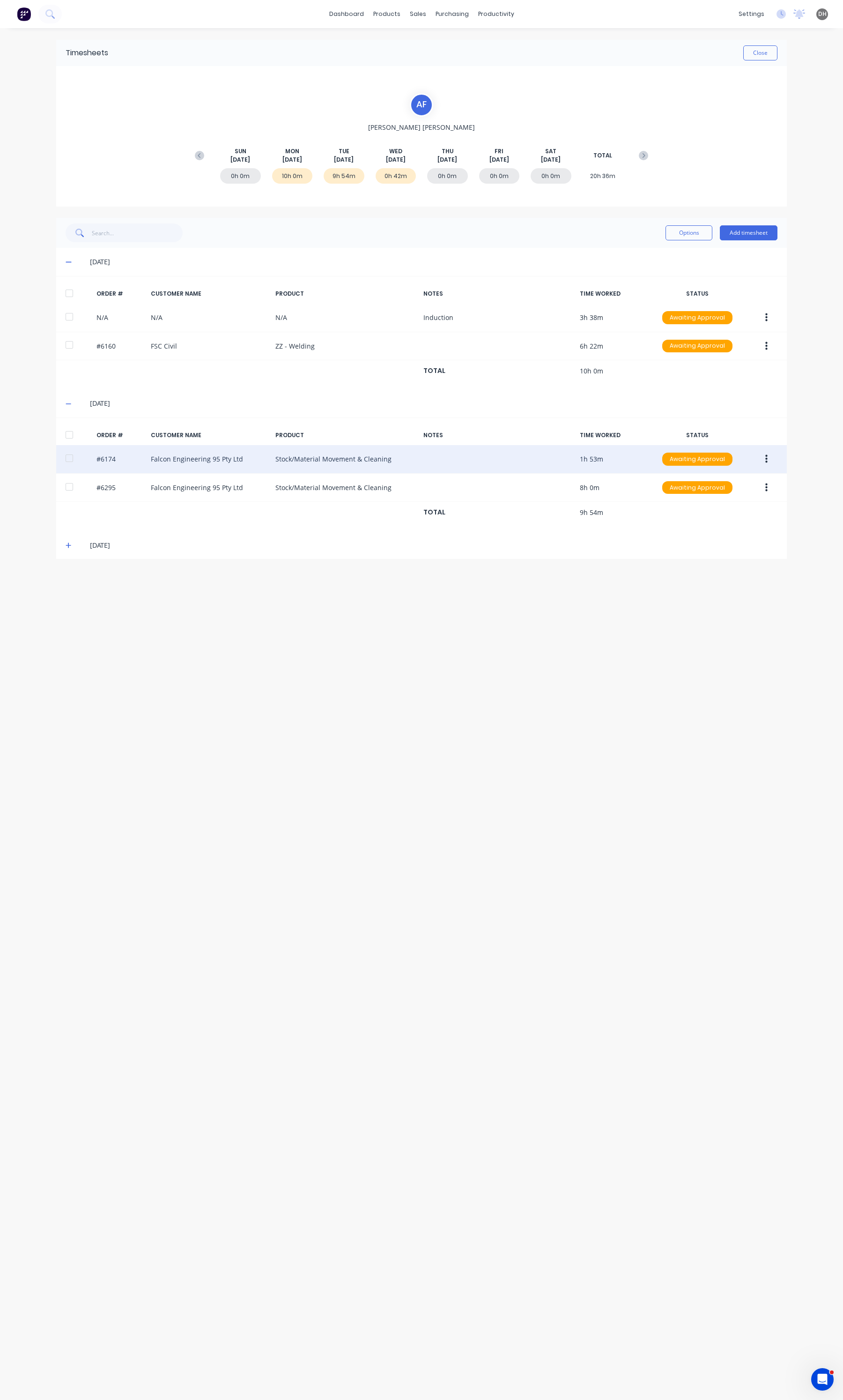
click at [766, 459] on icon "button" at bounding box center [767, 459] width 2 height 11
click at [714, 517] on div "Edit" at bounding box center [733, 521] width 72 height 14
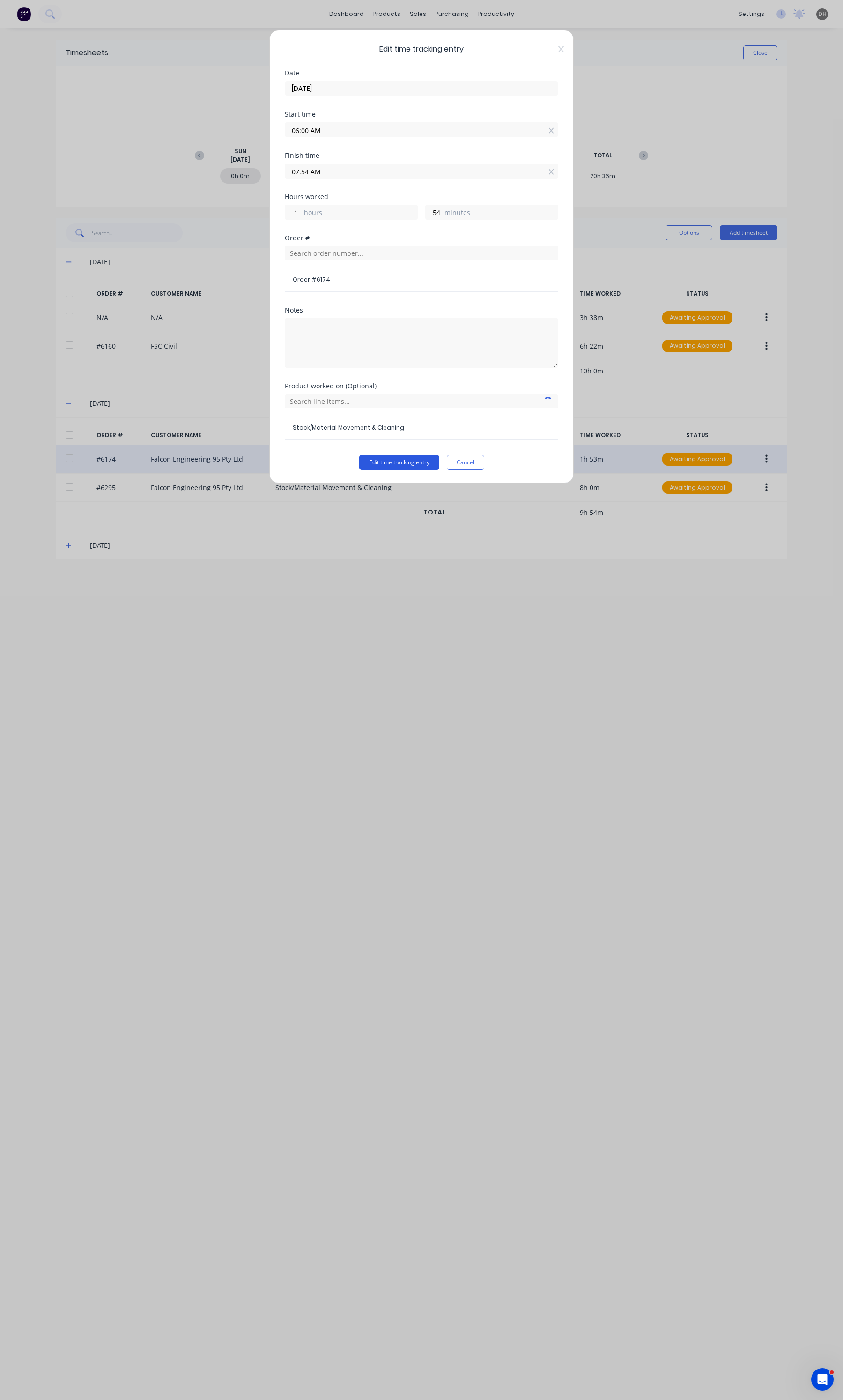
click at [437, 463] on button "Edit time tracking entry" at bounding box center [399, 463] width 80 height 15
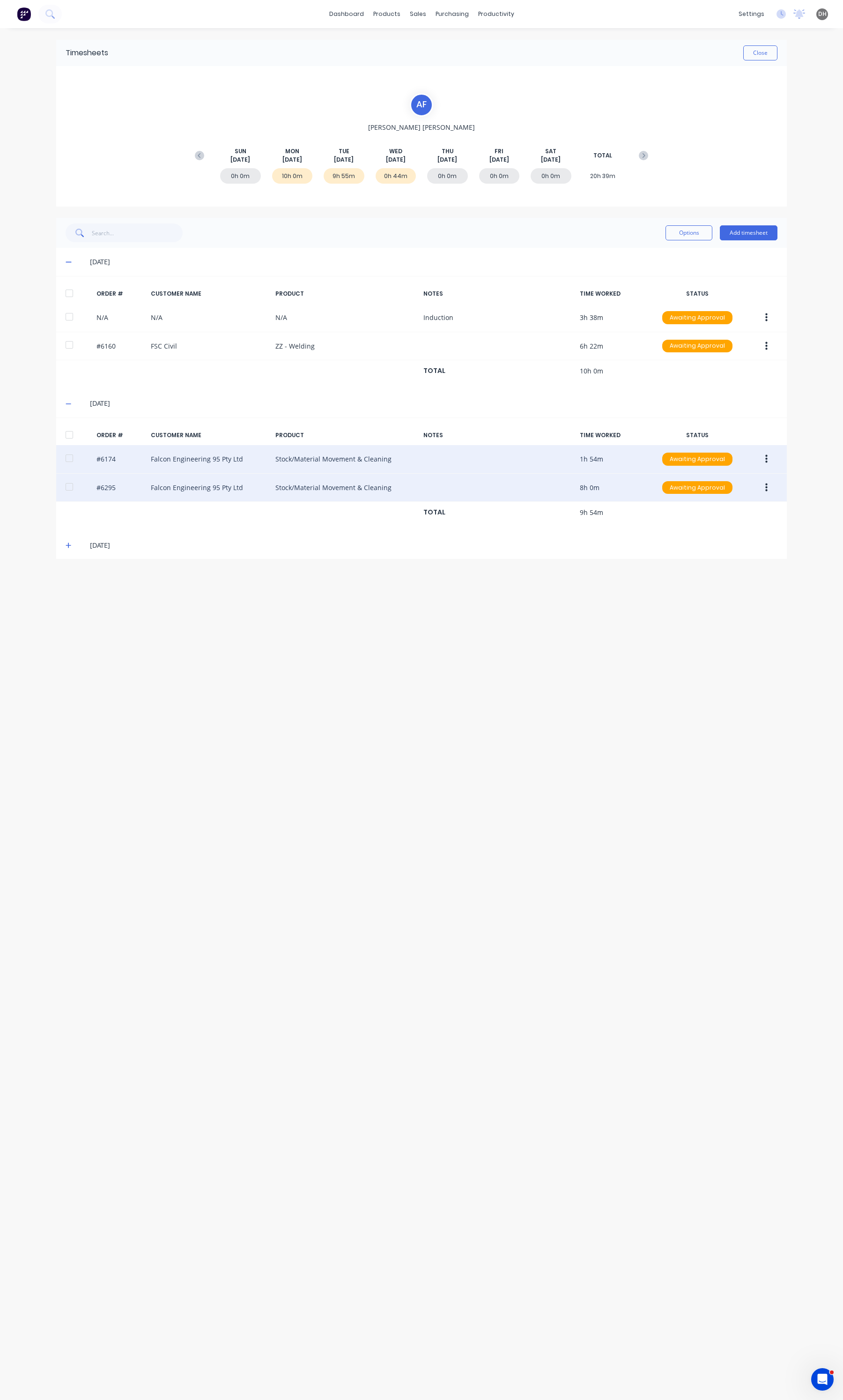
click at [780, 484] on div "#6295 Falcon Engineering 95 Pty Ltd Stock/Material Movement & Cleaning 8h 0m Aw…" at bounding box center [422, 488] width 731 height 29
click at [769, 490] on button "button" at bounding box center [766, 487] width 22 height 17
click at [721, 550] on div "Edit" at bounding box center [733, 550] width 72 height 14
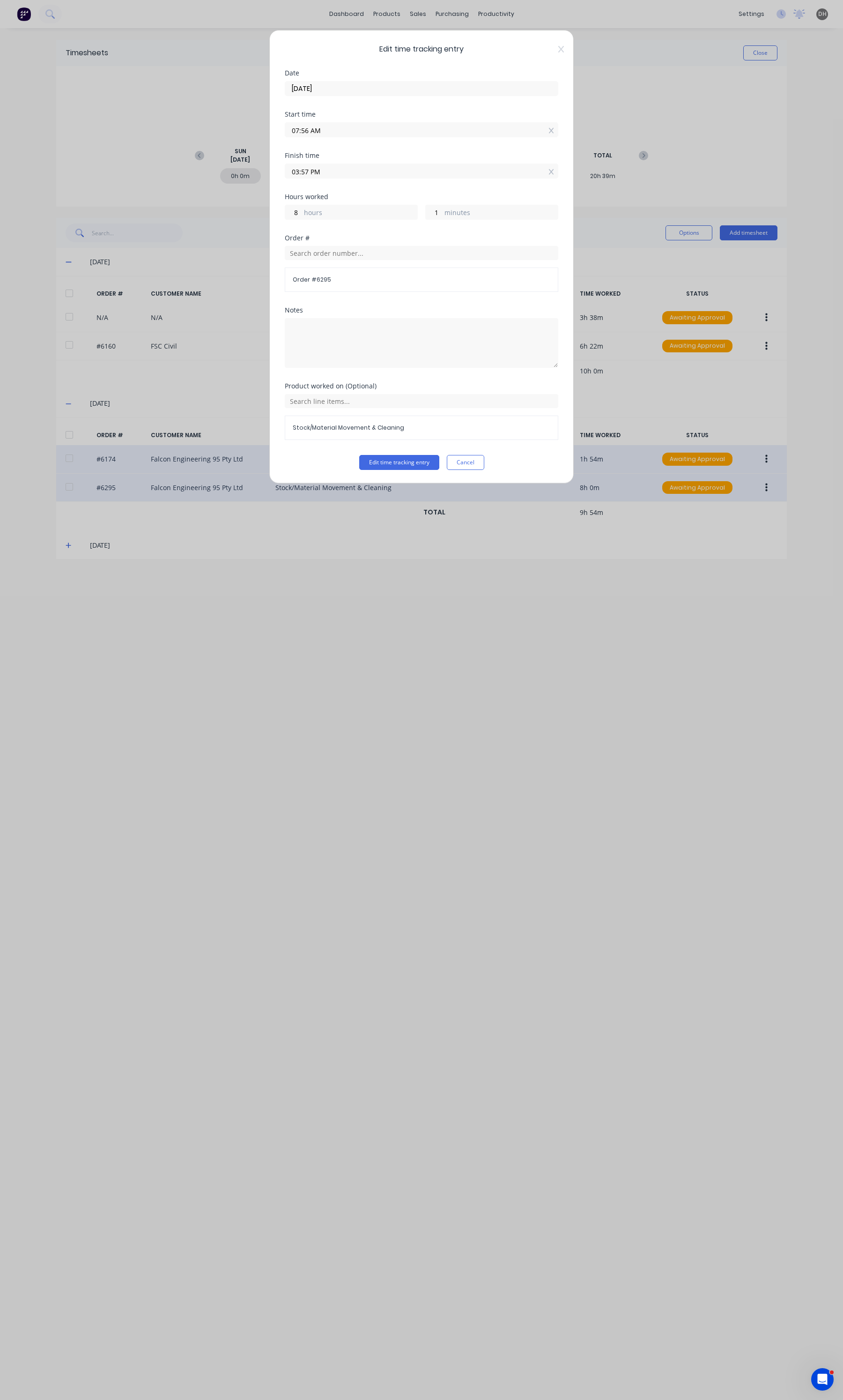
click at [336, 277] on span "Order # 6295" at bounding box center [422, 280] width 258 height 8
click at [336, 288] on div "Order # 6295" at bounding box center [422, 280] width 274 height 24
click at [334, 284] on span "Order # 6295" at bounding box center [422, 280] width 258 height 8
click at [332, 281] on span "Order # 6295" at bounding box center [422, 280] width 258 height 8
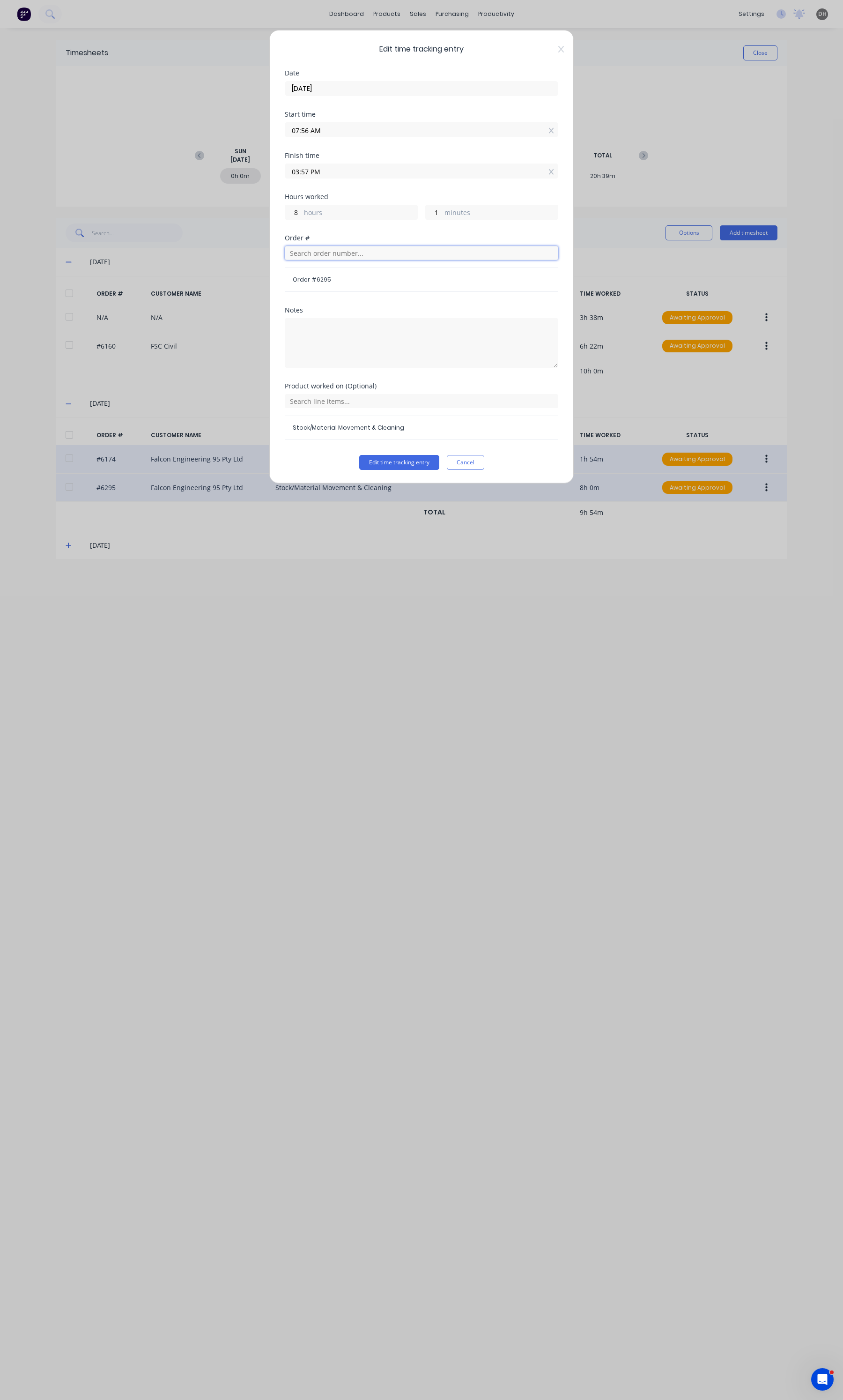
click at [330, 258] on input "text" at bounding box center [422, 253] width 274 height 14
click at [325, 277] on span "Order # 6160" at bounding box center [422, 277] width 258 height 8
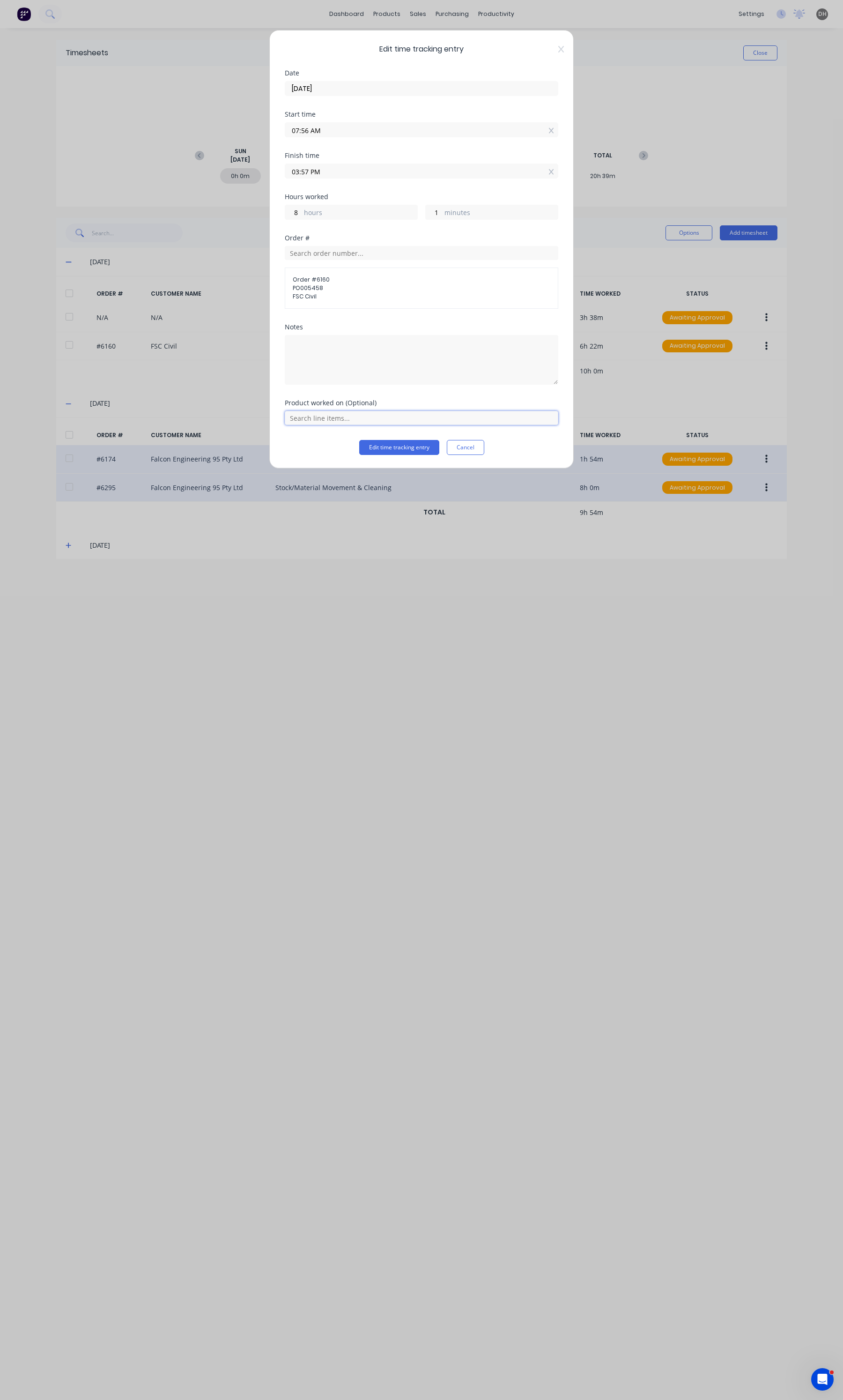
click at [320, 418] on input "text" at bounding box center [422, 418] width 274 height 14
click at [323, 371] on span "ZZ - Welding" at bounding box center [429, 371] width 244 height 8
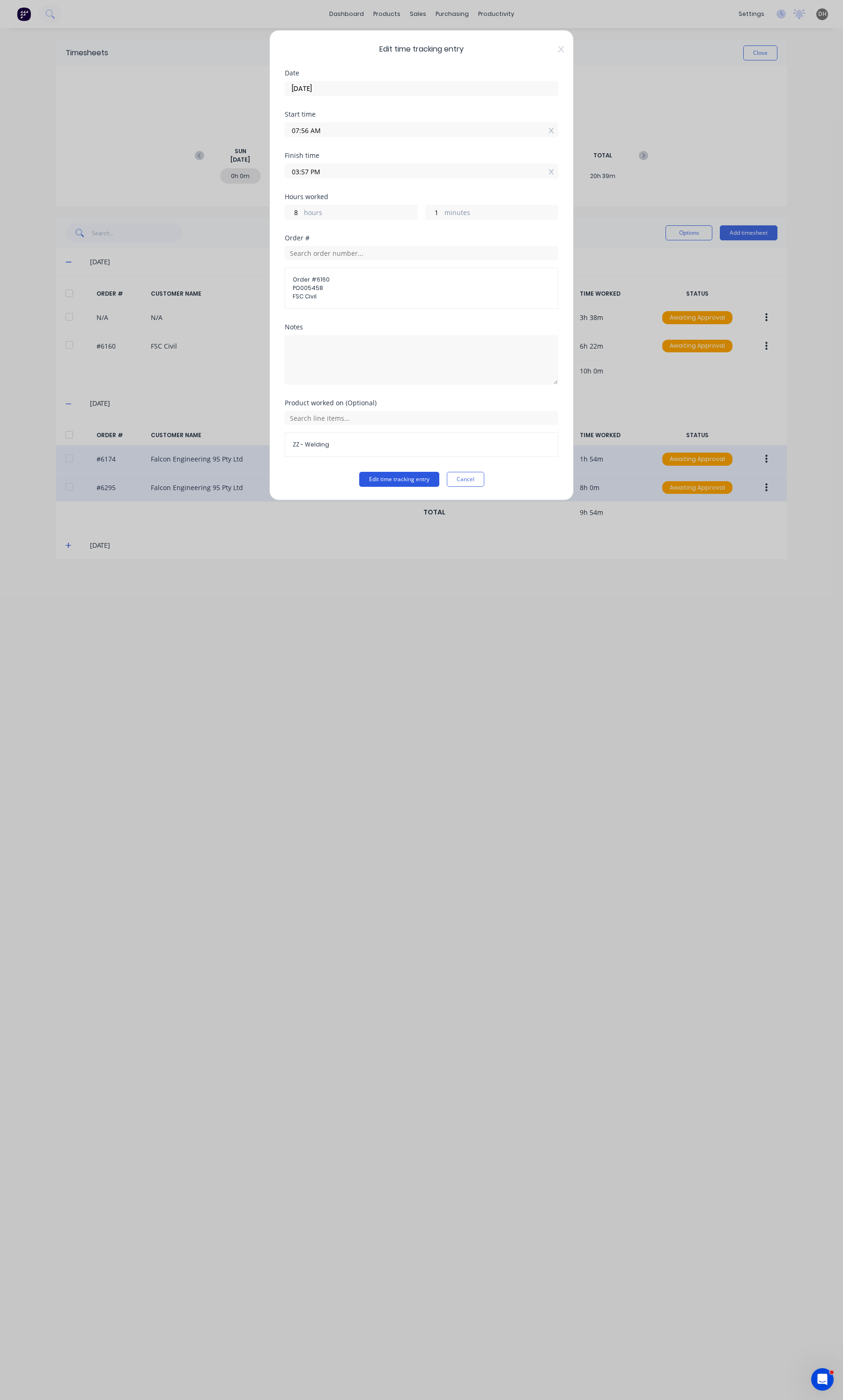
click at [381, 476] on button "Edit time tracking entry" at bounding box center [399, 479] width 80 height 15
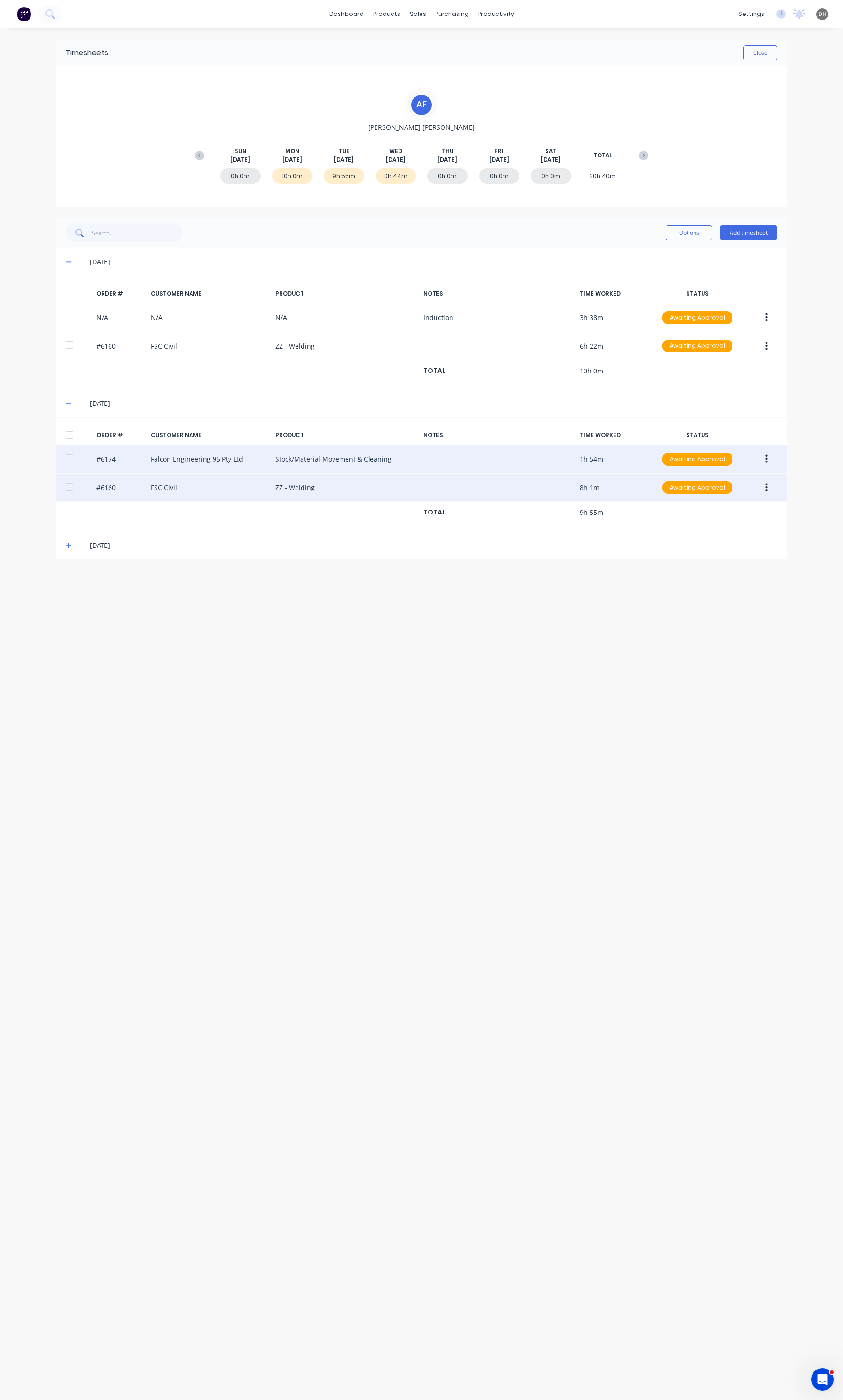
click at [763, 488] on button "button" at bounding box center [766, 487] width 22 height 17
click at [731, 551] on div "Edit" at bounding box center [733, 550] width 72 height 14
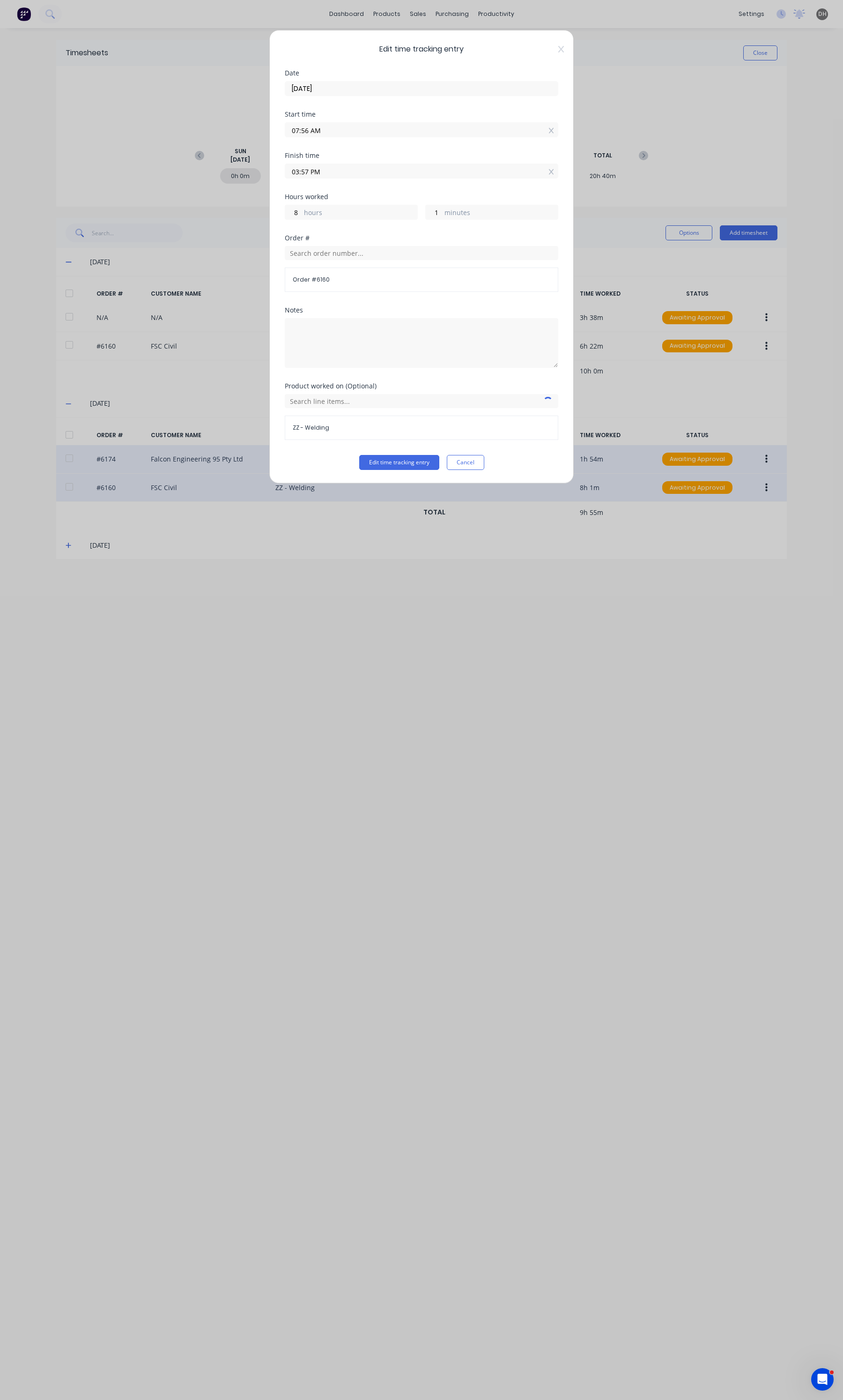
click at [320, 184] on div "Finish time 03:57 PM" at bounding box center [422, 173] width 274 height 41
click at [319, 179] on label "03:57 PM" at bounding box center [422, 171] width 274 height 15
click at [319, 178] on input "03:57 PM" at bounding box center [422, 171] width 272 height 14
click at [317, 174] on input "03:57 PM" at bounding box center [422, 171] width 272 height 14
click at [327, 277] on div "Minute" at bounding box center [330, 285] width 23 height 16
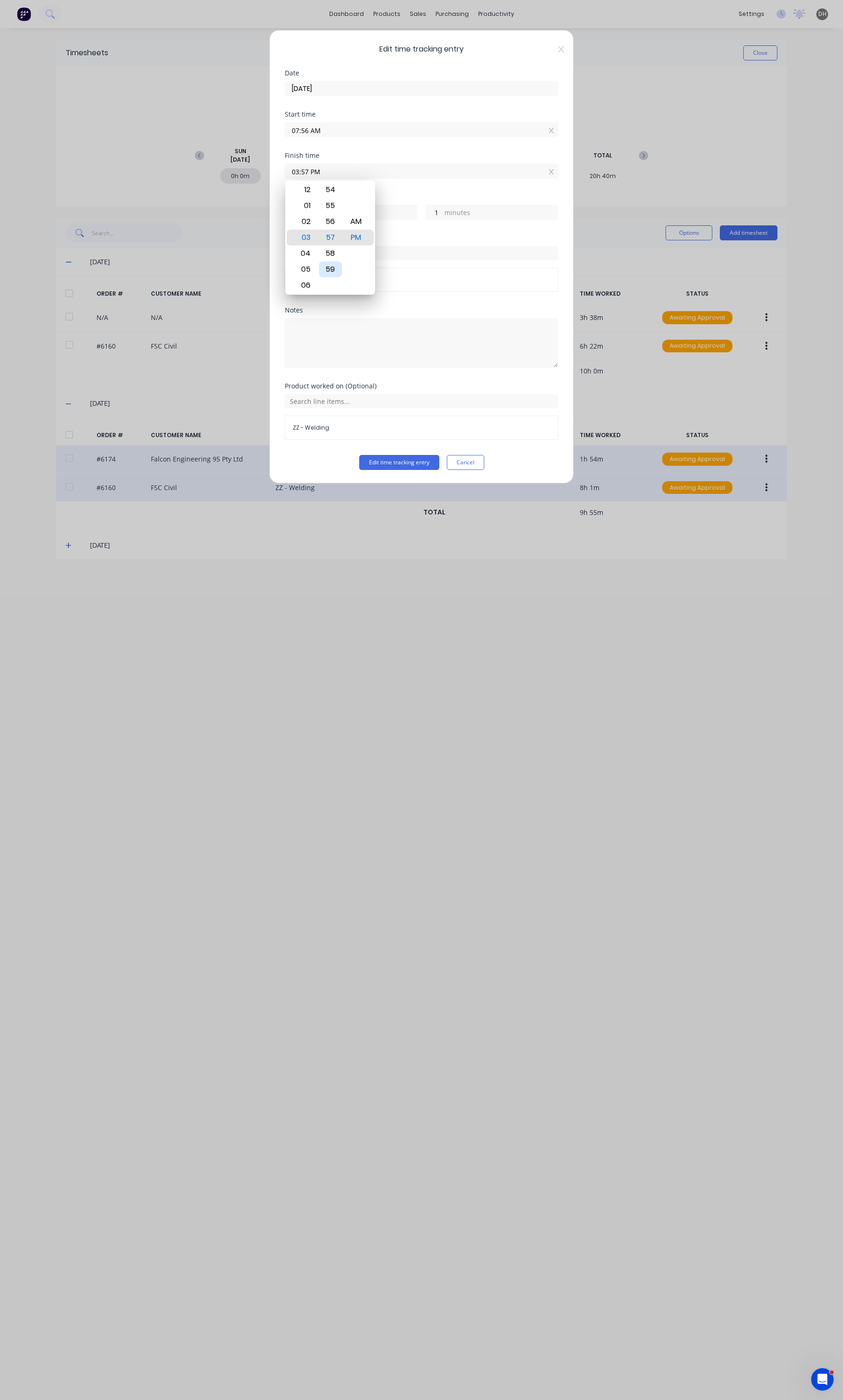
click at [335, 265] on div "59" at bounding box center [330, 269] width 23 height 16
click at [403, 465] on button "Edit time tracking entry" at bounding box center [399, 463] width 80 height 15
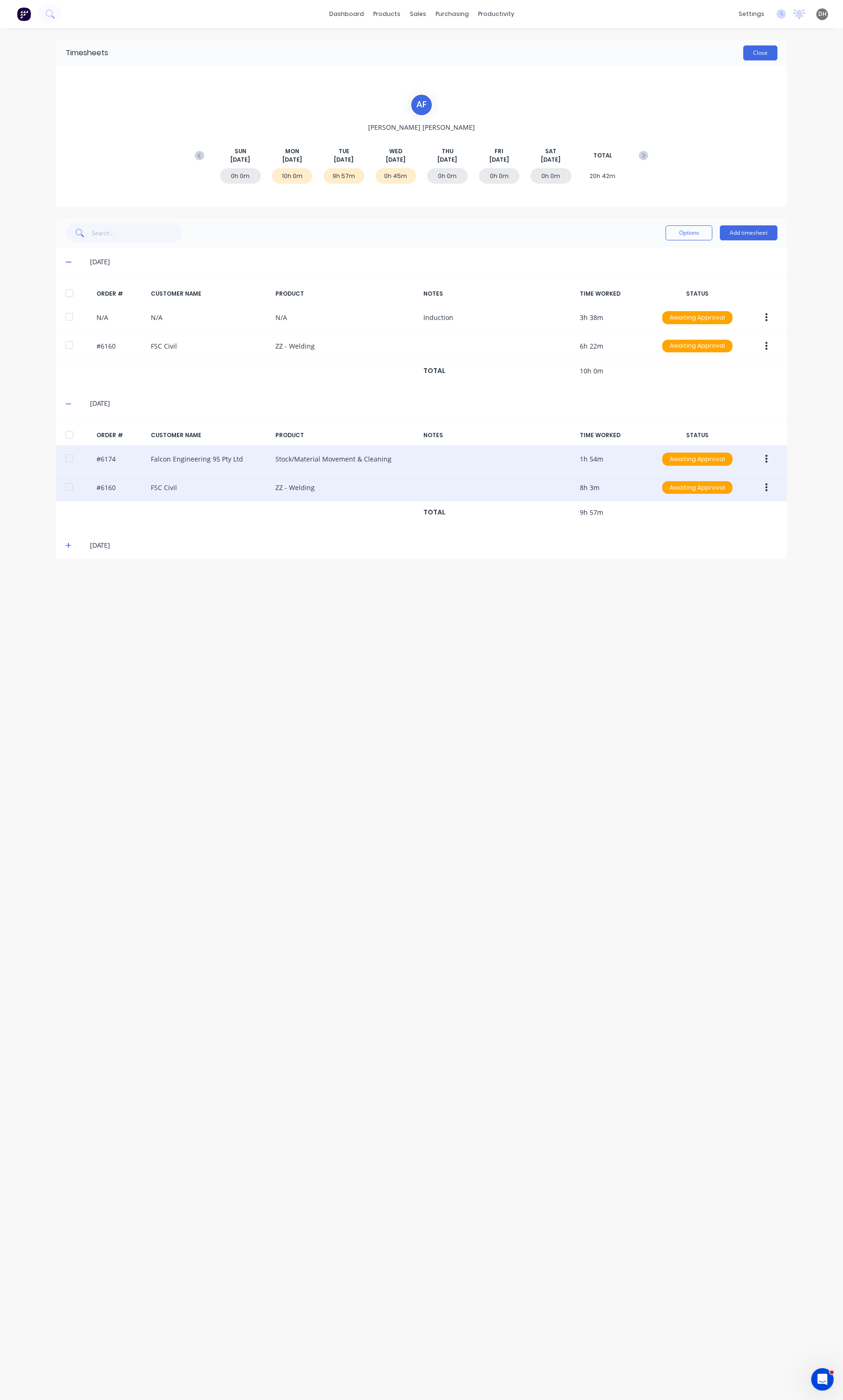
click at [750, 57] on button "Close" at bounding box center [760, 53] width 34 height 15
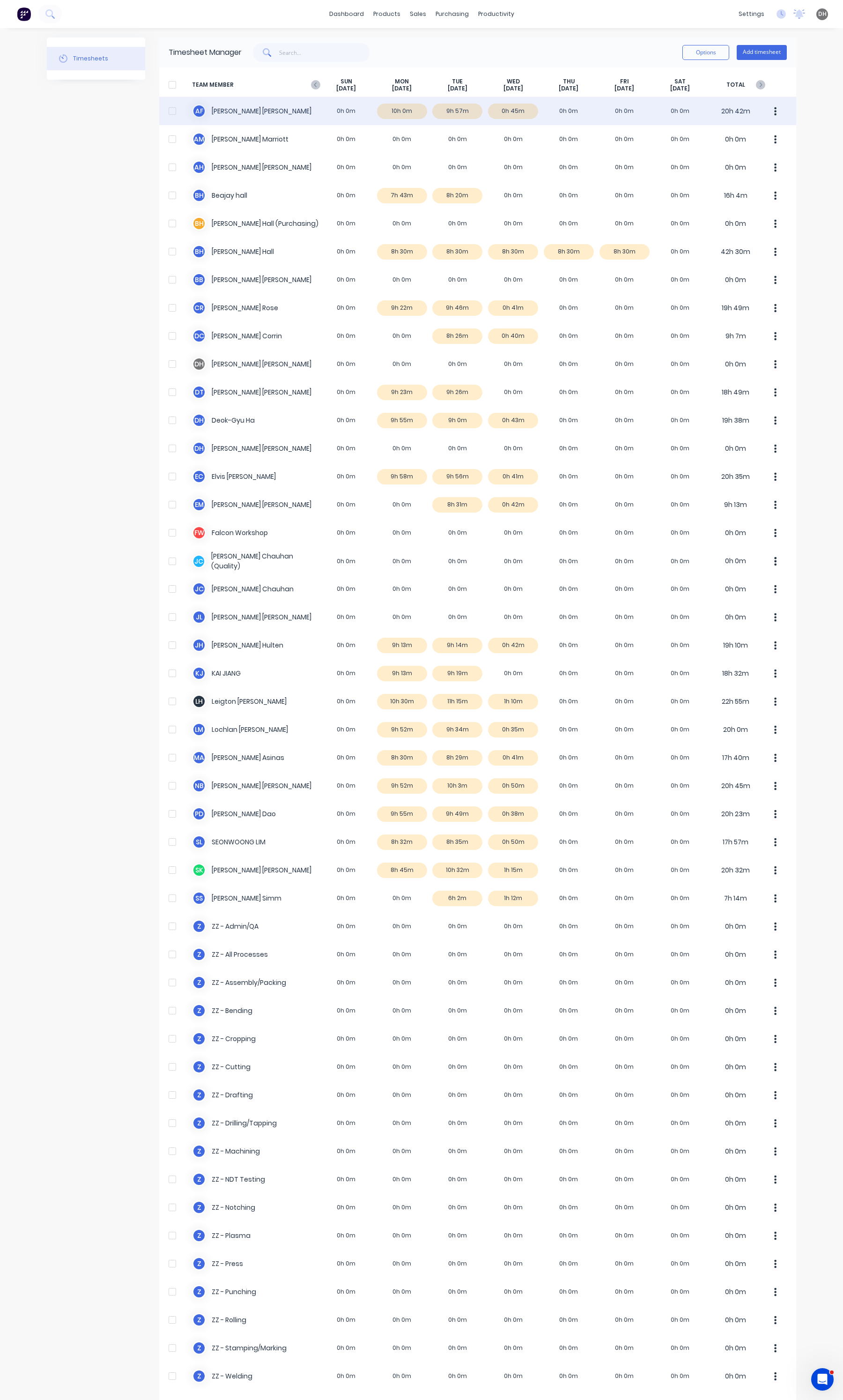
click at [774, 106] on icon "button" at bounding box center [775, 112] width 2 height 11
click at [723, 135] on div "Approve" at bounding box center [740, 137] width 72 height 14
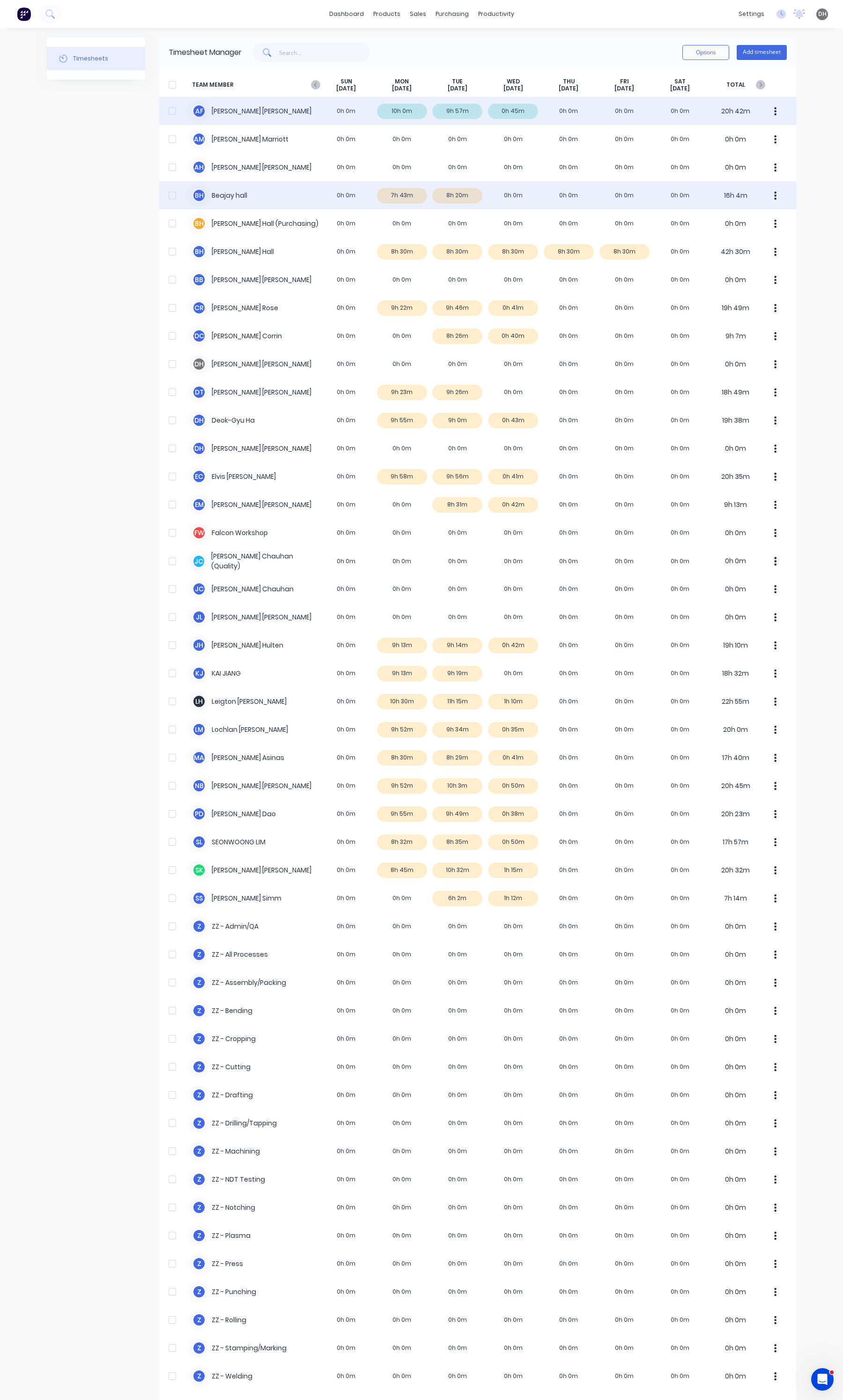
click at [441, 193] on div "B h [PERSON_NAME] 0h 0m 7h 43m 8h 20m 0h 0m 0h 0m 0h 0m 0h 0m 16h 4m" at bounding box center [477, 196] width 637 height 28
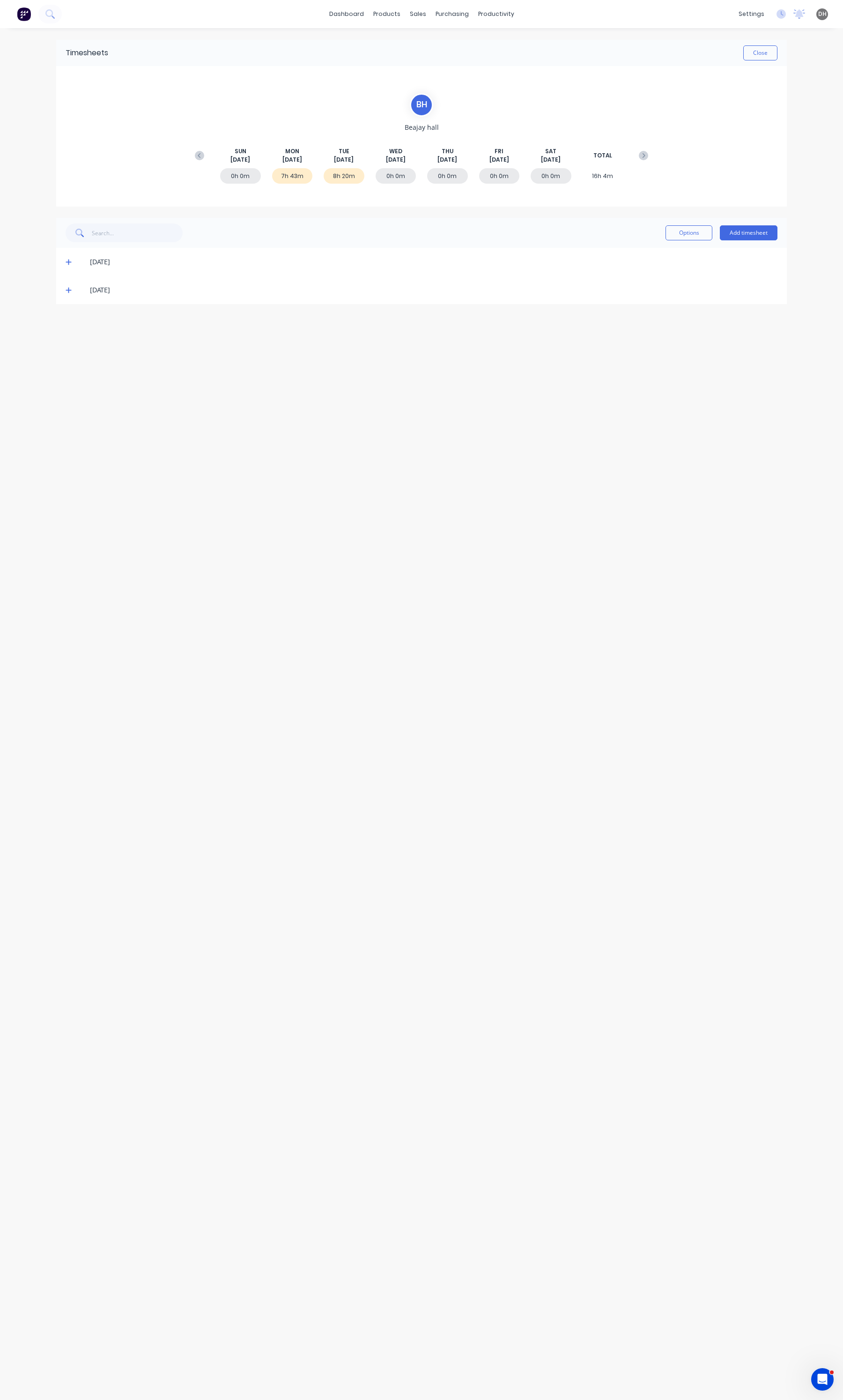
click at [62, 265] on div "[DATE]" at bounding box center [422, 262] width 731 height 28
click at [67, 263] on icon at bounding box center [69, 261] width 6 height 6
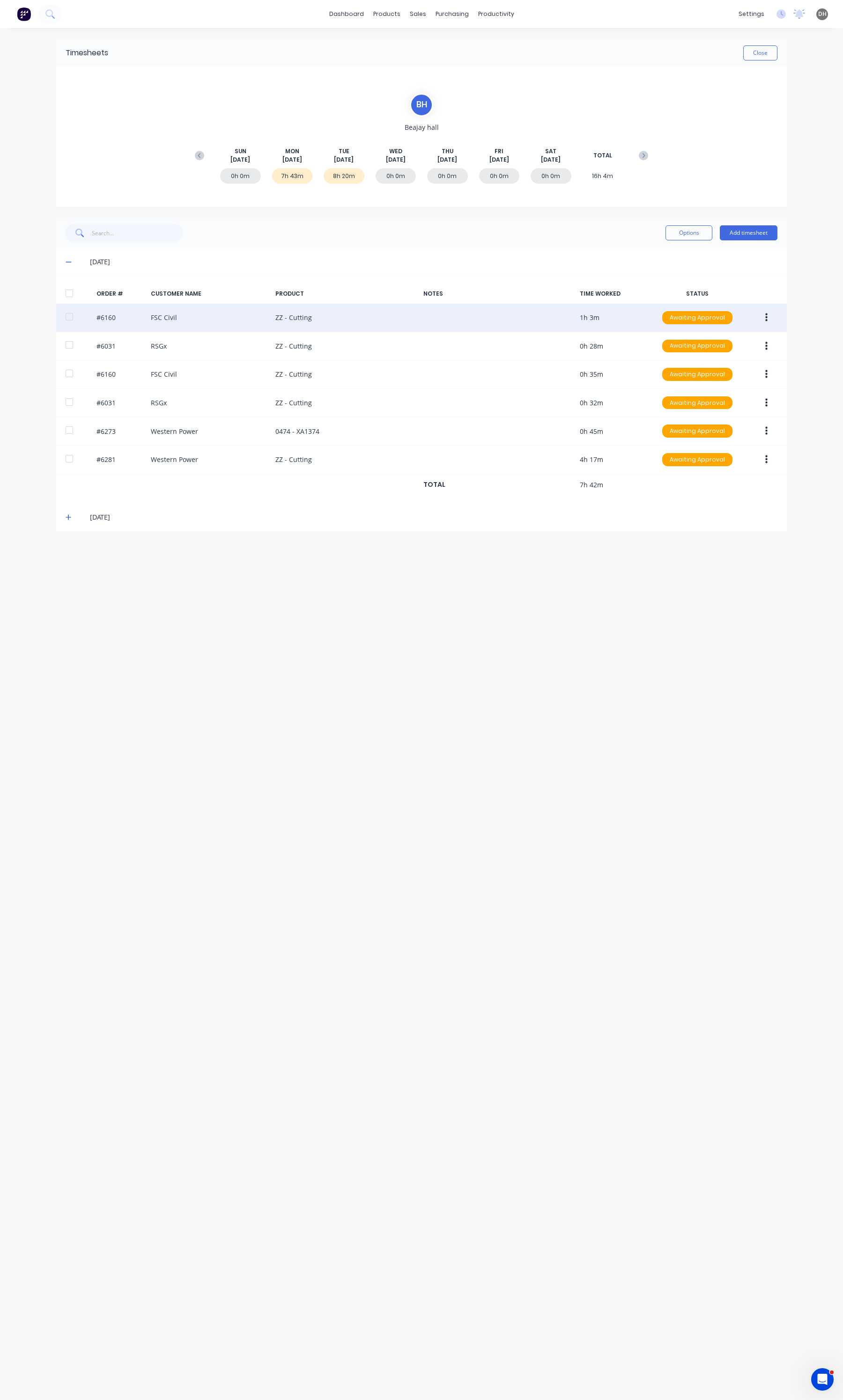
click at [771, 315] on button "button" at bounding box center [766, 318] width 22 height 17
click at [736, 377] on div "Edit" at bounding box center [733, 379] width 72 height 14
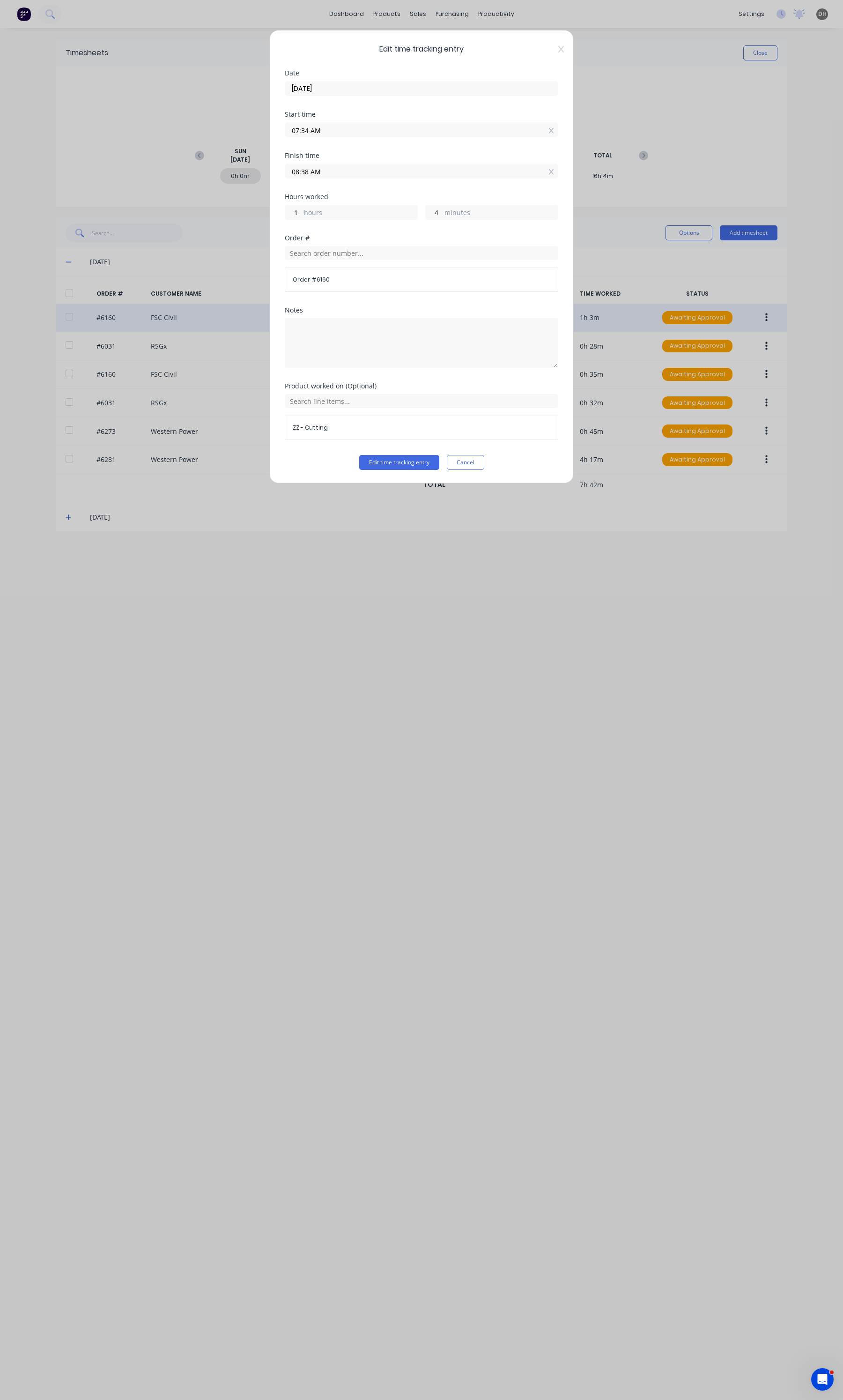
click at [329, 130] on input "07:34 AM" at bounding box center [422, 130] width 272 height 14
click at [413, 68] on div "Edit time tracking entry Date [DATE] Start time 07:34 AM Finish time 08:38 AM H…" at bounding box center [422, 257] width 305 height 453
click at [366, 130] on input "07:34 AM" at bounding box center [422, 130] width 272 height 14
click at [420, 102] on div "Date [DATE]" at bounding box center [422, 90] width 274 height 41
click at [560, 51] on icon at bounding box center [561, 49] width 6 height 8
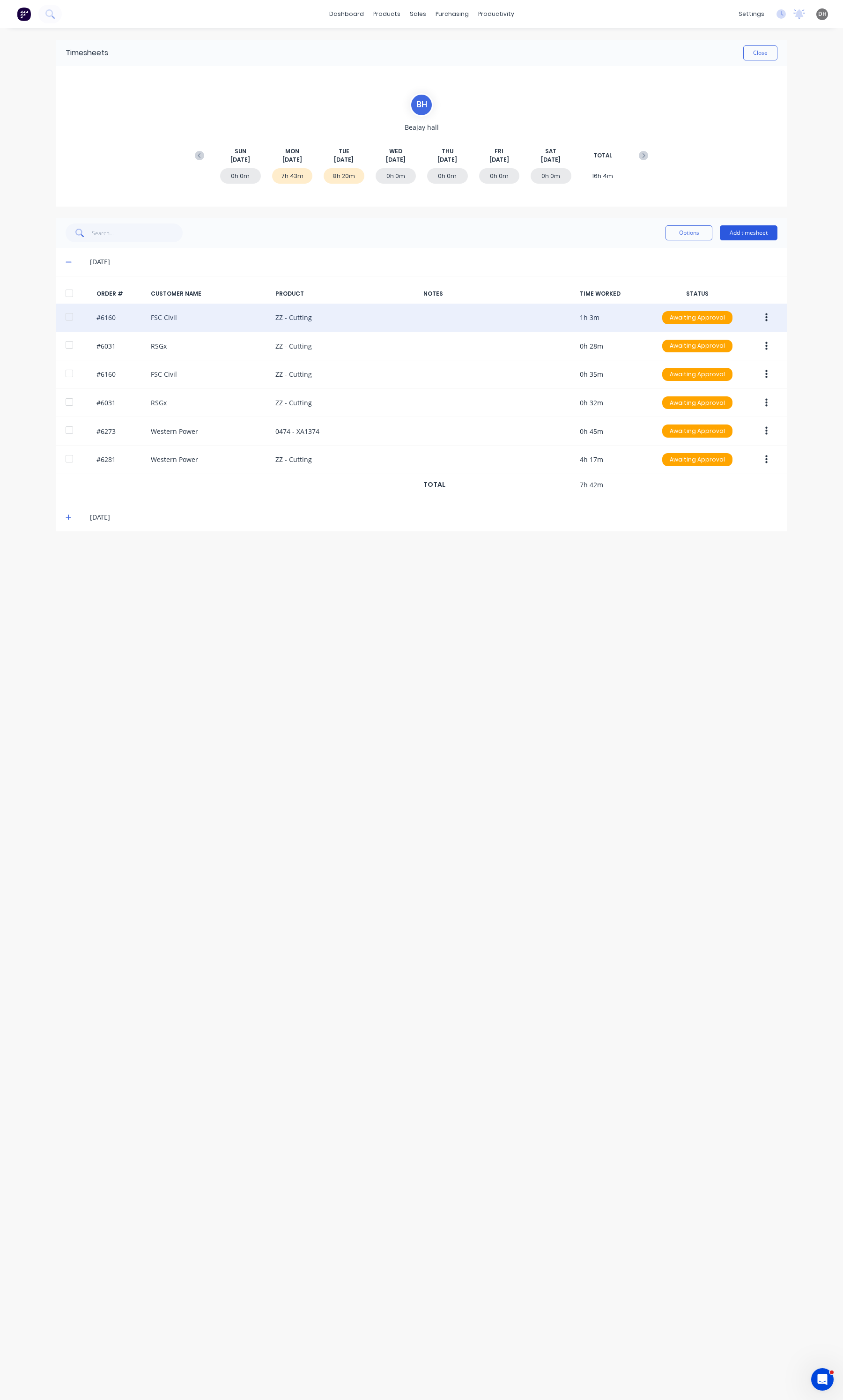
click at [776, 232] on button "Add timesheet" at bounding box center [748, 233] width 58 height 15
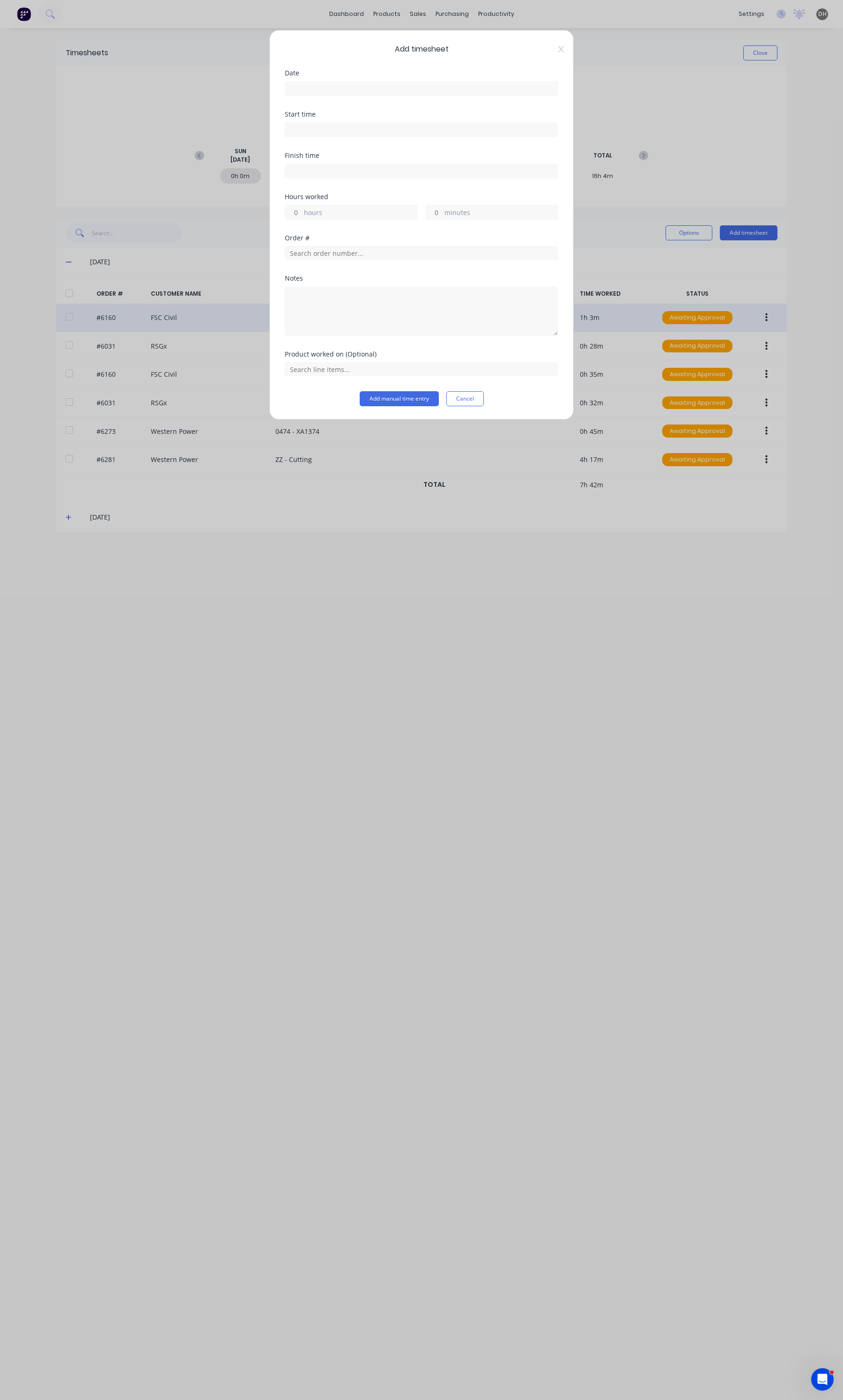
click at [311, 88] on input at bounding box center [422, 89] width 272 height 14
click at [319, 157] on div "8" at bounding box center [317, 154] width 14 height 14
click at [308, 137] on label at bounding box center [422, 130] width 274 height 15
click at [308, 137] on input at bounding box center [422, 130] width 272 height 14
click at [305, 130] on input "06:42 AM" at bounding box center [422, 130] width 272 height 14
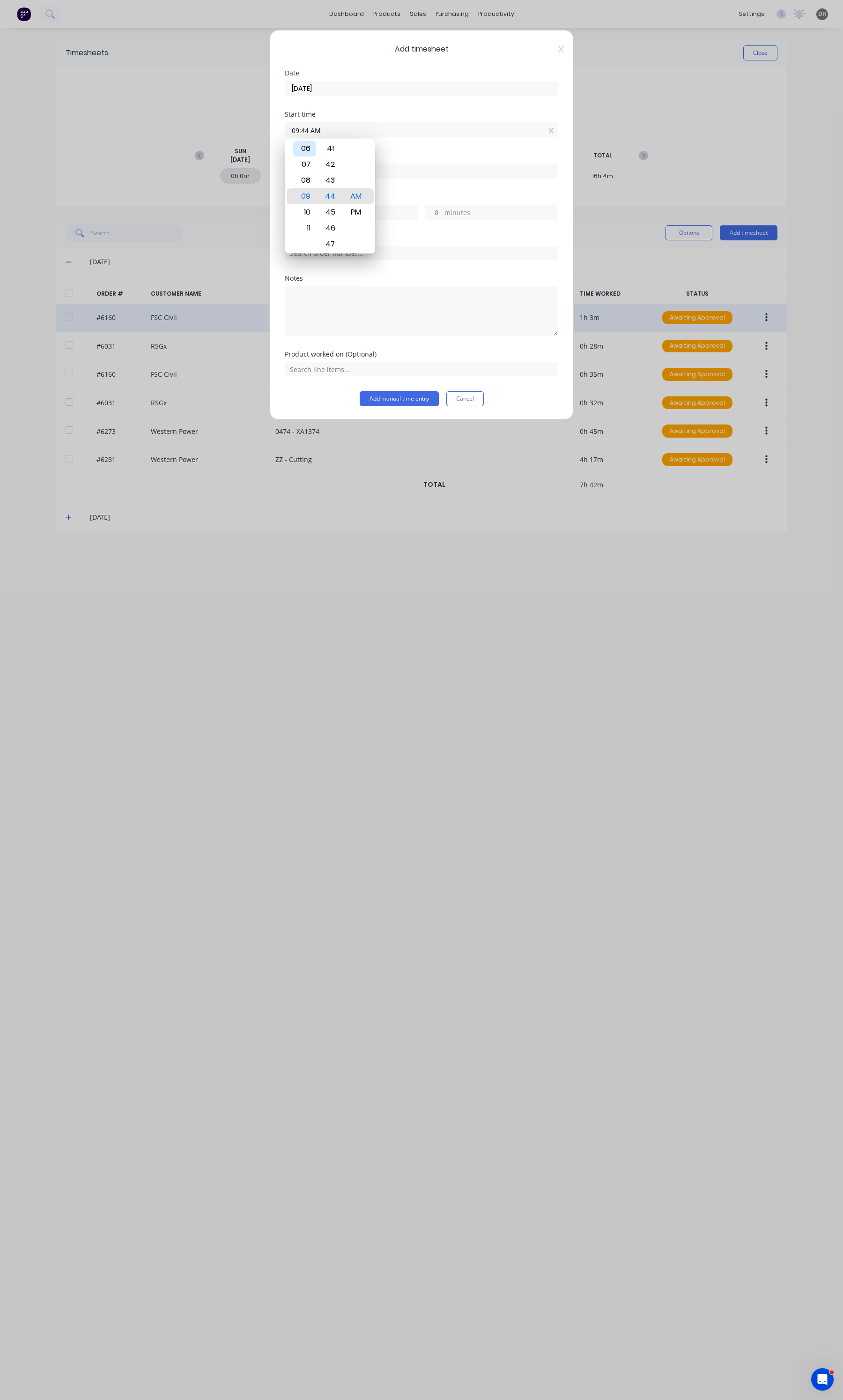
click at [304, 154] on div "06" at bounding box center [304, 148] width 23 height 16
click at [326, 224] on div "57" at bounding box center [330, 228] width 23 height 16
click at [422, 183] on div "Finish time" at bounding box center [422, 173] width 274 height 41
click at [383, 172] on input at bounding box center [422, 171] width 272 height 14
click at [332, 193] on div "32" at bounding box center [330, 190] width 23 height 16
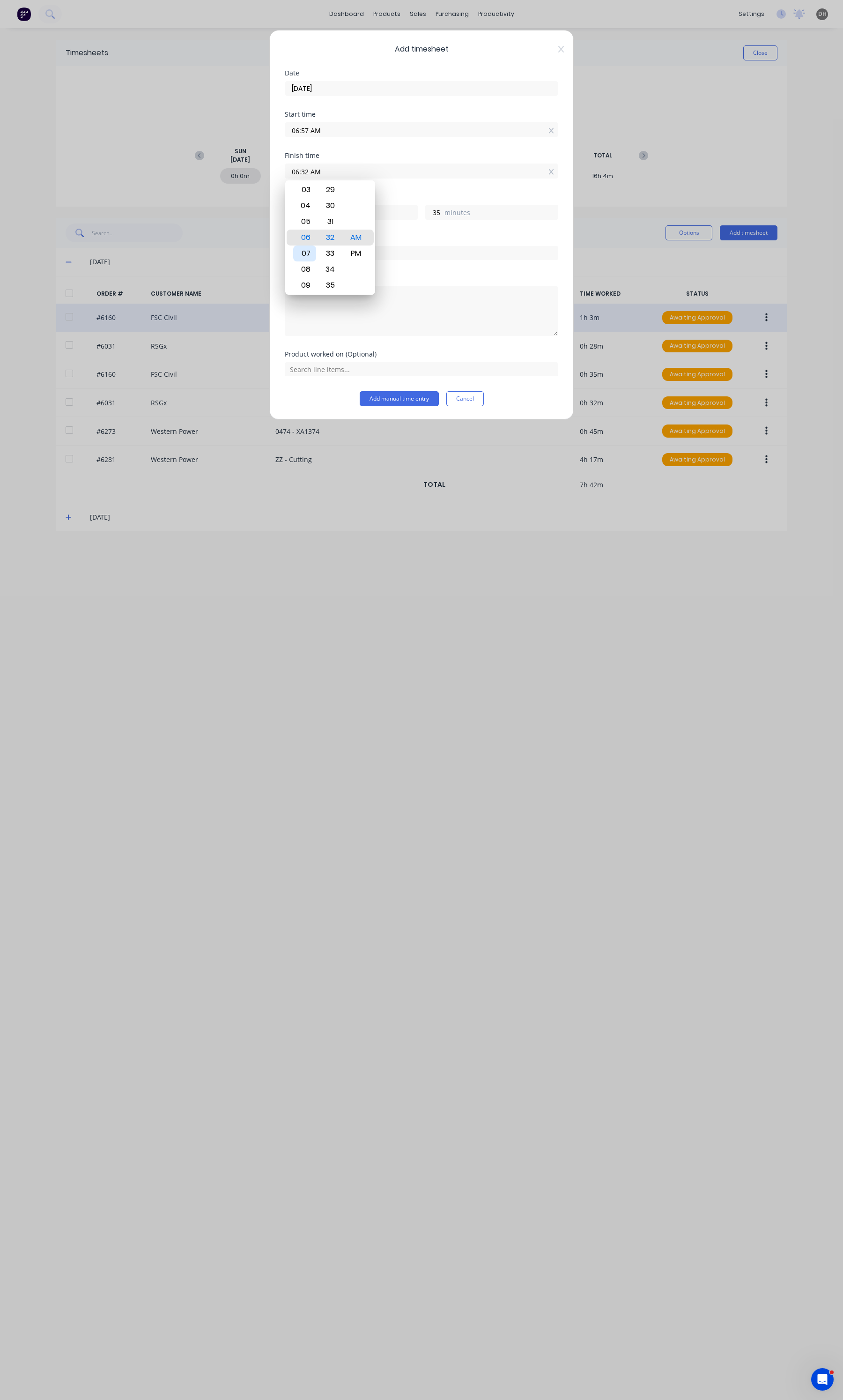
click at [309, 247] on div "07" at bounding box center [304, 253] width 23 height 16
click at [386, 394] on button "Add manual time entry" at bounding box center [399, 399] width 79 height 15
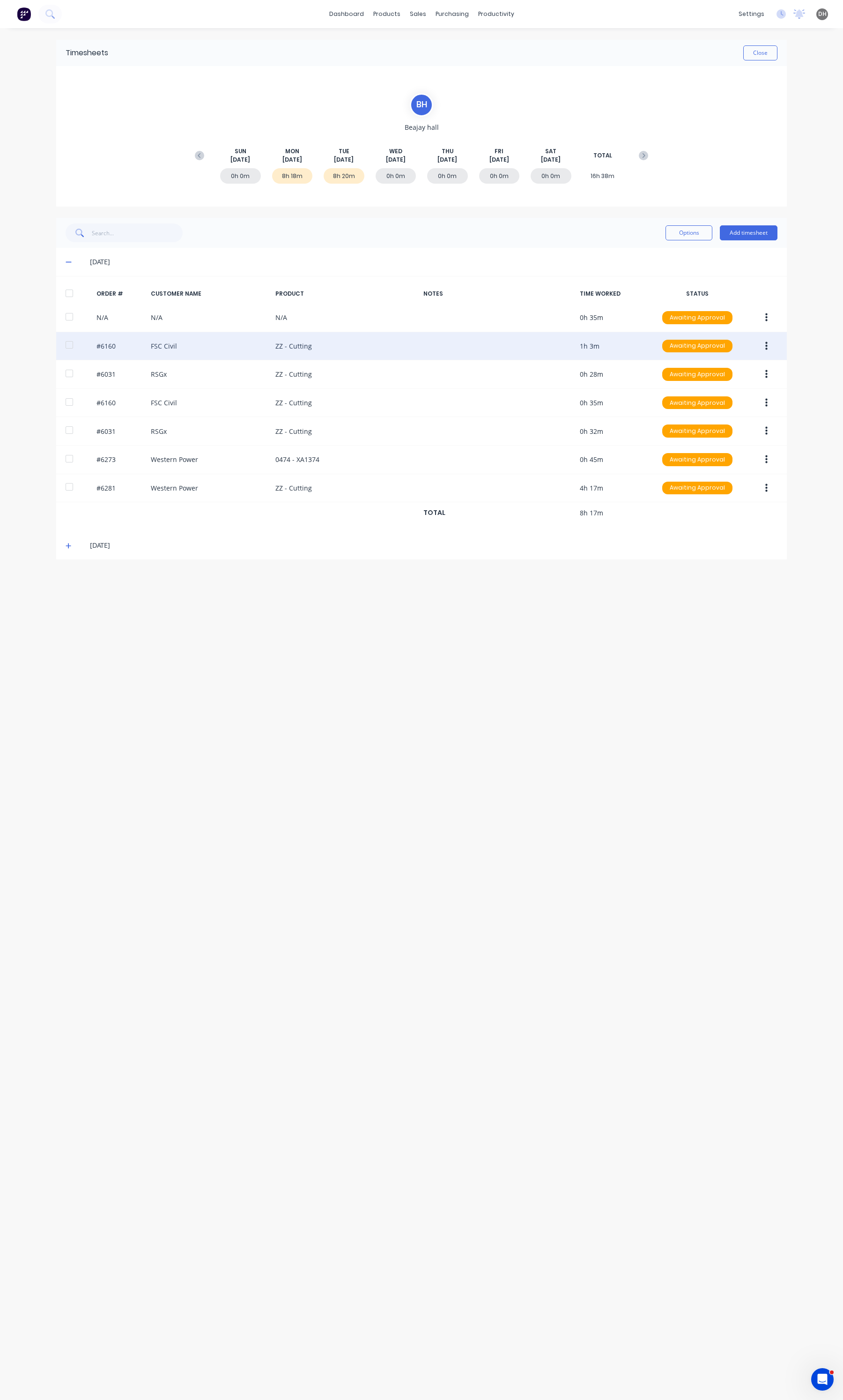
click at [762, 347] on button "button" at bounding box center [766, 346] width 22 height 17
click at [703, 402] on div "Edit" at bounding box center [733, 408] width 72 height 14
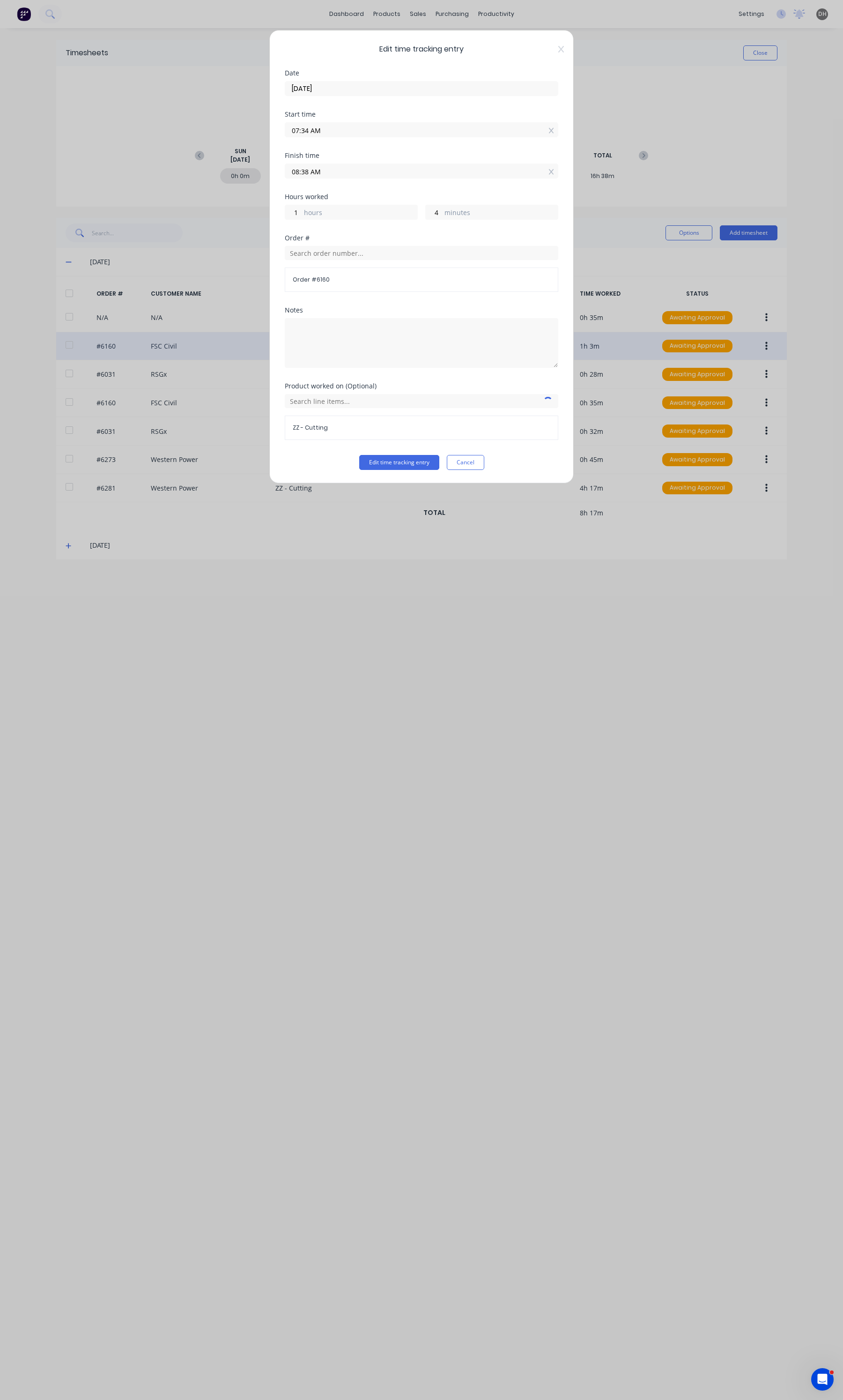
click at [327, 127] on input "07:34 AM" at bounding box center [422, 130] width 272 height 14
click at [399, 463] on button "Edit time tracking entry" at bounding box center [399, 463] width 80 height 15
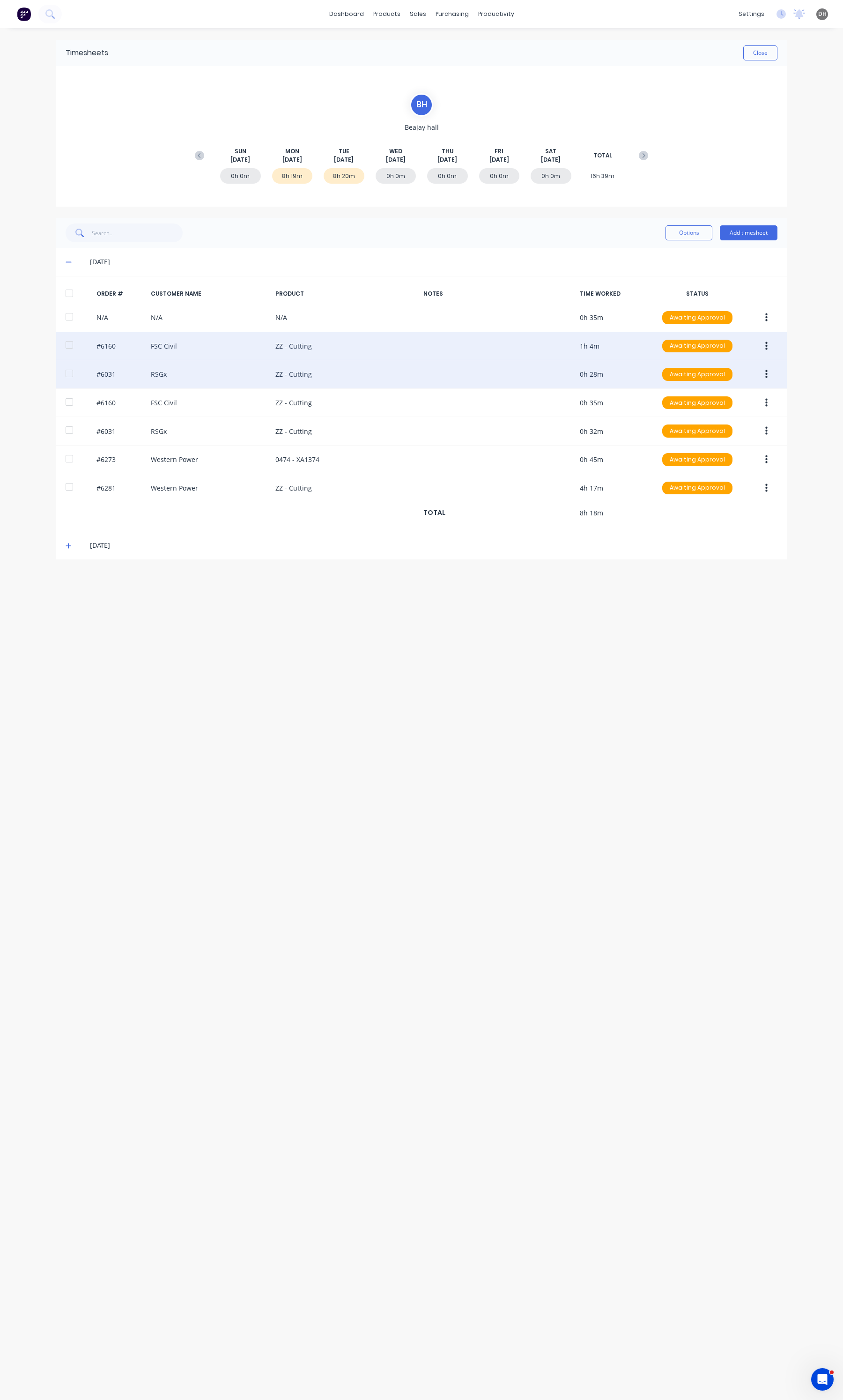
click at [769, 373] on button "button" at bounding box center [766, 374] width 22 height 17
click at [719, 428] on button "Unapprove" at bounding box center [733, 418] width 89 height 19
click at [760, 369] on button "button" at bounding box center [766, 374] width 22 height 17
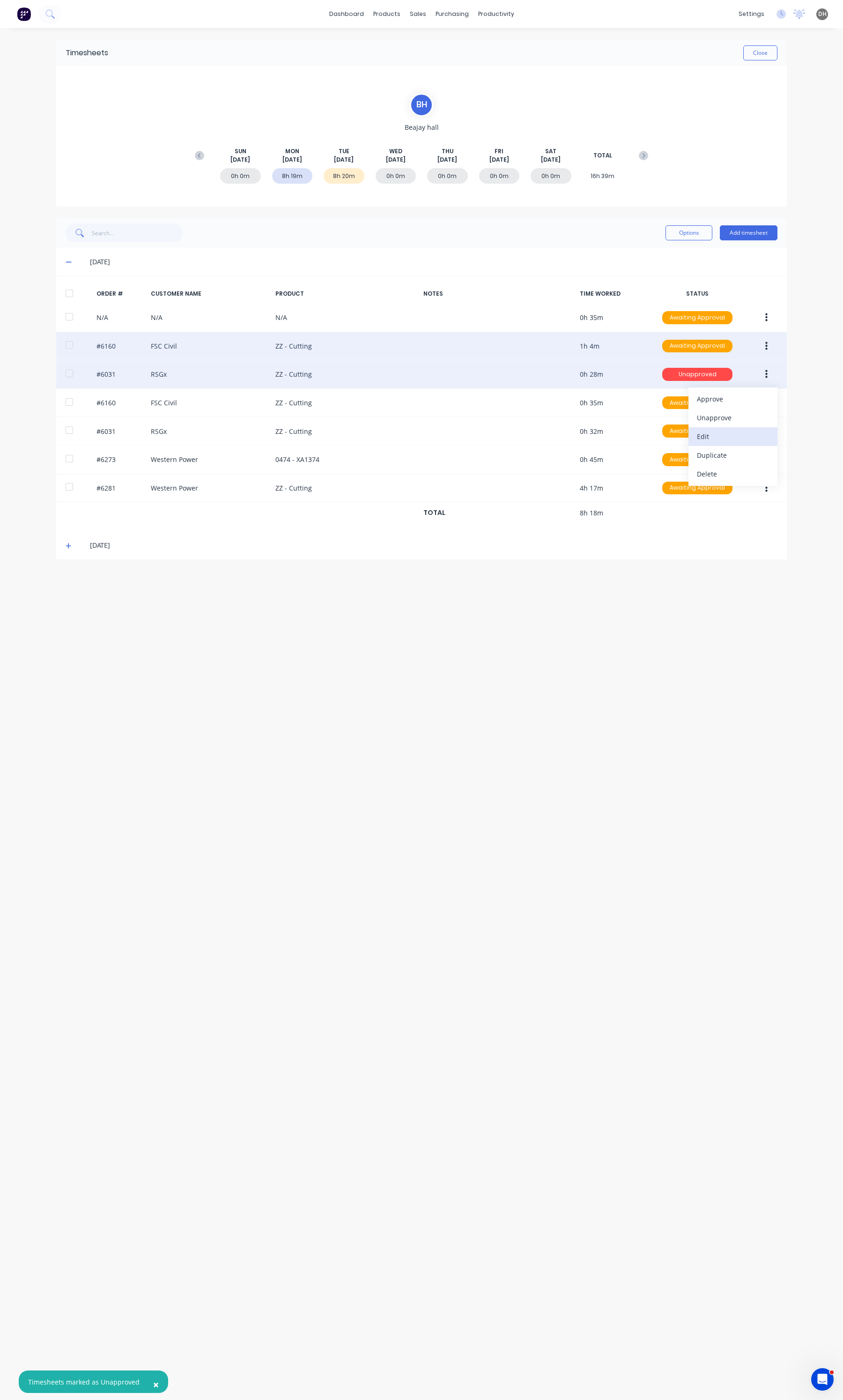
click at [740, 446] on button "Edit" at bounding box center [733, 437] width 89 height 19
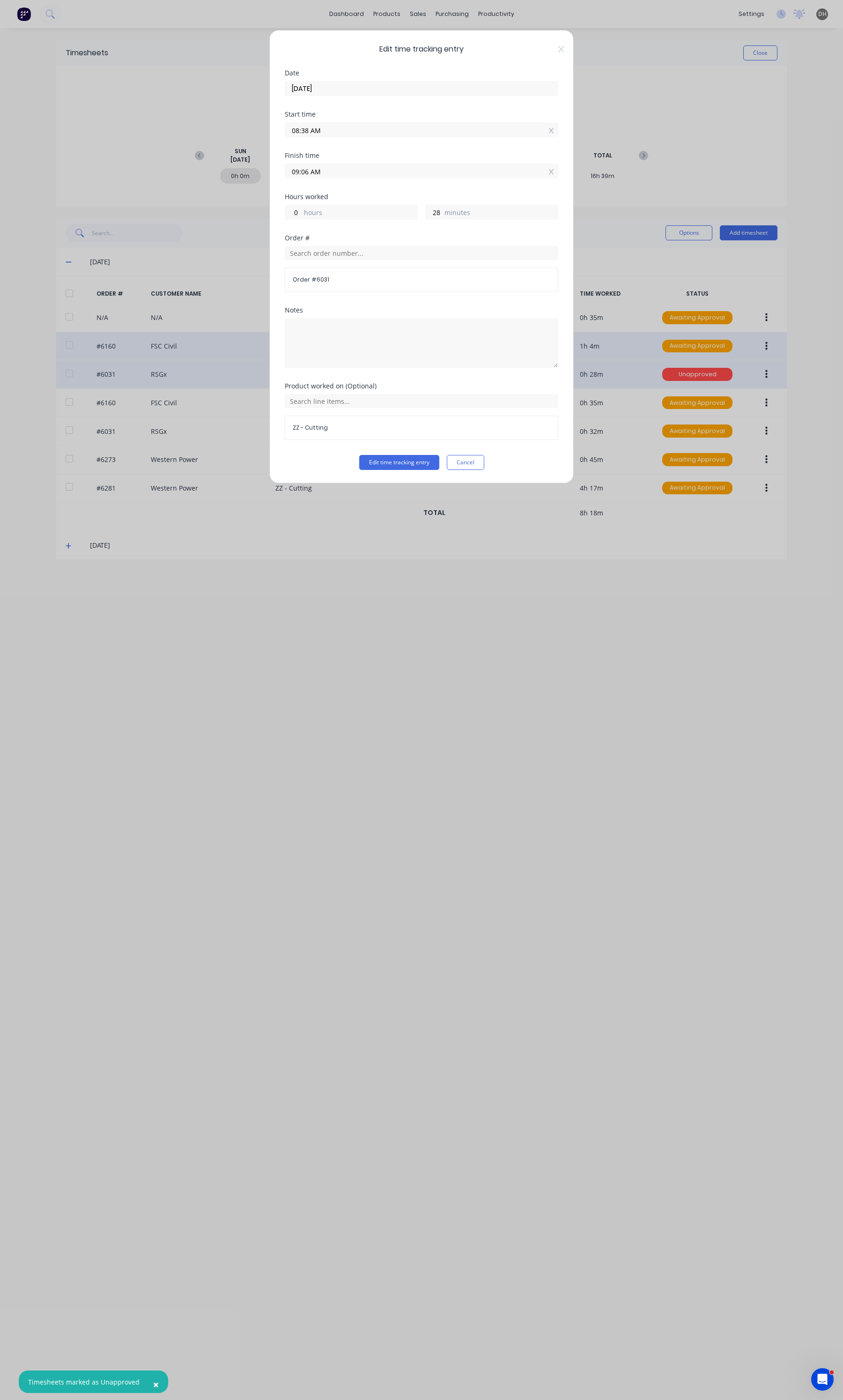
click at [390, 132] on input "08:38 AM" at bounding box center [422, 130] width 272 height 14
click at [326, 154] on div "35" at bounding box center [330, 148] width 23 height 16
drag, startPoint x: 404, startPoint y: 455, endPoint x: 400, endPoint y: 462, distance: 8.1
click at [404, 455] on div "Product worked on (Optional) ZZ - Cutting" at bounding box center [422, 419] width 274 height 72
click at [400, 462] on button "Edit time tracking entry" at bounding box center [399, 463] width 80 height 15
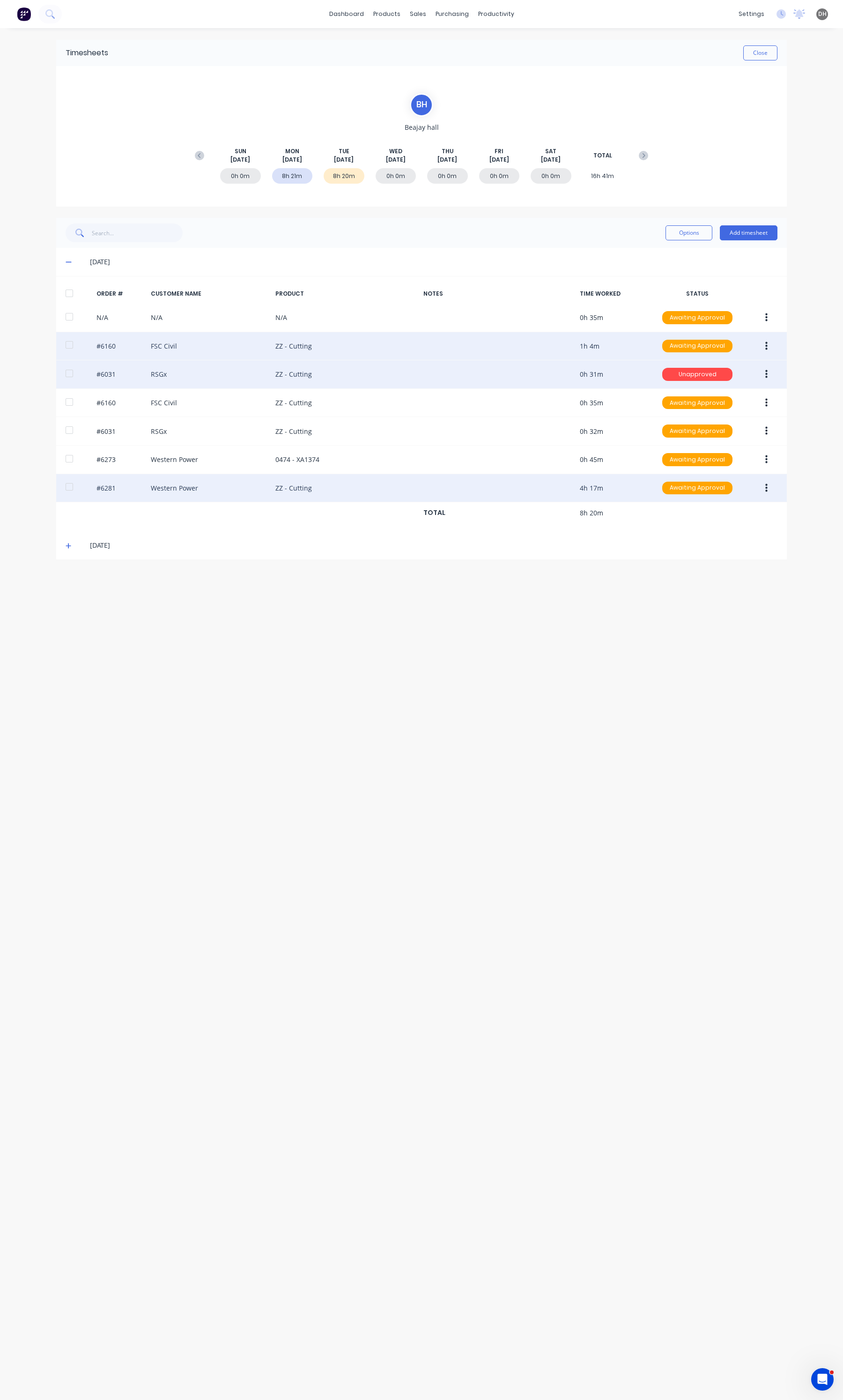
click at [763, 486] on button "button" at bounding box center [766, 488] width 22 height 17
click at [716, 543] on button "Edit" at bounding box center [733, 550] width 89 height 19
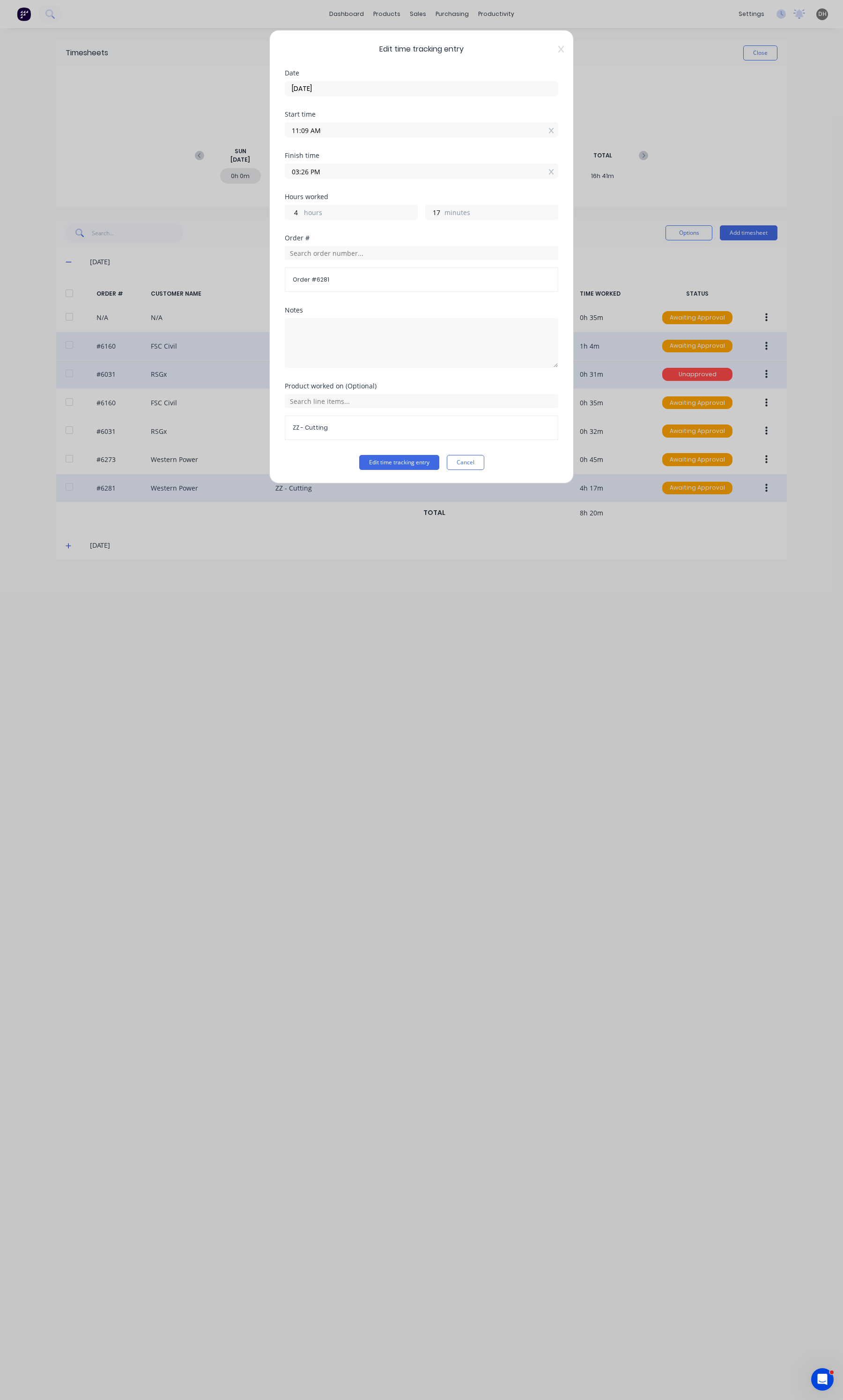
click at [338, 174] on input "03:26 PM" at bounding box center [422, 171] width 272 height 14
click at [329, 284] on div "30" at bounding box center [330, 285] width 23 height 16
click at [393, 470] on button "Edit time tracking entry" at bounding box center [399, 463] width 80 height 15
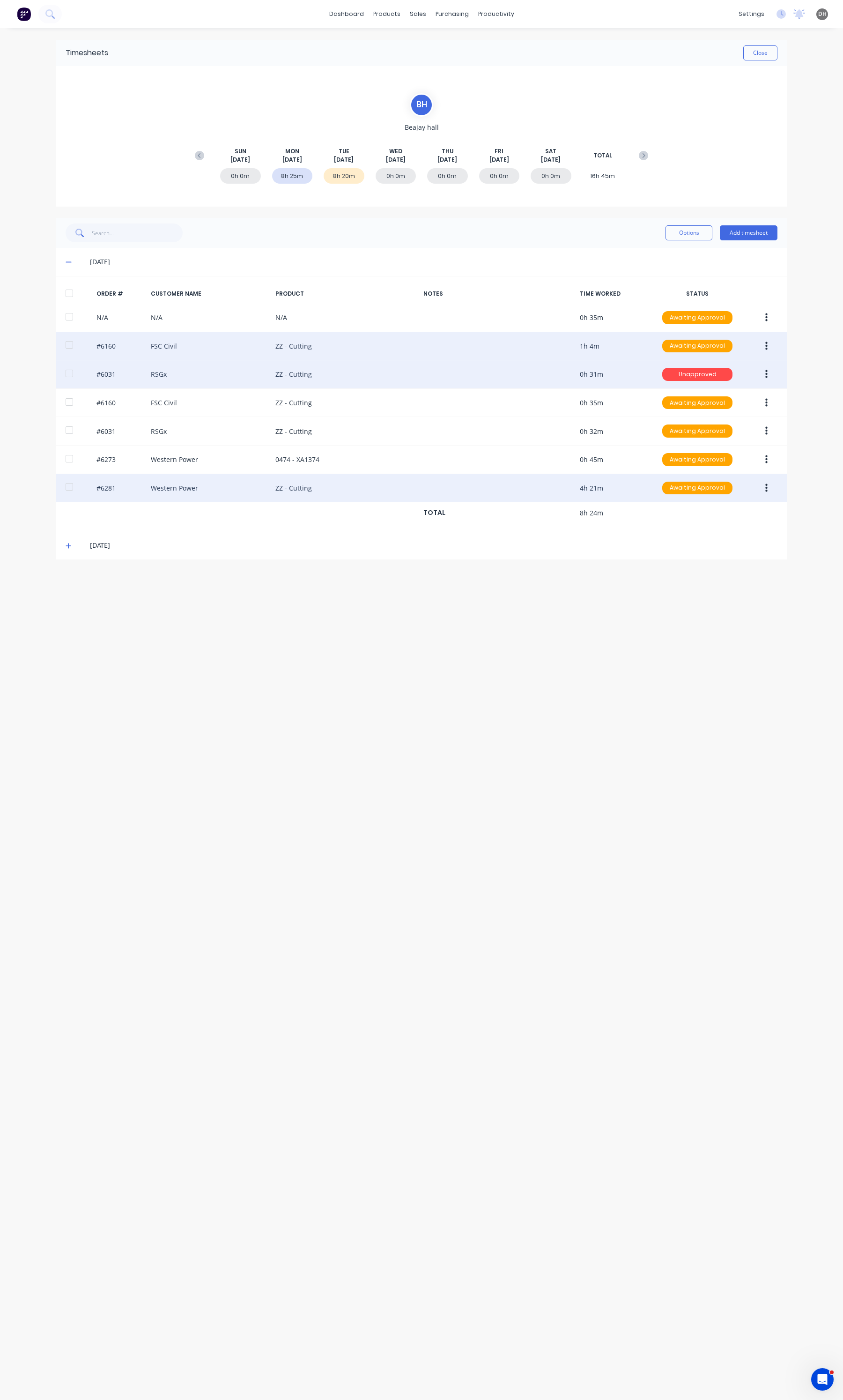
click at [769, 486] on button "button" at bounding box center [766, 488] width 22 height 17
click at [709, 550] on div "Edit" at bounding box center [733, 550] width 72 height 14
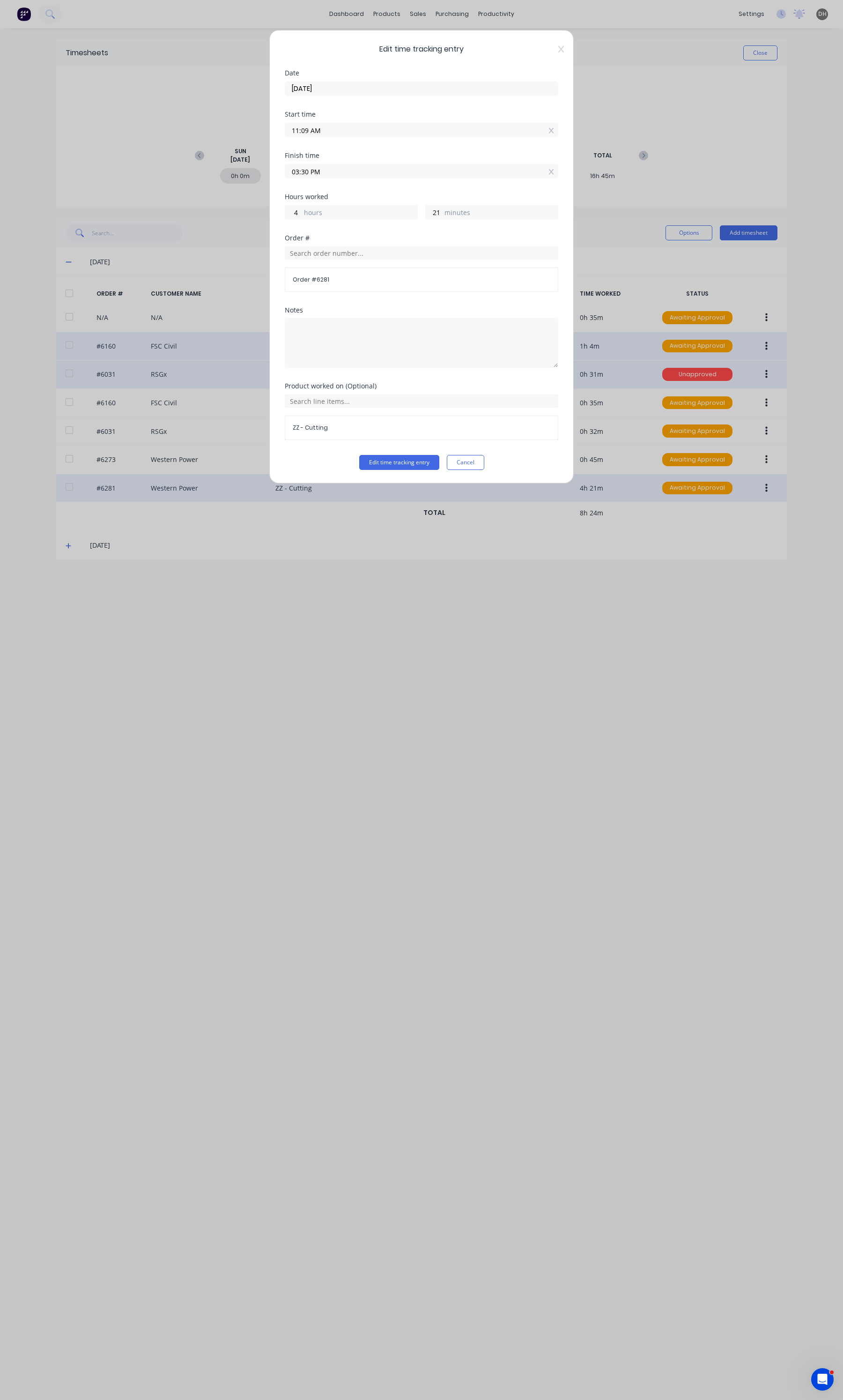
click at [334, 172] on input "03:30 PM" at bounding box center [422, 171] width 272 height 14
click at [329, 254] on div "33" at bounding box center [330, 253] width 23 height 16
drag, startPoint x: 370, startPoint y: 450, endPoint x: 370, endPoint y: 460, distance: 10.0
click at [370, 451] on div "Product worked on (Optional) ZZ - Cutting" at bounding box center [422, 419] width 274 height 72
click at [370, 462] on button "Edit time tracking entry" at bounding box center [399, 463] width 80 height 15
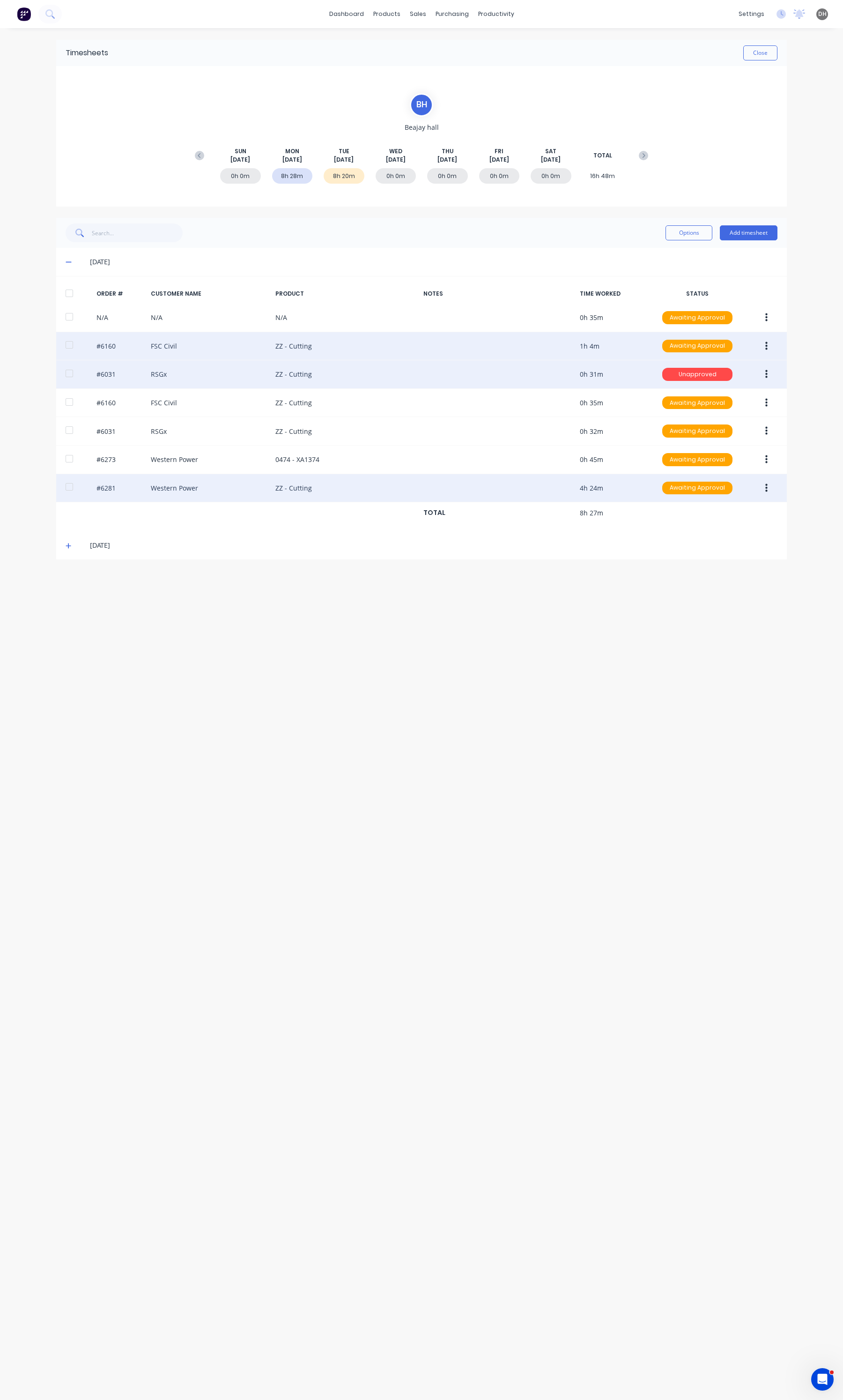
click at [71, 546] on icon at bounding box center [69, 546] width 6 height 6
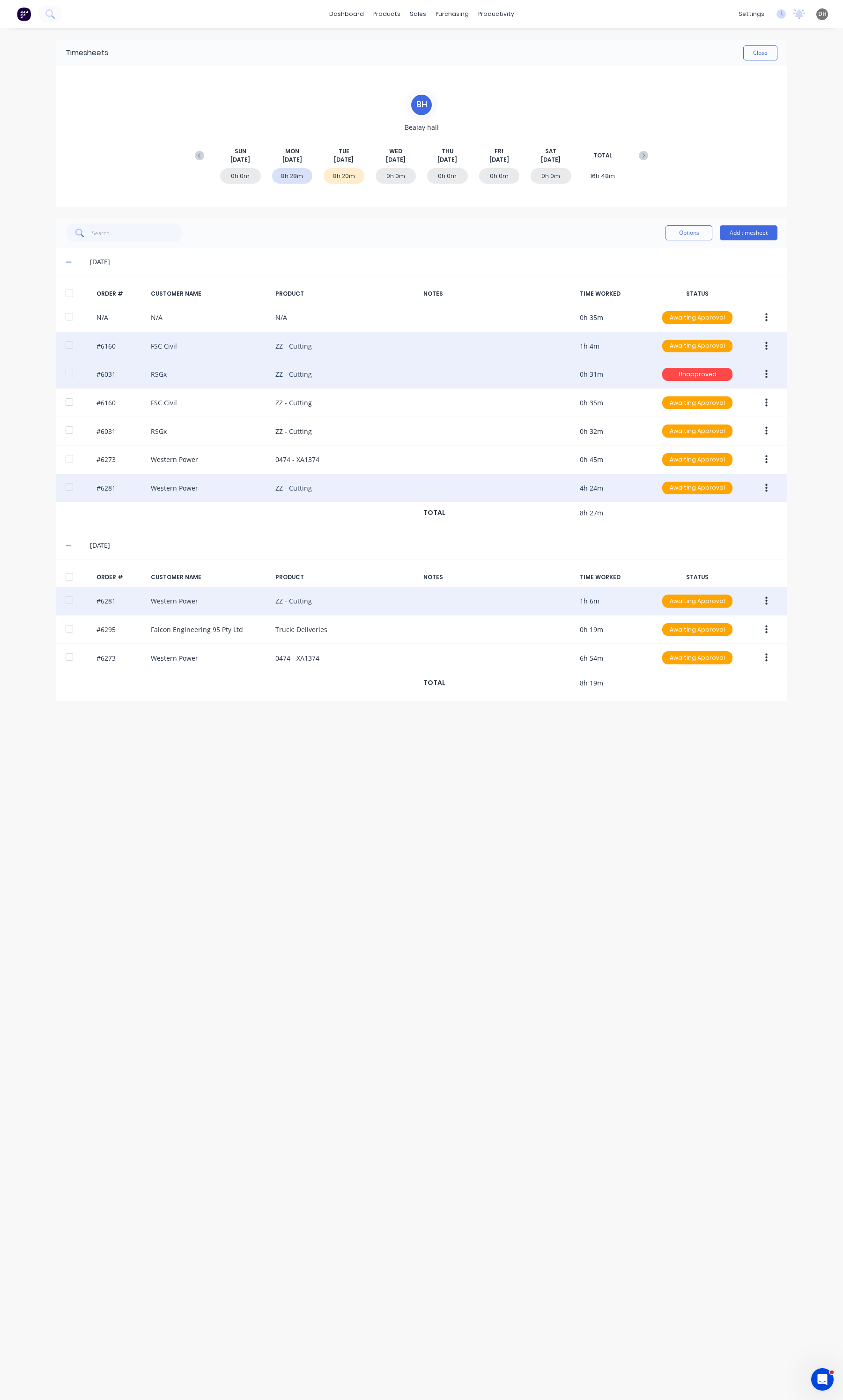
click at [762, 604] on button "button" at bounding box center [766, 601] width 22 height 17
click at [721, 659] on div "Edit" at bounding box center [733, 663] width 72 height 14
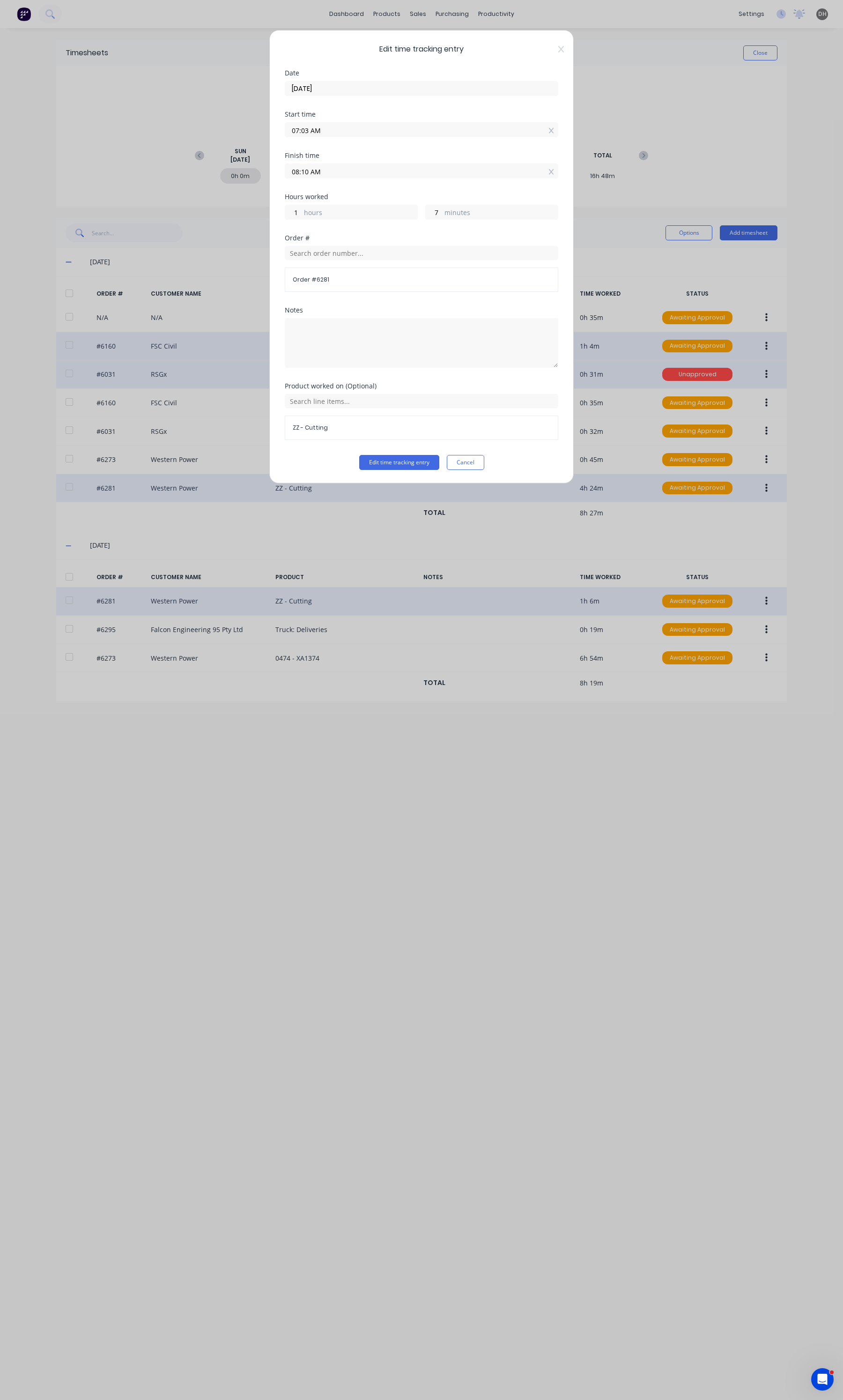
click at [349, 122] on div "07:03 AM" at bounding box center [422, 129] width 274 height 18
click at [333, 133] on input "07:03 AM" at bounding box center [422, 130] width 272 height 14
click at [330, 174] on div "00" at bounding box center [330, 180] width 23 height 16
click at [392, 467] on button "Edit time tracking entry" at bounding box center [399, 463] width 80 height 15
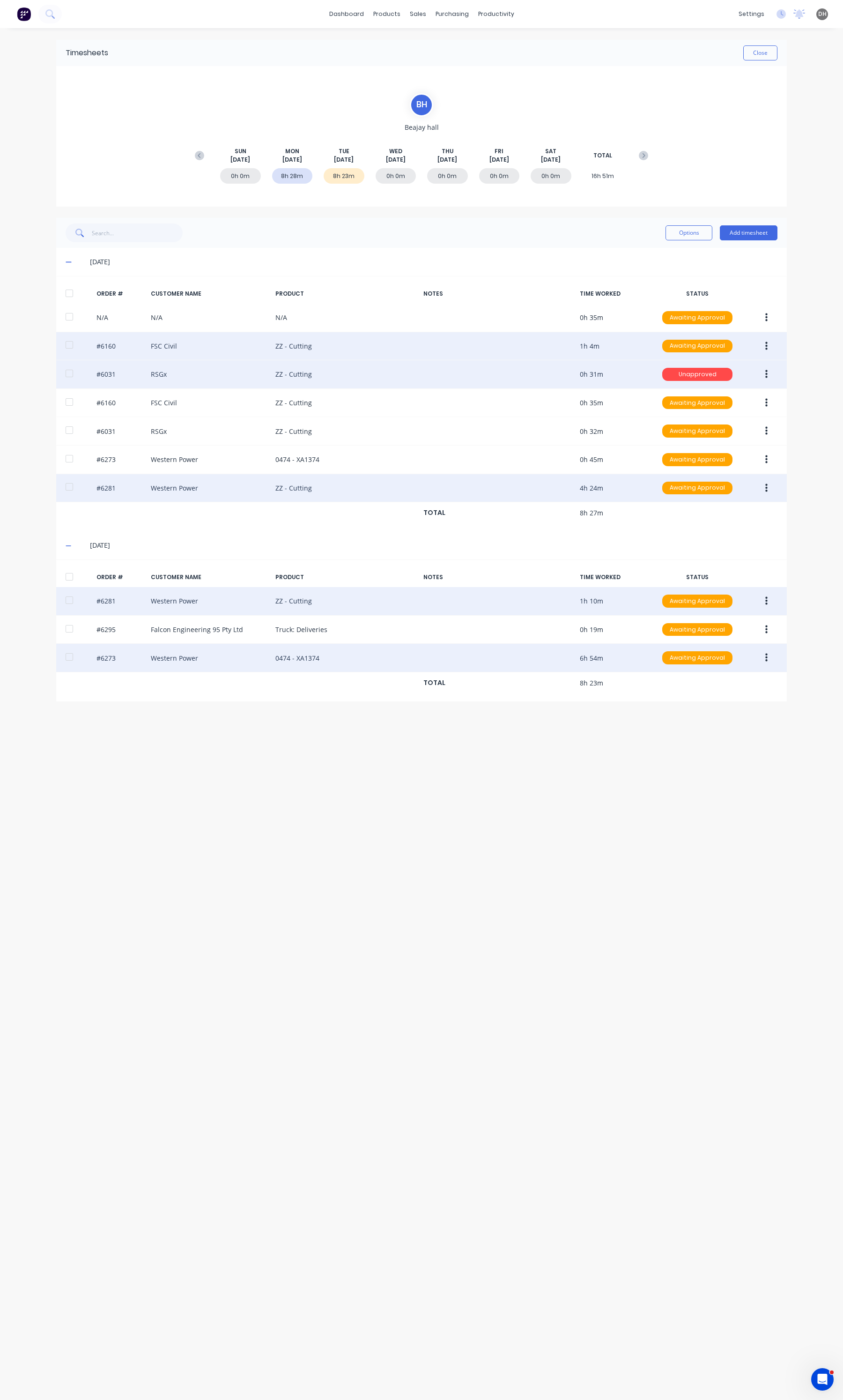
click at [767, 661] on icon "button" at bounding box center [767, 658] width 2 height 11
click at [731, 715] on button "Edit" at bounding box center [733, 720] width 89 height 19
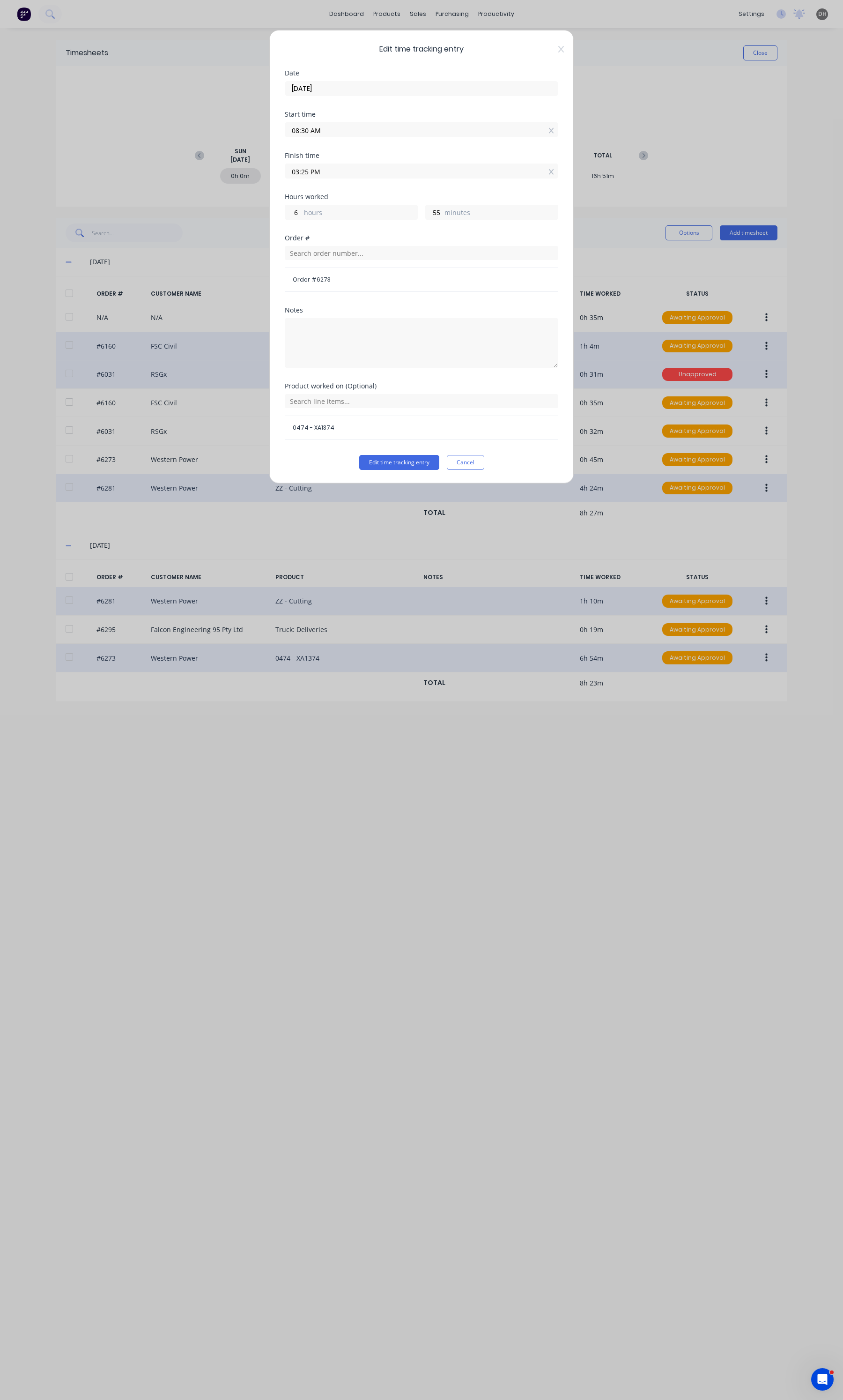
click at [360, 170] on input "03:25 PM" at bounding box center [422, 171] width 272 height 14
click at [329, 280] on div "31" at bounding box center [330, 285] width 23 height 16
click at [387, 469] on button "Edit time tracking entry" at bounding box center [399, 463] width 80 height 15
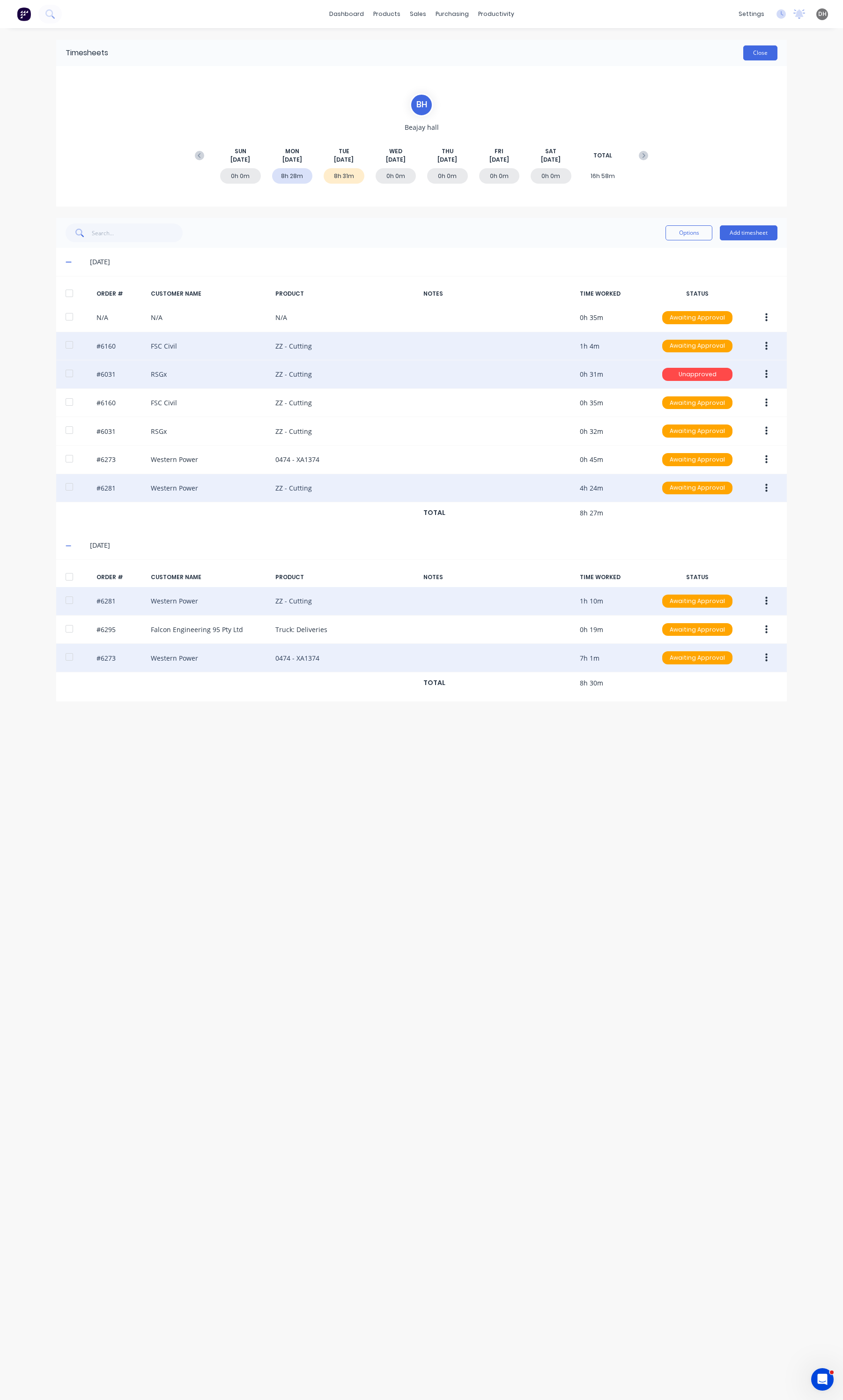
click at [757, 53] on button "Close" at bounding box center [760, 53] width 34 height 15
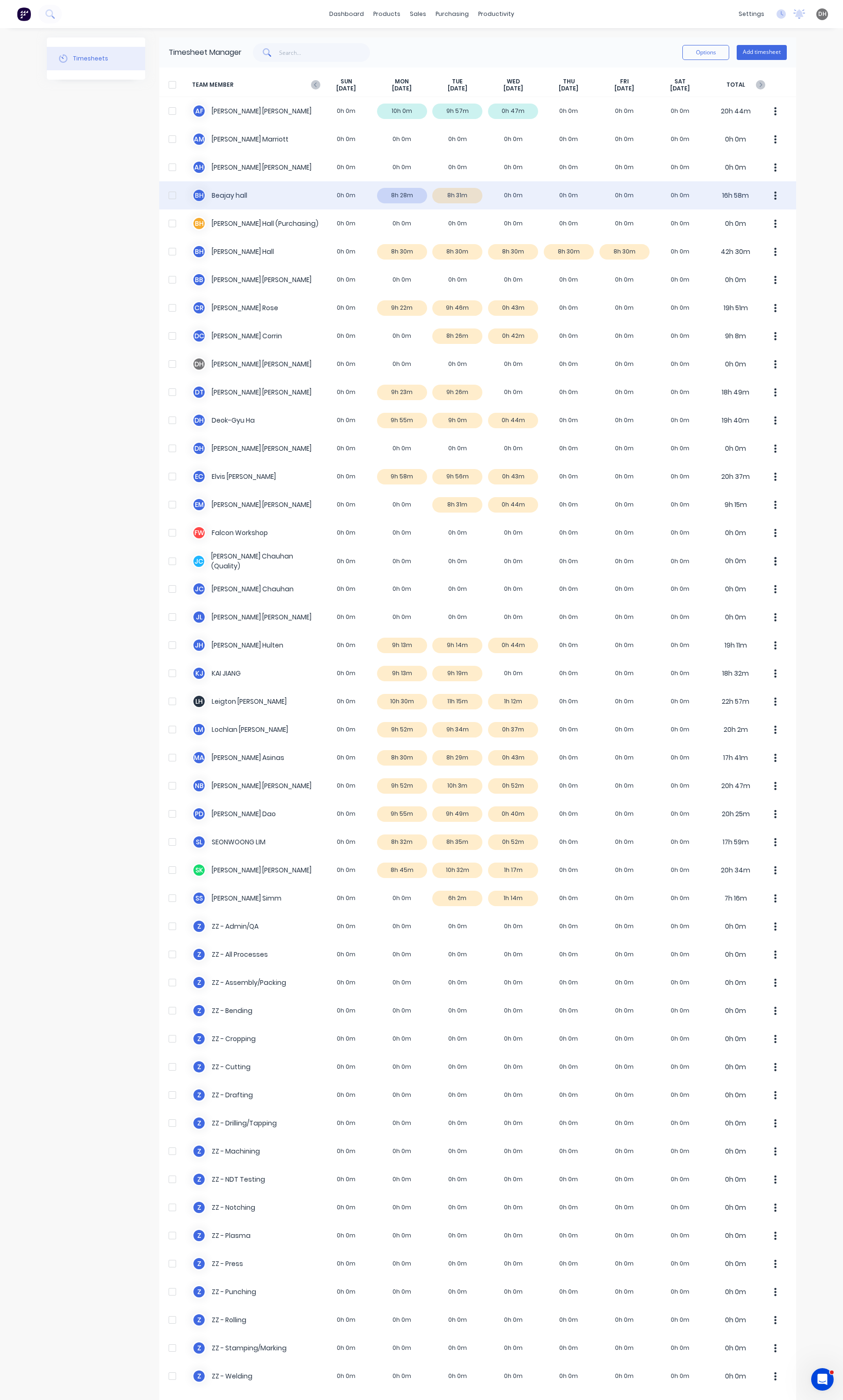
click at [770, 194] on button "button" at bounding box center [775, 196] width 20 height 19
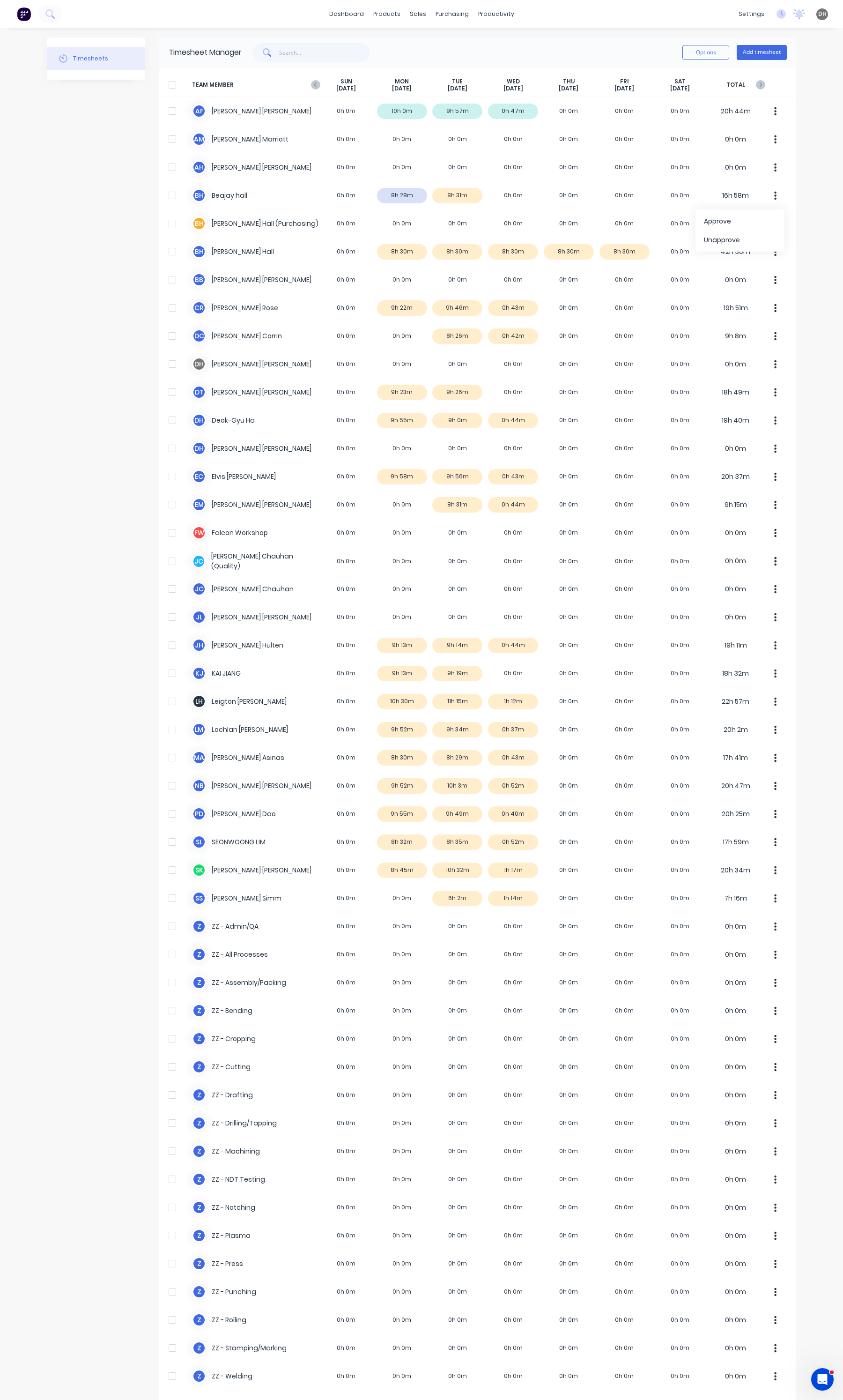
click at [824, 297] on div "dashboard products sales purchasing productivity dashboard products Product Cat…" at bounding box center [422, 700] width 843 height 1400
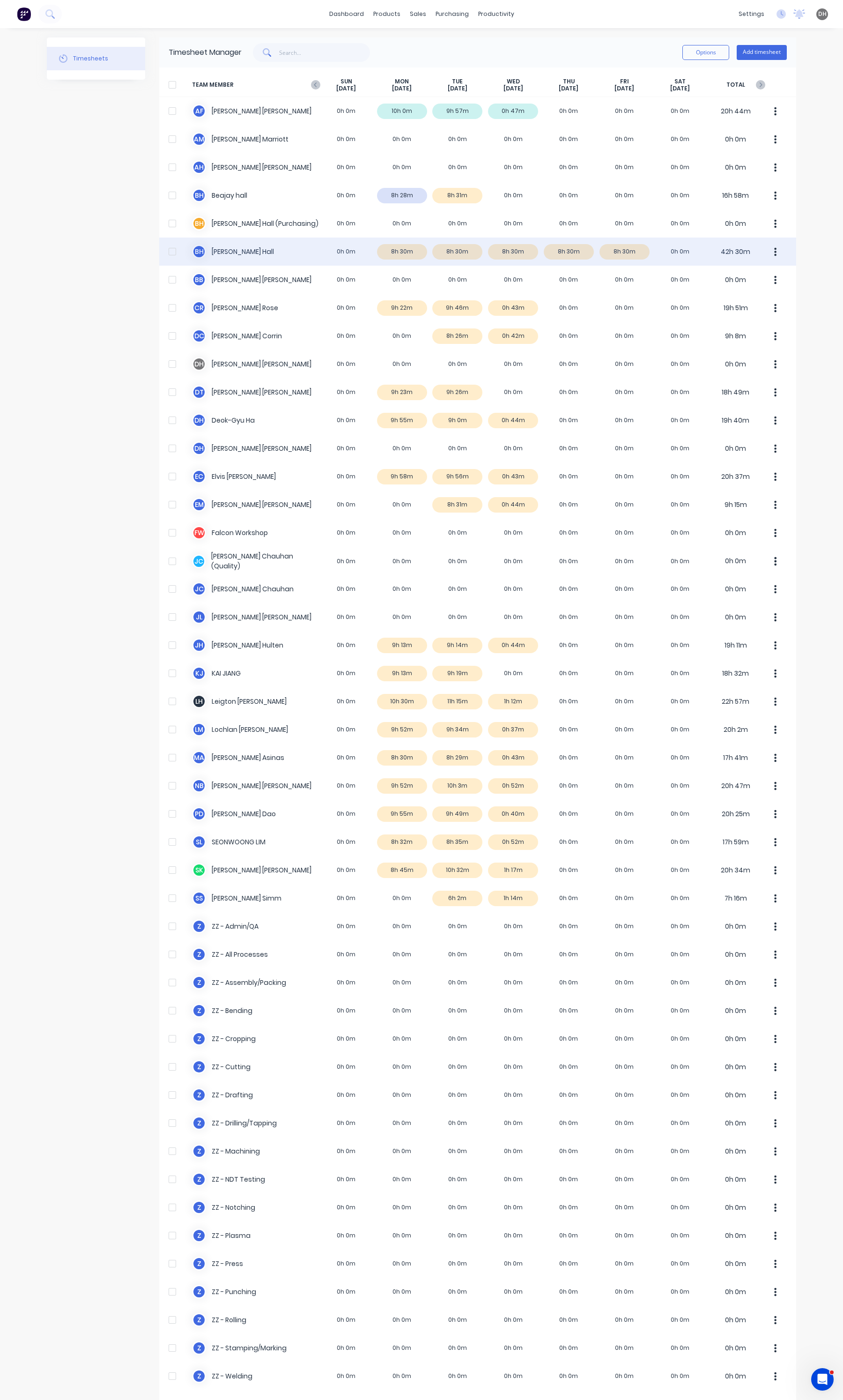
click at [444, 261] on div "[PERSON_NAME] [PERSON_NAME] 0h 0m 8h 30m 8h 30m 8h 30m 8h 30m 8h 30m 0h 0m 42h …" at bounding box center [477, 251] width 637 height 28
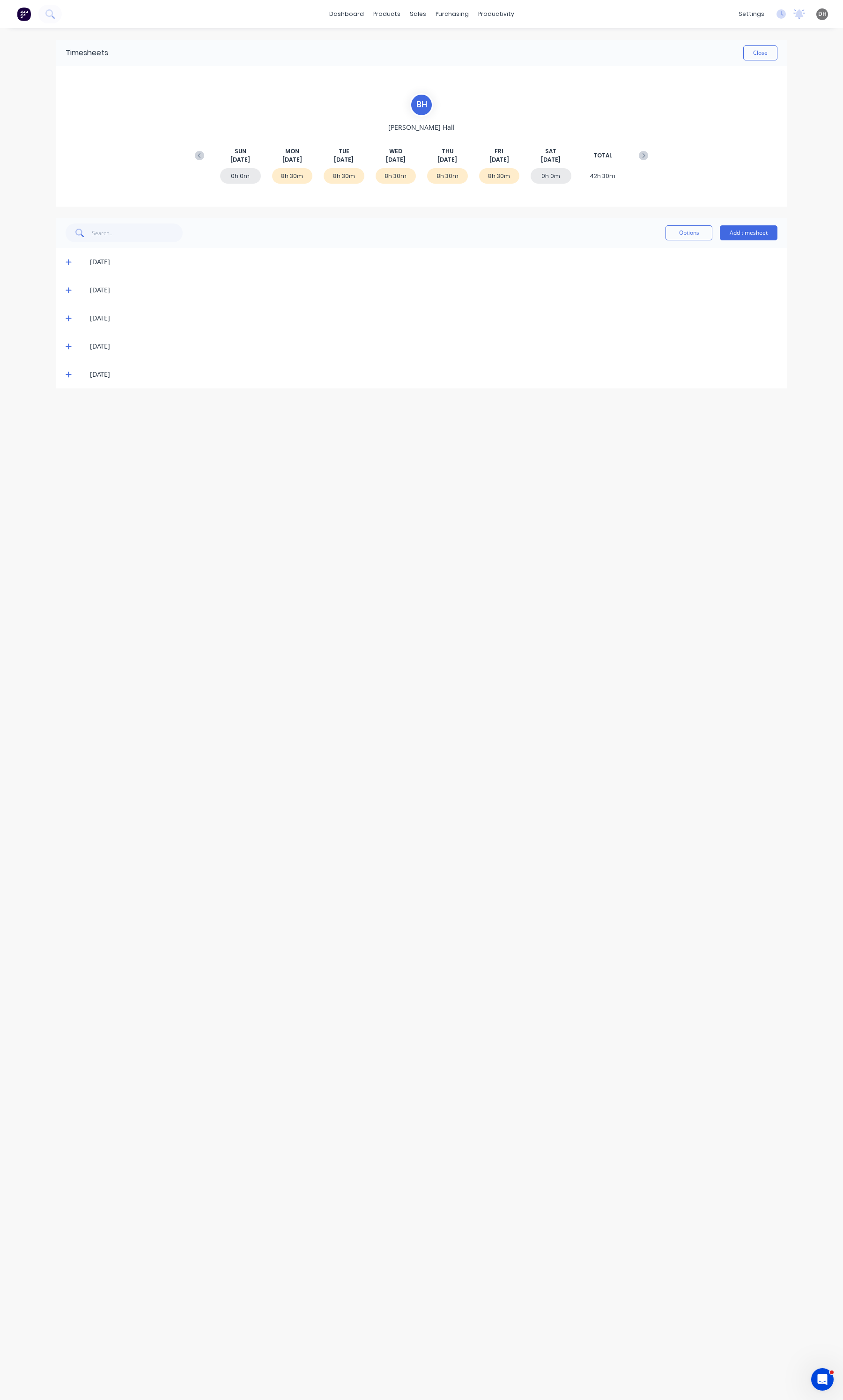
click at [71, 263] on icon at bounding box center [69, 261] width 6 height 6
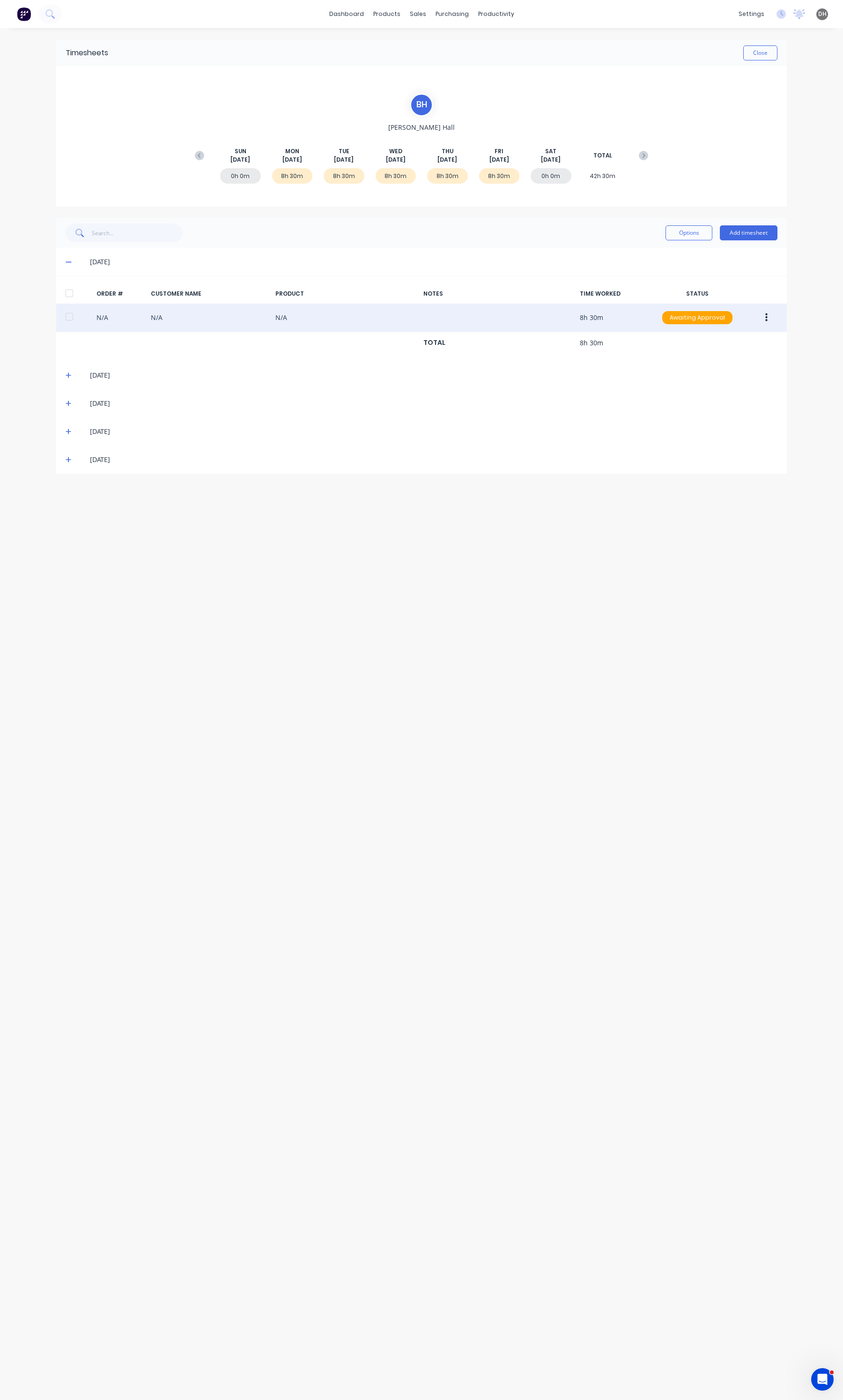
click at [767, 318] on icon "button" at bounding box center [767, 318] width 2 height 8
click at [718, 346] on div "Approve" at bounding box center [733, 342] width 72 height 14
click at [68, 380] on span at bounding box center [70, 375] width 9 height 9
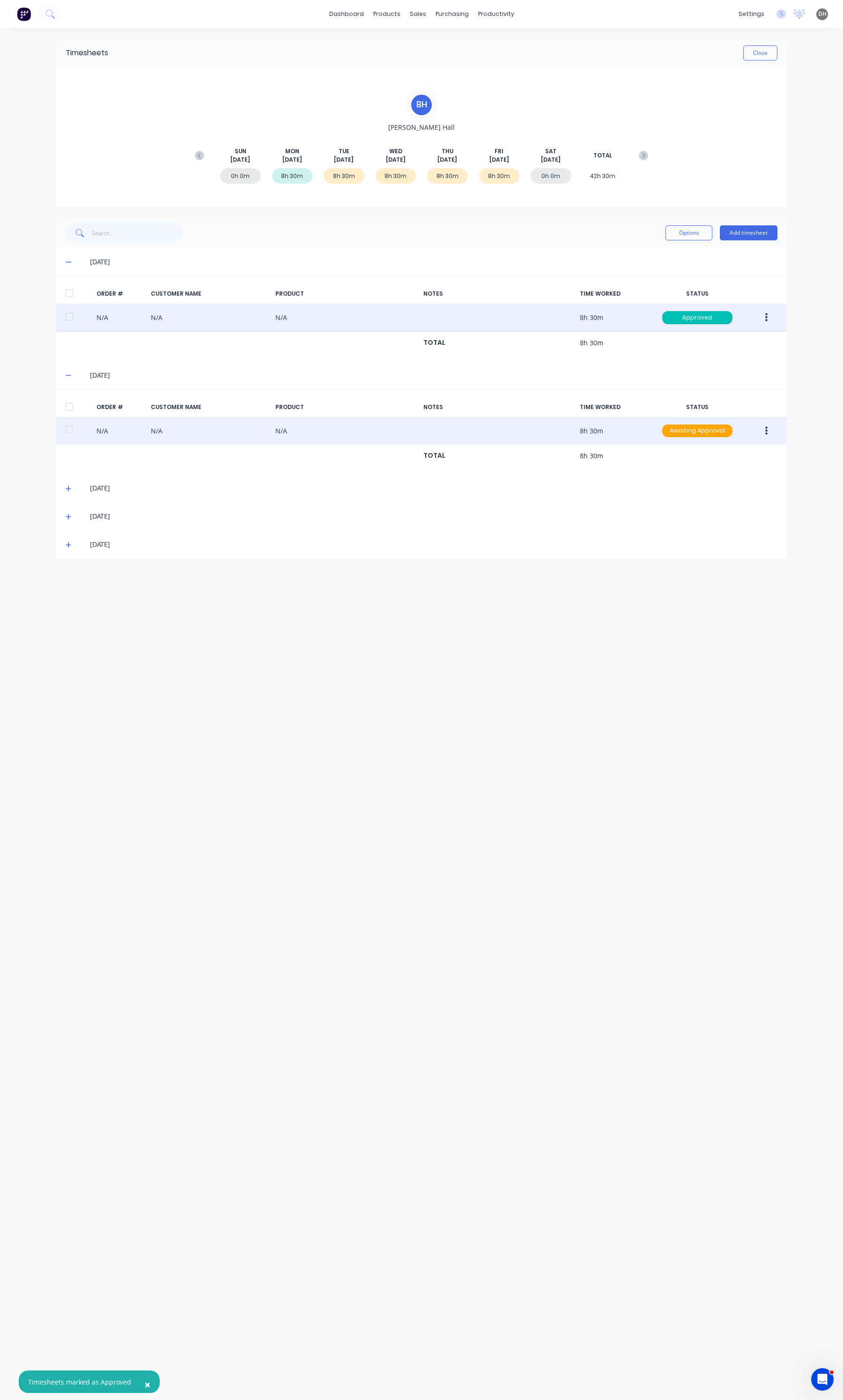
click at [764, 425] on button "button" at bounding box center [766, 431] width 22 height 17
click at [724, 455] on div "Approve" at bounding box center [733, 455] width 72 height 14
click at [200, 154] on icon at bounding box center [199, 155] width 3 height 5
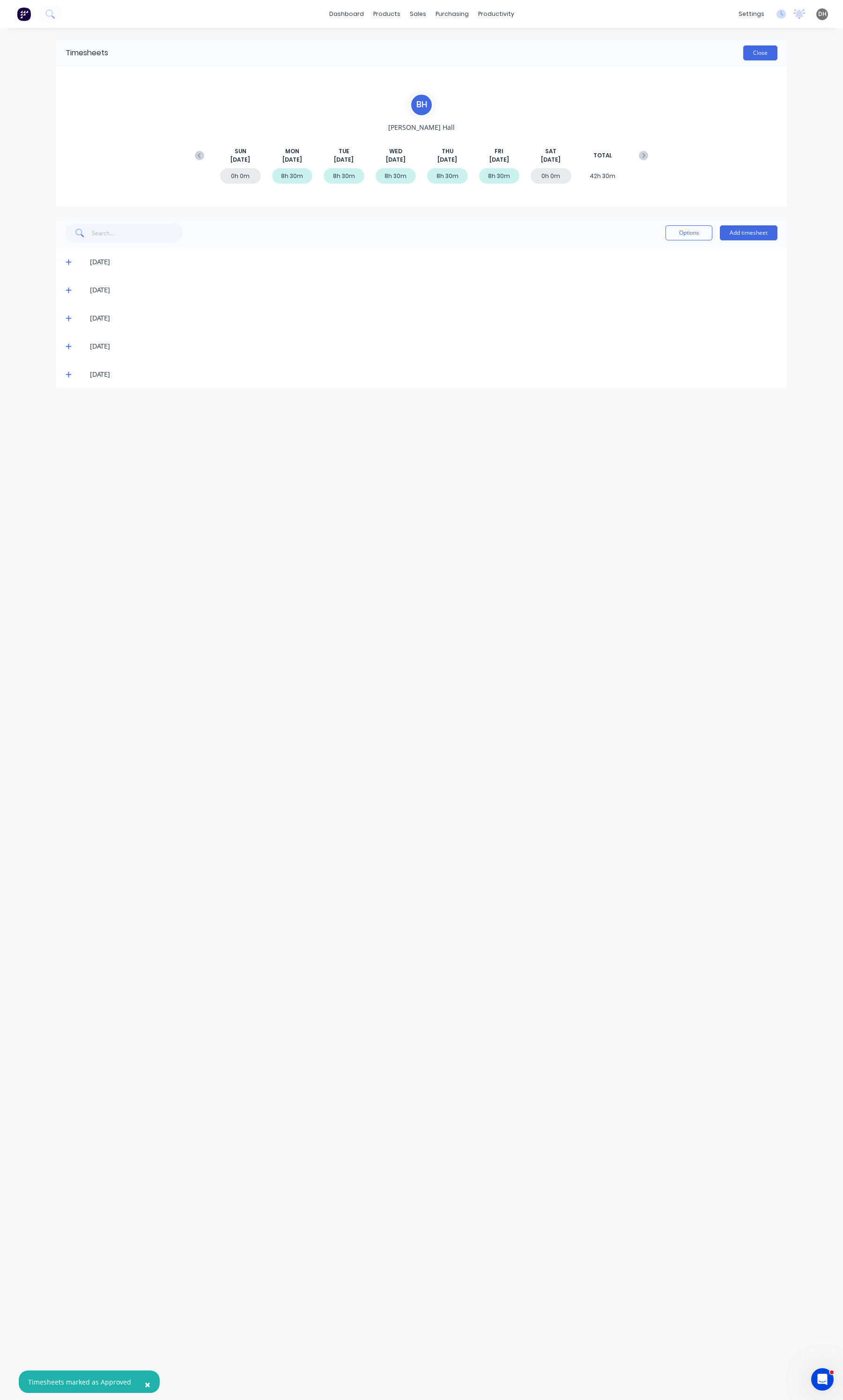
click at [751, 49] on button "Close" at bounding box center [760, 53] width 34 height 15
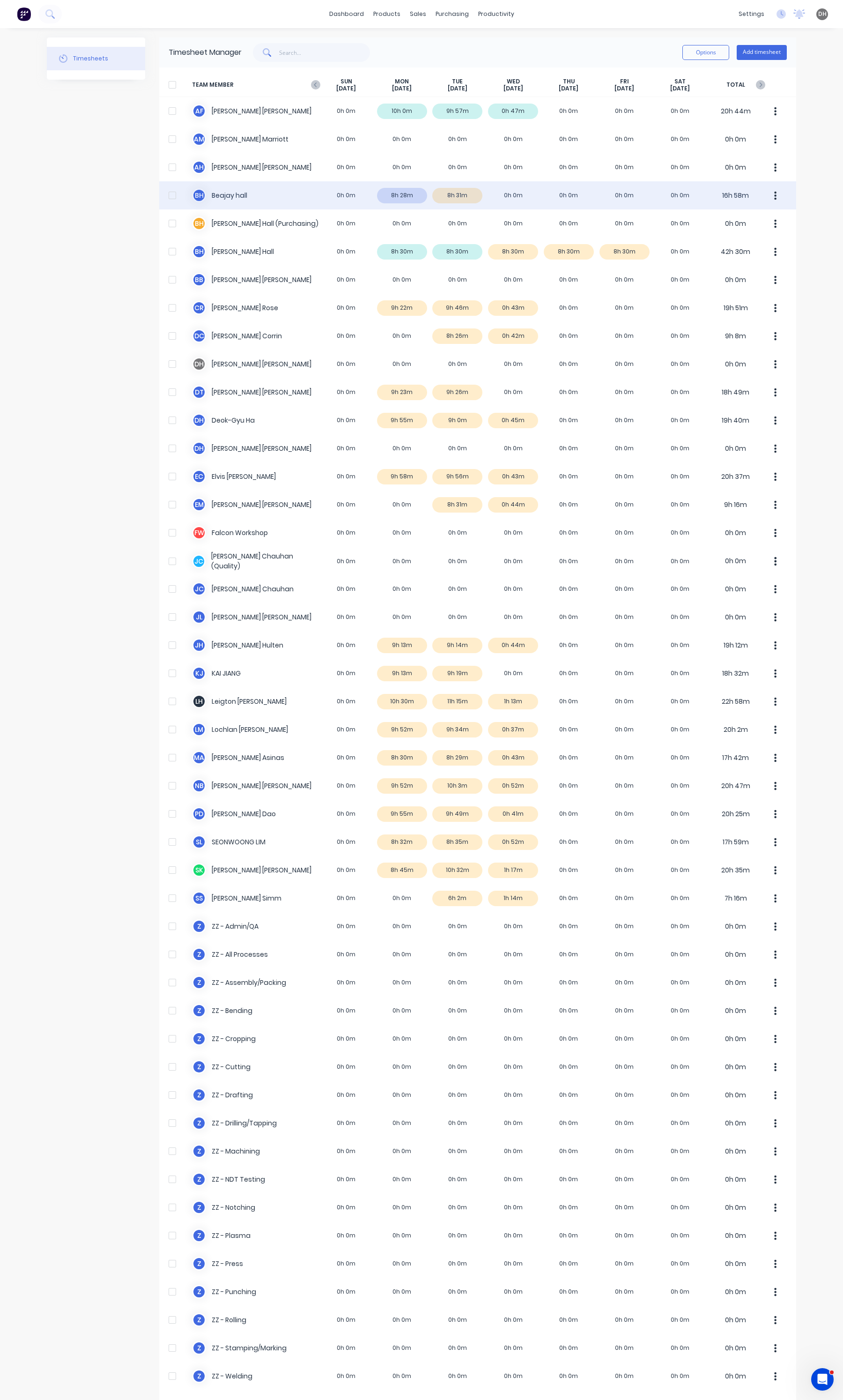
click at [774, 200] on button "button" at bounding box center [775, 196] width 20 height 19
click at [763, 225] on div "Approve" at bounding box center [740, 221] width 72 height 14
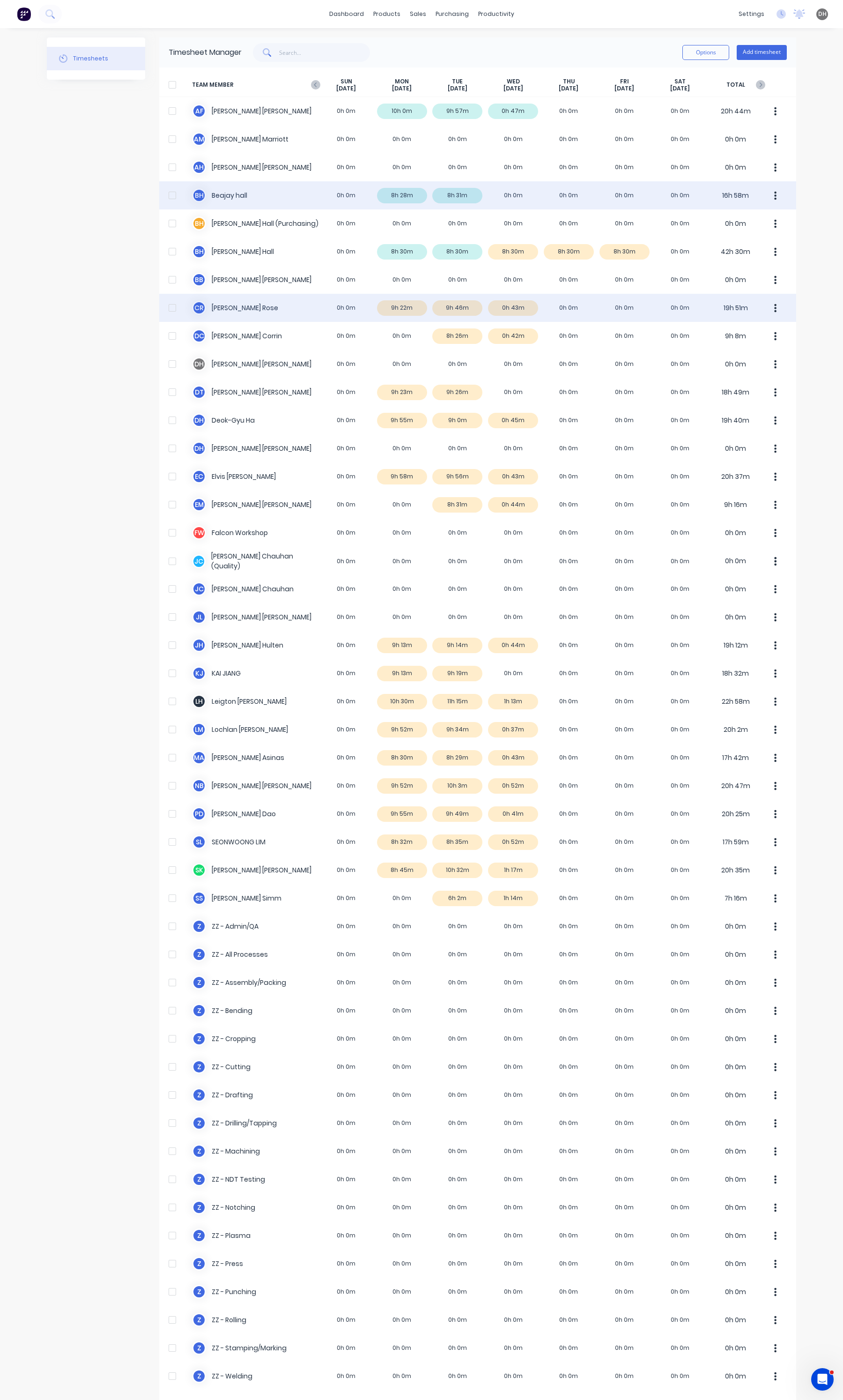
click at [406, 318] on div "C R [PERSON_NAME] 0h 0m 9h 22m 9h 46m 0h 43m 0h 0m 0h 0m 0h 0m 19h 51m" at bounding box center [477, 308] width 637 height 28
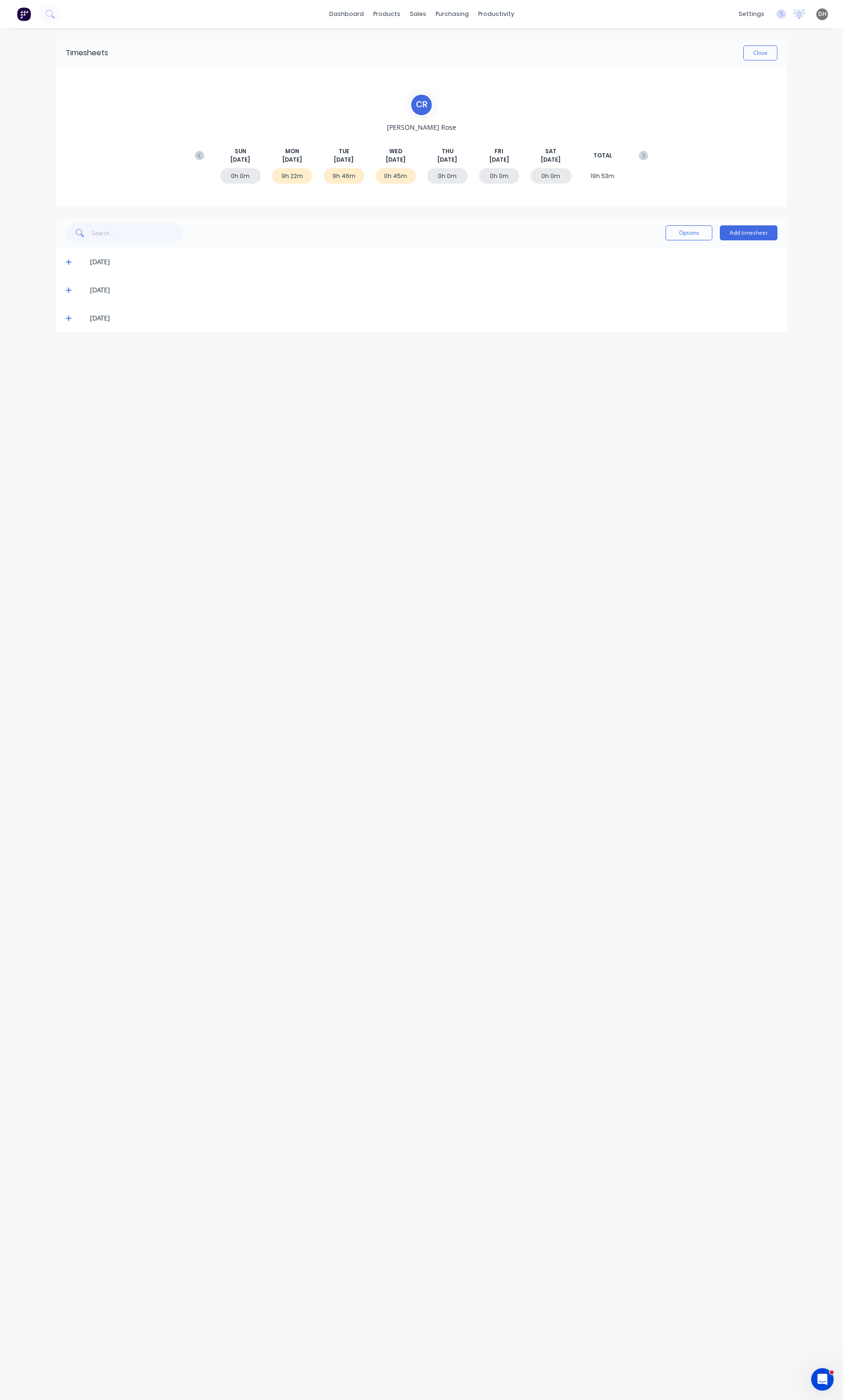
click at [71, 258] on span at bounding box center [70, 262] width 9 height 9
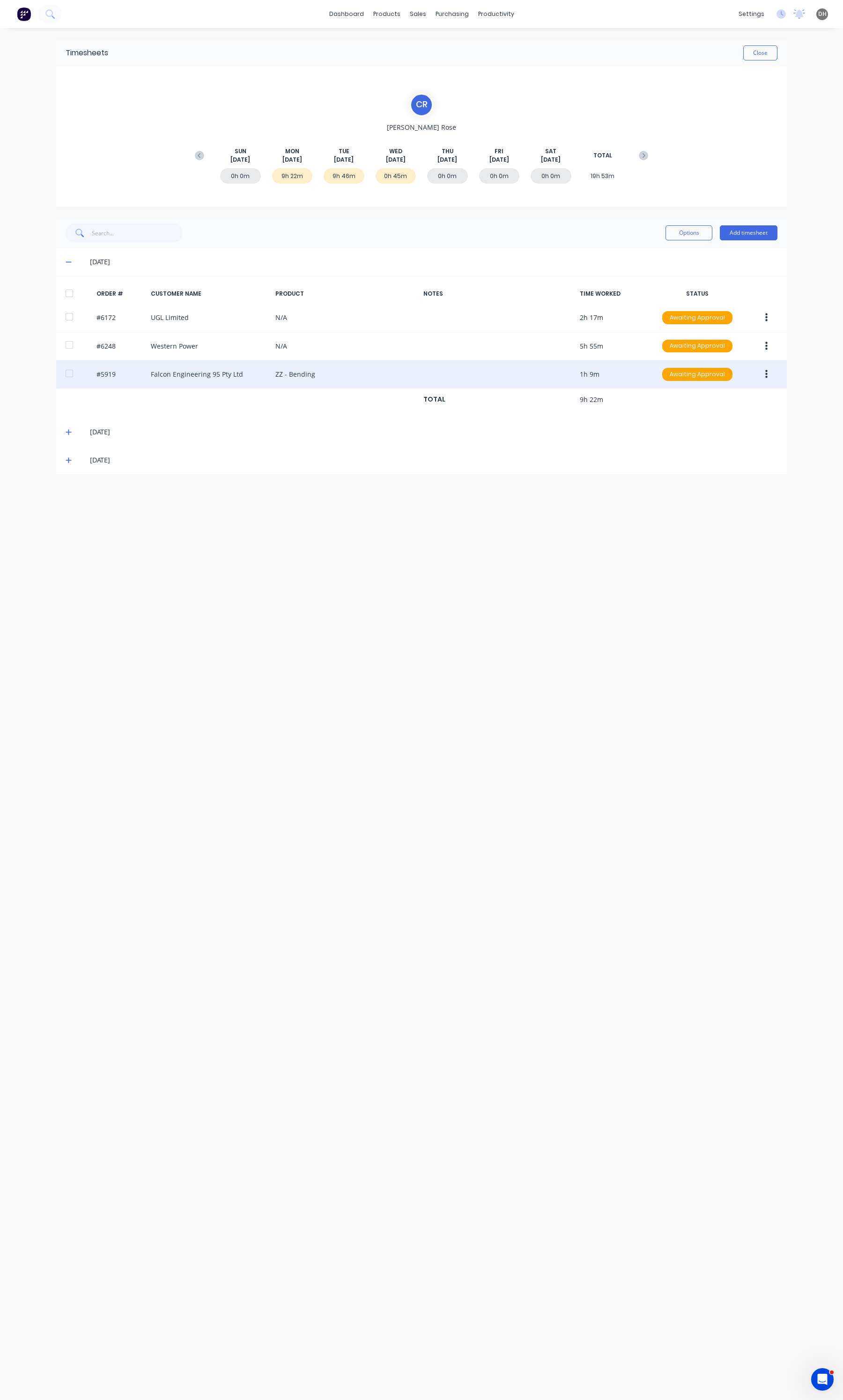
click at [768, 374] on button "button" at bounding box center [766, 374] width 22 height 17
click at [733, 432] on div "Edit" at bounding box center [733, 436] width 72 height 14
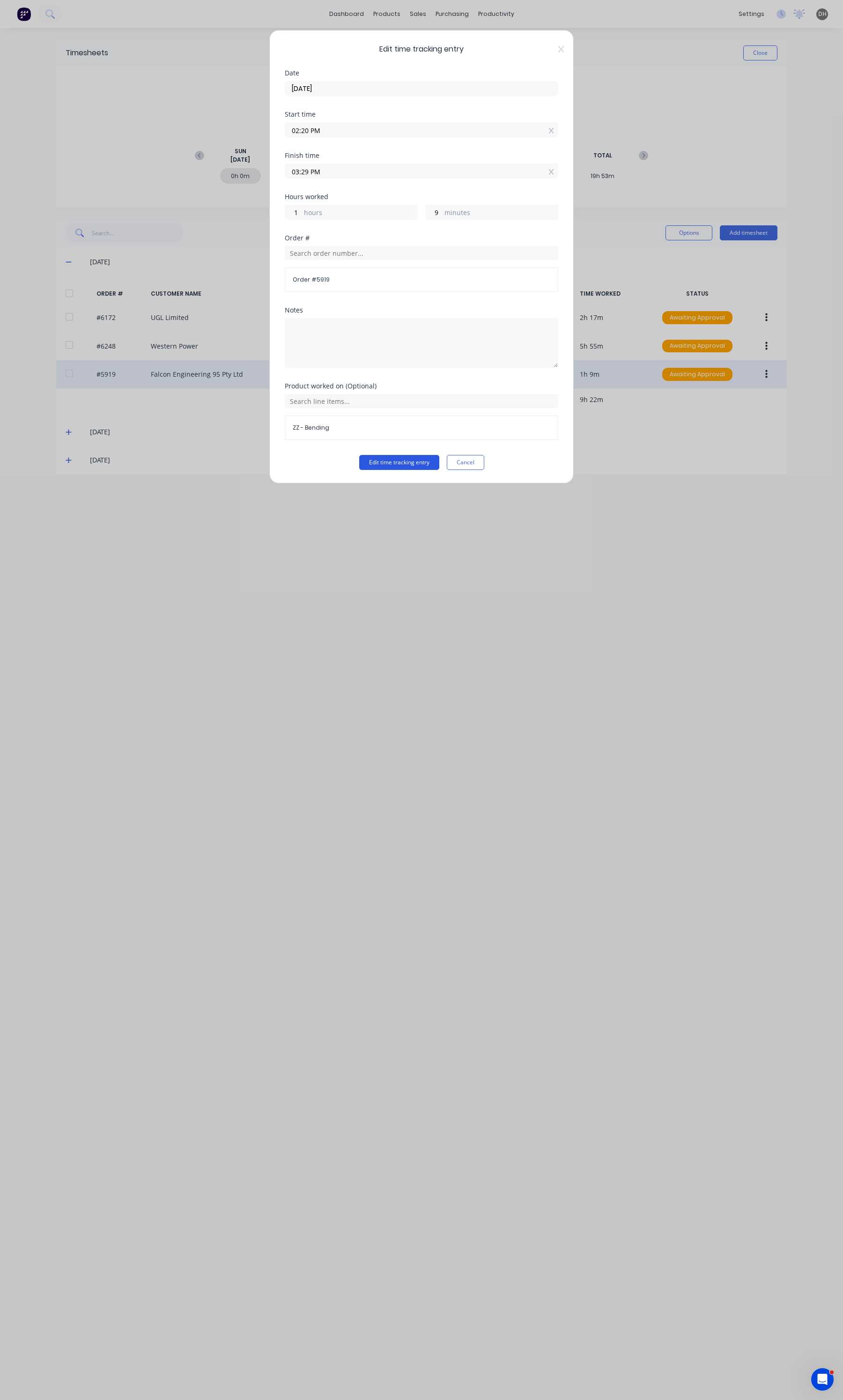
click at [430, 457] on button "Edit time tracking entry" at bounding box center [399, 463] width 80 height 15
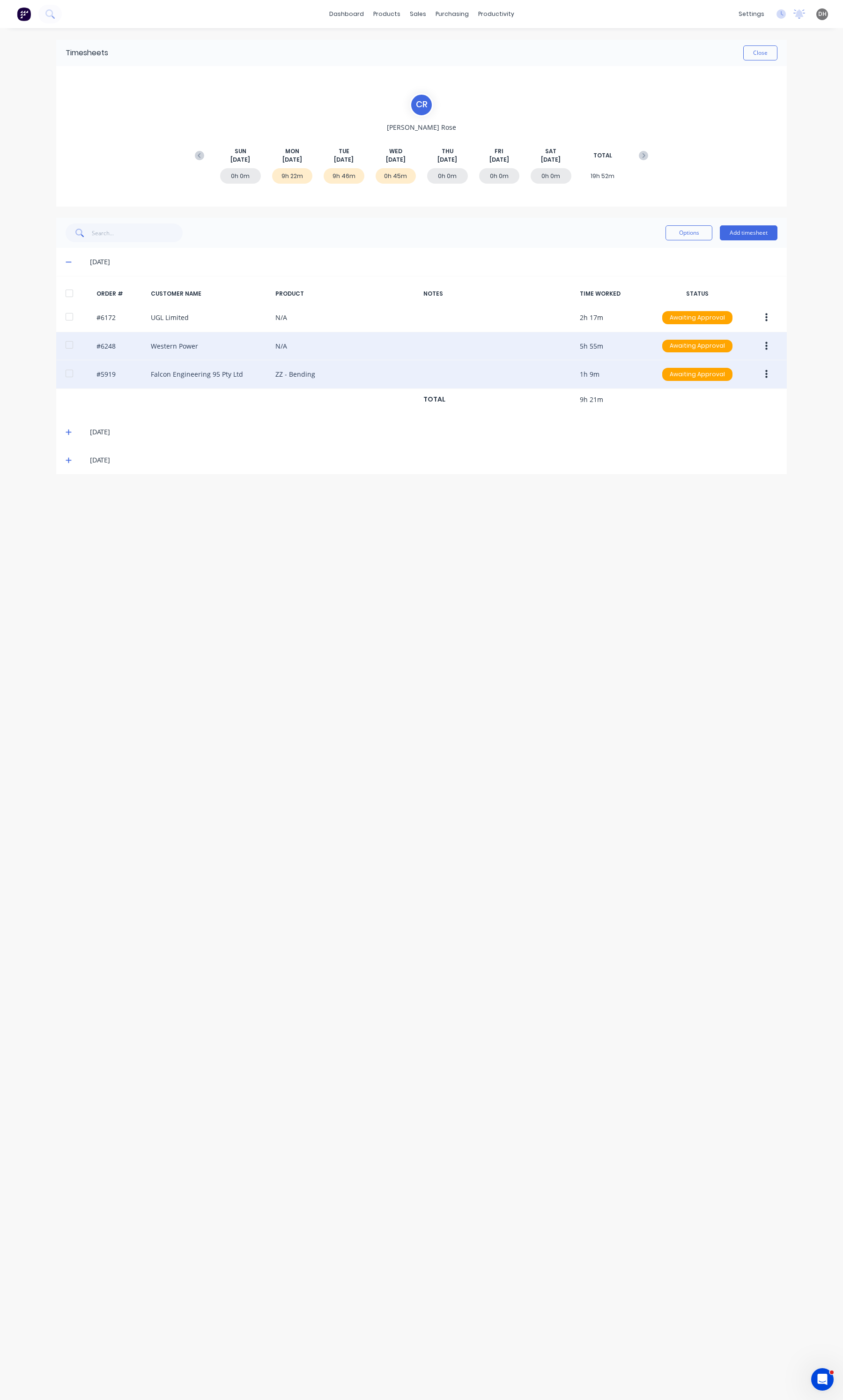
click at [766, 346] on icon "button" at bounding box center [767, 346] width 2 height 8
click at [734, 415] on div "Edit" at bounding box center [733, 408] width 72 height 14
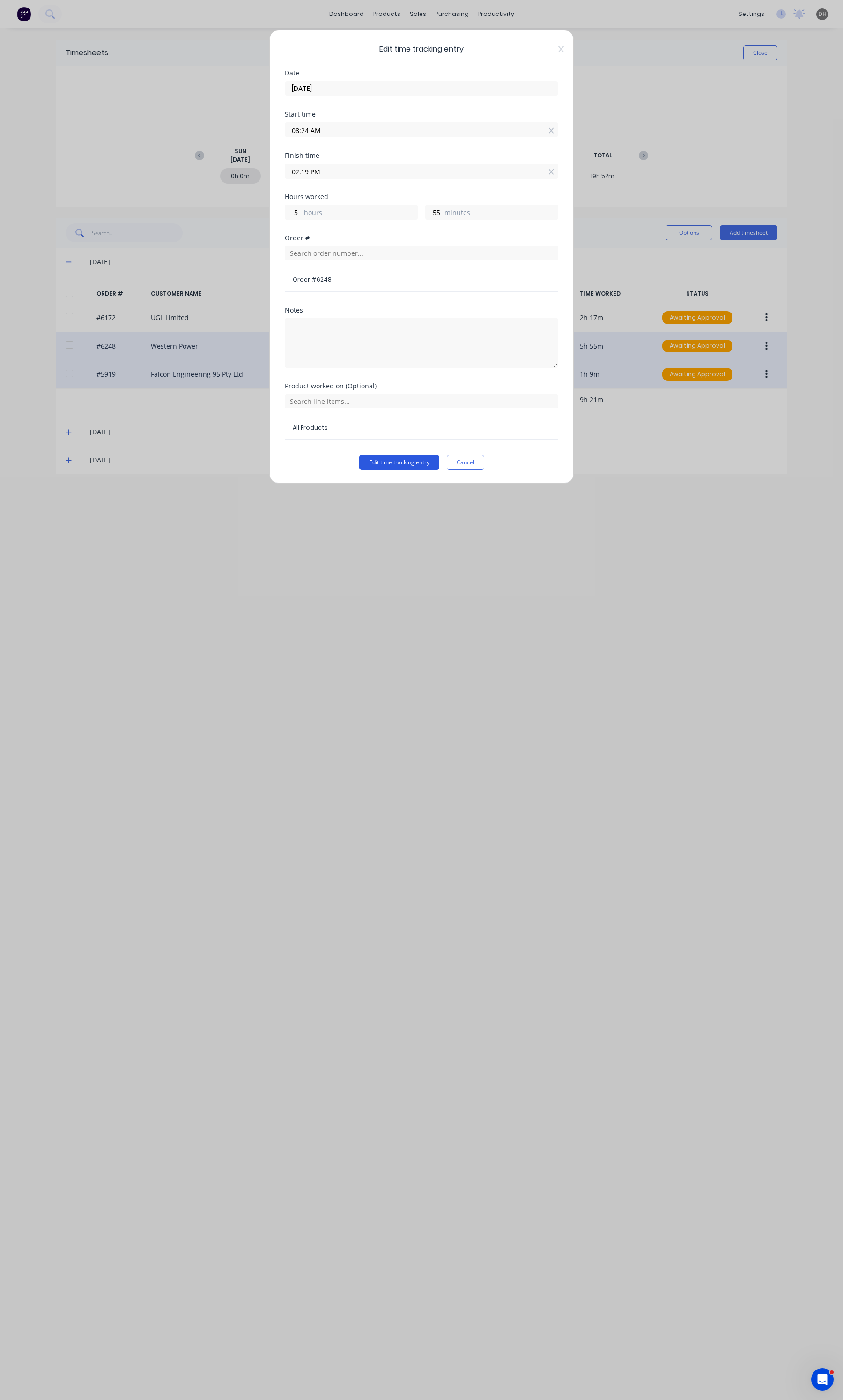
drag, startPoint x: 427, startPoint y: 452, endPoint x: 422, endPoint y: 462, distance: 11.2
click at [426, 453] on div "Product worked on (Optional) All Products" at bounding box center [422, 419] width 274 height 72
click at [422, 462] on button "Edit time tracking entry" at bounding box center [399, 463] width 80 height 15
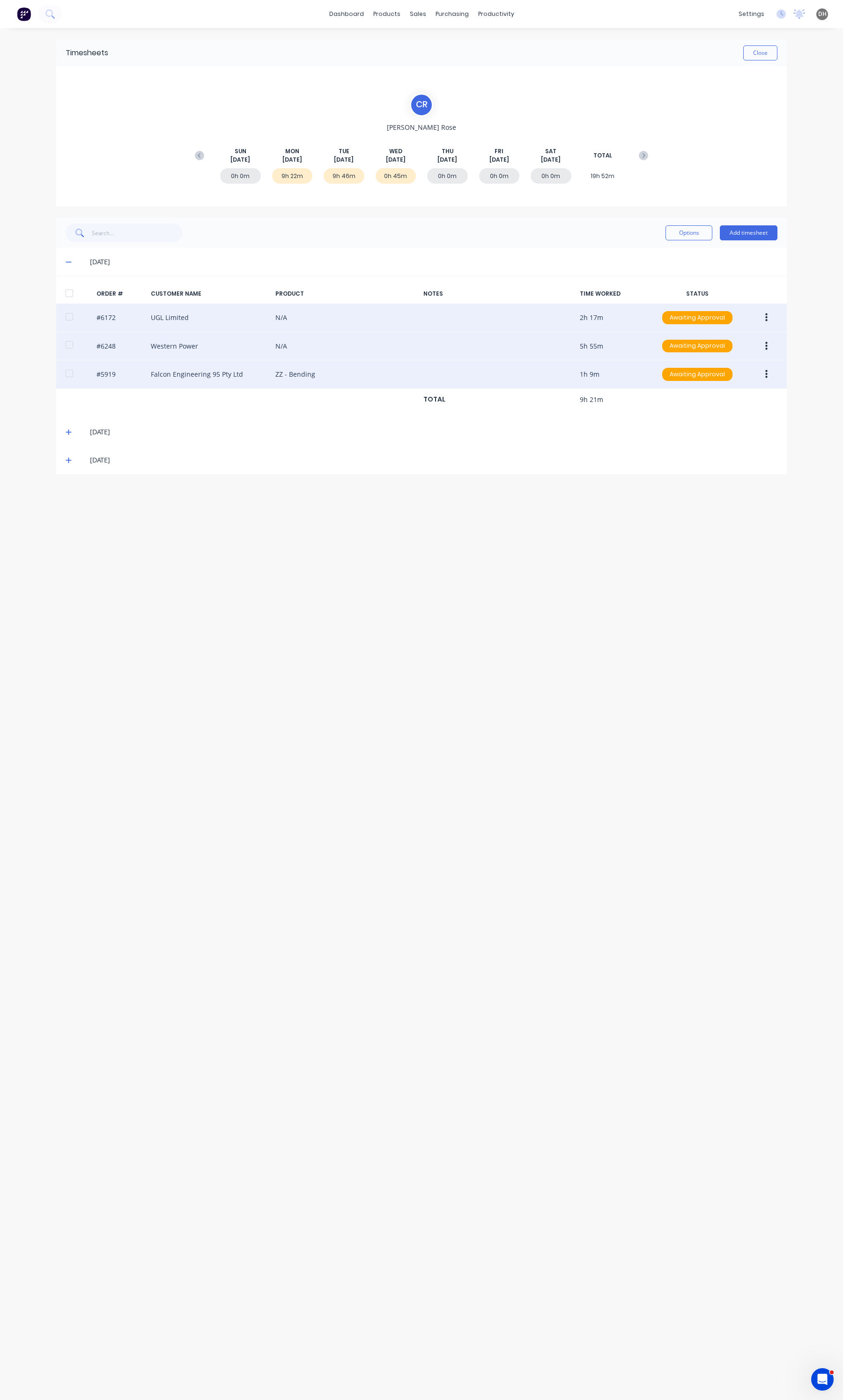
click at [767, 315] on button "button" at bounding box center [766, 318] width 22 height 17
click at [731, 382] on div "Edit" at bounding box center [733, 379] width 72 height 14
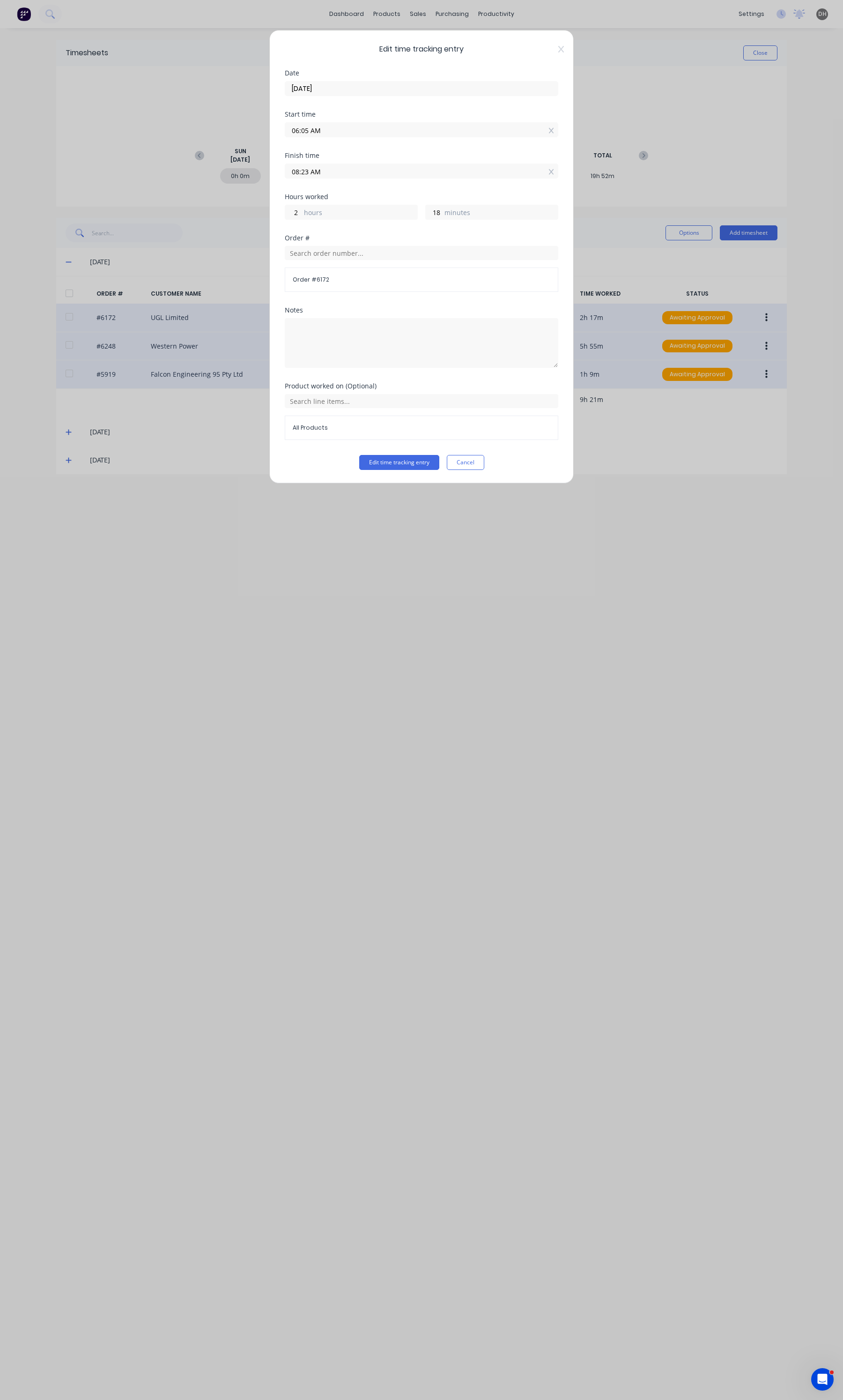
click at [414, 133] on input "06:05 AM" at bounding box center [422, 130] width 272 height 14
click at [332, 168] on div "00" at bounding box center [330, 164] width 23 height 16
click at [382, 457] on button "Edit time tracking entry" at bounding box center [399, 463] width 80 height 15
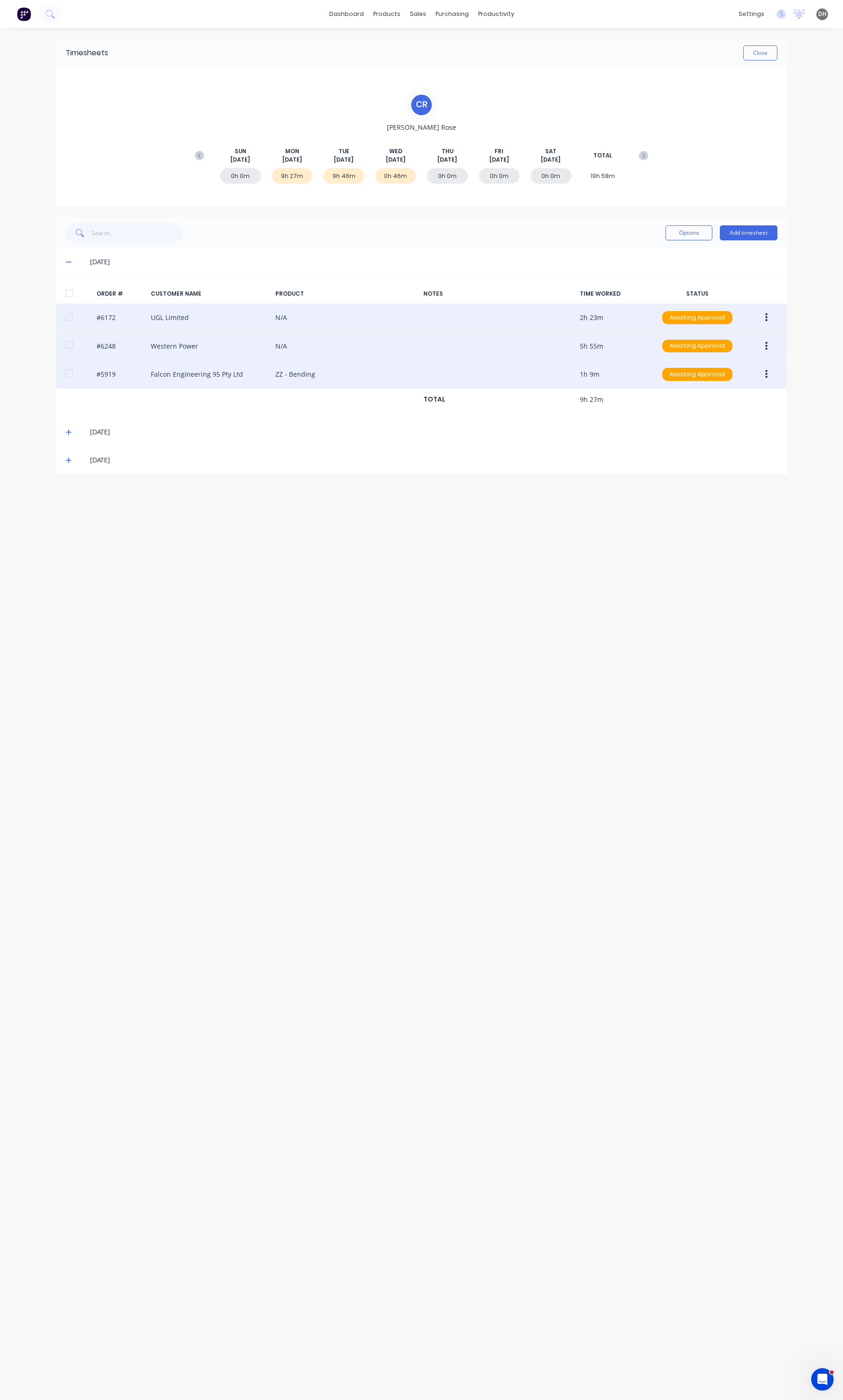
click at [577, 510] on div "Timesheets Close C R [PERSON_NAME] [DATE] [DATE] [DATE] [DATE] [DATE] [DATE] [D…" at bounding box center [422, 705] width 750 height 1353
click at [66, 257] on span at bounding box center [70, 262] width 9 height 9
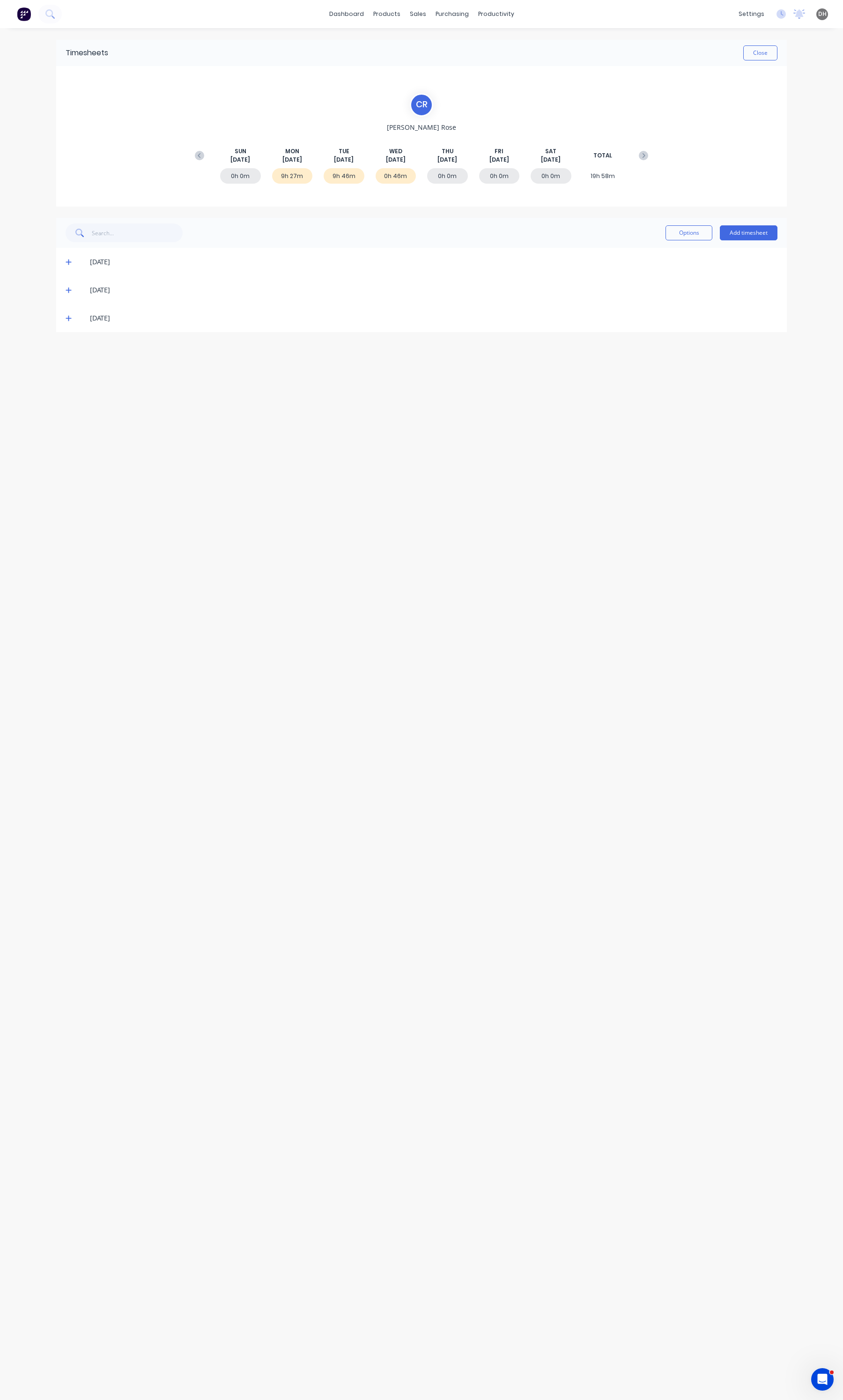
click at [783, 45] on div "Timesheets Close" at bounding box center [422, 53] width 731 height 26
click at [771, 52] on button "Close" at bounding box center [760, 53] width 34 height 15
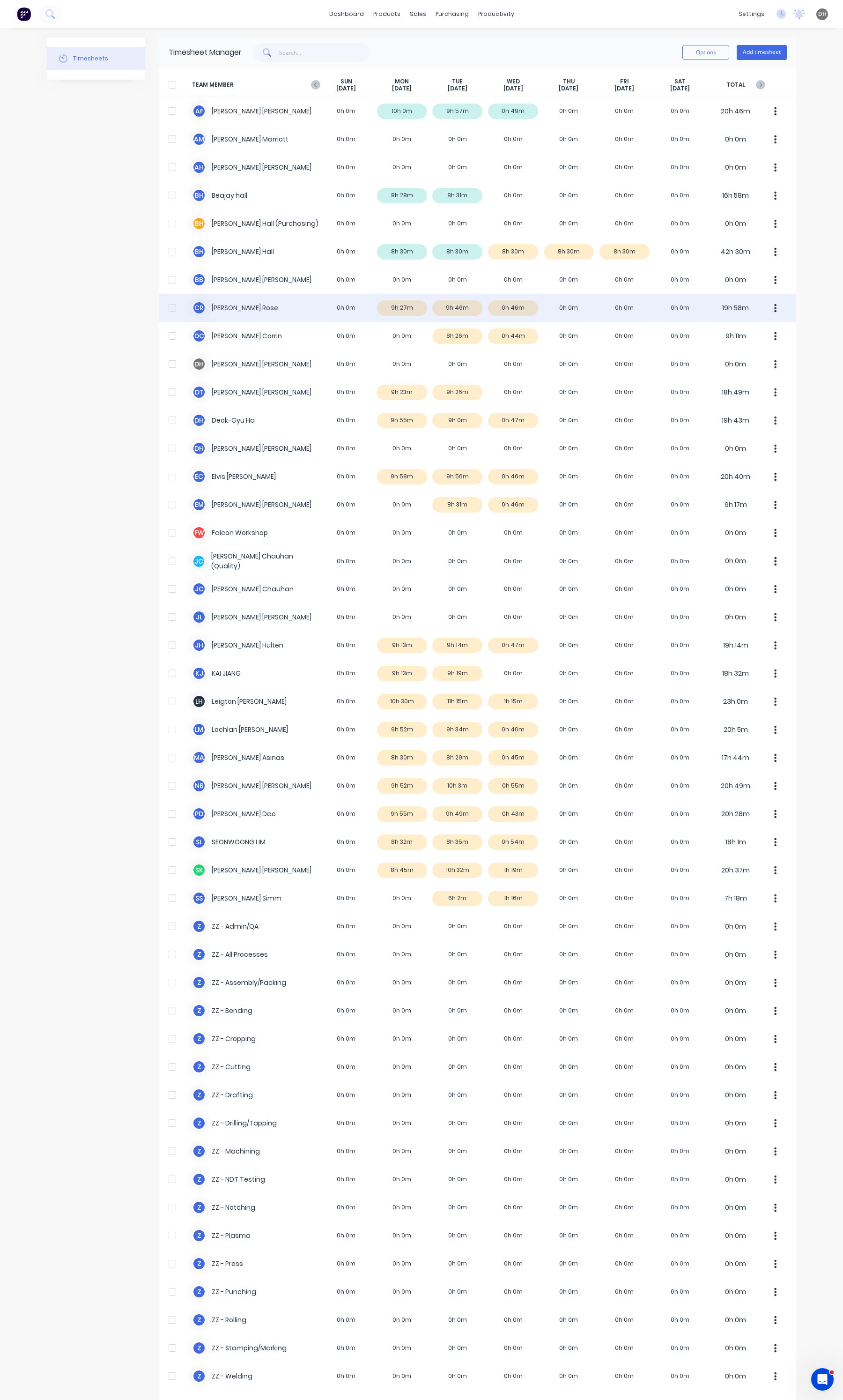
click at [777, 311] on button "button" at bounding box center [775, 308] width 20 height 19
click at [731, 333] on div "Approve" at bounding box center [740, 334] width 72 height 14
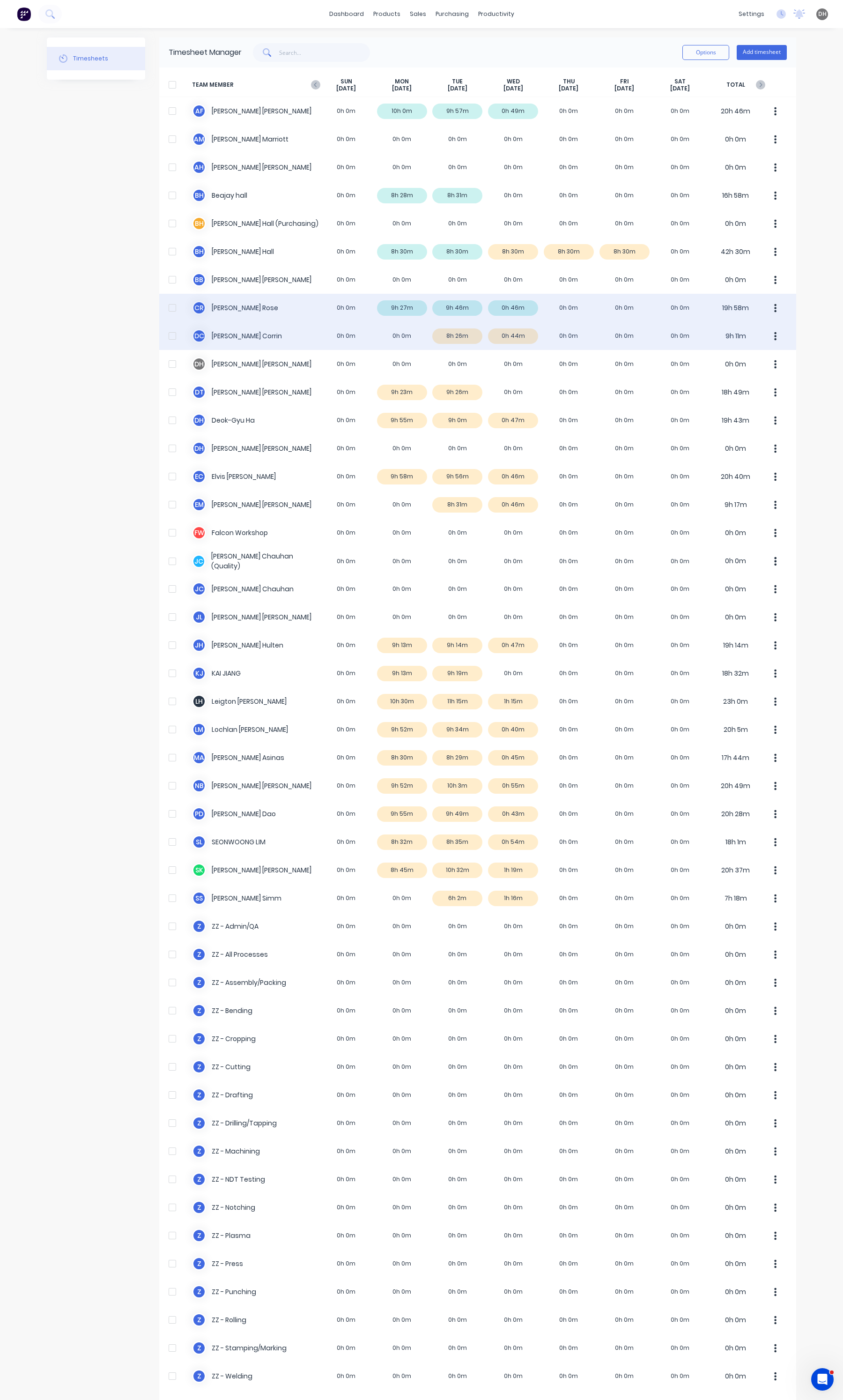
click at [780, 341] on button "button" at bounding box center [775, 336] width 20 height 19
click at [758, 355] on div "Approve" at bounding box center [740, 362] width 72 height 14
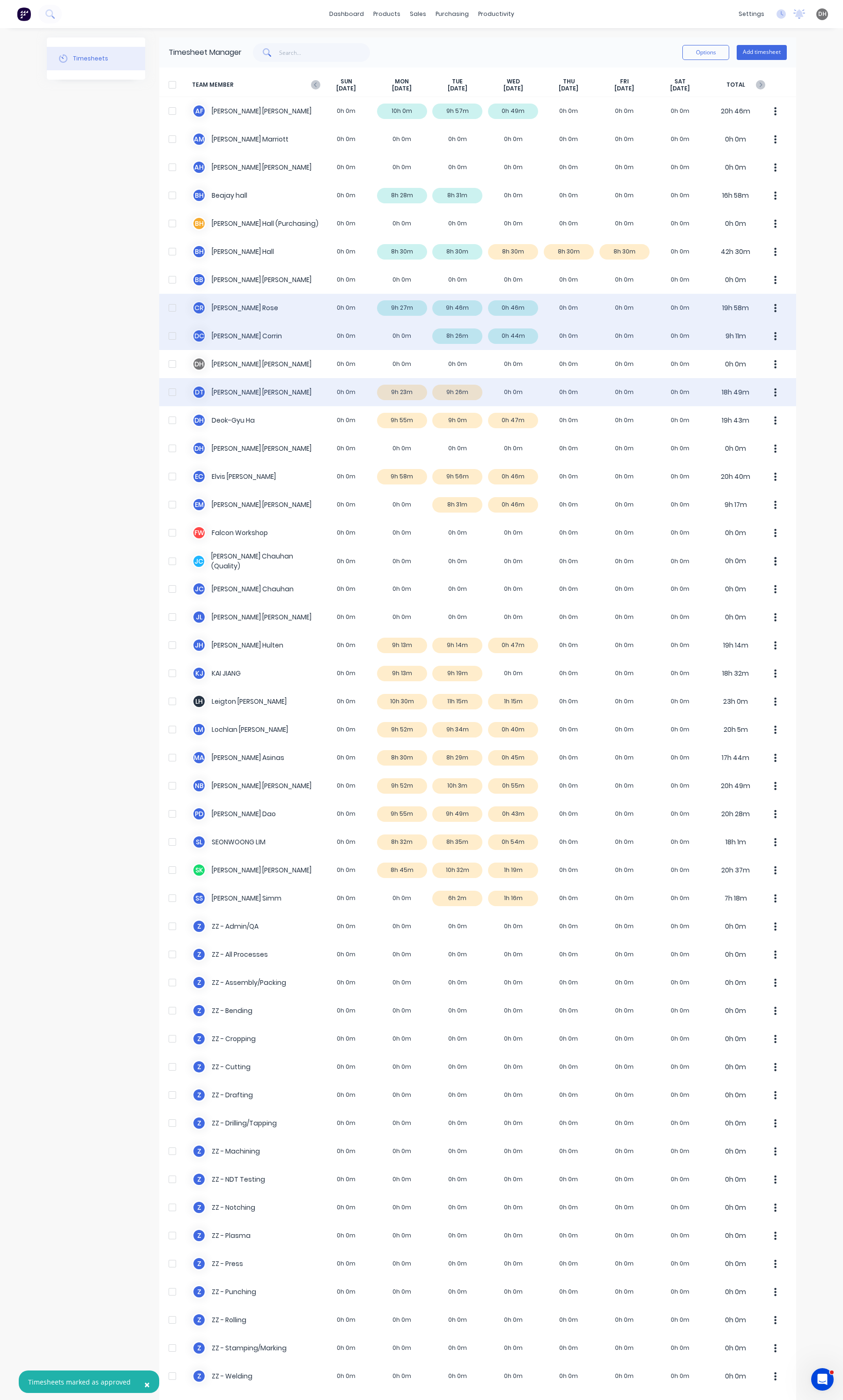
click at [458, 401] on div "D T [PERSON_NAME] 0h 0m 9h 23m 9h 26m 0h 0m 0h 0m 0h 0m 0h 0m 18h 49m" at bounding box center [477, 392] width 637 height 28
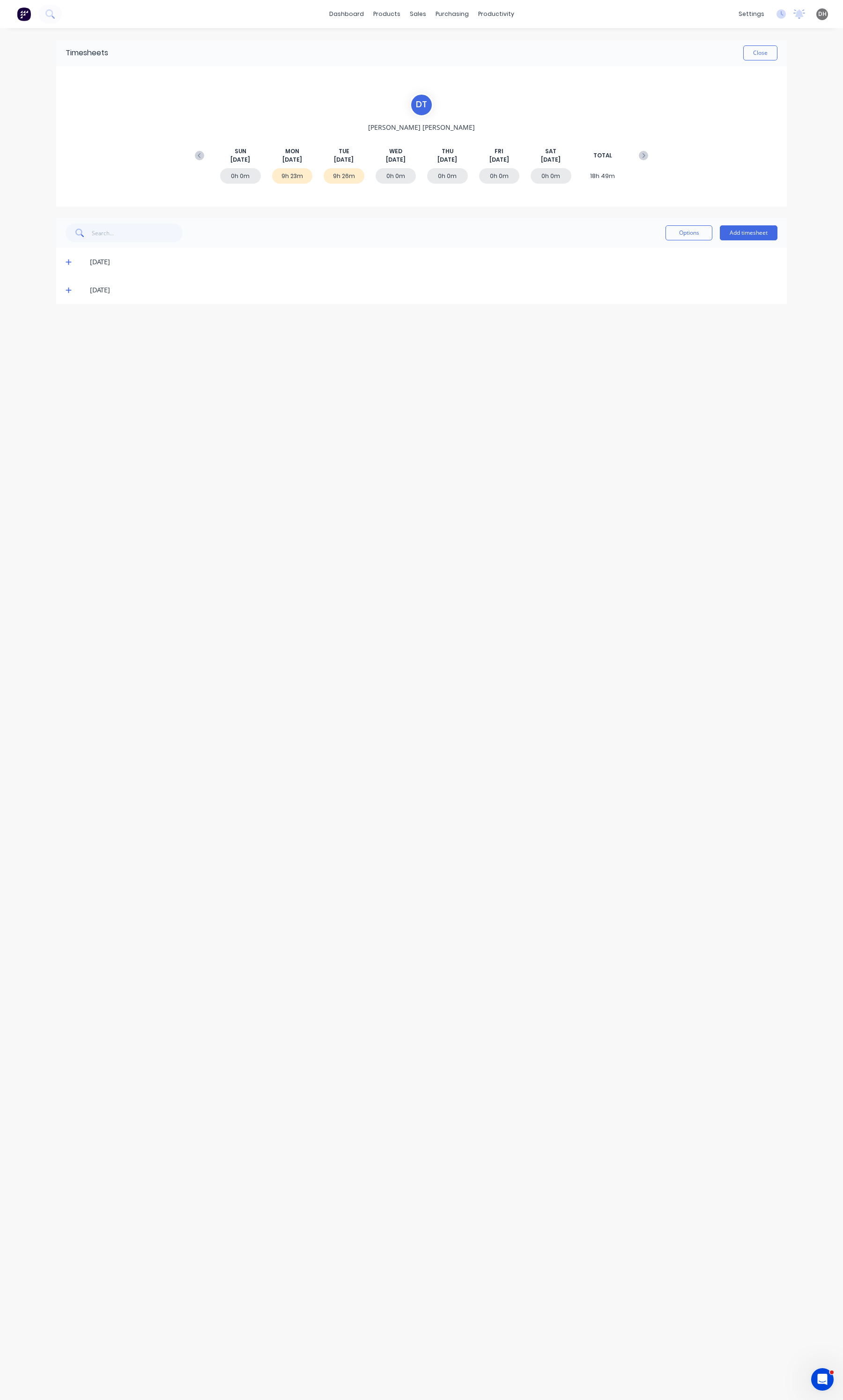
click at [73, 262] on span at bounding box center [70, 262] width 9 height 9
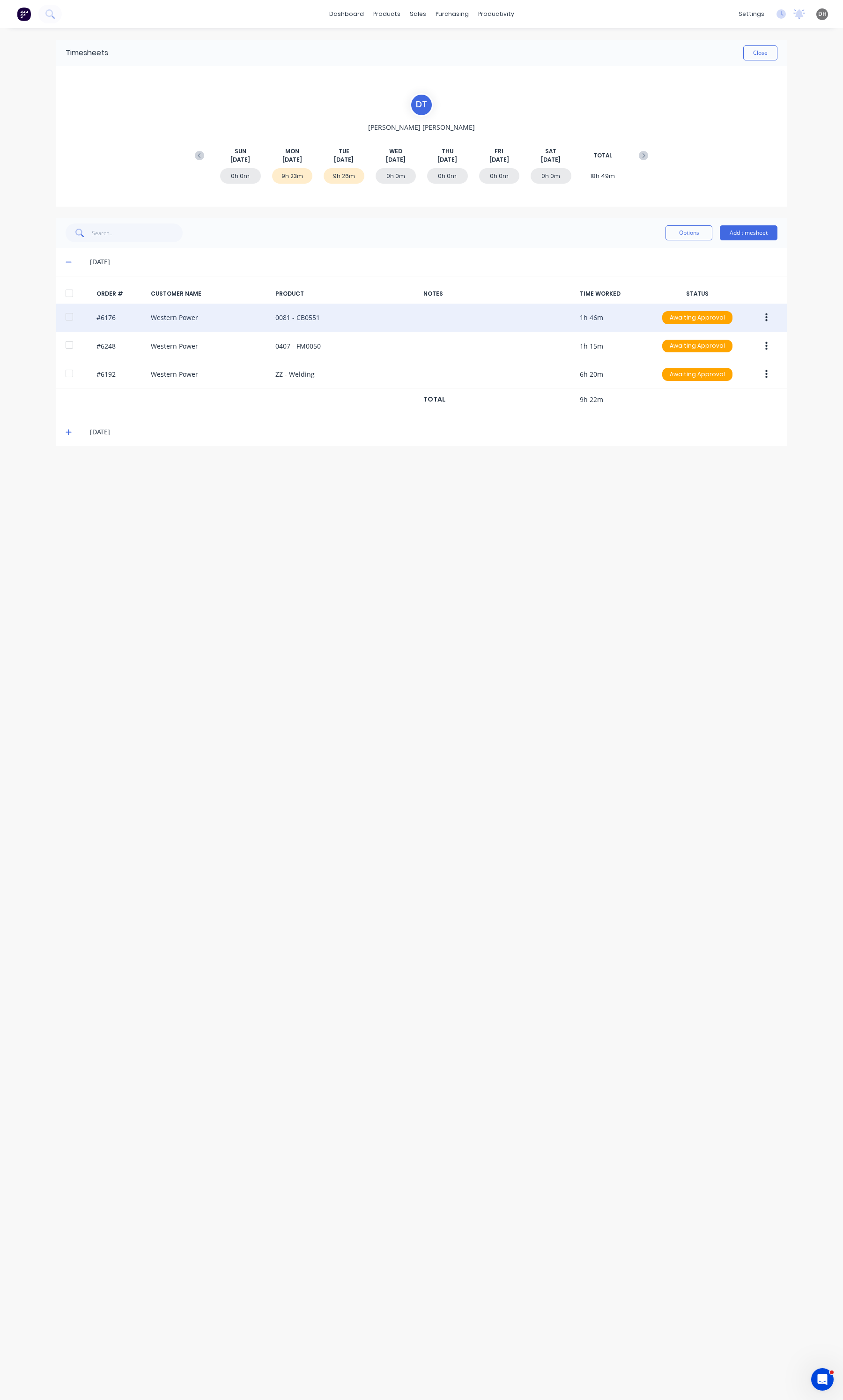
click at [771, 314] on button "button" at bounding box center [766, 318] width 22 height 17
click at [747, 339] on div "Approve" at bounding box center [733, 342] width 72 height 14
click at [758, 319] on button "button" at bounding box center [766, 318] width 22 height 17
click at [729, 389] on button "Edit" at bounding box center [733, 380] width 89 height 19
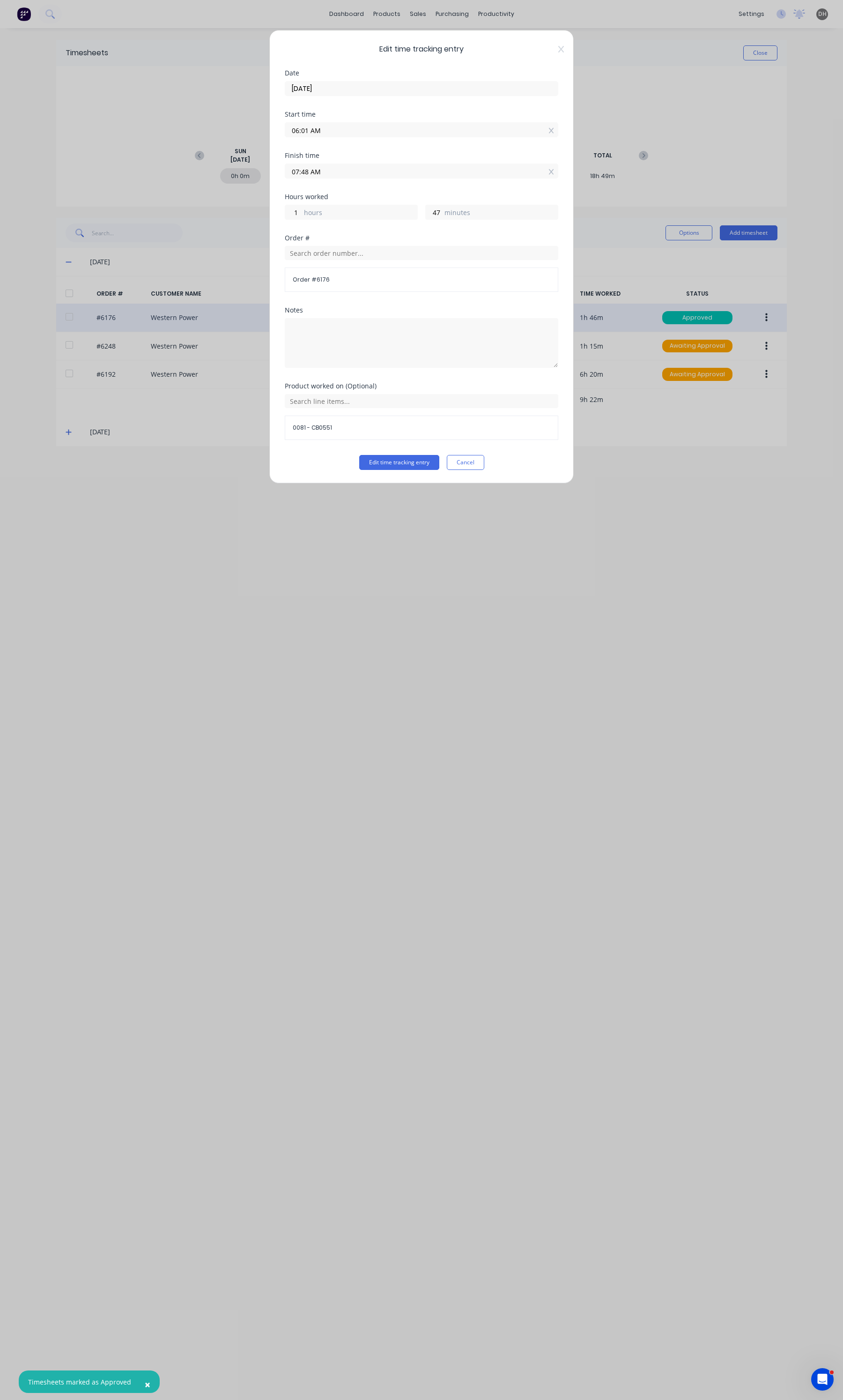
click at [347, 135] on input "06:01 AM" at bounding box center [422, 130] width 272 height 14
click at [325, 174] on div "00" at bounding box center [330, 180] width 23 height 16
click at [420, 469] on button "Edit time tracking entry" at bounding box center [399, 463] width 80 height 15
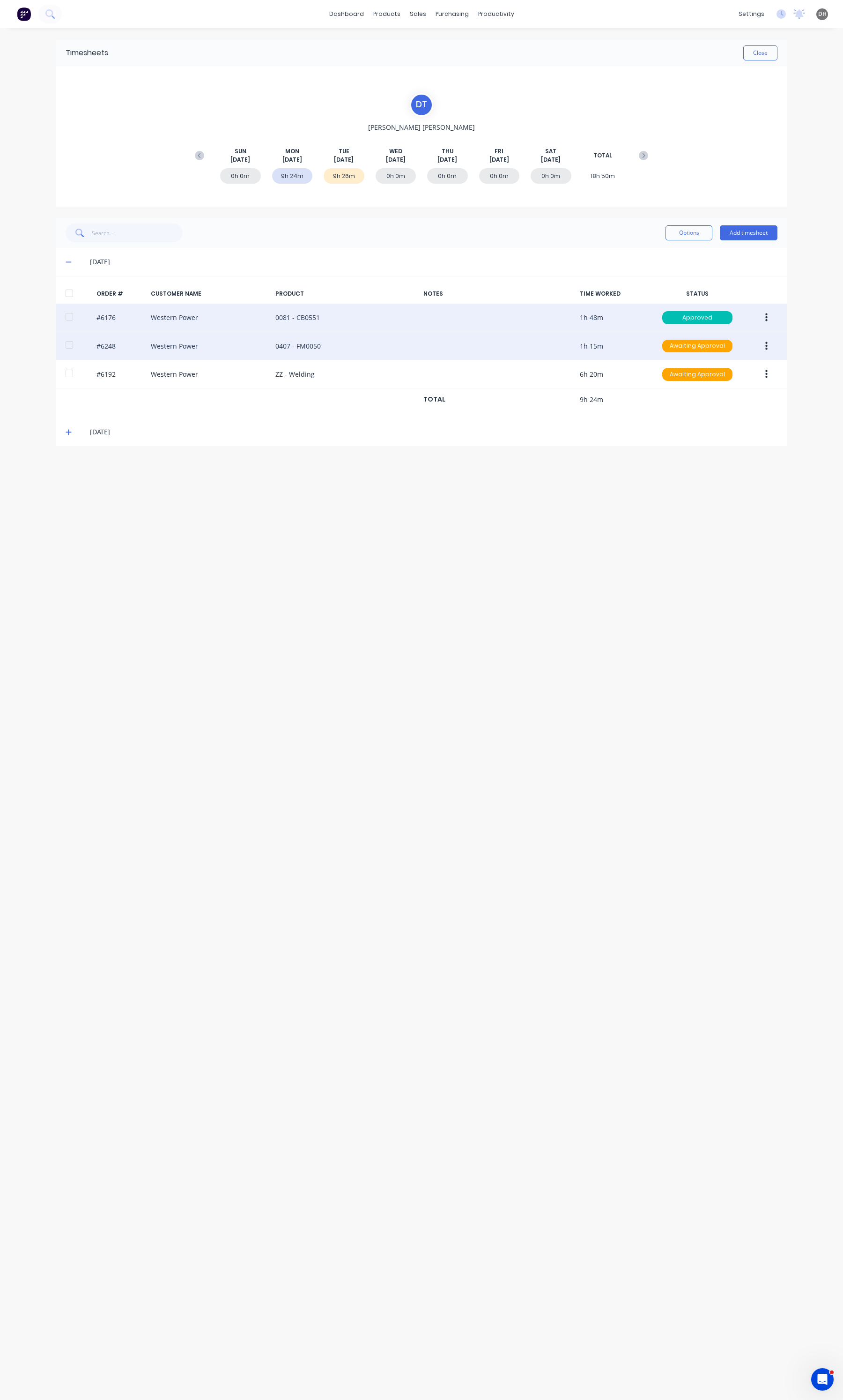
click at [770, 349] on button "button" at bounding box center [766, 346] width 22 height 17
click at [727, 399] on button "Edit" at bounding box center [733, 408] width 89 height 19
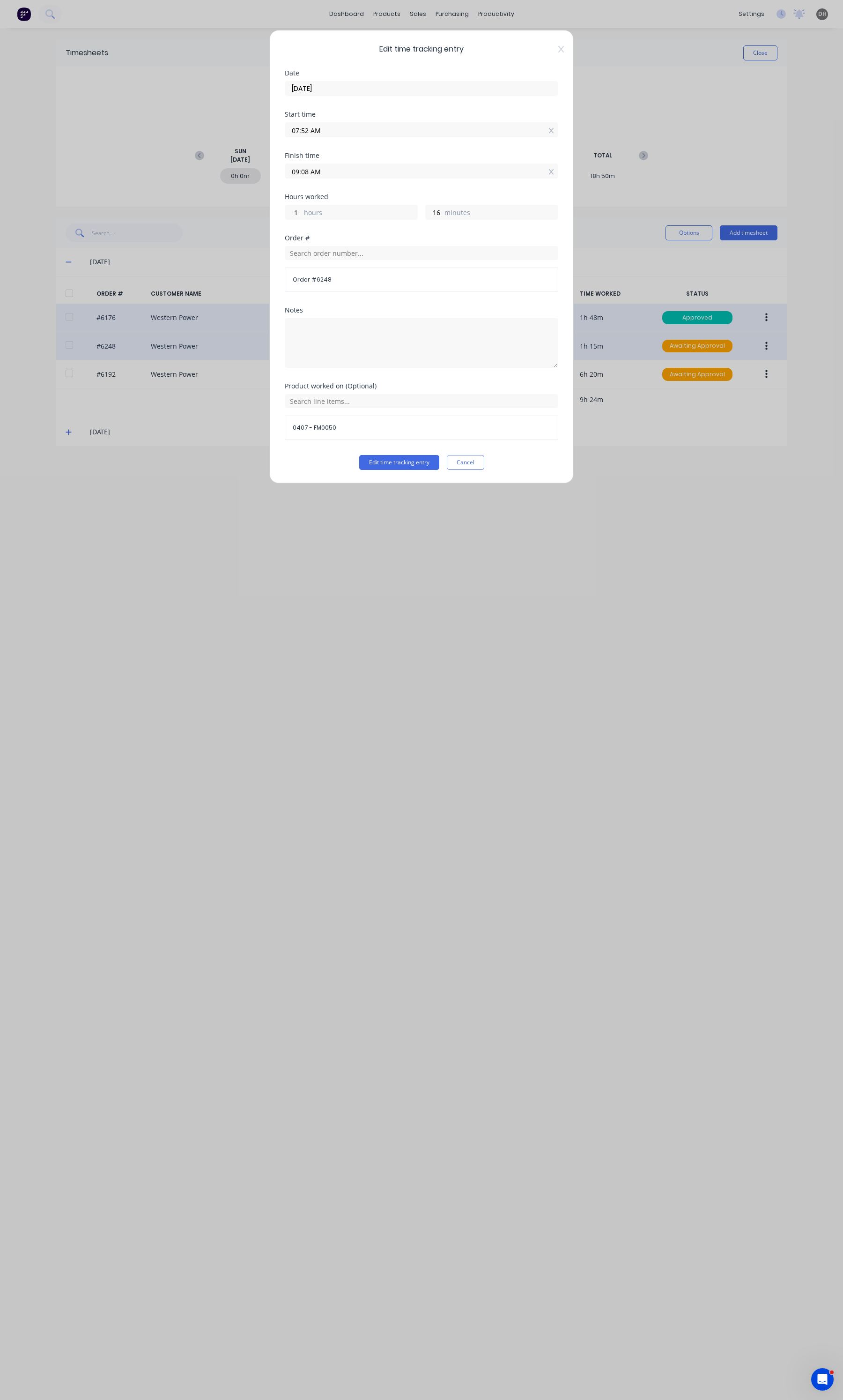
click at [441, 463] on div "Edit time tracking entry Cancel" at bounding box center [422, 463] width 274 height 15
click at [432, 463] on button "Edit time tracking entry" at bounding box center [399, 463] width 80 height 15
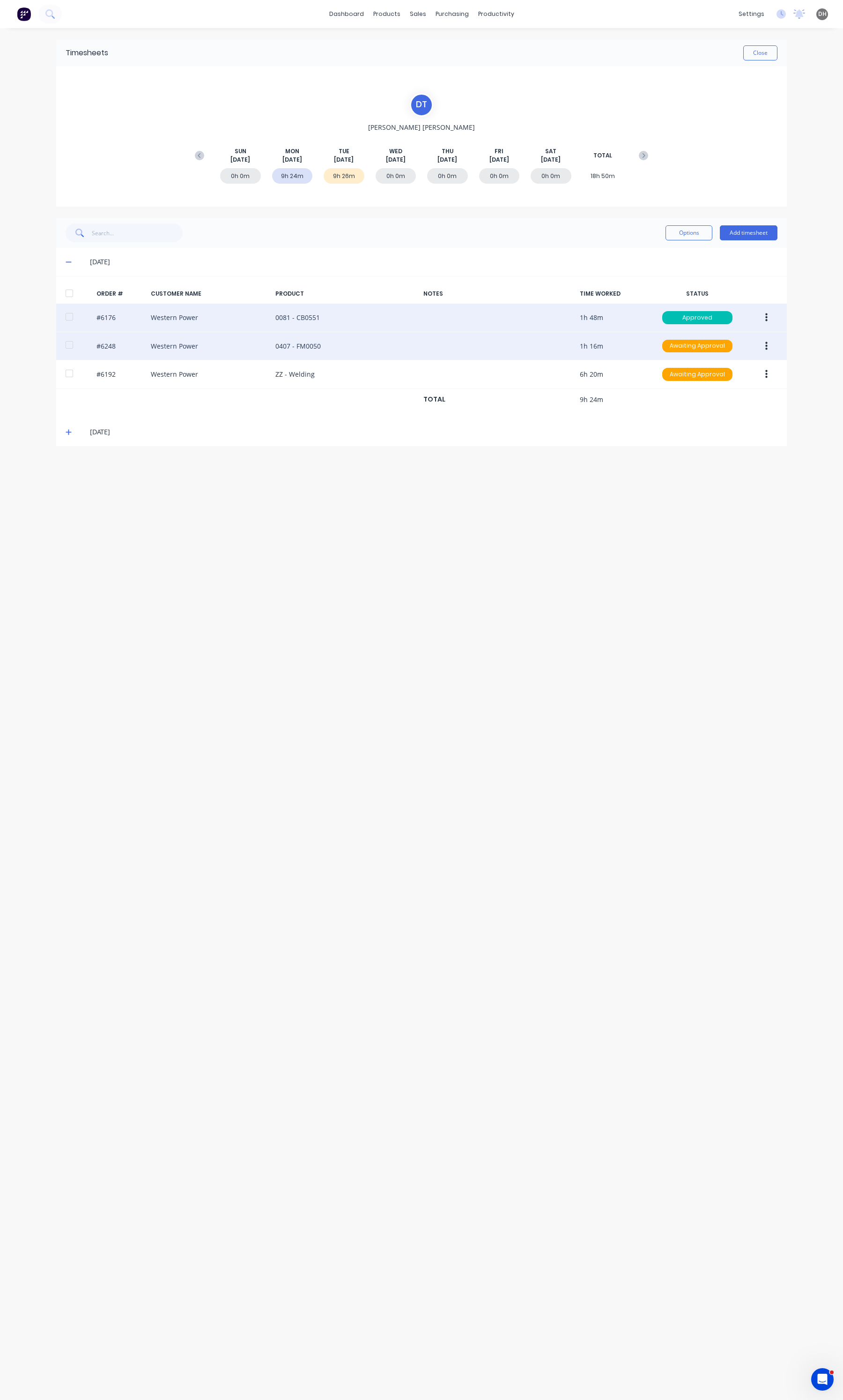
click at [771, 312] on button "button" at bounding box center [766, 318] width 22 height 17
click at [719, 388] on button "Edit" at bounding box center [733, 380] width 89 height 19
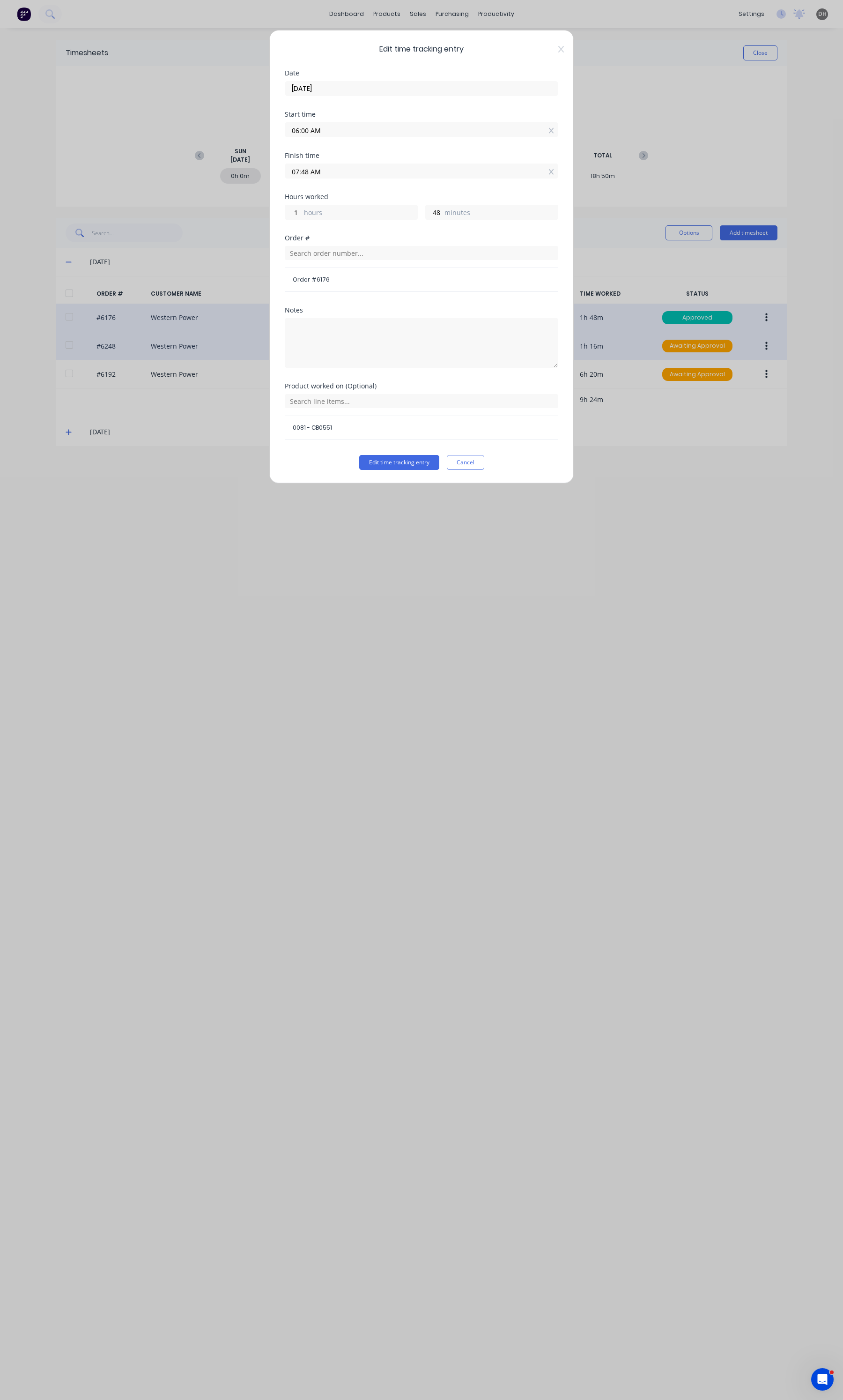
click at [380, 166] on input "07:48 AM" at bounding box center [422, 171] width 272 height 14
click at [329, 287] on div "52" at bounding box center [330, 285] width 23 height 16
click at [383, 476] on div "Edit time tracking entry Date [DATE] Start time 06:00 AM Finish time 07:52 AM H…" at bounding box center [422, 257] width 305 height 453
click at [385, 467] on button "Edit time tracking entry" at bounding box center [399, 463] width 80 height 15
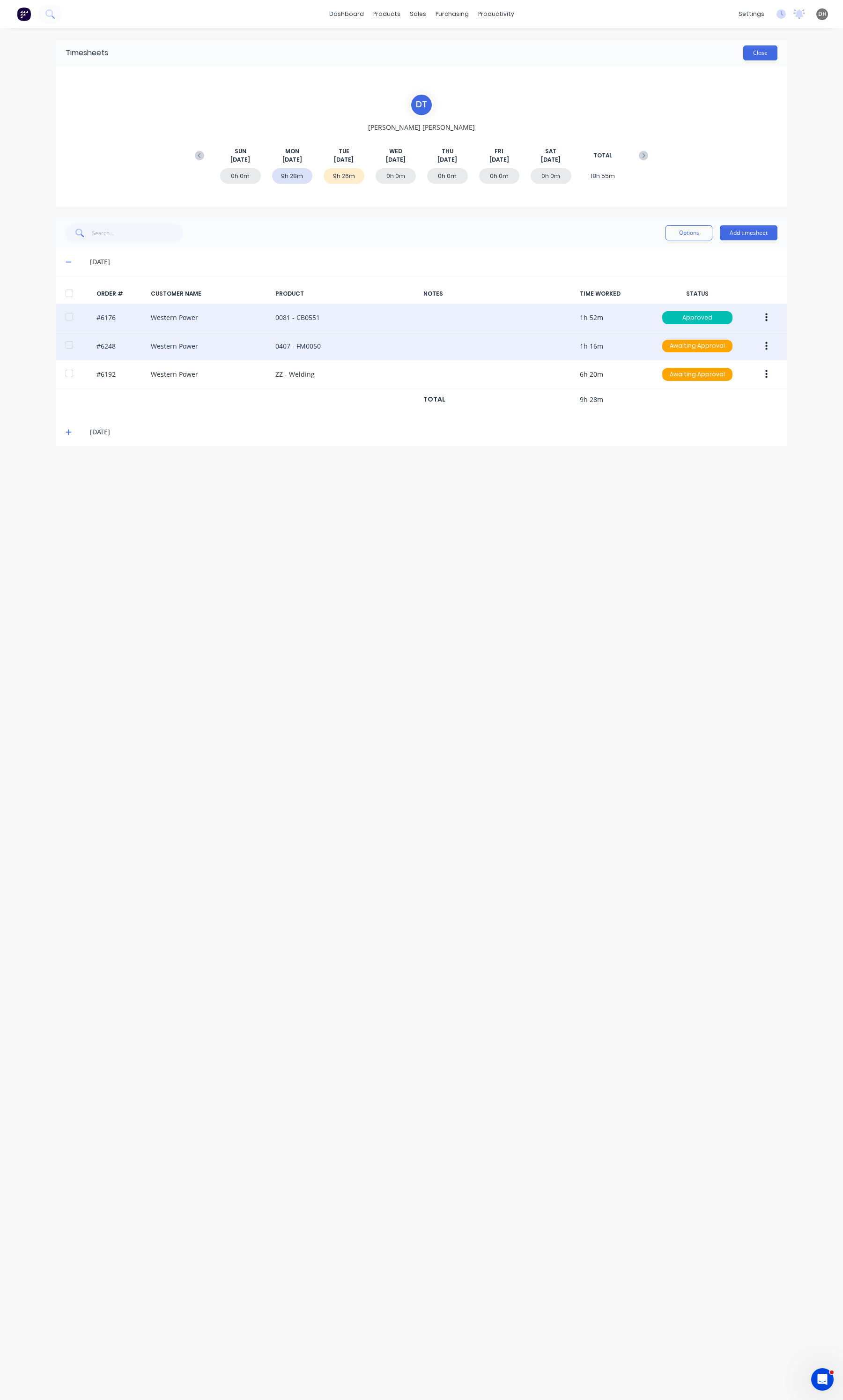
click at [764, 55] on button "Close" at bounding box center [760, 53] width 34 height 15
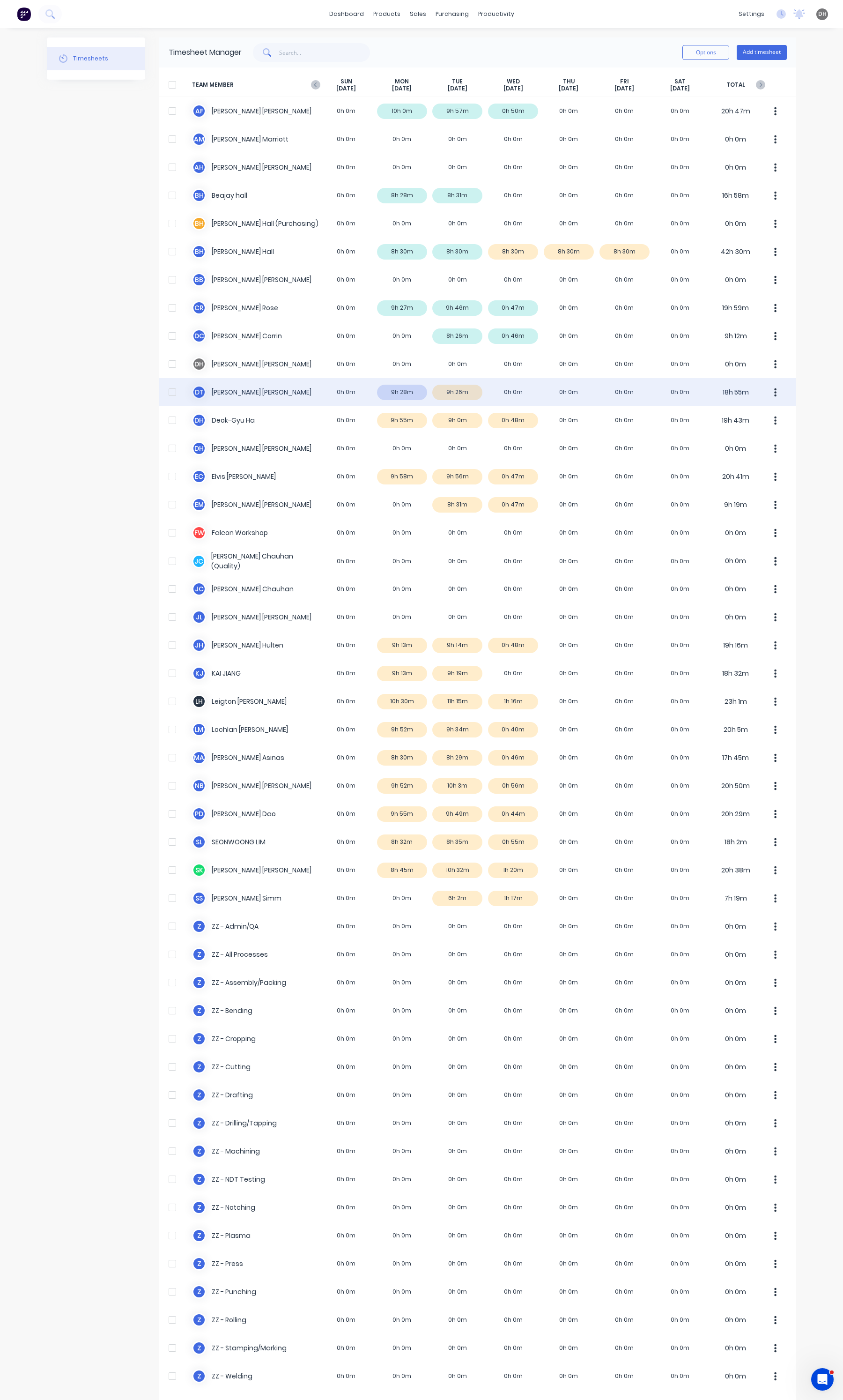
click at [769, 391] on button "button" at bounding box center [775, 392] width 20 height 19
click at [733, 425] on div "Approve" at bounding box center [740, 418] width 72 height 14
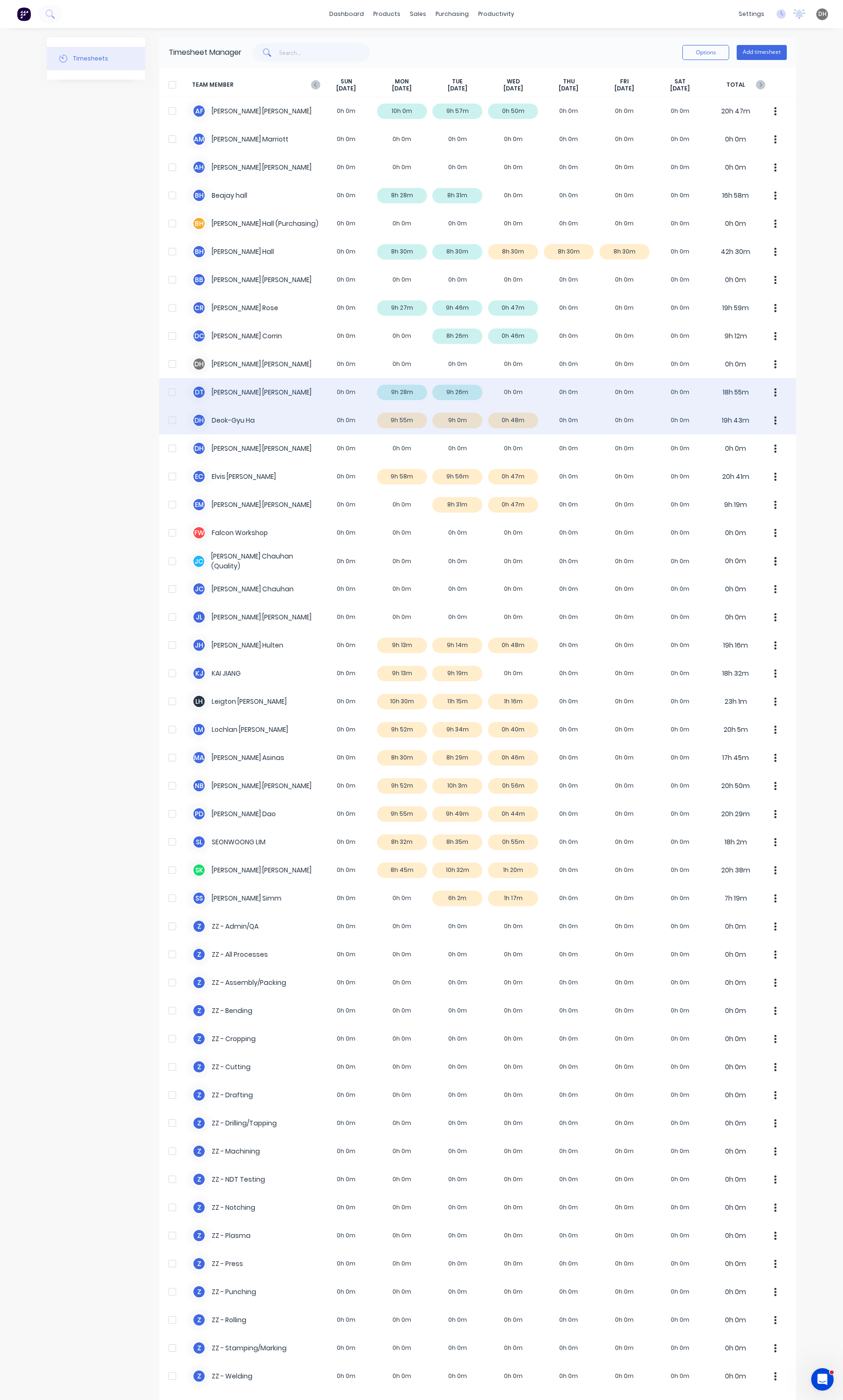
click at [774, 420] on button "button" at bounding box center [775, 420] width 20 height 19
click at [759, 439] on div "Approve" at bounding box center [740, 446] width 72 height 14
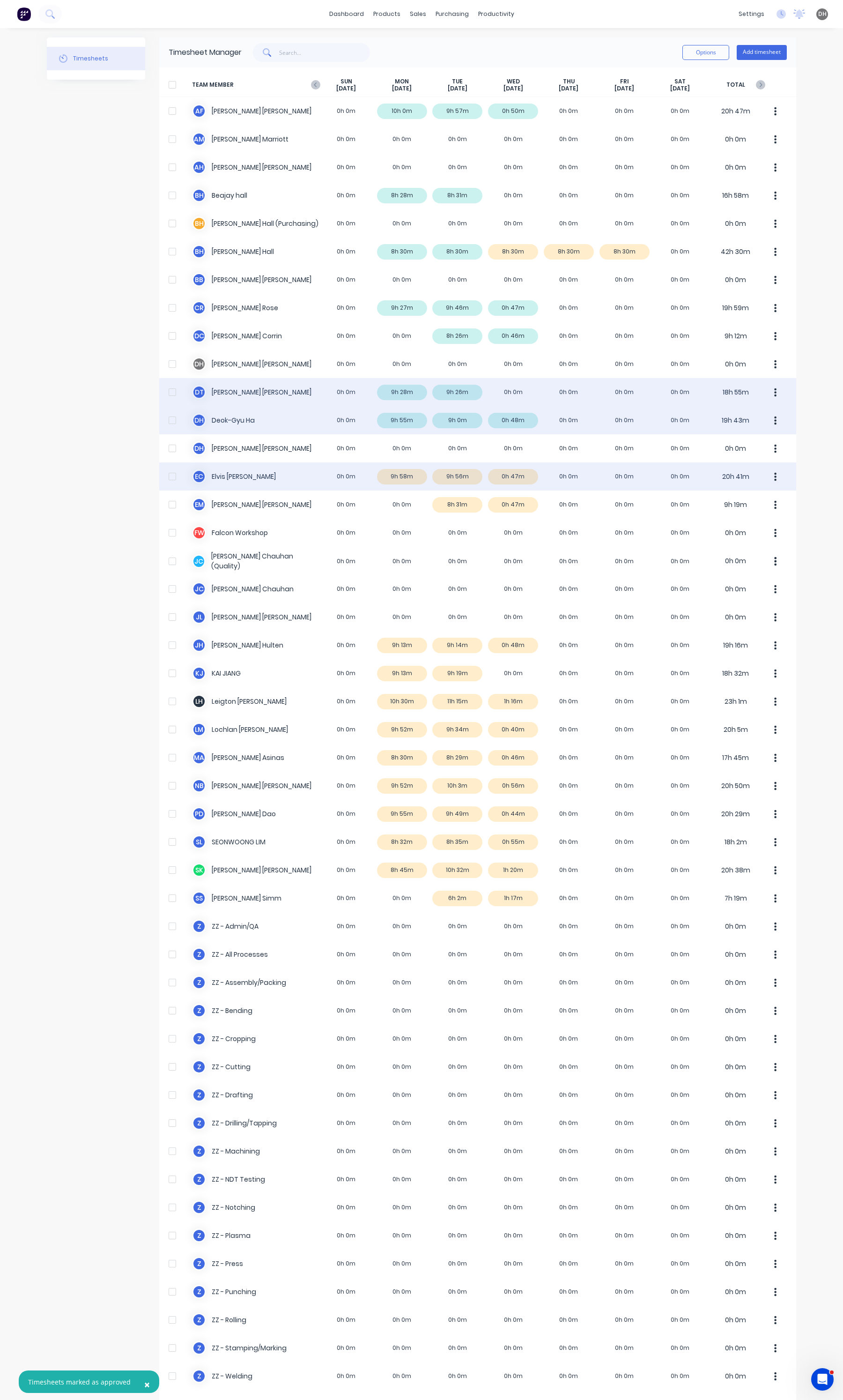
click at [773, 478] on button "button" at bounding box center [775, 476] width 20 height 19
click at [754, 497] on div "Approve" at bounding box center [740, 502] width 72 height 14
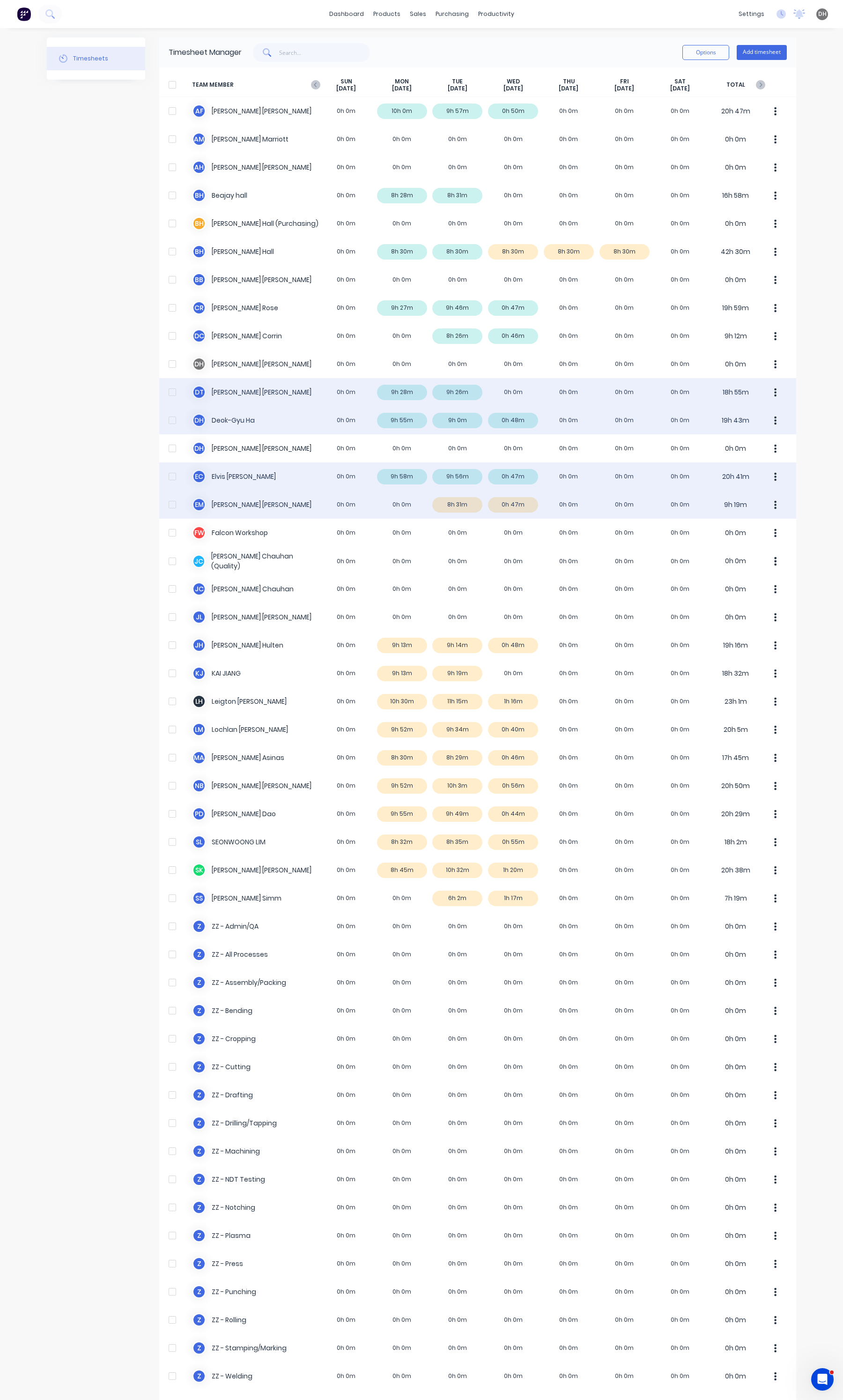
click at [767, 504] on button "button" at bounding box center [775, 504] width 20 height 19
click at [740, 537] on button "Approve" at bounding box center [740, 530] width 89 height 19
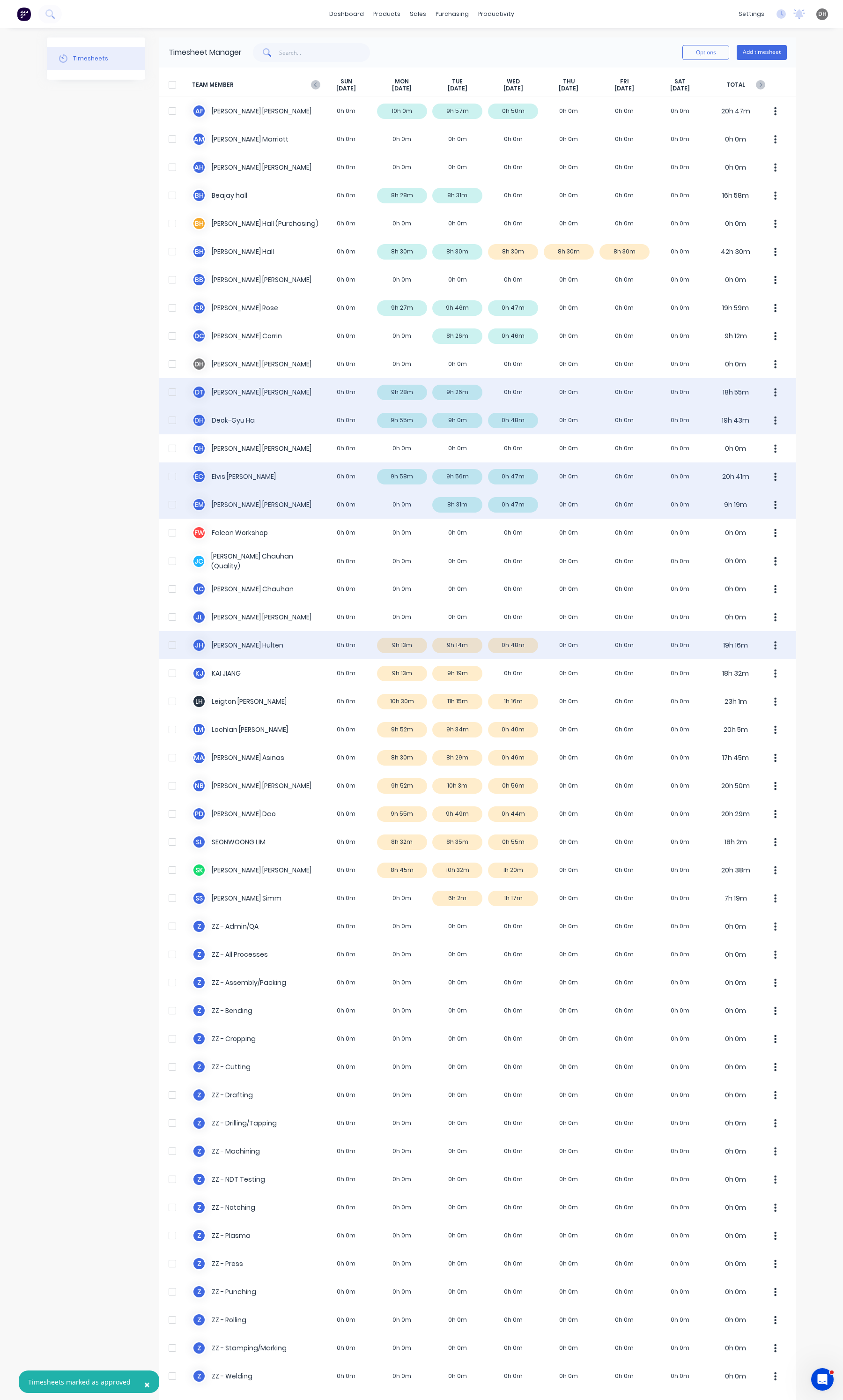
click at [406, 651] on div "[PERSON_NAME] 0h 0m 9h 13m 9h 14m 0h 48m 0h 0m 0h 0m 0h 0m 19h 16m" at bounding box center [477, 645] width 637 height 28
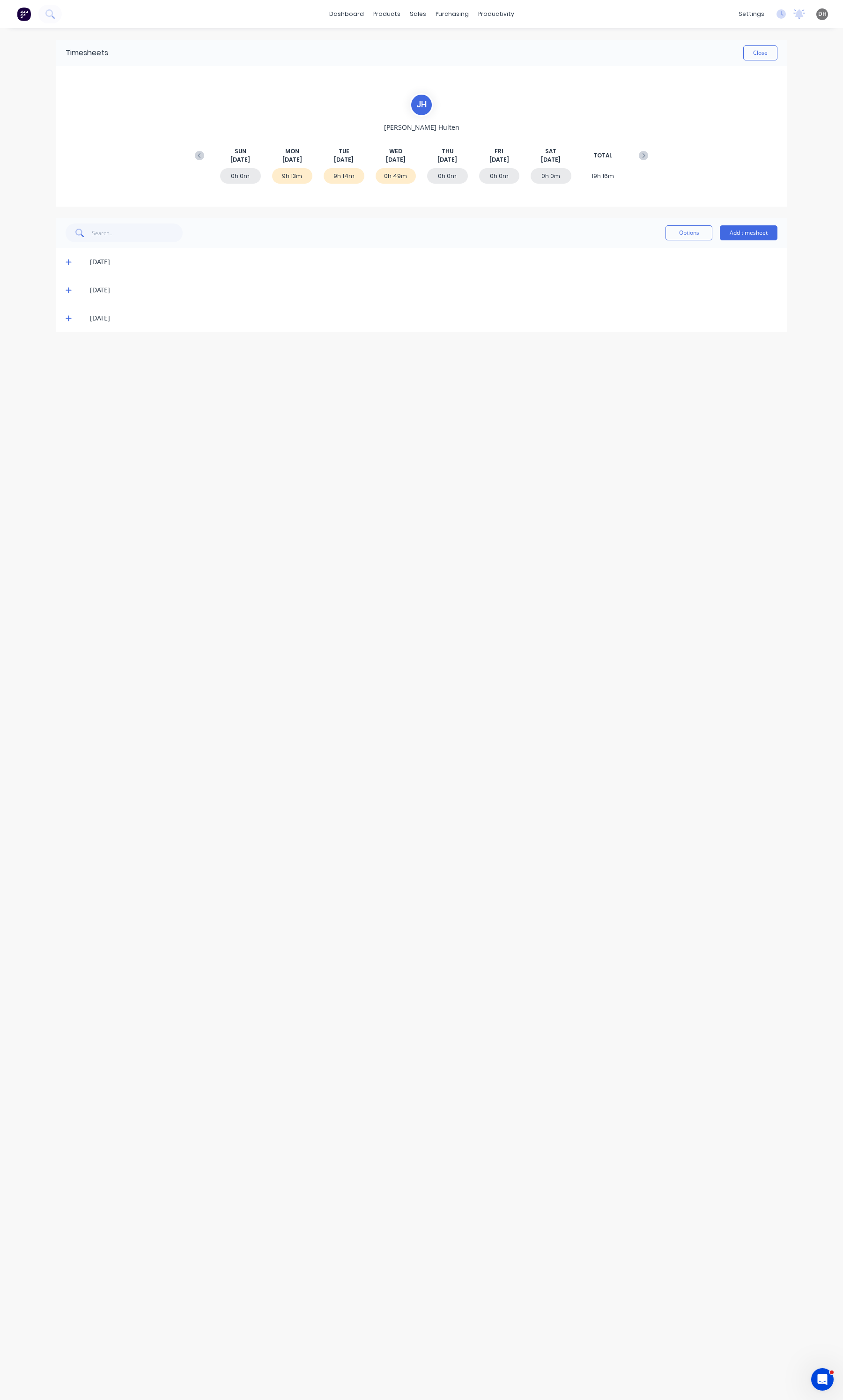
click at [75, 261] on div "[DATE]" at bounding box center [426, 262] width 703 height 11
click at [72, 261] on span at bounding box center [70, 262] width 9 height 9
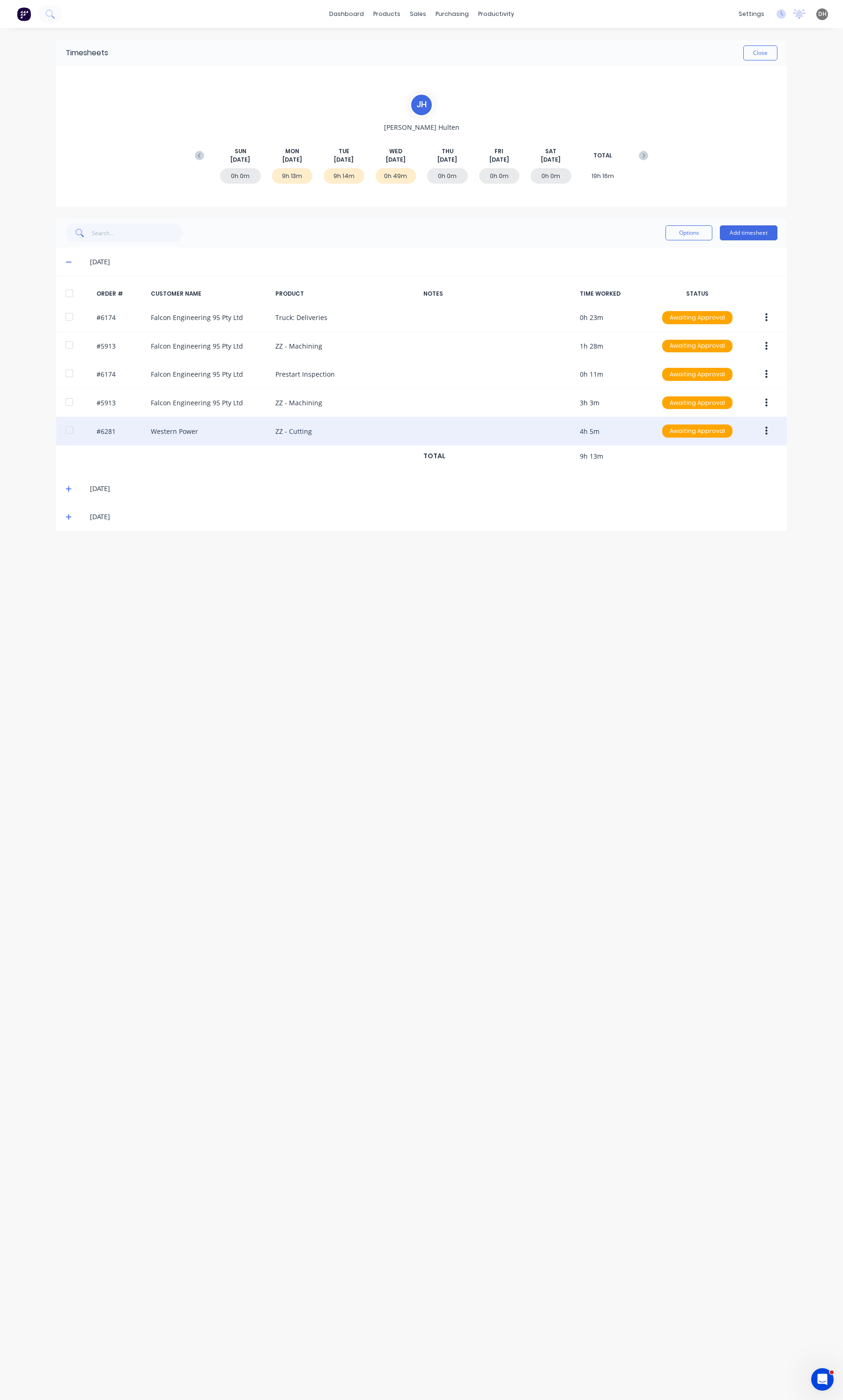
click at [766, 434] on icon "button" at bounding box center [767, 431] width 2 height 11
click at [726, 490] on div "Edit" at bounding box center [733, 493] width 72 height 14
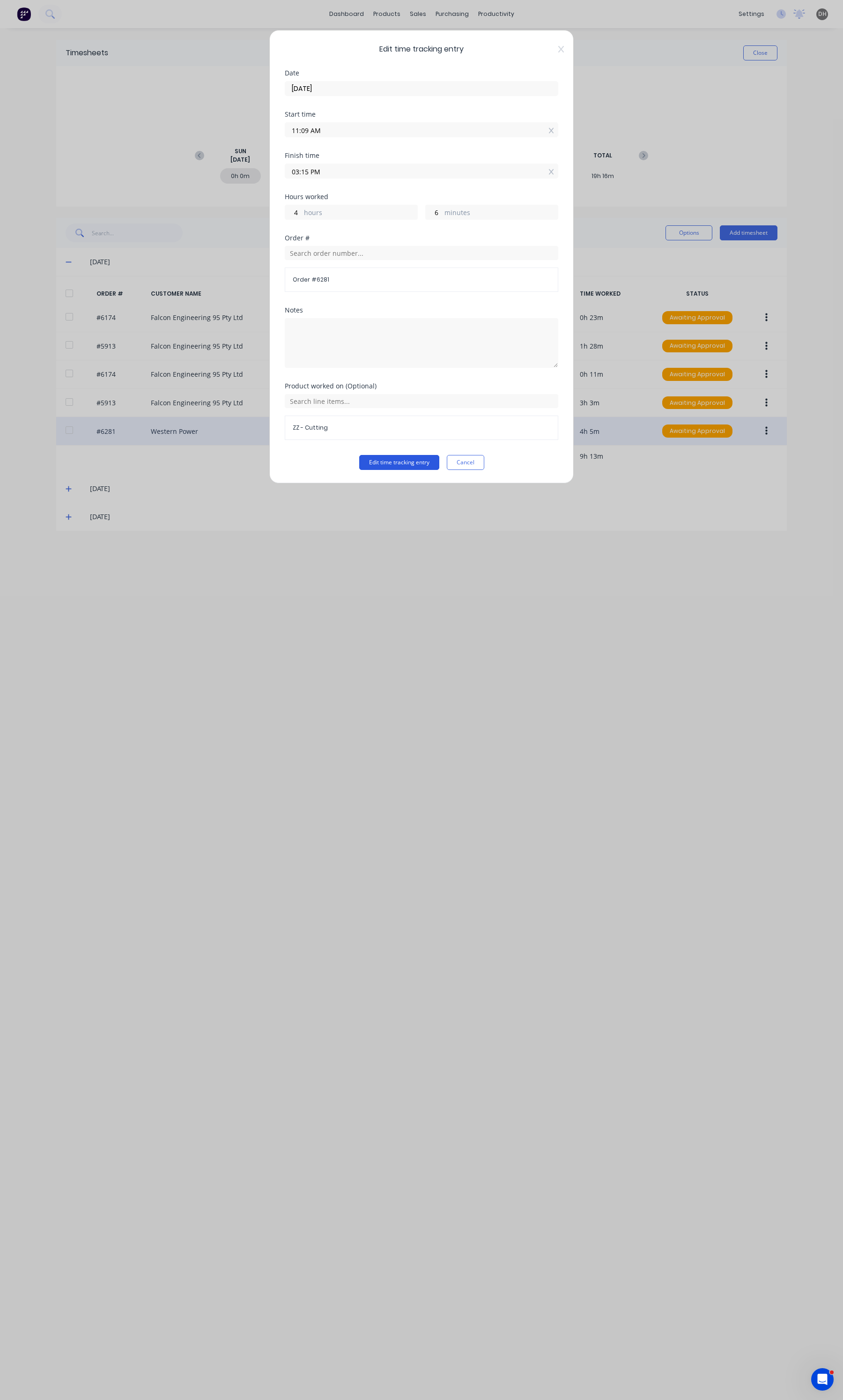
click at [412, 460] on button "Edit time tracking entry" at bounding box center [399, 463] width 80 height 15
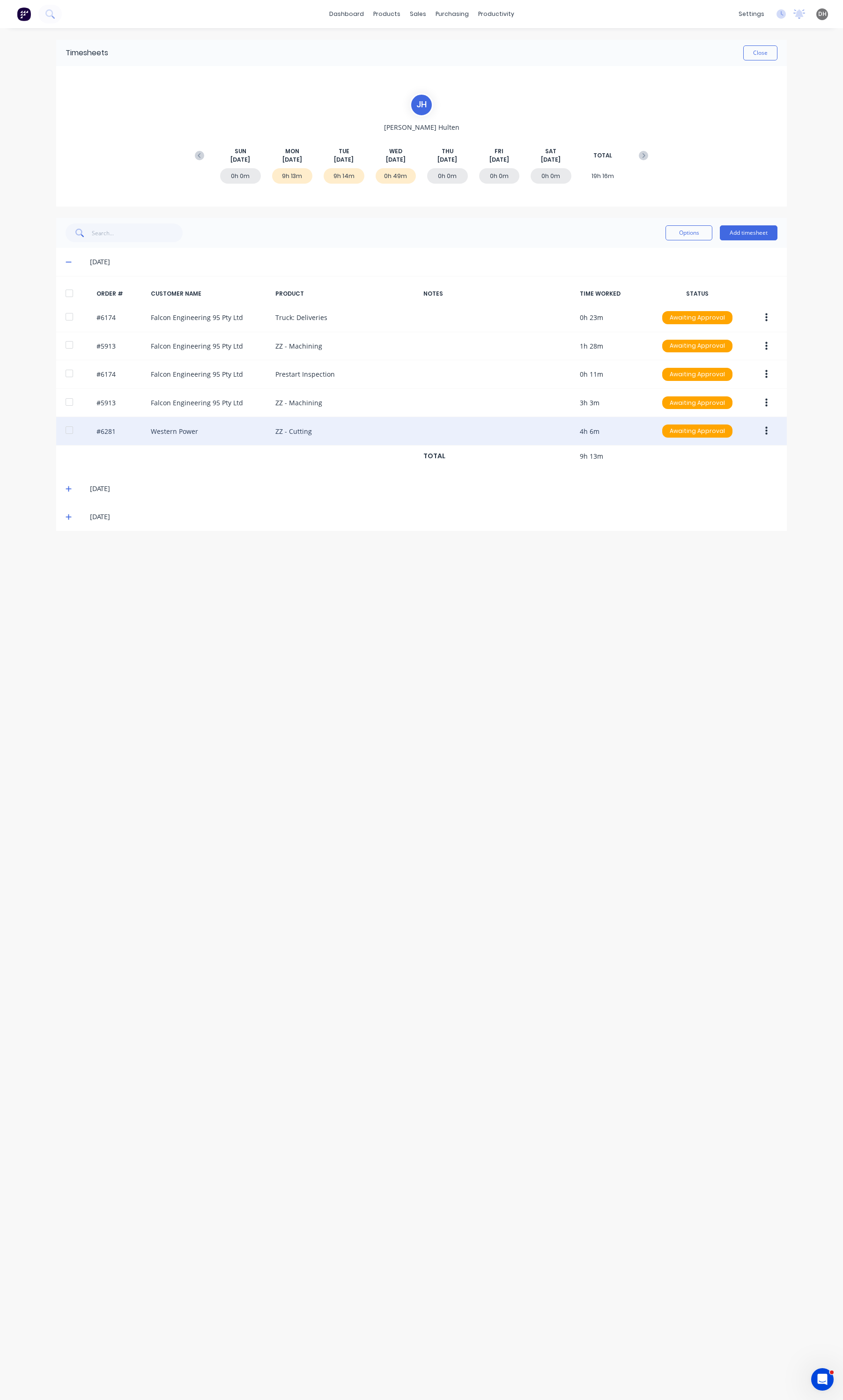
click at [65, 489] on div "[DATE]" at bounding box center [422, 489] width 731 height 28
click at [72, 490] on span at bounding box center [70, 489] width 9 height 9
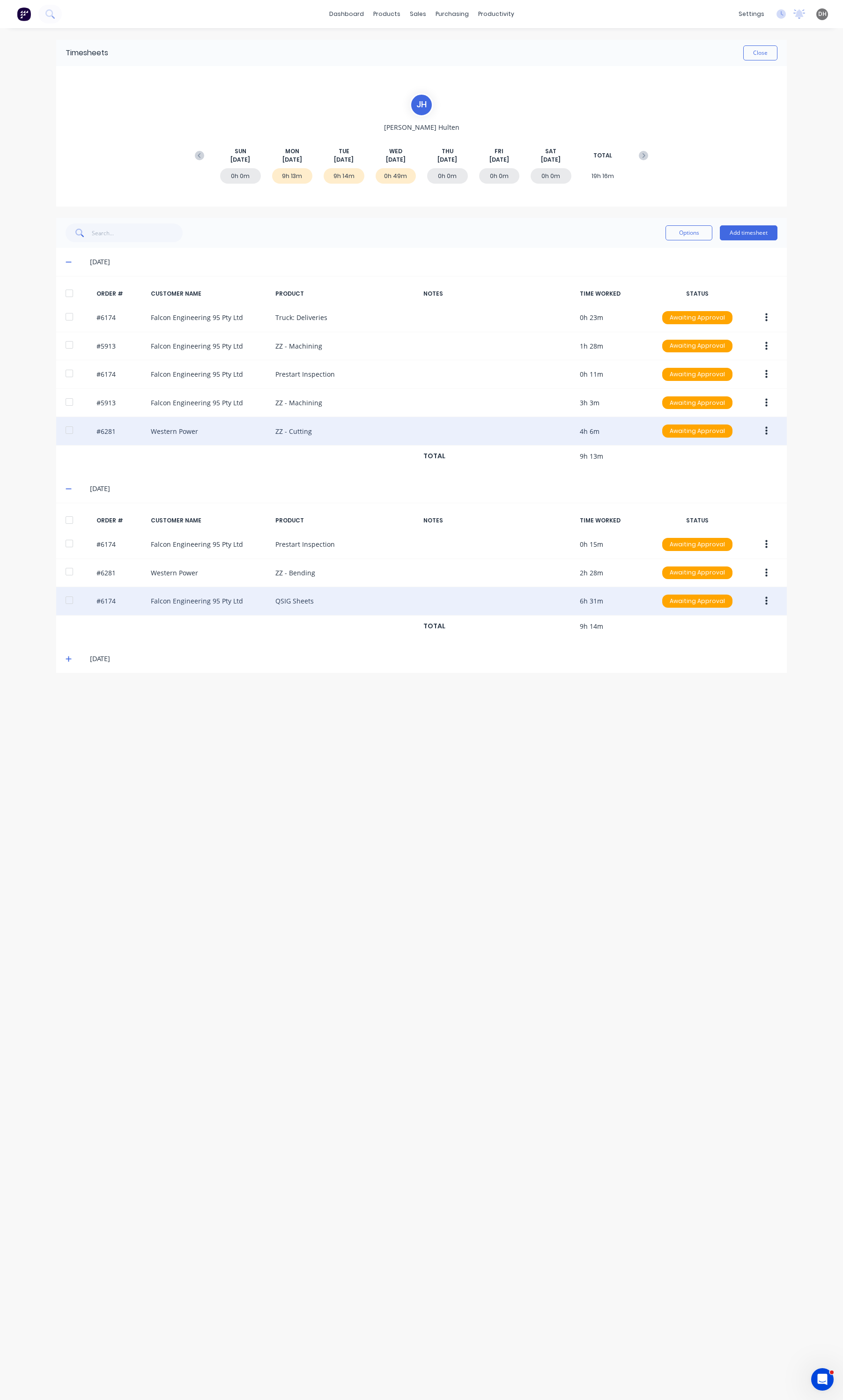
click at [778, 610] on div "#6174 Falcon Engineering 95 Pty Ltd QSIG Sheets 6h 31m Awaiting Approval" at bounding box center [422, 601] width 731 height 29
click at [762, 612] on div "#6174 Falcon Engineering 95 Pty Ltd QSIG Sheets 6h 31m Awaiting Approval" at bounding box center [422, 601] width 731 height 29
click at [764, 604] on button "button" at bounding box center [766, 601] width 22 height 17
click at [721, 661] on div "Edit" at bounding box center [733, 663] width 72 height 14
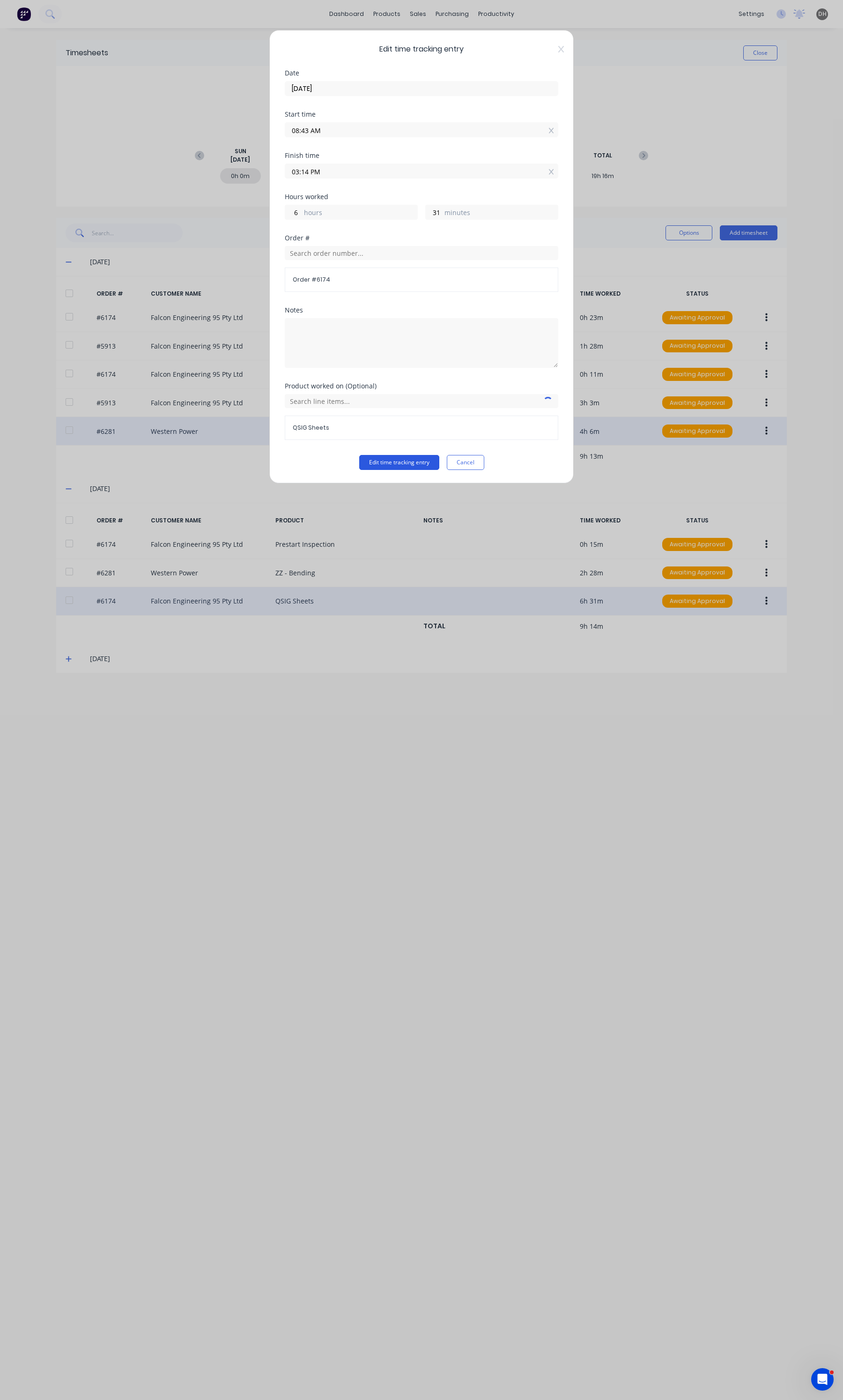
click at [432, 464] on button "Edit time tracking entry" at bounding box center [399, 463] width 80 height 15
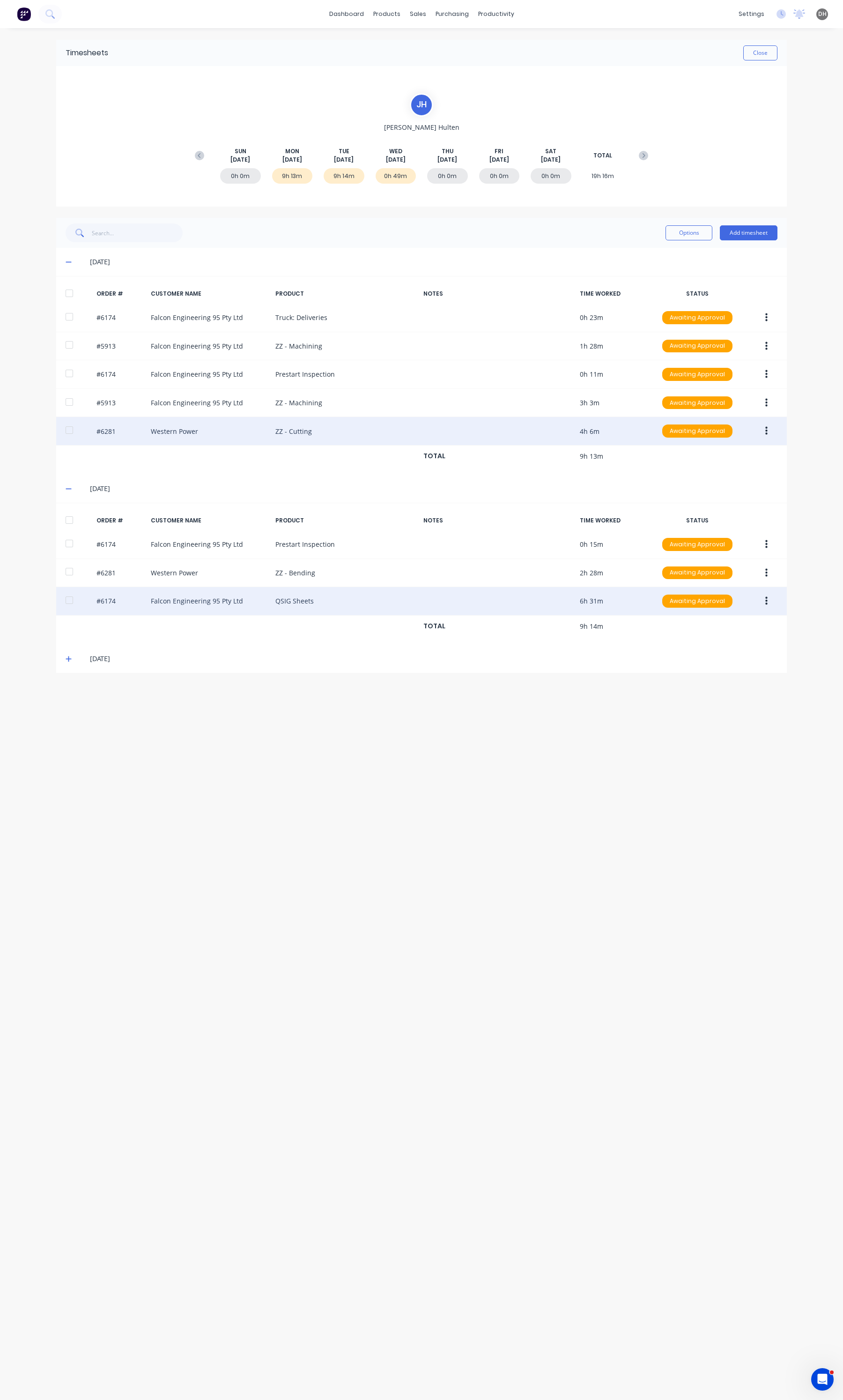
click at [745, 63] on div "Timesheets Close" at bounding box center [422, 53] width 731 height 26
click at [746, 59] on button "Close" at bounding box center [760, 53] width 34 height 15
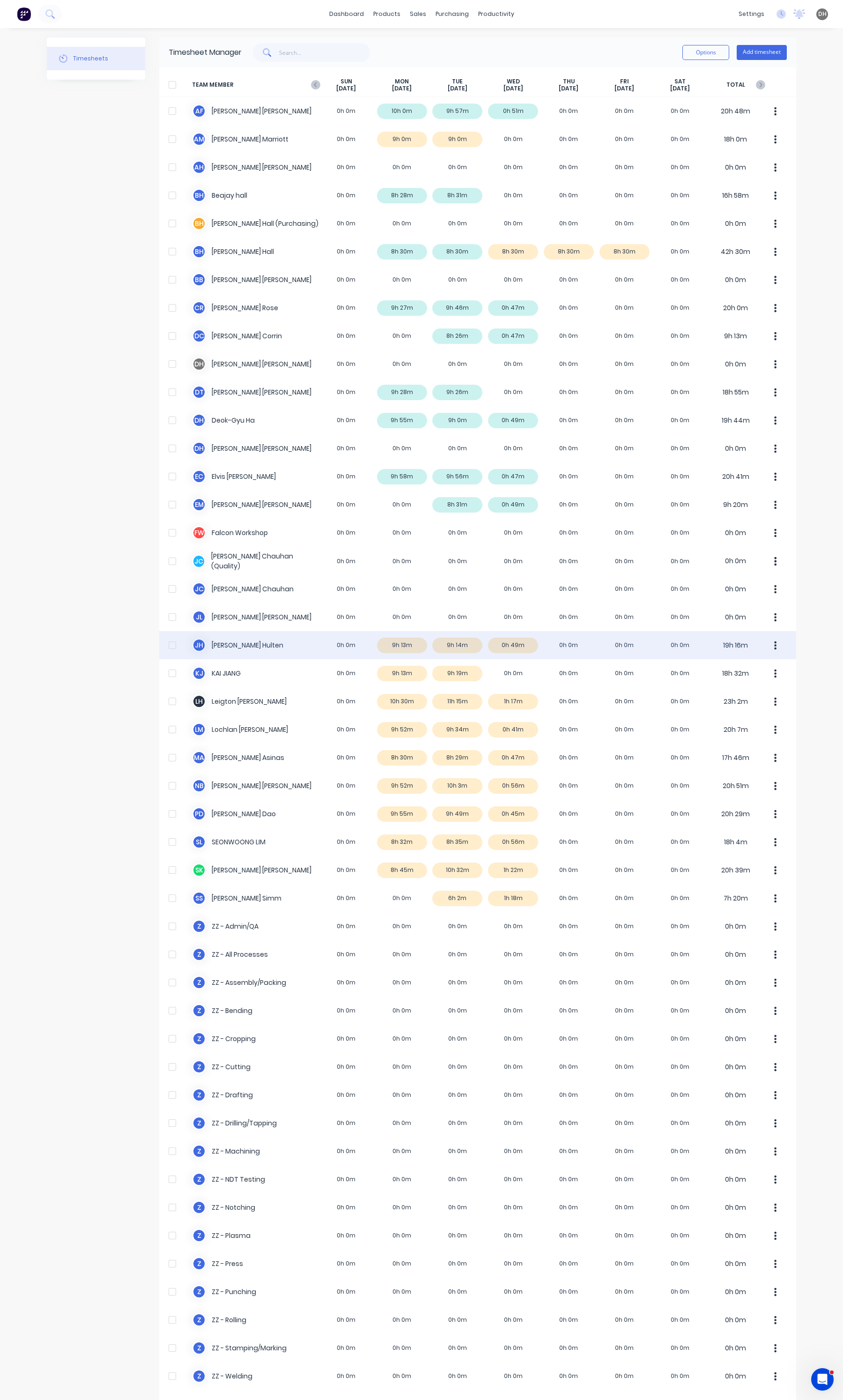
click at [766, 647] on button "button" at bounding box center [775, 645] width 20 height 19
click at [738, 677] on div "Approve" at bounding box center [740, 671] width 72 height 14
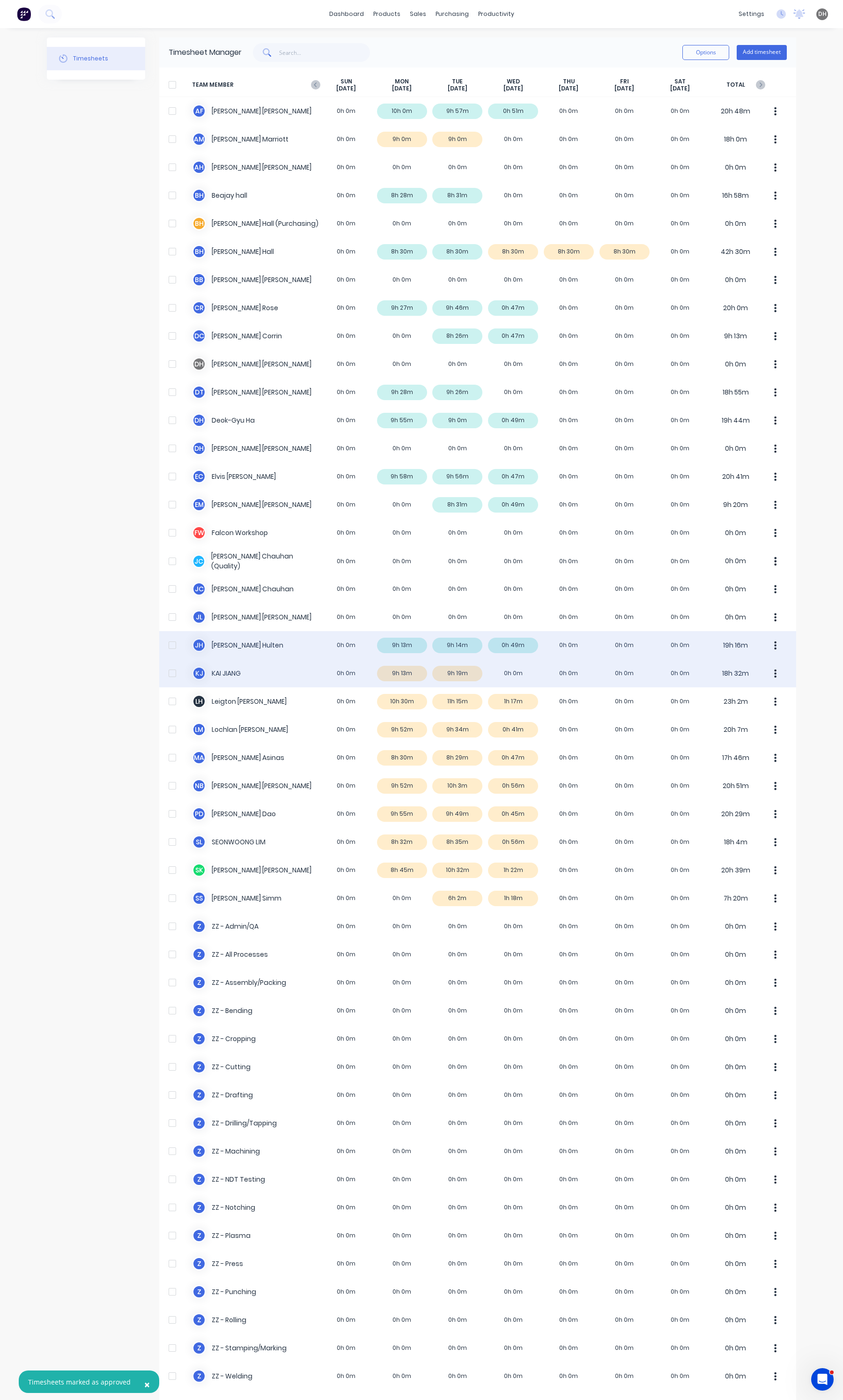
click at [774, 677] on icon "button" at bounding box center [775, 674] width 2 height 11
click at [753, 704] on div "Approve" at bounding box center [740, 699] width 72 height 14
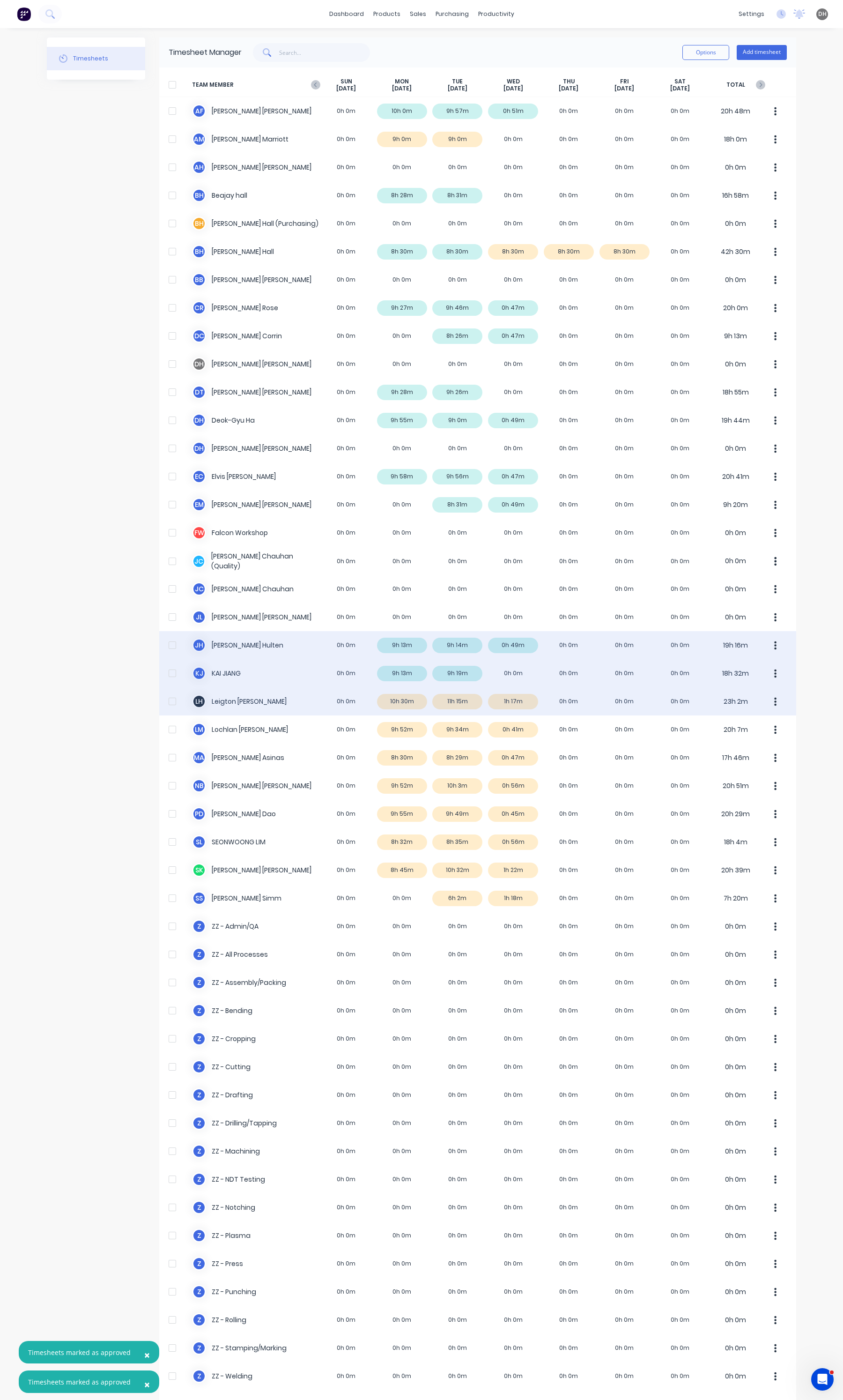
click at [485, 699] on div "[PERSON_NAME] 0h 0m 10h 30m 11h 15m 1h 17m 0h 0m 0h 0m 0h 0m 23h 2m" at bounding box center [477, 701] width 637 height 28
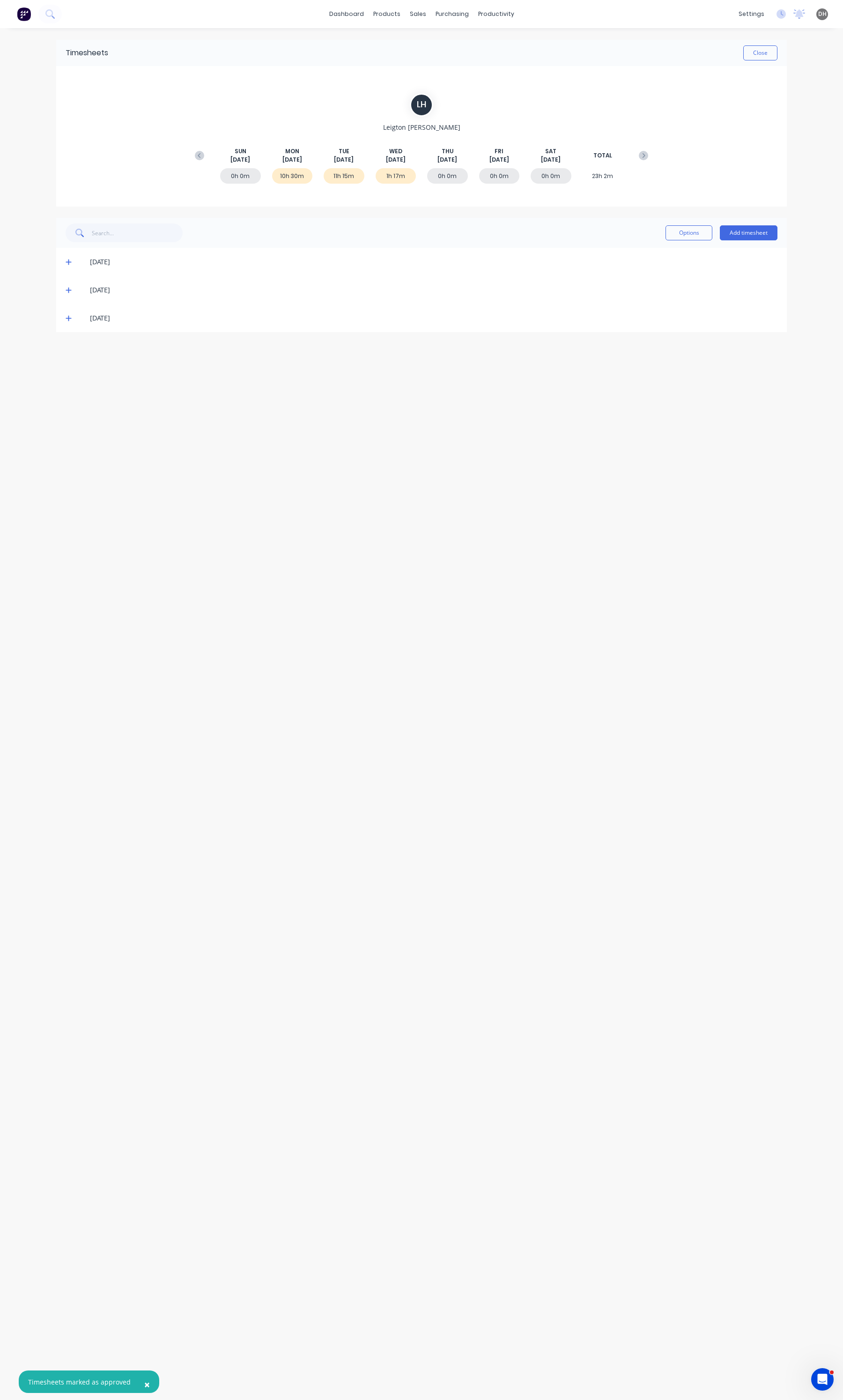
click at [76, 291] on div "[DATE]" at bounding box center [426, 290] width 703 height 11
click at [68, 292] on icon at bounding box center [69, 291] width 6 height 6
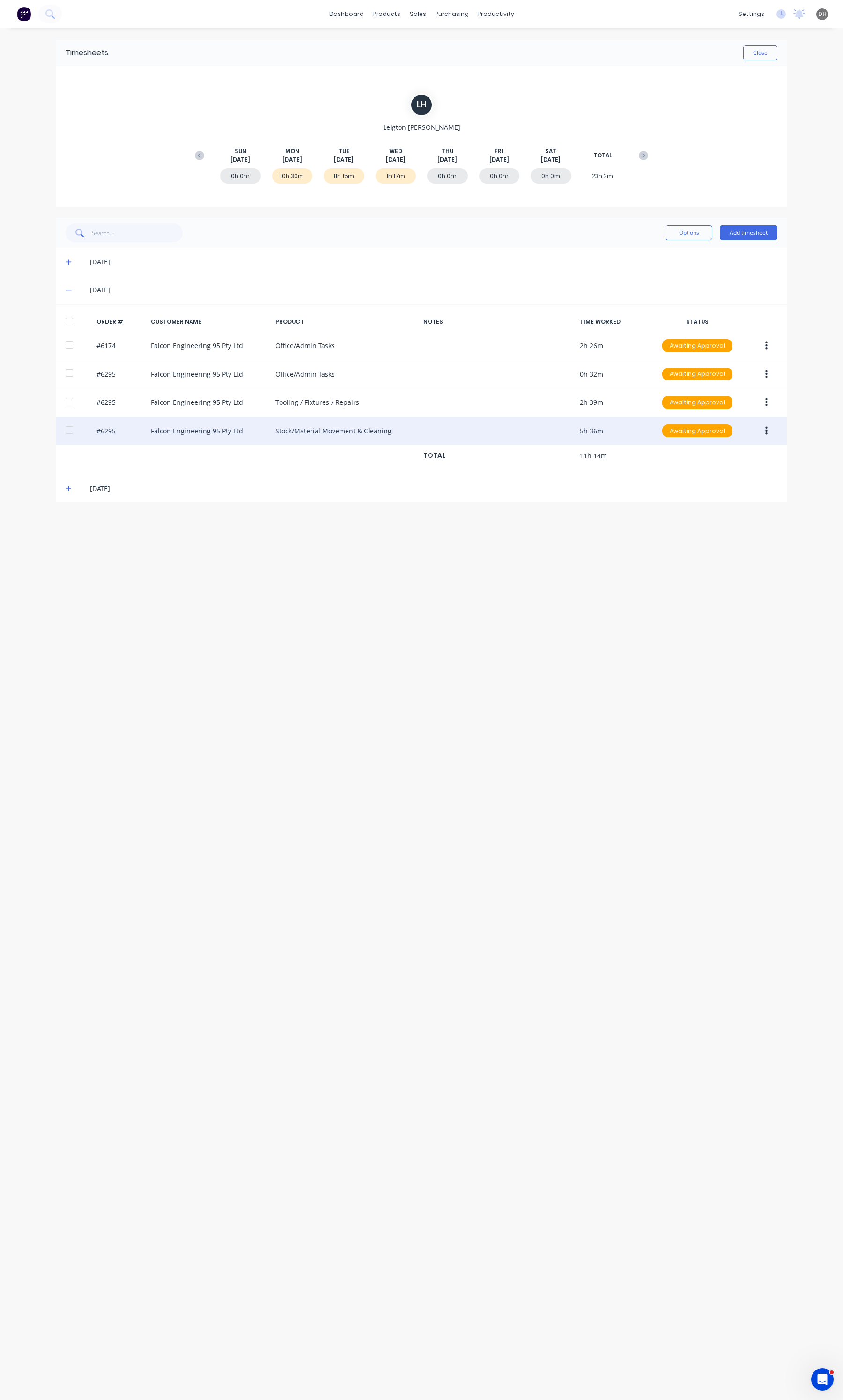
click at [770, 433] on button "button" at bounding box center [766, 431] width 22 height 17
click at [715, 494] on div "Edit" at bounding box center [733, 493] width 72 height 14
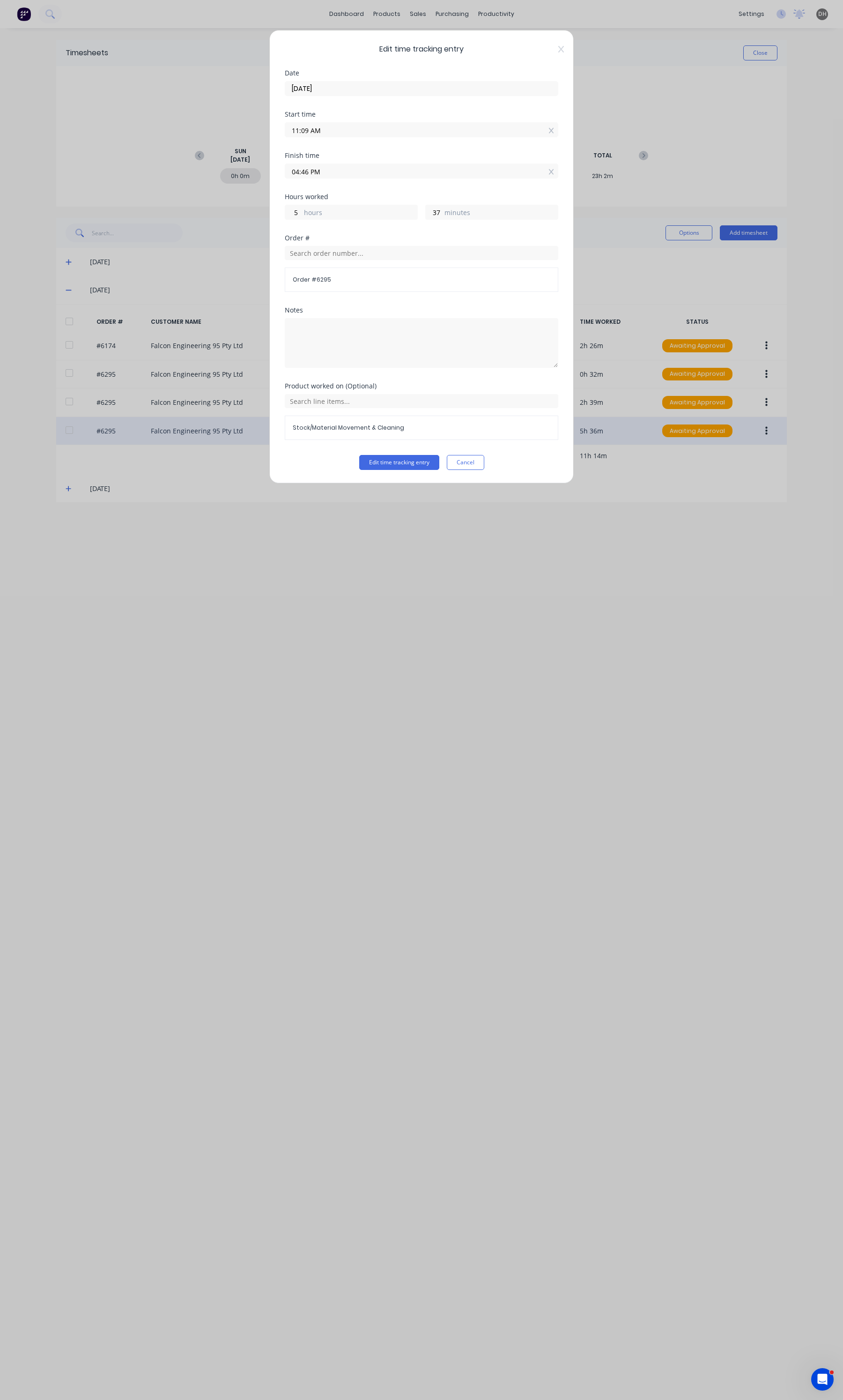
click at [349, 179] on label "04:46 PM" at bounding box center [422, 171] width 274 height 15
click at [349, 178] on input "04:46 PM" at bounding box center [422, 171] width 272 height 14
click at [307, 169] on input "04:40 PM" at bounding box center [422, 171] width 272 height 14
click at [335, 162] on div "04:00 PM" at bounding box center [422, 170] width 274 height 18
click at [387, 467] on button "Edit time tracking entry" at bounding box center [399, 463] width 80 height 15
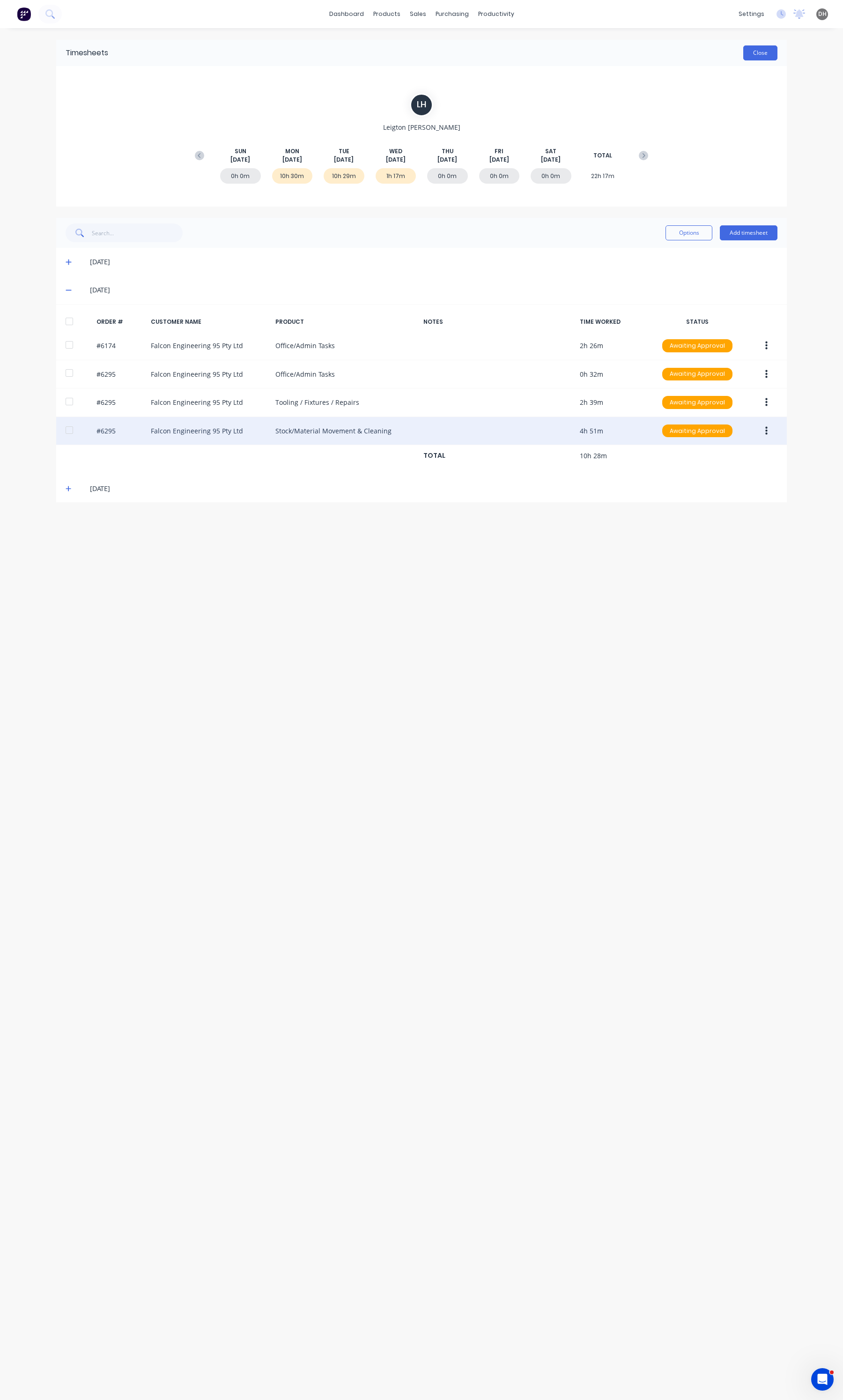
click at [756, 46] on button "Close" at bounding box center [760, 53] width 34 height 15
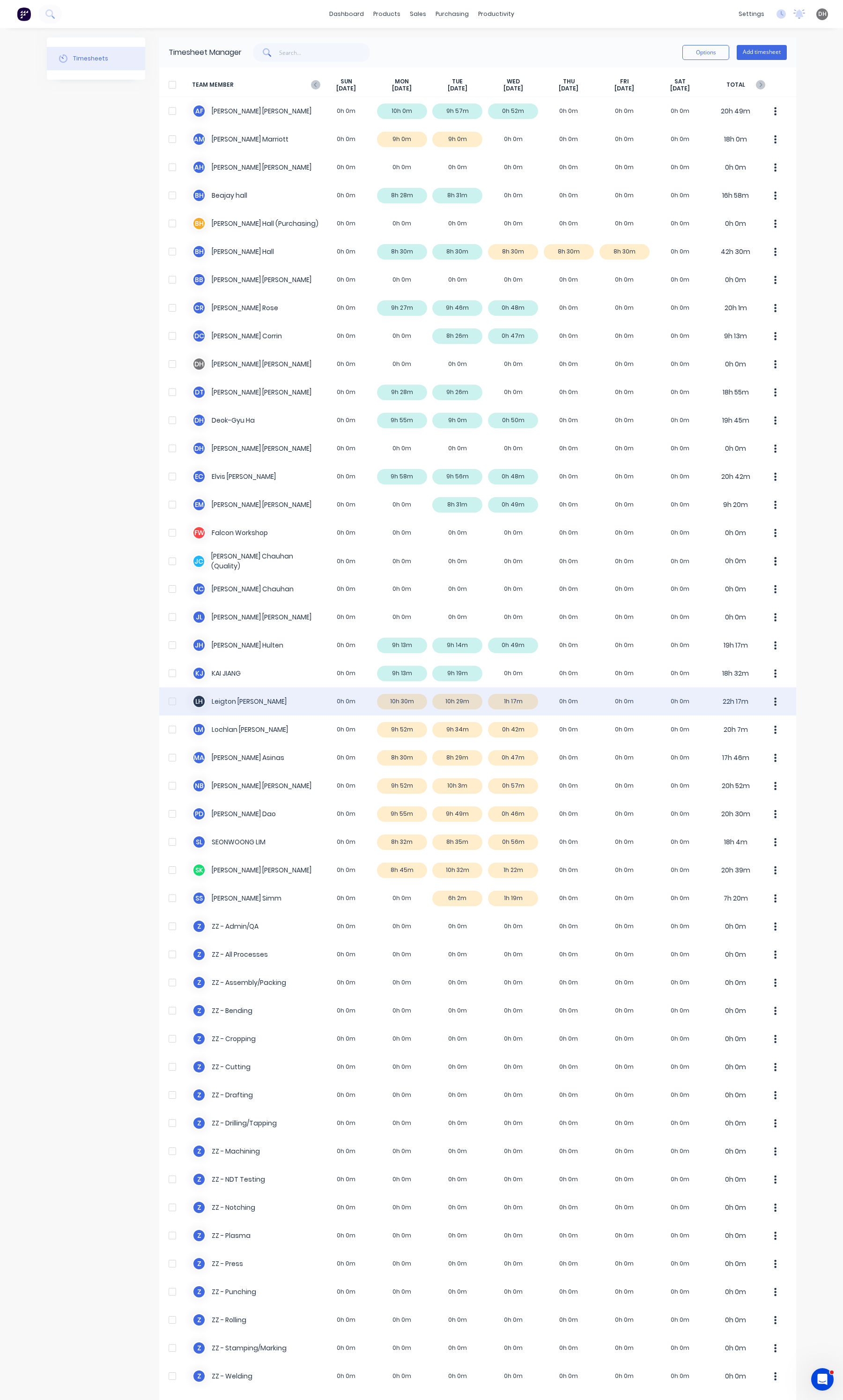
click at [768, 706] on button "button" at bounding box center [775, 701] width 20 height 19
click at [762, 727] on div "Approve" at bounding box center [740, 727] width 72 height 14
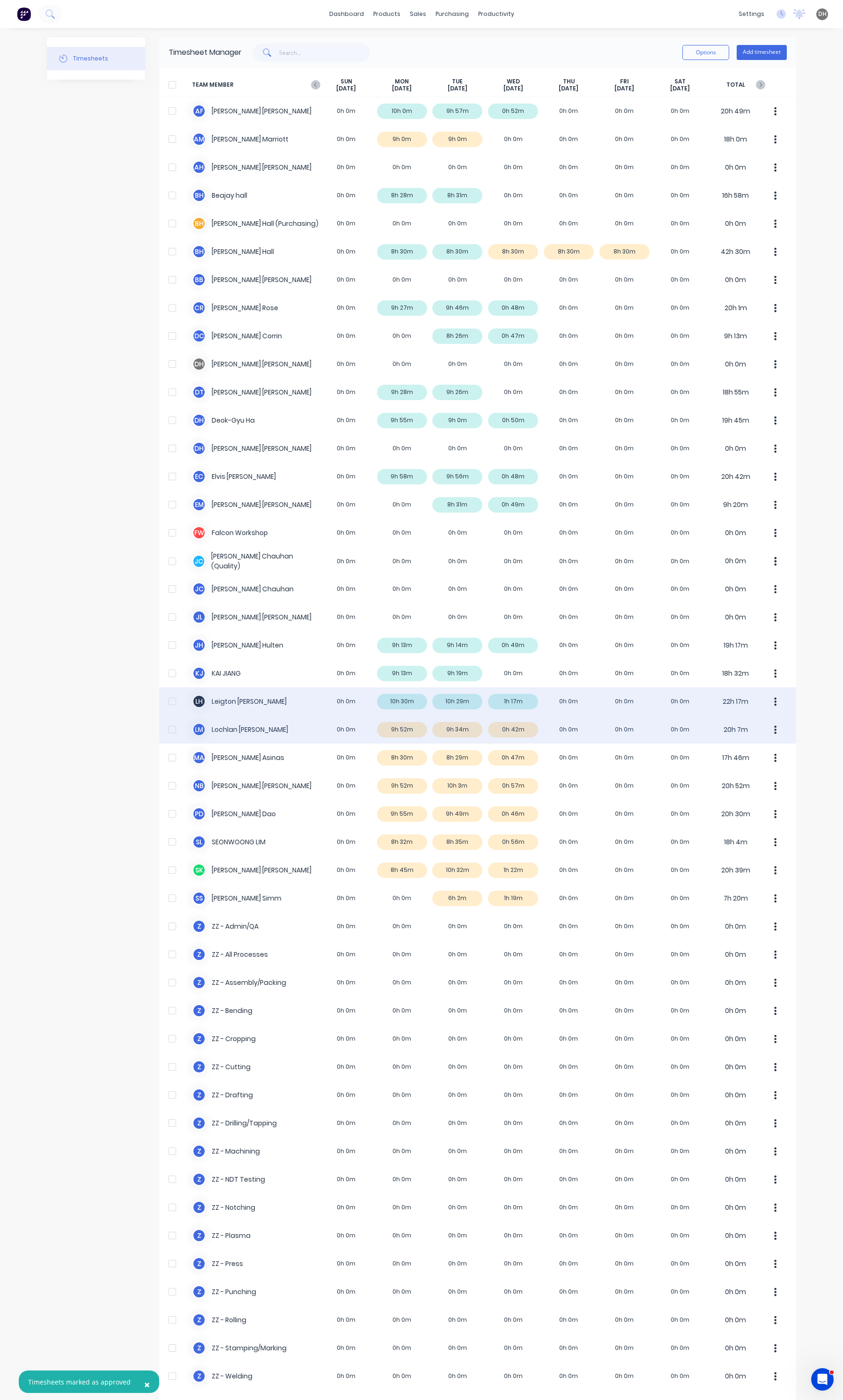
click at [406, 733] on div "[PERSON_NAME] [PERSON_NAME] 0h 0m 9h 52m 9h 34m 0h 42m 0h 0m 0h 0m 0h 0m 20h 7m" at bounding box center [477, 729] width 637 height 28
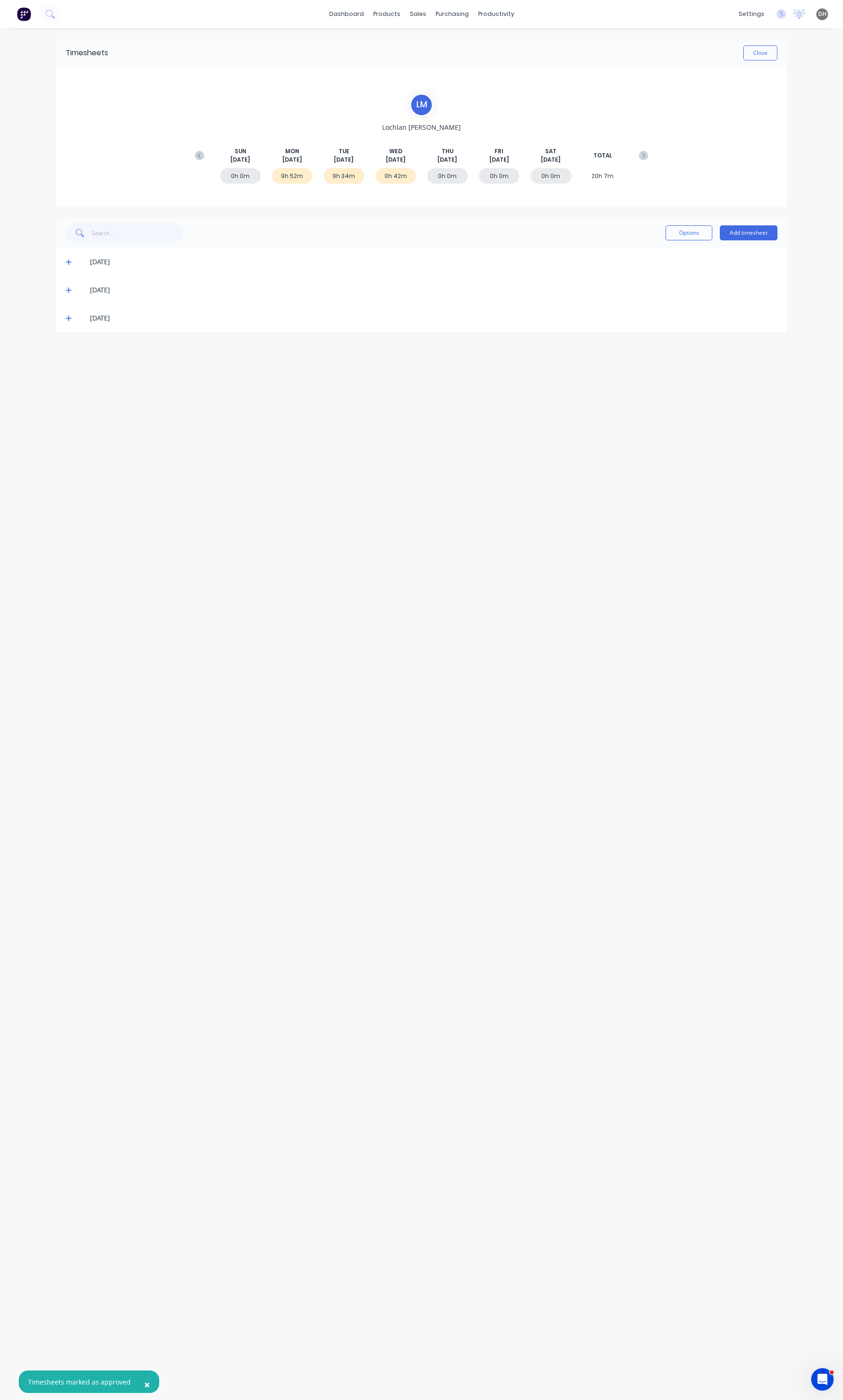
click at [66, 261] on icon at bounding box center [69, 261] width 6 height 6
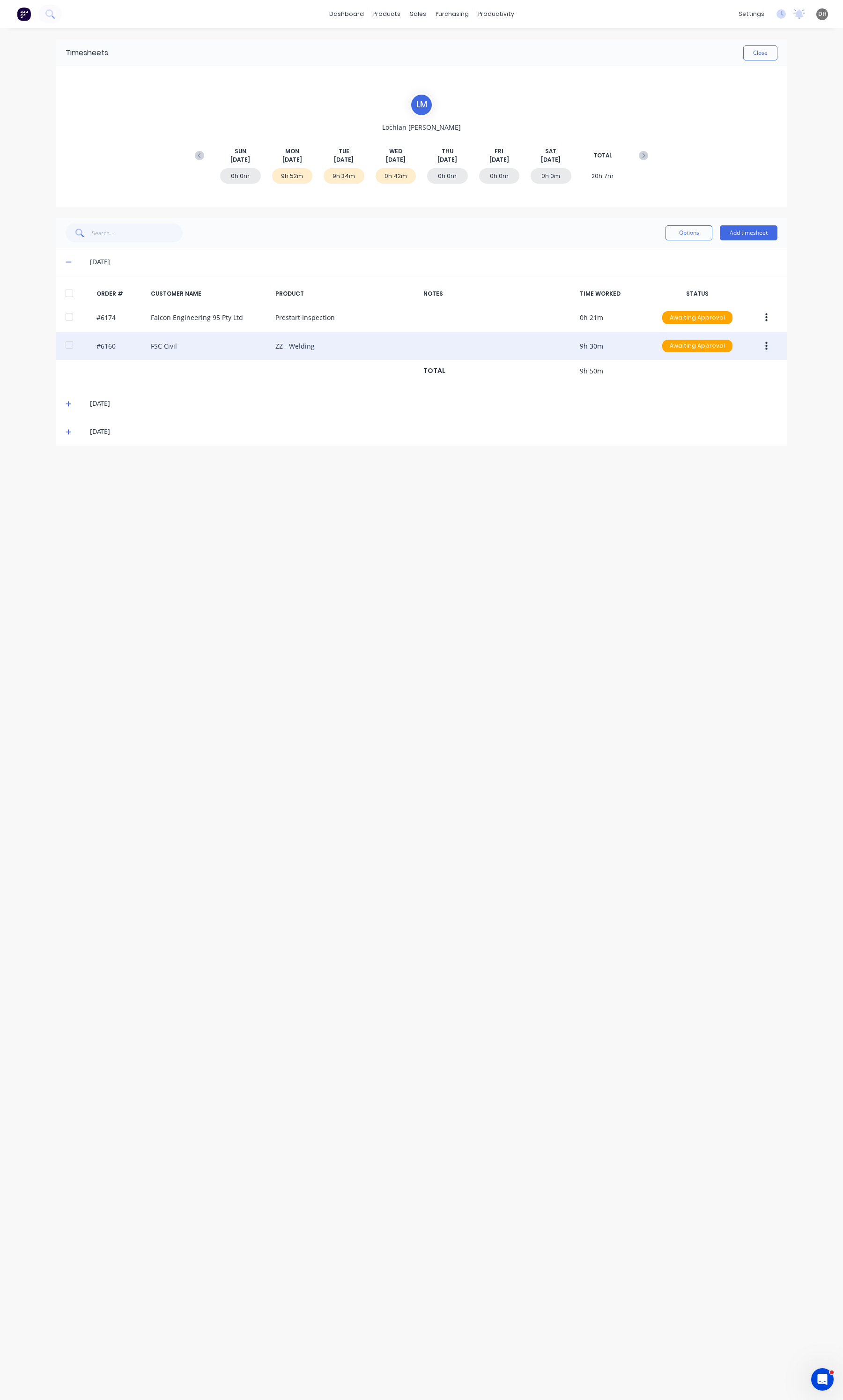
click at [768, 341] on button "button" at bounding box center [766, 346] width 22 height 17
click at [708, 407] on div "Edit" at bounding box center [733, 408] width 72 height 14
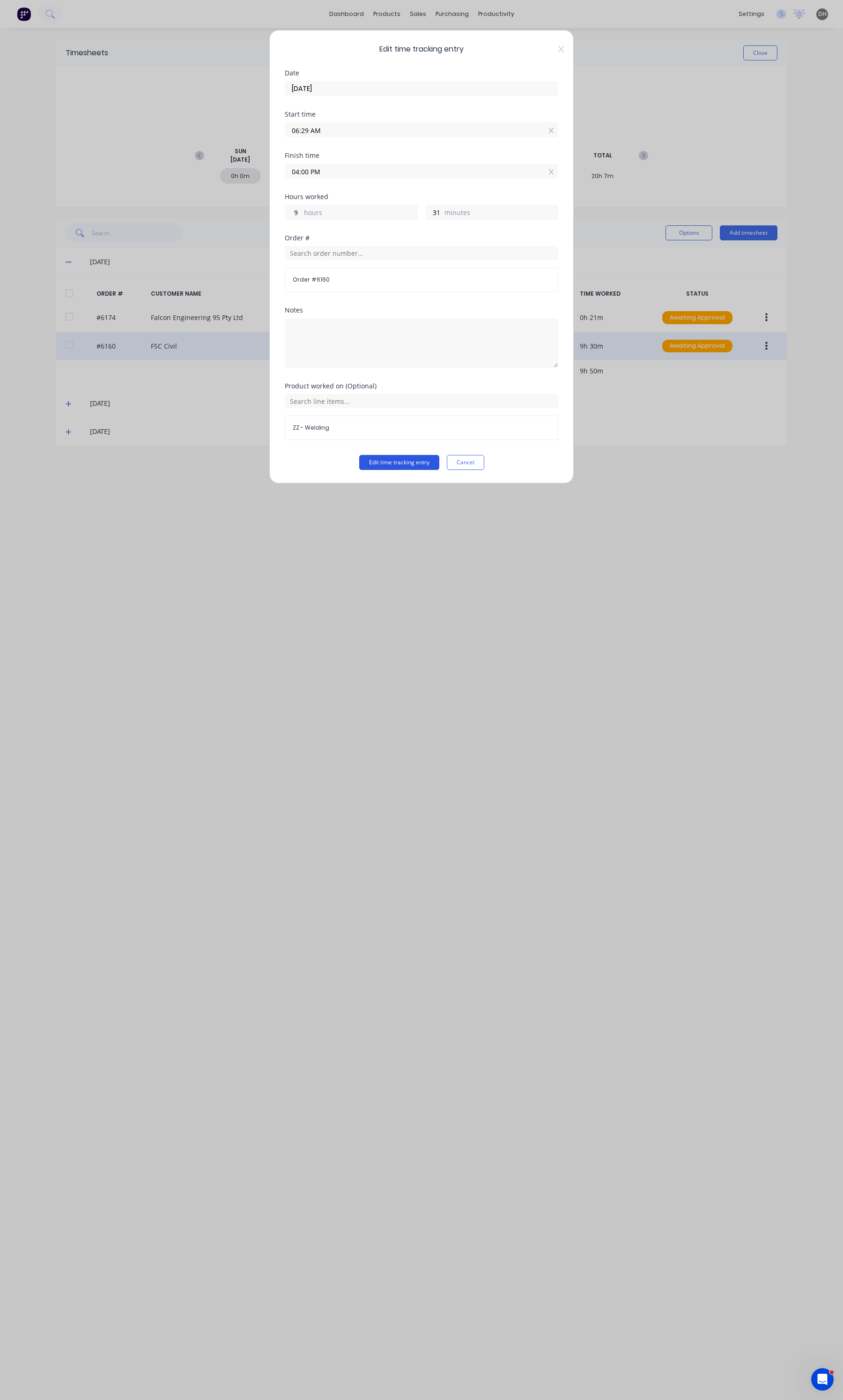
click at [419, 460] on button "Edit time tracking entry" at bounding box center [399, 463] width 80 height 15
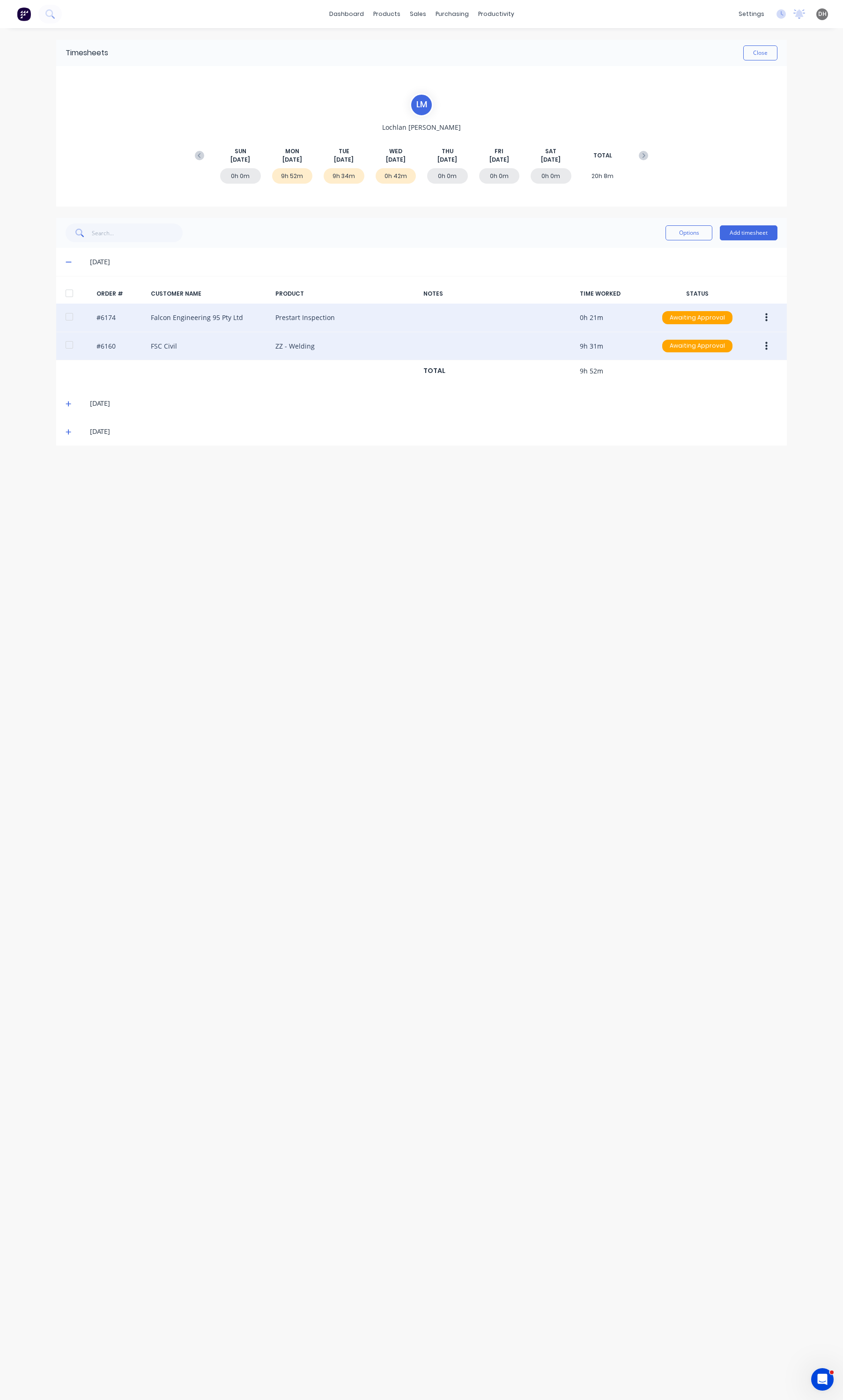
click at [766, 323] on button "button" at bounding box center [766, 318] width 22 height 17
click at [721, 381] on div "Edit" at bounding box center [733, 379] width 72 height 14
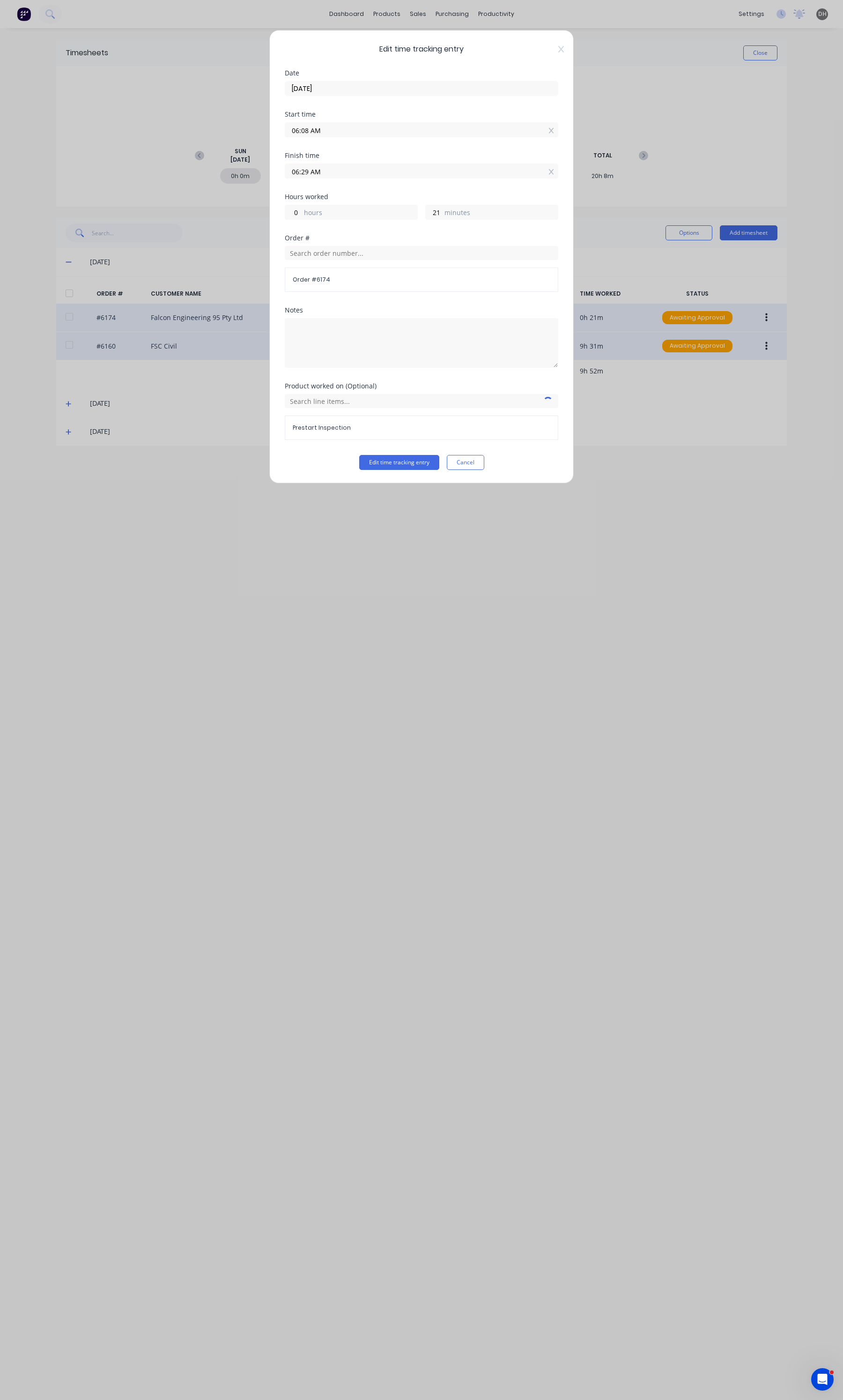
click at [353, 136] on input "06:08 AM" at bounding box center [422, 130] width 272 height 14
click at [333, 153] on div "00" at bounding box center [330, 148] width 23 height 16
click at [401, 470] on button "Edit time tracking entry" at bounding box center [399, 463] width 80 height 15
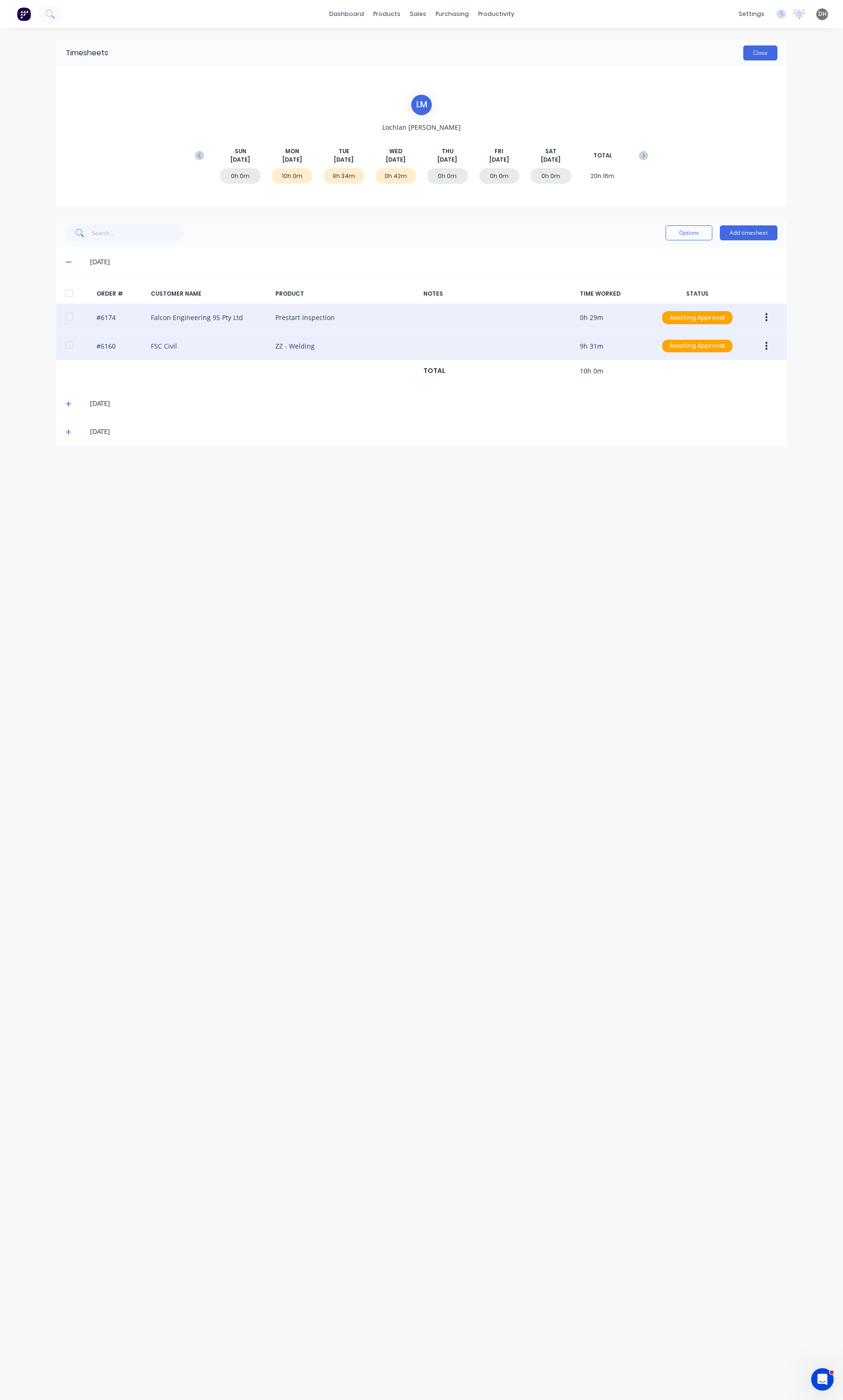
click at [766, 48] on button "Close" at bounding box center [760, 53] width 34 height 15
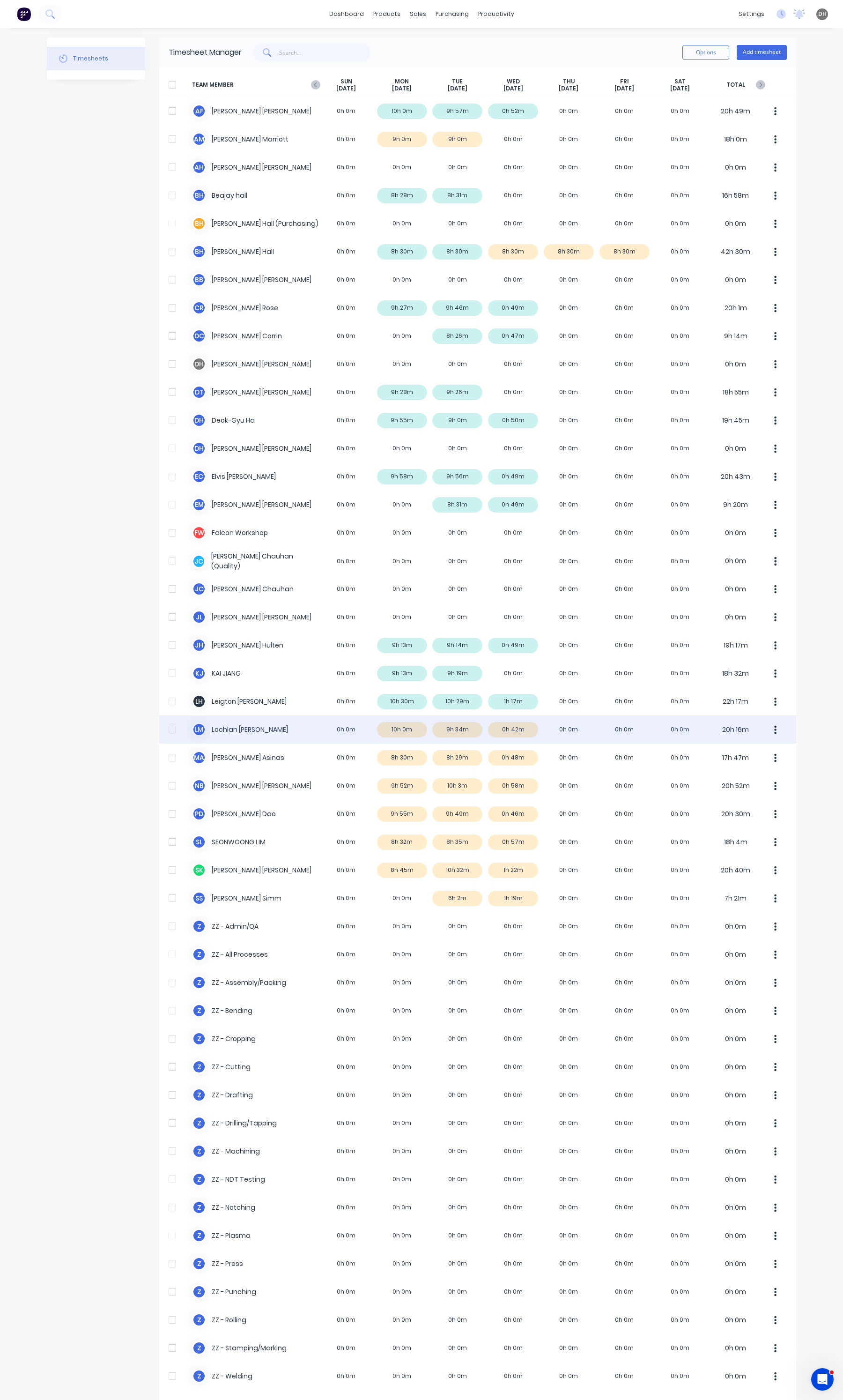
click at [770, 730] on button "button" at bounding box center [775, 729] width 20 height 19
click at [750, 749] on div "Approve" at bounding box center [740, 755] width 72 height 14
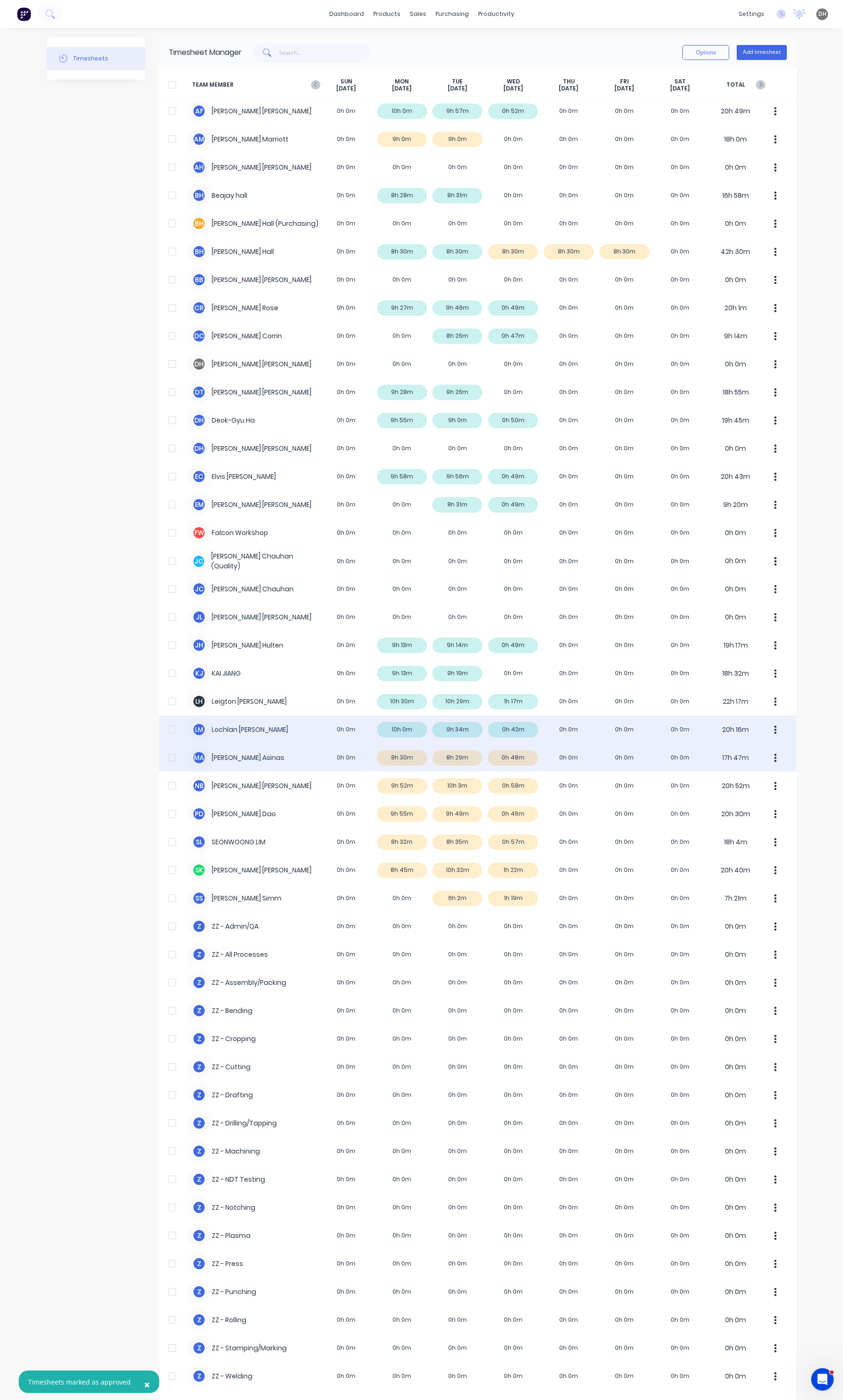
click at [773, 759] on button "button" at bounding box center [775, 758] width 20 height 19
click at [741, 782] on div "Approve" at bounding box center [740, 783] width 72 height 14
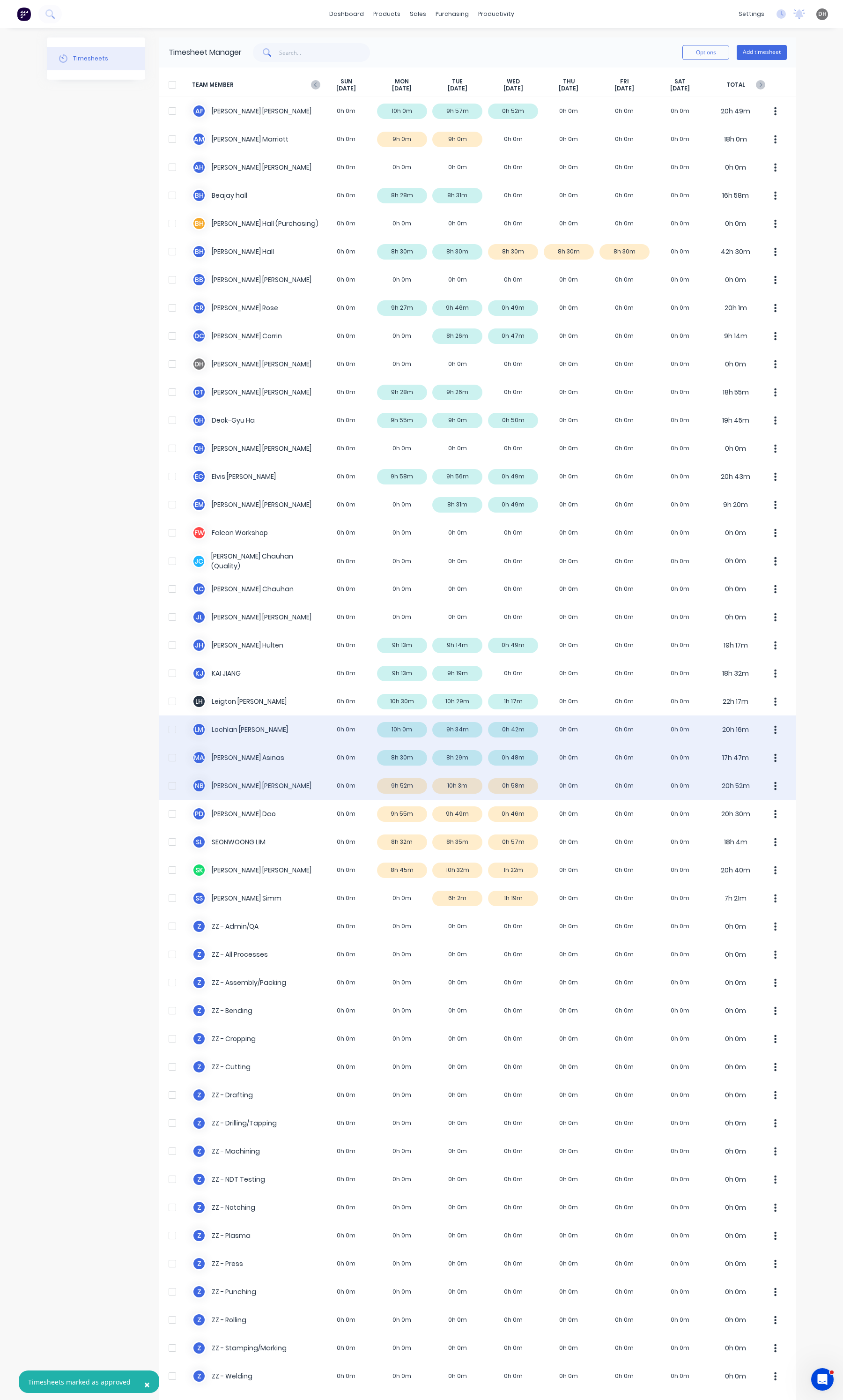
click at [778, 791] on button "button" at bounding box center [775, 786] width 20 height 19
click at [736, 811] on div "Approve" at bounding box center [740, 812] width 72 height 14
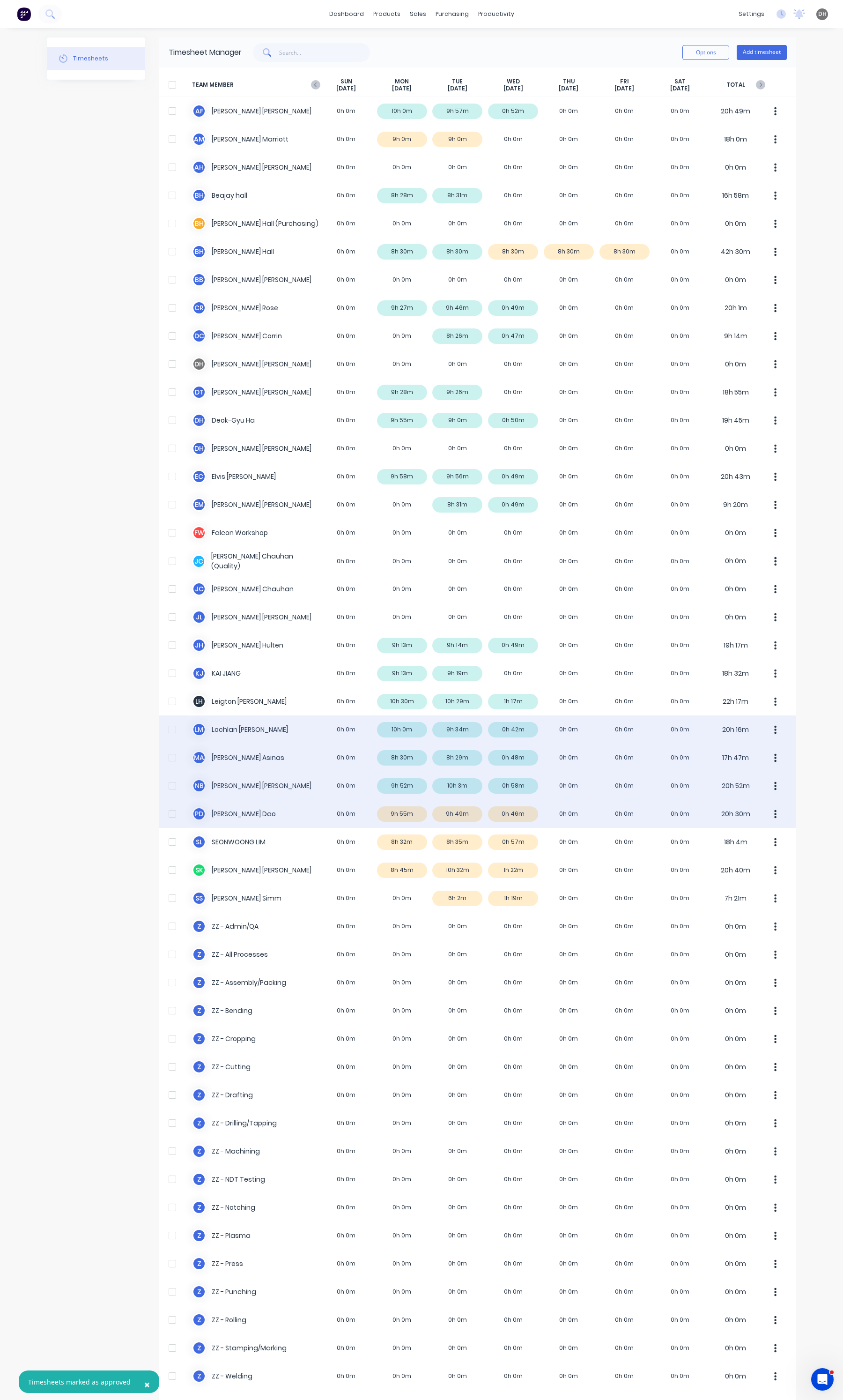
click at [408, 817] on div "P D [PERSON_NAME] 0h 0m 9h 55m 9h 49m 0h 46m 0h 0m 0h 0m 0h 0m 20h 30m" at bounding box center [477, 814] width 637 height 28
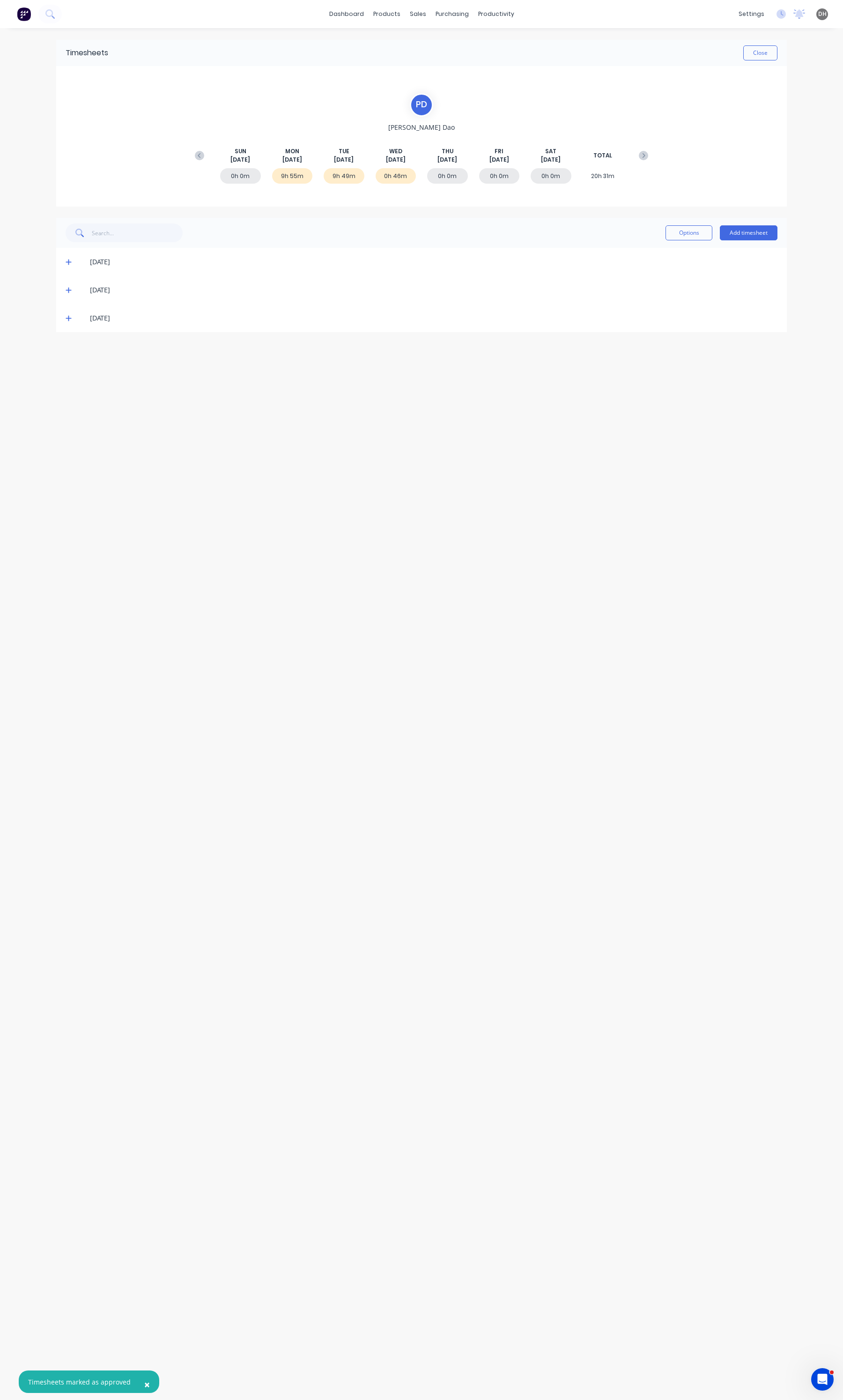
click at [68, 263] on icon at bounding box center [69, 261] width 6 height 6
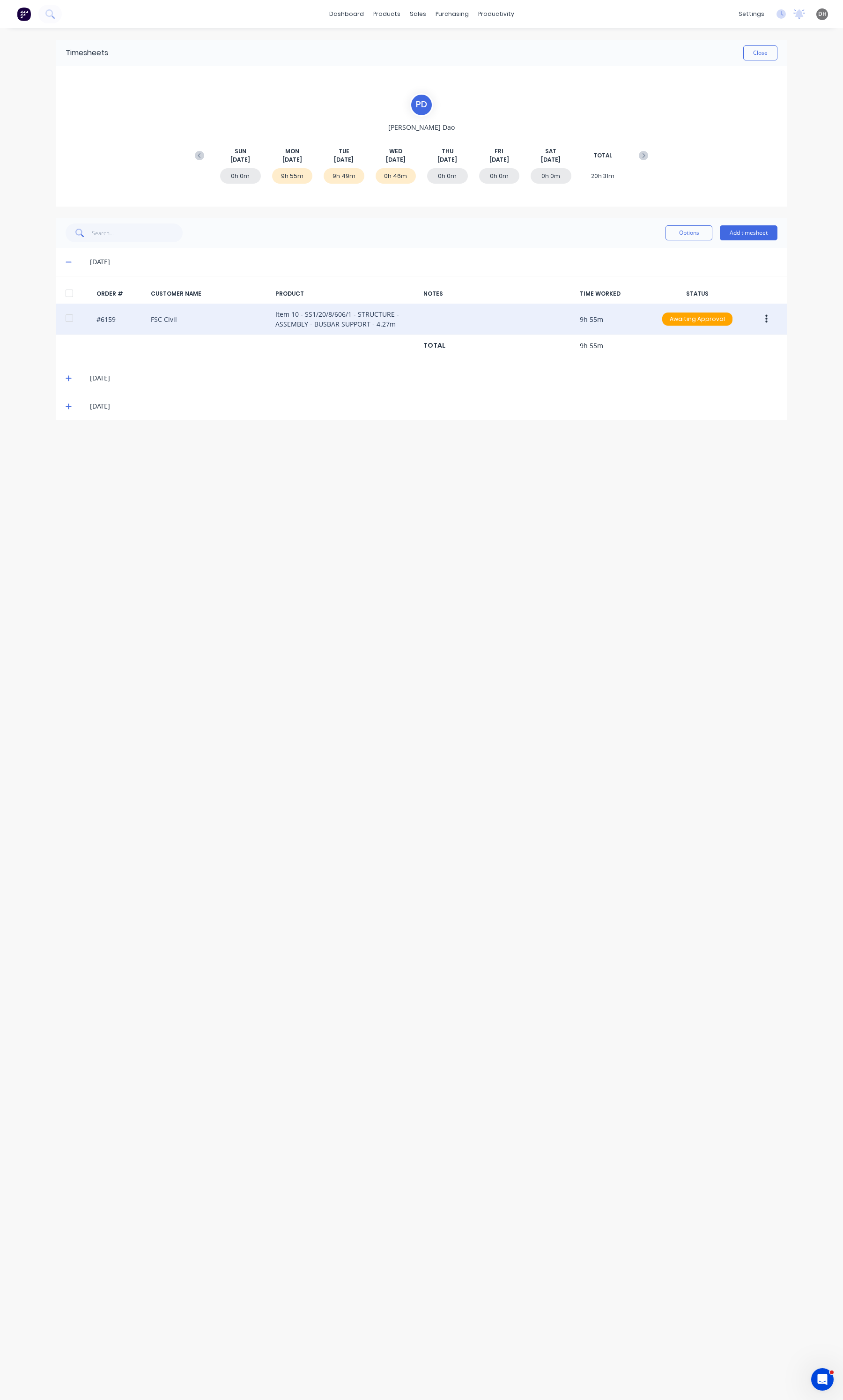
click at [761, 319] on button "button" at bounding box center [766, 319] width 22 height 17
click at [733, 381] on div "Edit" at bounding box center [733, 381] width 72 height 14
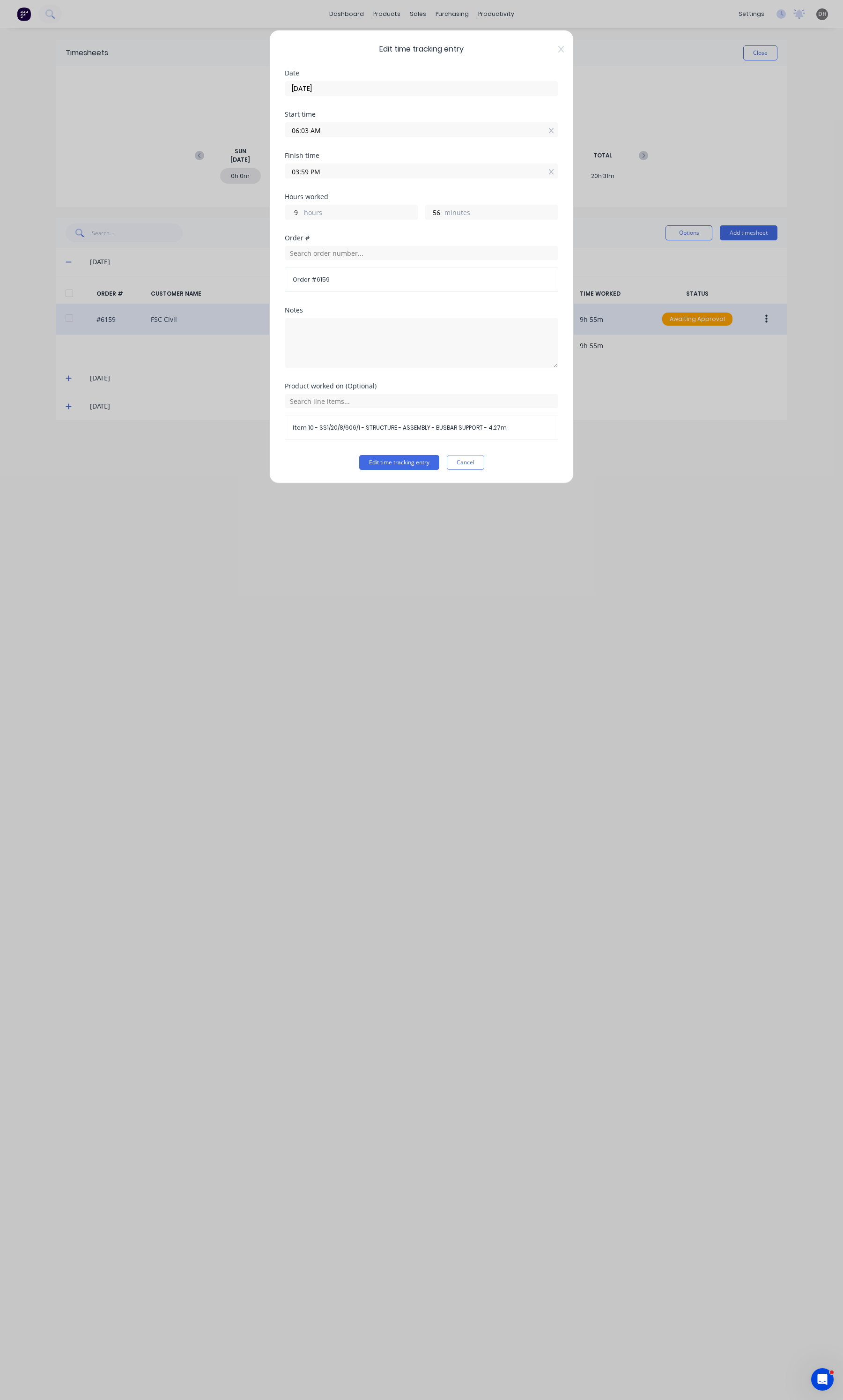
click at [314, 136] on input "06:03 AM" at bounding box center [422, 130] width 272 height 14
click at [335, 146] on div "00" at bounding box center [330, 148] width 23 height 16
click at [415, 164] on label "03:59 PM" at bounding box center [422, 171] width 274 height 15
click at [415, 164] on input "03:59 PM" at bounding box center [422, 171] width 272 height 14
click at [401, 469] on button "Edit time tracking entry" at bounding box center [399, 463] width 80 height 15
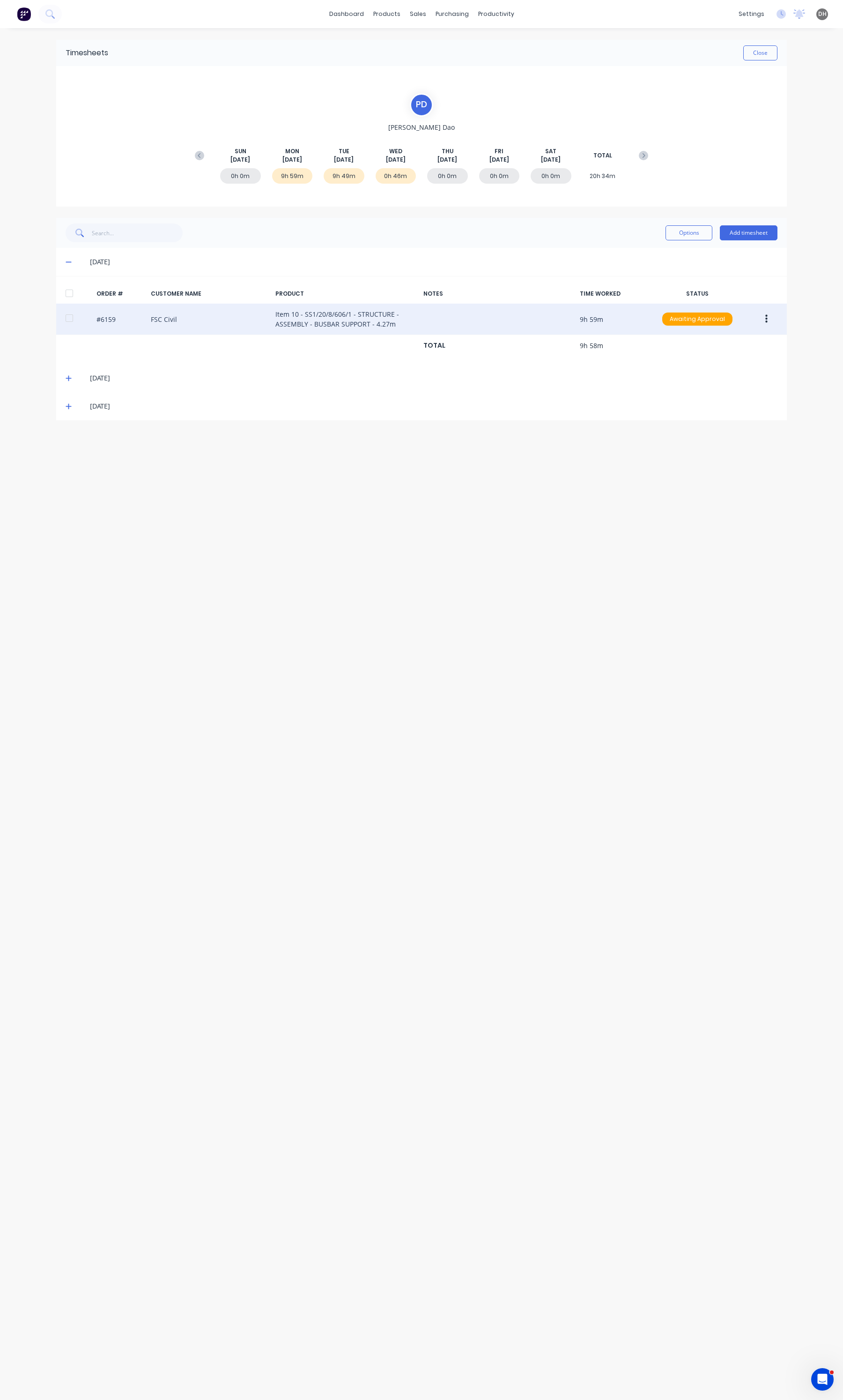
click at [75, 378] on div "[DATE]" at bounding box center [426, 378] width 703 height 11
click at [69, 381] on icon at bounding box center [69, 378] width 6 height 6
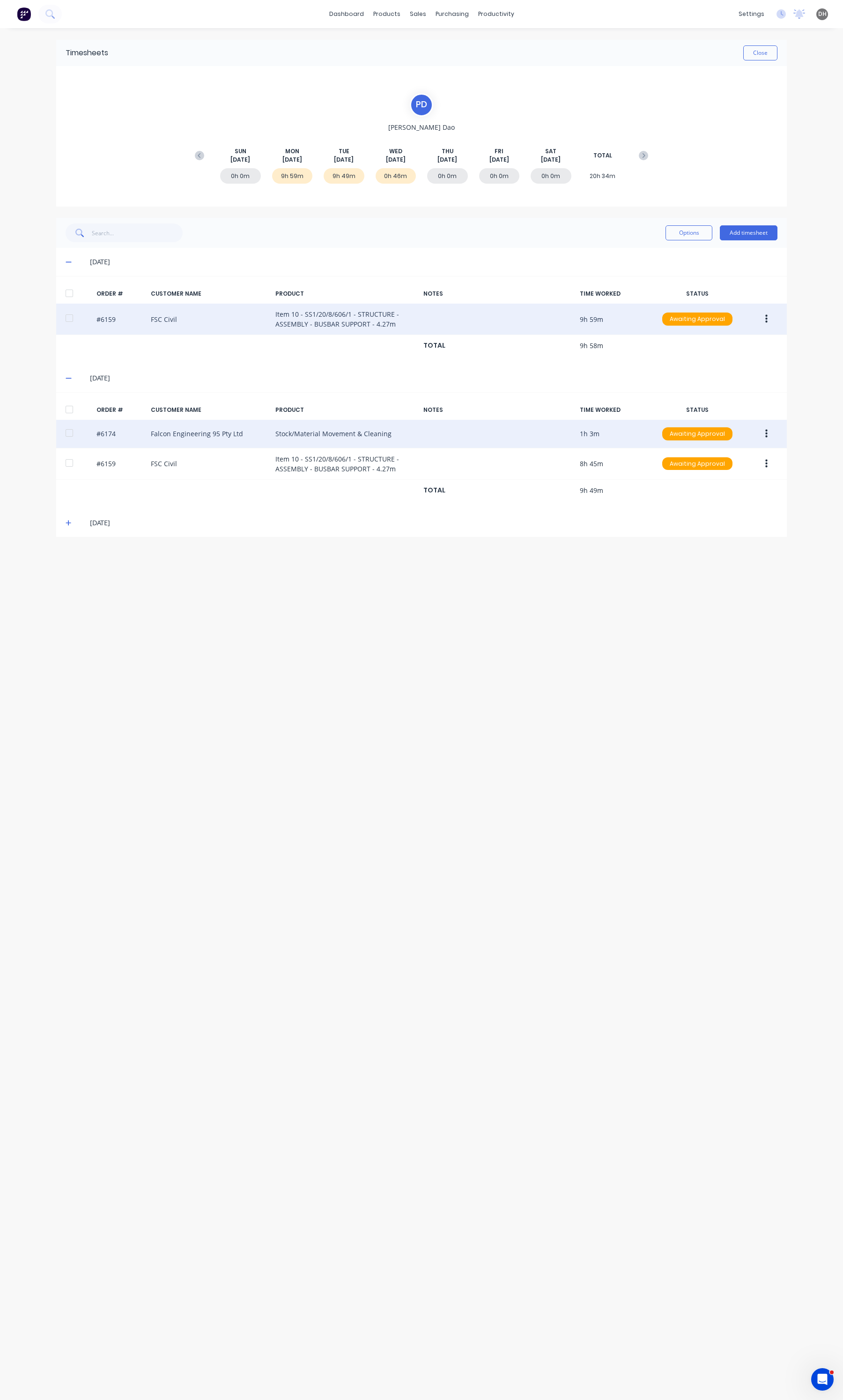
click at [763, 428] on button "button" at bounding box center [766, 433] width 22 height 17
click at [717, 493] on div "Edit" at bounding box center [733, 496] width 72 height 14
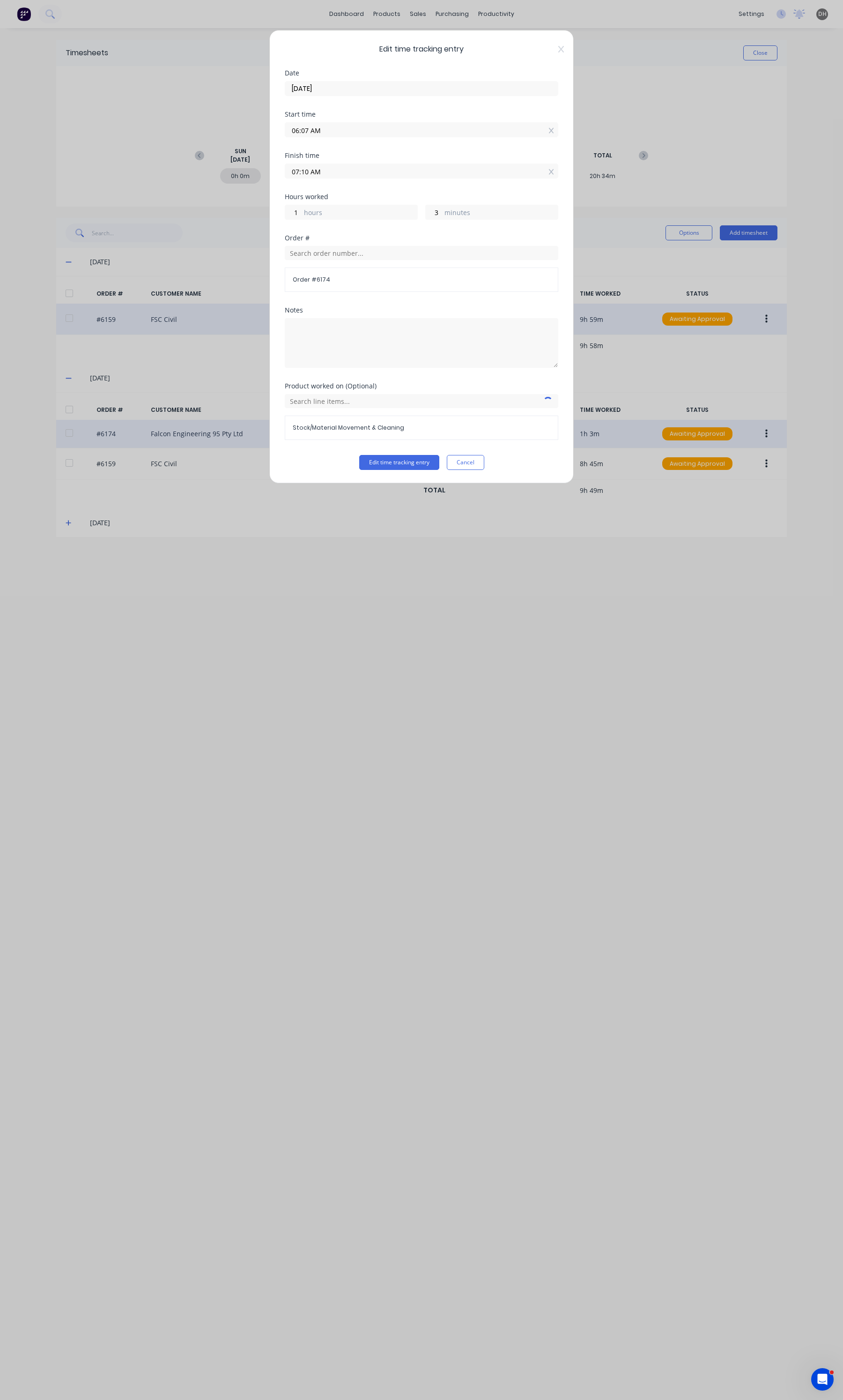
click at [316, 123] on label "06:07 AM" at bounding box center [422, 130] width 274 height 15
click at [316, 123] on input "06:07 AM" at bounding box center [422, 130] width 272 height 14
click at [311, 145] on div "03" at bounding box center [304, 148] width 23 height 16
click at [305, 228] on div "06" at bounding box center [304, 228] width 23 height 16
click at [333, 150] on div "00 01 02 03 04 05 06 07 08 09 10 11 12 13 14 15 16 17 18 19 20 21 22 23 24 25 2…" at bounding box center [331, 196] width 26 height 1290
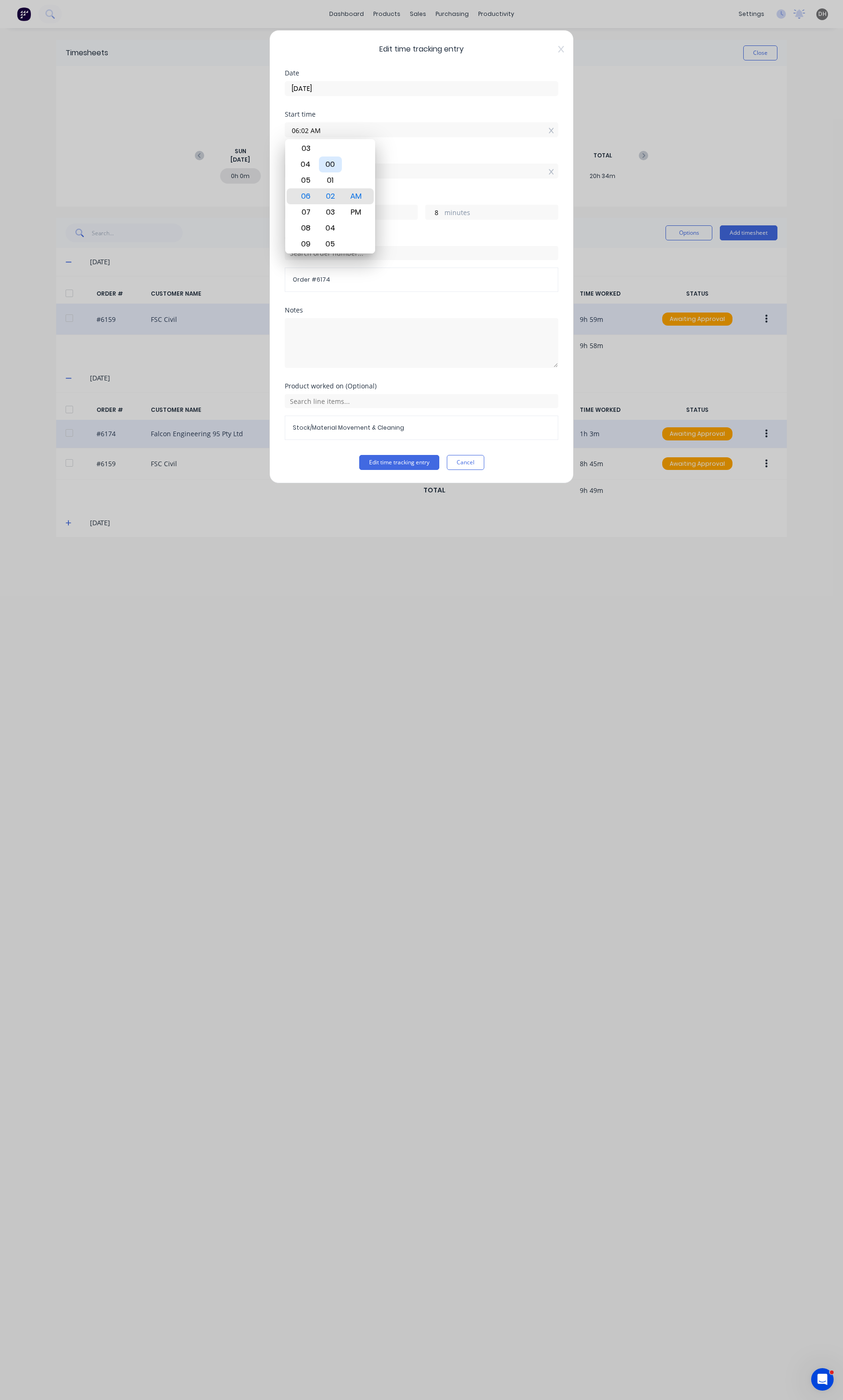
click at [328, 165] on div "00" at bounding box center [330, 164] width 23 height 16
click at [455, 157] on div "Finish time" at bounding box center [422, 155] width 274 height 6
click at [411, 455] on div "Product worked on (Optional) Stock/Material Movement & Cleaning" at bounding box center [422, 419] width 274 height 72
click at [409, 470] on button "Edit time tracking entry" at bounding box center [399, 463] width 80 height 15
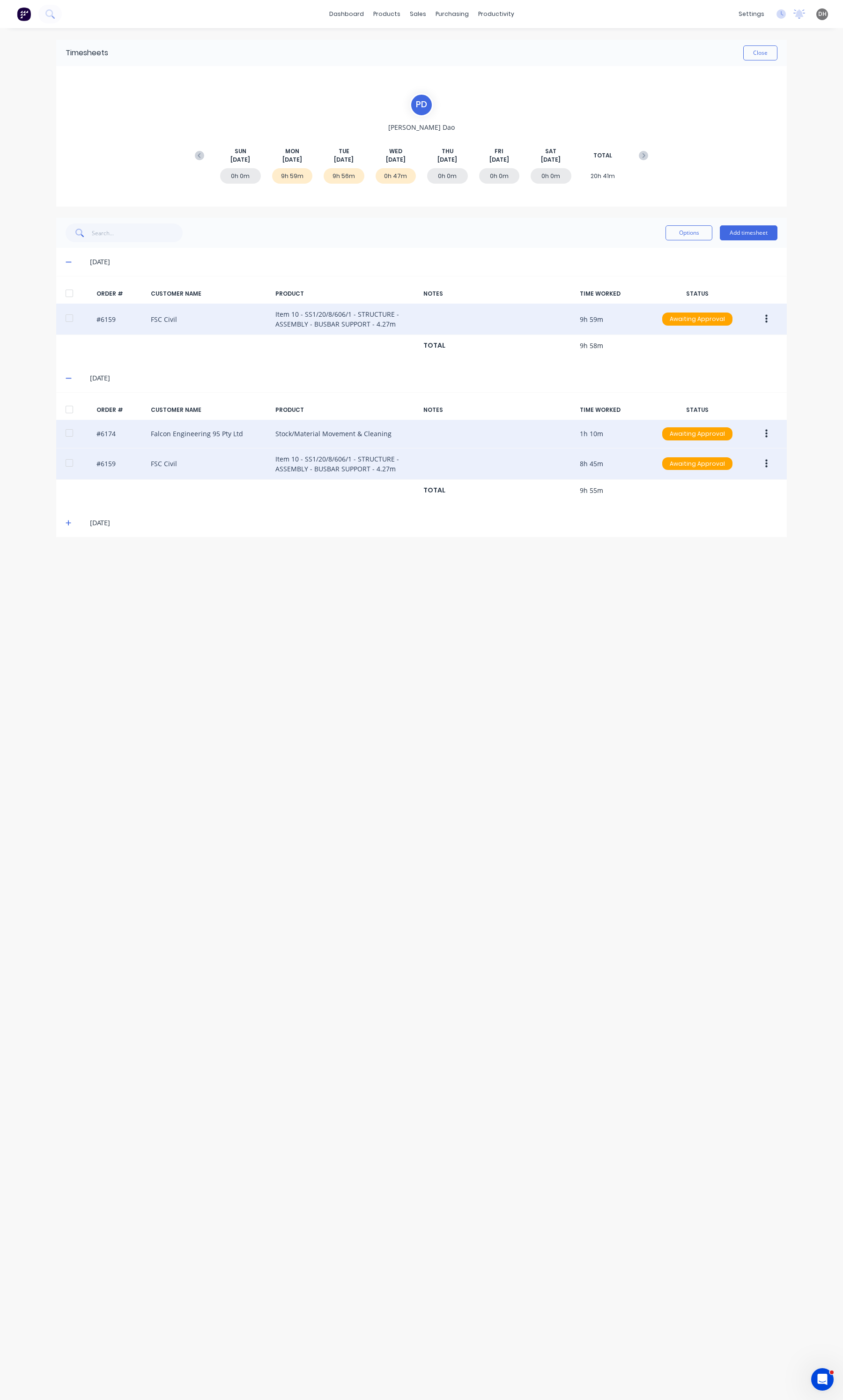
click at [776, 469] on button "button" at bounding box center [766, 463] width 22 height 17
click at [733, 526] on div "Edit" at bounding box center [733, 526] width 72 height 14
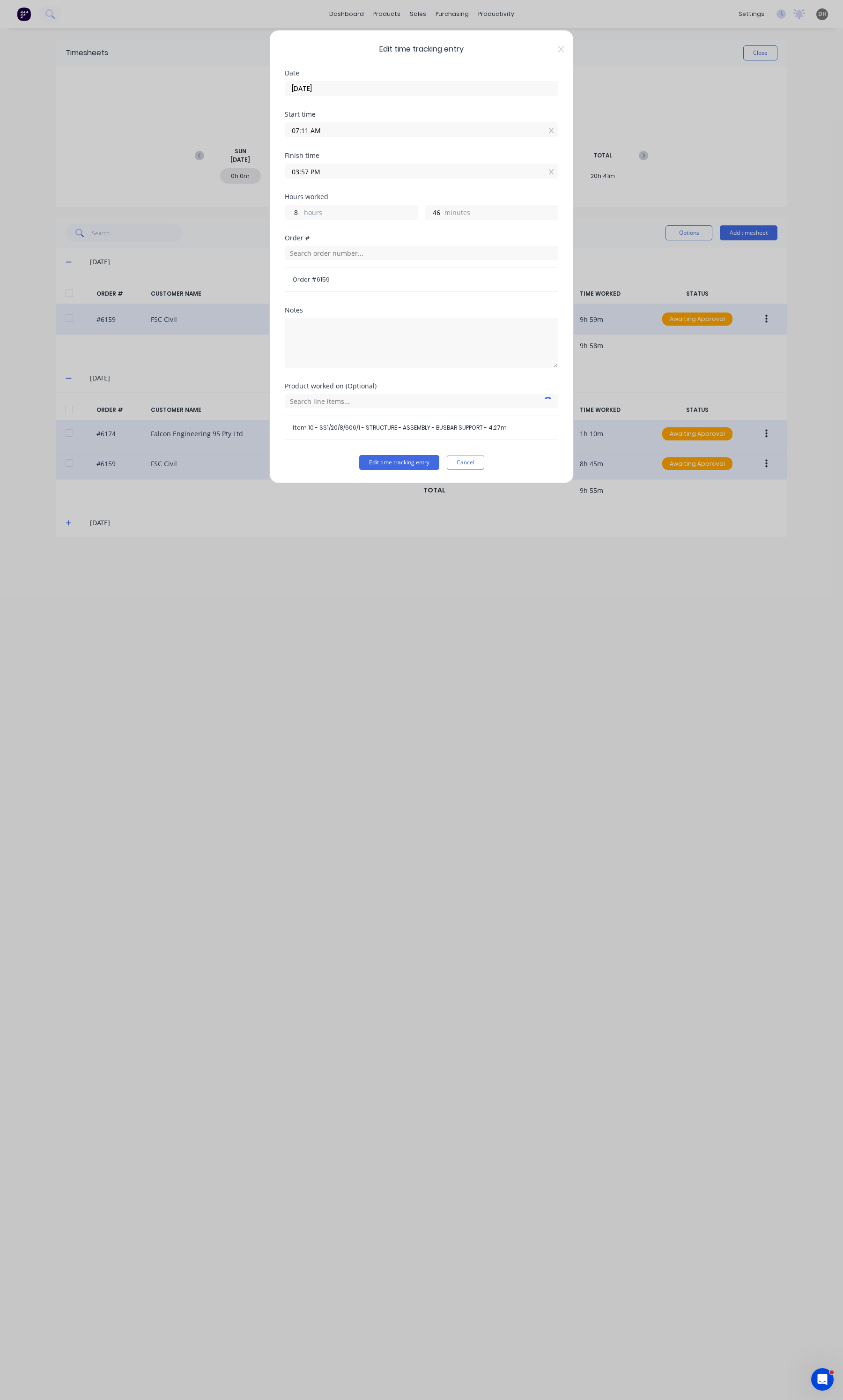
click at [319, 174] on input "03:57 PM" at bounding box center [422, 171] width 272 height 14
click at [331, 272] on div "59" at bounding box center [330, 269] width 23 height 16
click at [386, 457] on button "Edit time tracking entry" at bounding box center [399, 463] width 80 height 15
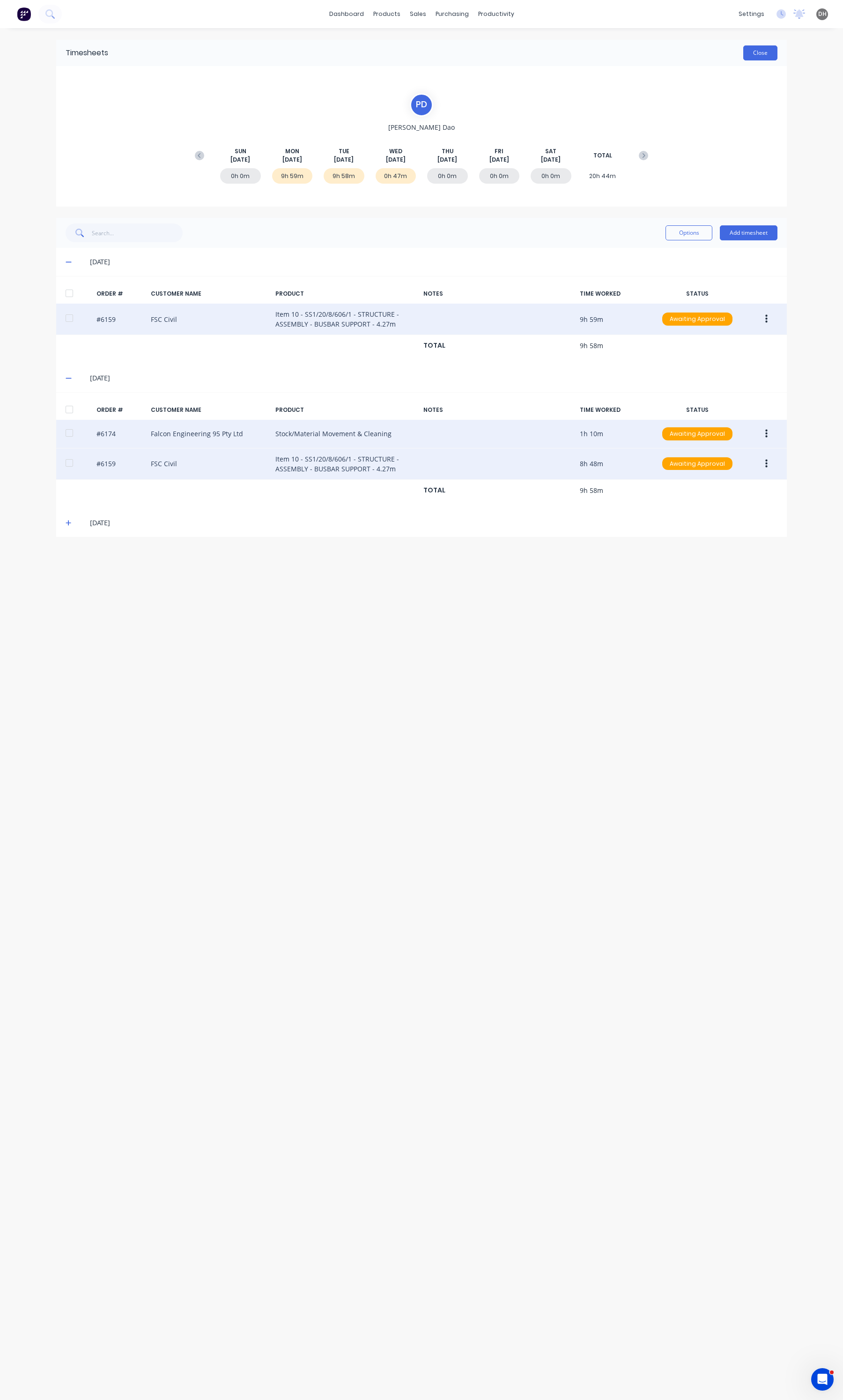
click at [773, 58] on button "Close" at bounding box center [760, 53] width 34 height 15
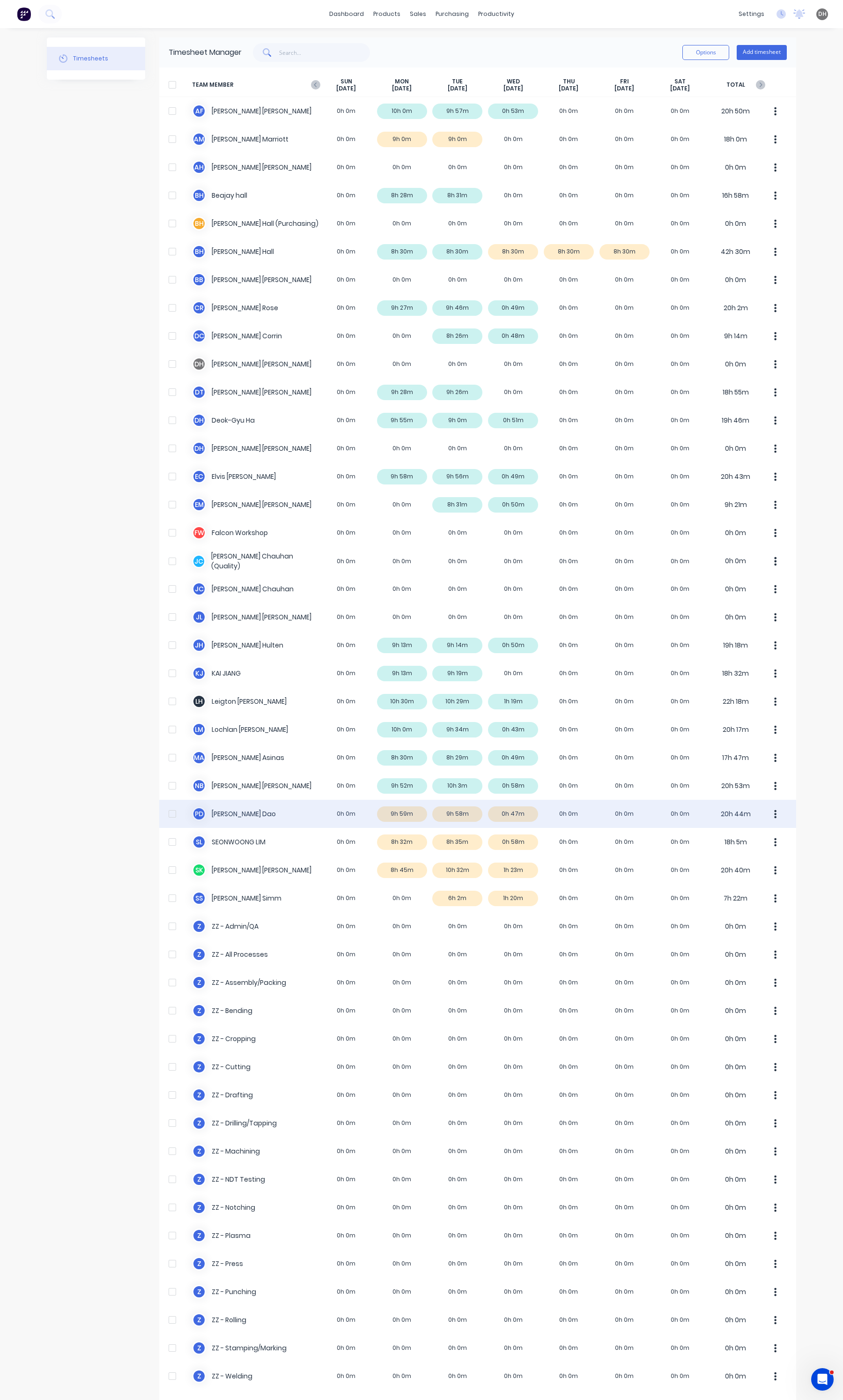
click at [774, 813] on icon "button" at bounding box center [775, 815] width 2 height 11
click at [746, 835] on div "Approve" at bounding box center [740, 840] width 72 height 14
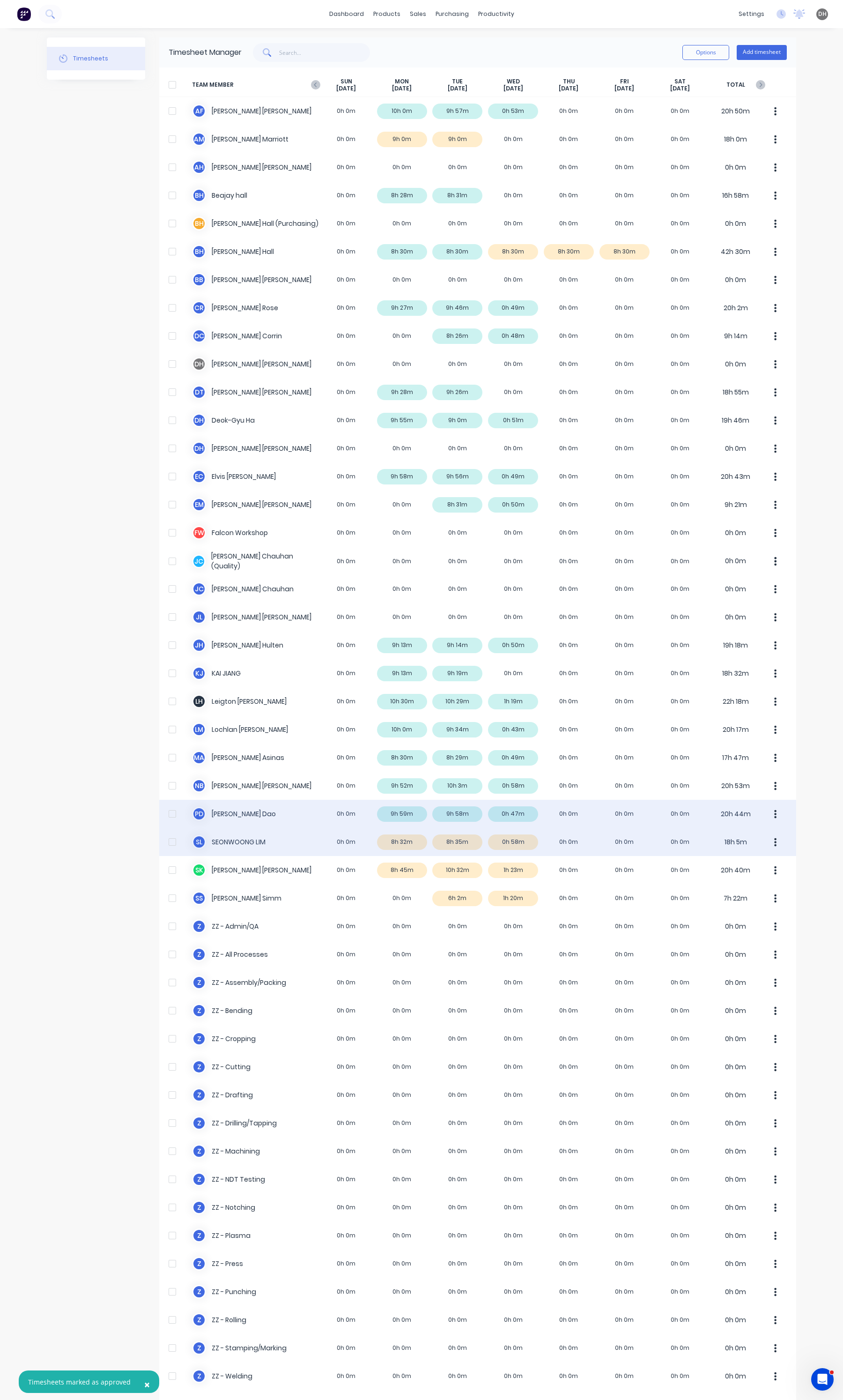
click at [774, 846] on icon "button" at bounding box center [775, 843] width 2 height 11
click at [754, 863] on div "Approve" at bounding box center [740, 867] width 72 height 14
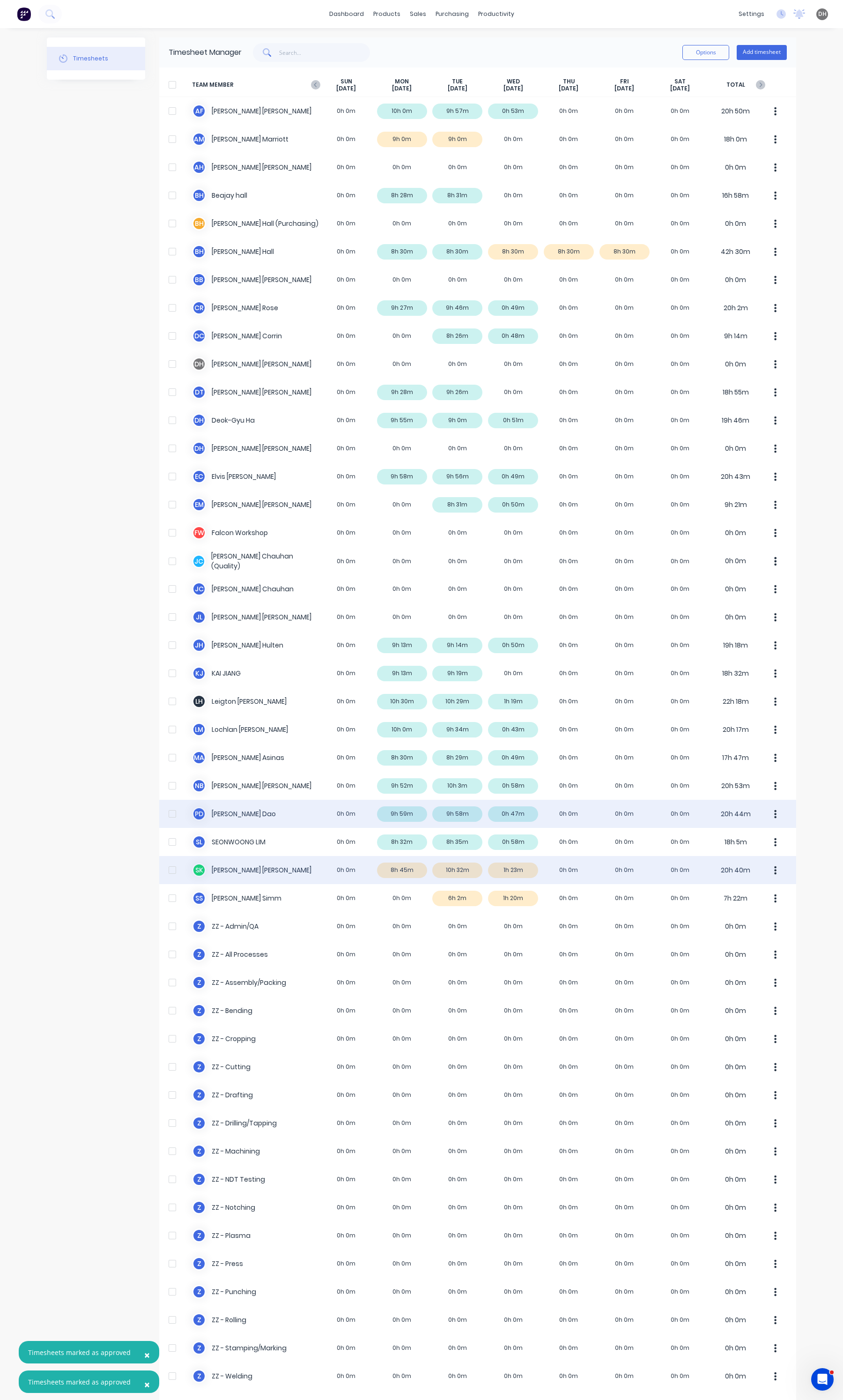
click at [432, 859] on div "S K [PERSON_NAME] 0h 0m 8h 45m 10h 32m 1h 23m 0h 0m 0h 0m 0h 0m 20h 40m" at bounding box center [477, 870] width 637 height 28
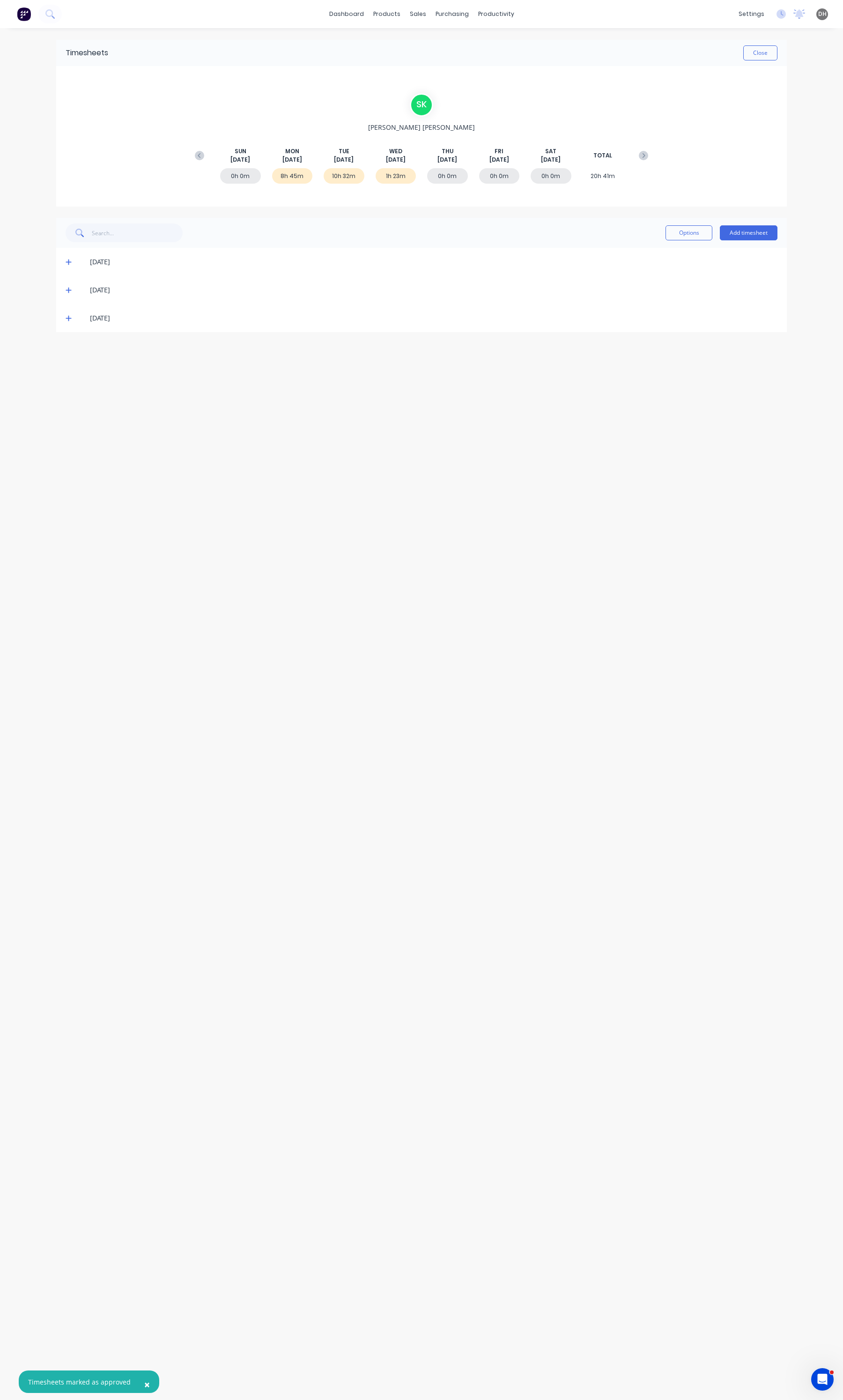
click at [66, 290] on icon at bounding box center [69, 290] width 6 height 6
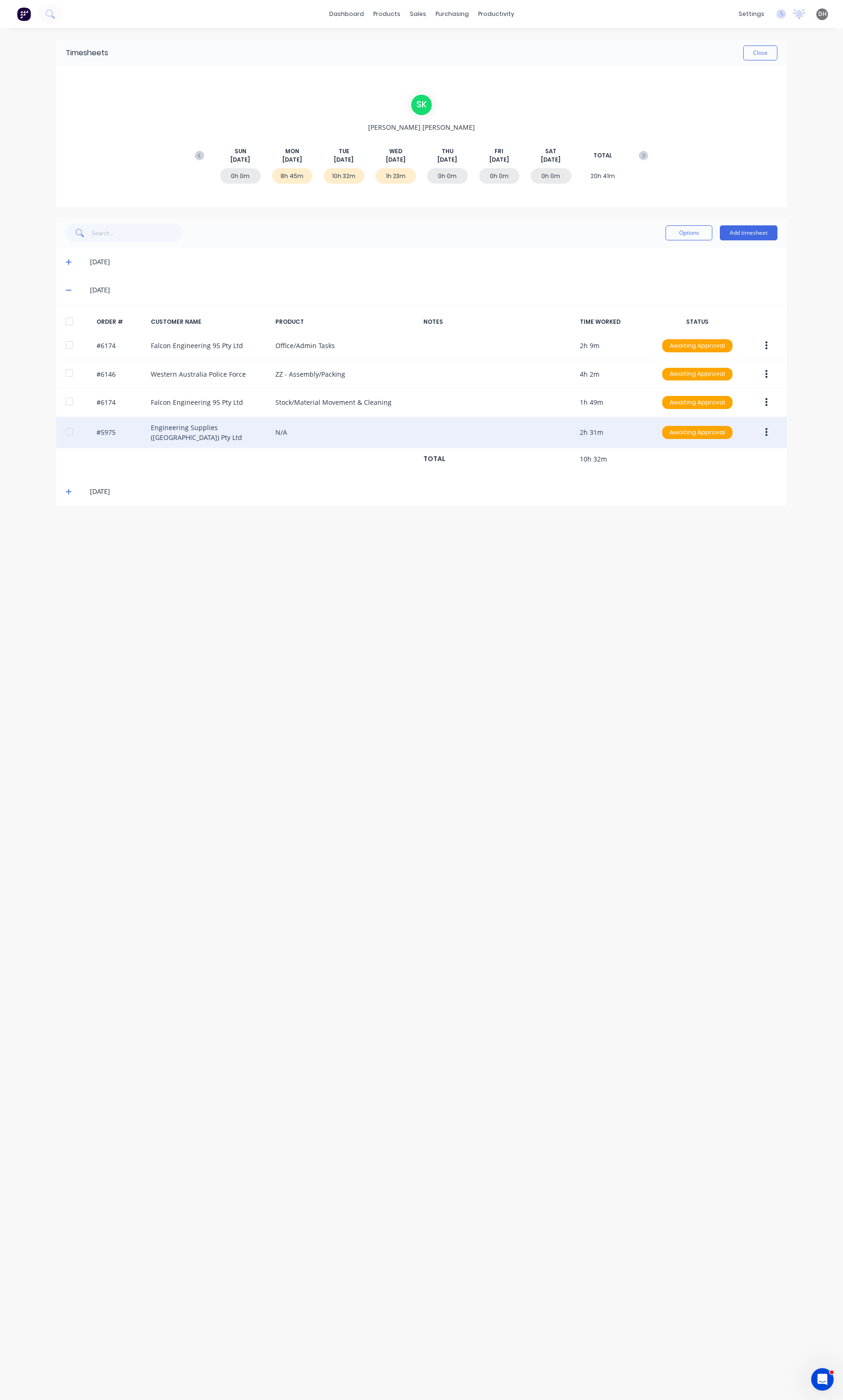
click at [762, 436] on button "button" at bounding box center [766, 432] width 22 height 17
click at [713, 497] on div "Edit" at bounding box center [733, 494] width 72 height 14
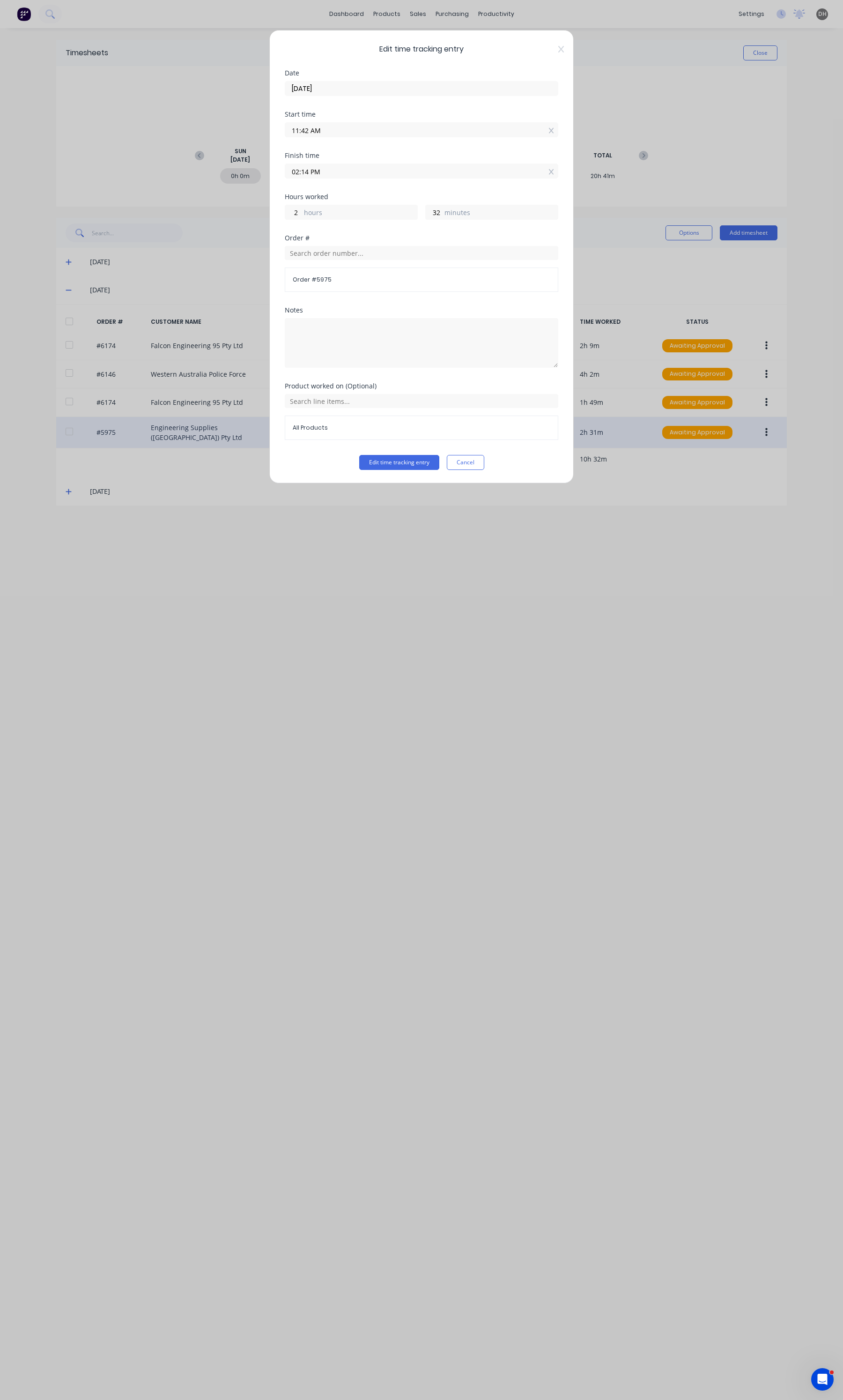
click at [392, 472] on div "Edit time tracking entry Date [DATE] Start time 11:42 AM Finish time 02:14 PM H…" at bounding box center [422, 257] width 305 height 453
click at [399, 469] on button "Edit time tracking entry" at bounding box center [399, 463] width 80 height 15
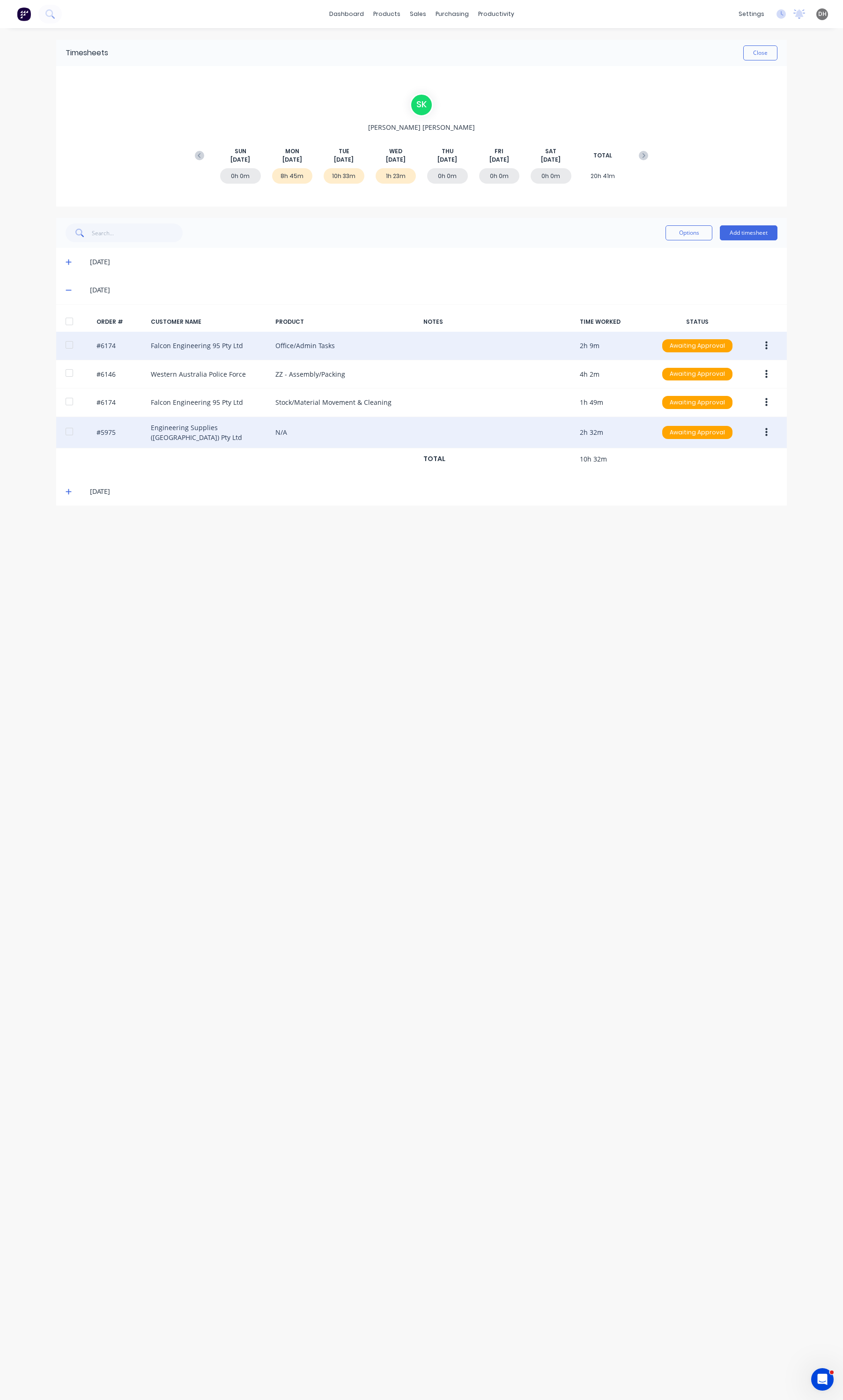
click at [766, 347] on icon "button" at bounding box center [767, 346] width 2 height 11
click at [712, 408] on div "Edit" at bounding box center [733, 408] width 72 height 14
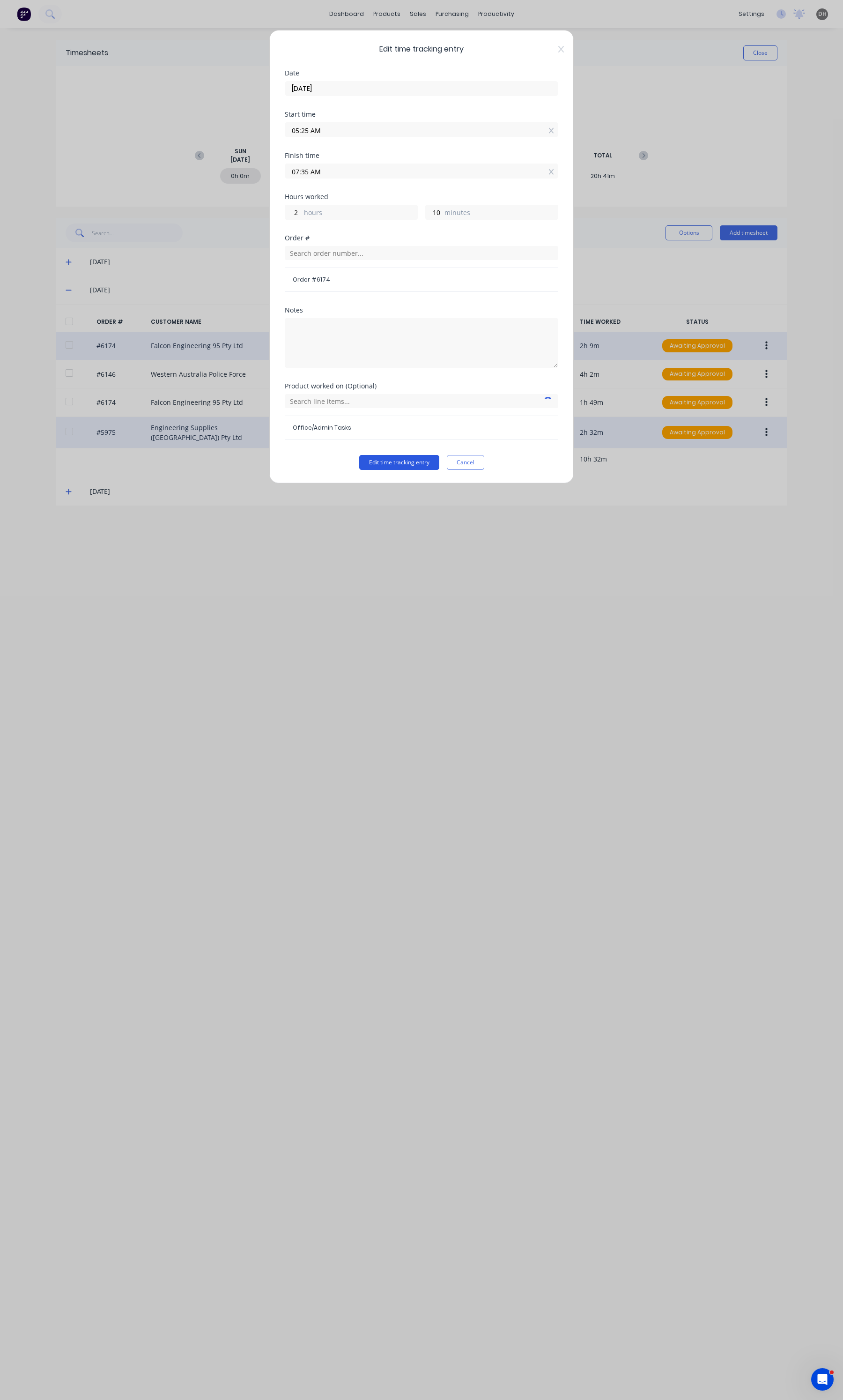
click at [419, 467] on button "Edit time tracking entry" at bounding box center [399, 463] width 80 height 15
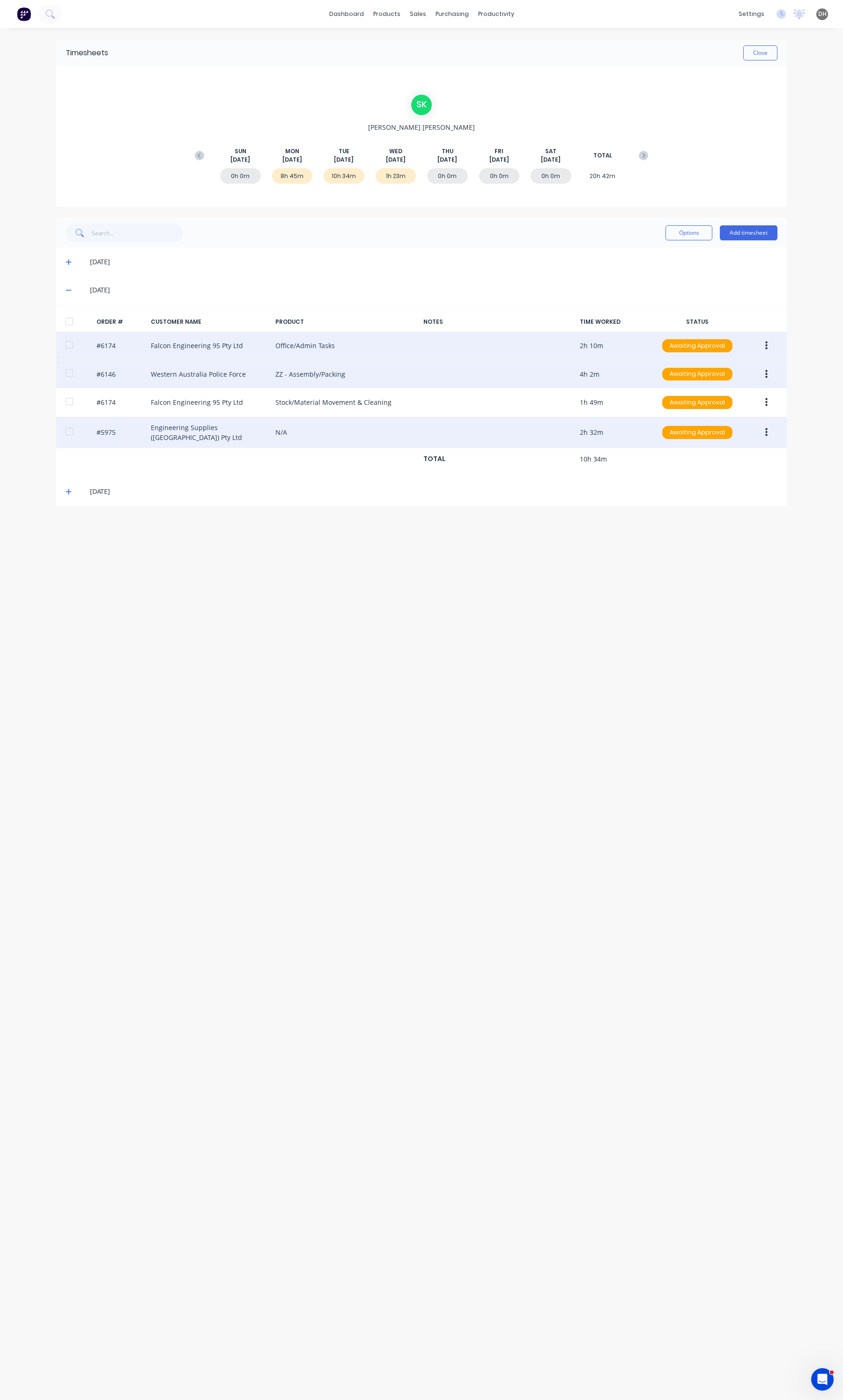
click at [766, 374] on icon "button" at bounding box center [767, 375] width 2 height 11
click at [713, 435] on div "Edit" at bounding box center [733, 436] width 72 height 14
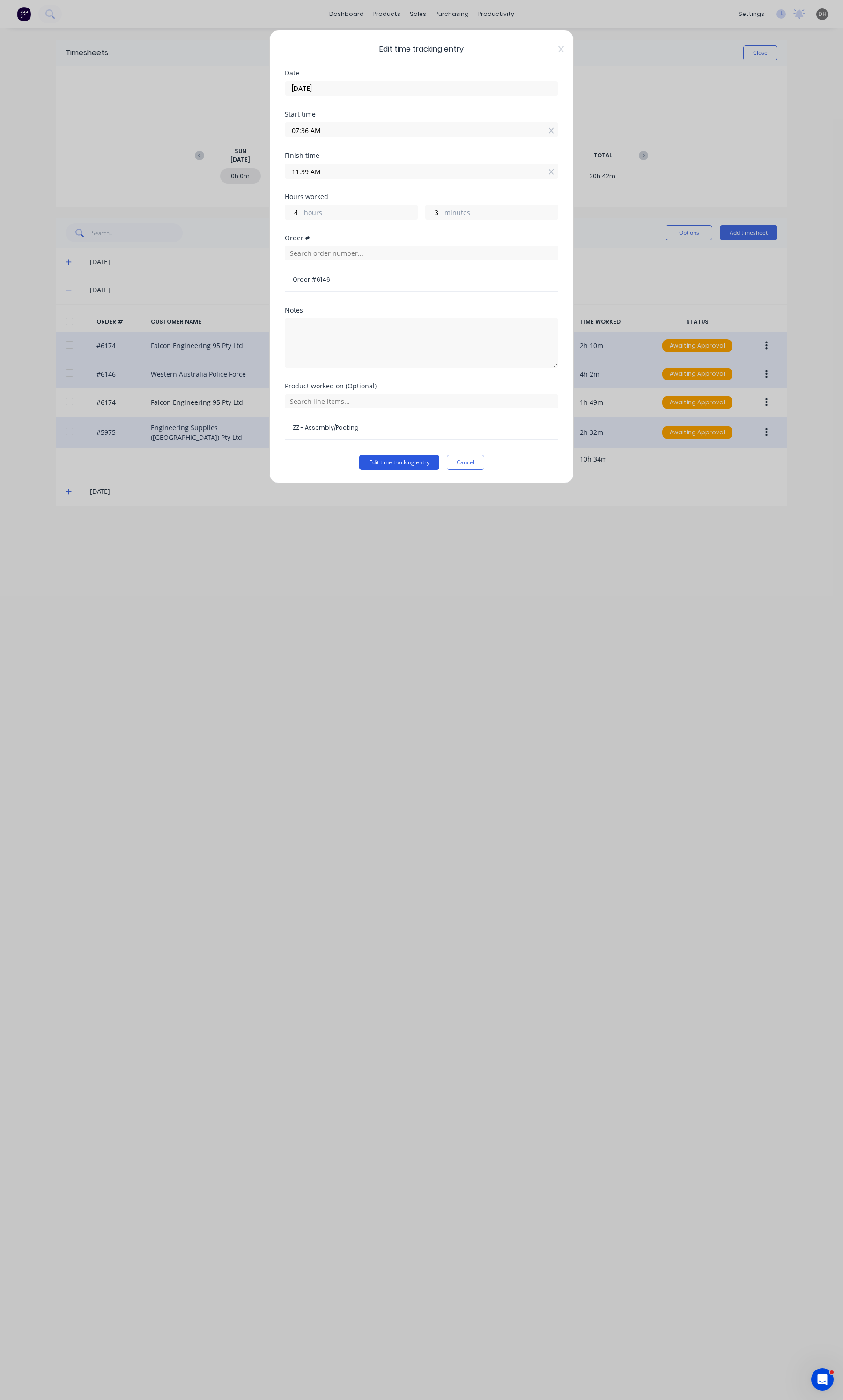
click at [400, 464] on button "Edit time tracking entry" at bounding box center [399, 463] width 80 height 15
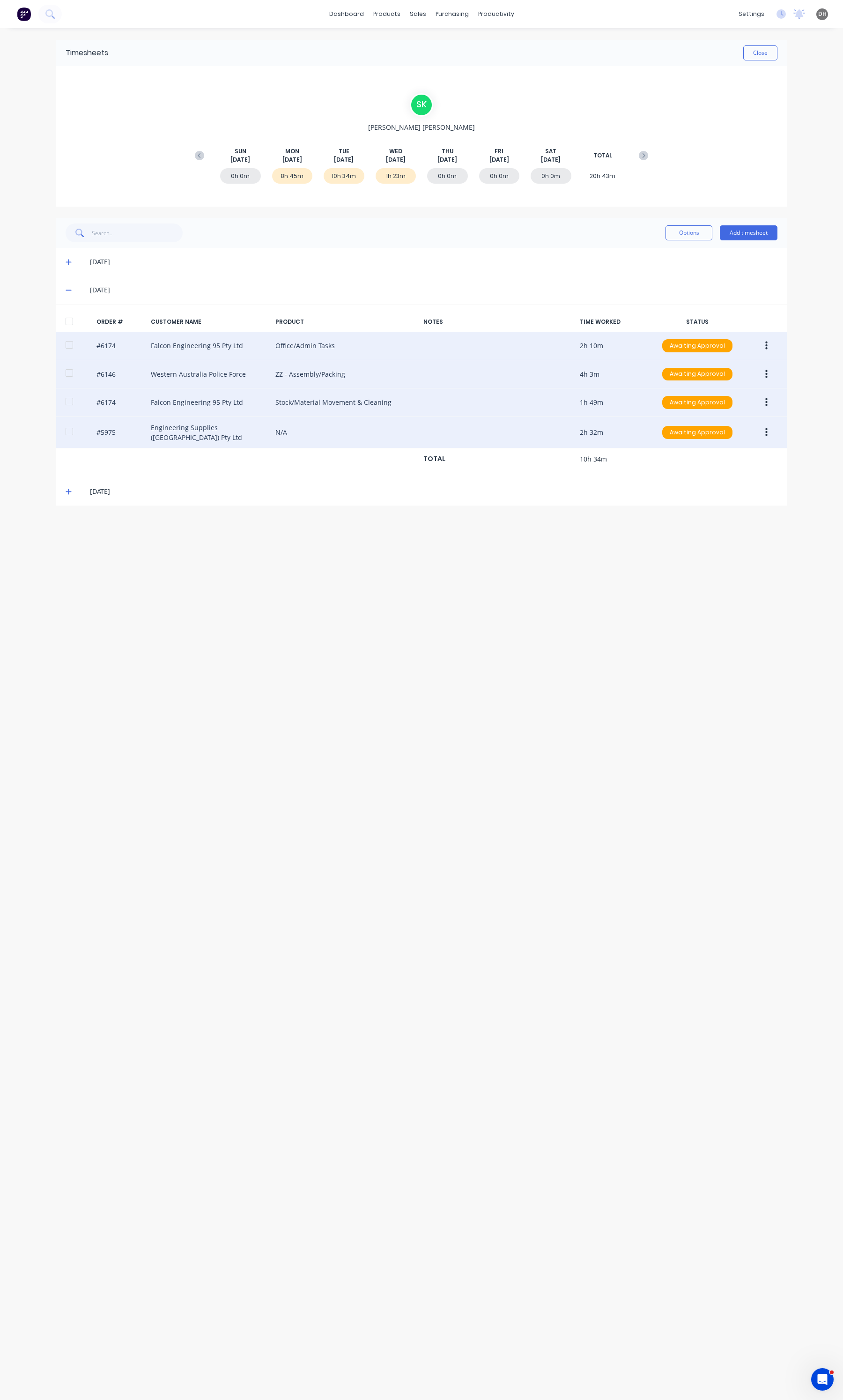
click at [766, 399] on icon "button" at bounding box center [767, 403] width 2 height 11
click at [705, 469] on div "Edit" at bounding box center [733, 464] width 72 height 14
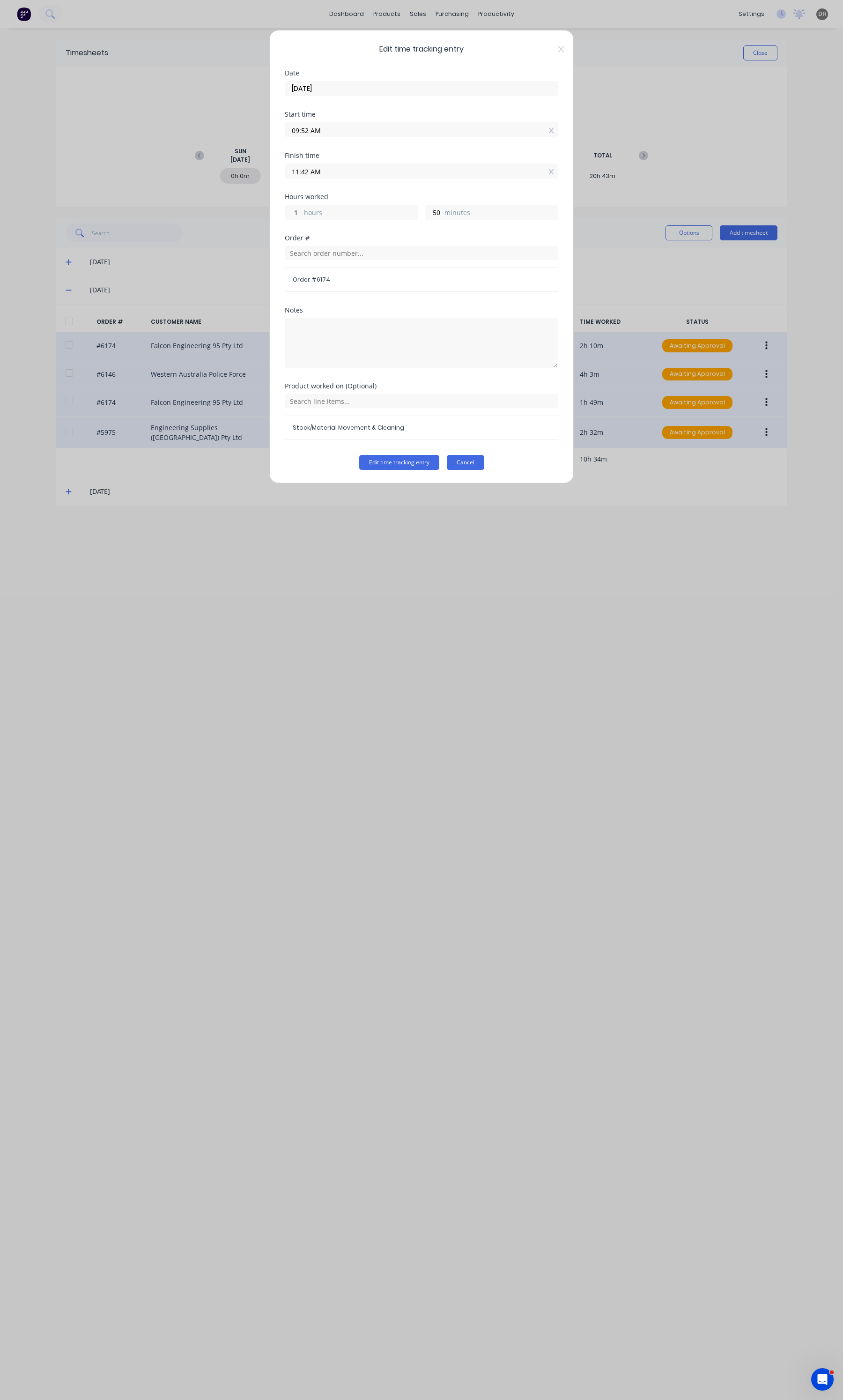
click at [466, 469] on button "Cancel" at bounding box center [466, 463] width 38 height 15
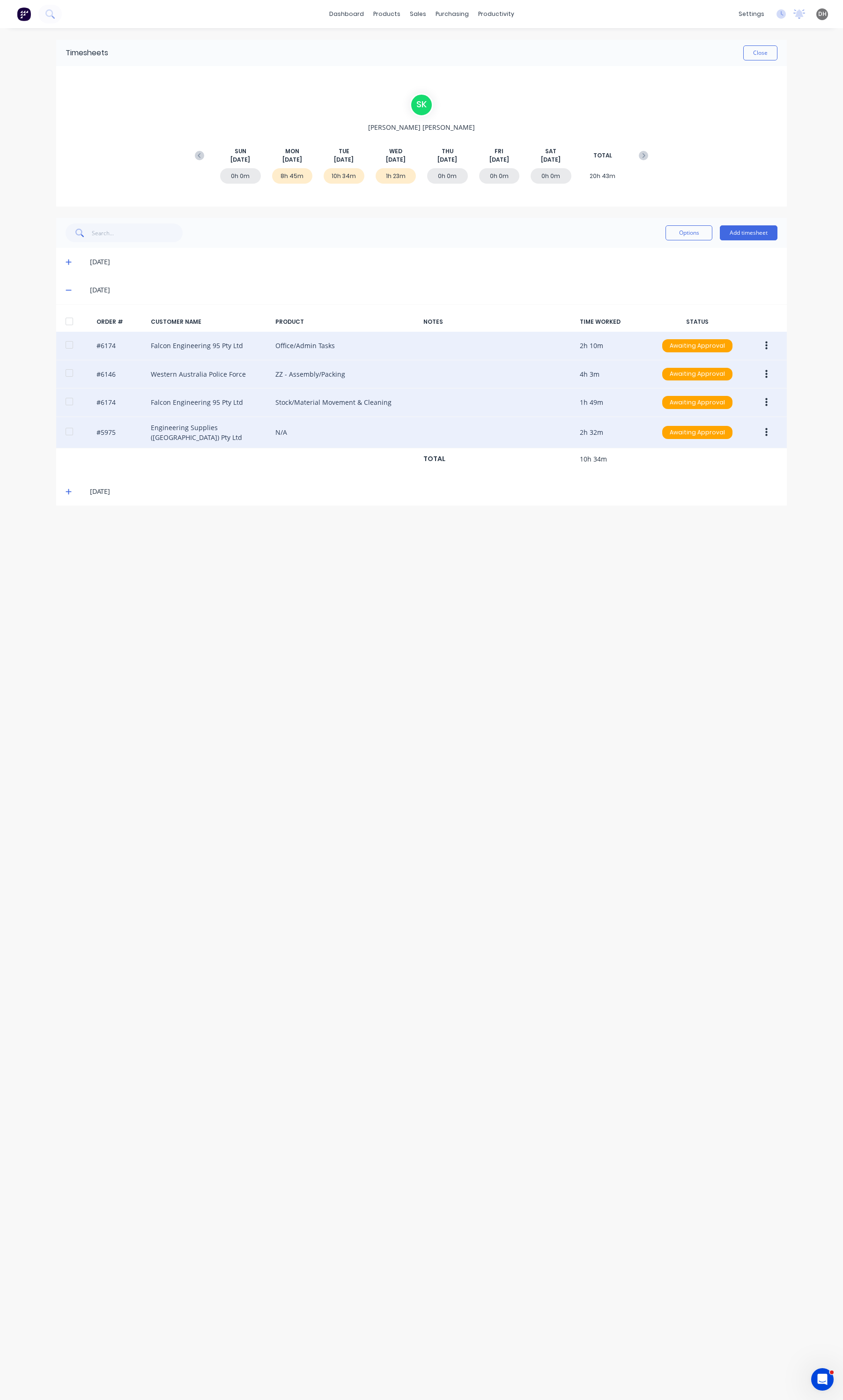
click at [766, 404] on icon "button" at bounding box center [767, 403] width 2 height 11
click at [716, 504] on div "Delete" at bounding box center [733, 502] width 72 height 14
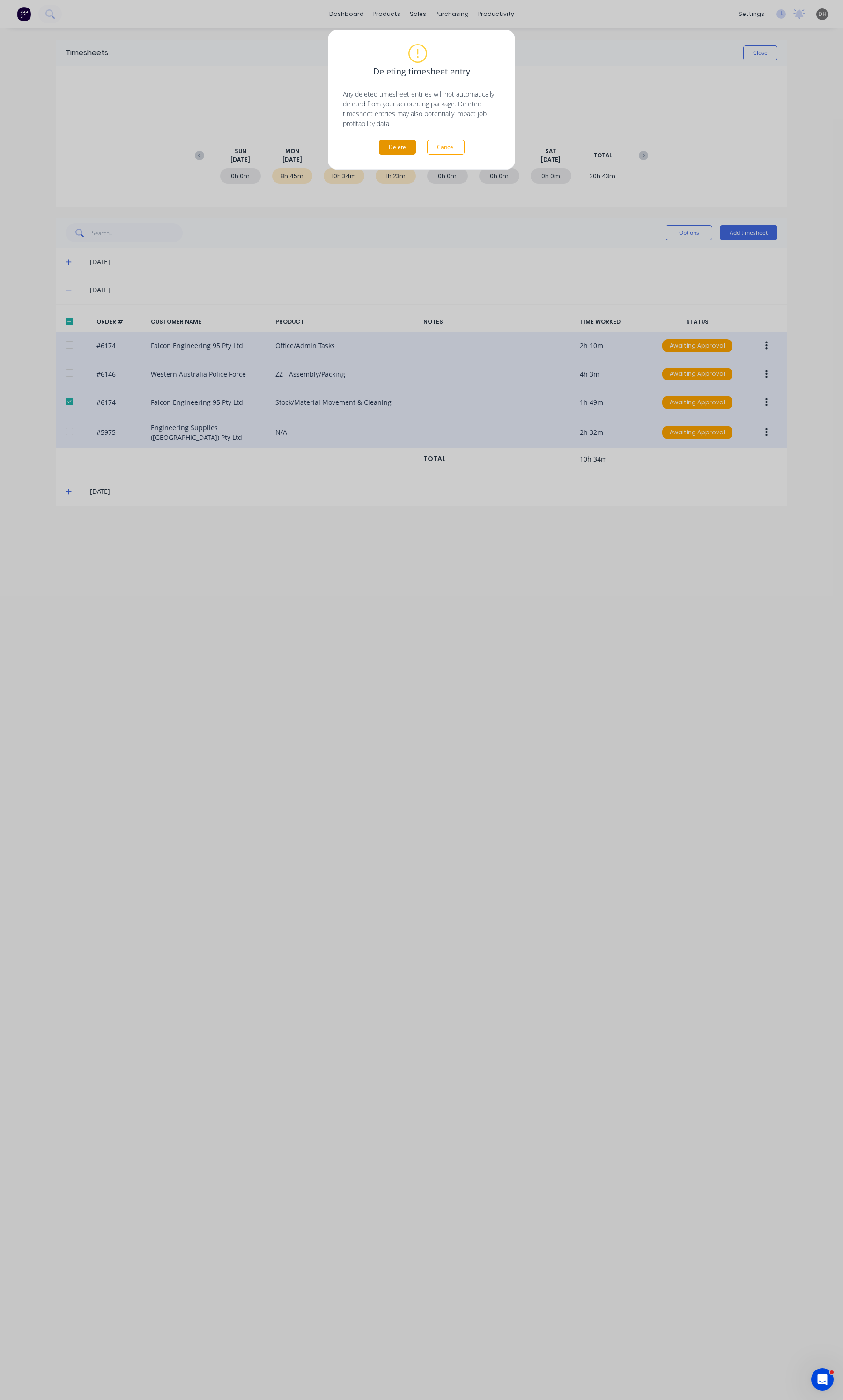
click at [396, 144] on button "Delete" at bounding box center [397, 147] width 37 height 15
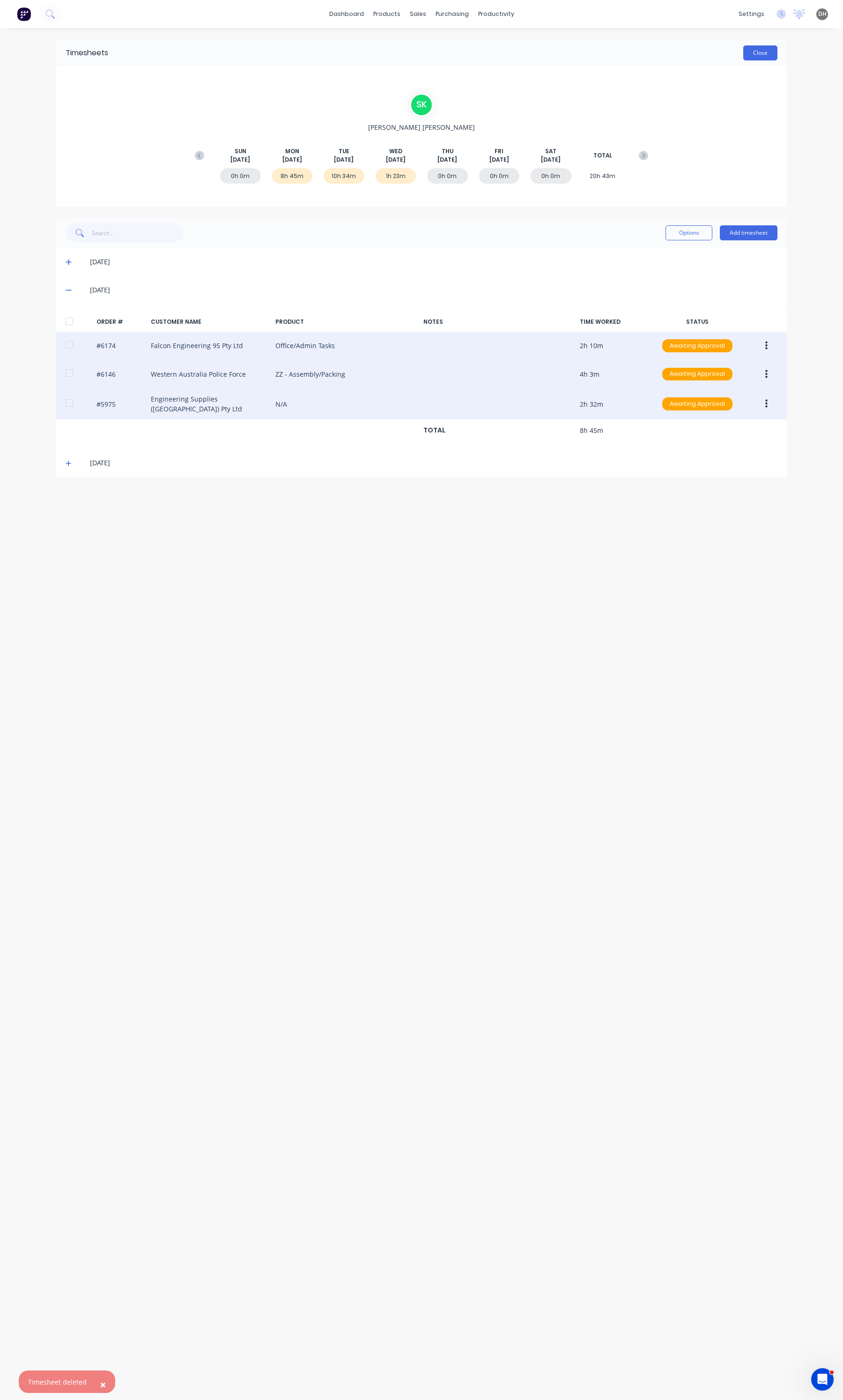
click at [754, 57] on button "Close" at bounding box center [760, 53] width 34 height 15
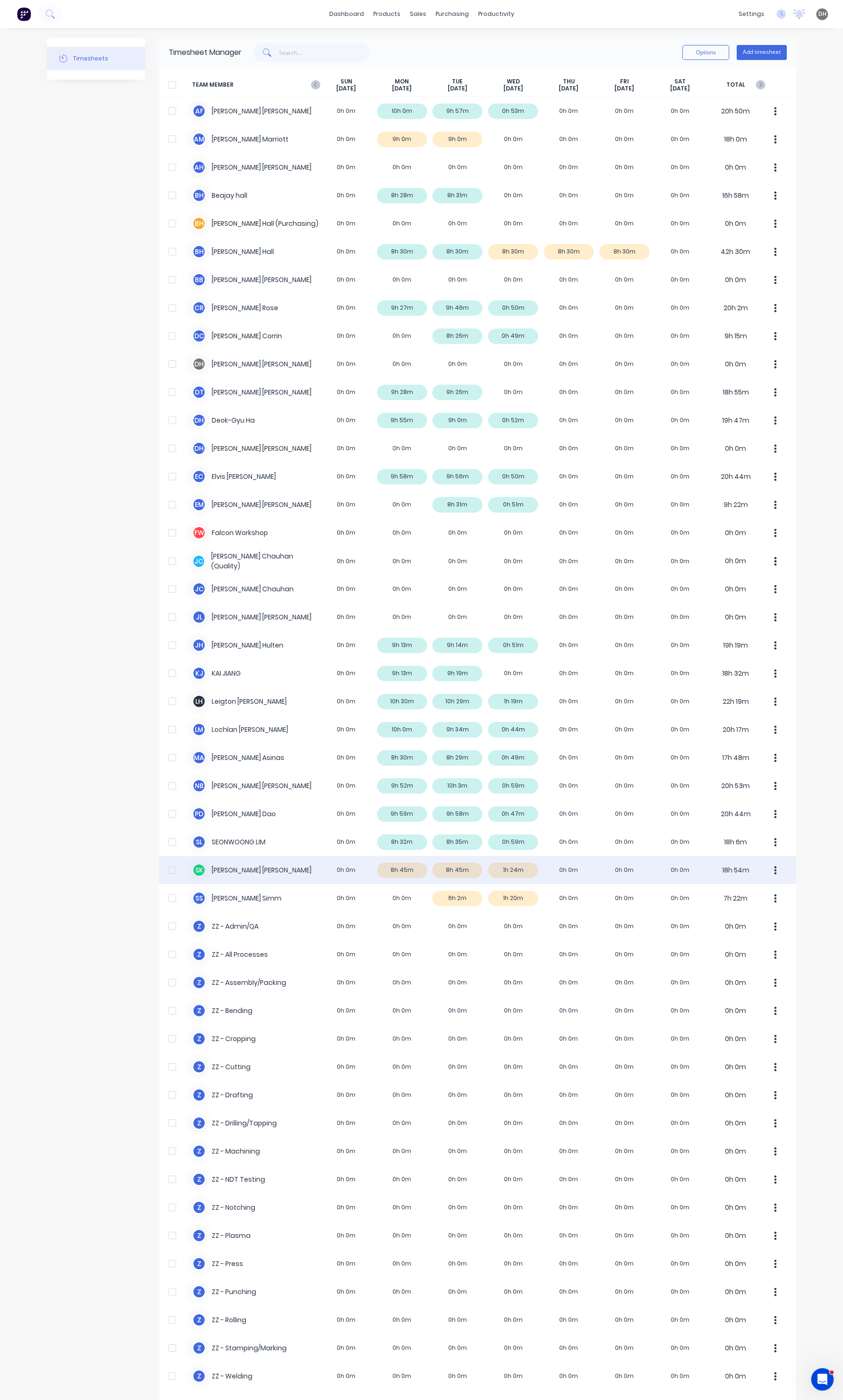
click at [774, 868] on button "button" at bounding box center [775, 870] width 20 height 19
click at [754, 903] on div "Approve" at bounding box center [740, 896] width 72 height 14
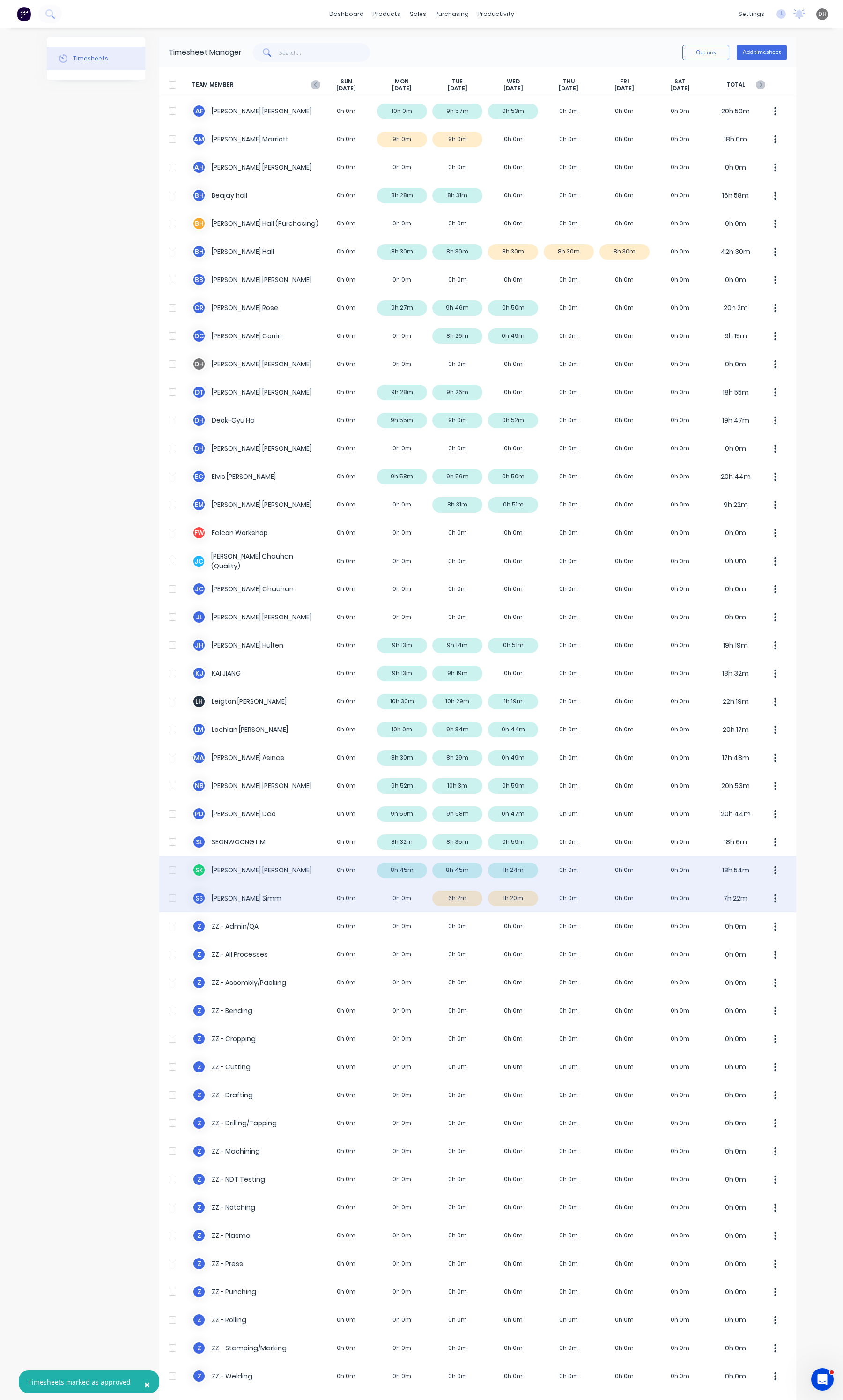
click at [434, 898] on div "S S [PERSON_NAME] 0h 0m 0h 0m 6h 2m 1h 20m 0h 0m 0h 0m 0h 0m 7h 22m" at bounding box center [477, 898] width 637 height 28
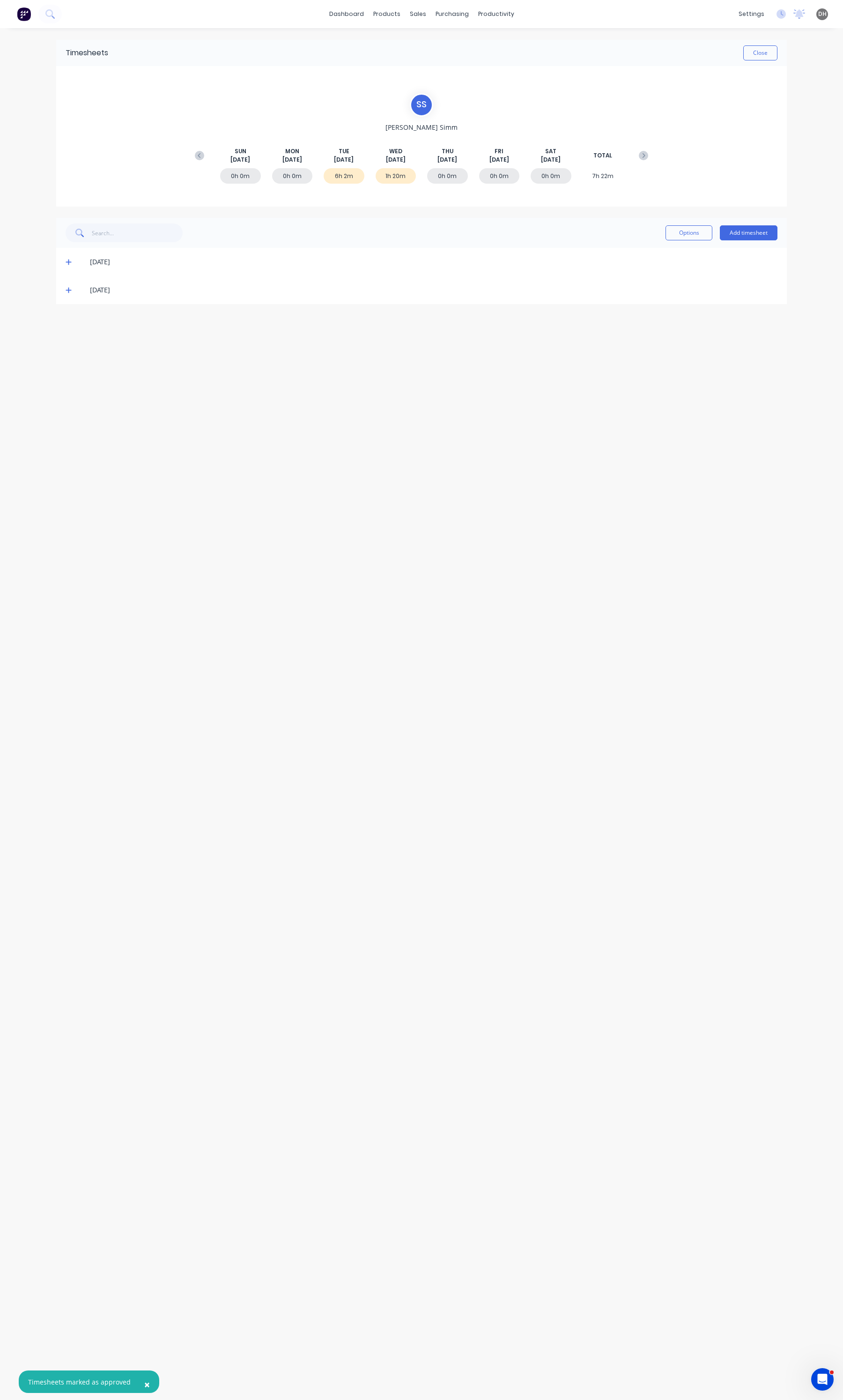
click at [68, 261] on icon at bounding box center [69, 262] width 6 height 6
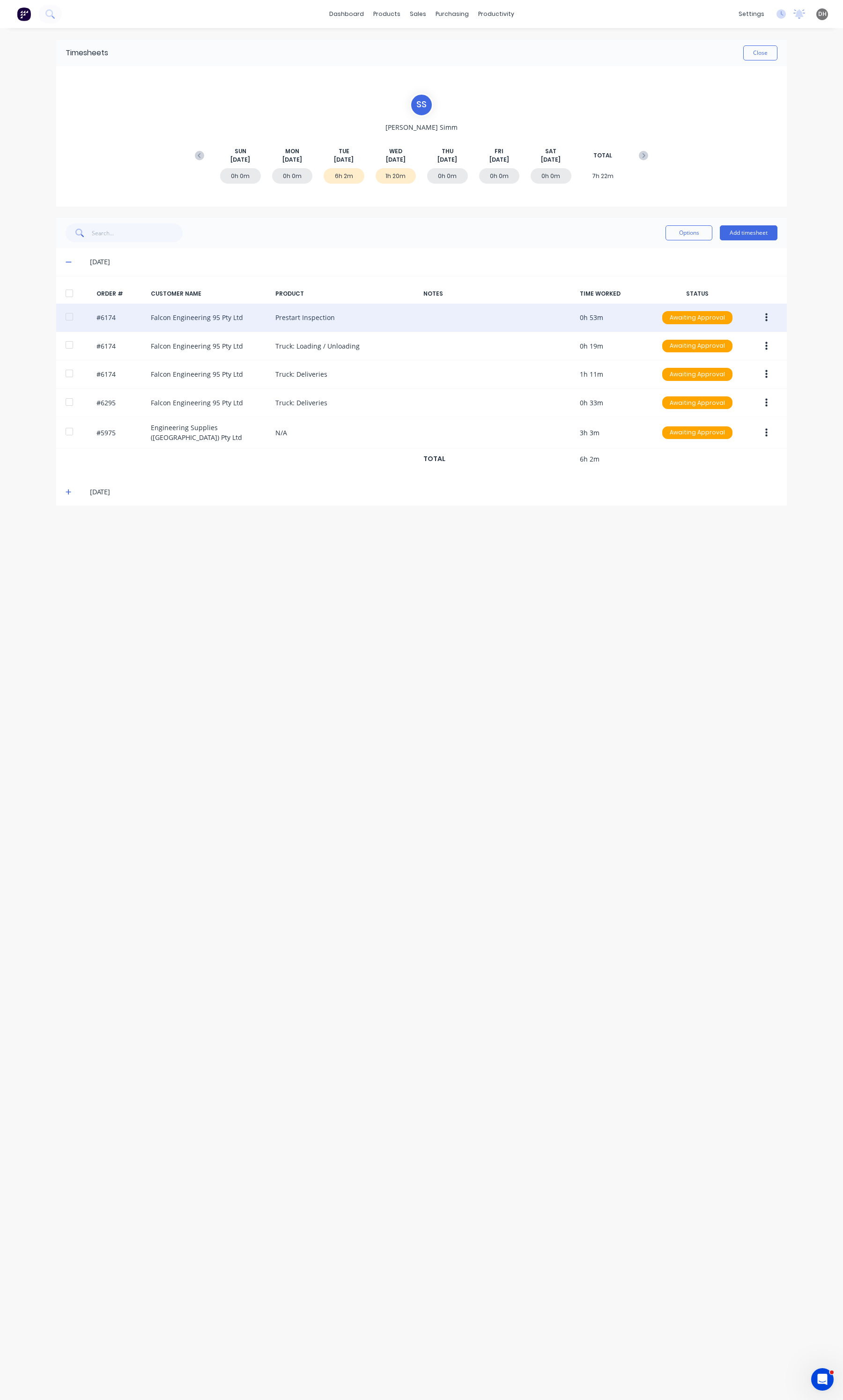
click at [766, 321] on icon "button" at bounding box center [767, 318] width 2 height 8
click at [734, 381] on div "Edit" at bounding box center [733, 379] width 72 height 14
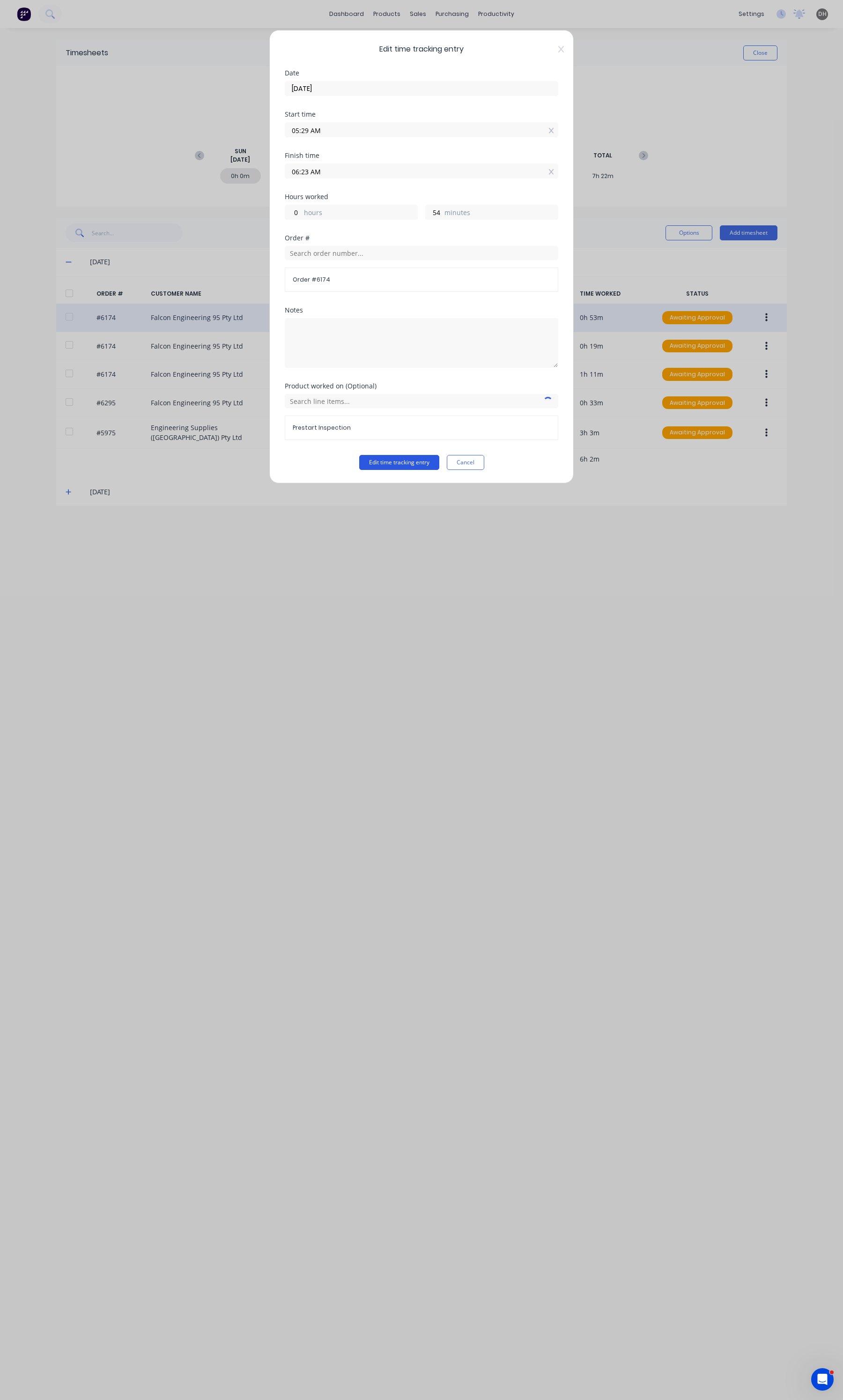
click at [431, 463] on button "Edit time tracking entry" at bounding box center [399, 463] width 80 height 15
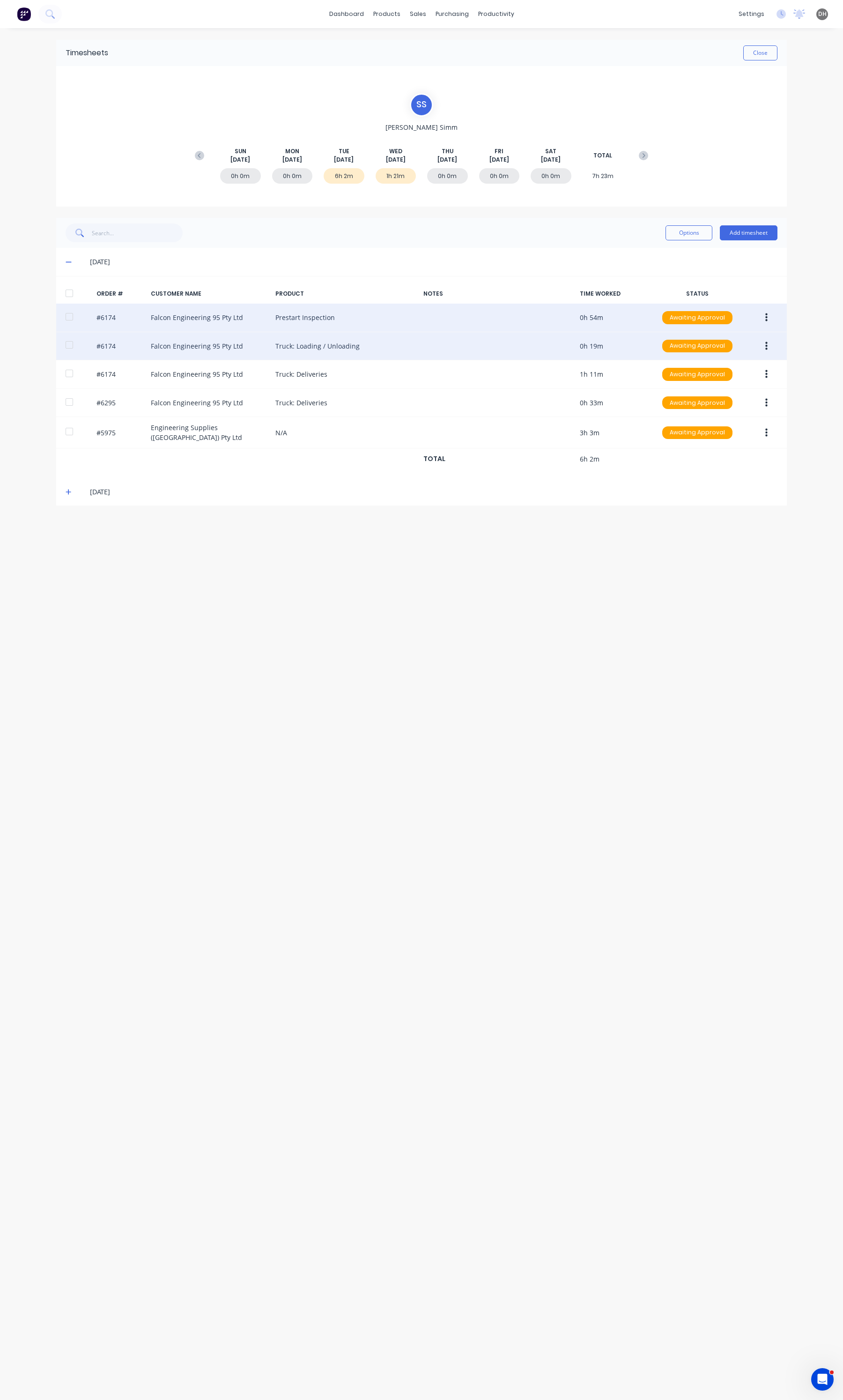
click at [774, 341] on button "button" at bounding box center [766, 346] width 22 height 17
click at [726, 409] on div "Edit" at bounding box center [733, 408] width 72 height 14
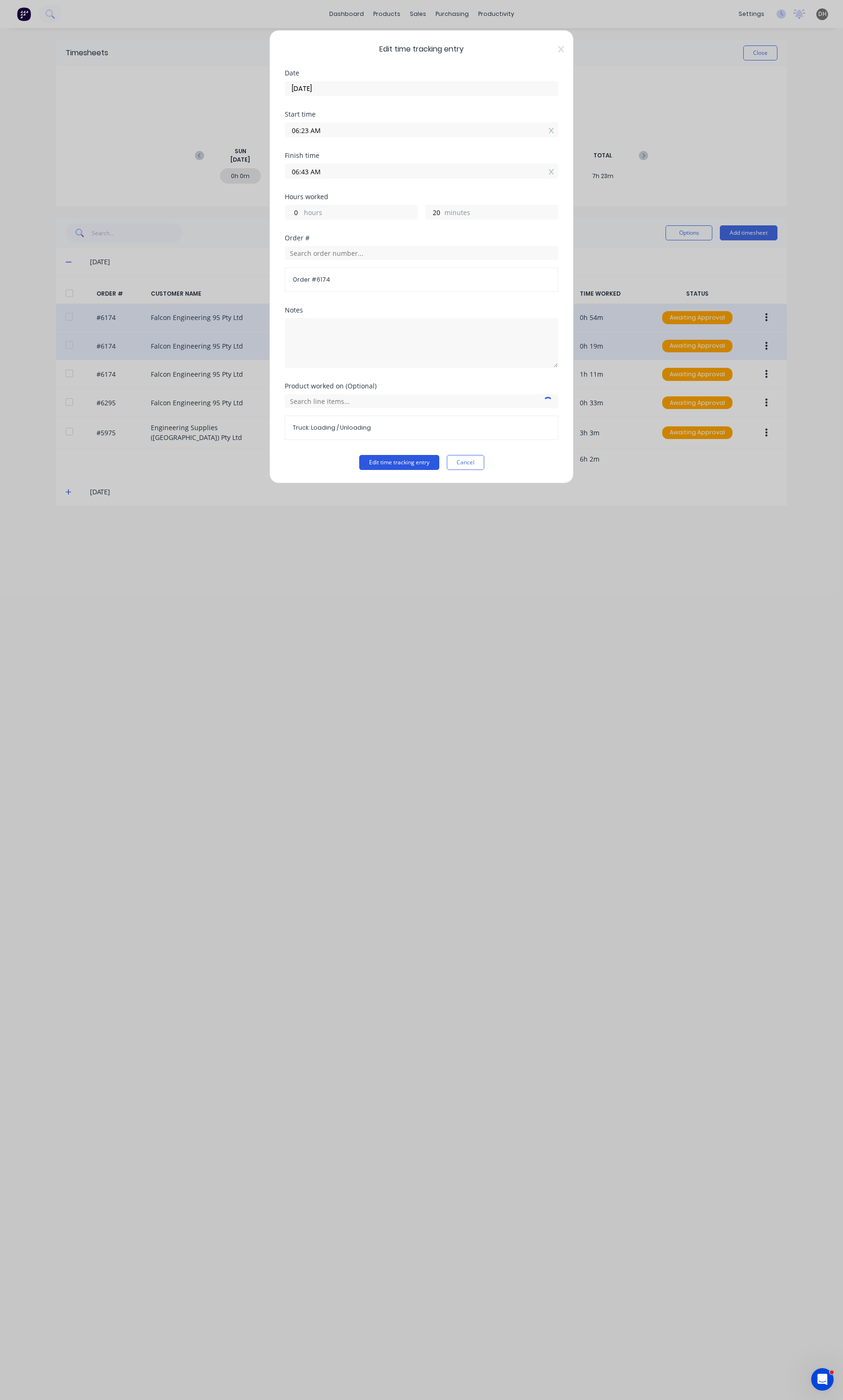
drag, startPoint x: 398, startPoint y: 462, endPoint x: 406, endPoint y: 465, distance: 8.5
click at [397, 462] on button "Edit time tracking entry" at bounding box center [399, 463] width 80 height 15
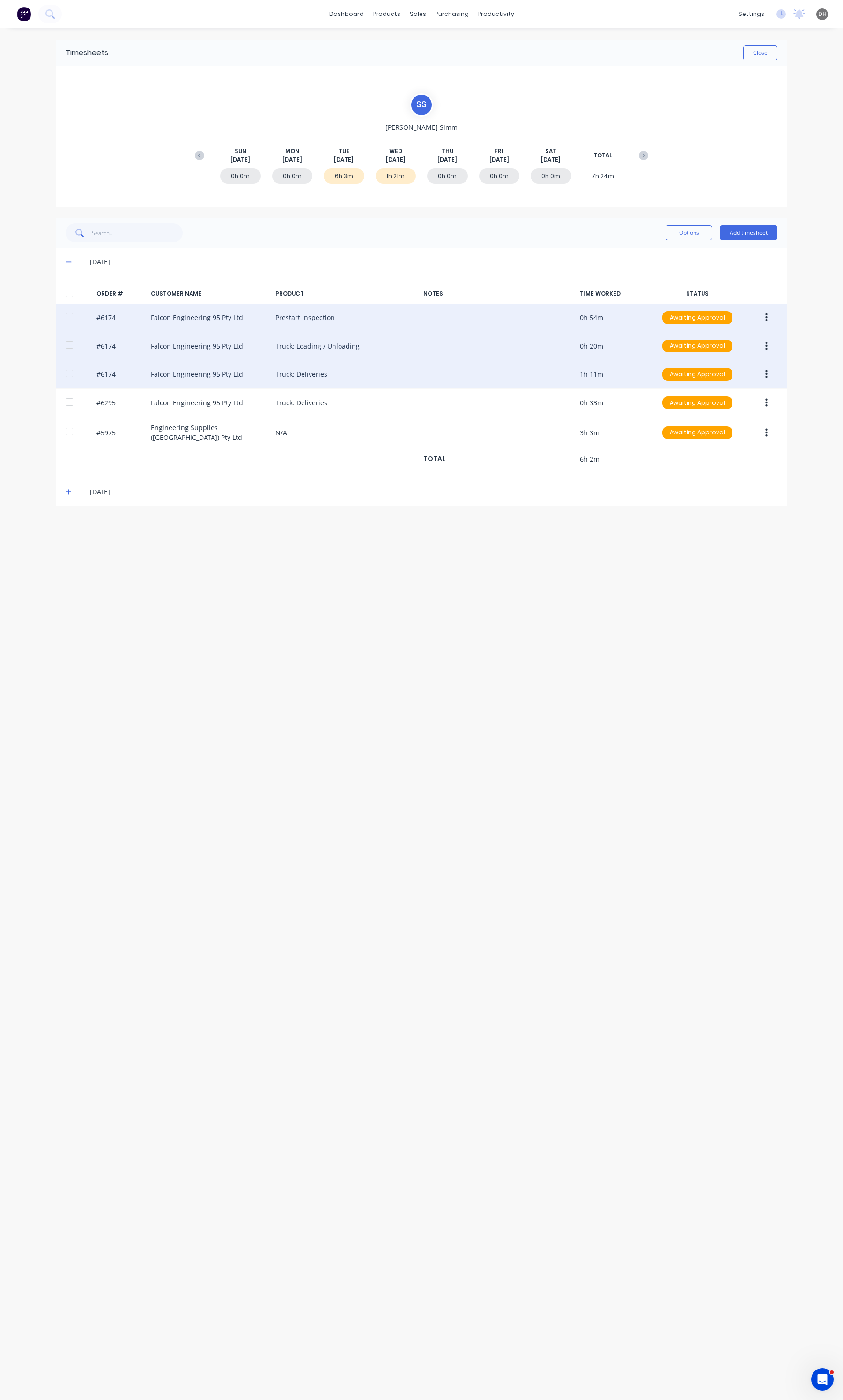
click at [767, 378] on button "button" at bounding box center [766, 374] width 22 height 17
click at [702, 436] on div "Edit" at bounding box center [733, 436] width 72 height 14
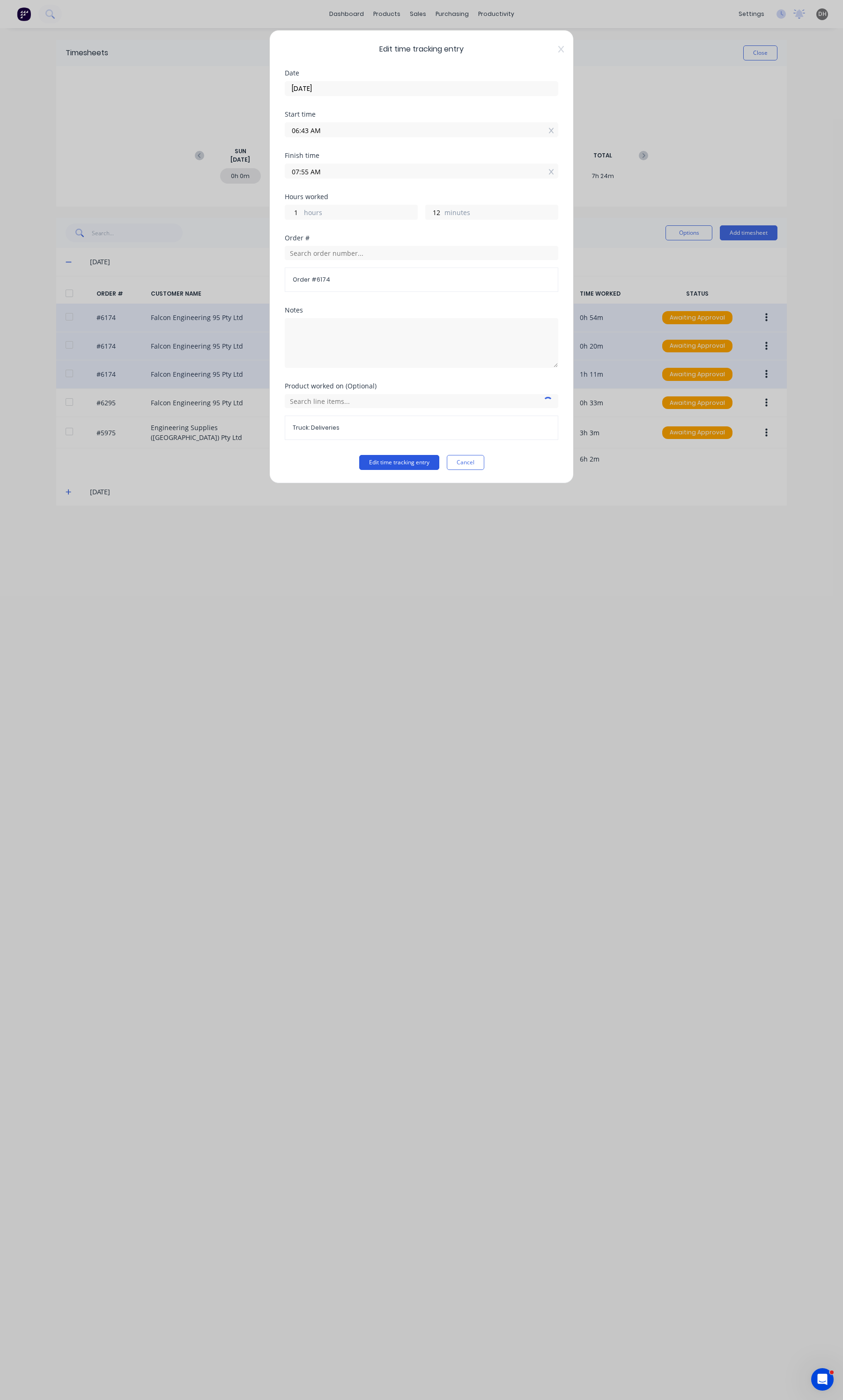
click at [411, 458] on button "Edit time tracking entry" at bounding box center [399, 463] width 80 height 15
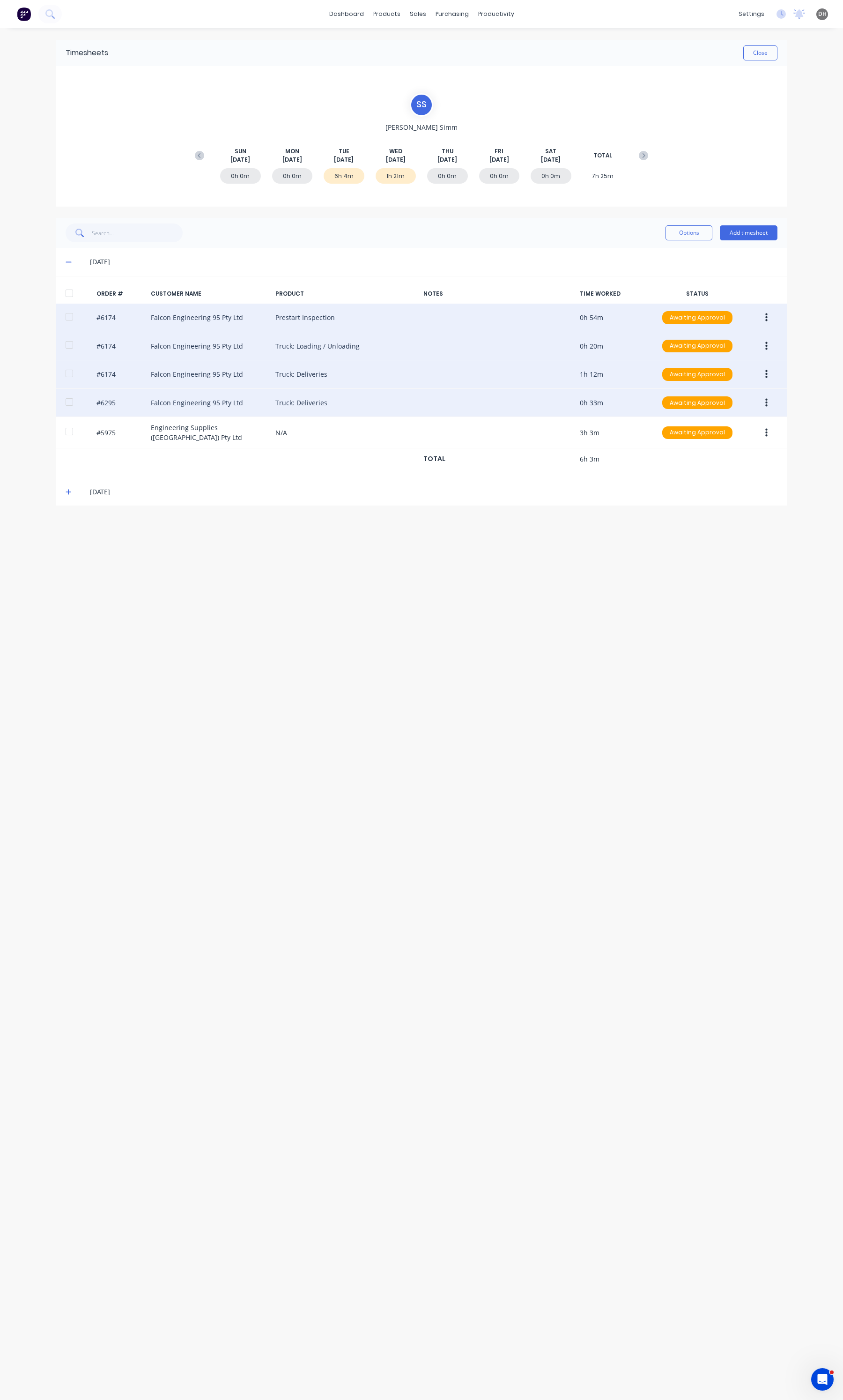
drag, startPoint x: 770, startPoint y: 395, endPoint x: 768, endPoint y: 405, distance: 10.2
click at [771, 396] on button "button" at bounding box center [766, 403] width 22 height 17
click at [736, 458] on button "Edit" at bounding box center [733, 465] width 89 height 19
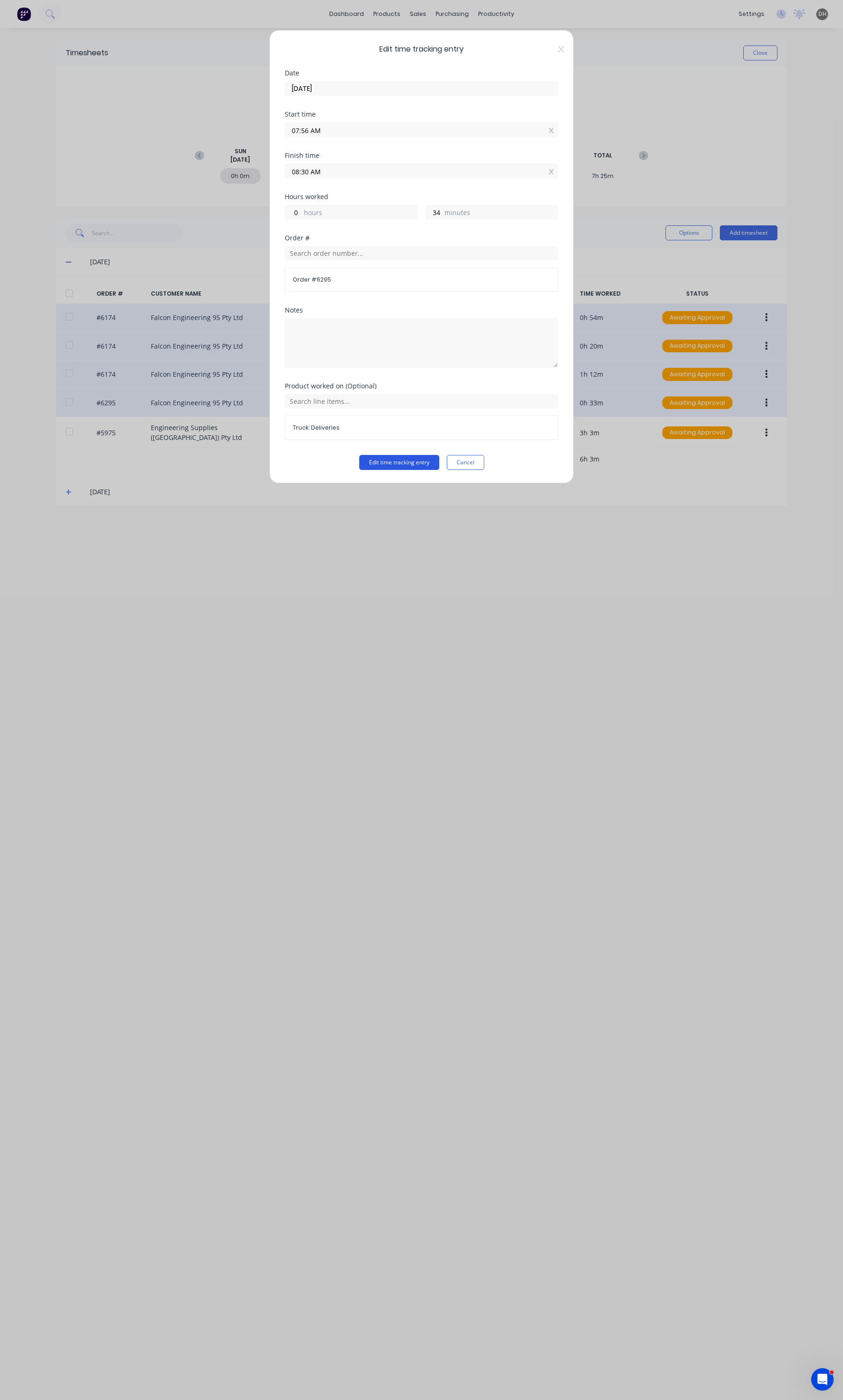
click at [429, 460] on button "Edit time tracking entry" at bounding box center [399, 463] width 80 height 15
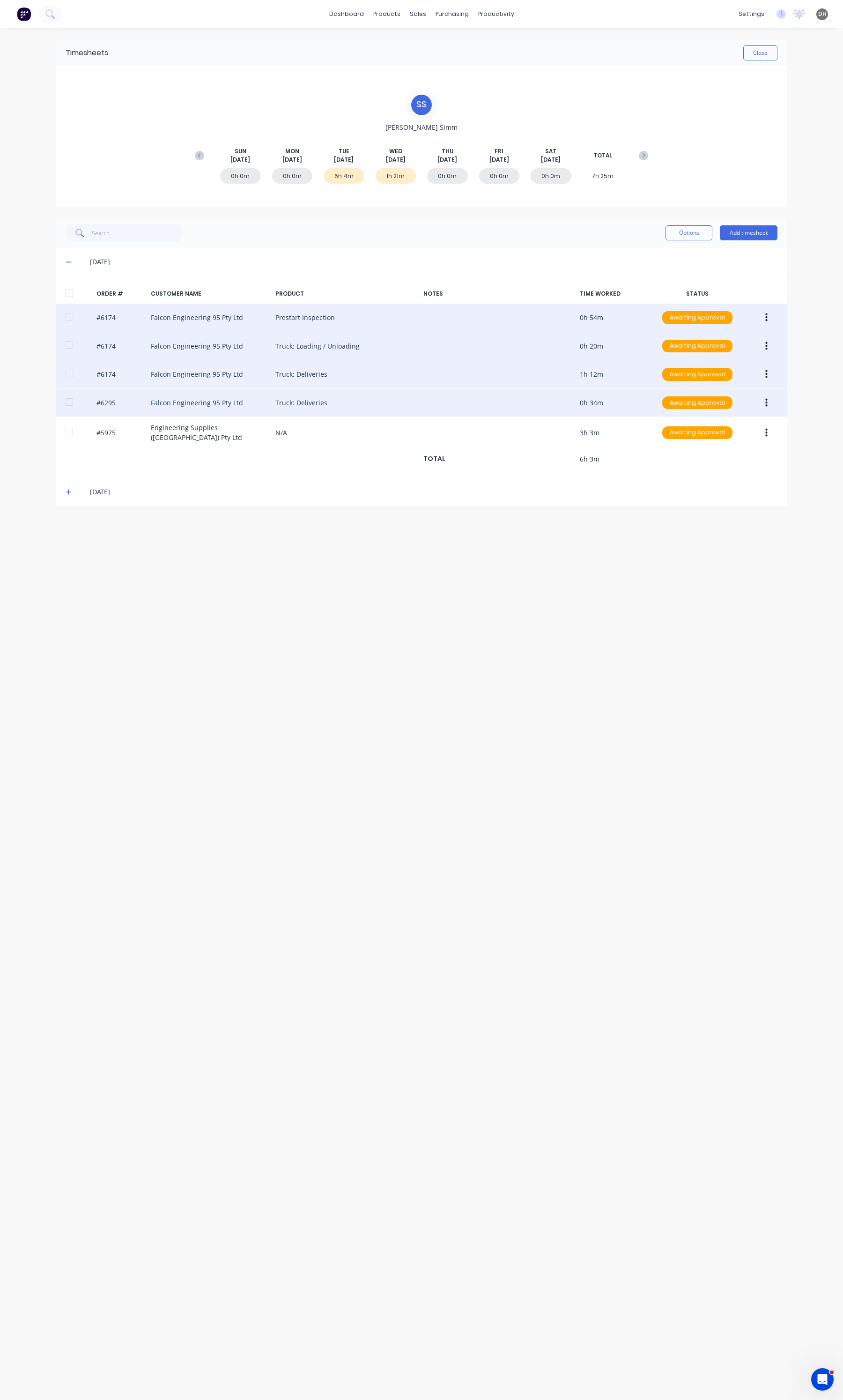
click at [764, 403] on button "button" at bounding box center [766, 403] width 22 height 17
click at [708, 470] on div "Edit" at bounding box center [733, 465] width 72 height 14
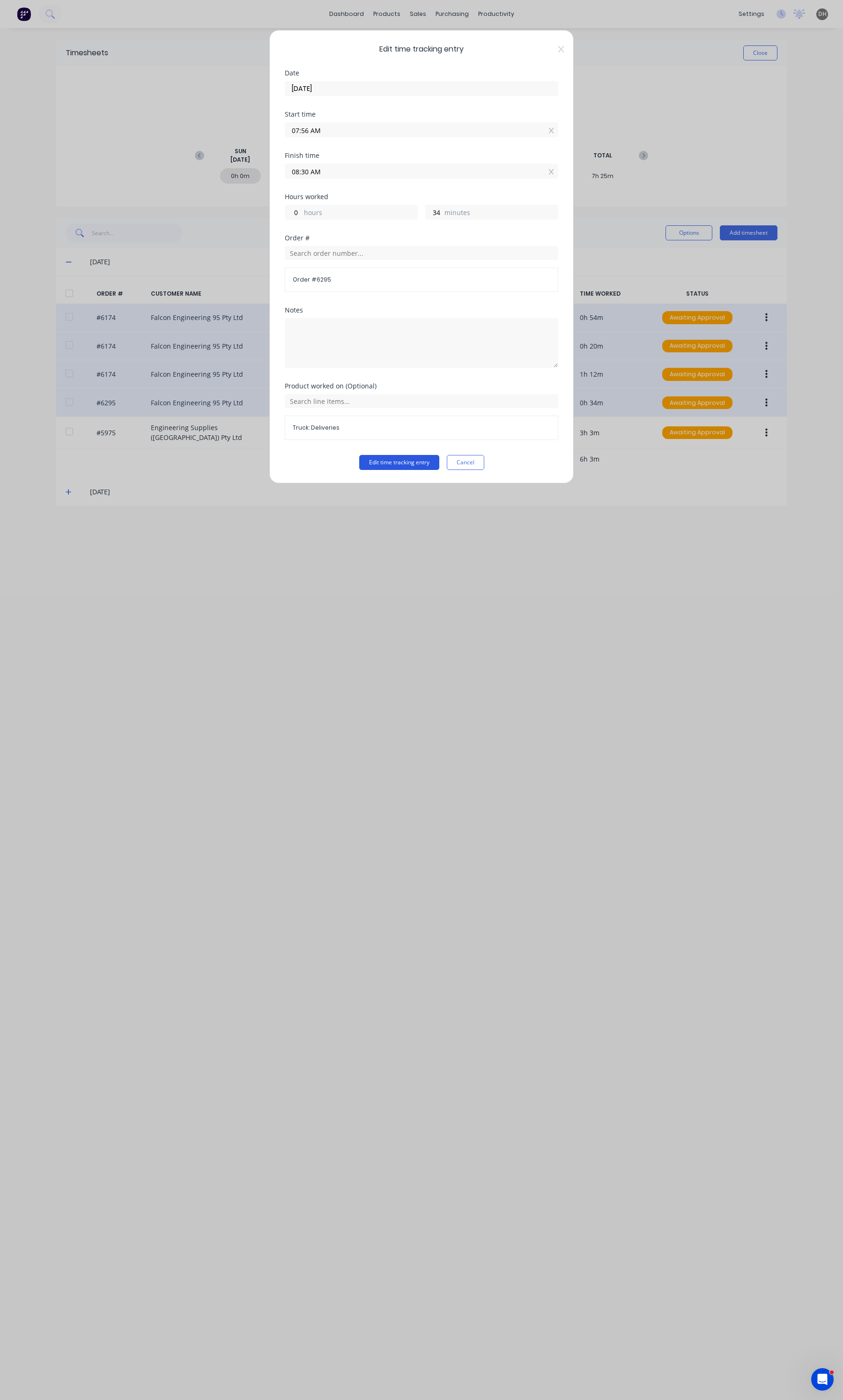
click at [411, 462] on button "Edit time tracking entry" at bounding box center [399, 463] width 80 height 15
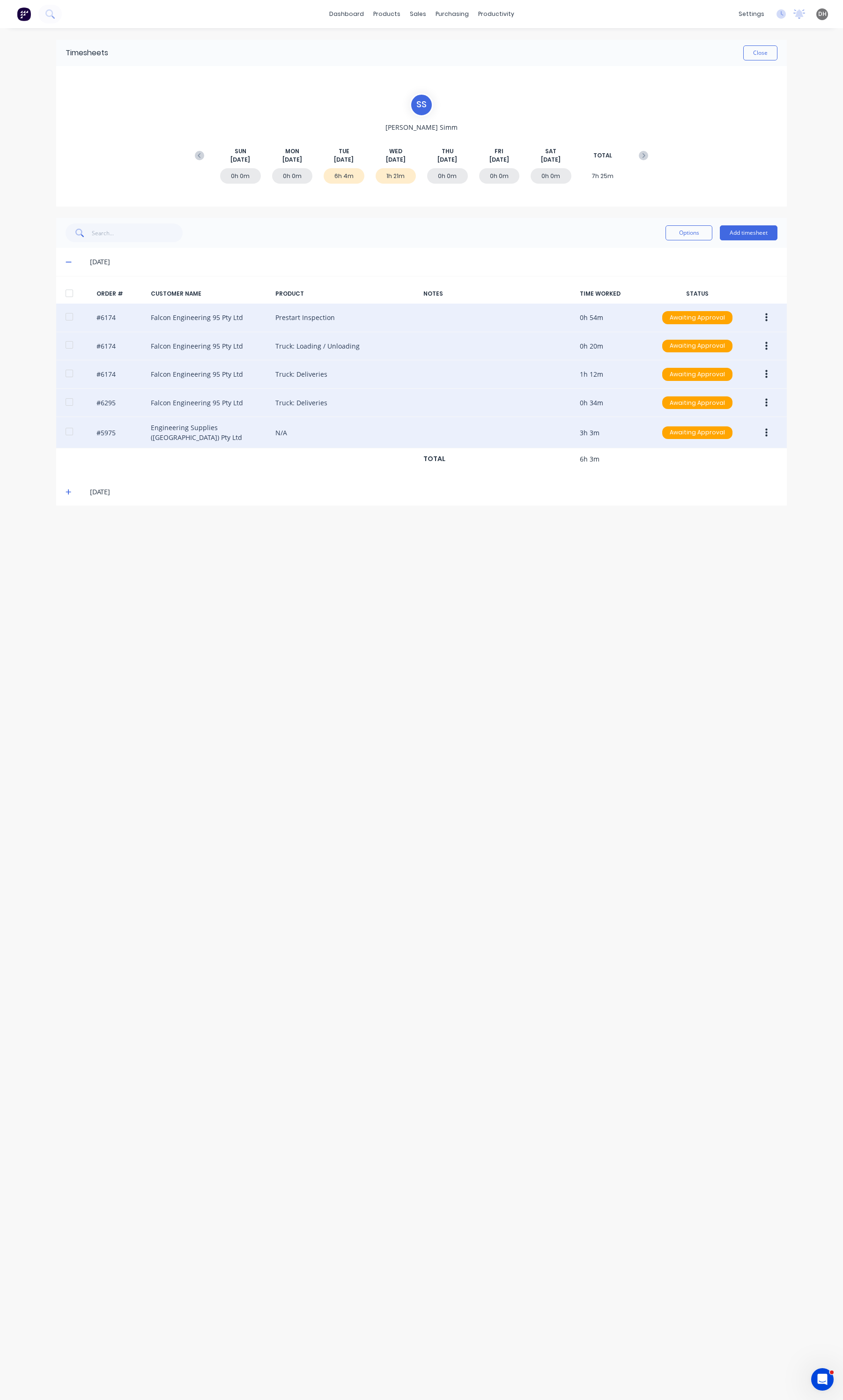
click at [762, 432] on button "button" at bounding box center [766, 433] width 22 height 17
click at [748, 486] on button "Edit" at bounding box center [733, 495] width 89 height 19
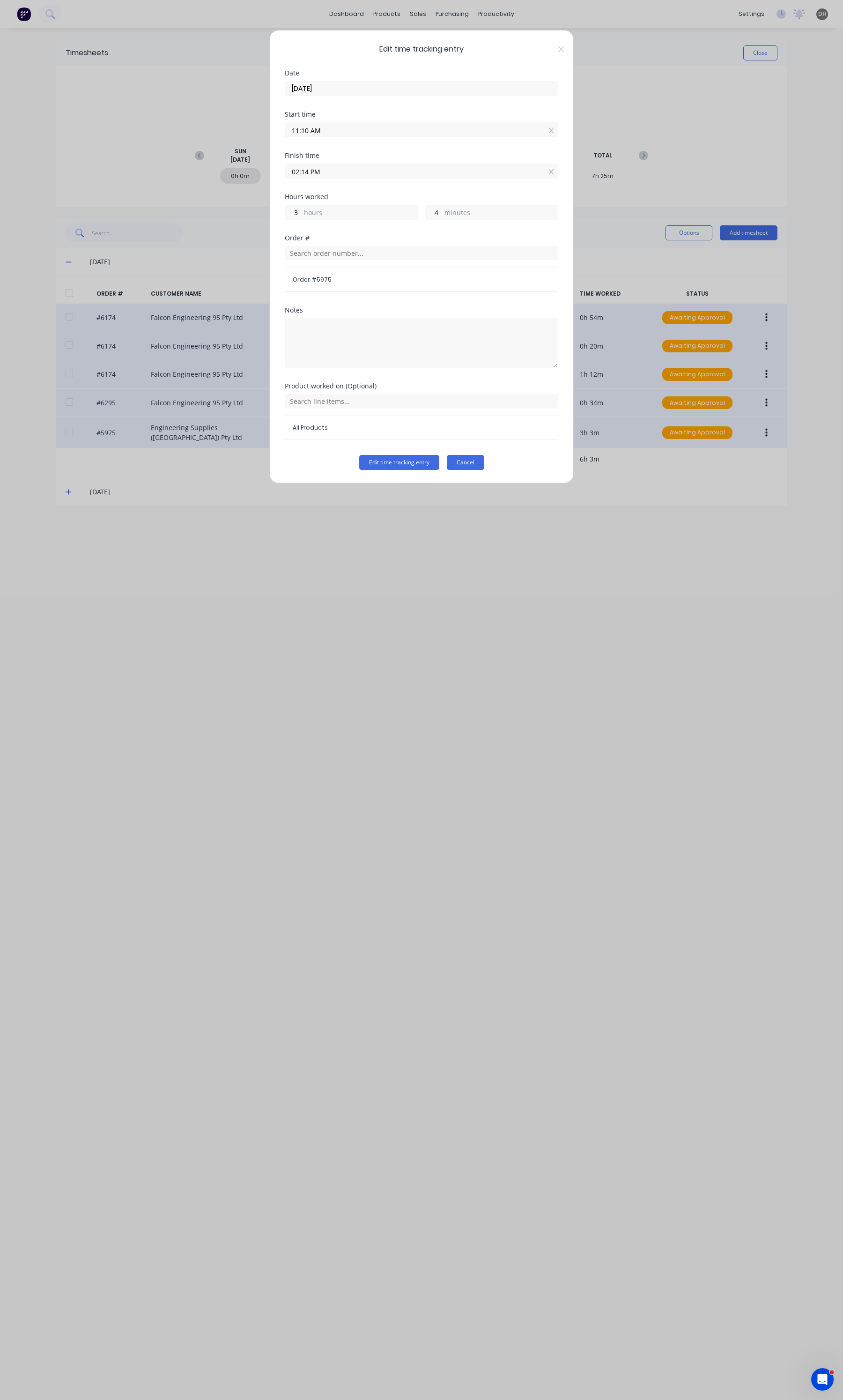
click at [476, 462] on button "Cancel" at bounding box center [466, 463] width 38 height 15
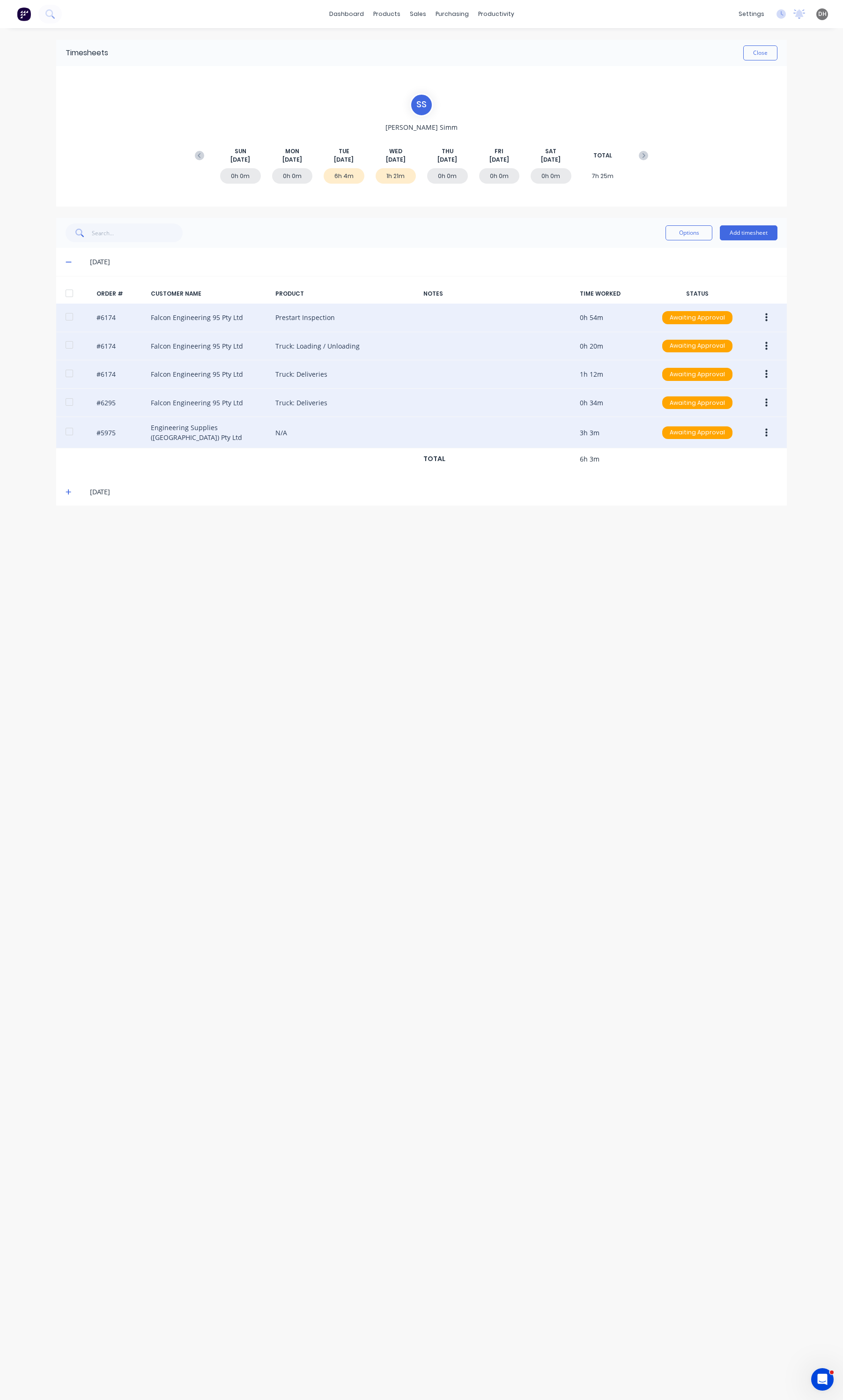
click at [769, 401] on button "button" at bounding box center [766, 403] width 22 height 17
click at [733, 471] on div "Edit" at bounding box center [733, 465] width 72 height 14
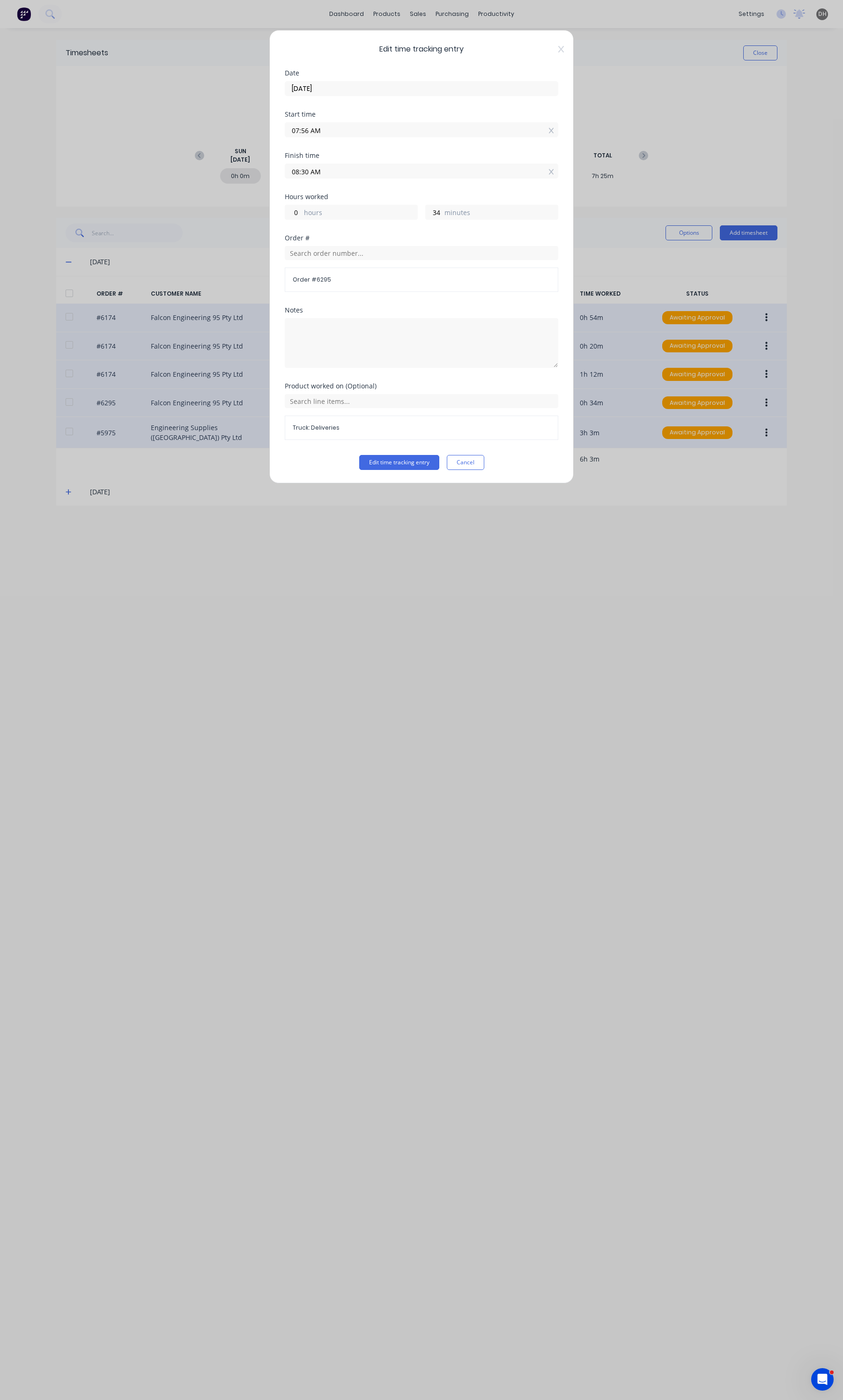
click at [338, 178] on label "08:30 AM" at bounding box center [422, 171] width 274 height 15
click at [338, 178] on input "08:30 AM" at bounding box center [422, 171] width 272 height 14
click at [308, 284] on div "11" at bounding box center [304, 285] width 23 height 16
click at [333, 235] on div "10" at bounding box center [330, 237] width 23 height 16
click at [390, 446] on div "Product worked on (Optional) Truck: Deliveries" at bounding box center [422, 419] width 274 height 72
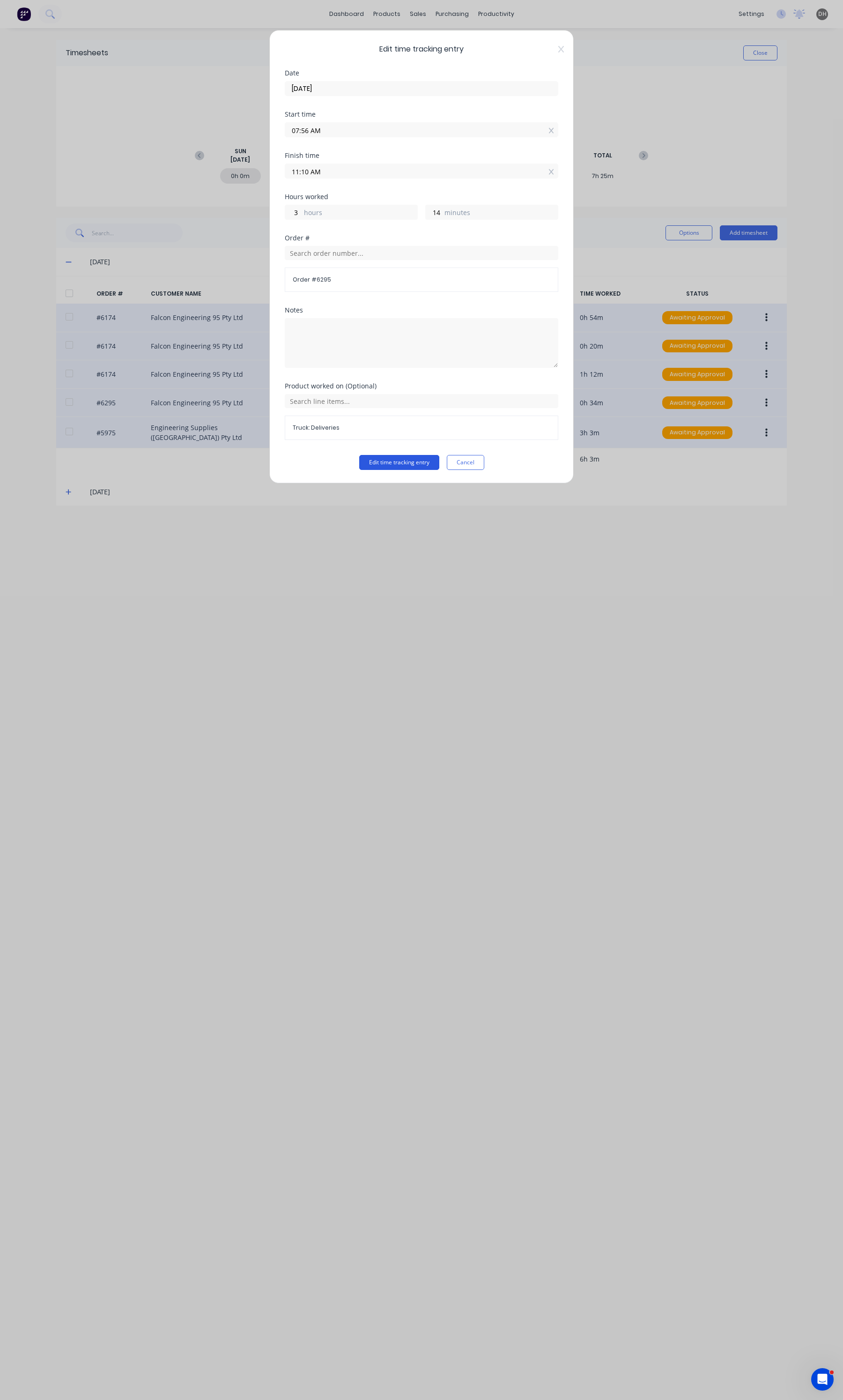
click at [386, 458] on button "Edit time tracking entry" at bounding box center [399, 463] width 80 height 15
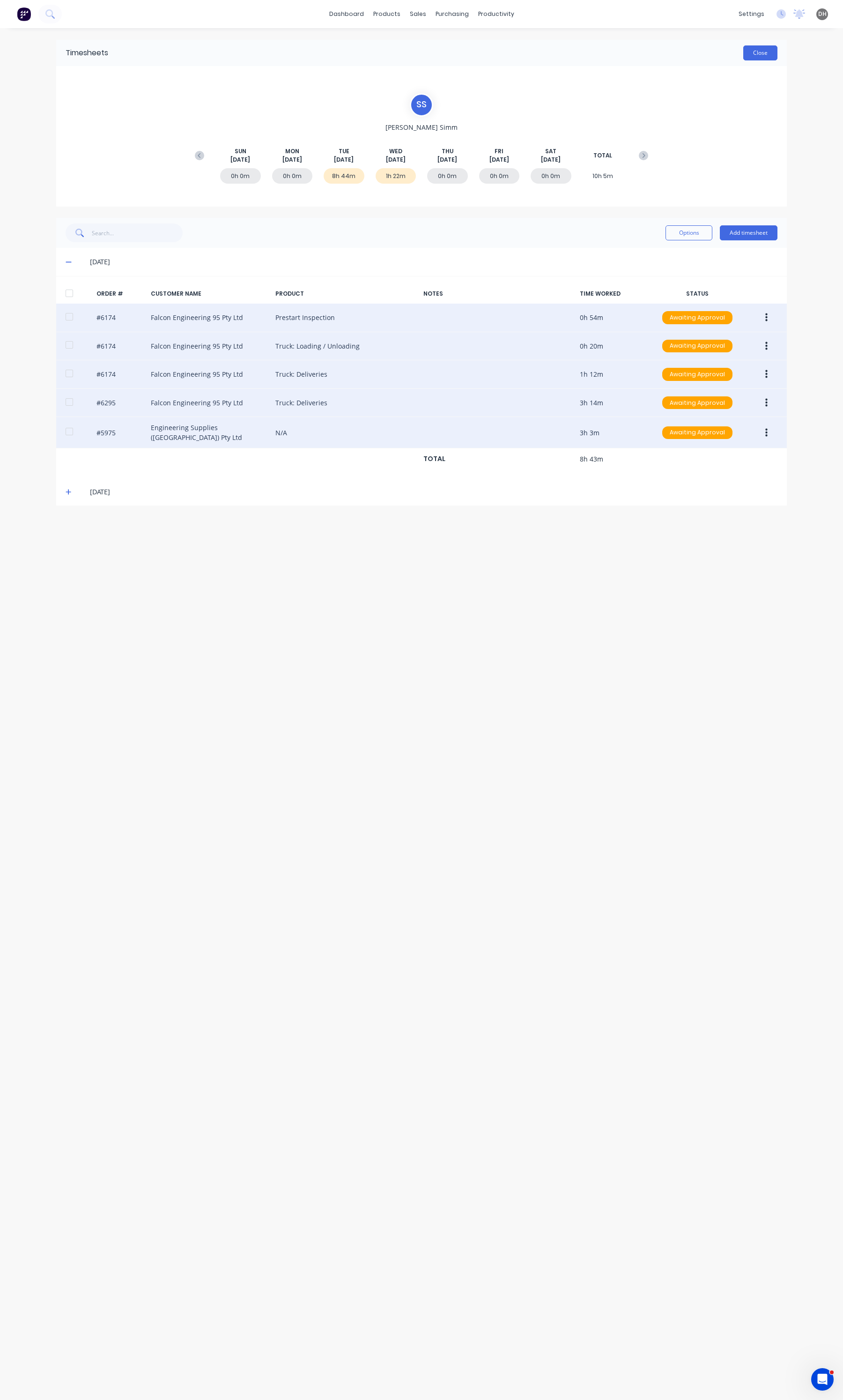
click at [755, 55] on button "Close" at bounding box center [760, 53] width 34 height 15
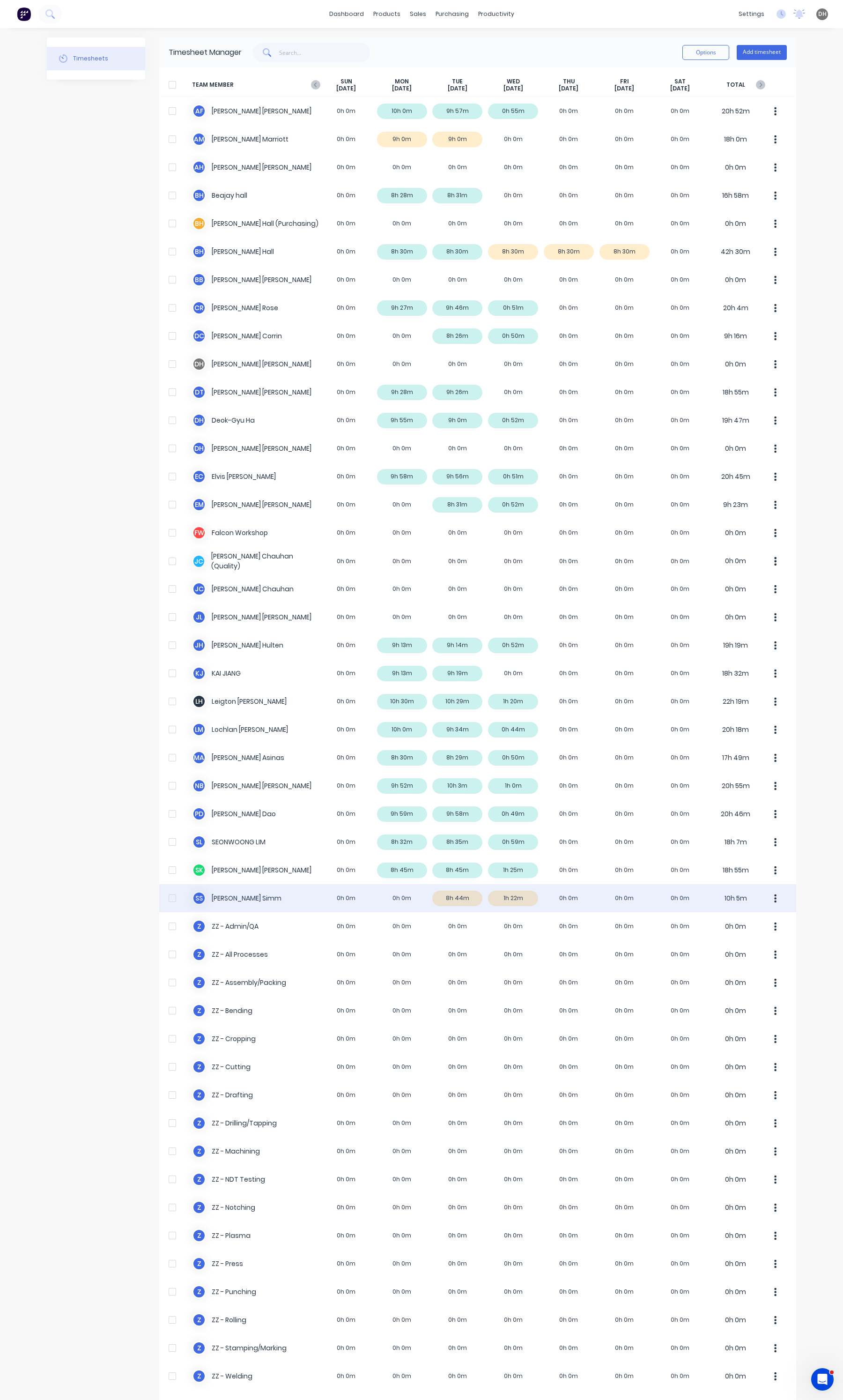
click at [770, 900] on button "button" at bounding box center [775, 898] width 20 height 19
click at [731, 924] on div "Approve" at bounding box center [740, 924] width 72 height 14
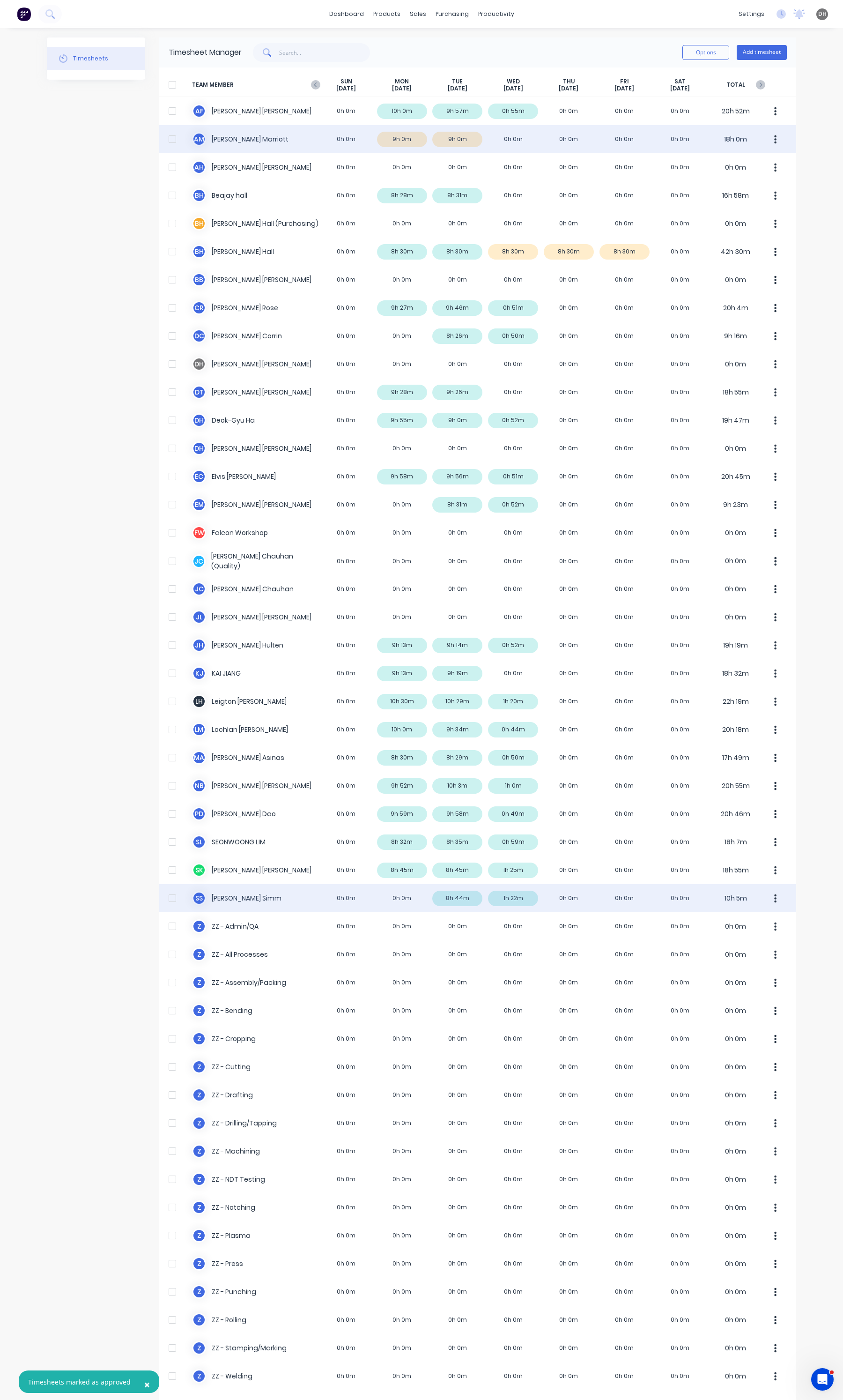
click at [773, 140] on button "button" at bounding box center [775, 139] width 20 height 19
click at [747, 167] on div "Approve" at bounding box center [740, 165] width 72 height 14
click at [312, 88] on icon "button" at bounding box center [316, 85] width 9 height 9
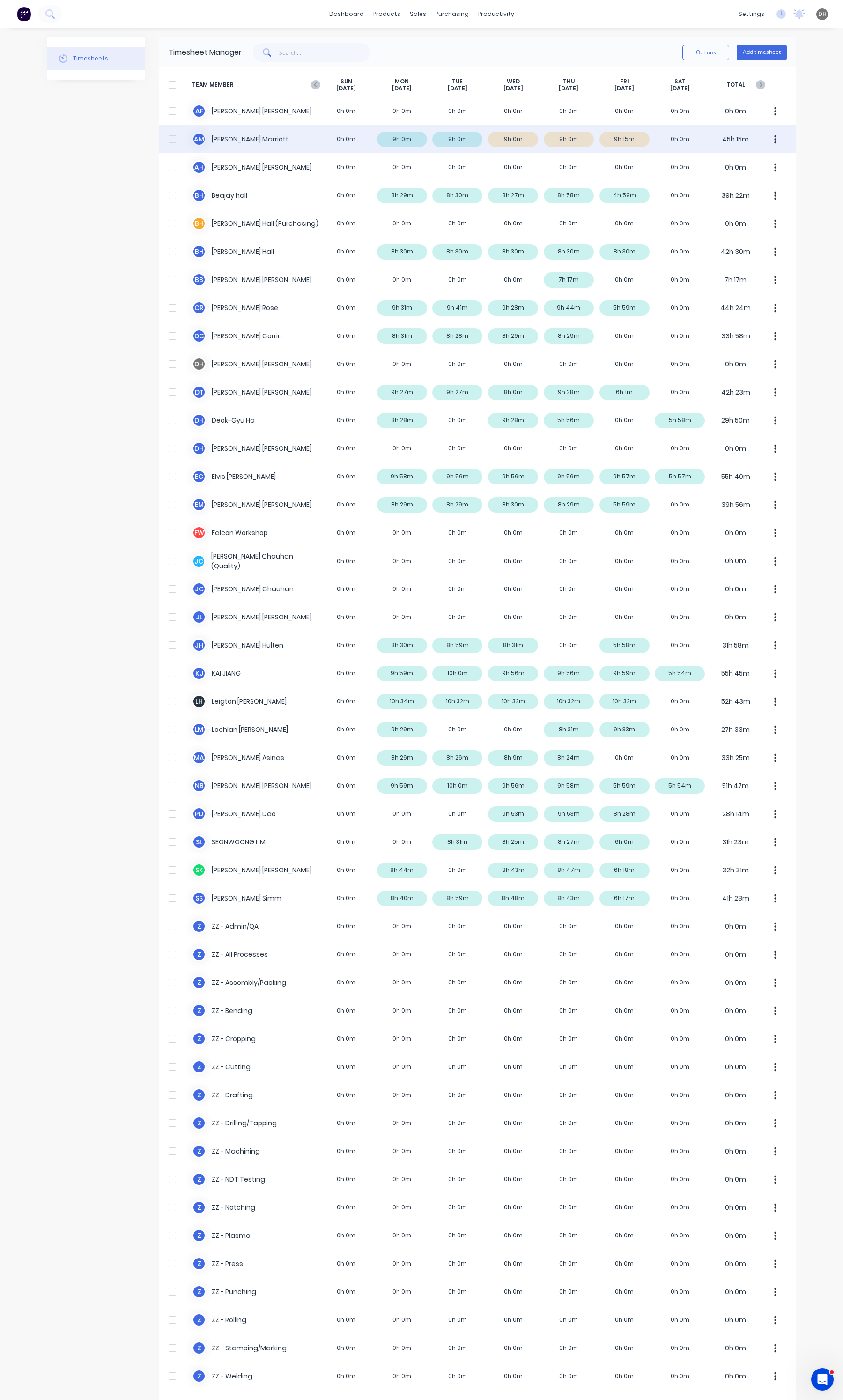
click at [773, 140] on button "button" at bounding box center [775, 139] width 20 height 19
click at [765, 160] on div "Approve" at bounding box center [740, 165] width 72 height 14
click at [756, 85] on icon "button" at bounding box center [761, 85] width 9 height 9
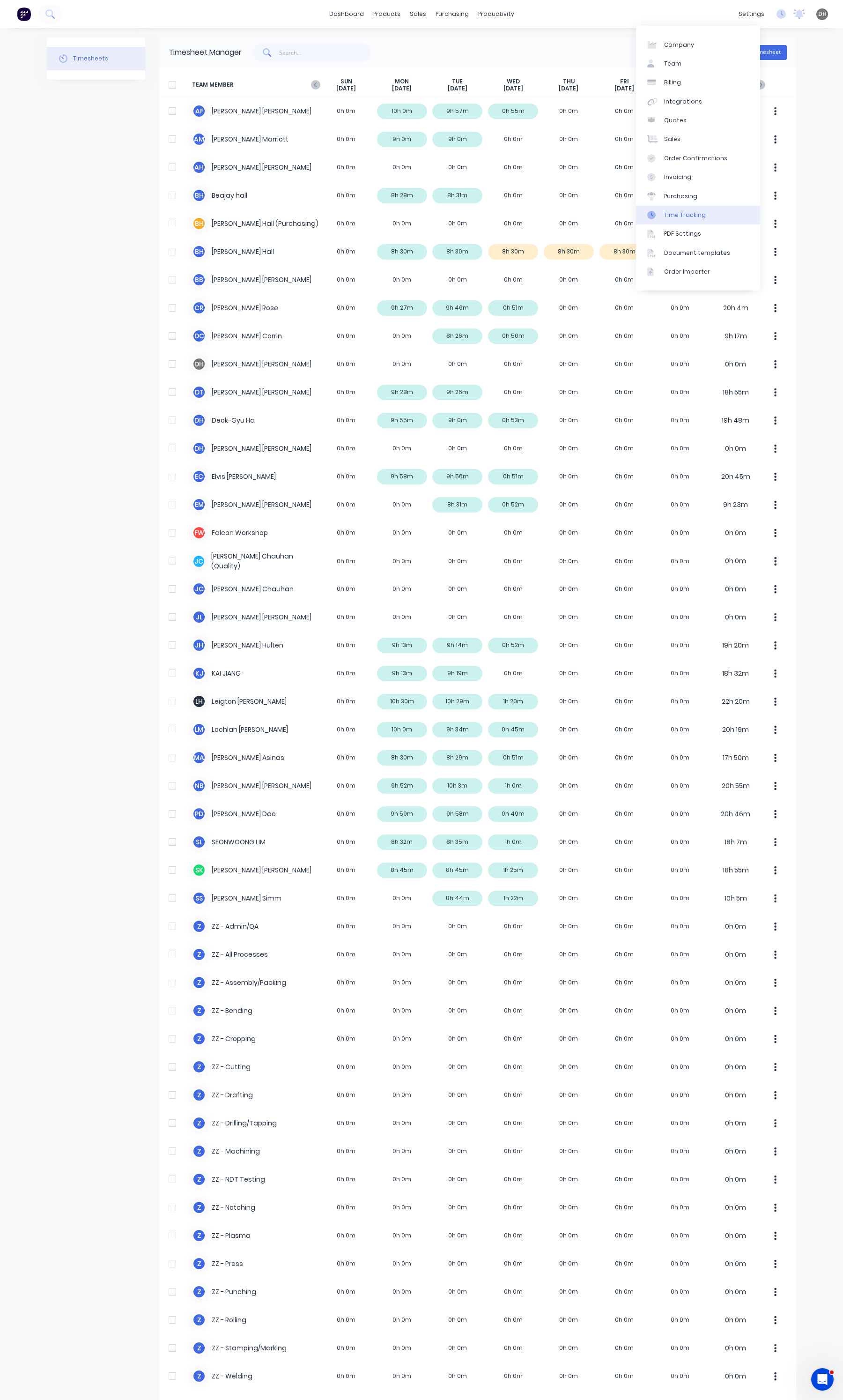
click at [685, 214] on div "Time Tracking" at bounding box center [684, 215] width 42 height 8
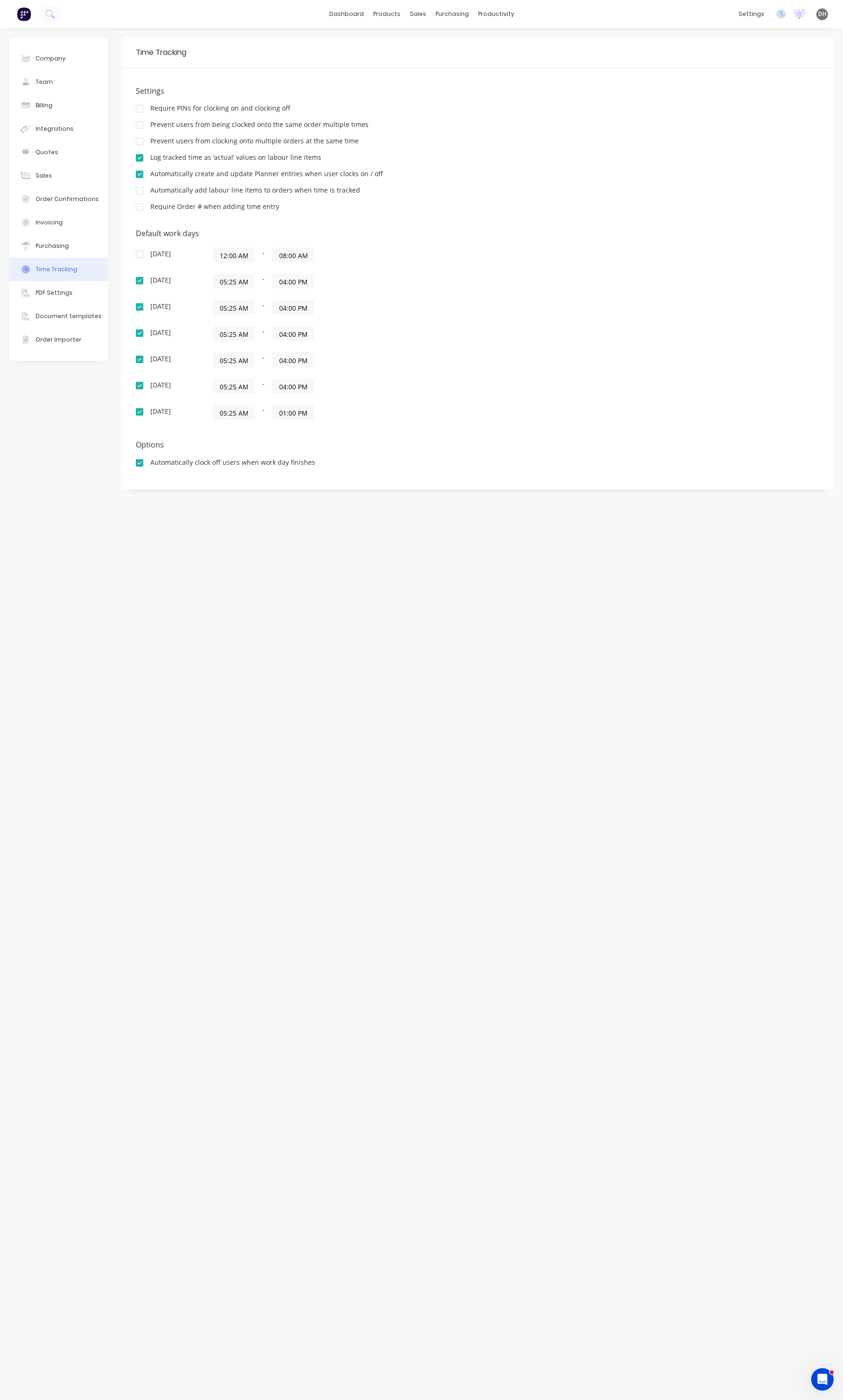
click at [205, 138] on div "Prevent users from clocking onto multiple orders at the same time" at bounding box center [254, 141] width 208 height 6
click at [143, 138] on div at bounding box center [140, 142] width 19 height 19
click at [522, 99] on div "Timesheets" at bounding box center [516, 102] width 35 height 8
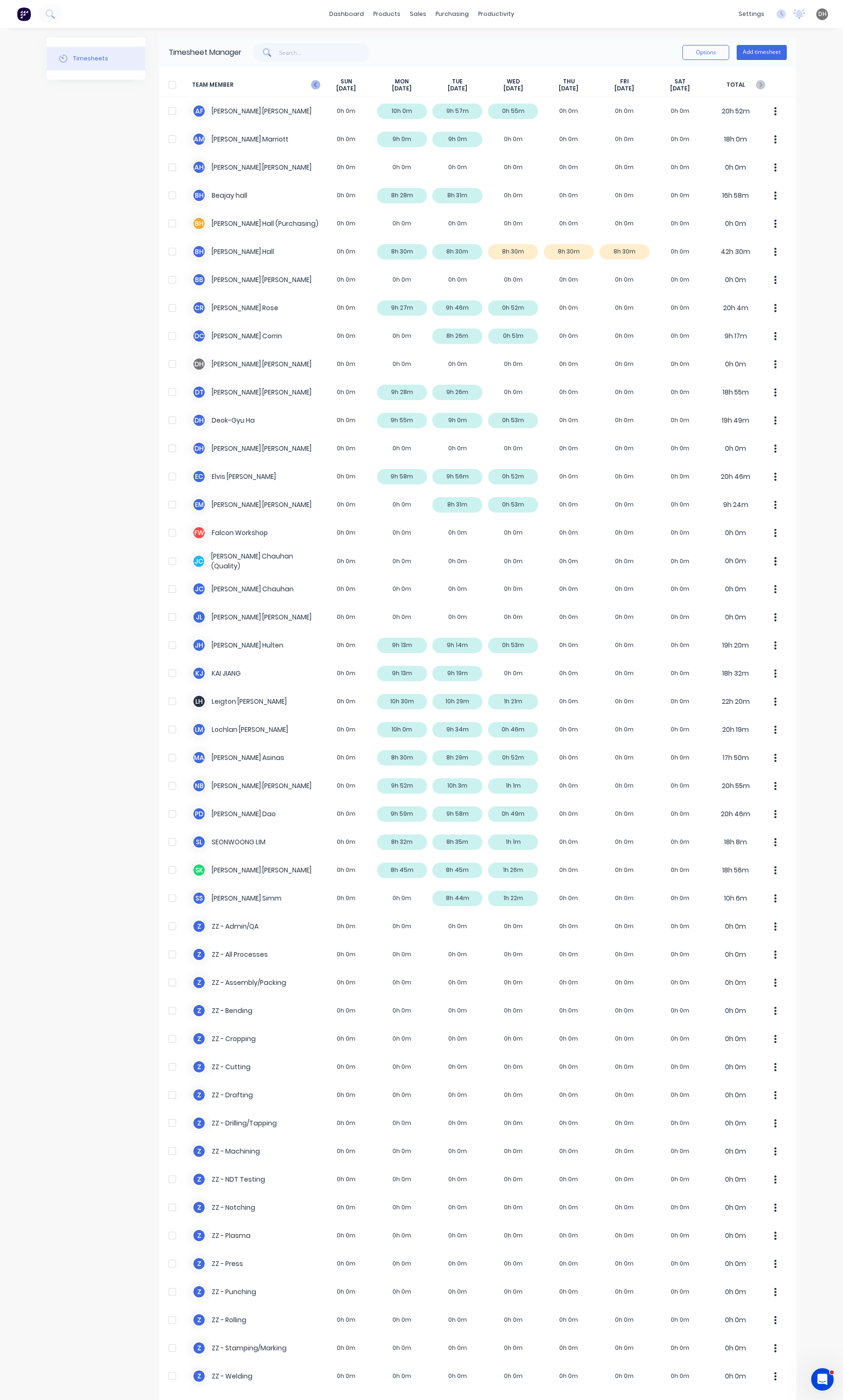
click at [312, 85] on icon "button" at bounding box center [316, 85] width 9 height 9
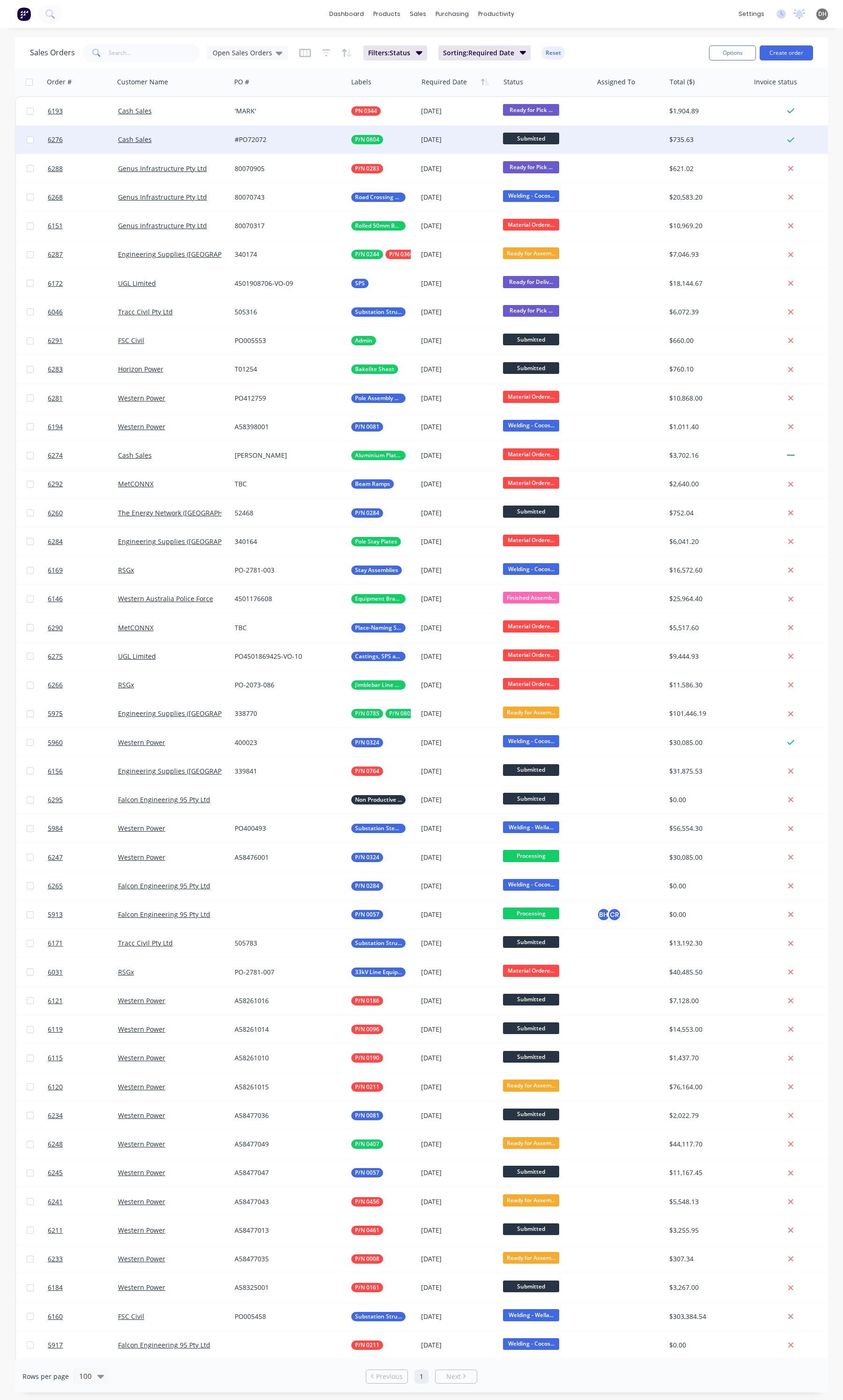
click at [193, 140] on div "Cash Sales" at bounding box center [170, 140] width 103 height 9
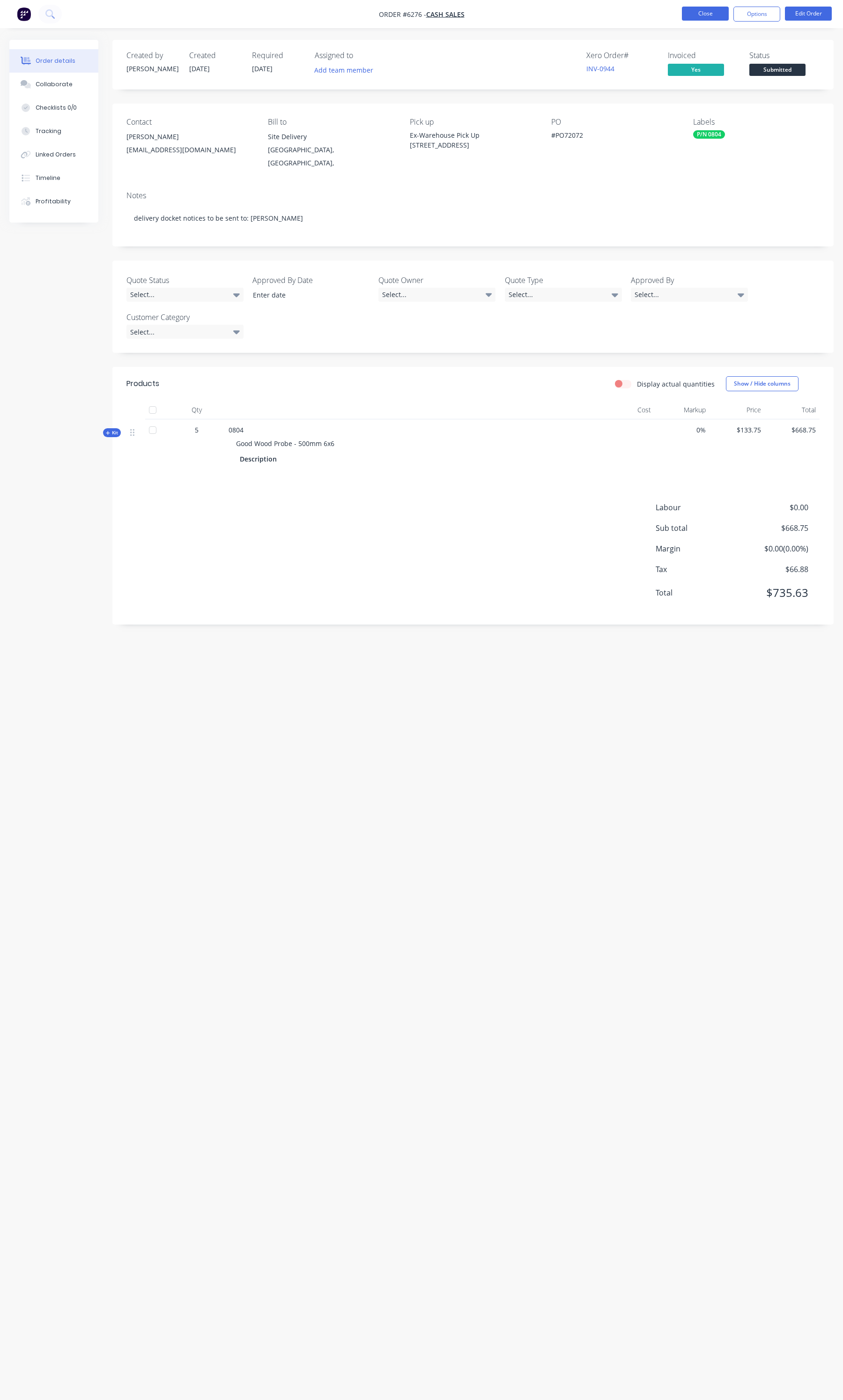
click at [717, 13] on button "Close" at bounding box center [706, 14] width 47 height 14
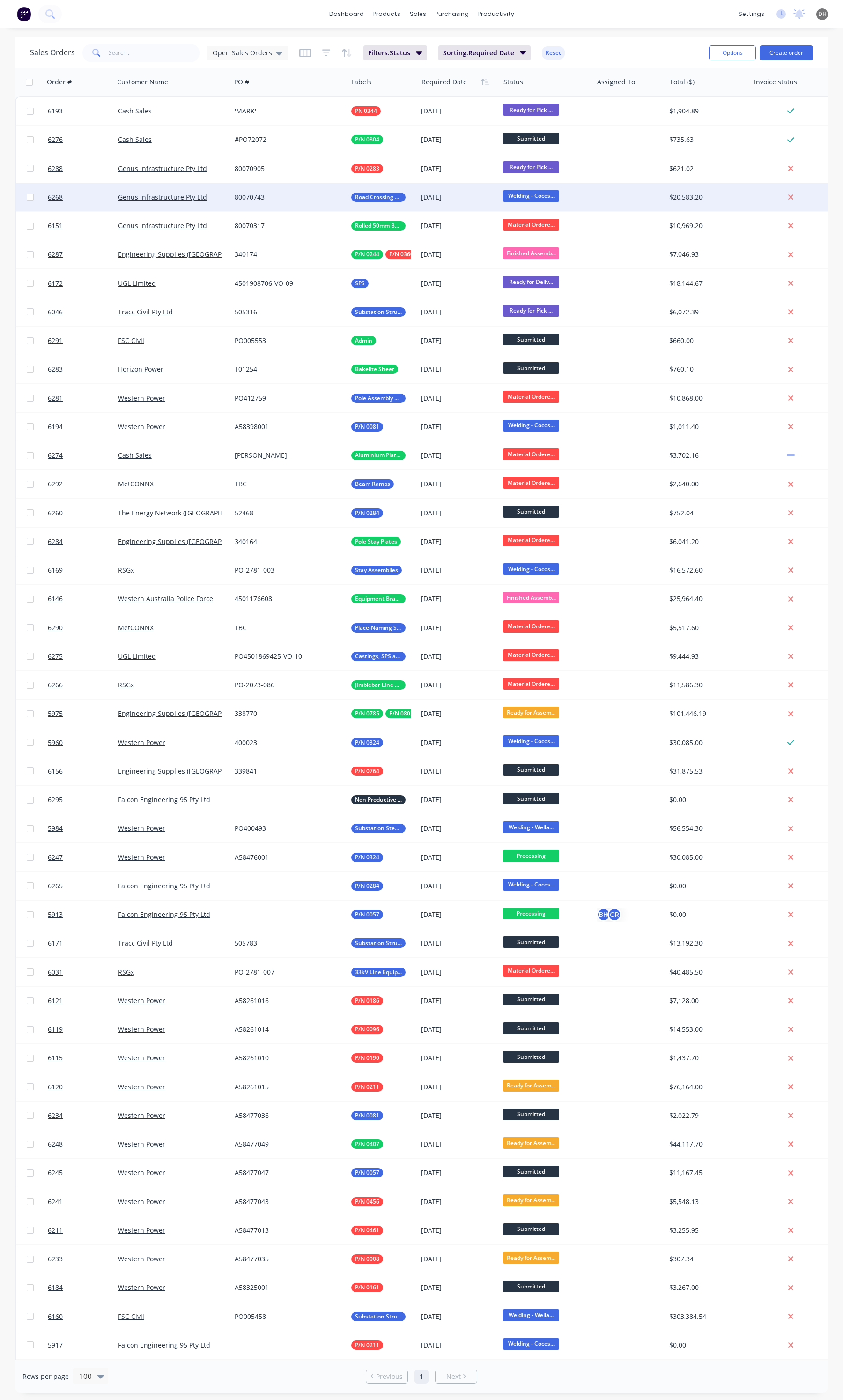
click at [524, 194] on span "Welding - Cocos..." at bounding box center [531, 196] width 56 height 12
click at [542, 293] on span "Galvanizing/Painting" at bounding box center [539, 295] width 65 height 9
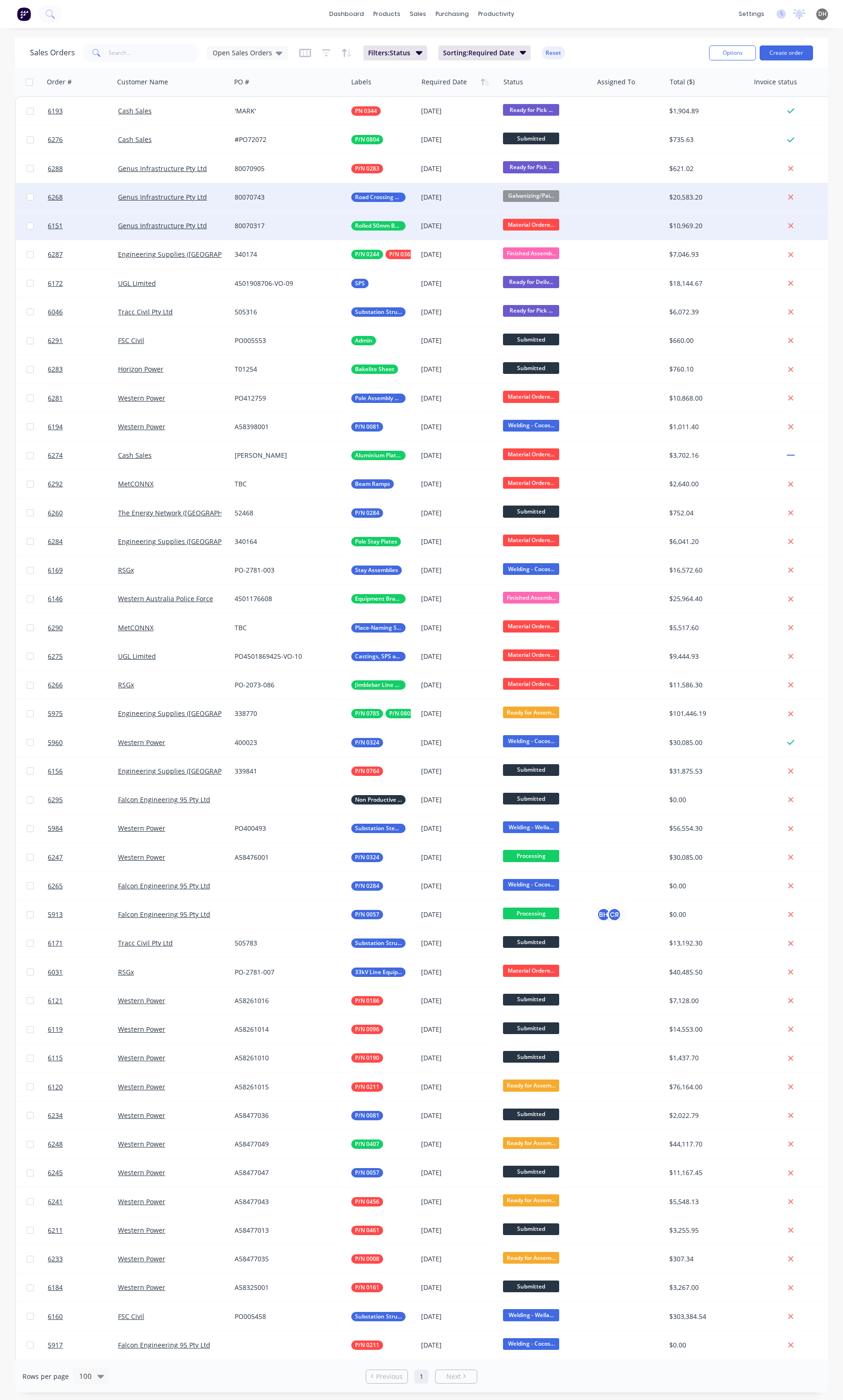
click at [549, 224] on span "Material Ordere..." at bounding box center [531, 225] width 56 height 12
click at [545, 339] on span "Ready for Assembly" at bounding box center [538, 341] width 62 height 9
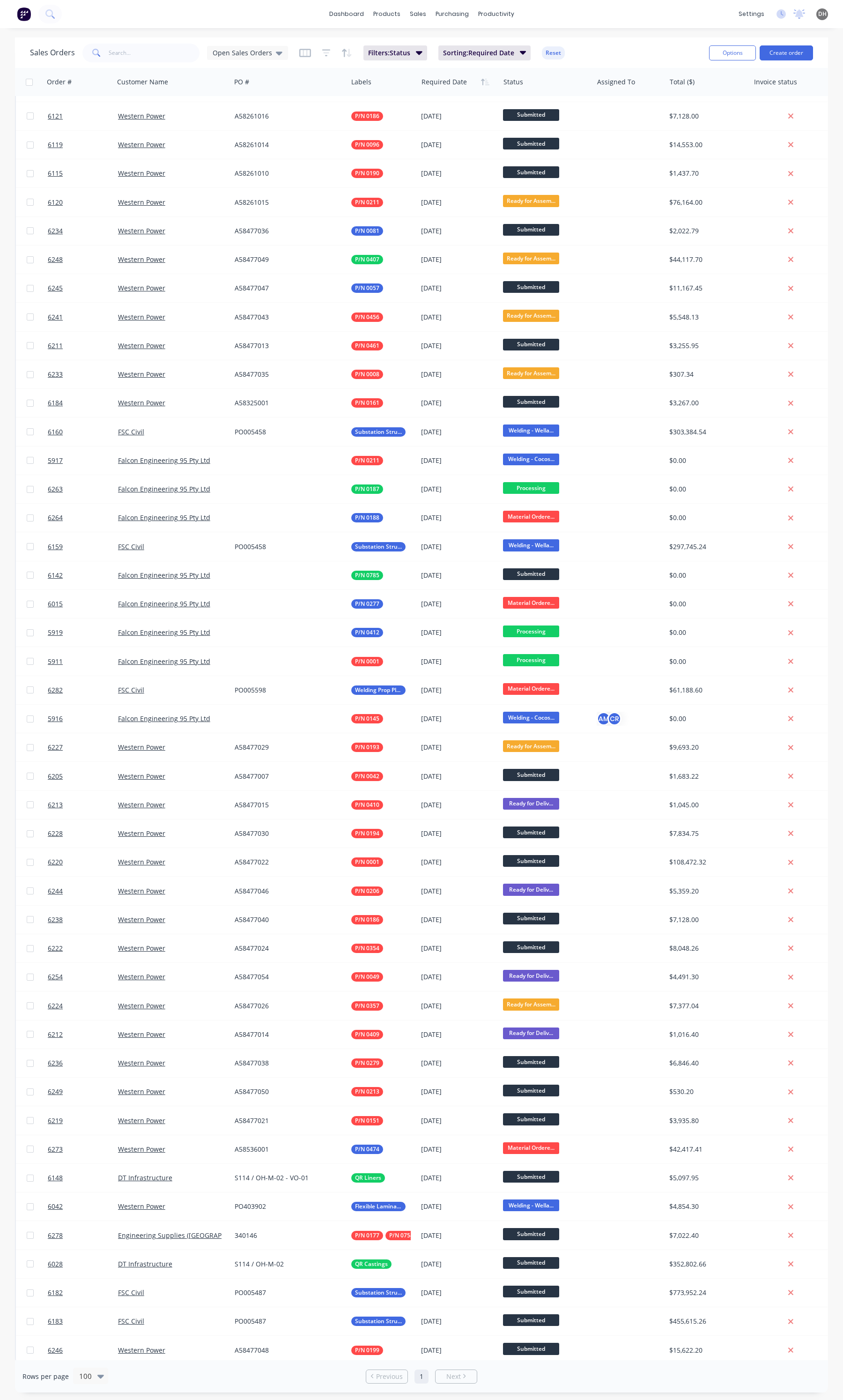
scroll to position [893, 0]
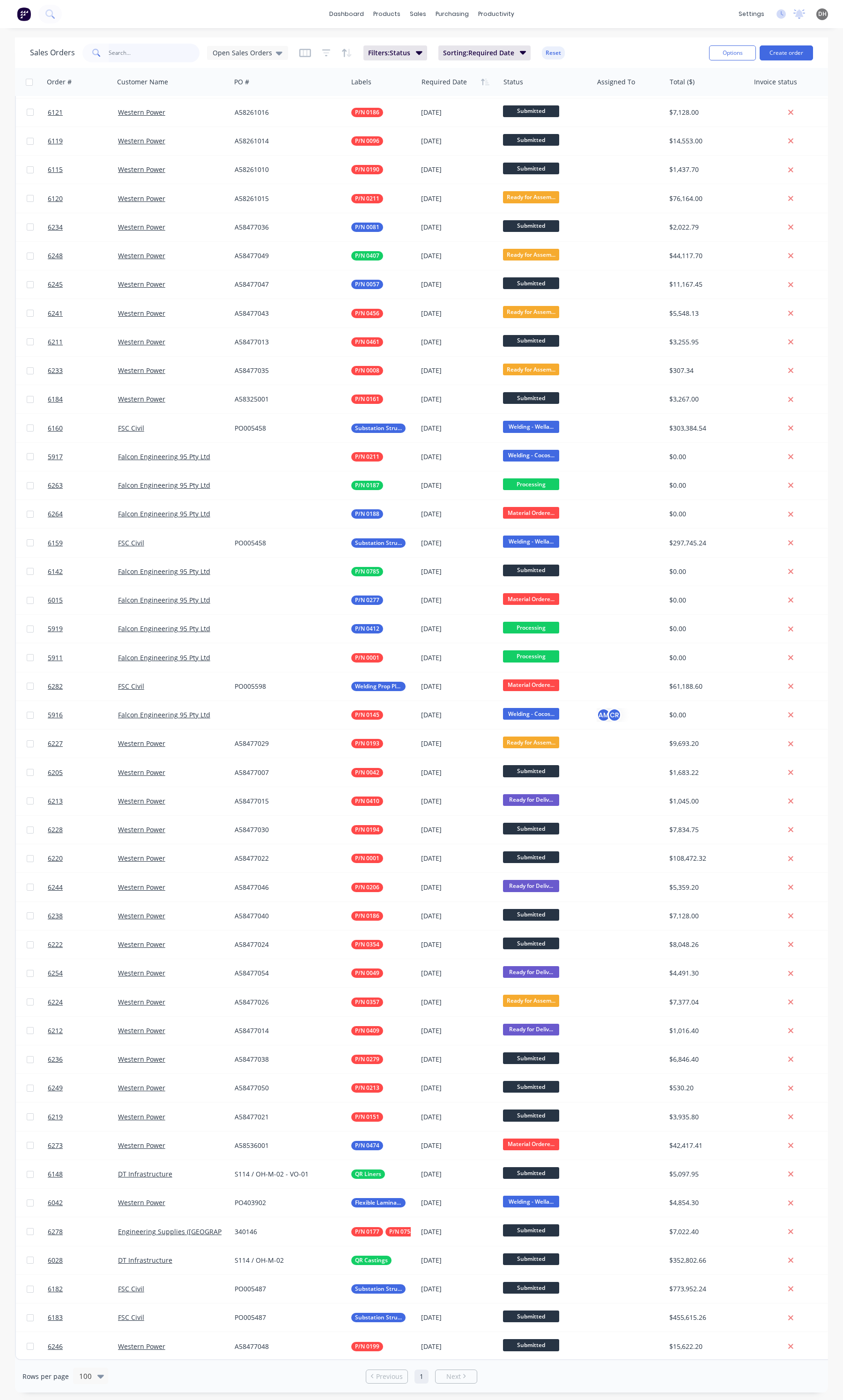
click at [148, 48] on input "text" at bounding box center [154, 53] width 92 height 19
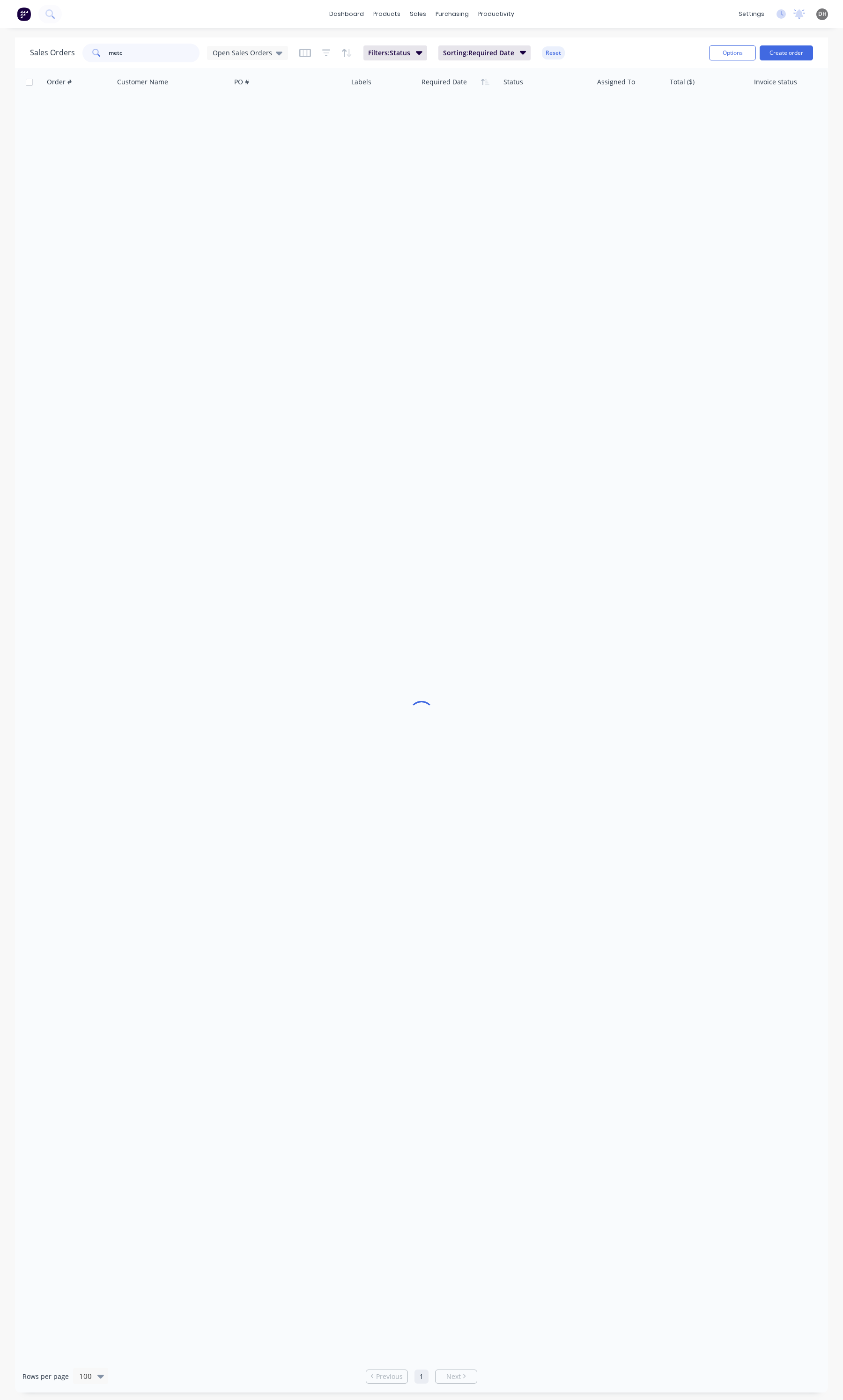
scroll to position [0, 0]
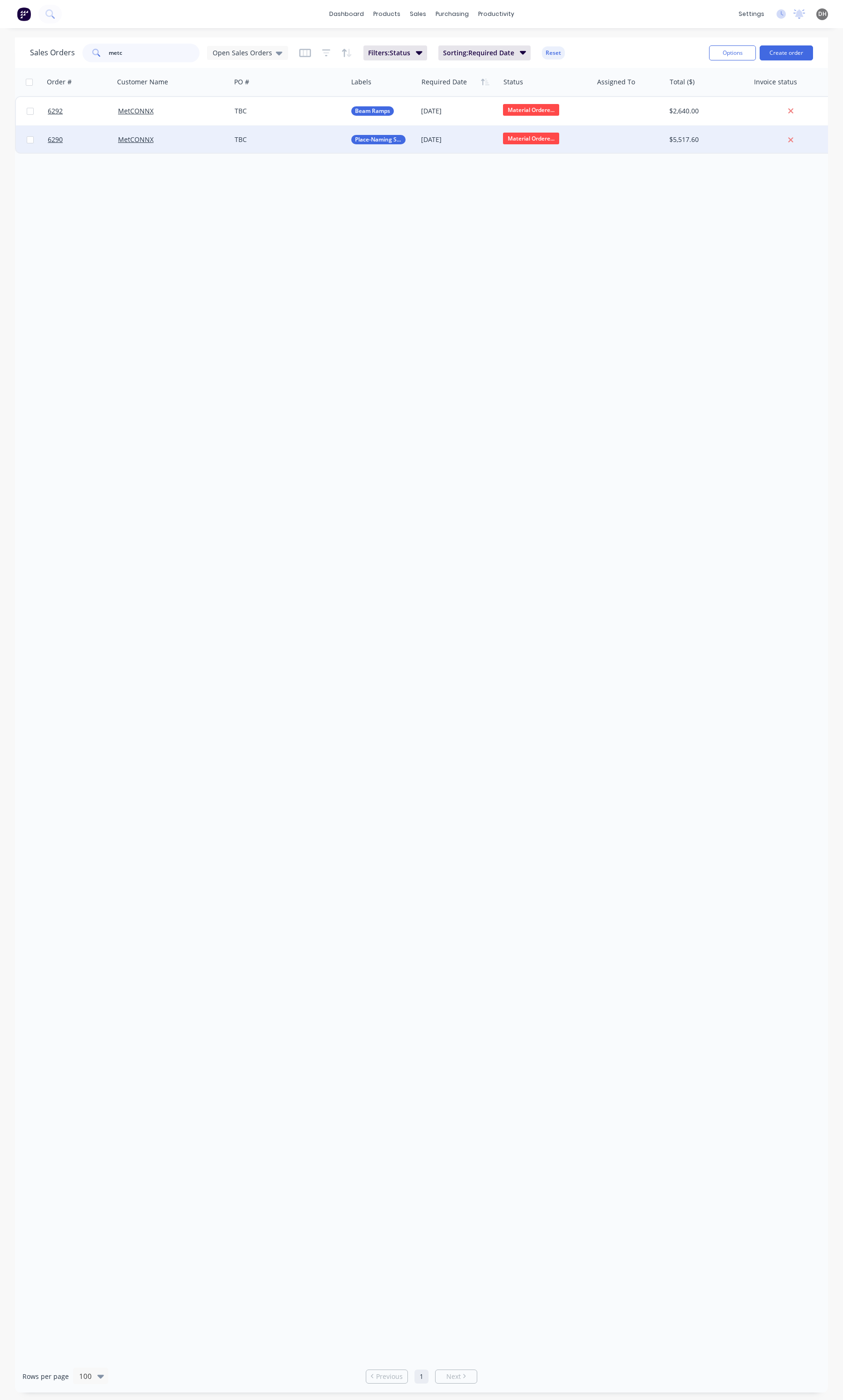
type input "metc"
click at [282, 134] on div "TBC" at bounding box center [289, 140] width 117 height 28
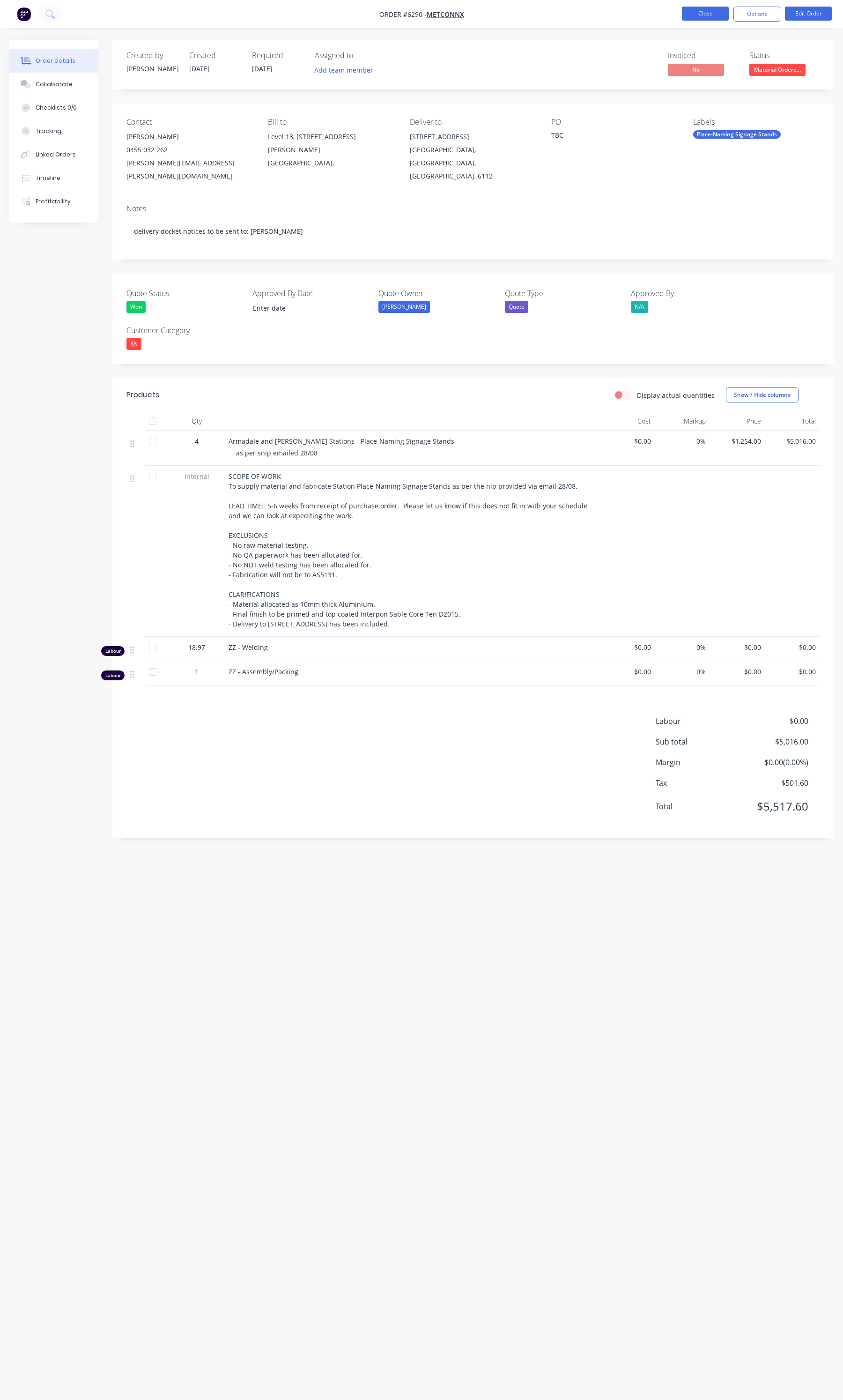
click at [692, 17] on button "Close" at bounding box center [706, 14] width 47 height 14
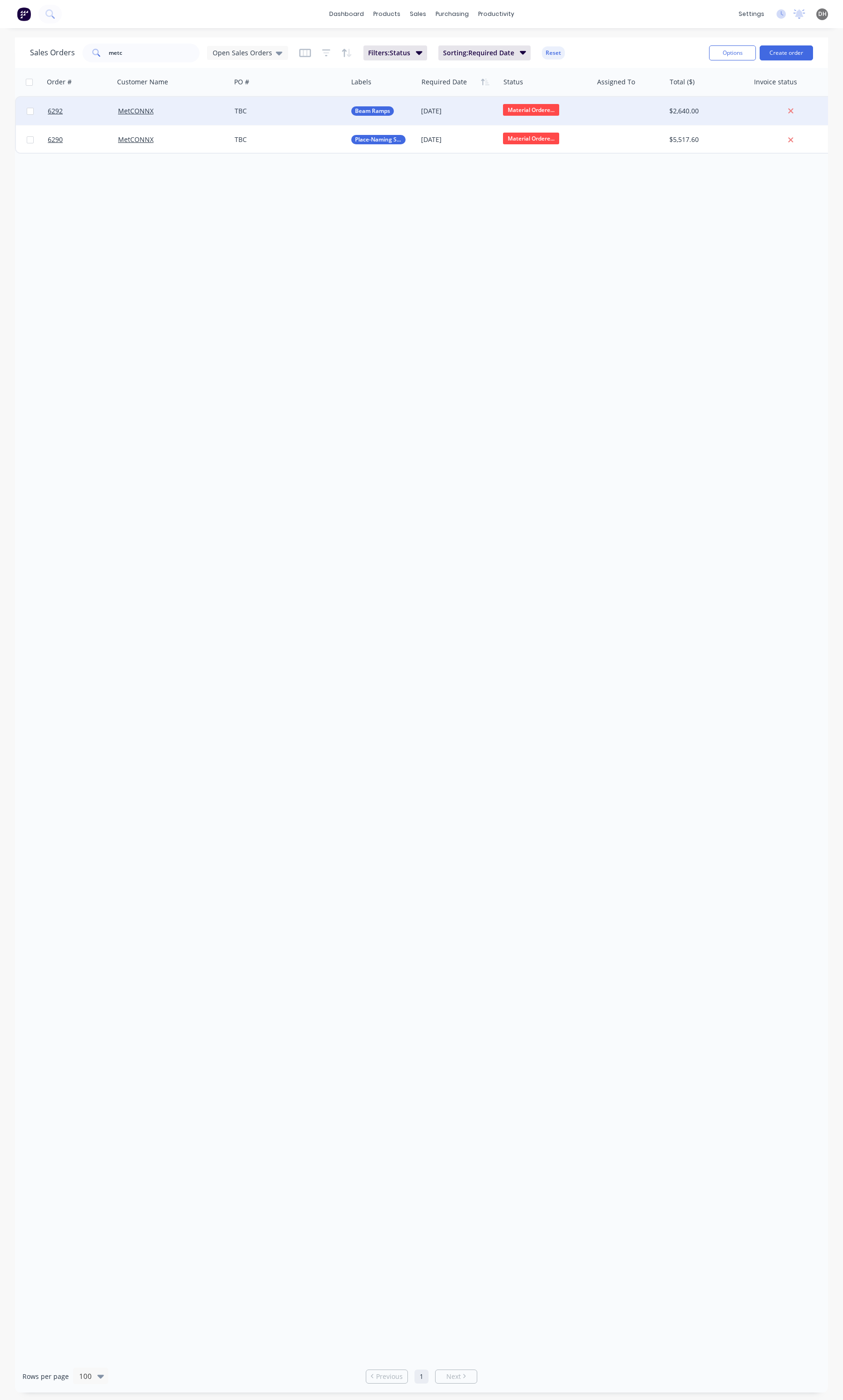
click at [284, 109] on div "TBC" at bounding box center [286, 111] width 103 height 9
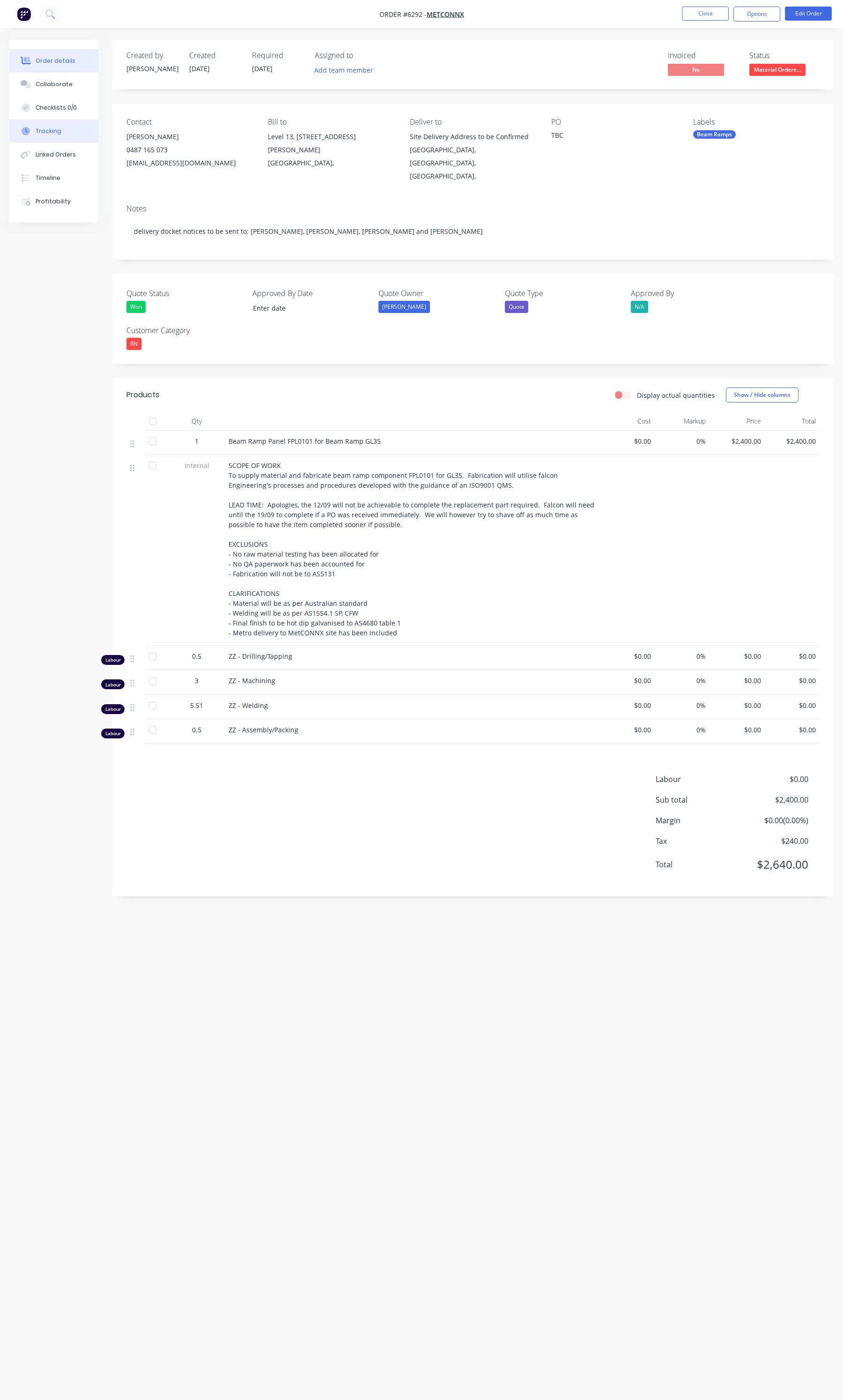
click at [59, 123] on button "Tracking" at bounding box center [54, 131] width 89 height 23
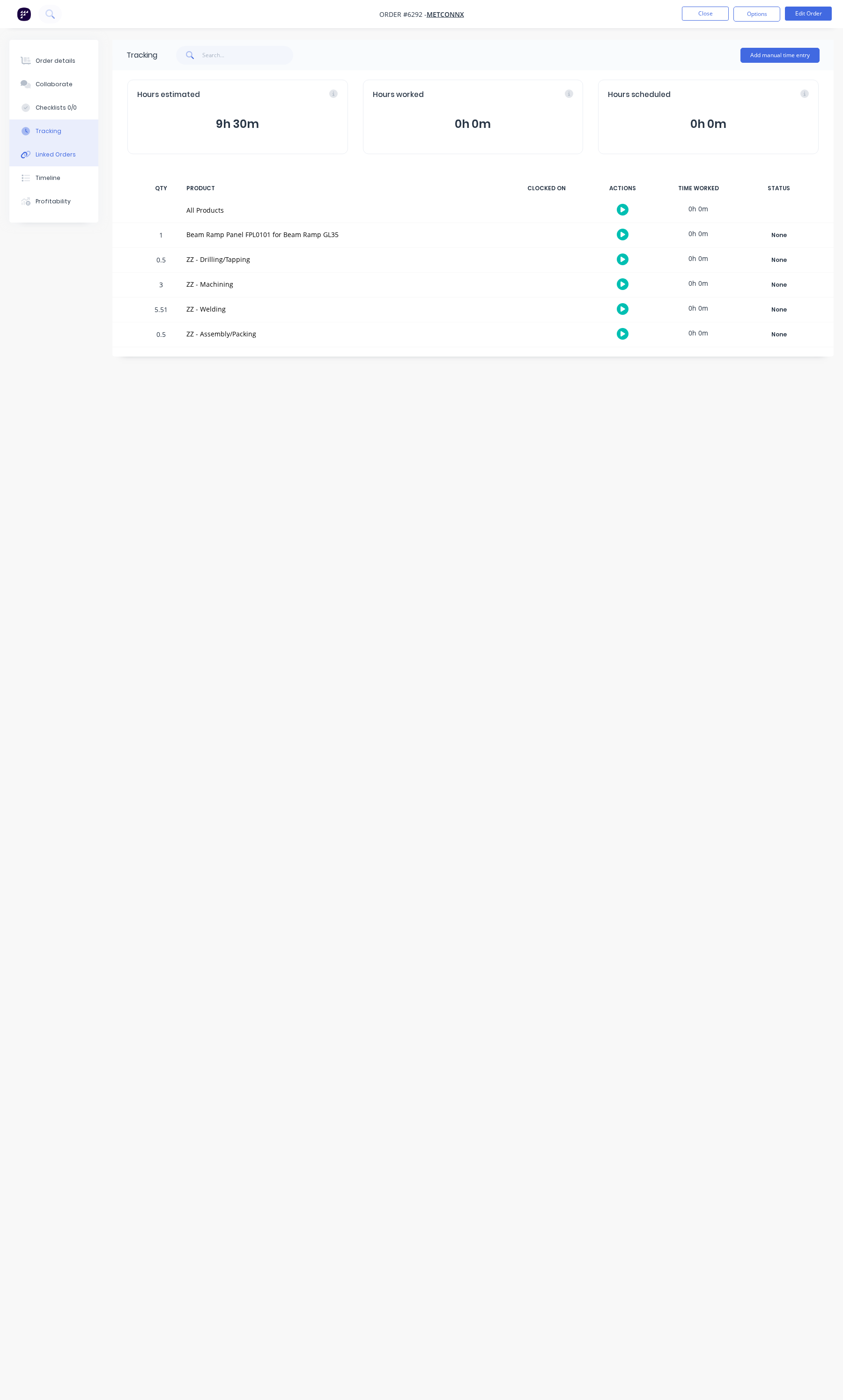
click at [55, 147] on button "Linked Orders" at bounding box center [54, 154] width 89 height 23
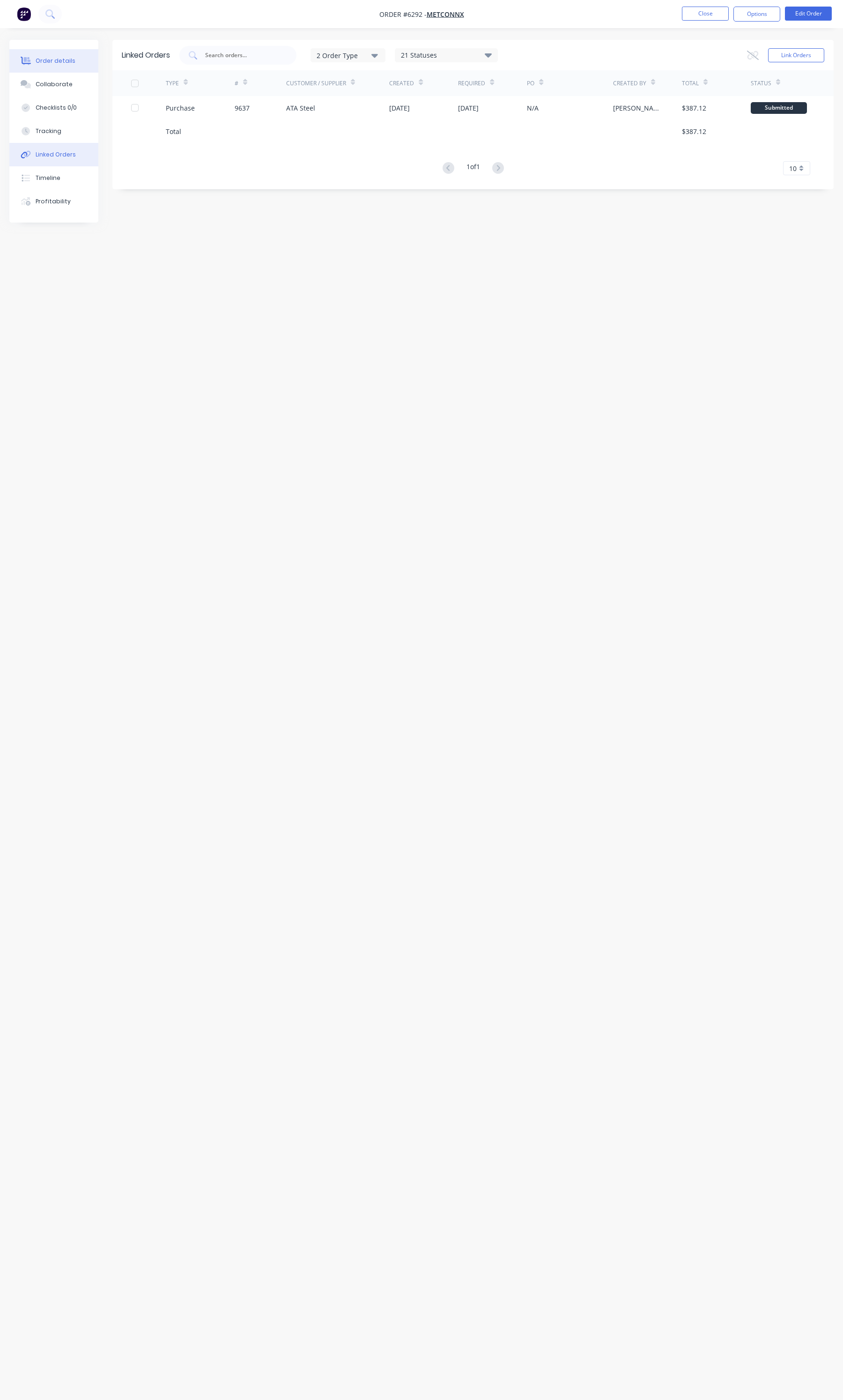
click at [55, 66] on button "Order details" at bounding box center [54, 61] width 89 height 23
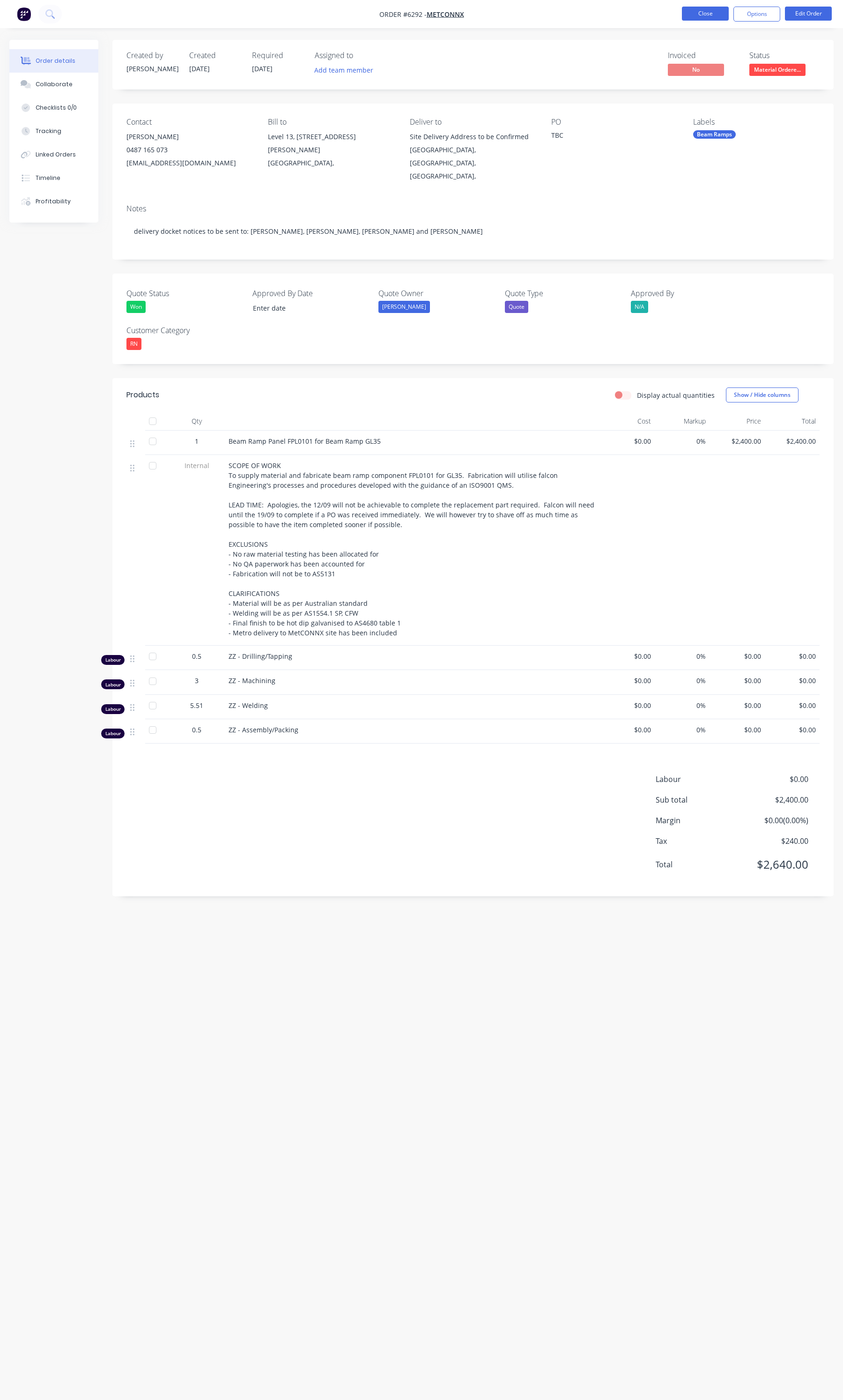
click at [684, 16] on button "Close" at bounding box center [706, 14] width 47 height 14
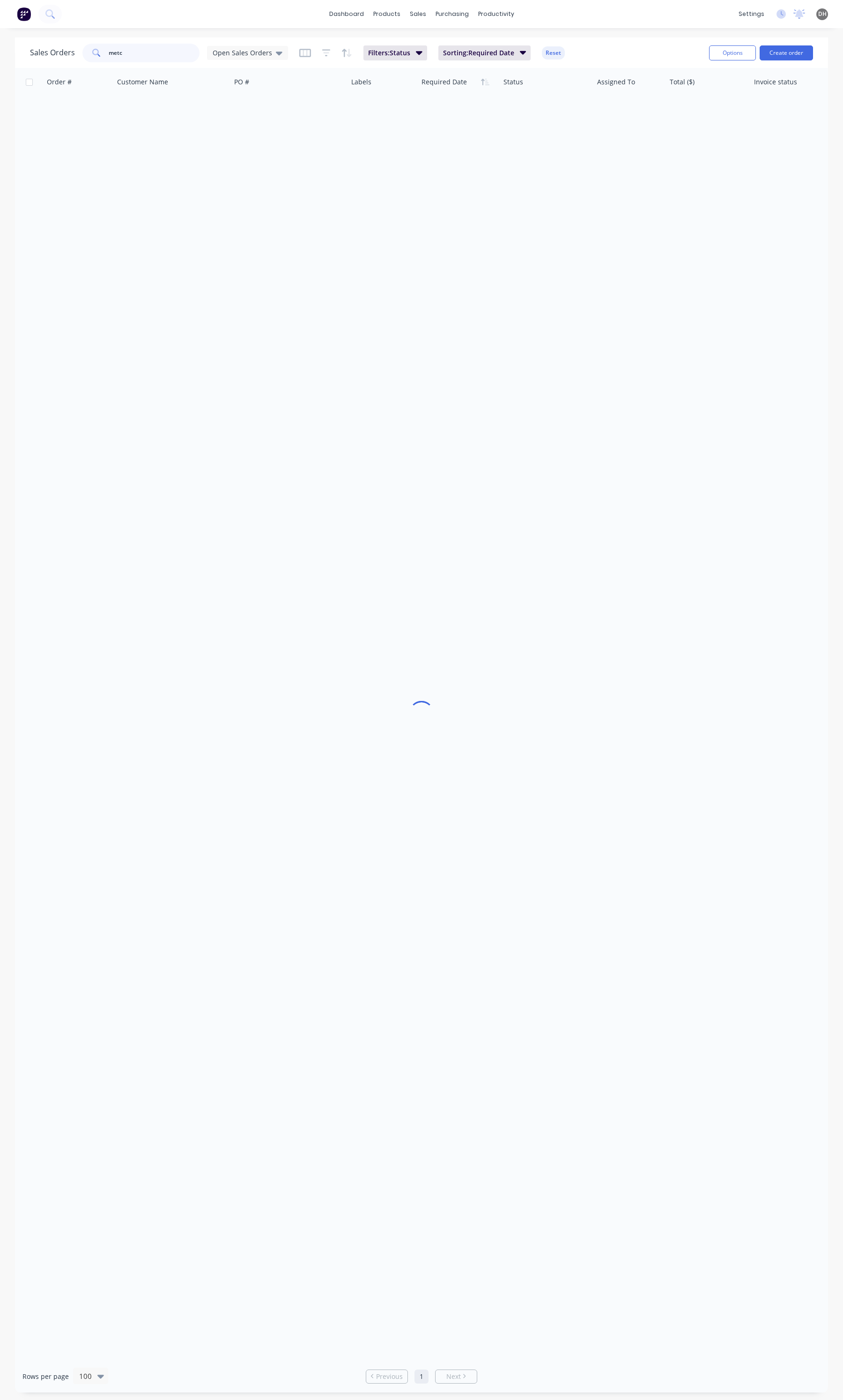
click at [125, 54] on input "metc" at bounding box center [154, 53] width 92 height 19
click at [130, 52] on input "cash" at bounding box center [154, 53] width 92 height 19
type input "3"
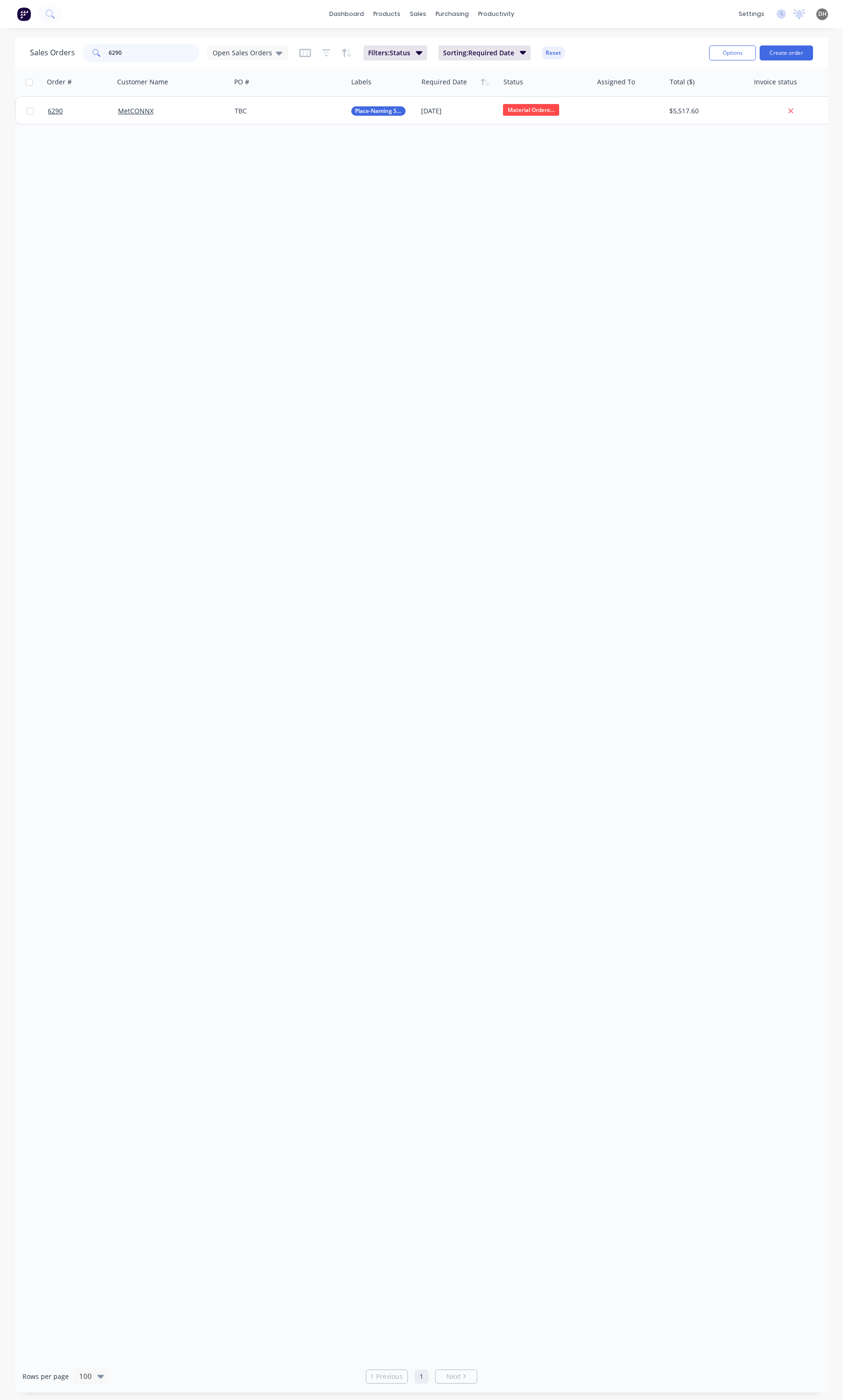
type input "6290"
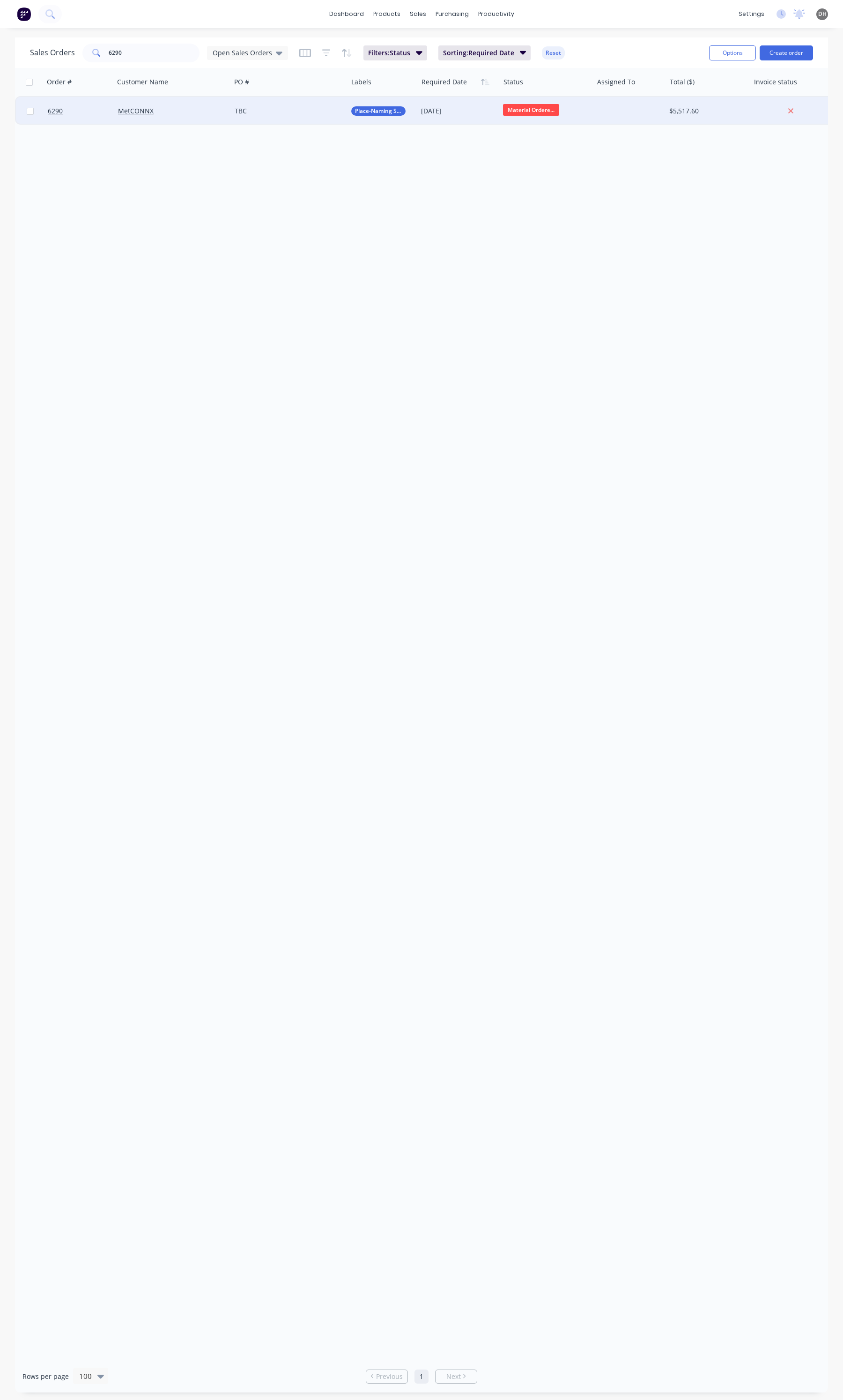
click at [307, 114] on div "TBC" at bounding box center [286, 111] width 103 height 9
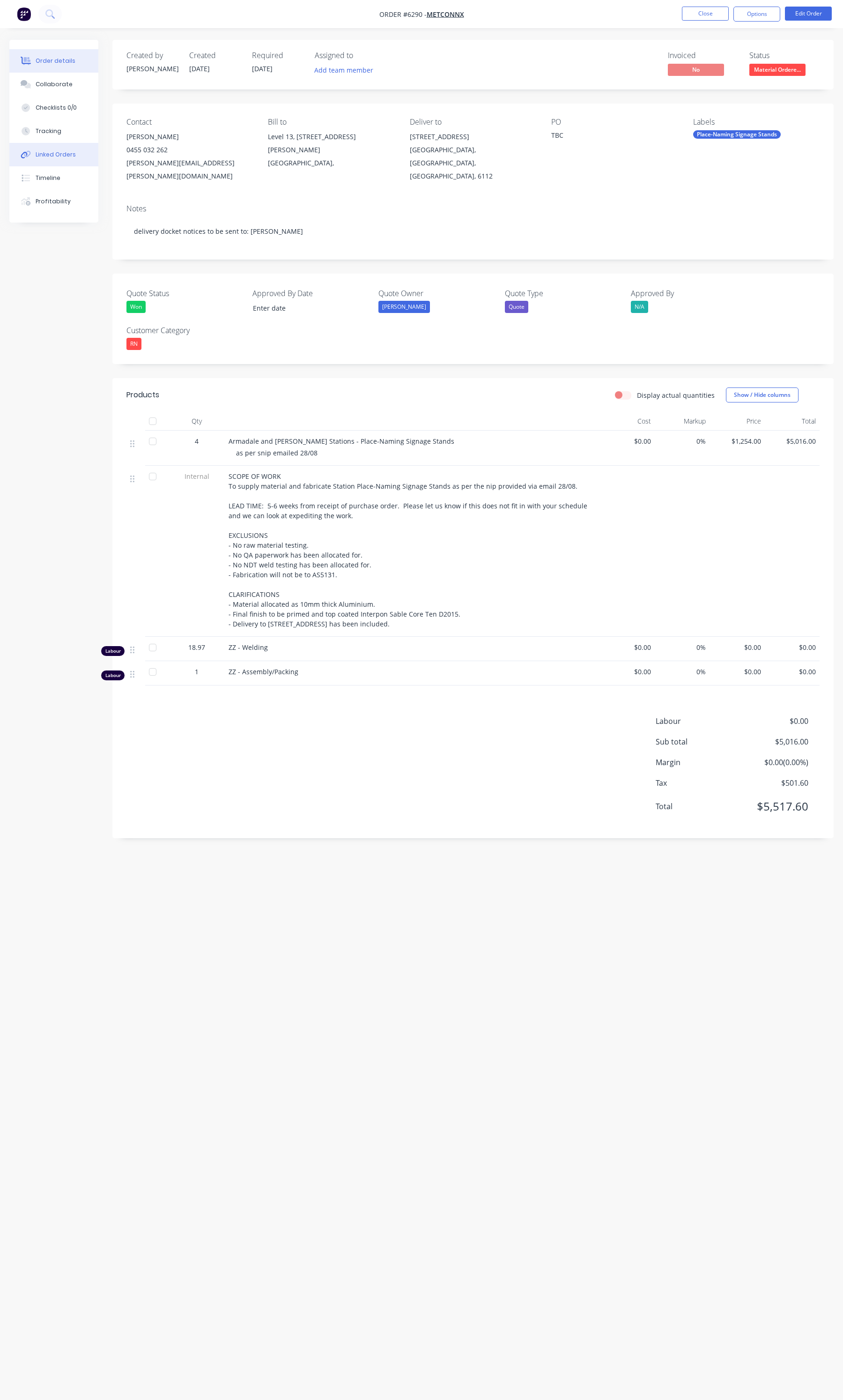
click at [75, 152] on button "Linked Orders" at bounding box center [54, 154] width 89 height 23
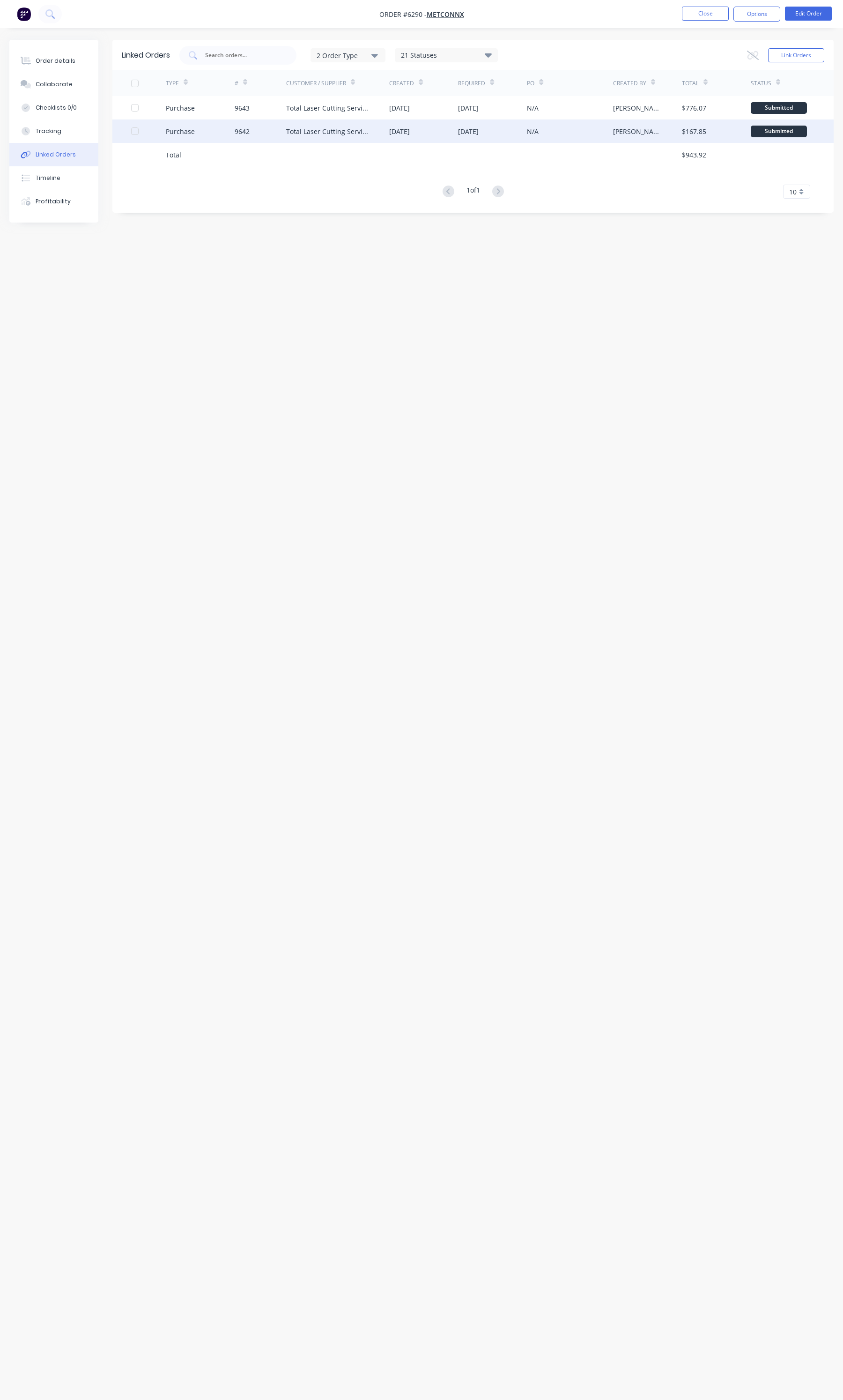
click at [258, 125] on div "9642" at bounding box center [261, 131] width 52 height 23
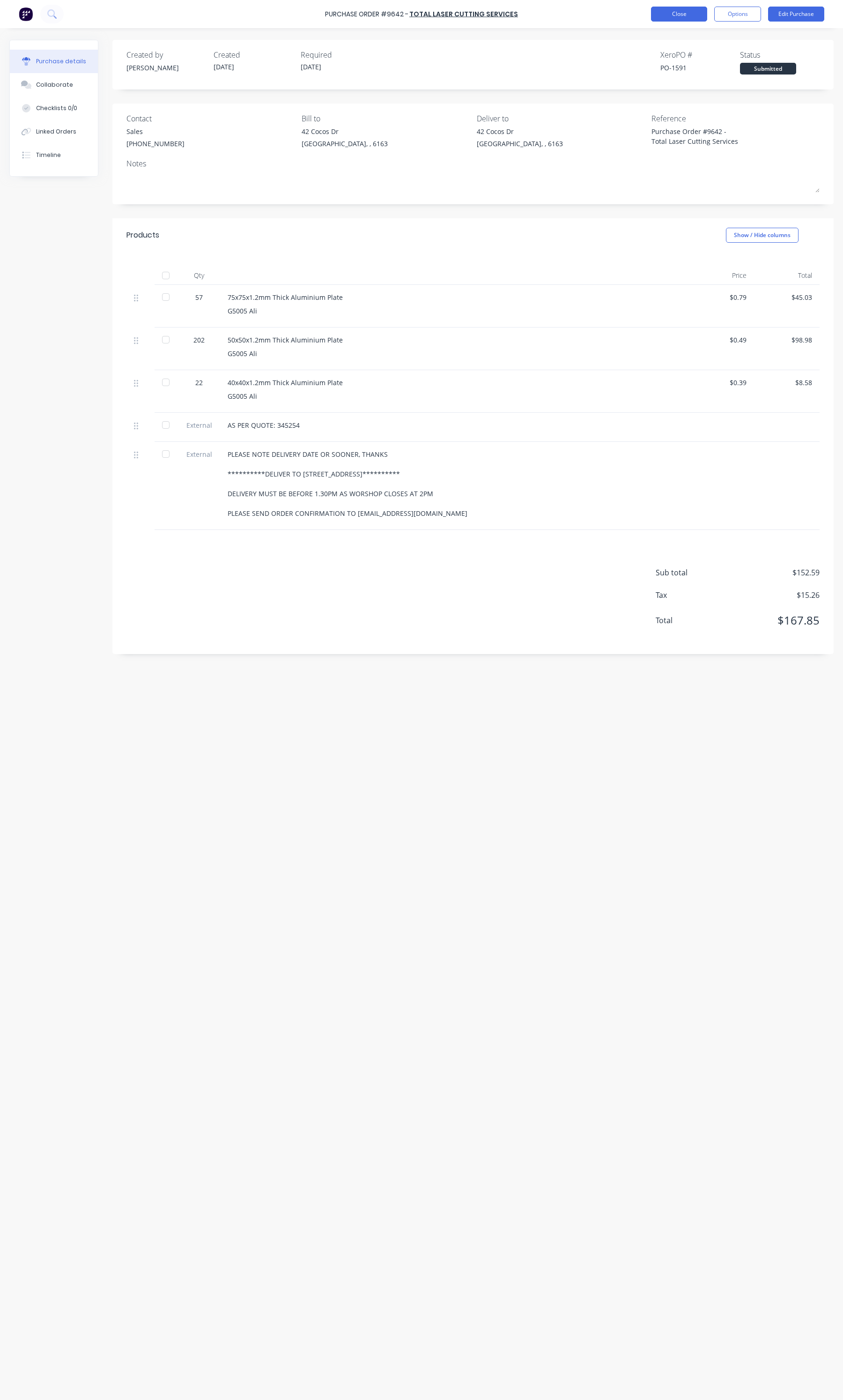
click at [662, 20] on button "Close" at bounding box center [679, 14] width 56 height 15
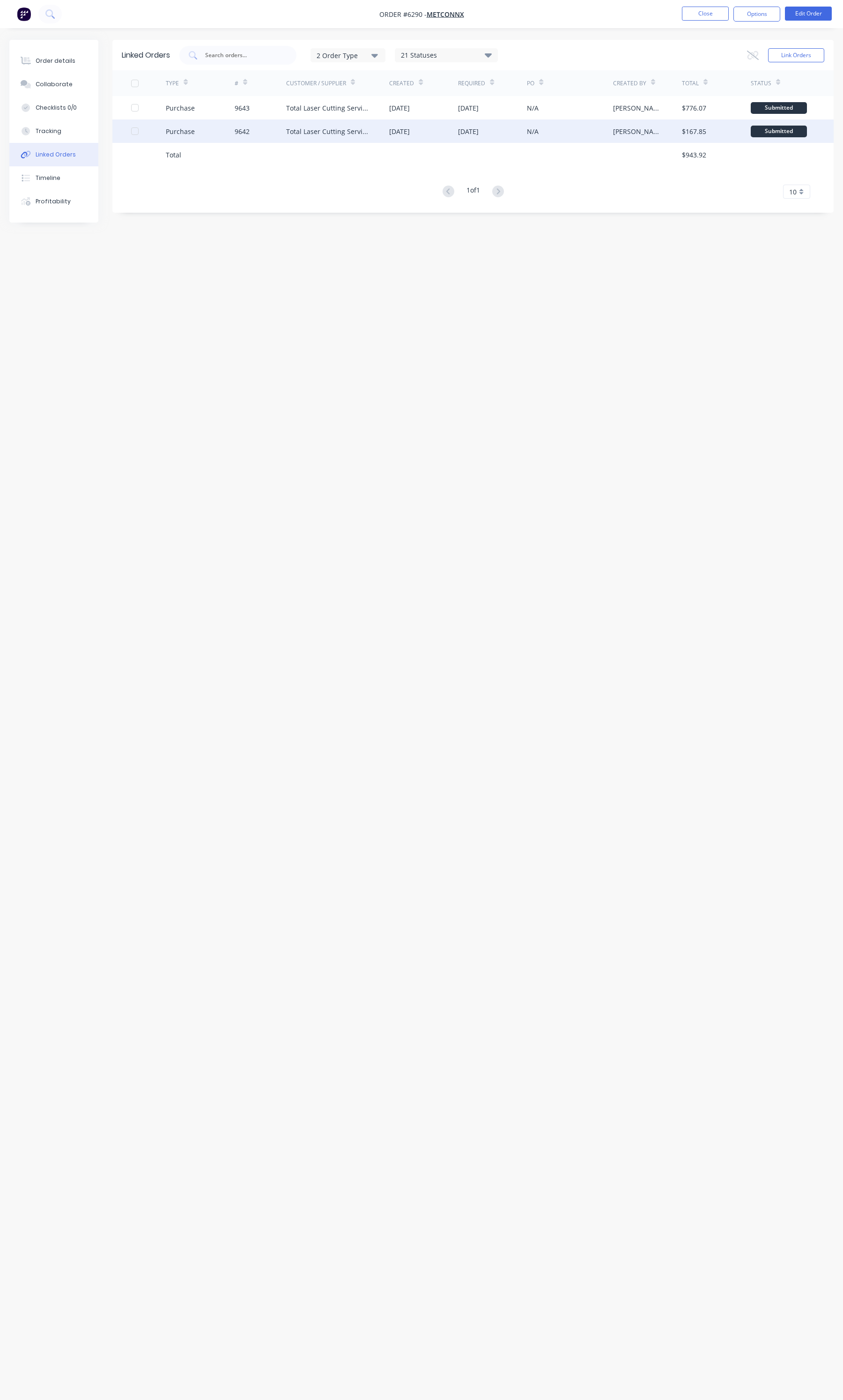
click at [136, 130] on div at bounding box center [135, 131] width 19 height 19
click at [750, 57] on icon at bounding box center [753, 55] width 12 height 9
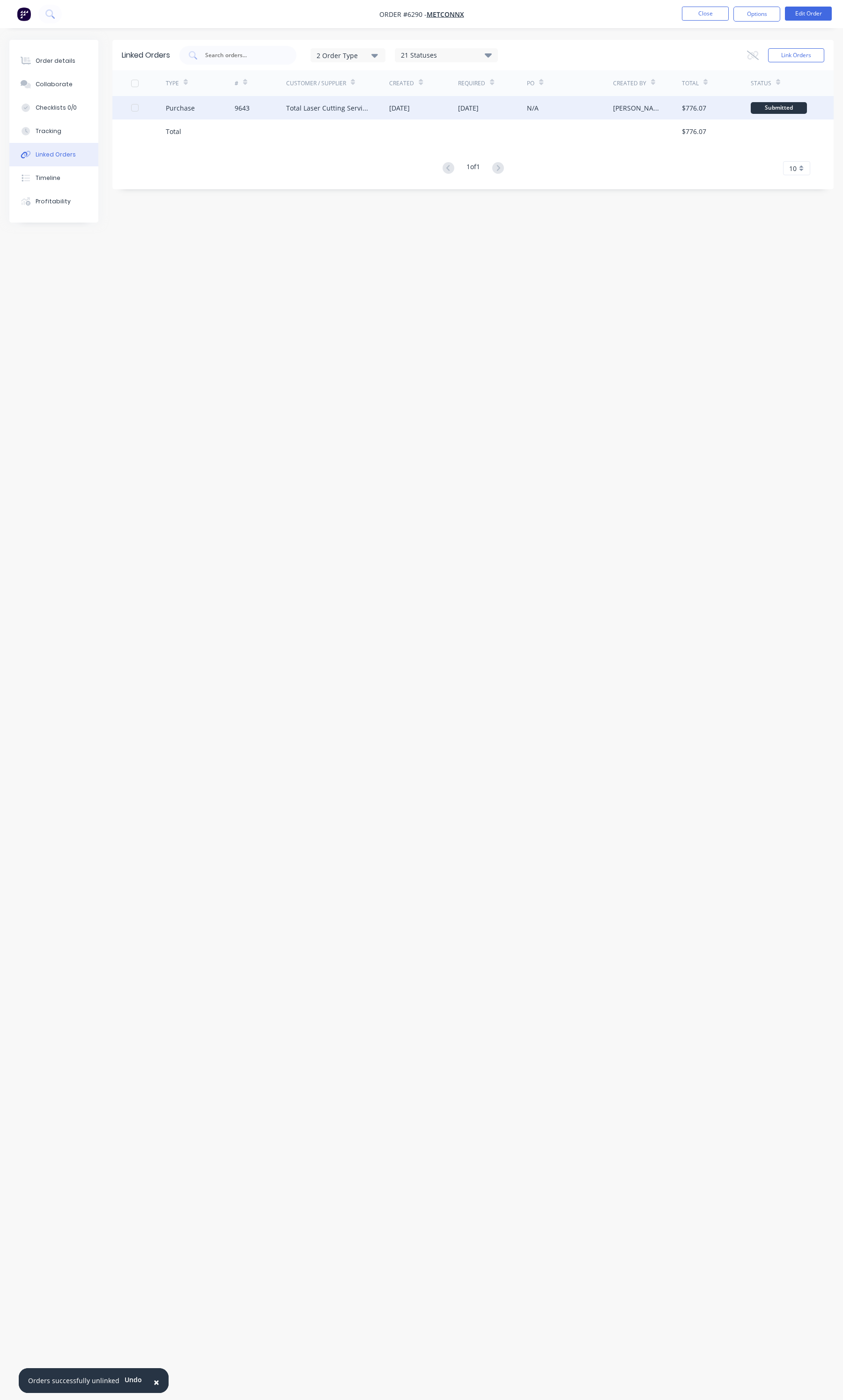
click at [287, 114] on div "Total Laser Cutting Services" at bounding box center [338, 108] width 103 height 23
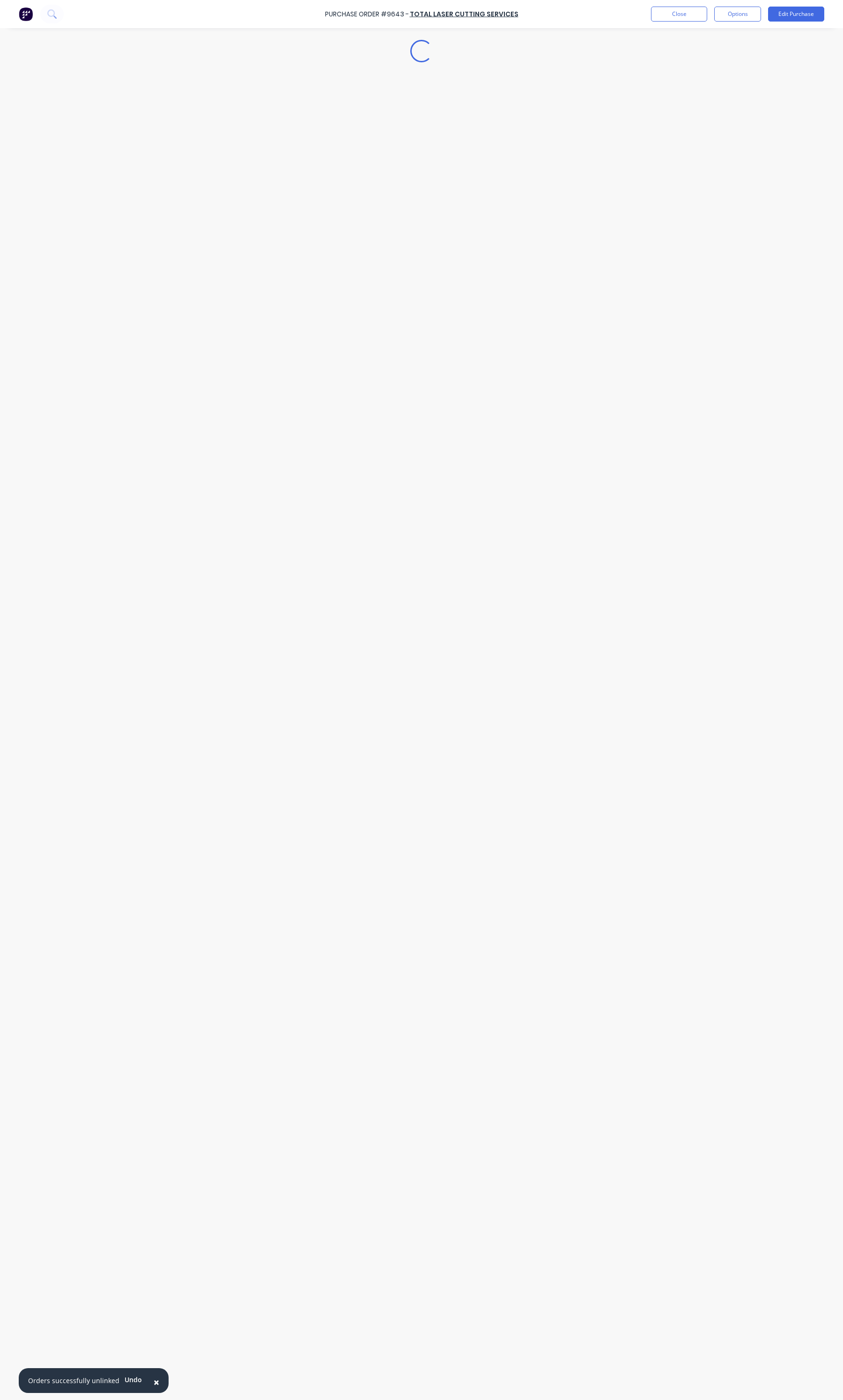
type textarea "x"
click at [59, 62] on div "Order details" at bounding box center [56, 61] width 40 height 8
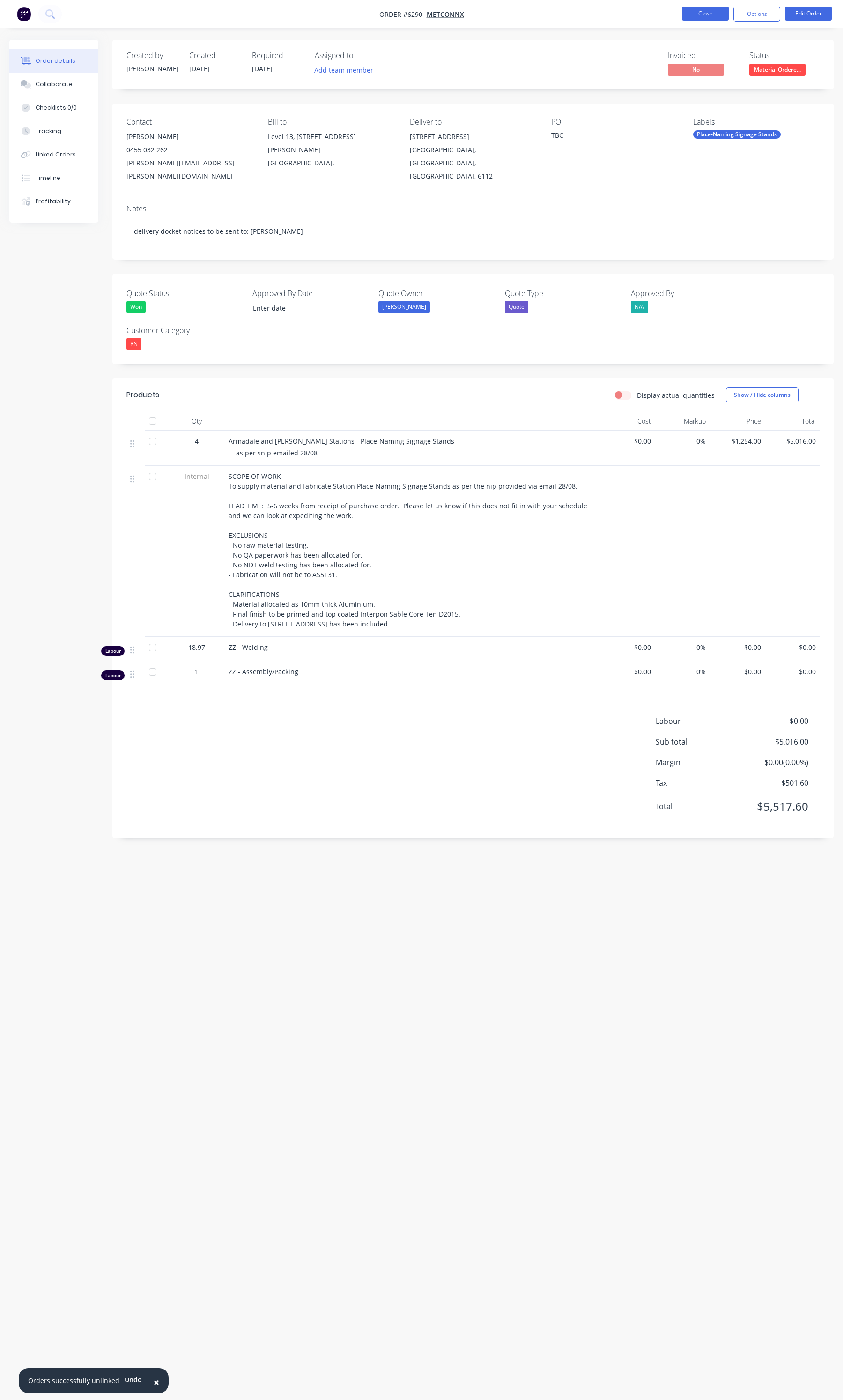
click at [689, 16] on button "Close" at bounding box center [706, 14] width 47 height 14
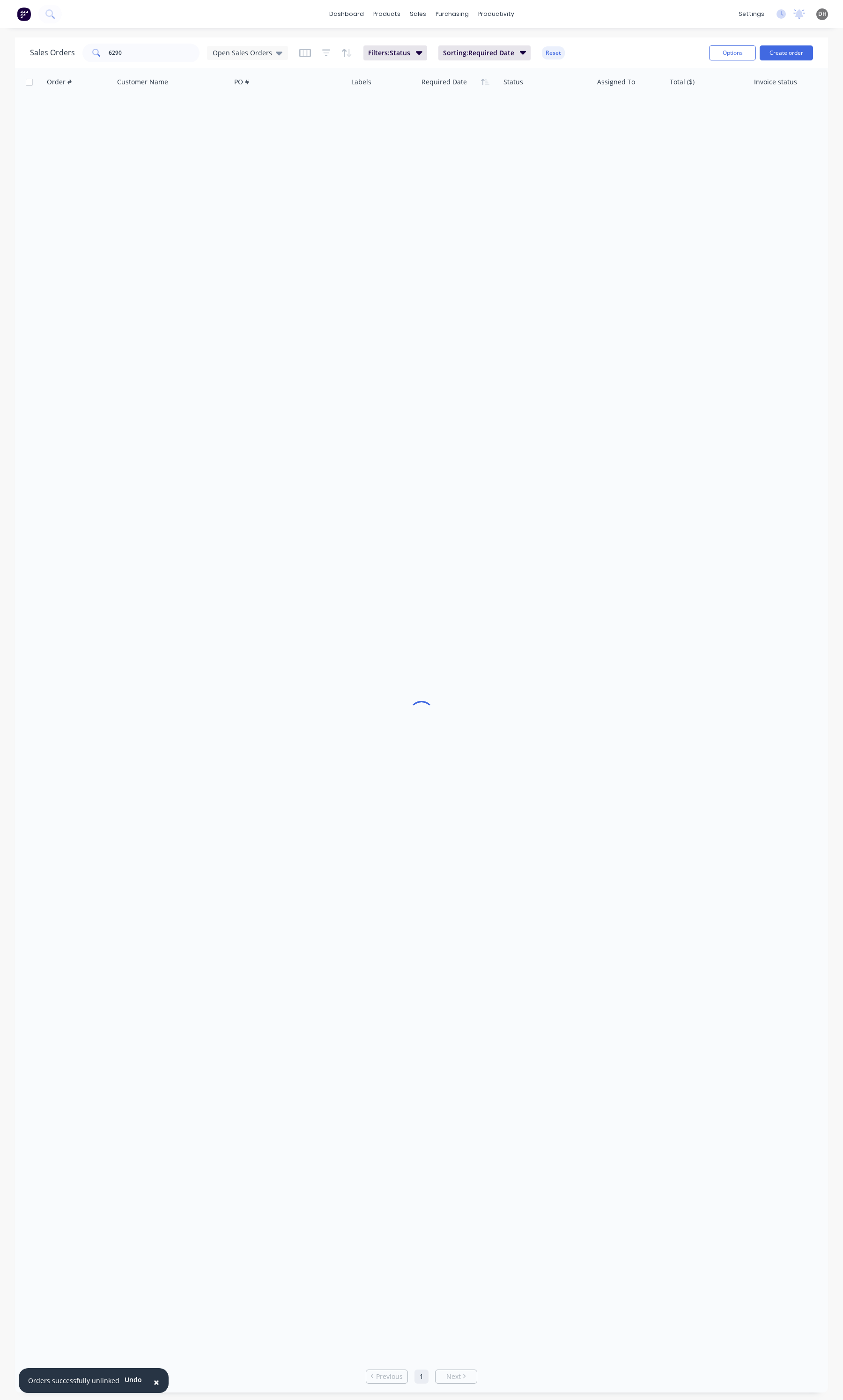
click at [120, 43] on div "Sales Orders 6290 Open Sales Orders Filters: Status Sorting: Required Date Reset" at bounding box center [366, 52] width 672 height 23
click at [120, 52] on input "6290" at bounding box center [154, 53] width 92 height 19
click at [137, 54] on input "6290" at bounding box center [154, 53] width 92 height 19
drag, startPoint x: 137, startPoint y: 54, endPoint x: 101, endPoint y: 63, distance: 37.1
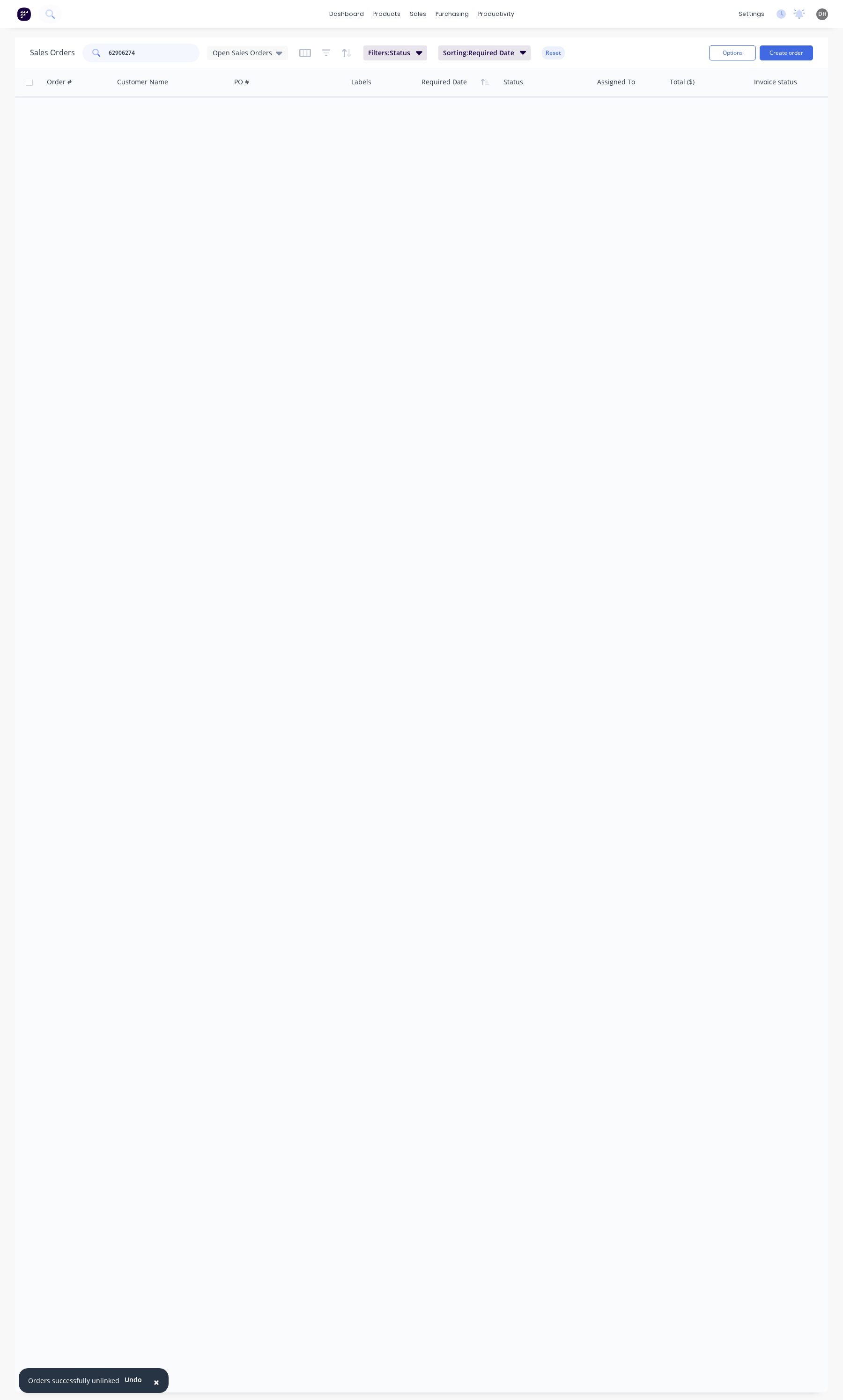
click at [101, 63] on div "Sales Orders 62906274 Open Sales Orders Filters: Status Sorting: Required Date …" at bounding box center [366, 52] width 672 height 23
type input "6274"
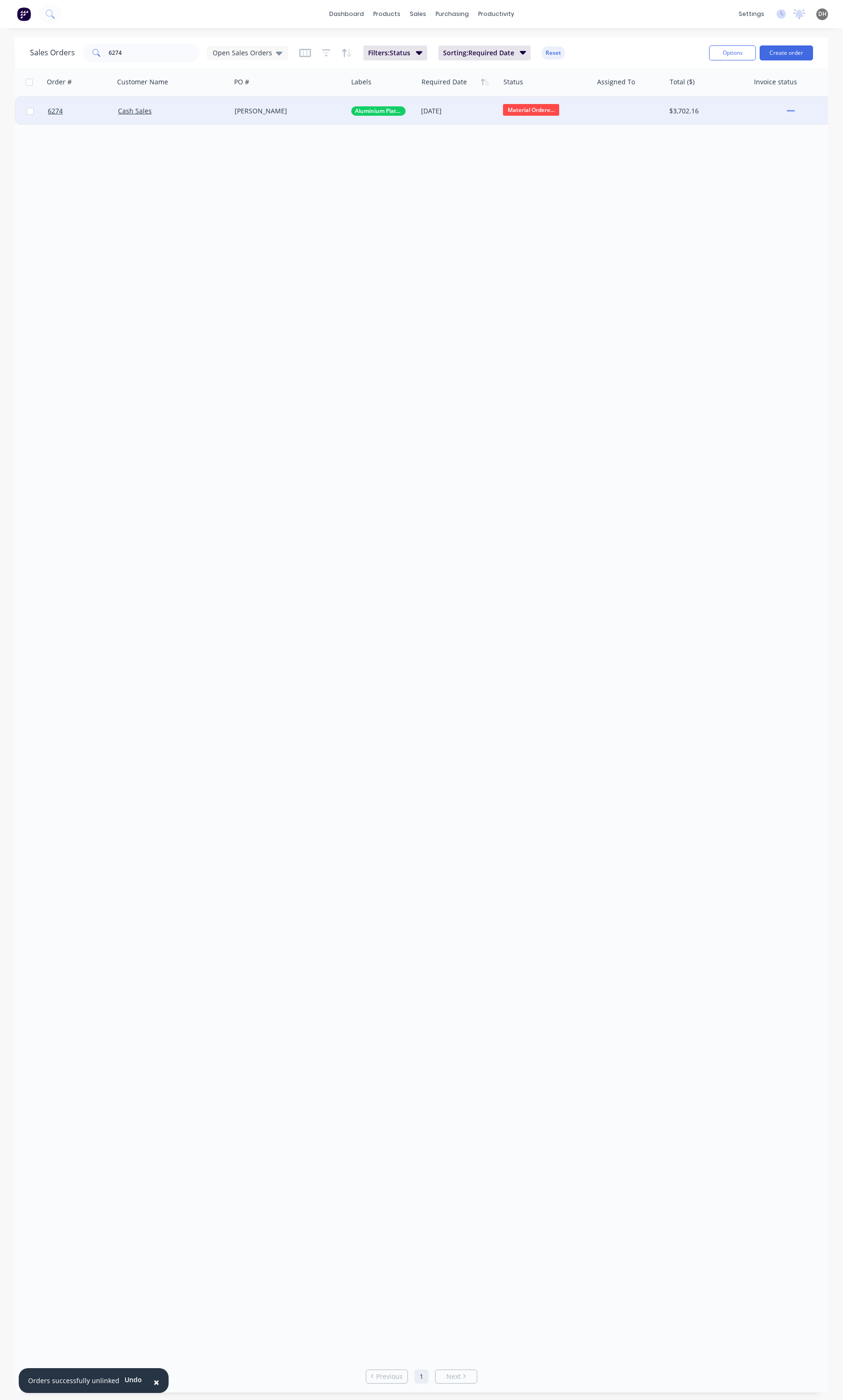
click at [184, 110] on div "Cash Sales" at bounding box center [170, 111] width 103 height 9
